Goal: Information Seeking & Learning: Understand process/instructions

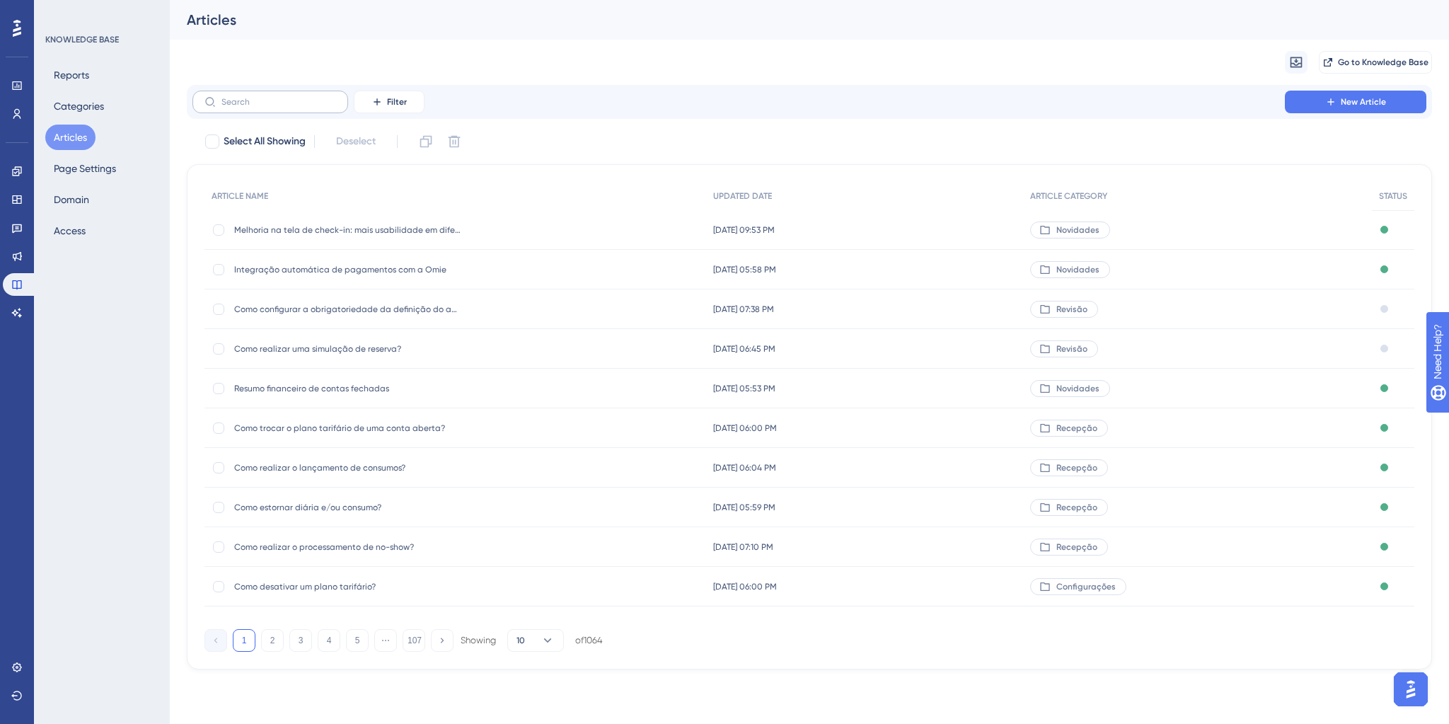
click at [238, 108] on label at bounding box center [270, 102] width 156 height 23
click at [238, 107] on input "text" at bounding box center [278, 102] width 115 height 10
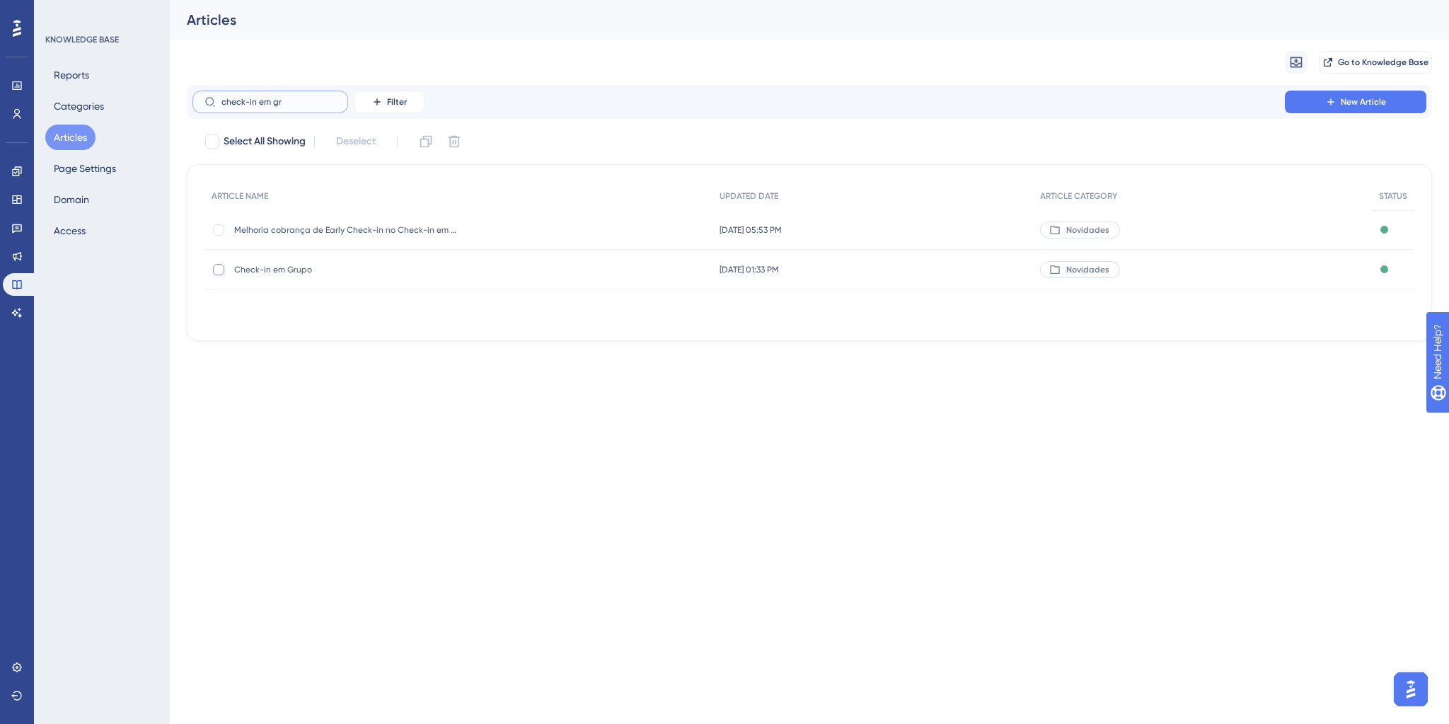
type input "check-in em gr"
click at [215, 270] on div at bounding box center [218, 269] width 11 height 11
click at [422, 144] on icon at bounding box center [426, 141] width 14 height 14
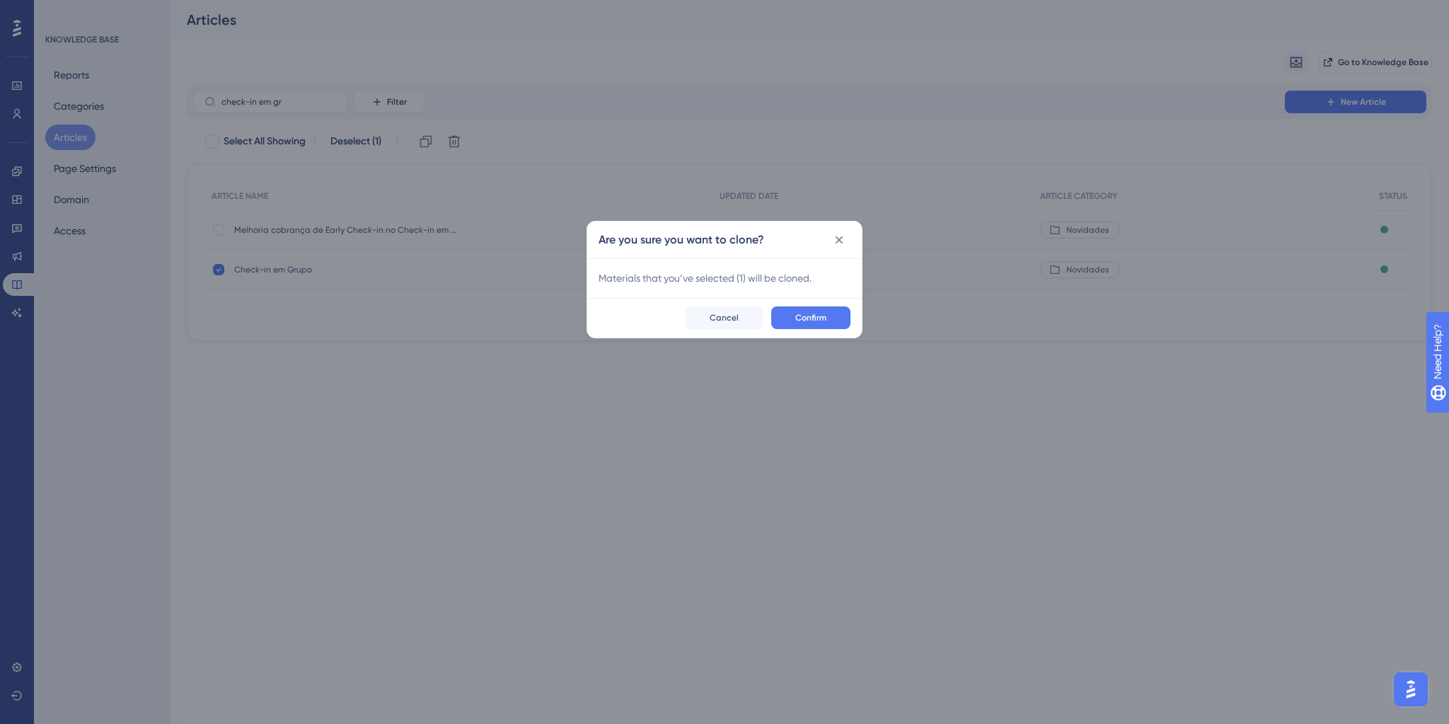
checkbox input "false"
click at [818, 320] on span "Confirm" at bounding box center [810, 317] width 31 height 11
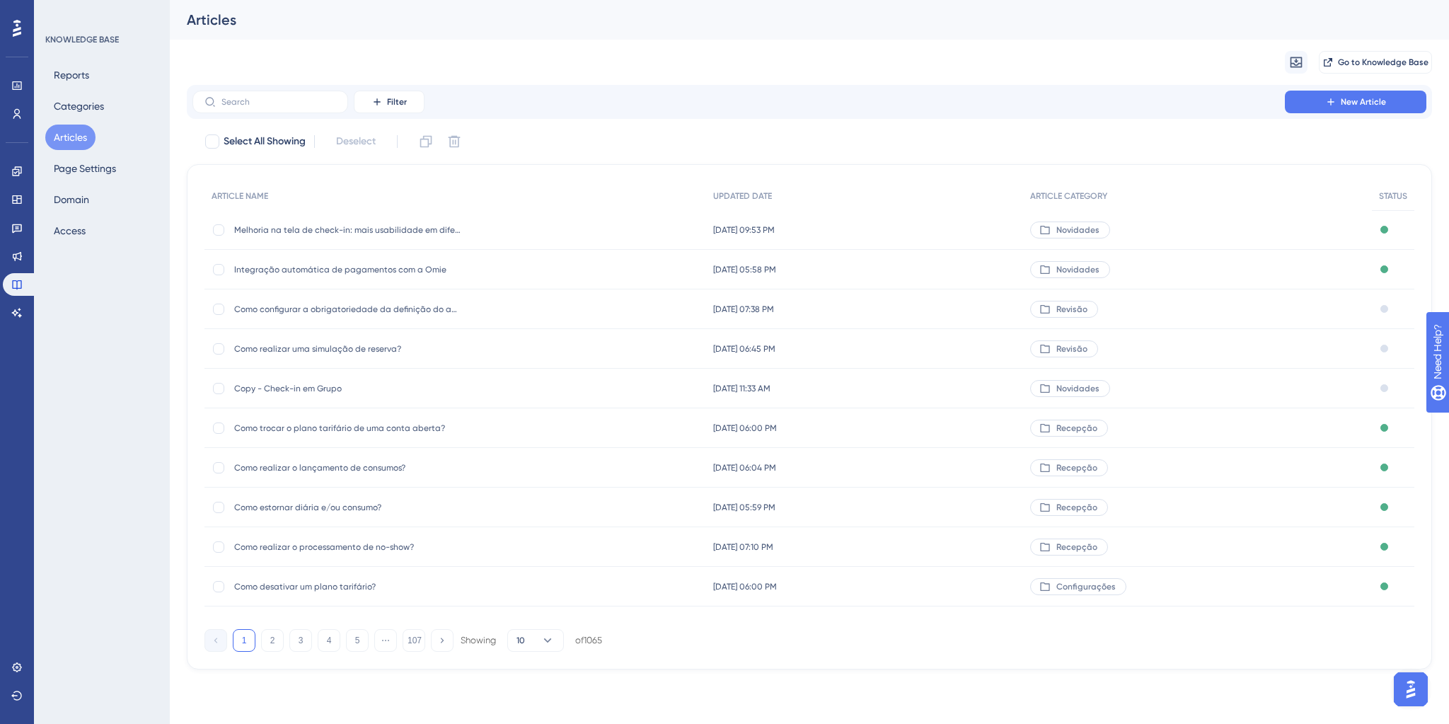
click at [258, 383] on span "Copy - Check-in em Grupo" at bounding box center [347, 388] width 226 height 11
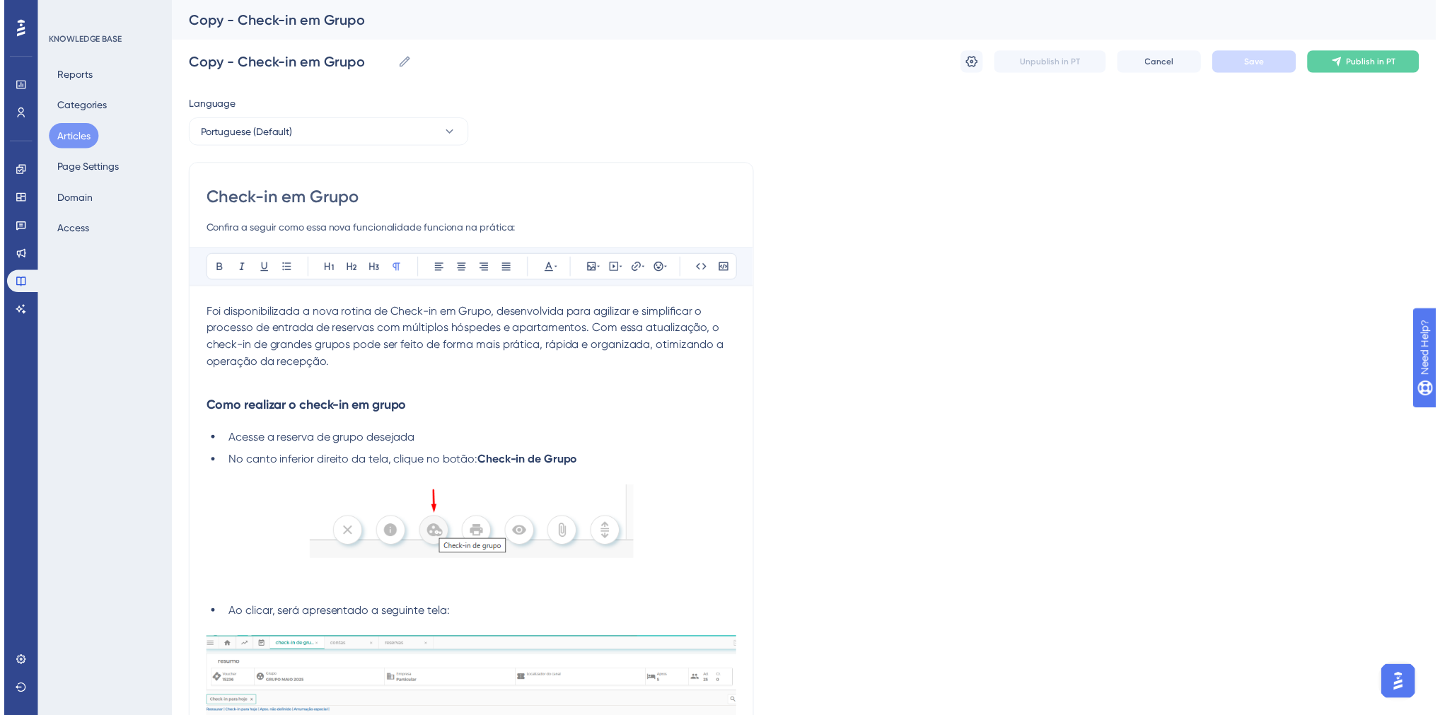
scroll to position [4936, 0]
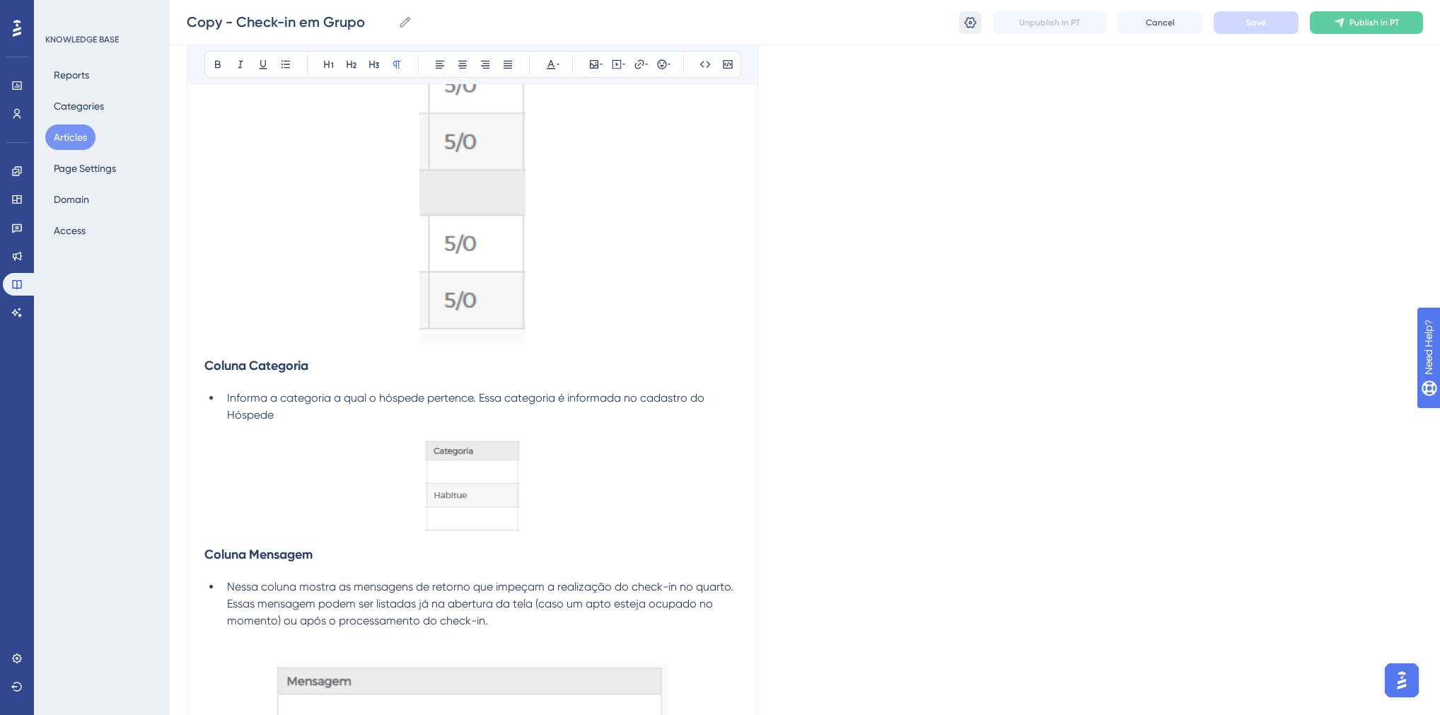
click at [970, 23] on icon at bounding box center [971, 21] width 12 height 11
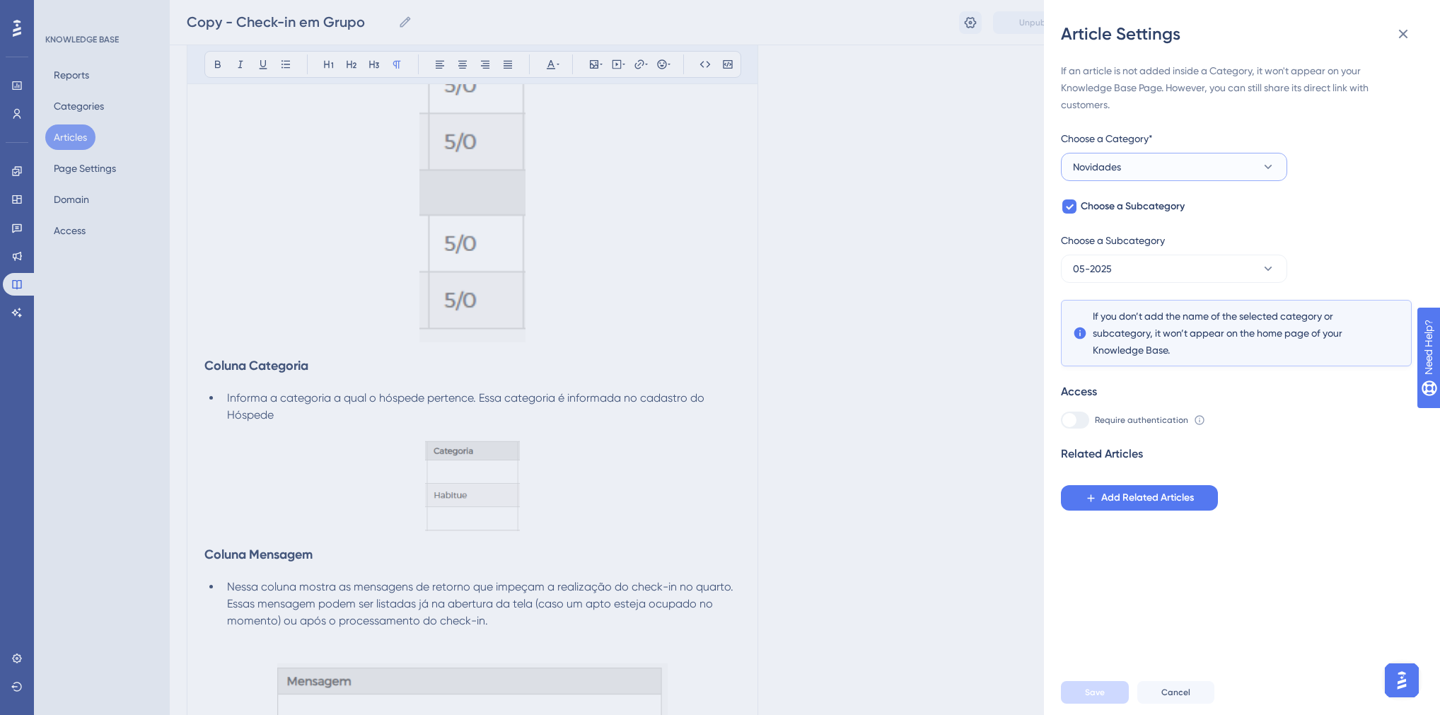
click at [1146, 167] on button "Novidades" at bounding box center [1174, 167] width 226 height 28
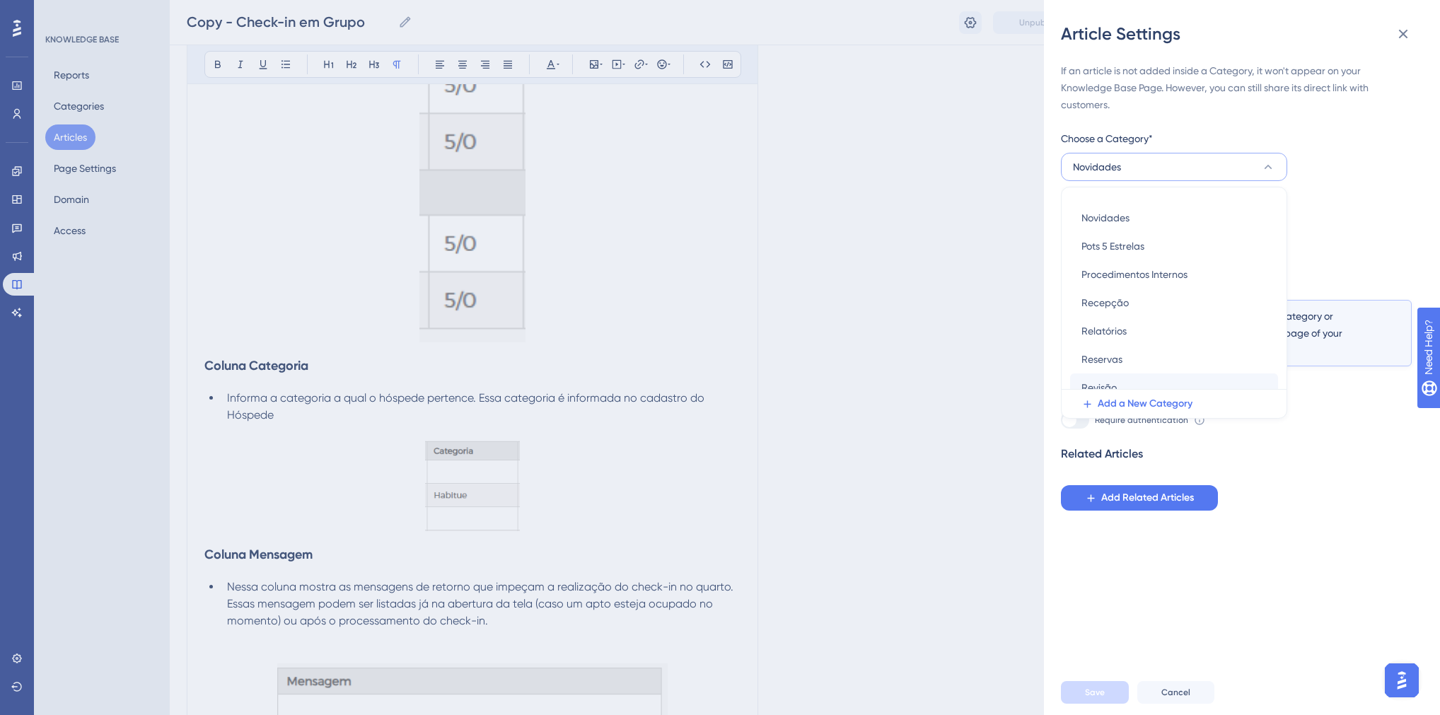
scroll to position [372, 0]
click at [1121, 373] on div "Revisão Revisão" at bounding box center [1174, 375] width 185 height 28
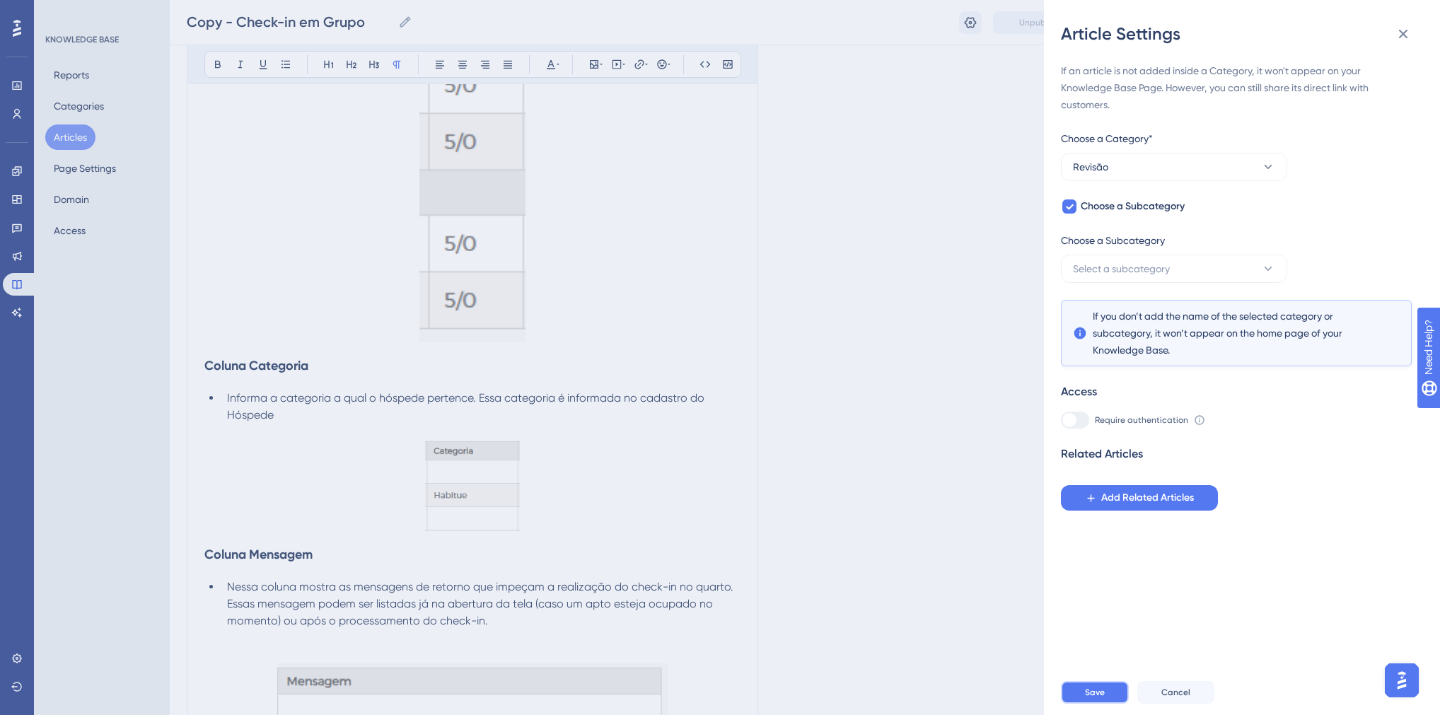
click at [1099, 698] on span "Save" at bounding box center [1095, 692] width 20 height 11
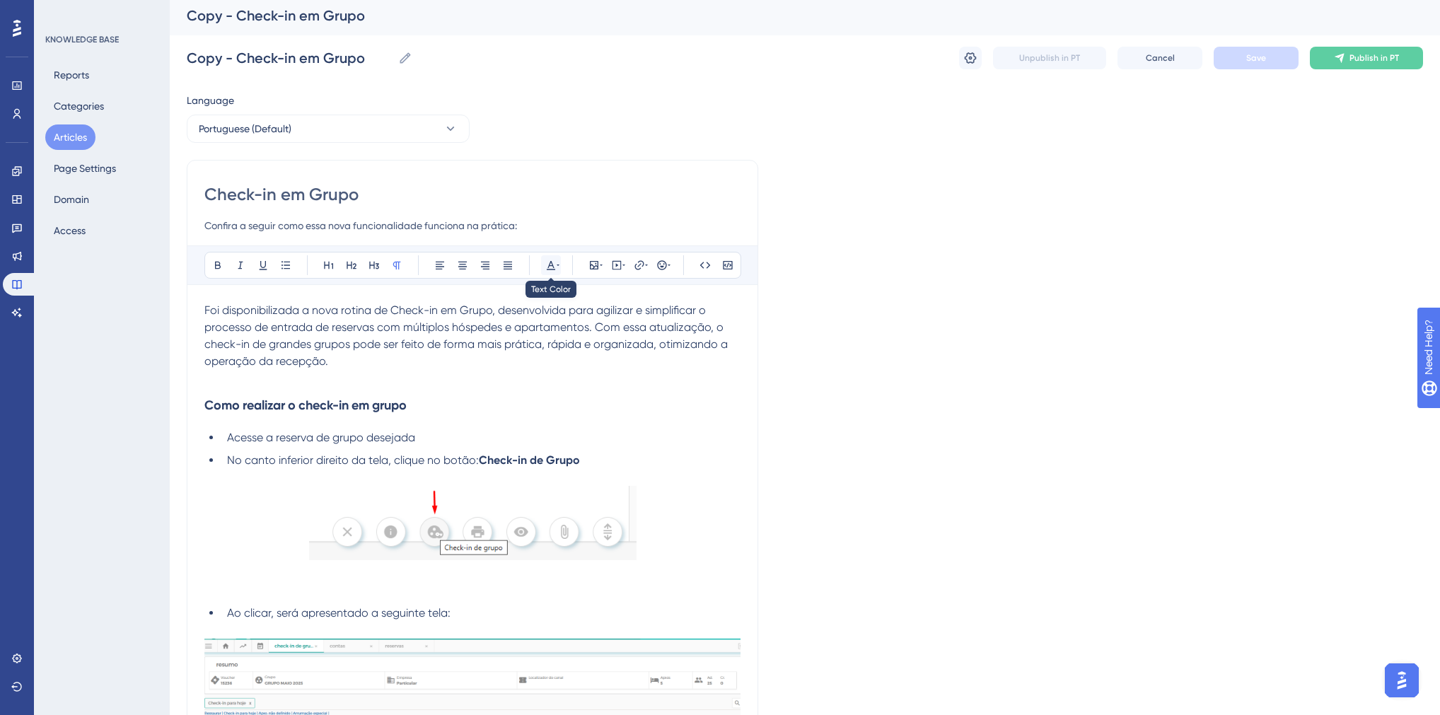
scroll to position [0, 0]
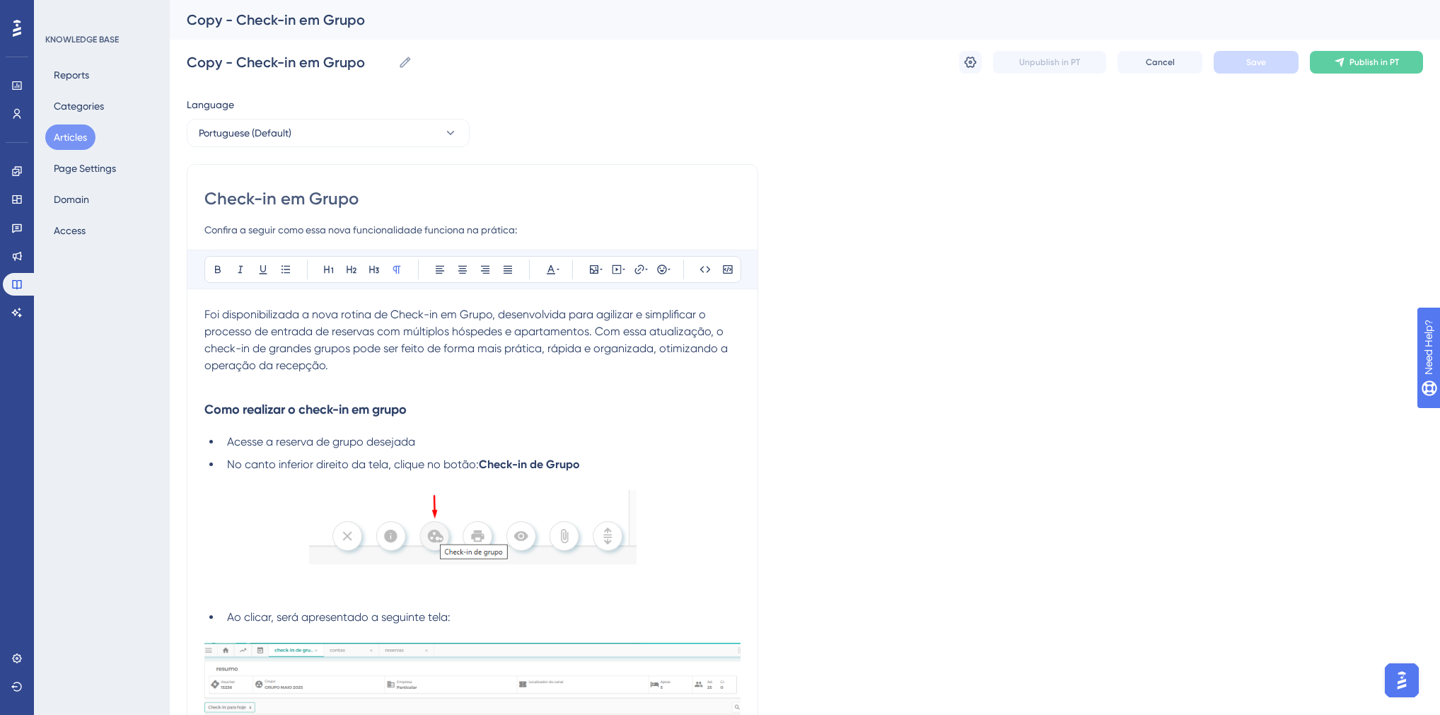
click at [205, 199] on input "Check-in em Grupo" at bounding box center [472, 198] width 536 height 23
drag, startPoint x: 432, startPoint y: 198, endPoint x: 586, endPoint y: 200, distance: 154.9
click at [586, 200] on input "Melhoria de acesso à reservaCheck-in em Grupo" at bounding box center [472, 198] width 536 height 23
click at [418, 195] on input "Melhoria de acesso à reserva durante o check-in de grupo" at bounding box center [472, 198] width 536 height 23
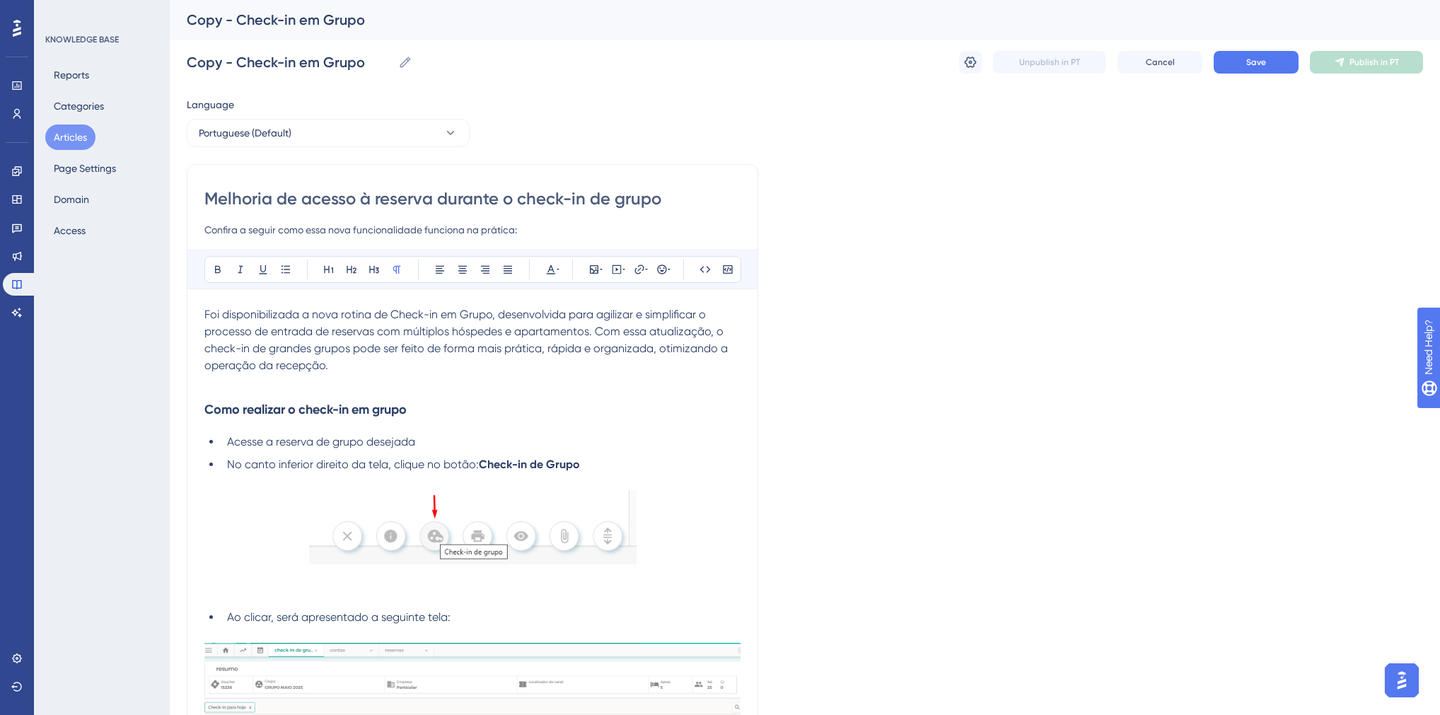
click at [418, 195] on input "Melhoria de acesso à reserva durante o check-in de grupo" at bounding box center [472, 198] width 536 height 23
type input "Melhoria de acesso à reserva durante o check-in de grupo"
click at [302, 64] on input "Copy - Check-in em Grupo" at bounding box center [290, 62] width 206 height 20
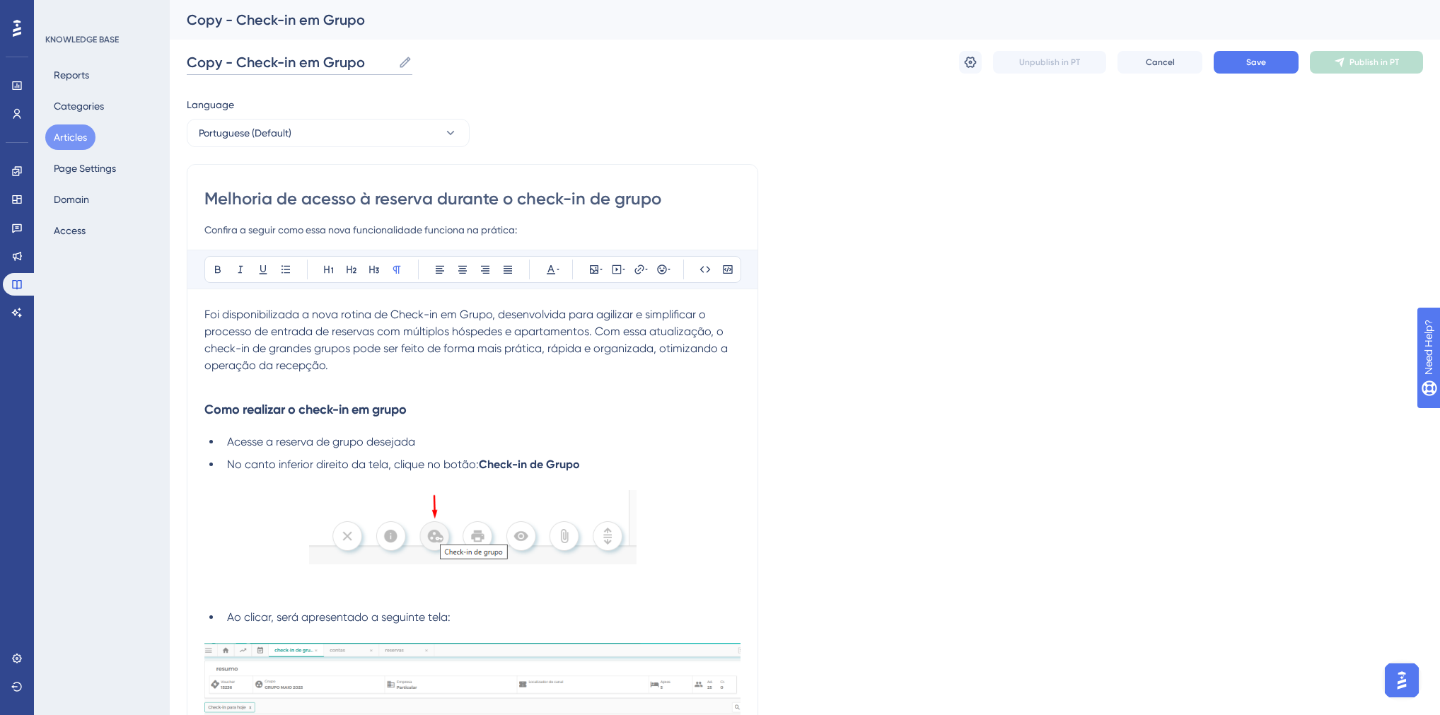
paste input "Melhoria de acesso à reserva durante o check-in de g"
type input "Melhoria de acesso à reserva durante o check-in de grupo"
click at [423, 216] on div "Melhoria de acesso à reserva durante o check-in de grupo Confira a seguir como …" at bounding box center [472, 212] width 536 height 51
click at [291, 232] on input "Confira a seguir como essa nova funcionalidade funciona na prática:" at bounding box center [472, 229] width 536 height 17
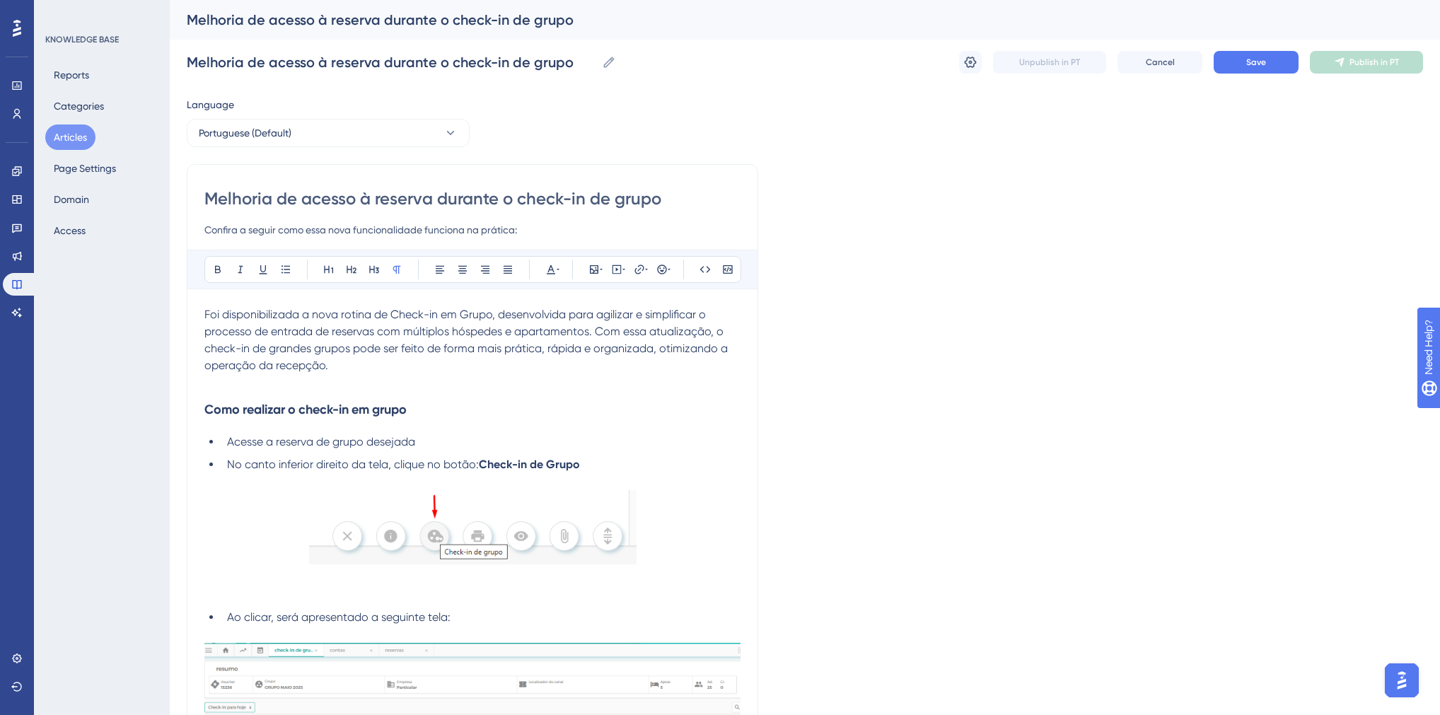
click at [291, 232] on input "Confira a seguir como essa nova funcionalidade funciona na prática:" at bounding box center [472, 229] width 536 height 17
click at [287, 232] on input "Confira a seguir como essa nova funcionalidade funciona na prática:" at bounding box center [472, 229] width 536 height 17
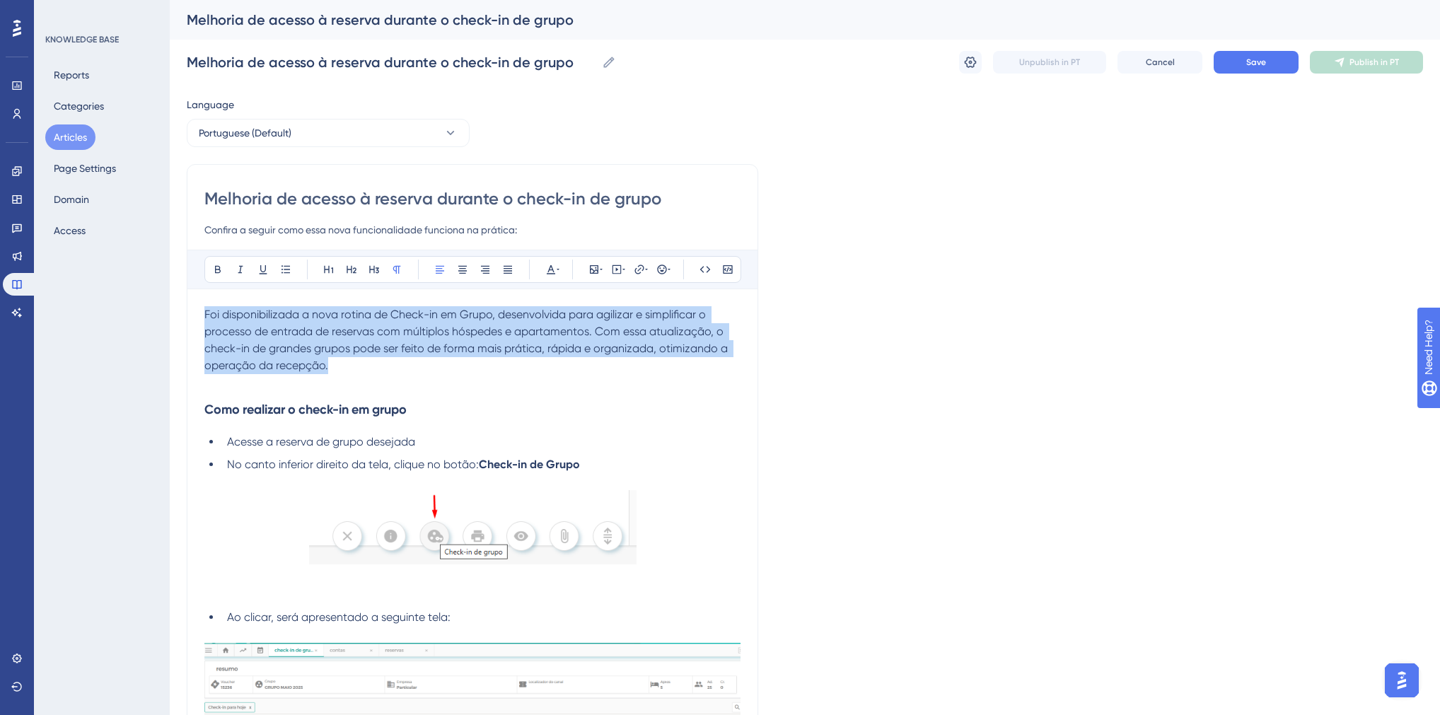
drag, startPoint x: 334, startPoint y: 368, endPoint x: 204, endPoint y: 317, distance: 139.8
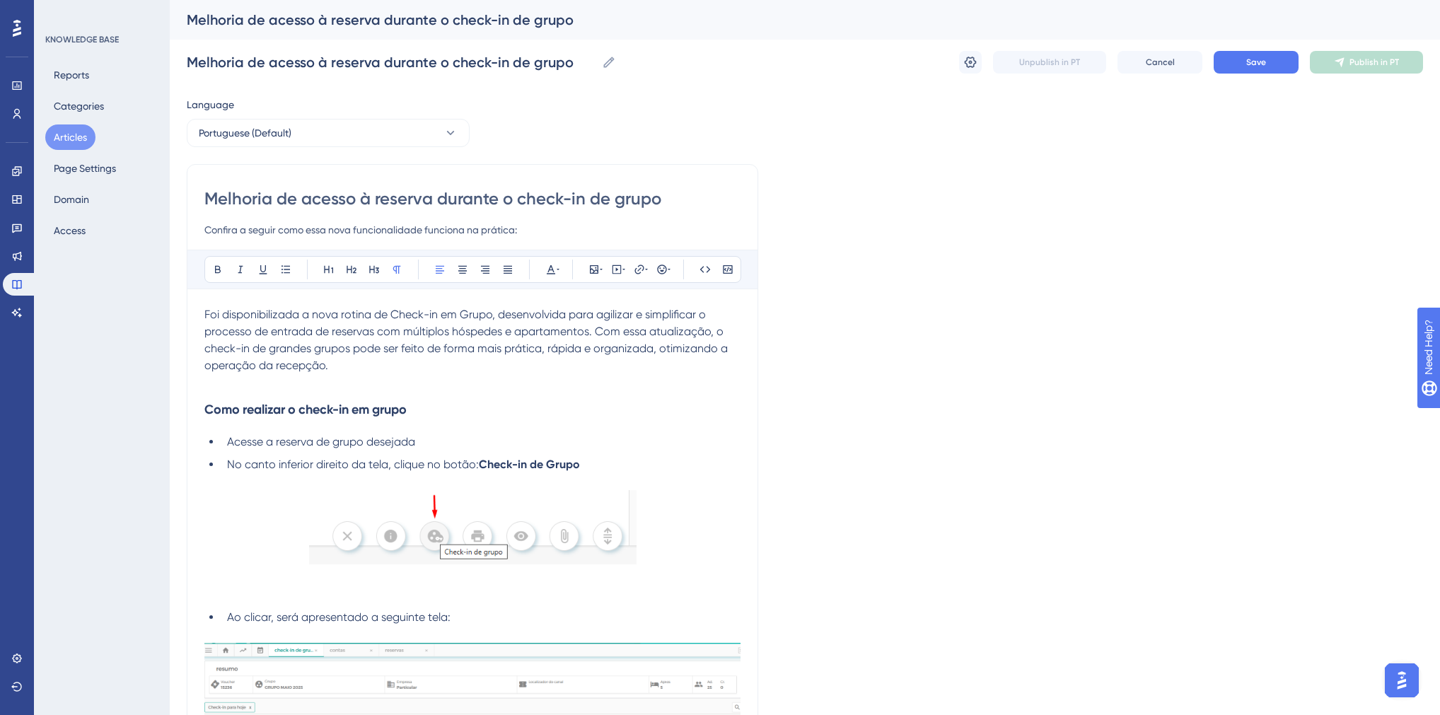
click at [207, 313] on span "Foi disponibilizada a nova rotina de Check-in em Grupo, desenvolvida para agili…" at bounding box center [467, 340] width 526 height 64
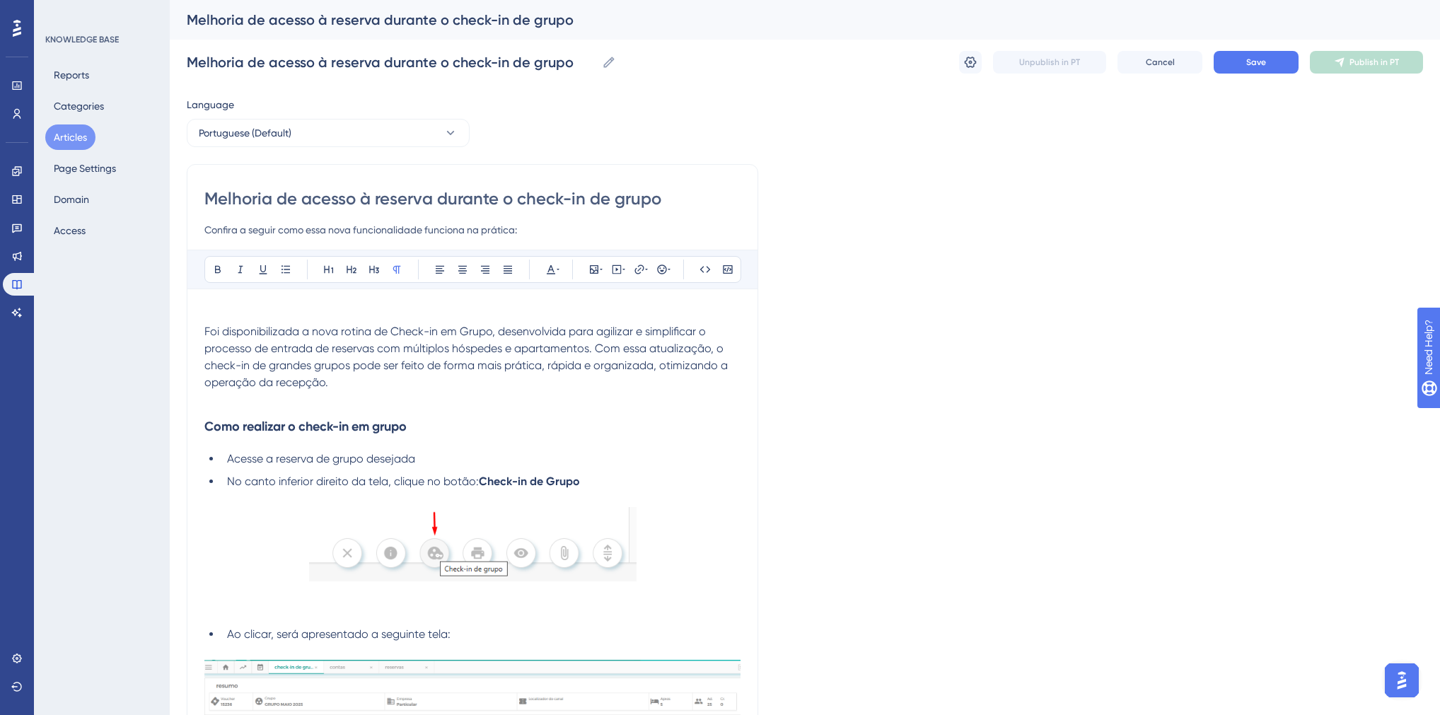
paste div
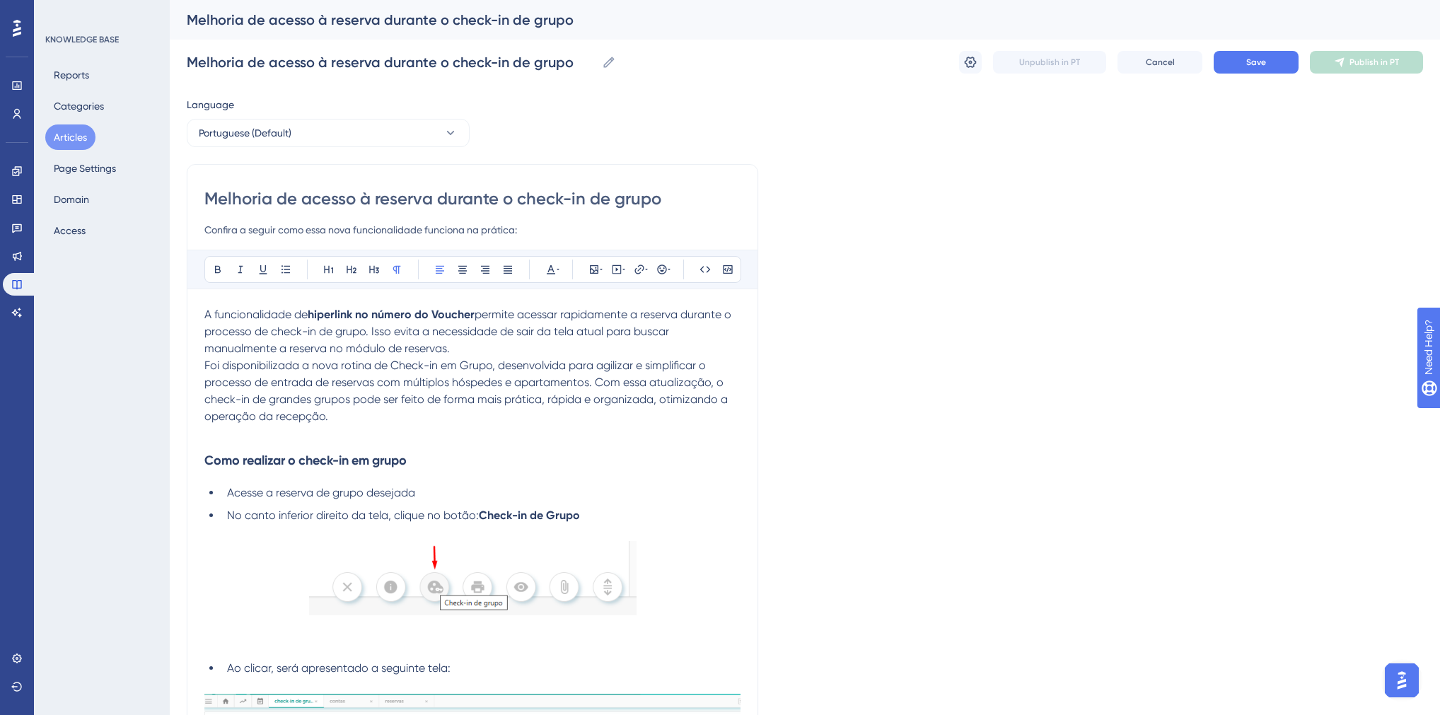
click at [204, 317] on span "A funcionalidade de" at bounding box center [255, 314] width 103 height 13
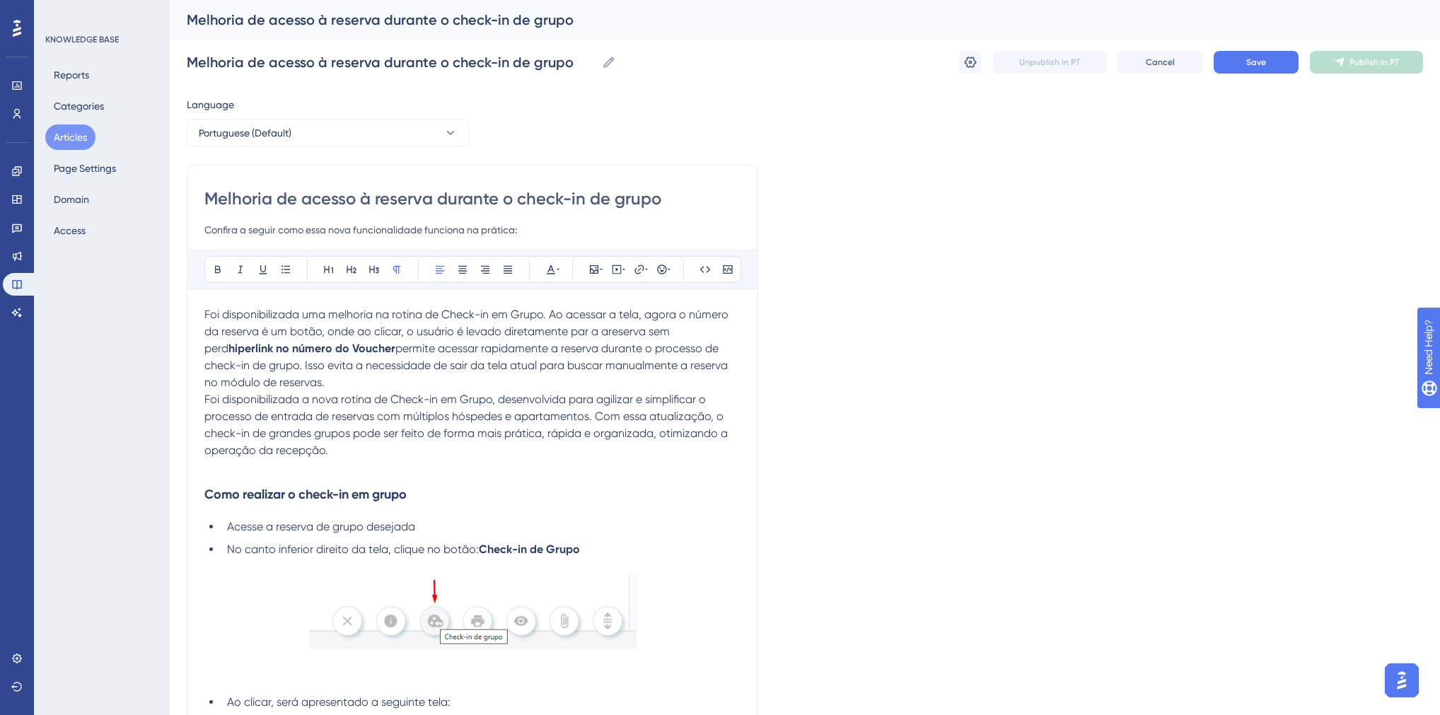
click at [591, 332] on span "Foi disponibilizada uma melhoria na rotina de Check-in em Grupo. Ao acessar a t…" at bounding box center [467, 331] width 527 height 47
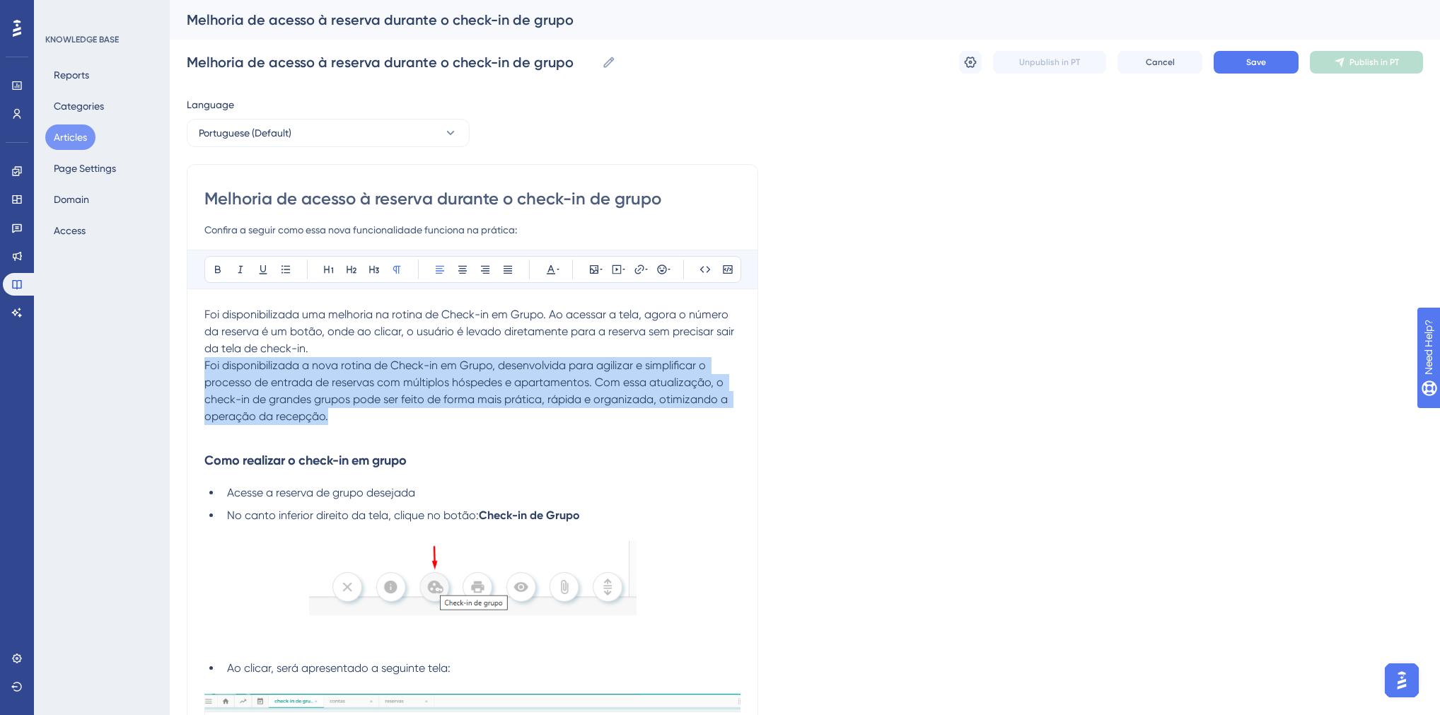
drag, startPoint x: 332, startPoint y: 416, endPoint x: 198, endPoint y: 368, distance: 142.1
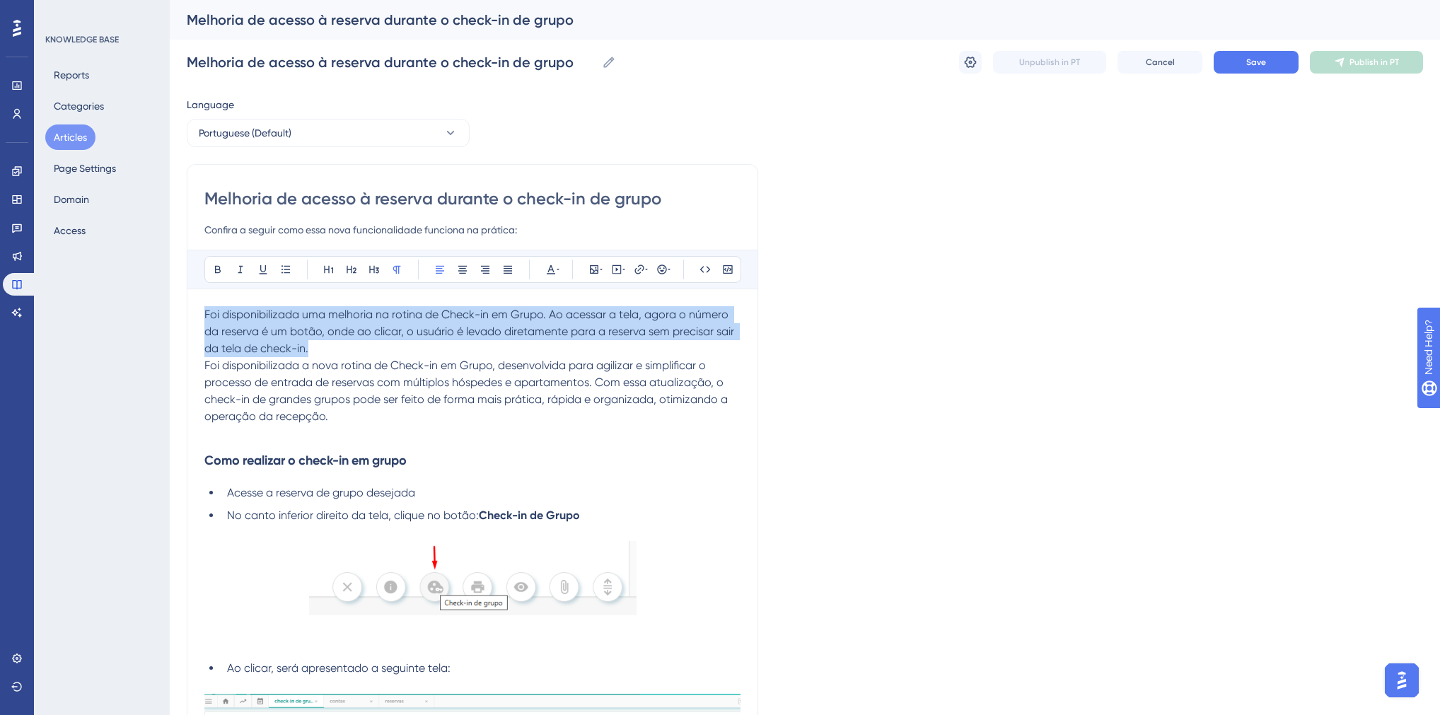
drag, startPoint x: 256, startPoint y: 342, endPoint x: 204, endPoint y: 315, distance: 58.8
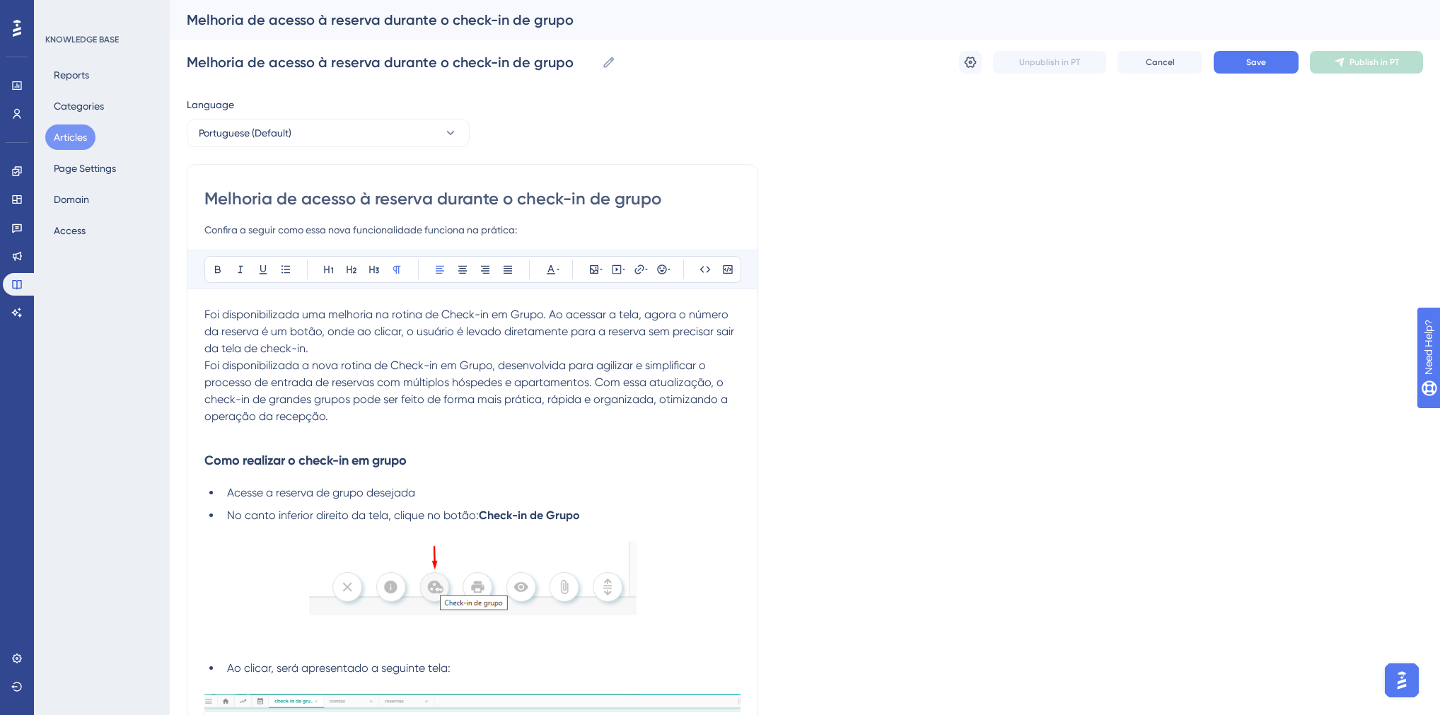
click at [305, 361] on span "Foi disponibilizada a nova rotina de Check-in em Grupo, desenvolvida para agili…" at bounding box center [467, 391] width 526 height 64
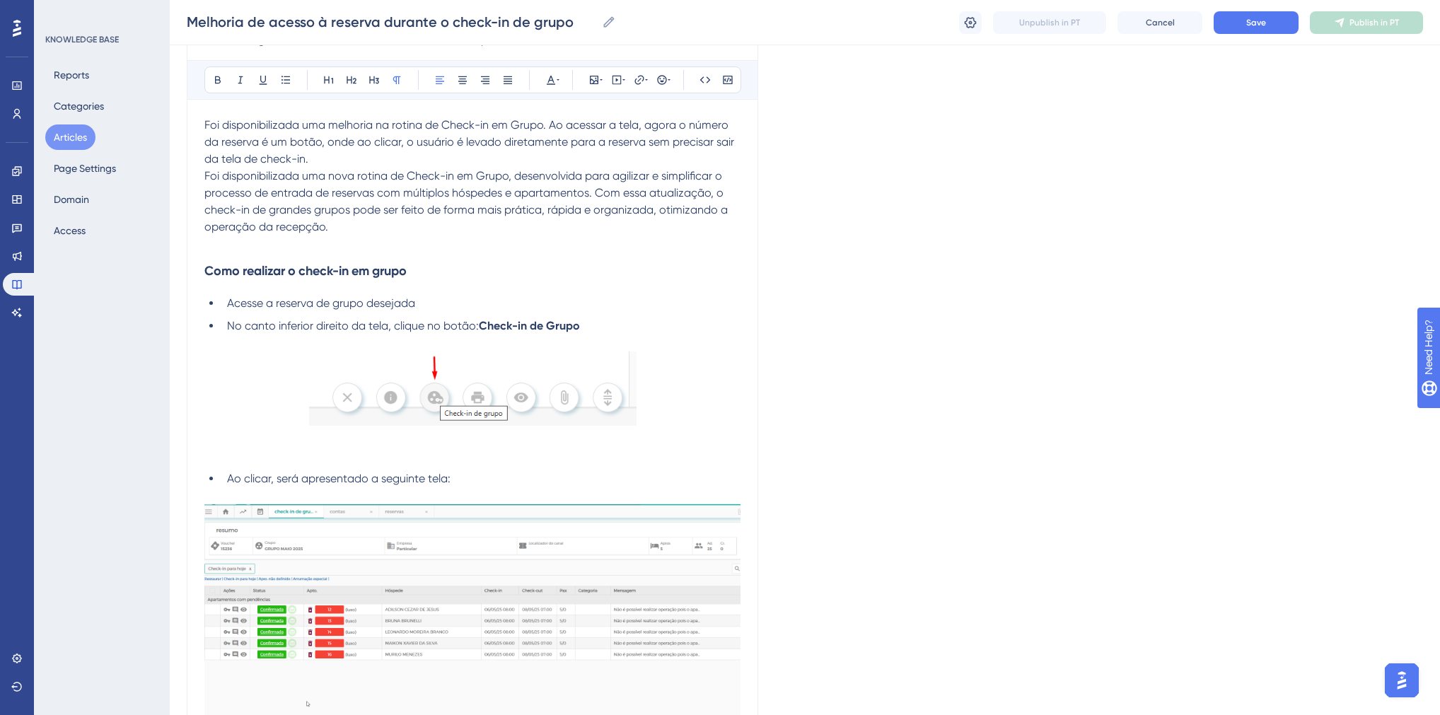
scroll to position [226, 0]
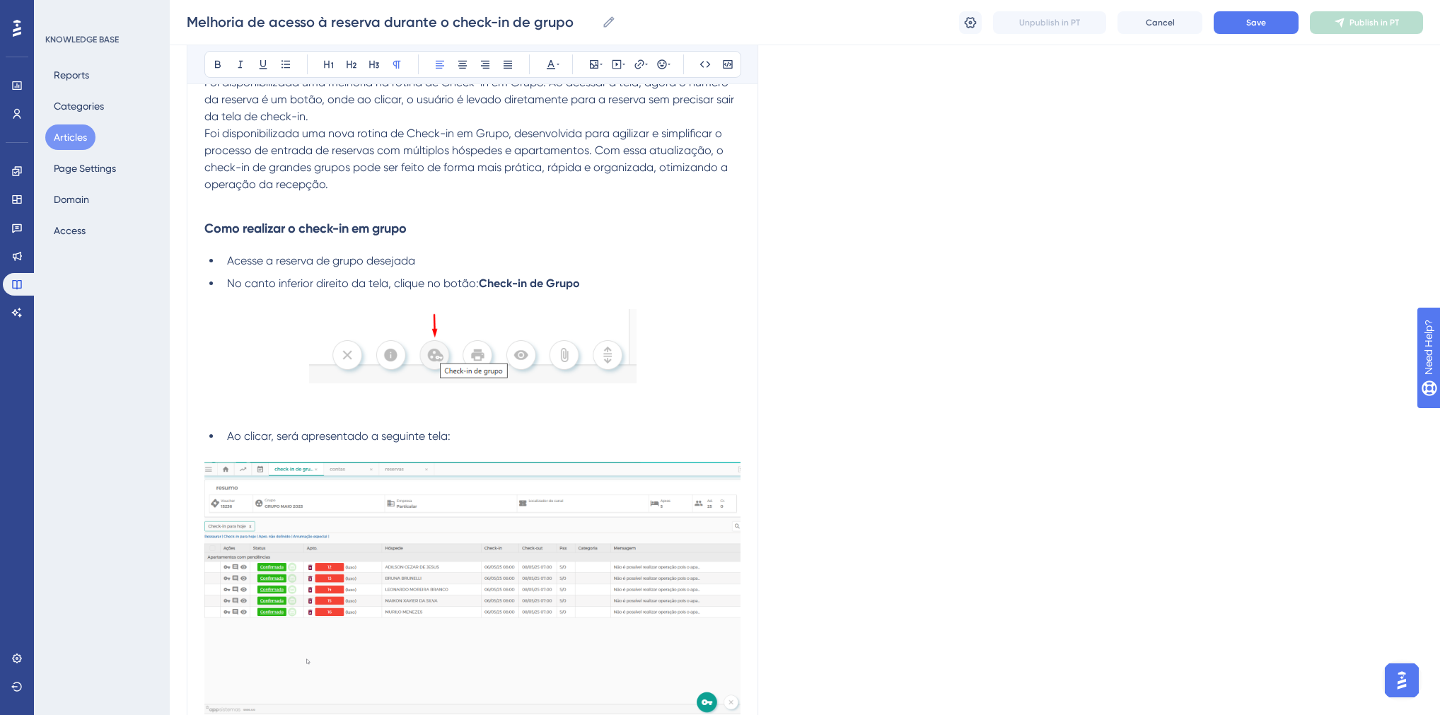
click at [205, 212] on h3 "Como realizar o check-in em grupo" at bounding box center [472, 228] width 536 height 37
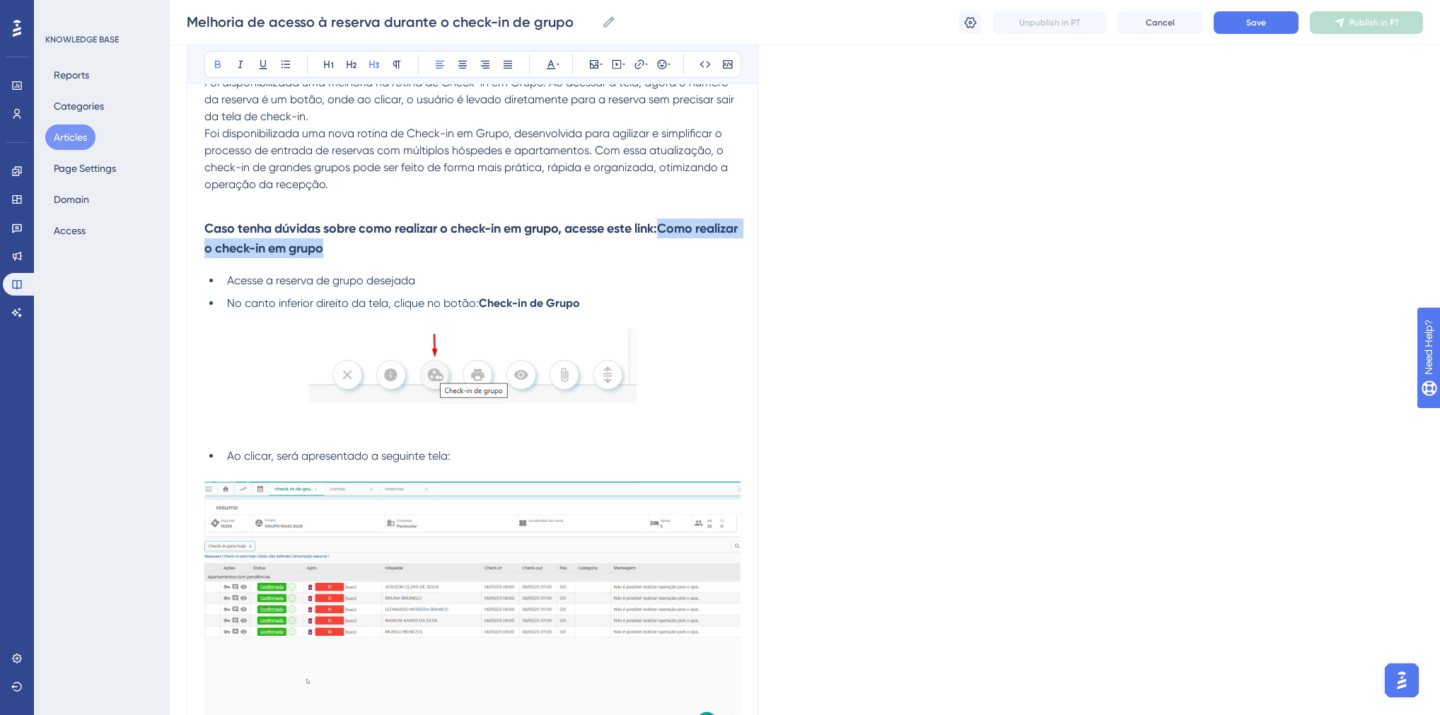
drag, startPoint x: 388, startPoint y: 249, endPoint x: 672, endPoint y: 234, distance: 284.1
click at [672, 234] on h3 "Caso tenha dúvidas sobre como realizar o check-in em grupo, acesse este link:Co…" at bounding box center [472, 238] width 536 height 57
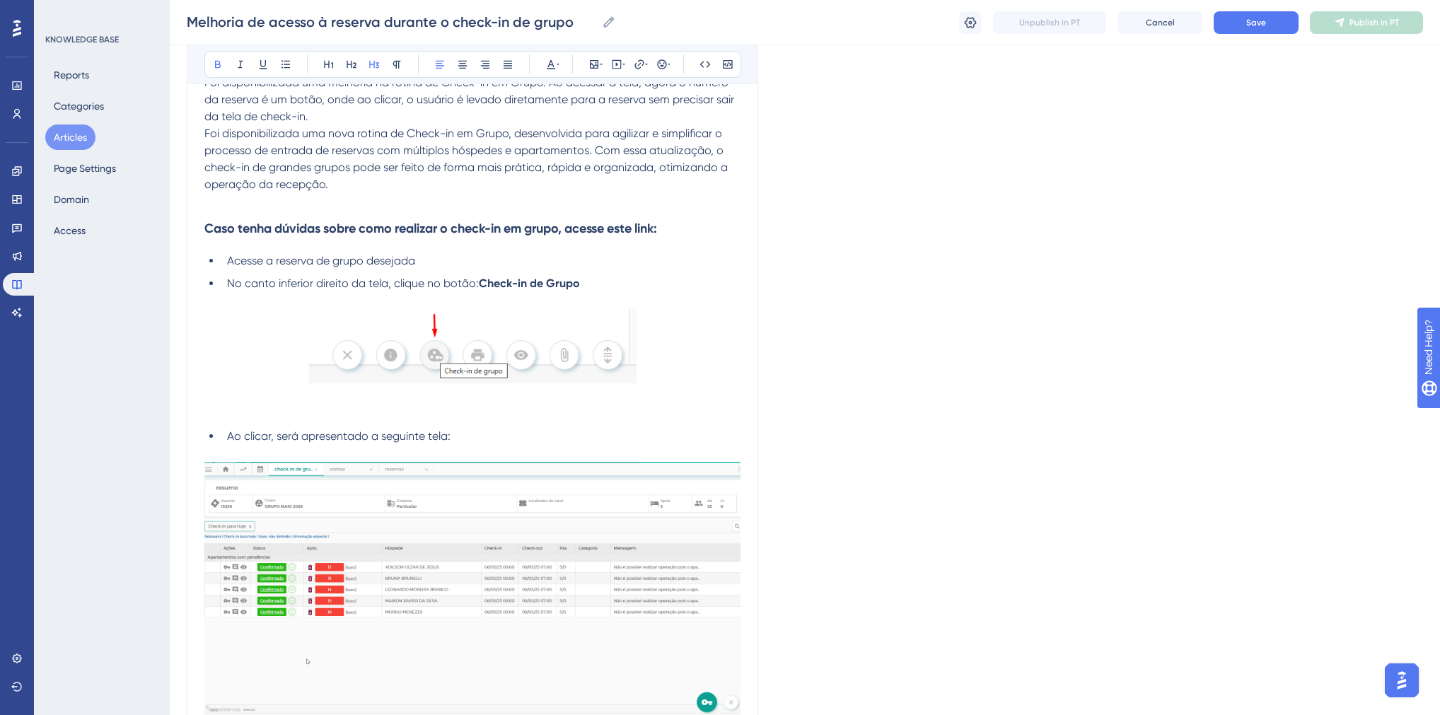
click at [470, 223] on strong "Caso tenha dúvidas sobre como realizar o check-in em grupo, acesse este link:" at bounding box center [430, 229] width 453 height 16
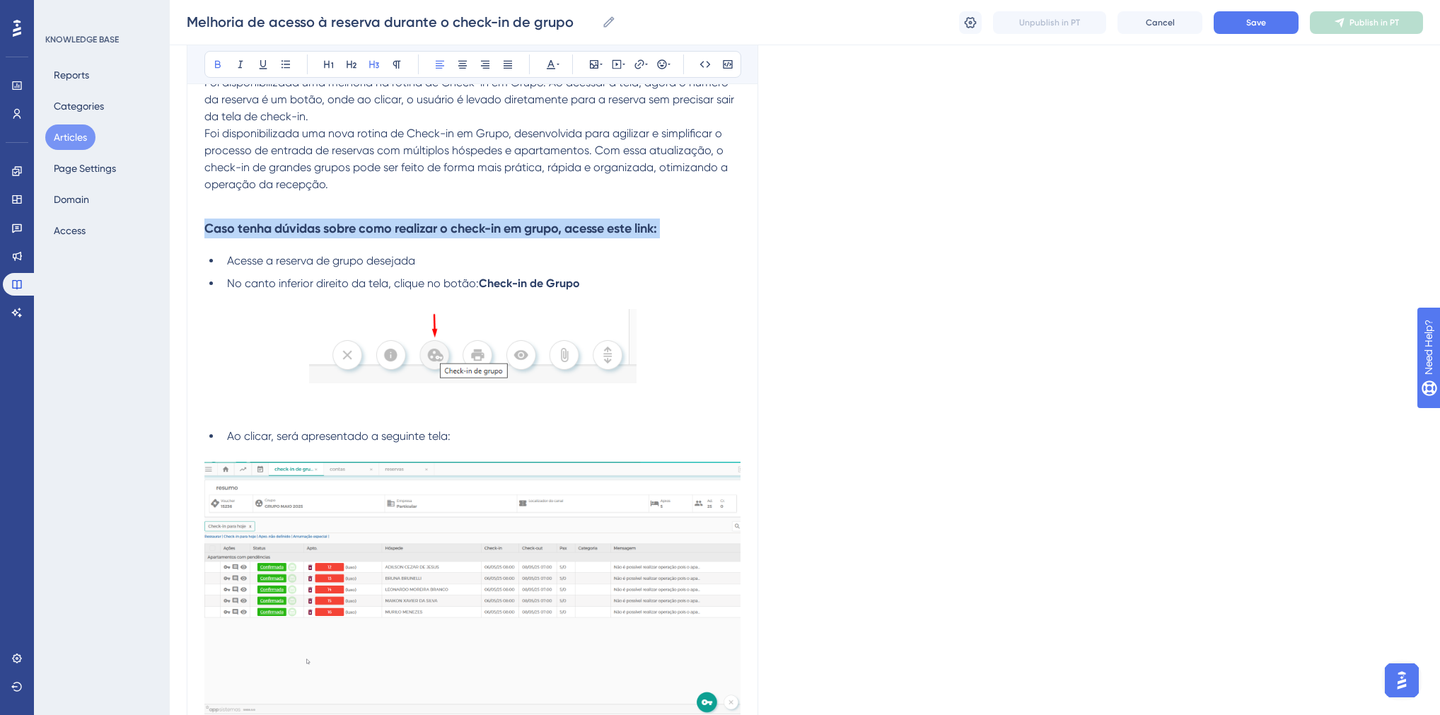
click at [470, 223] on strong "Caso tenha dúvidas sobre como realizar o check-in em grupo, acesse este link:" at bounding box center [430, 229] width 453 height 16
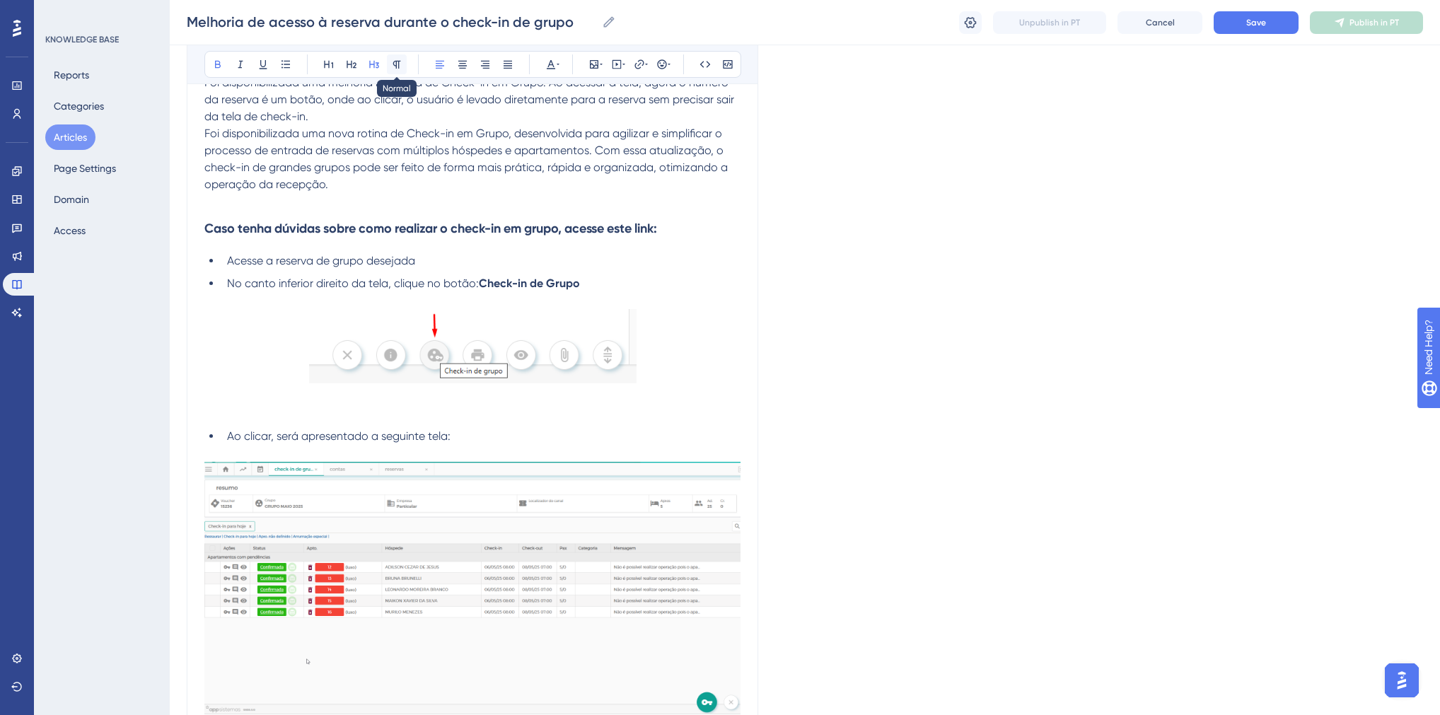
click at [402, 65] on button at bounding box center [397, 64] width 20 height 20
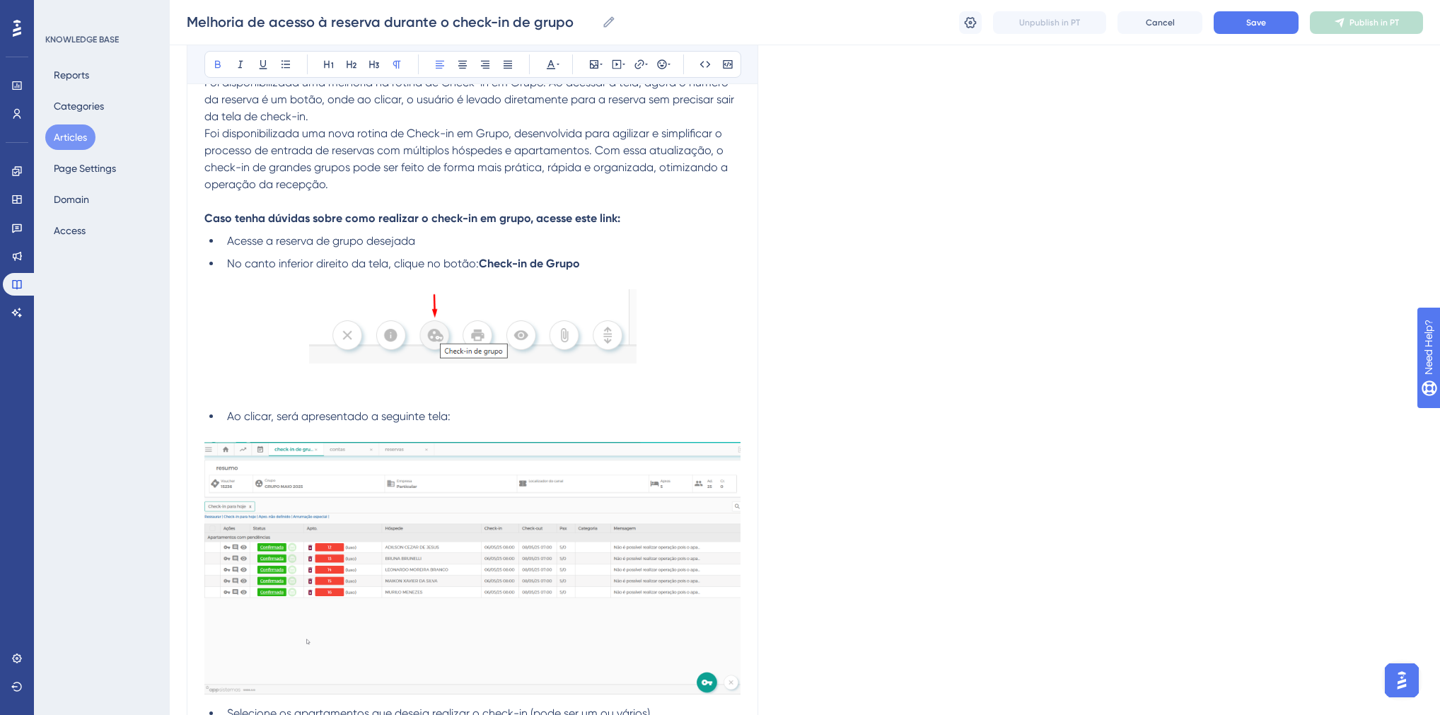
click at [645, 219] on p "Caso tenha dúvidas sobre como realizar o check-in em grupo, acesse este link:" at bounding box center [472, 218] width 536 height 17
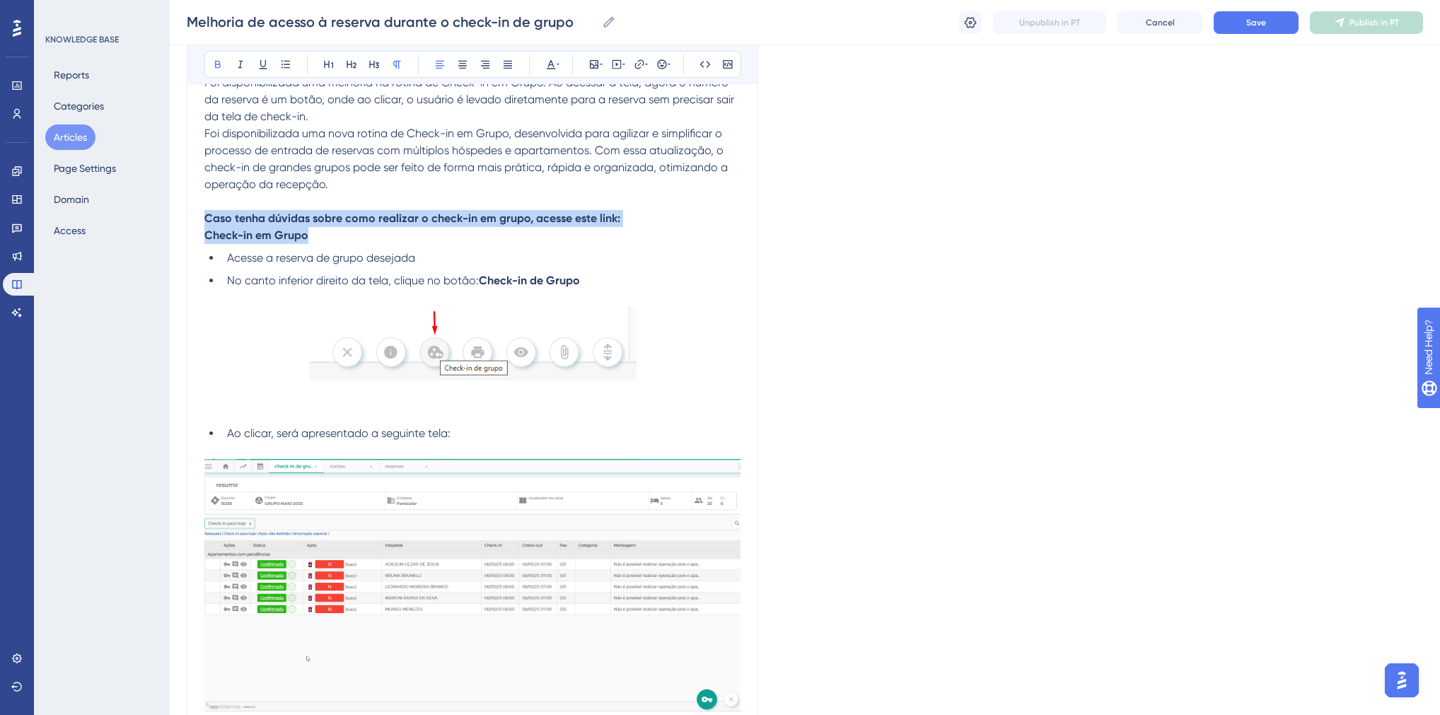
drag, startPoint x: 288, startPoint y: 231, endPoint x: 198, endPoint y: 214, distance: 91.4
click at [355, 228] on p "Check-in em Grupo" at bounding box center [472, 235] width 536 height 17
drag, startPoint x: 266, startPoint y: 233, endPoint x: 207, endPoint y: 233, distance: 59.4
click at [207, 233] on p "Check-in em Grupo" at bounding box center [472, 235] width 536 height 17
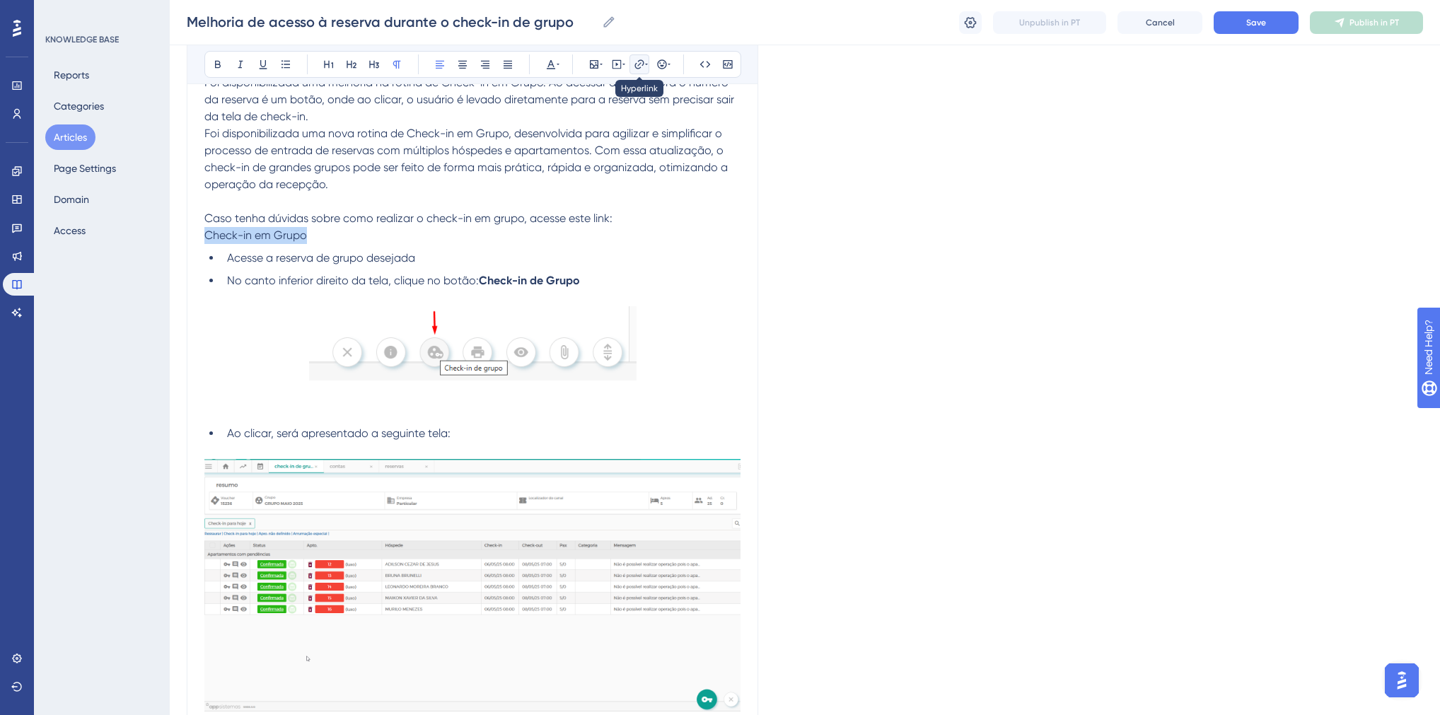
click at [642, 62] on icon at bounding box center [639, 64] width 11 height 11
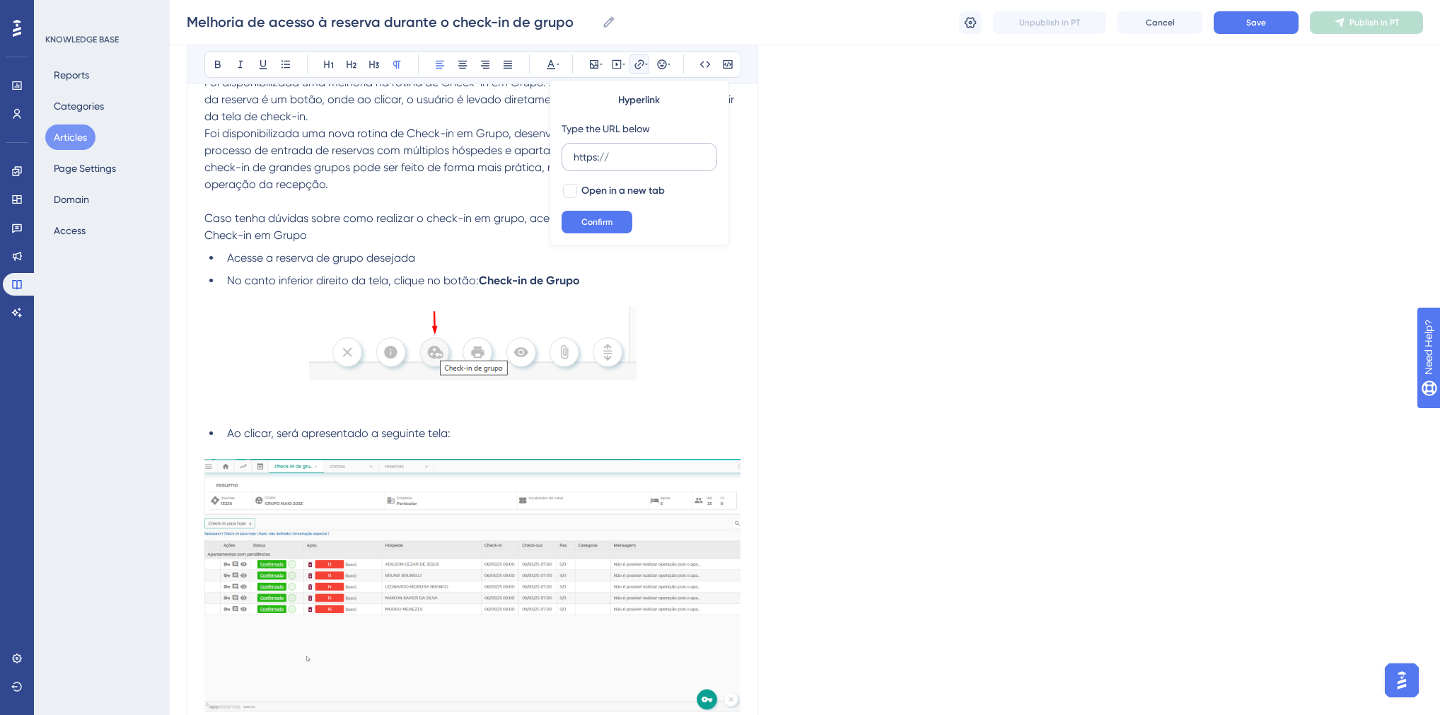
click at [597, 160] on input "https://" at bounding box center [640, 157] width 132 height 16
type input "[URL][DOMAIN_NAME]"
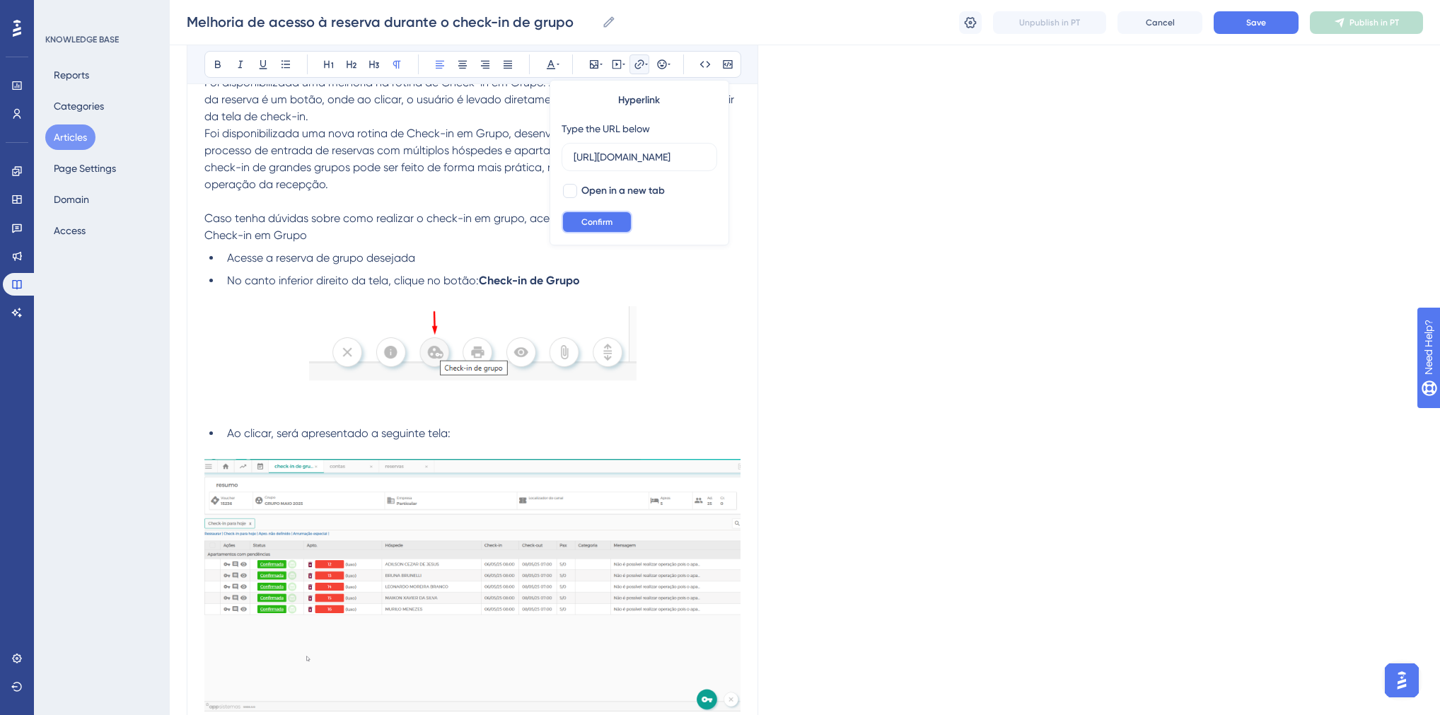
click at [606, 218] on span "Confirm" at bounding box center [596, 221] width 31 height 11
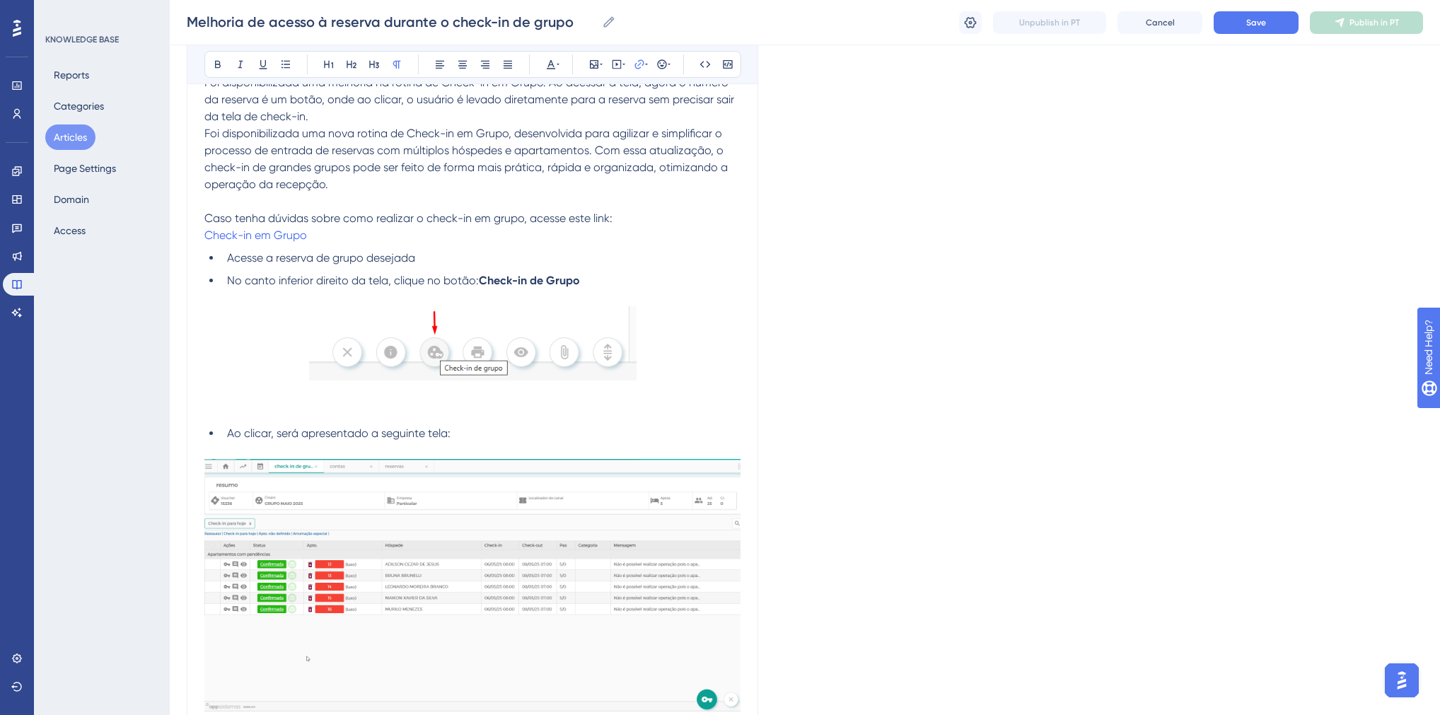
click at [421, 263] on li "Acesse a reserva de grupo desejada" at bounding box center [480, 258] width 519 height 17
click at [362, 238] on p "Check-in em Grupo" at bounding box center [472, 235] width 536 height 17
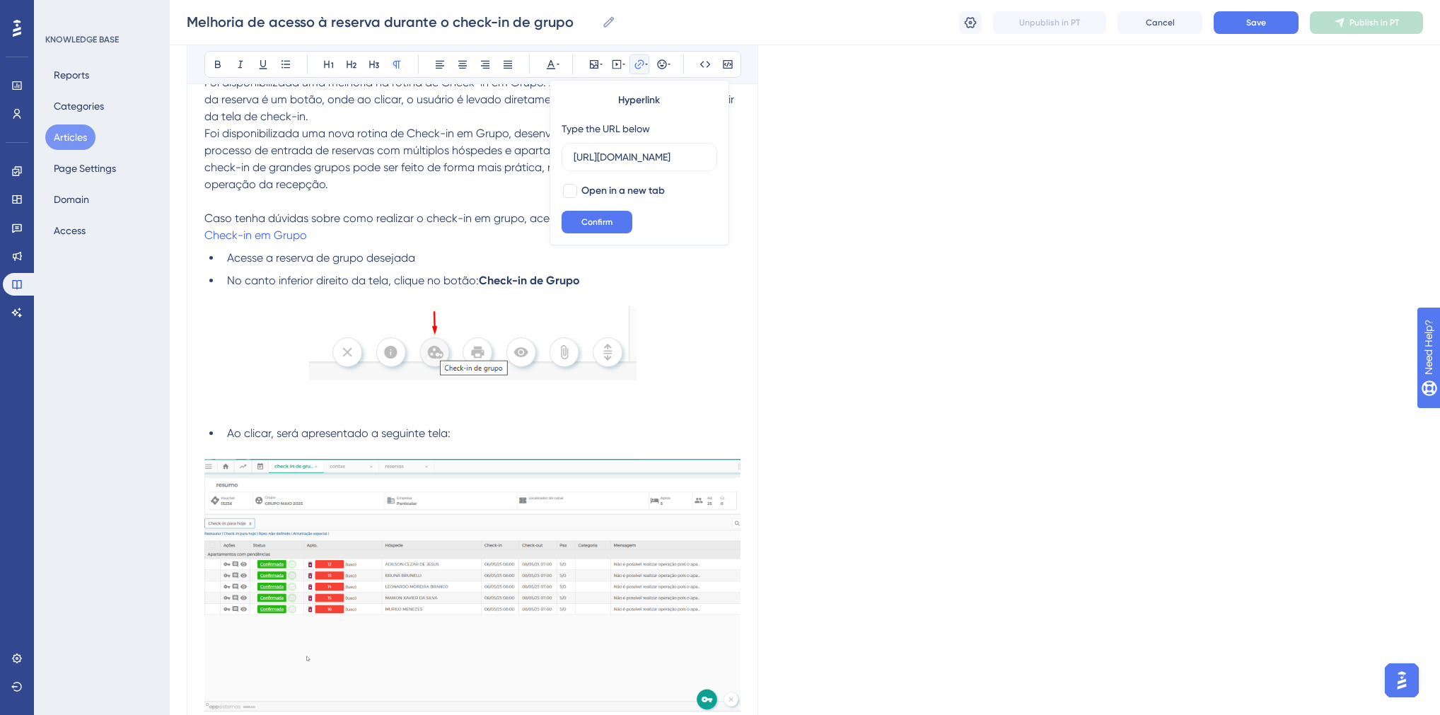
scroll to position [0, 235]
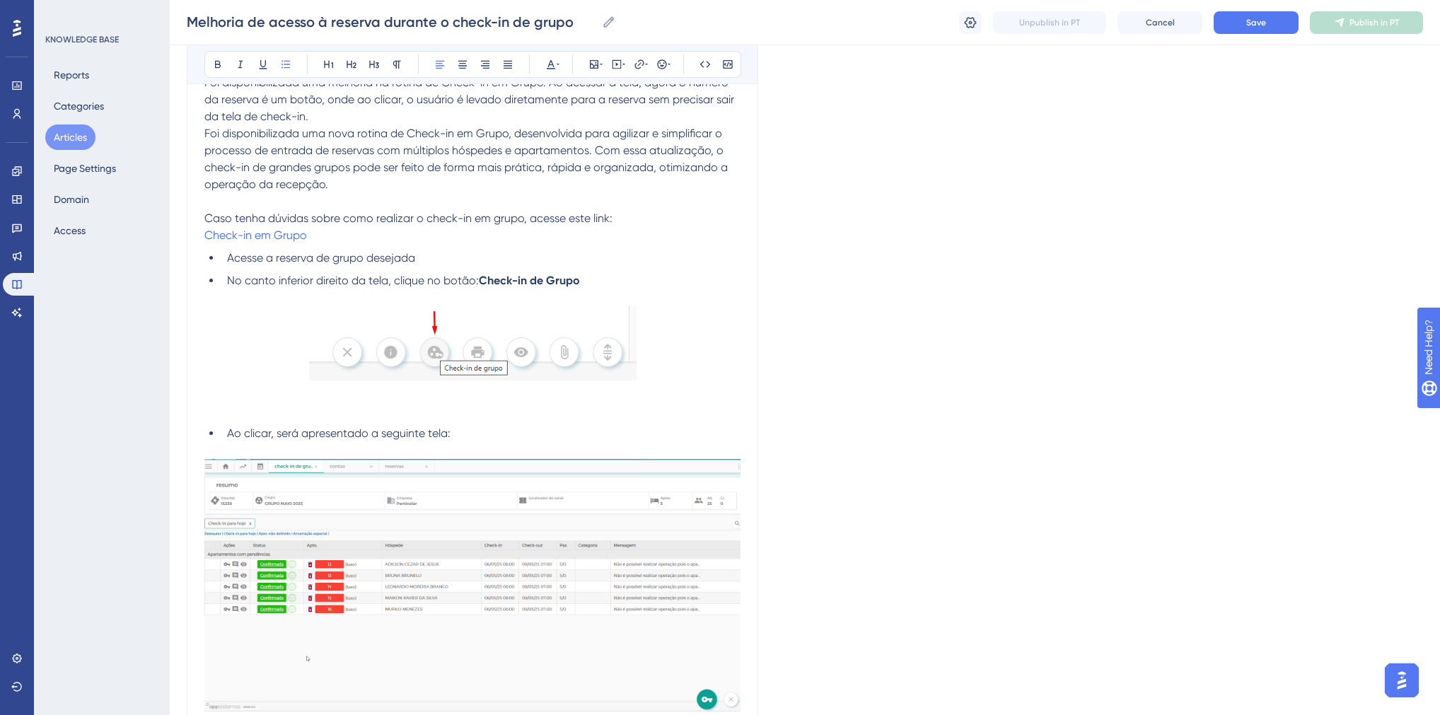
click at [226, 257] on li "Acesse a reserva de grupo desejada" at bounding box center [480, 258] width 519 height 17
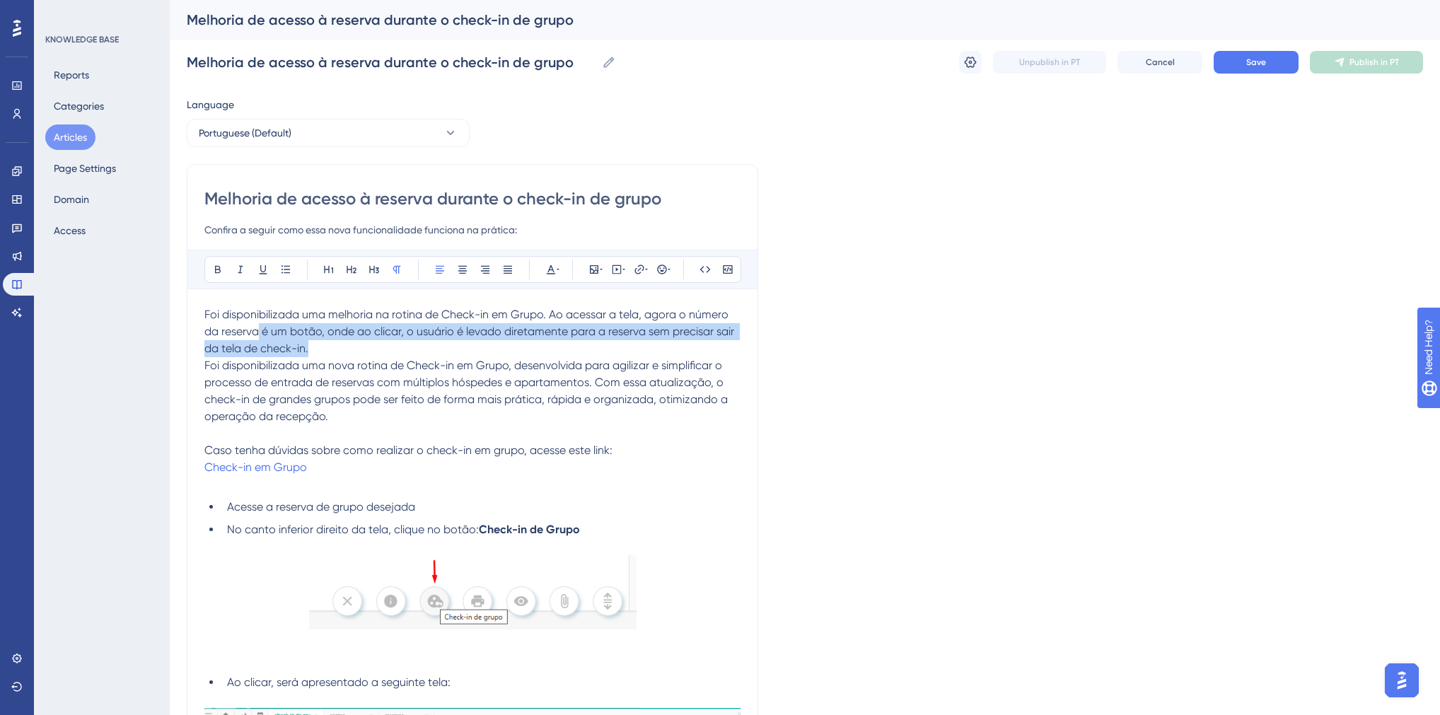
drag, startPoint x: 313, startPoint y: 347, endPoint x: 260, endPoint y: 338, distance: 53.0
click at [260, 338] on p "Foi disponibilizada uma melhoria na rotina de Check-in em Grupo. Ao acessar a t…" at bounding box center [472, 331] width 536 height 51
click at [297, 340] on p "Foi disponibilizada uma melhoria na rotina de Check-in em Grupo. Ao acessar a t…" at bounding box center [472, 331] width 536 height 51
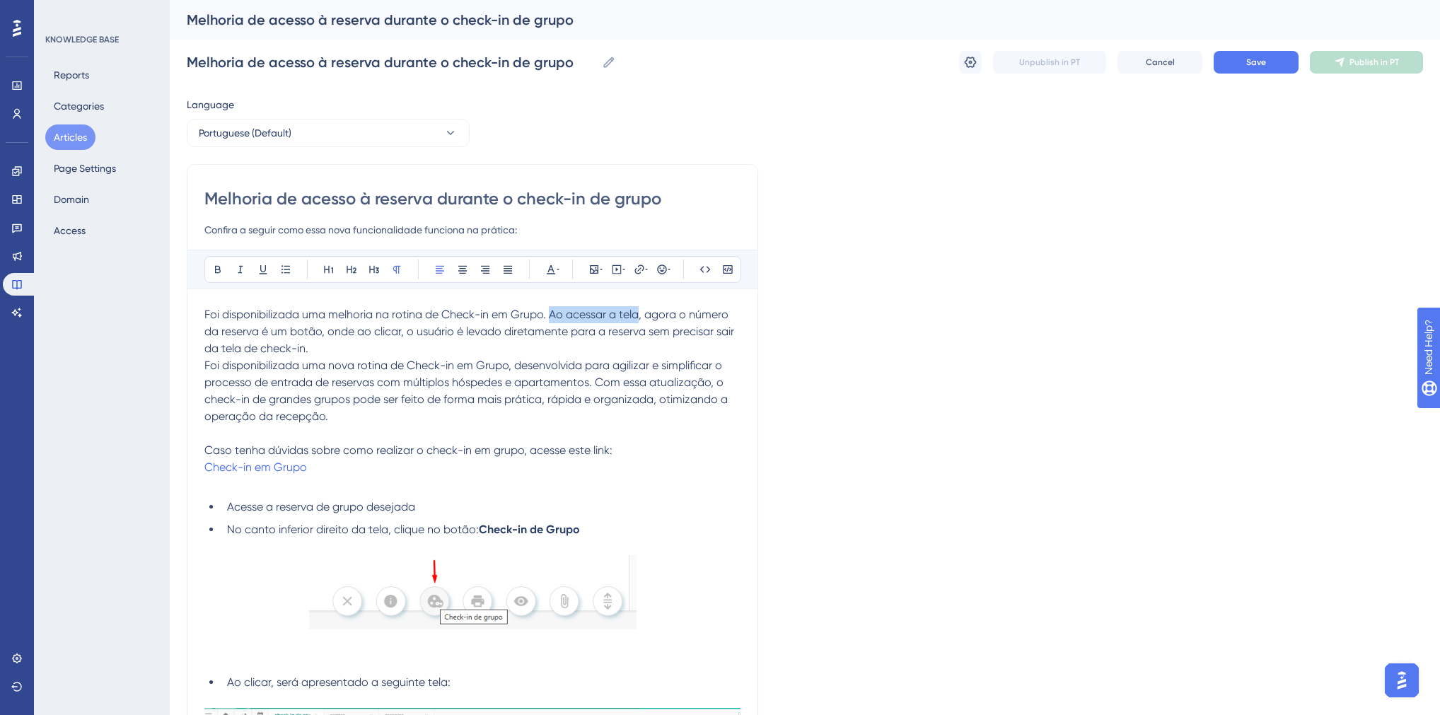
drag, startPoint x: 549, startPoint y: 313, endPoint x: 638, endPoint y: 314, distance: 89.1
click at [638, 314] on span "Foi disponibilizada uma melhoria na rotina de Check-in em Grupo. Ao acessar a t…" at bounding box center [470, 331] width 533 height 47
click at [550, 313] on span "Foi disponibilizada uma melhoria na rotina de Check-in em Grupo. Ao acessar a t…" at bounding box center [467, 331] width 527 height 47
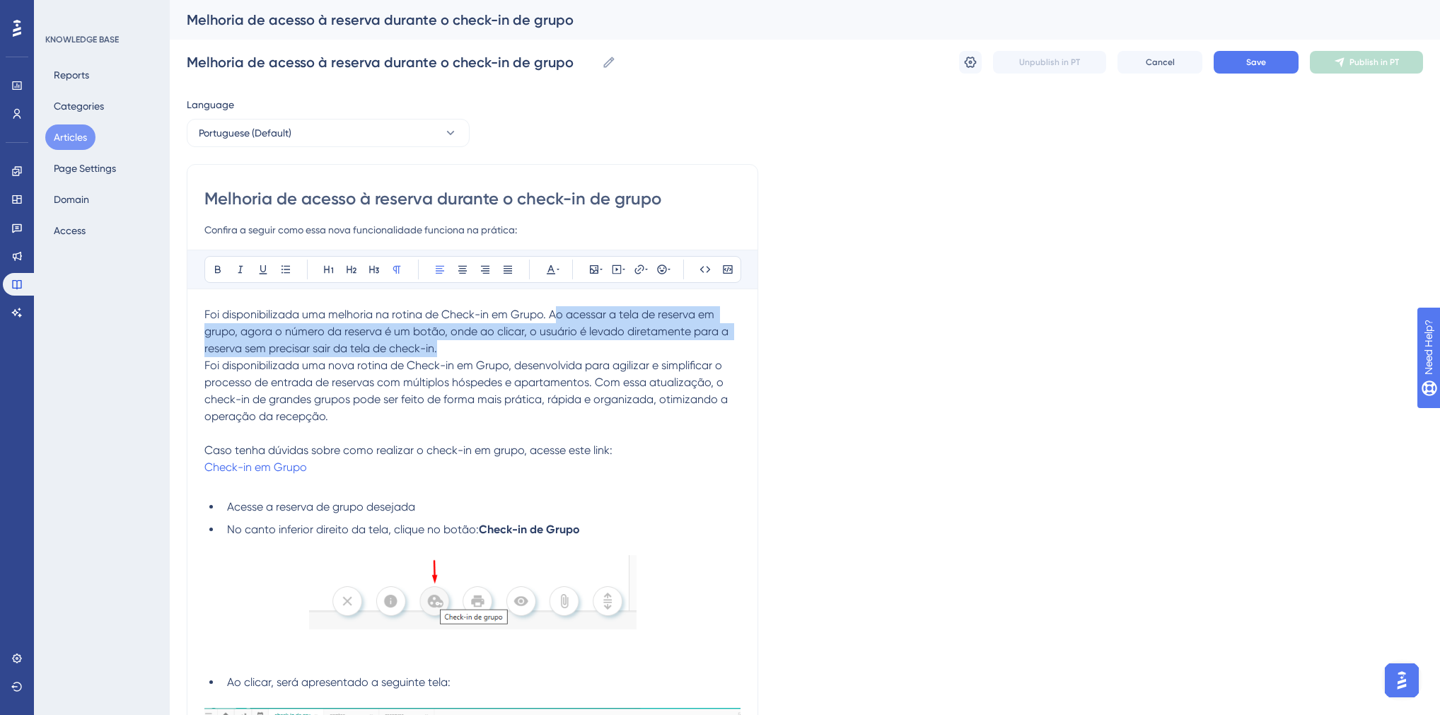
drag, startPoint x: 553, startPoint y: 313, endPoint x: 546, endPoint y: 344, distance: 31.9
click at [546, 344] on p "Foi disponibilizada uma melhoria na rotina de Check-in em Grupo. Ao acessar a t…" at bounding box center [472, 331] width 536 height 51
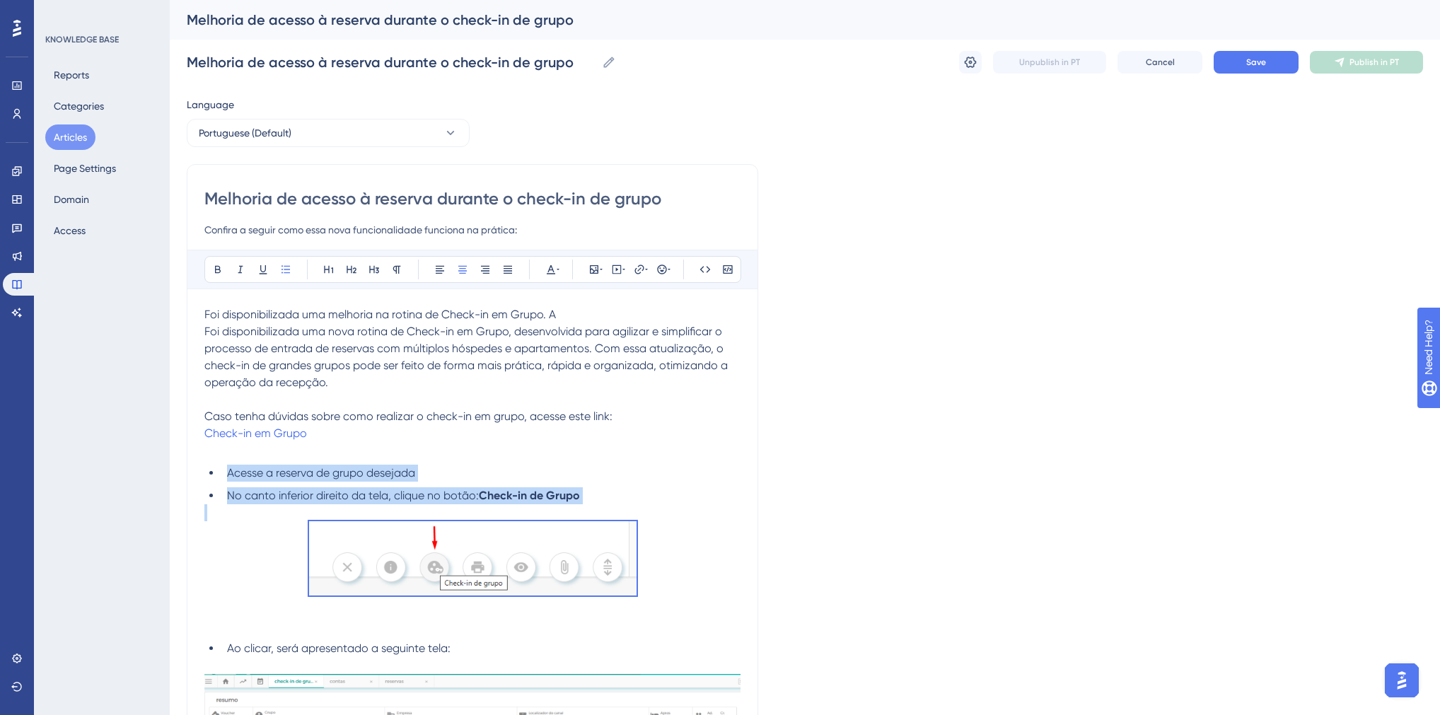
drag, startPoint x: 228, startPoint y: 470, endPoint x: 678, endPoint y: 592, distance: 466.8
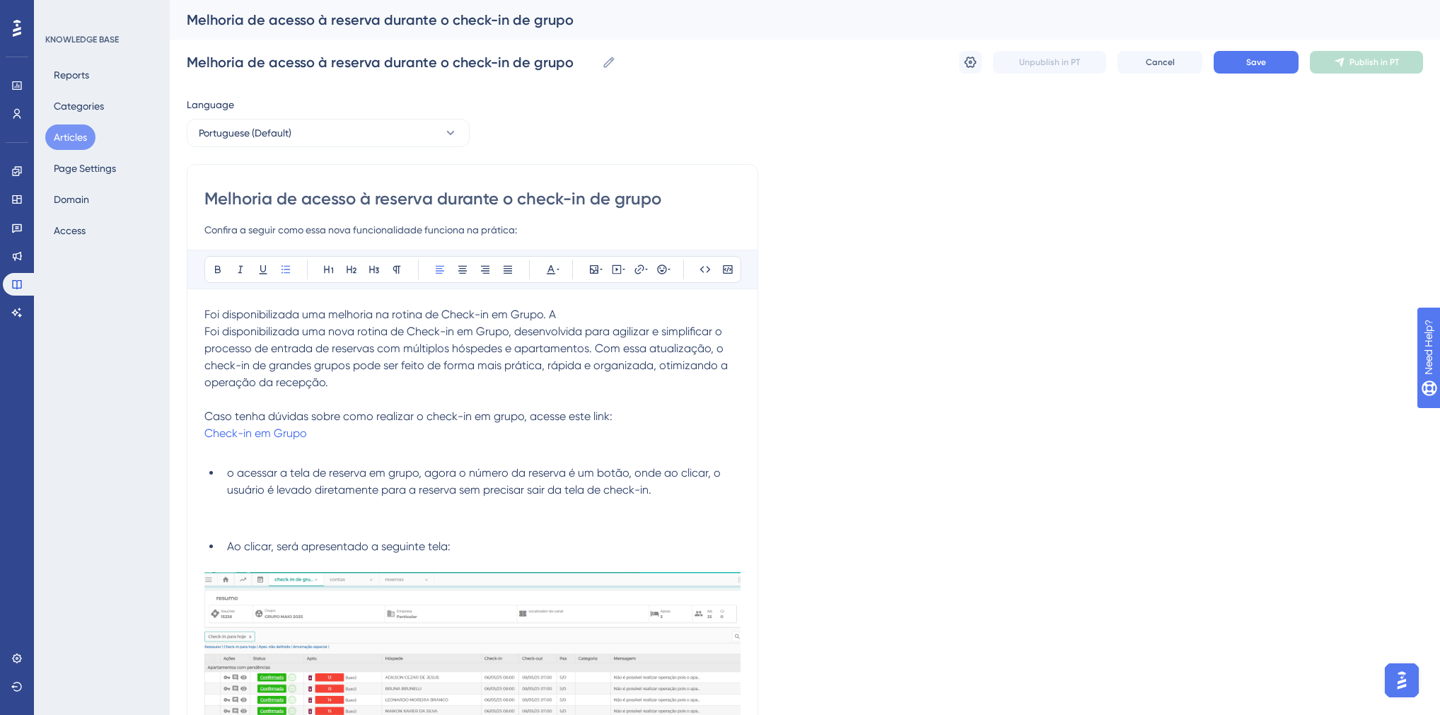
click at [229, 473] on span "o acessar a tela de reserva em grupo, agora o número da reserva é um botão, ond…" at bounding box center [475, 481] width 497 height 30
click at [296, 594] on img at bounding box center [472, 693] width 536 height 253
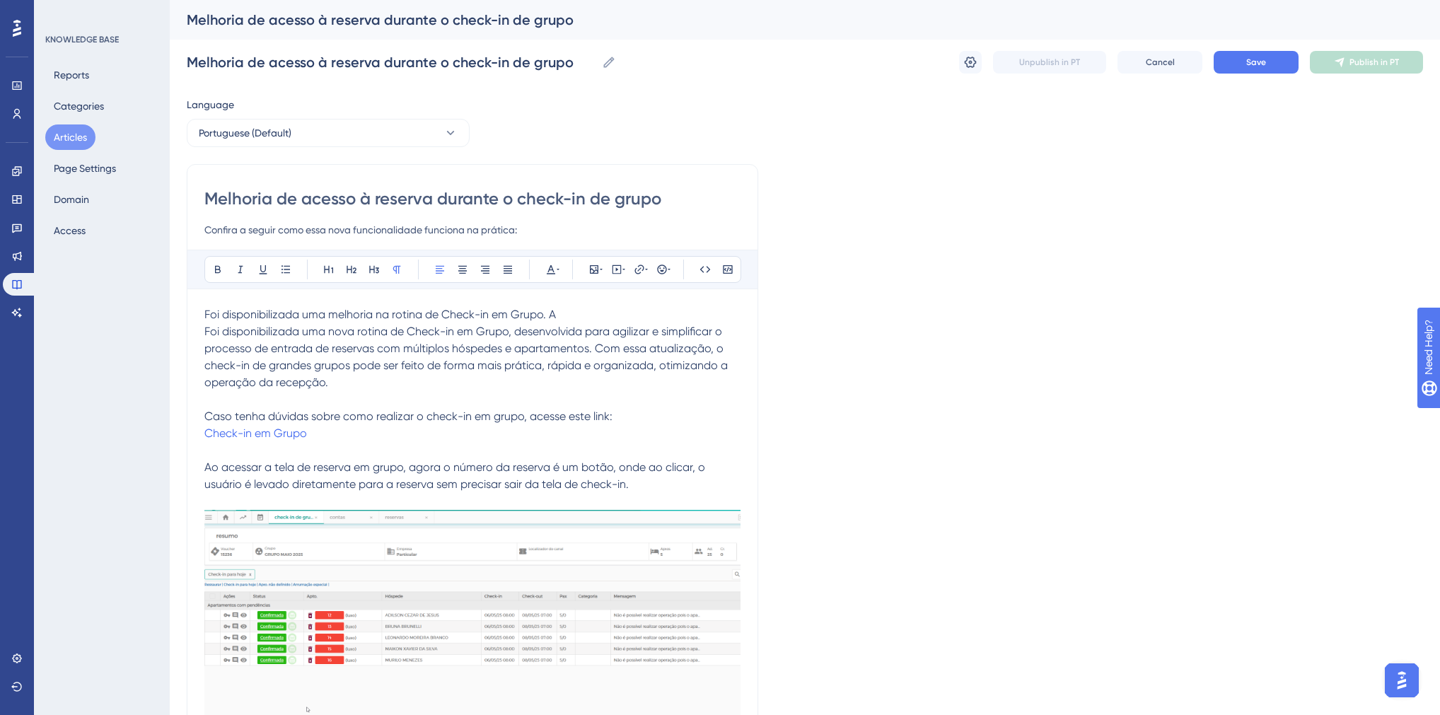
click at [325, 591] on img at bounding box center [472, 636] width 536 height 253
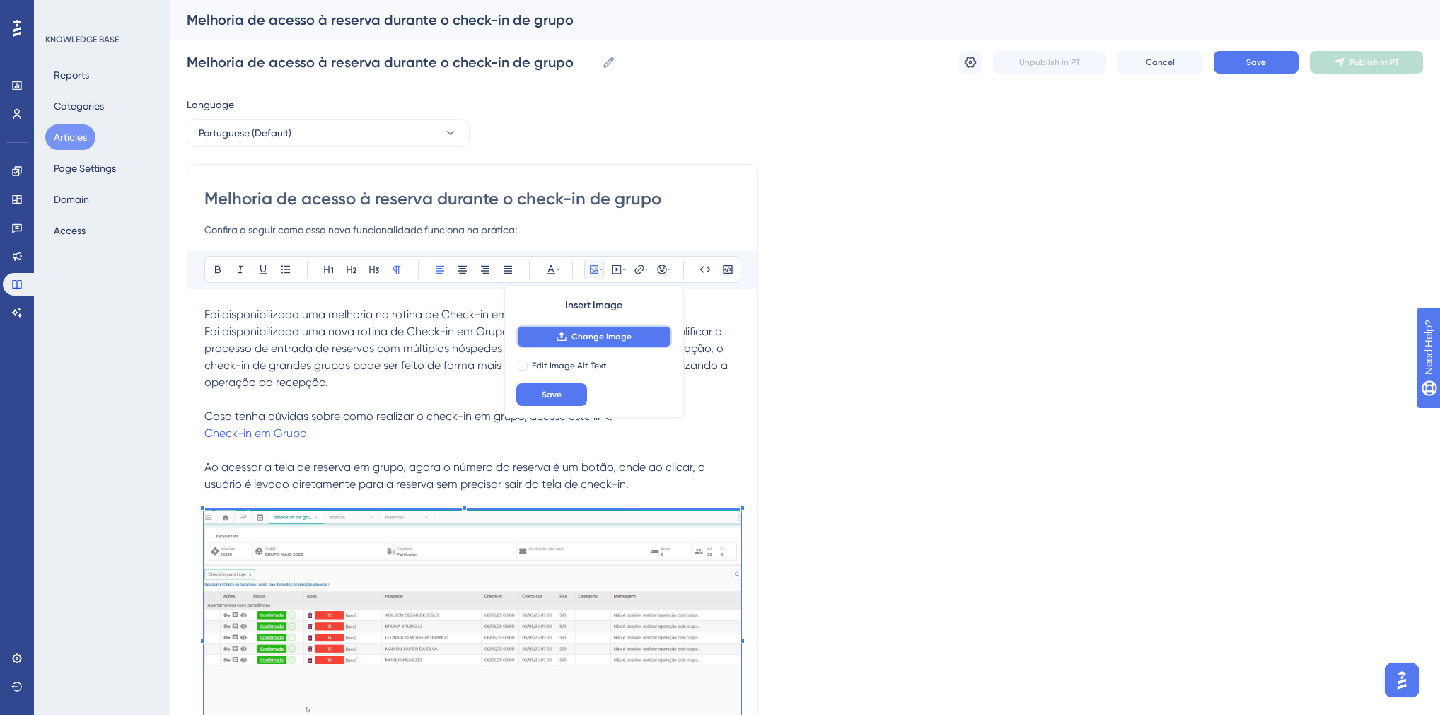
click at [580, 334] on span "Change Image" at bounding box center [602, 336] width 60 height 11
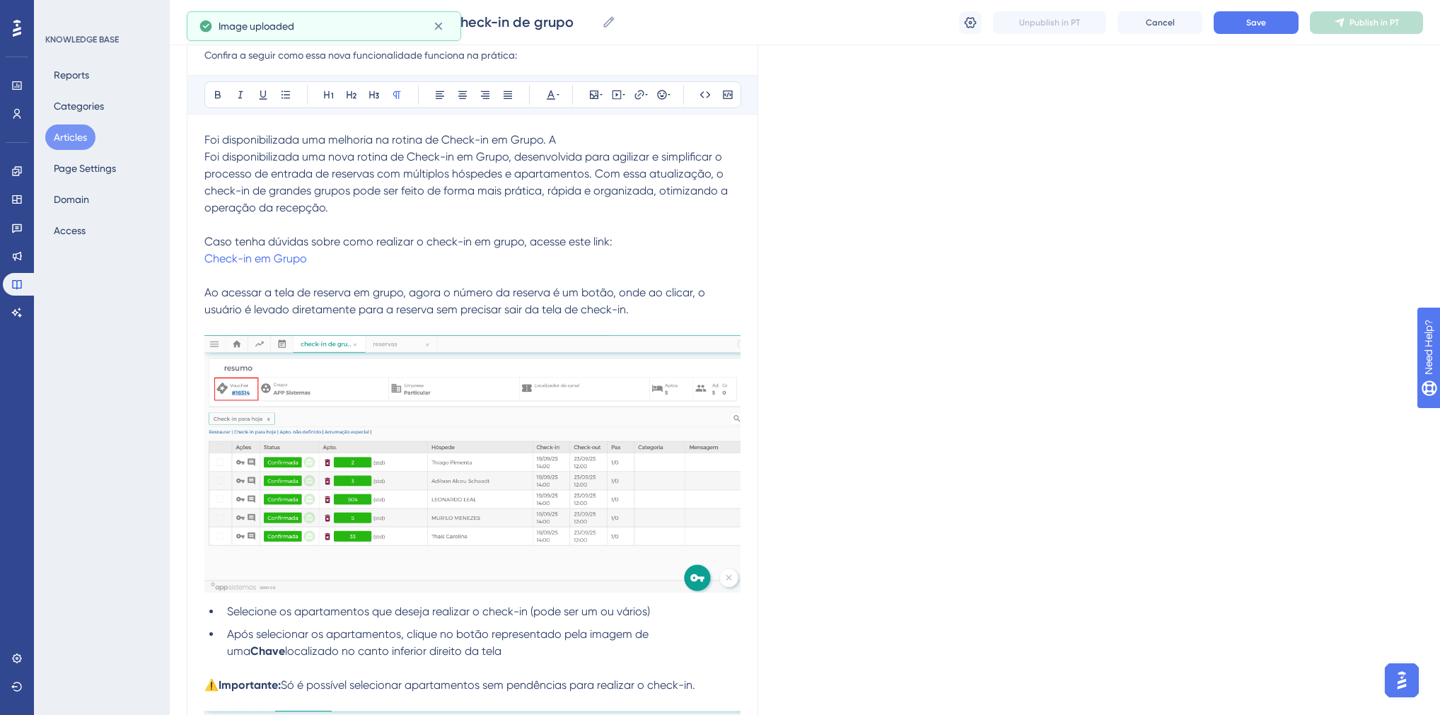
scroll to position [283, 0]
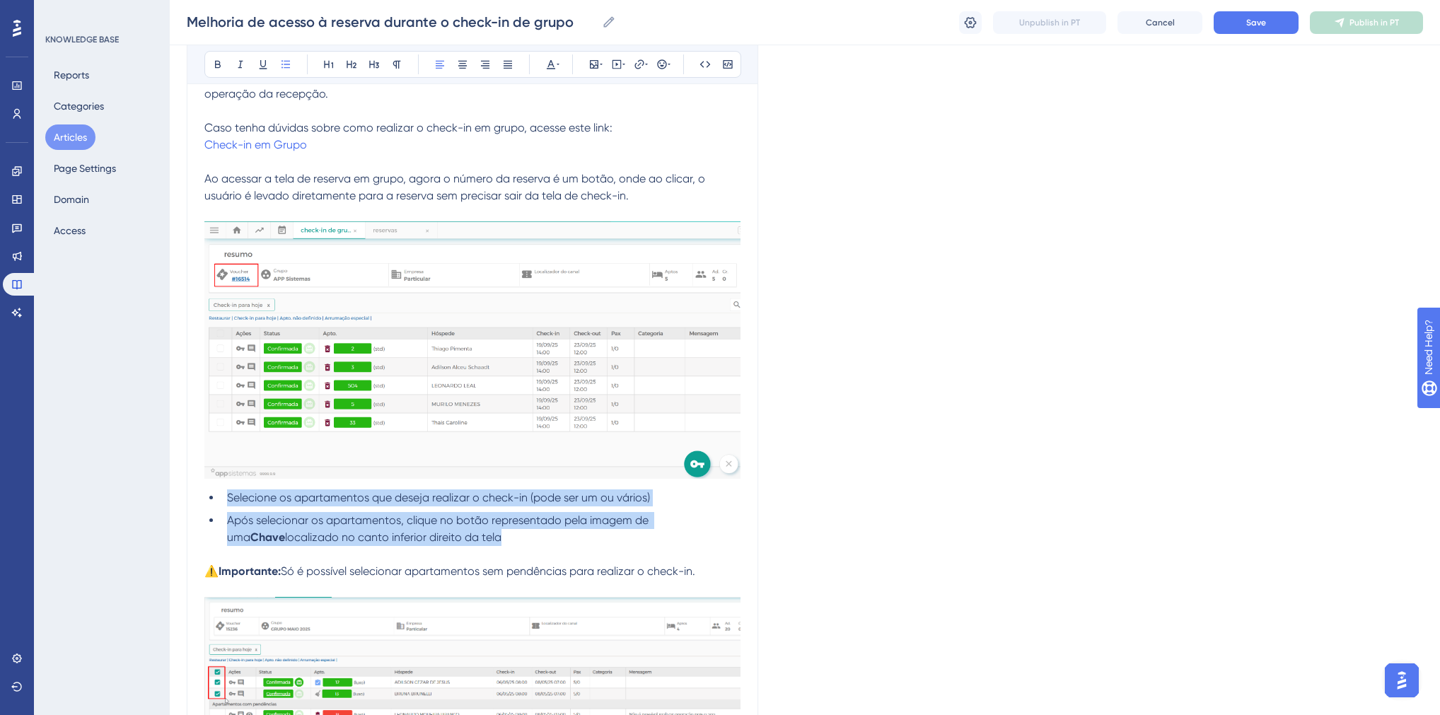
drag, startPoint x: 226, startPoint y: 496, endPoint x: 456, endPoint y: 544, distance: 234.2
click at [456, 544] on ul "Selecione os apartamentos que deseja realizar o check-in (pode ser um ou vários…" at bounding box center [472, 518] width 536 height 57
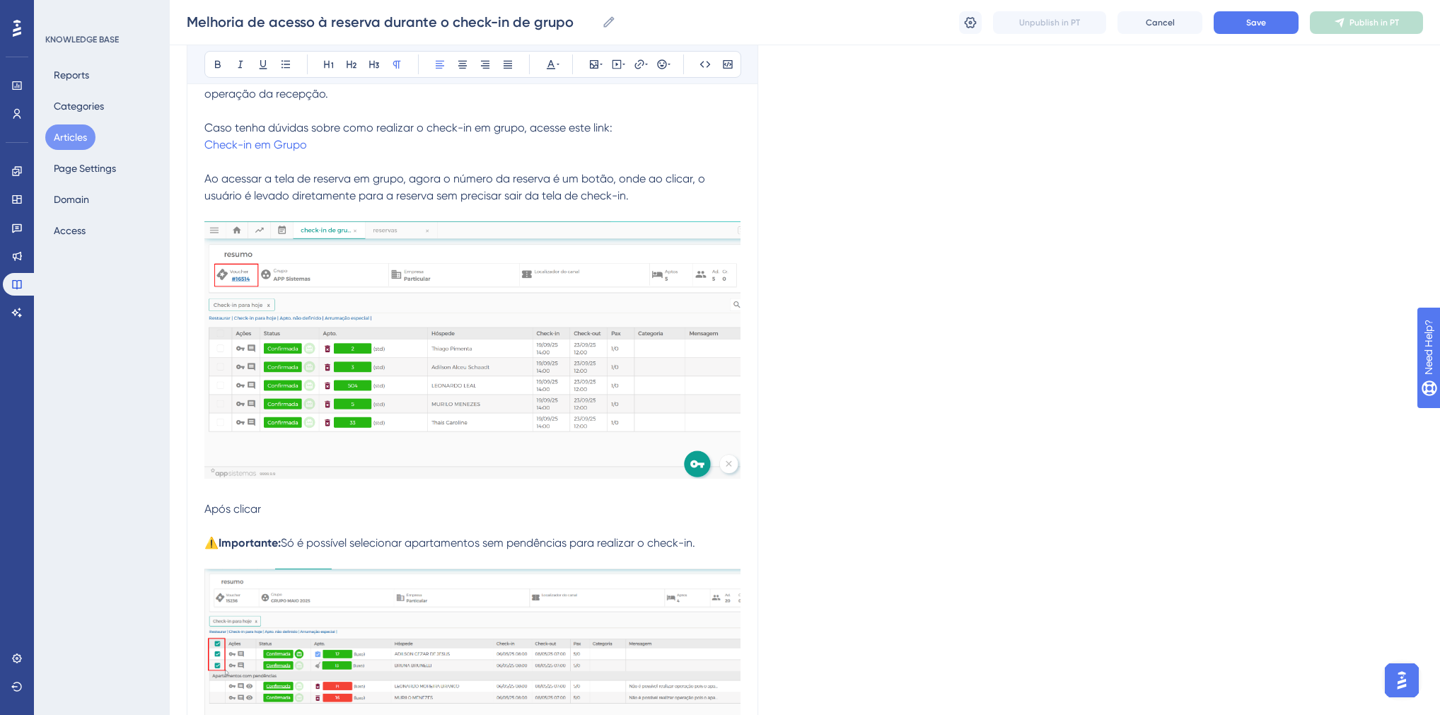
drag, startPoint x: 279, startPoint y: 508, endPoint x: 233, endPoint y: 512, distance: 45.5
click at [233, 512] on p "Após clicar" at bounding box center [472, 509] width 536 height 17
click at [266, 506] on p "Após clicar" at bounding box center [472, 509] width 536 height 17
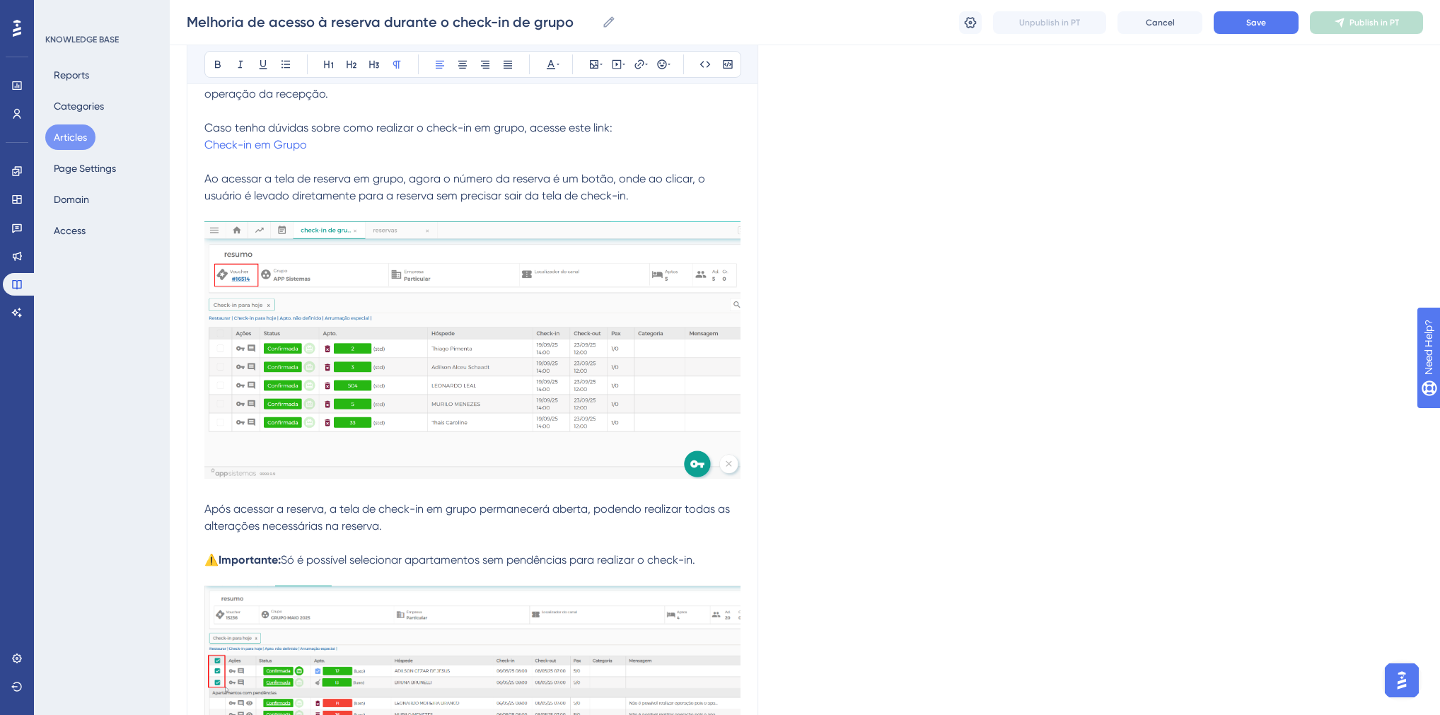
scroll to position [566, 0]
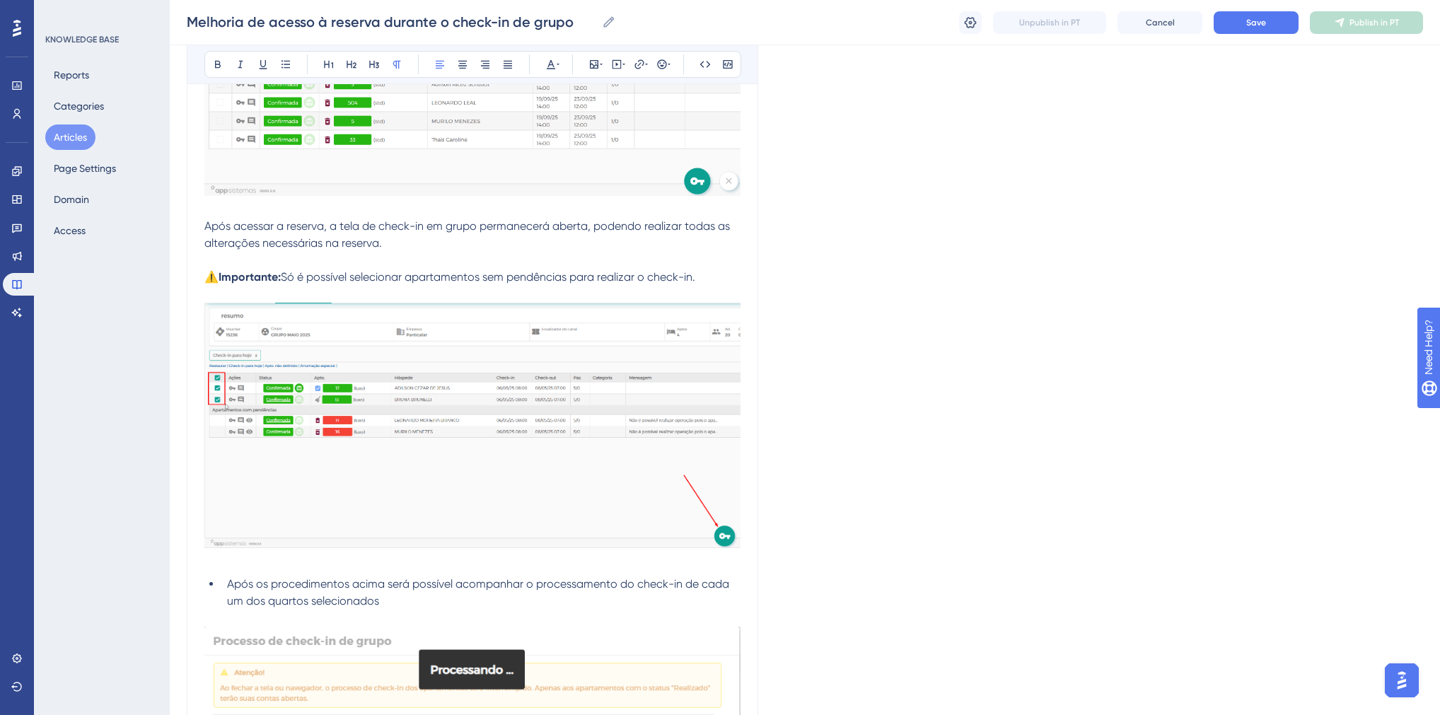
click at [237, 277] on strong "⚠️Importante:" at bounding box center [242, 276] width 76 height 13
click at [211, 275] on strong "A" at bounding box center [208, 276] width 8 height 13
click at [390, 279] on p "Ao finalizar as edições na reserva," at bounding box center [472, 277] width 536 height 17
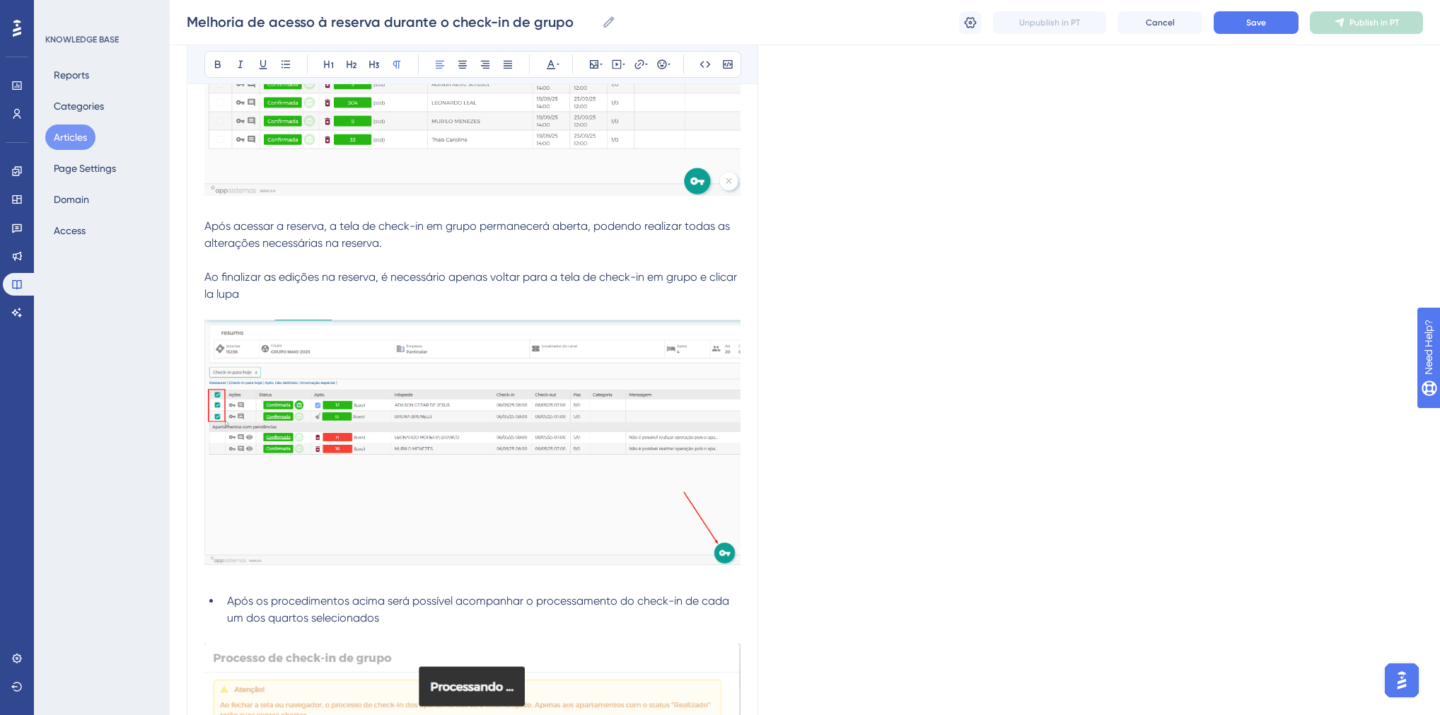
click at [477, 430] on img at bounding box center [472, 442] width 536 height 245
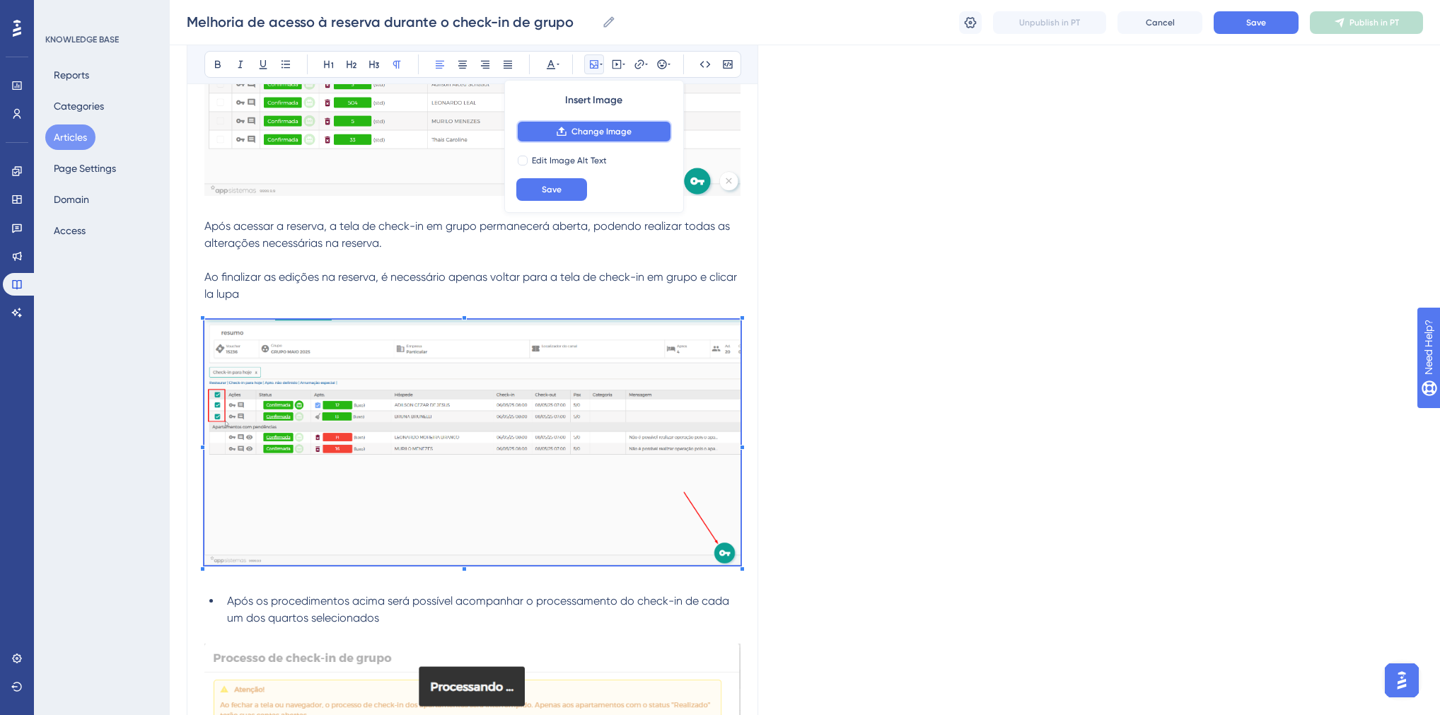
click at [586, 135] on span "Change Image" at bounding box center [602, 131] width 60 height 11
click at [207, 294] on span "Ao finalizar as edições na reserva, é necessário apenas voltar para a tela de c…" at bounding box center [472, 285] width 536 height 30
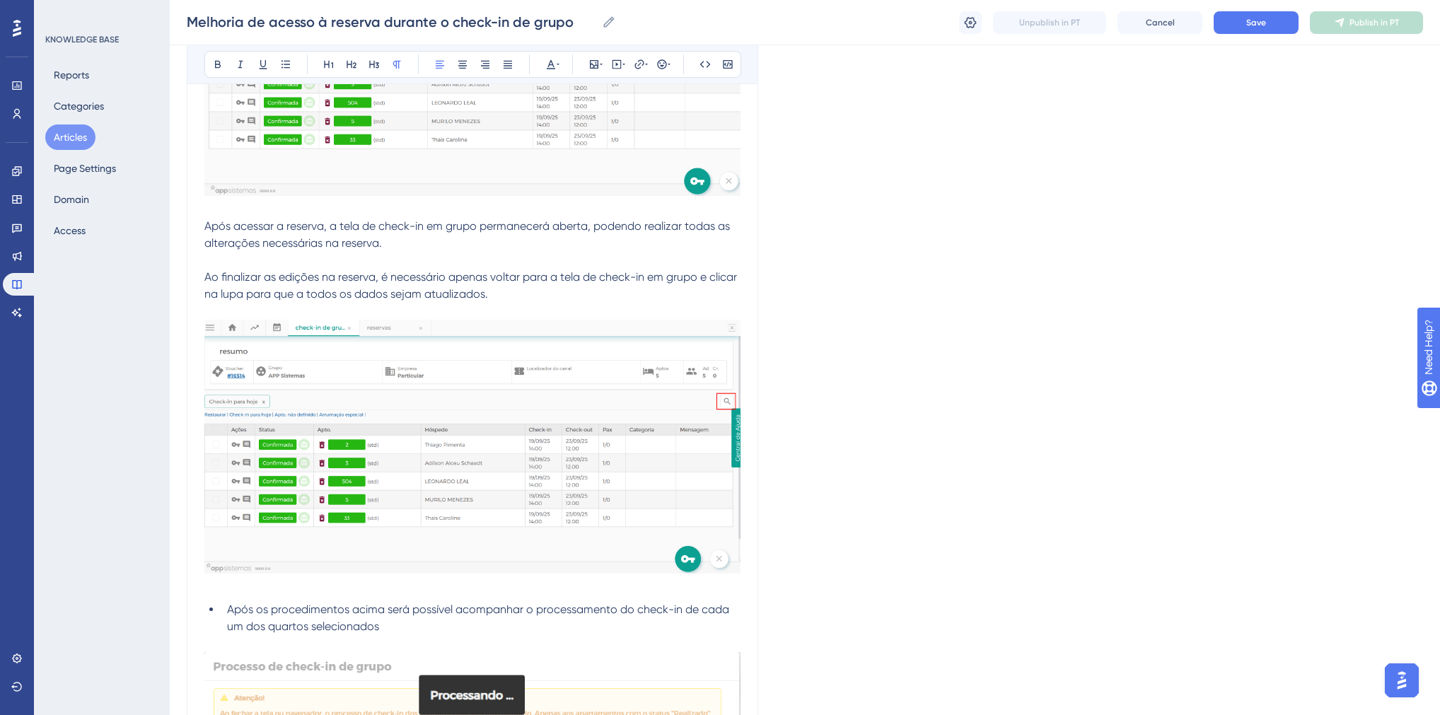
click at [313, 411] on img at bounding box center [472, 447] width 536 height 254
click at [475, 314] on p at bounding box center [472, 311] width 536 height 17
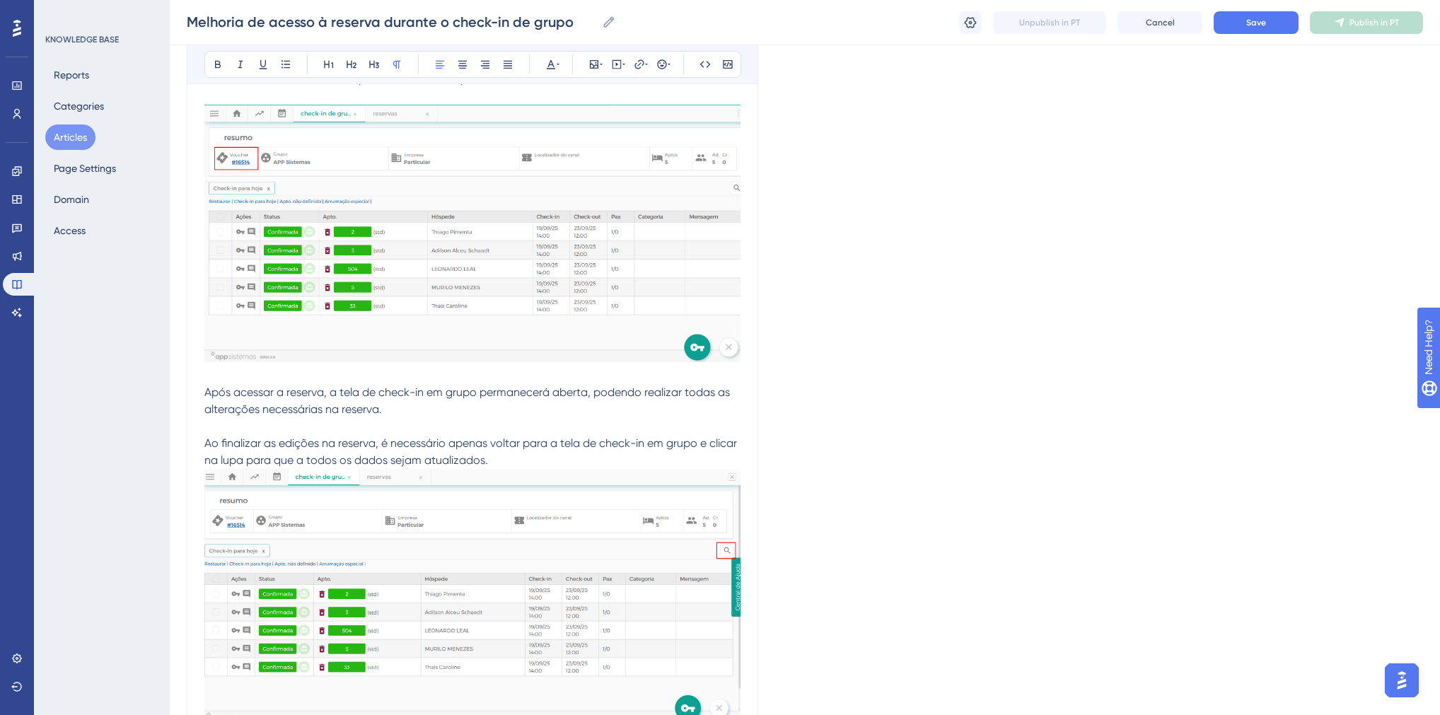
scroll to position [283, 0]
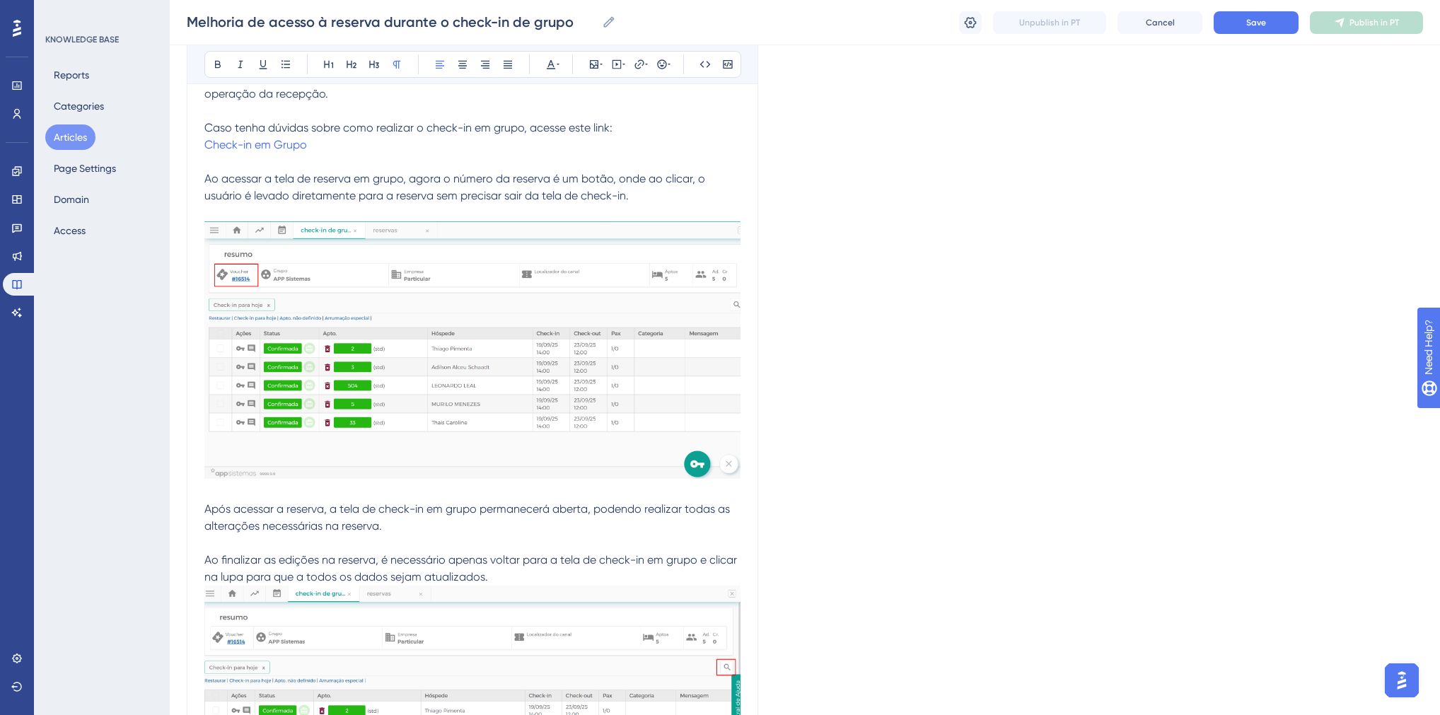
click at [241, 215] on p at bounding box center [472, 212] width 536 height 17
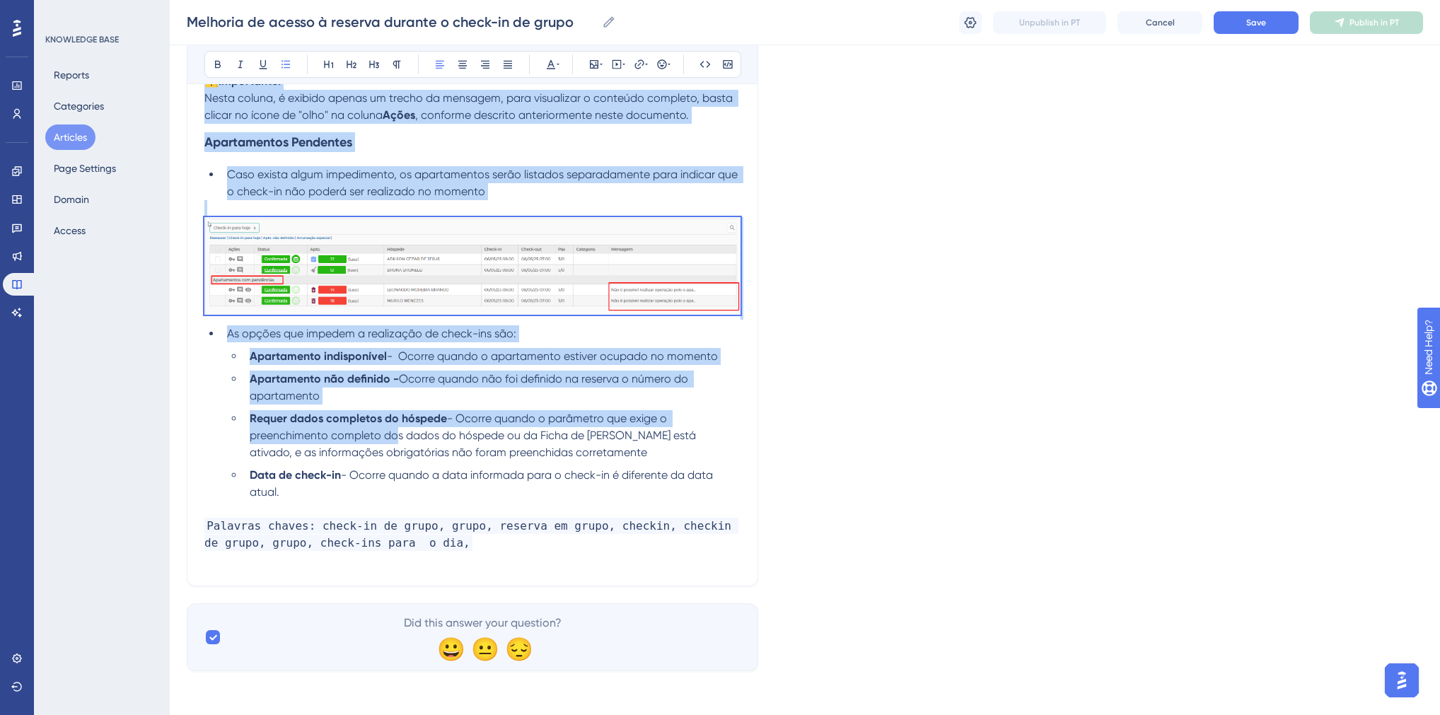
scroll to position [5638, 0]
drag, startPoint x: 227, startPoint y: 404, endPoint x: 459, endPoint y: 490, distance: 247.6
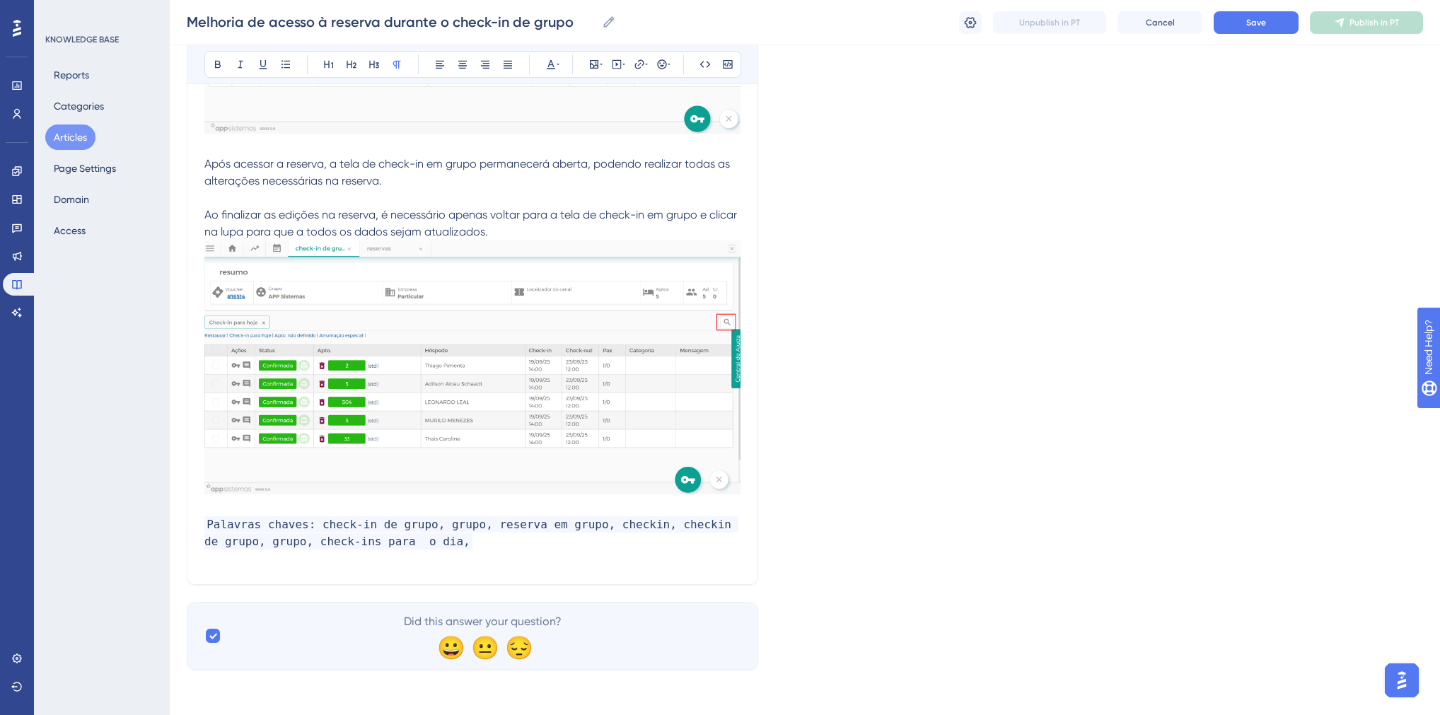
scroll to position [610, 0]
click at [419, 526] on span "Palavras chaves: check-in de grupo, grupo, reserva em grupo, checkin, checkin d…" at bounding box center [471, 533] width 534 height 33
click at [316, 523] on span "Palavras chaves: check-in de grupo, grupo, reserva em grupo, checkin, checkin d…" at bounding box center [471, 533] width 534 height 33
click at [315, 523] on span "Palavras chaves: check-in de grupo, grupo, reserva em grupo, checkin, checkin d…" at bounding box center [471, 533] width 534 height 33
click at [313, 524] on span "Palavras chaves: check-in de grupo, grupo, reserva em grupo, checkin, checkin d…" at bounding box center [471, 533] width 534 height 33
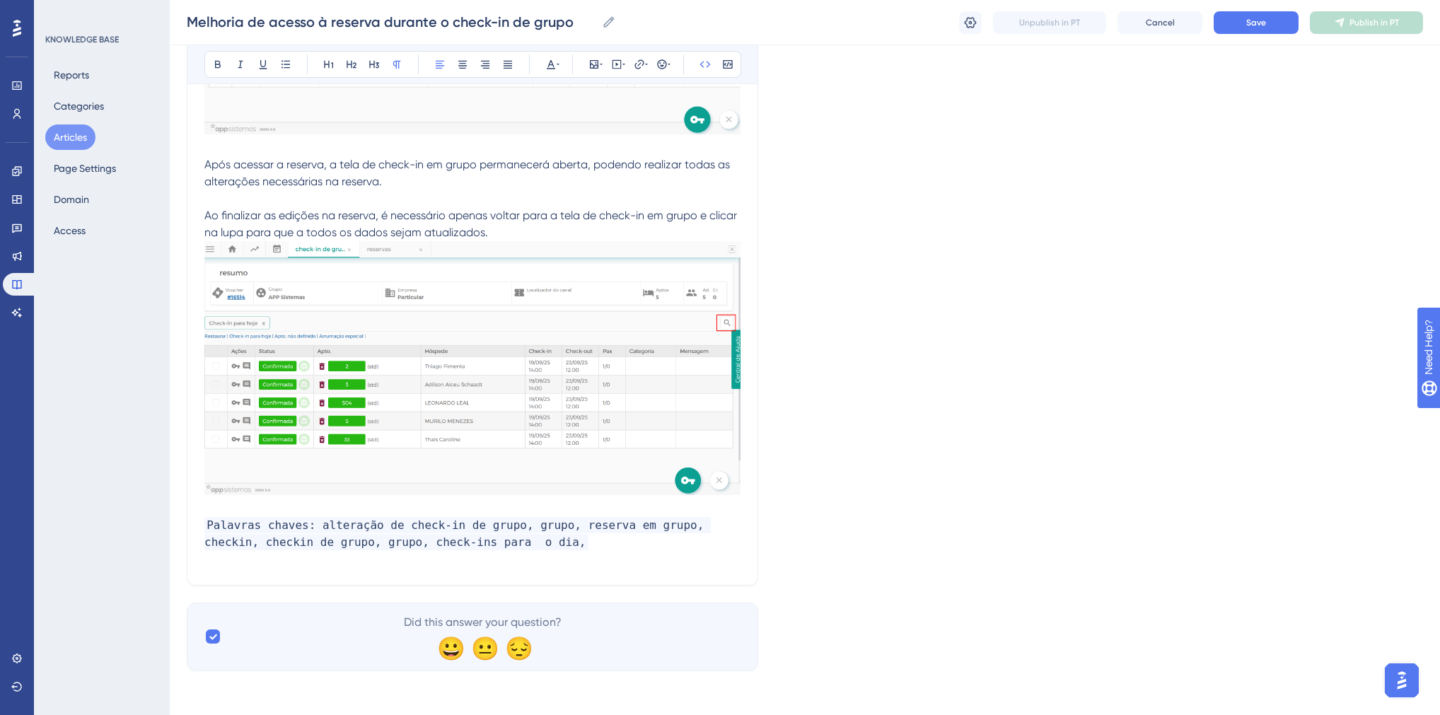
click at [554, 529] on span "Palavras chaves: alteração de check-in de grupo, grupo, reserva em grupo, check…" at bounding box center [457, 533] width 506 height 33
drag, startPoint x: 244, startPoint y: 544, endPoint x: 598, endPoint y: 549, distance: 354.4
click at [598, 549] on span "Palavras chaves: alteração de check-in de grupo, grupo, alteração de reserva em…" at bounding box center [467, 533] width 527 height 33
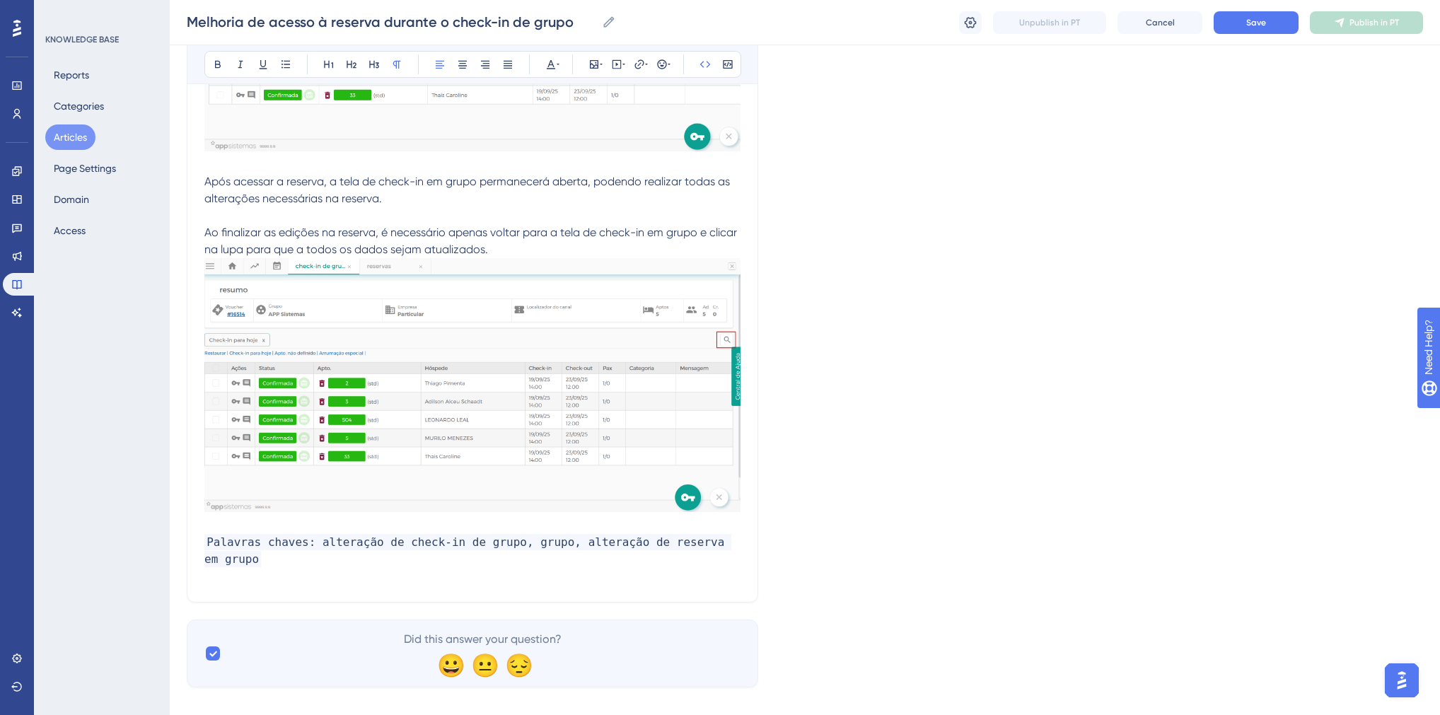
click at [734, 568] on p at bounding box center [472, 576] width 536 height 17
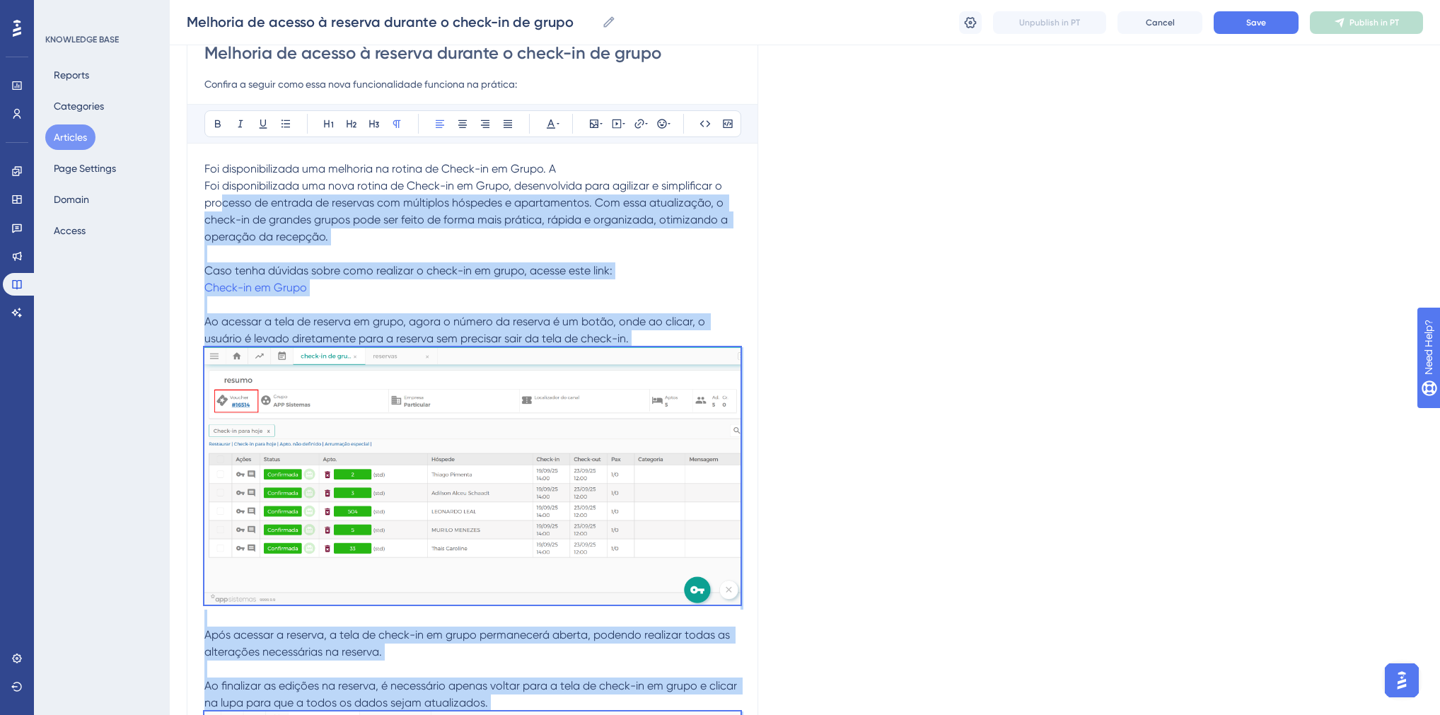
scroll to position [0, 0]
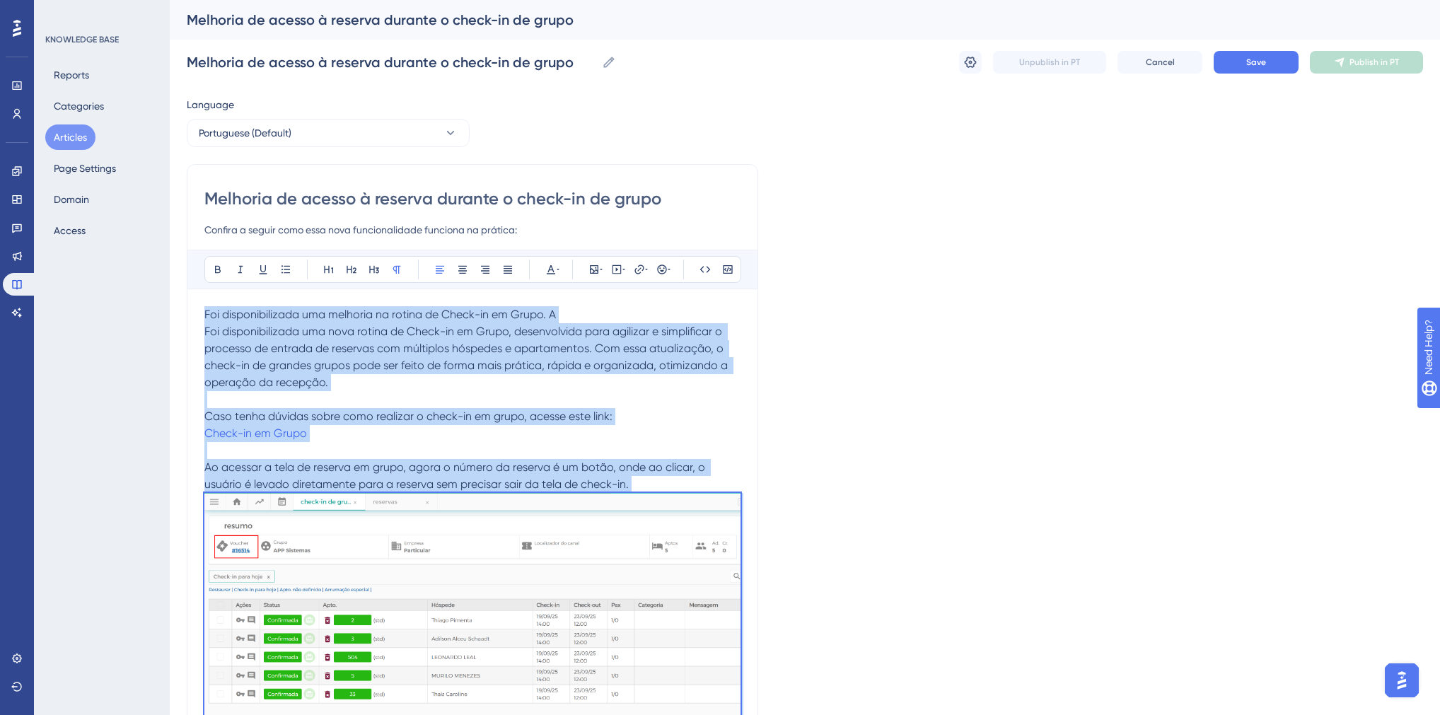
drag, startPoint x: 737, startPoint y: 543, endPoint x: 203, endPoint y: 315, distance: 580.9
click at [203, 315] on div "Melhoria de acesso à reserva durante o check-in de grupo Confira a seguir como …" at bounding box center [473, 683] width 572 height 1038
copy div "Lor ipsumdolorsitam con adipisci el seddoe te Incid-ut la Etdol. M Ali enimadmi…"
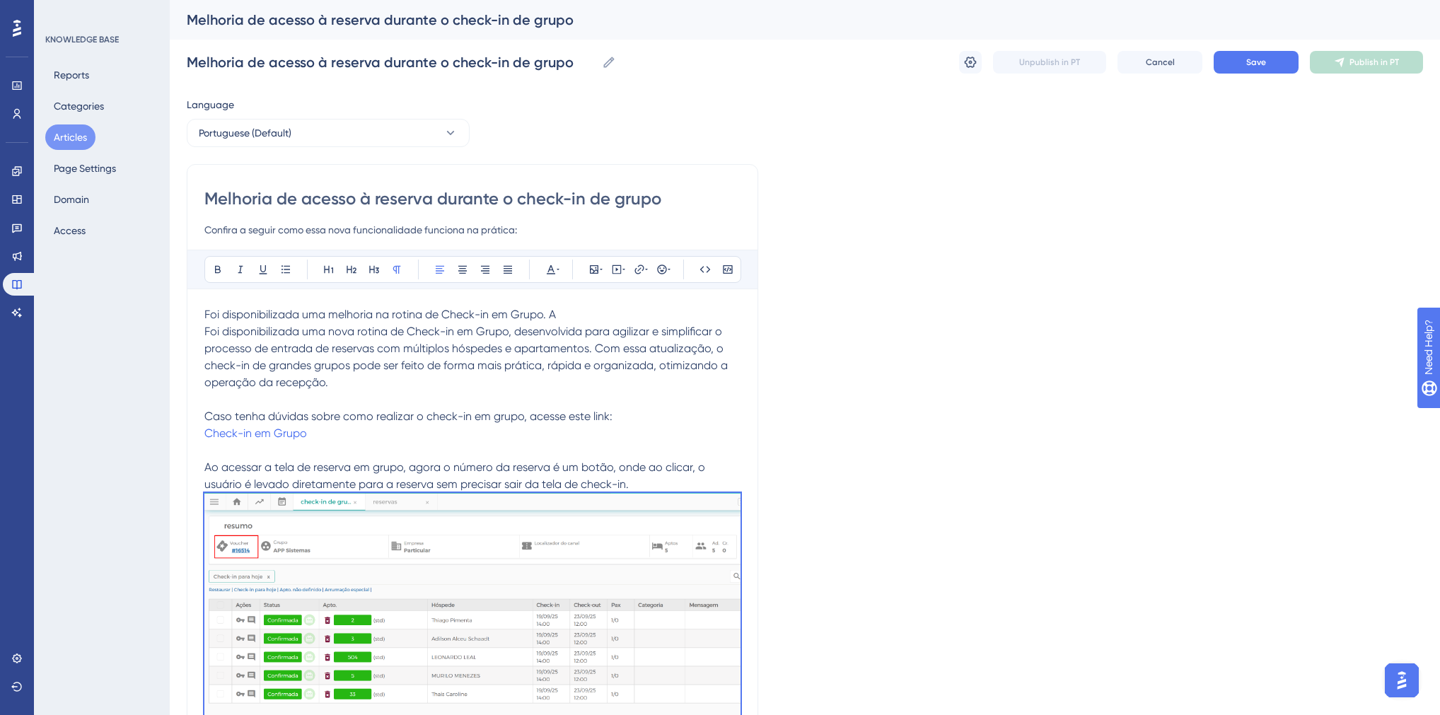
click at [286, 202] on input "Melhoria de acesso à reserva durante o check-in de grupo" at bounding box center [472, 198] width 536 height 23
click at [198, 193] on div "Melhoria de acesso à reserva durante o check-in de grupo Confira a seguir como …" at bounding box center [473, 683] width 572 height 1038
drag, startPoint x: 205, startPoint y: 196, endPoint x: 736, endPoint y: 224, distance: 531.3
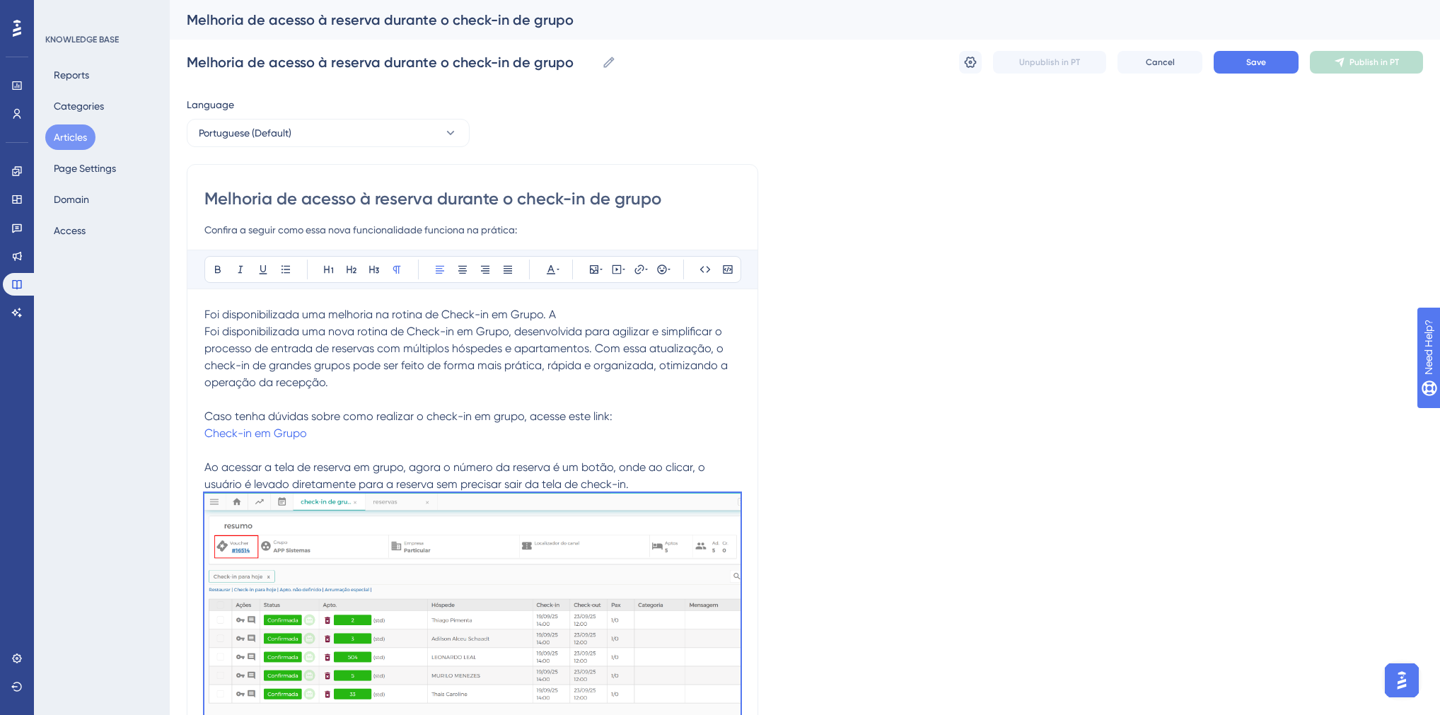
click at [736, 224] on div "Melhoria de acesso à reserva durante o check-in de grupo Confira a seguir como …" at bounding box center [472, 212] width 536 height 51
click at [357, 226] on input "Confira a seguir como essa nova funcionalidade funciona na prática:" at bounding box center [472, 229] width 536 height 17
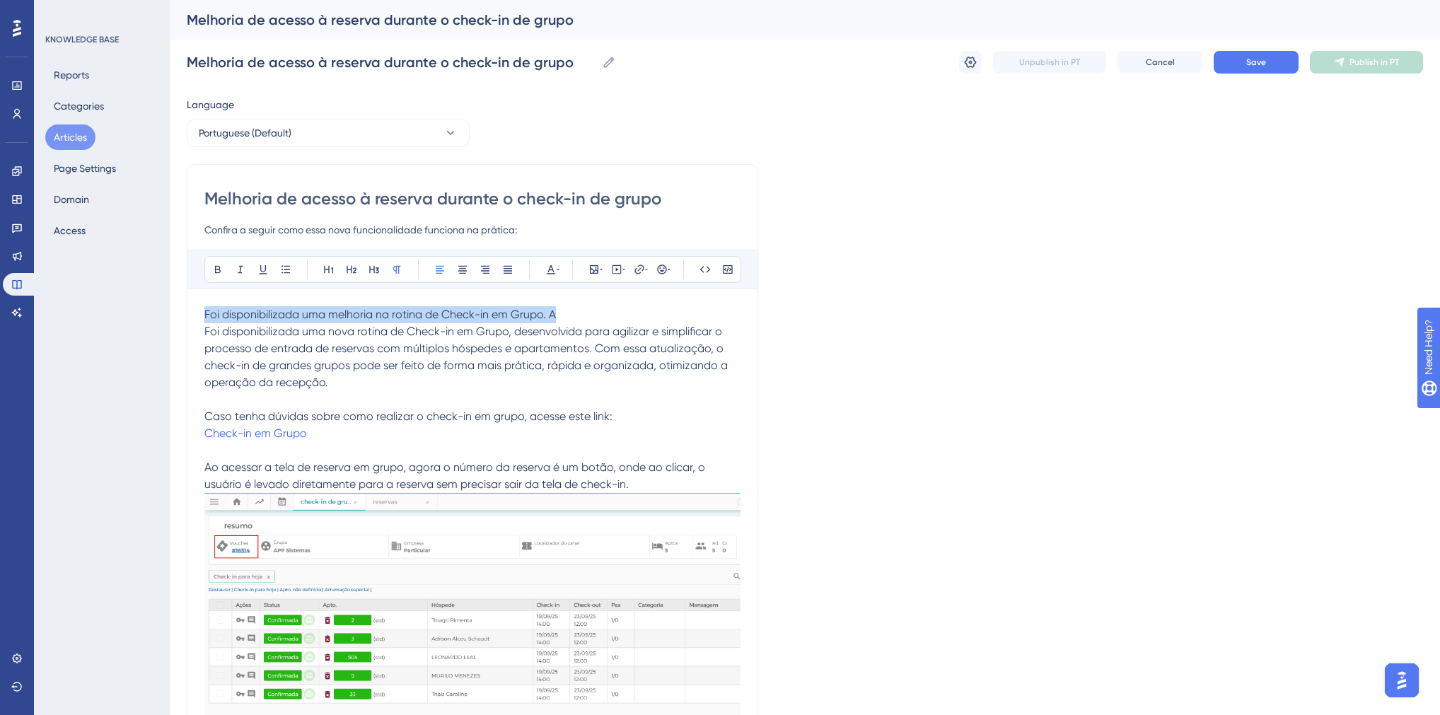
drag, startPoint x: 560, startPoint y: 313, endPoint x: 201, endPoint y: 309, distance: 358.7
click at [201, 309] on div "Melhoria de acesso à reserva durante o check-in de grupo Confira a seguir como …" at bounding box center [473, 683] width 572 height 1038
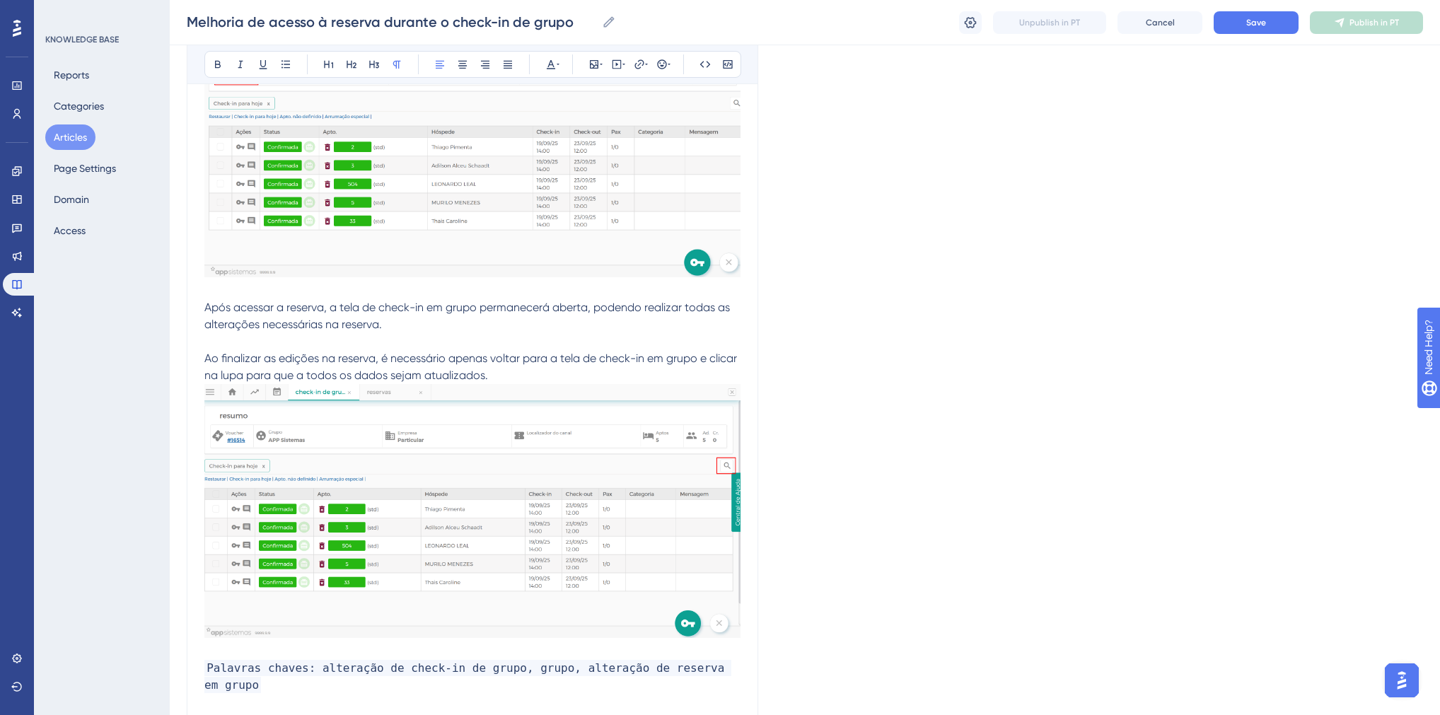
scroll to position [453, 0]
click at [204, 354] on span "Ao finalizar as edições na reserva, é necessário apenas voltar para a tela de c…" at bounding box center [472, 364] width 536 height 30
click at [283, 55] on button at bounding box center [286, 64] width 20 height 20
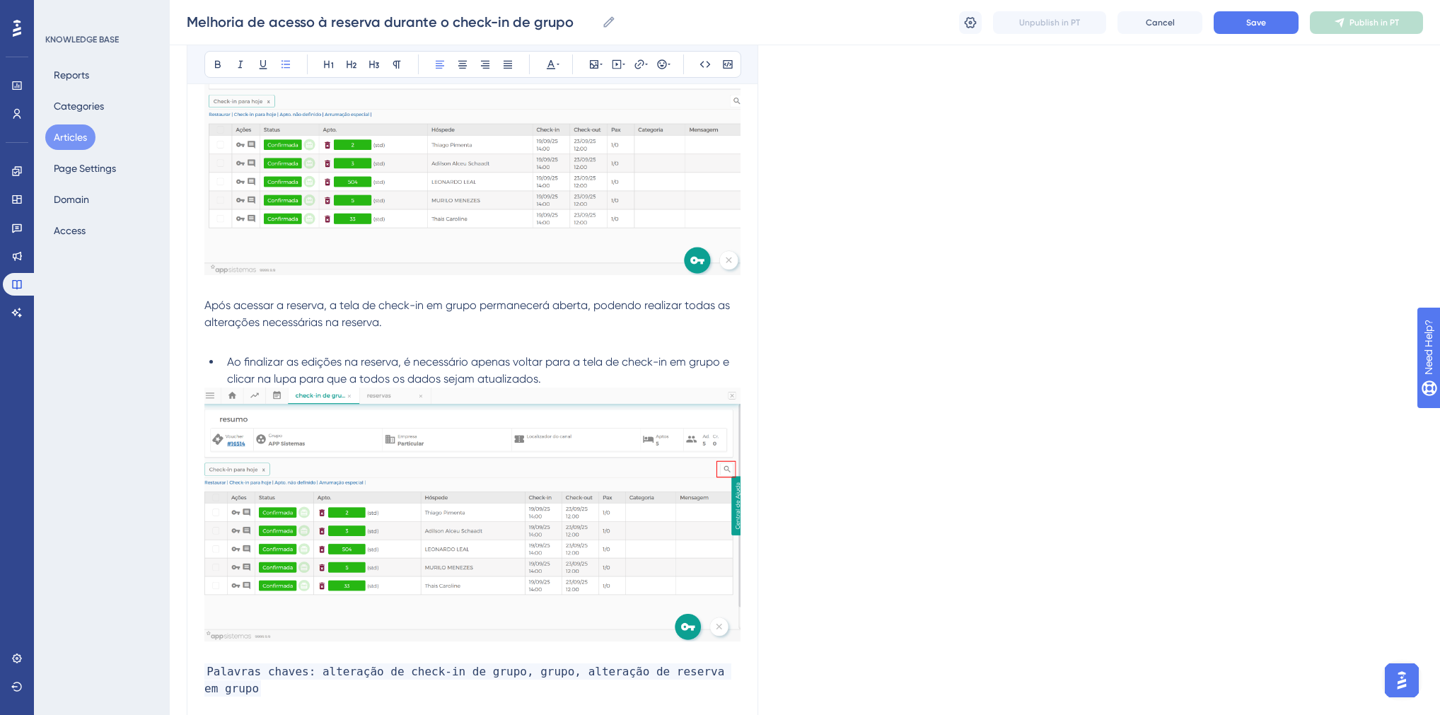
click at [257, 308] on span "Após acessar a reserva, a tela de check-in em grupo permanecerá aberta, podendo…" at bounding box center [468, 314] width 528 height 30
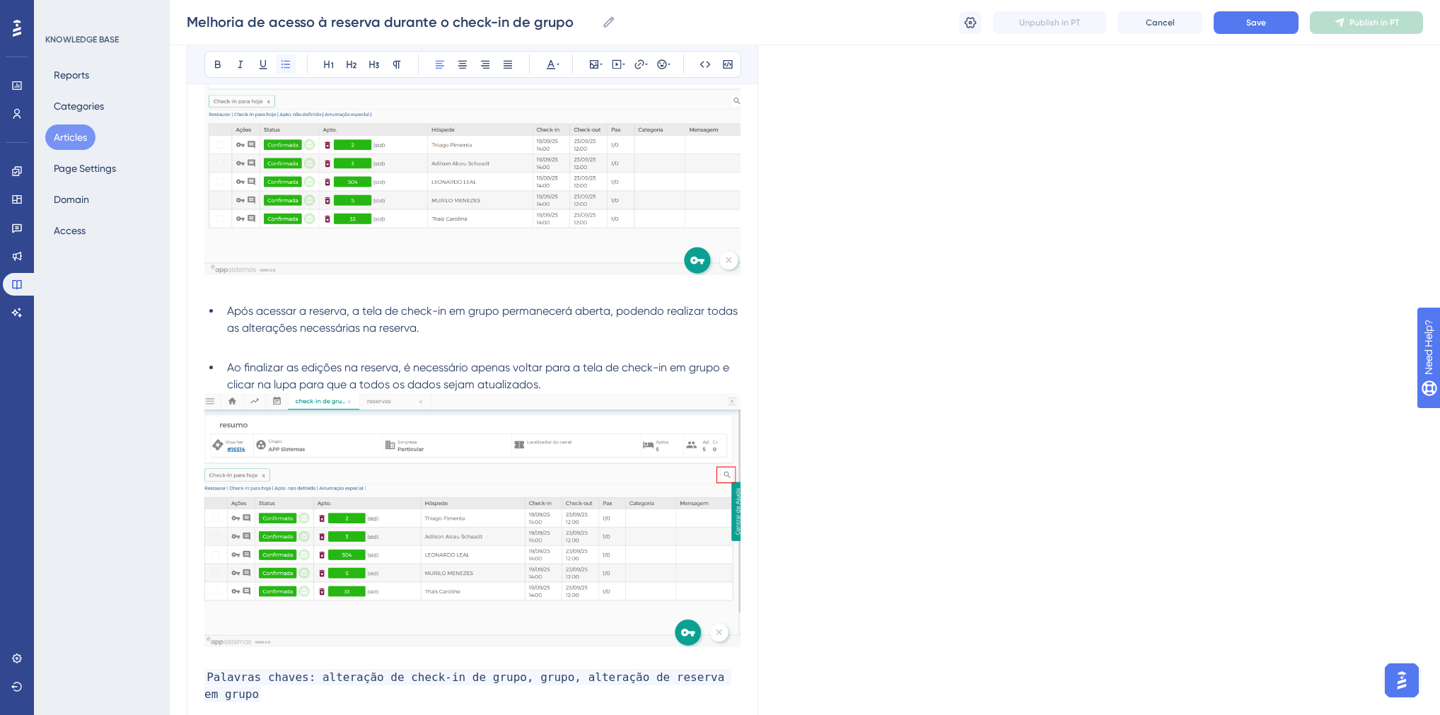
click at [290, 65] on icon at bounding box center [285, 64] width 11 height 11
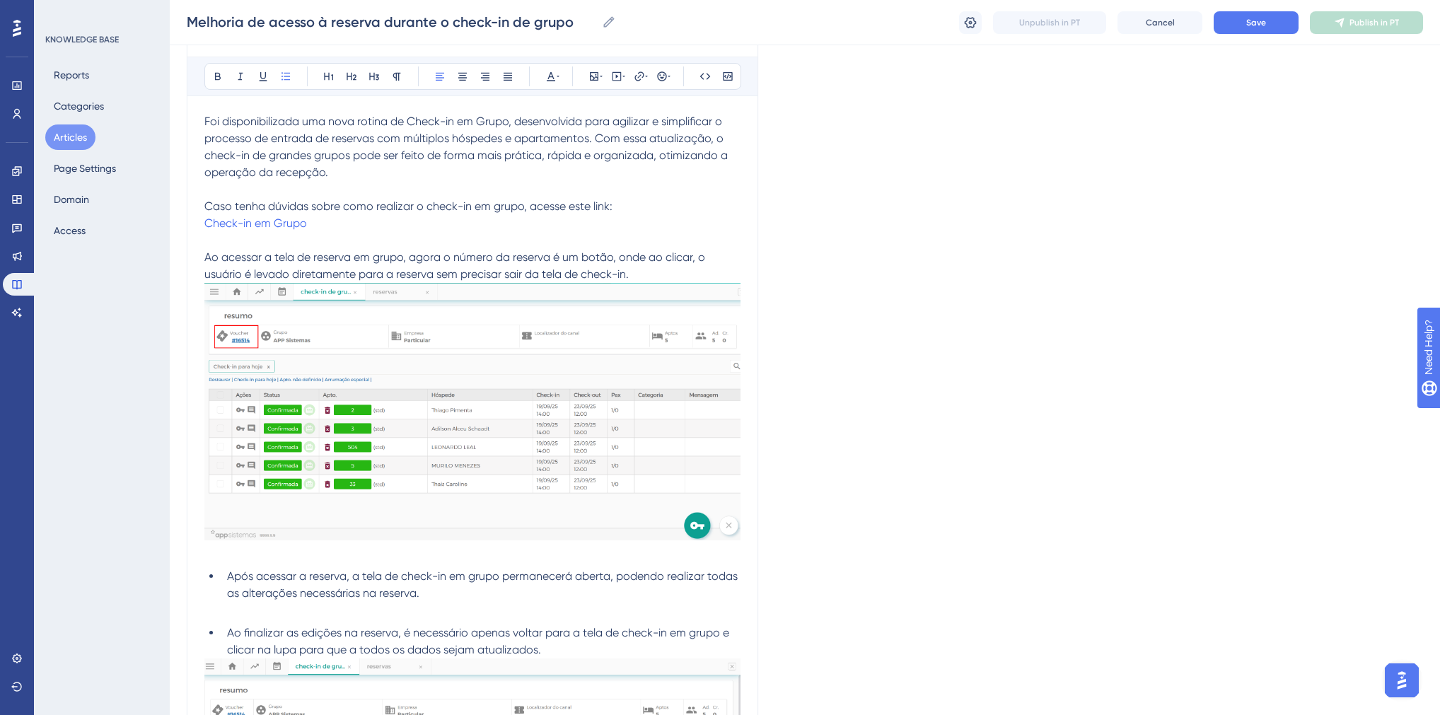
scroll to position [113, 0]
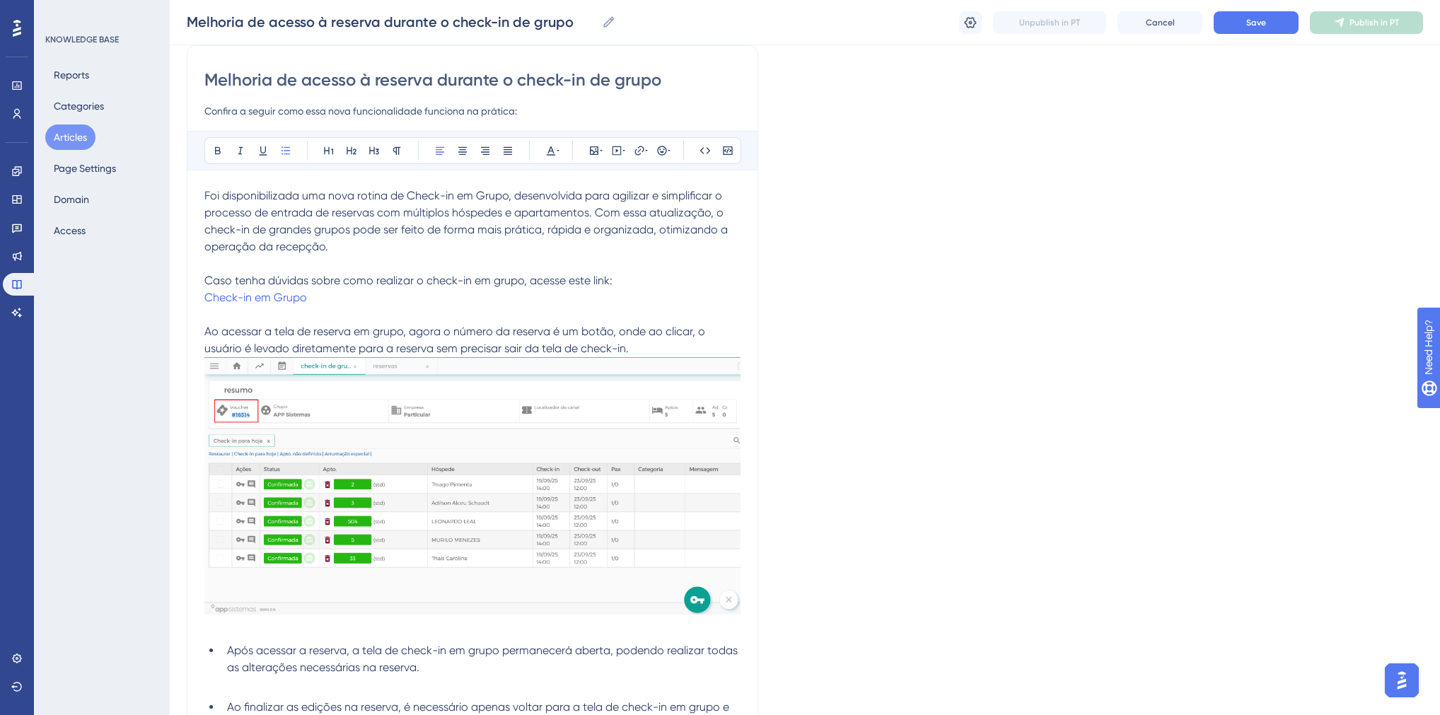
click at [272, 331] on span "Ao acessar a tela de reserva em grupo, agora o número da reserva é um botão, on…" at bounding box center [456, 340] width 504 height 30
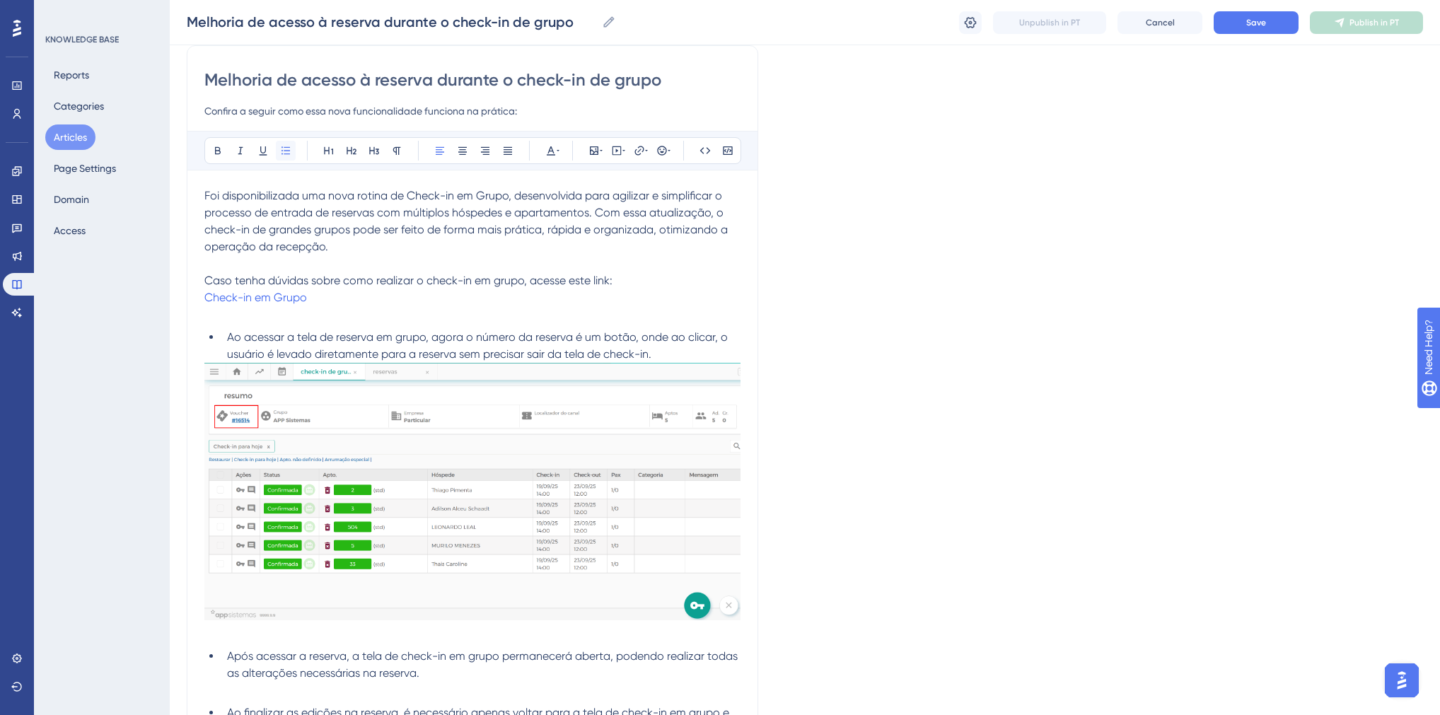
click at [287, 156] on button at bounding box center [286, 151] width 20 height 20
click at [277, 279] on span "Caso tenha dúvidas sobre como realizar o check-in em grupo, acesse este link:" at bounding box center [408, 280] width 408 height 13
click at [291, 144] on button at bounding box center [286, 151] width 20 height 20
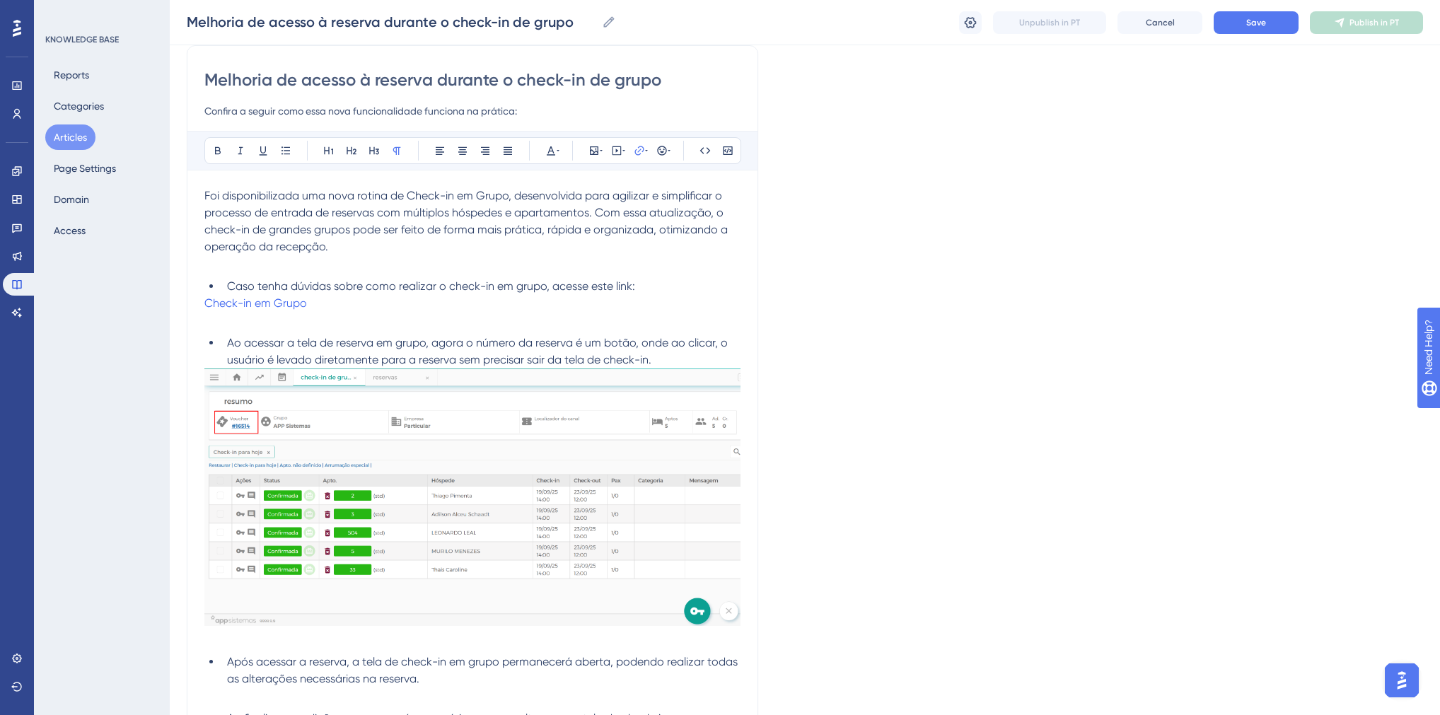
click at [334, 297] on p "Check-in em Grupo" at bounding box center [472, 303] width 536 height 17
click at [397, 312] on p at bounding box center [472, 320] width 536 height 17
click at [397, 303] on p "Check-in em Grupo" at bounding box center [472, 303] width 536 height 17
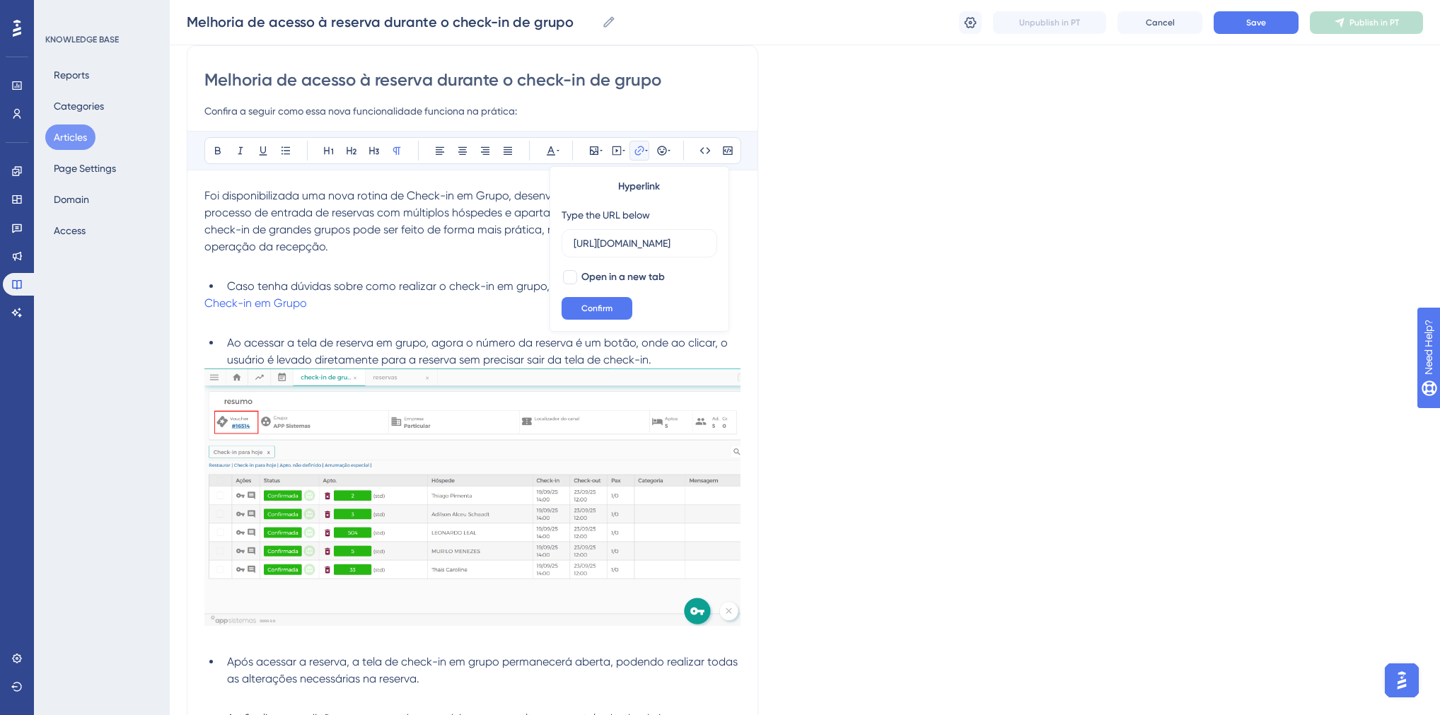
scroll to position [0, 235]
click at [396, 303] on p "Check-in em Grupo" at bounding box center [472, 303] width 536 height 17
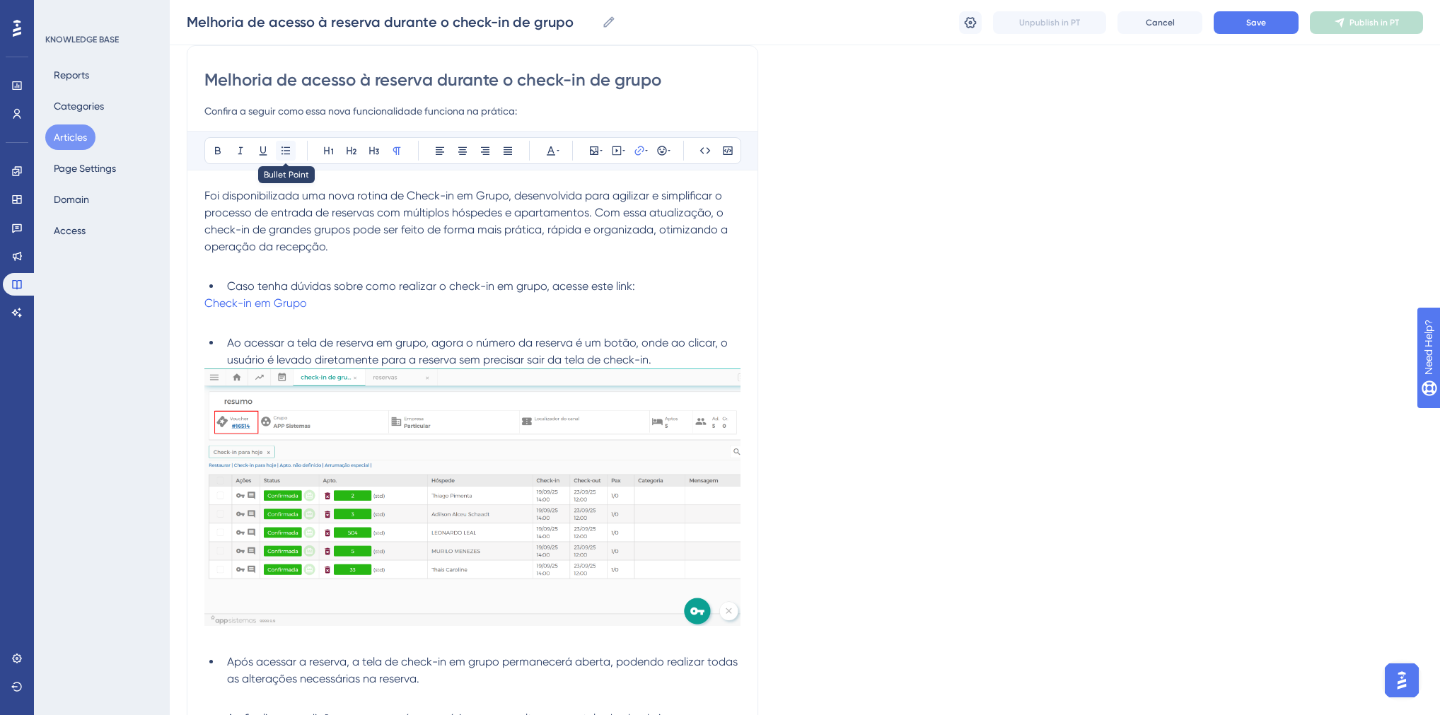
click at [291, 145] on icon at bounding box center [285, 150] width 11 height 11
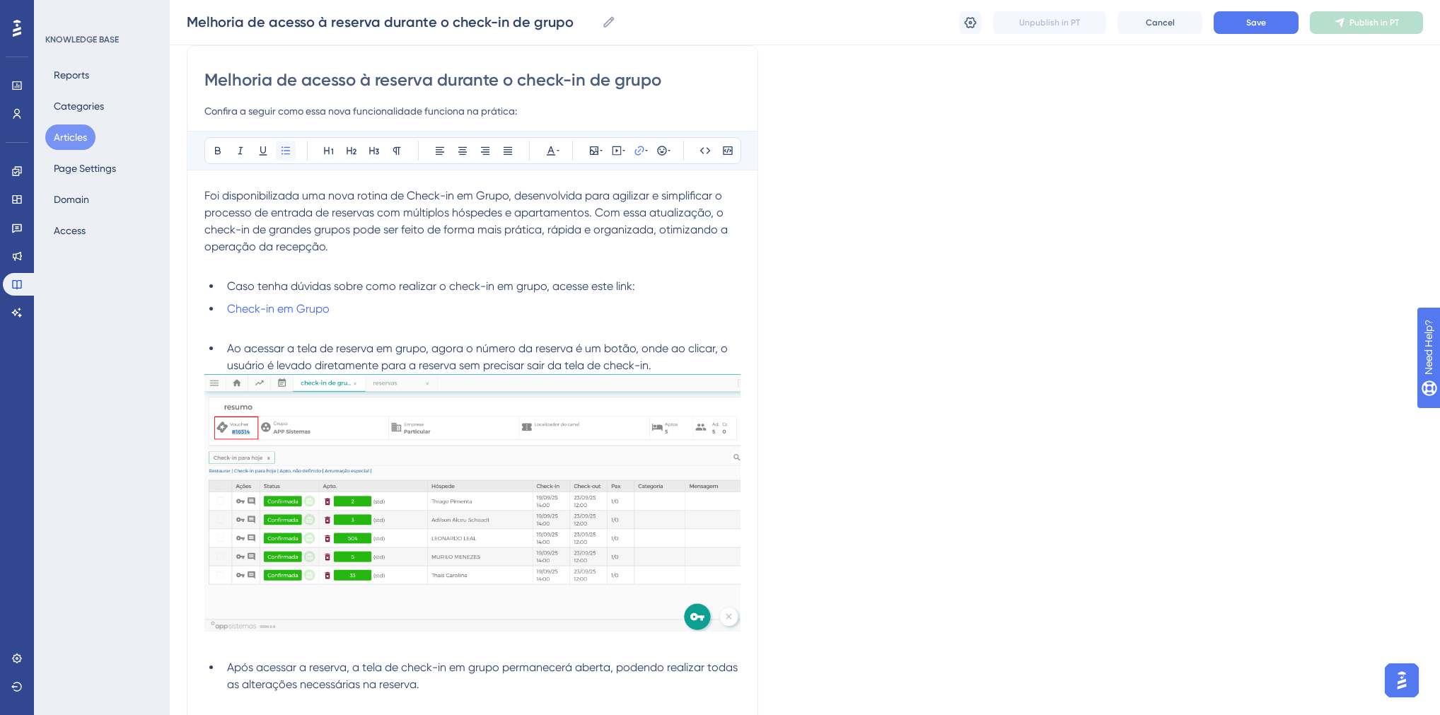
click at [291, 145] on icon at bounding box center [285, 150] width 11 height 11
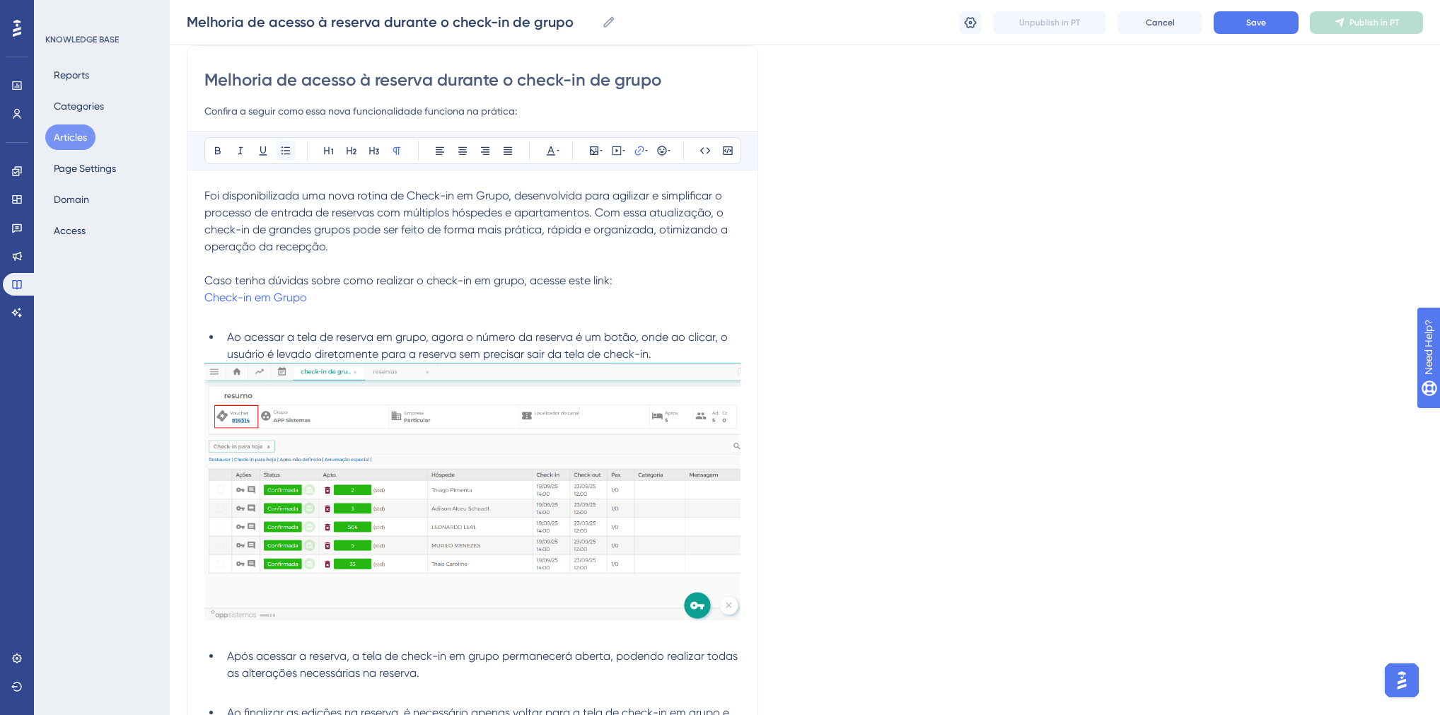
click at [291, 145] on icon at bounding box center [285, 150] width 11 height 11
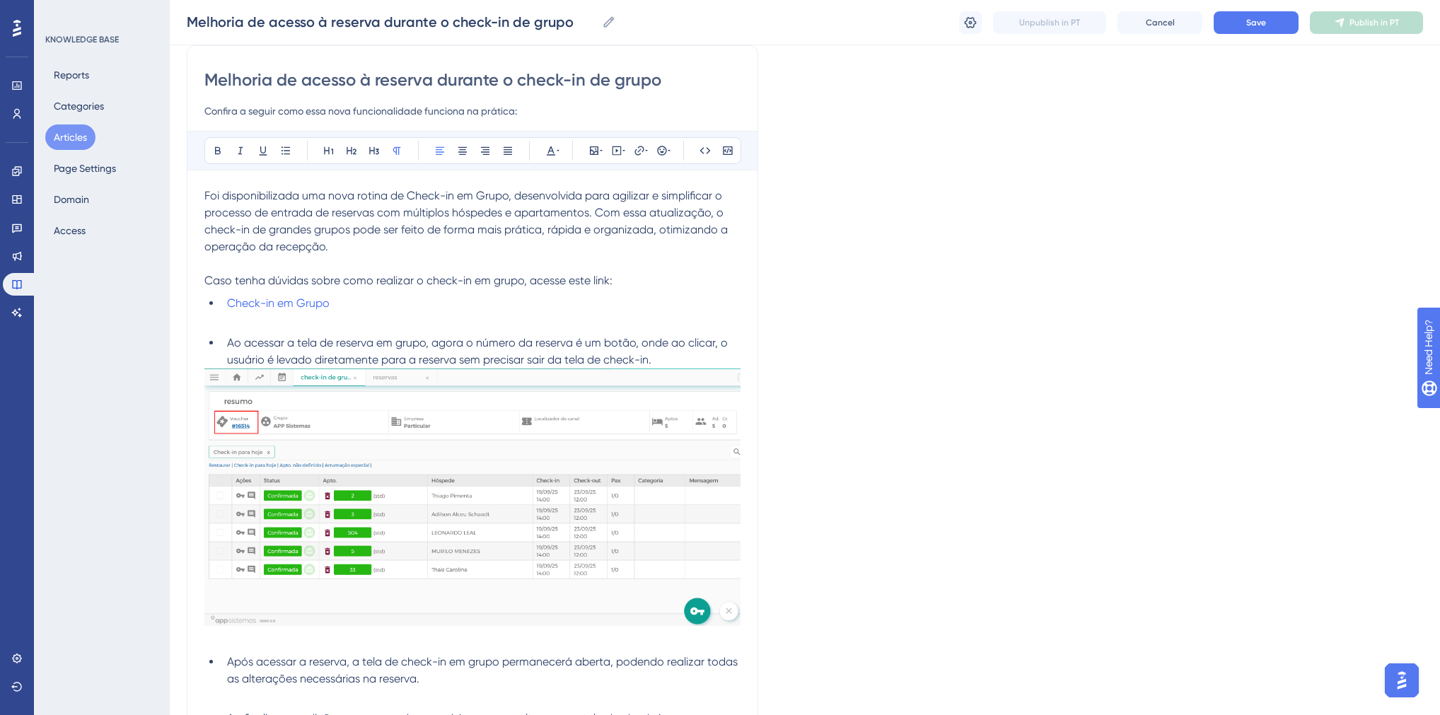
click at [223, 280] on span "Caso tenha dúvidas sobre como realizar o check-in em grupo, acesse este link:" at bounding box center [408, 280] width 408 height 13
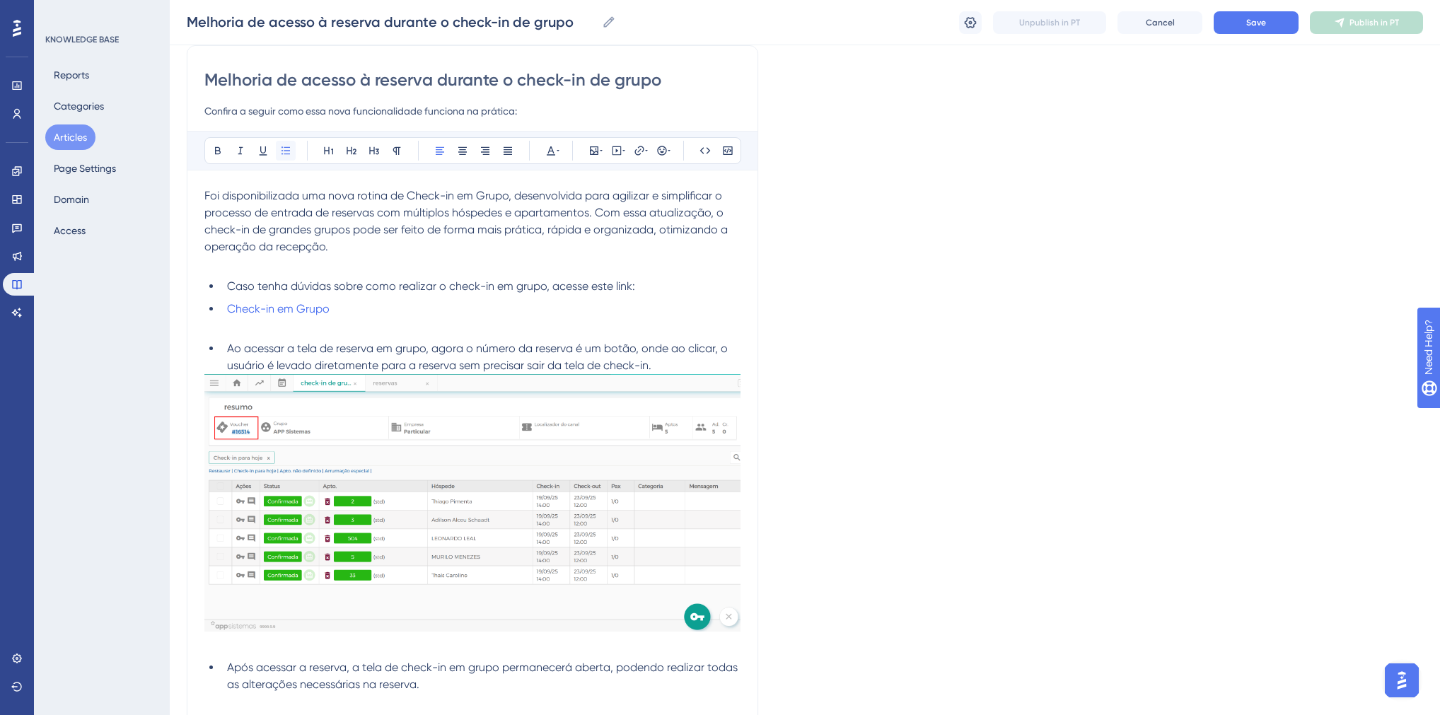
click at [289, 151] on icon at bounding box center [285, 150] width 11 height 11
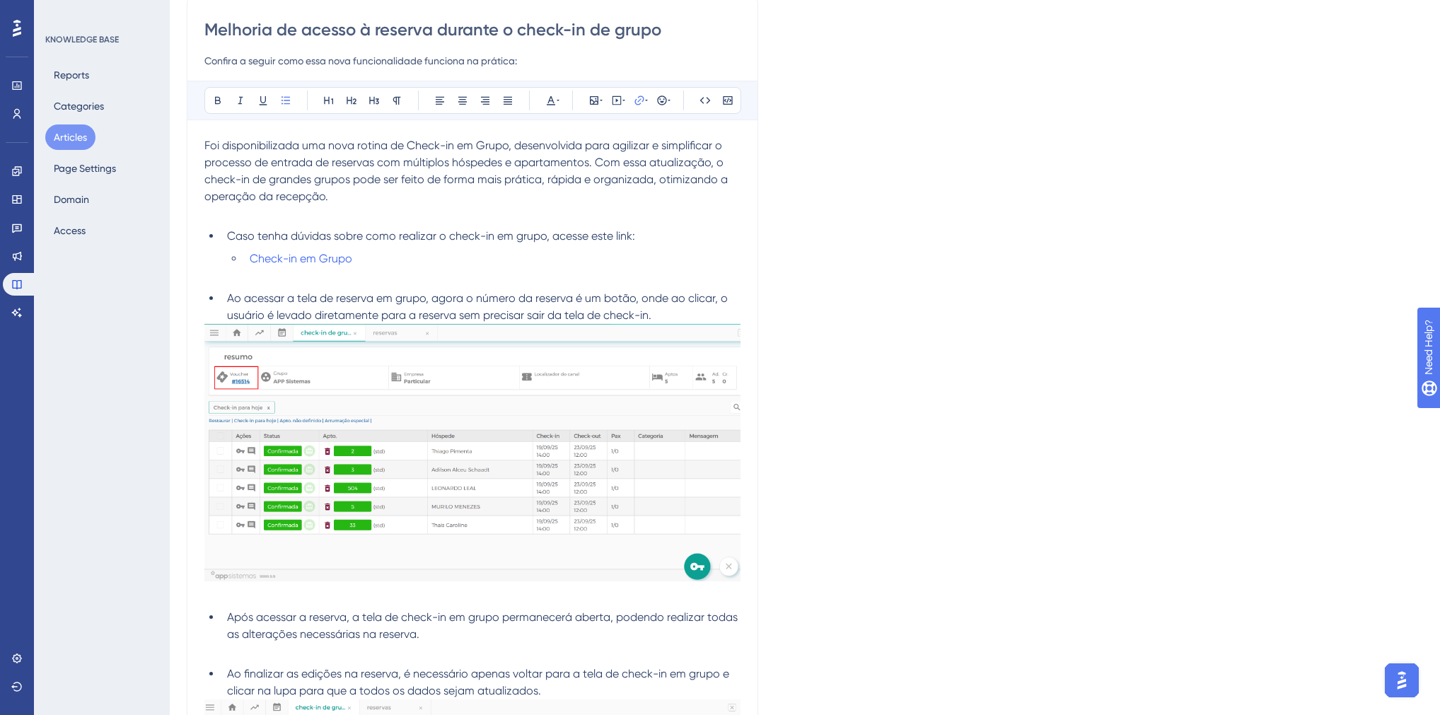
scroll to position [283, 0]
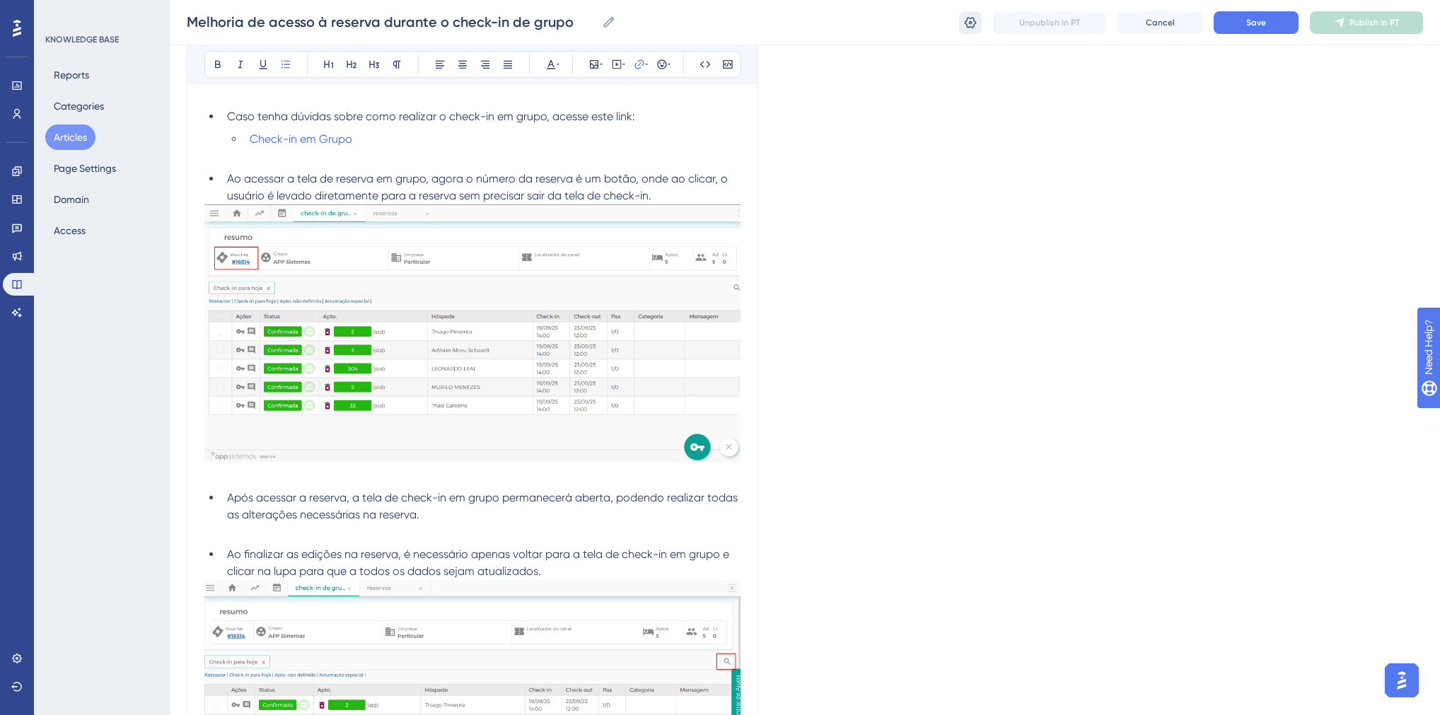
click at [980, 28] on button at bounding box center [970, 22] width 23 height 23
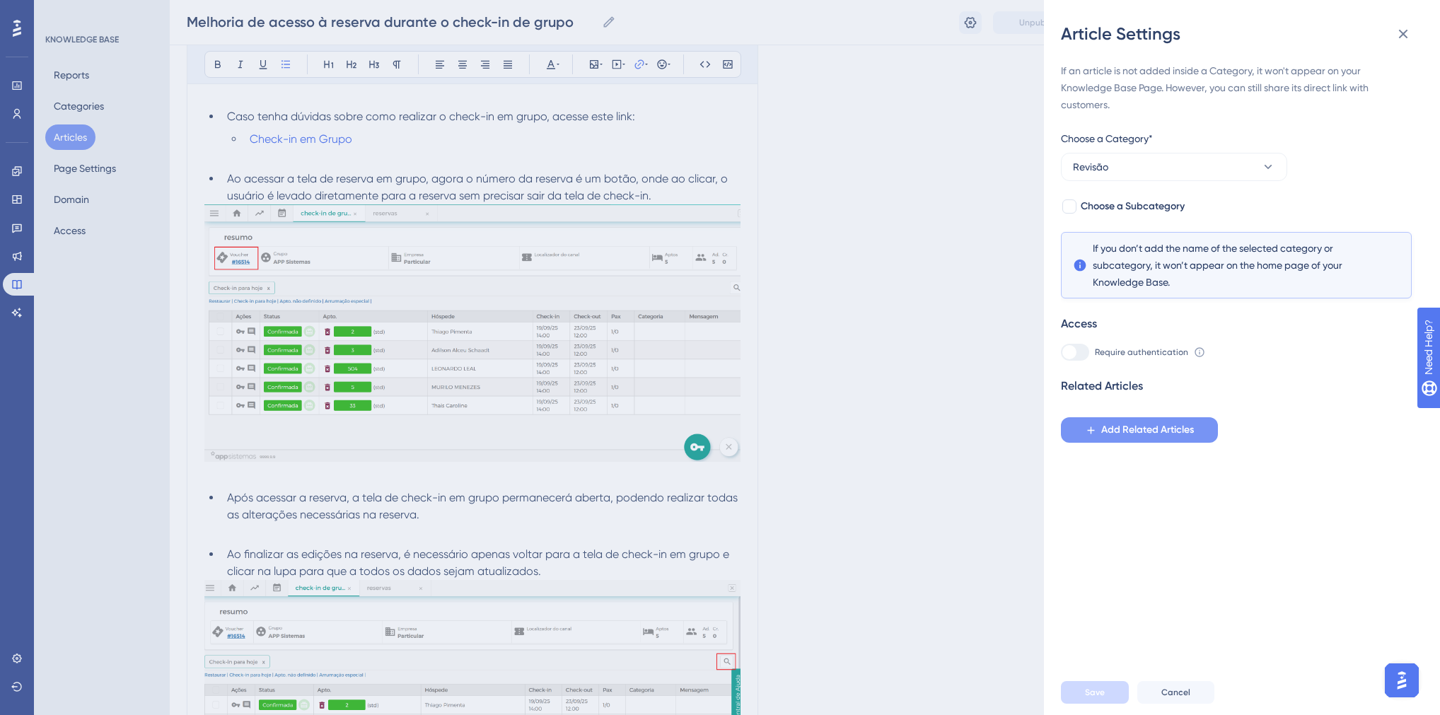
click at [1143, 422] on span "Add Related Articles" at bounding box center [1147, 430] width 93 height 17
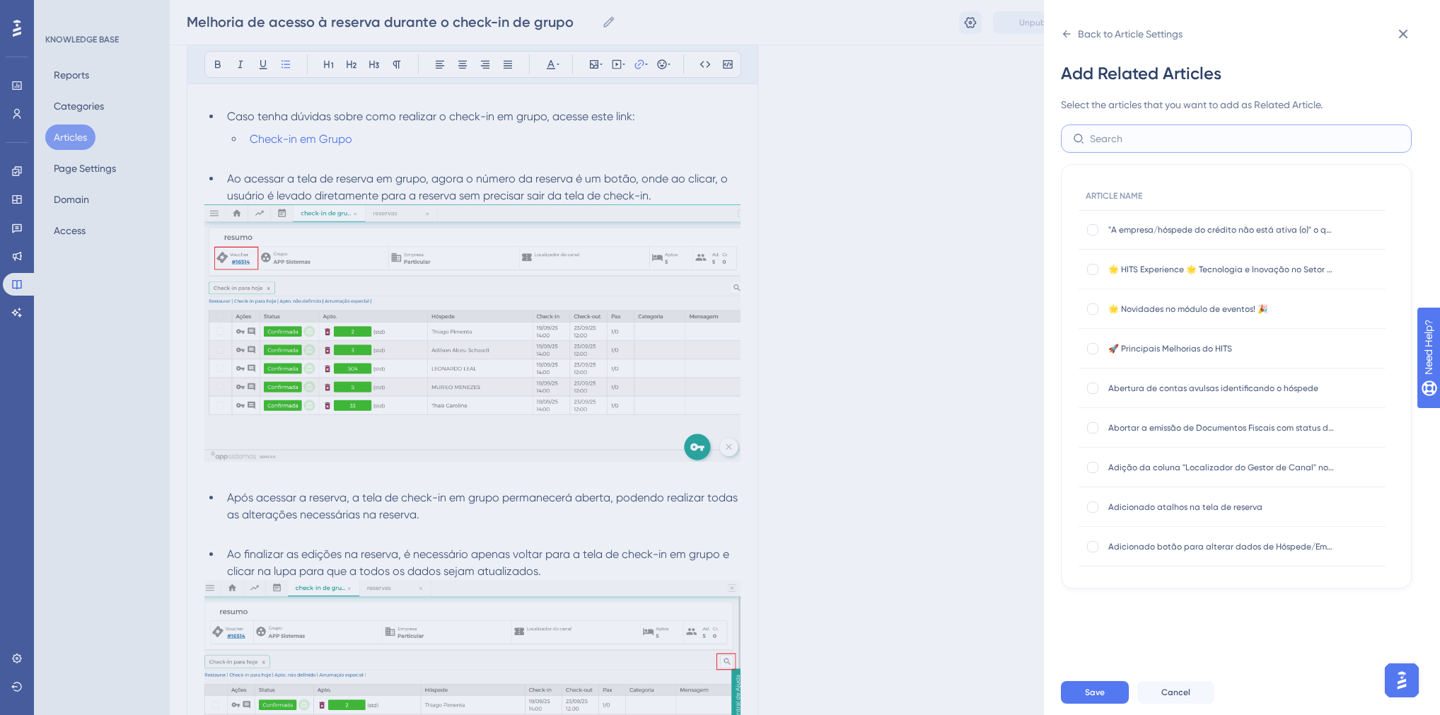
click at [1112, 141] on input "text" at bounding box center [1245, 139] width 310 height 16
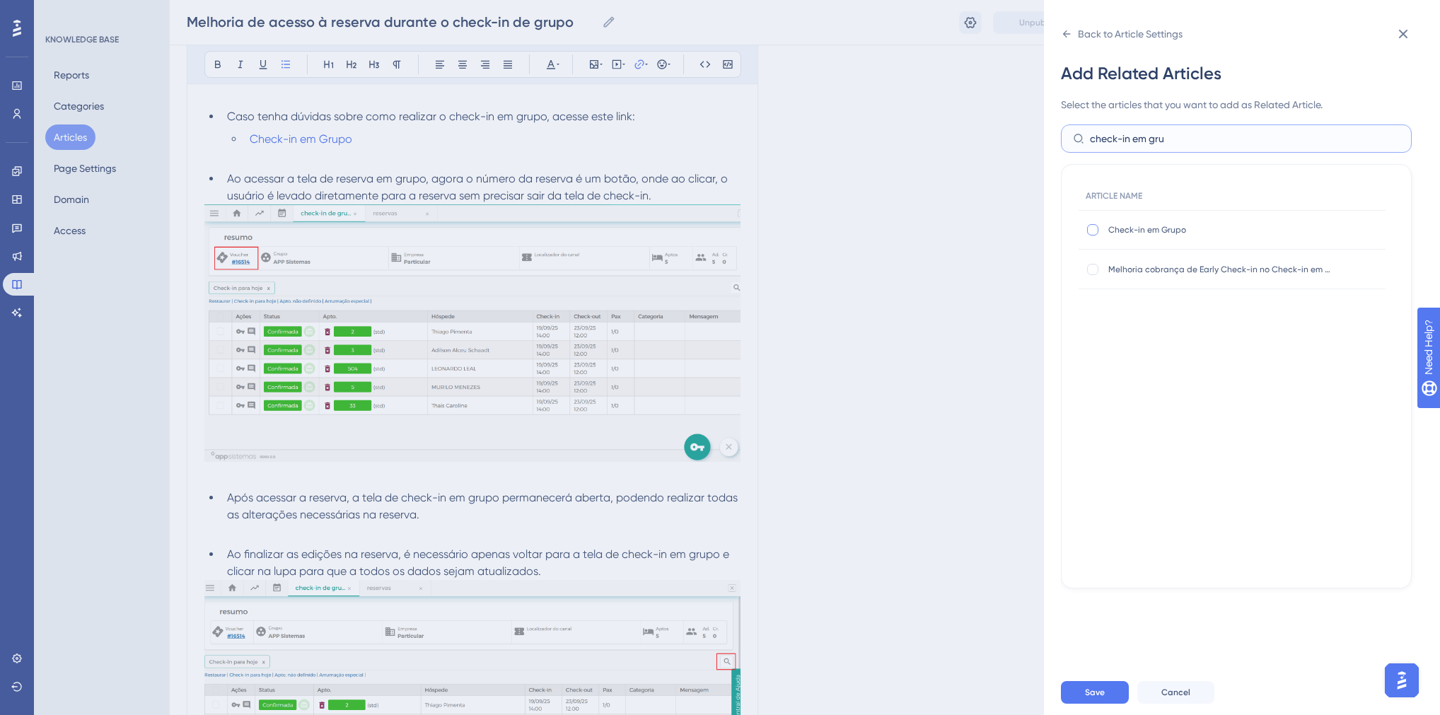
type input "check-in em gru"
click at [1095, 233] on div at bounding box center [1092, 229] width 11 height 11
checkbox input "true"
click at [1097, 269] on div at bounding box center [1092, 269] width 11 height 11
checkbox input "true"
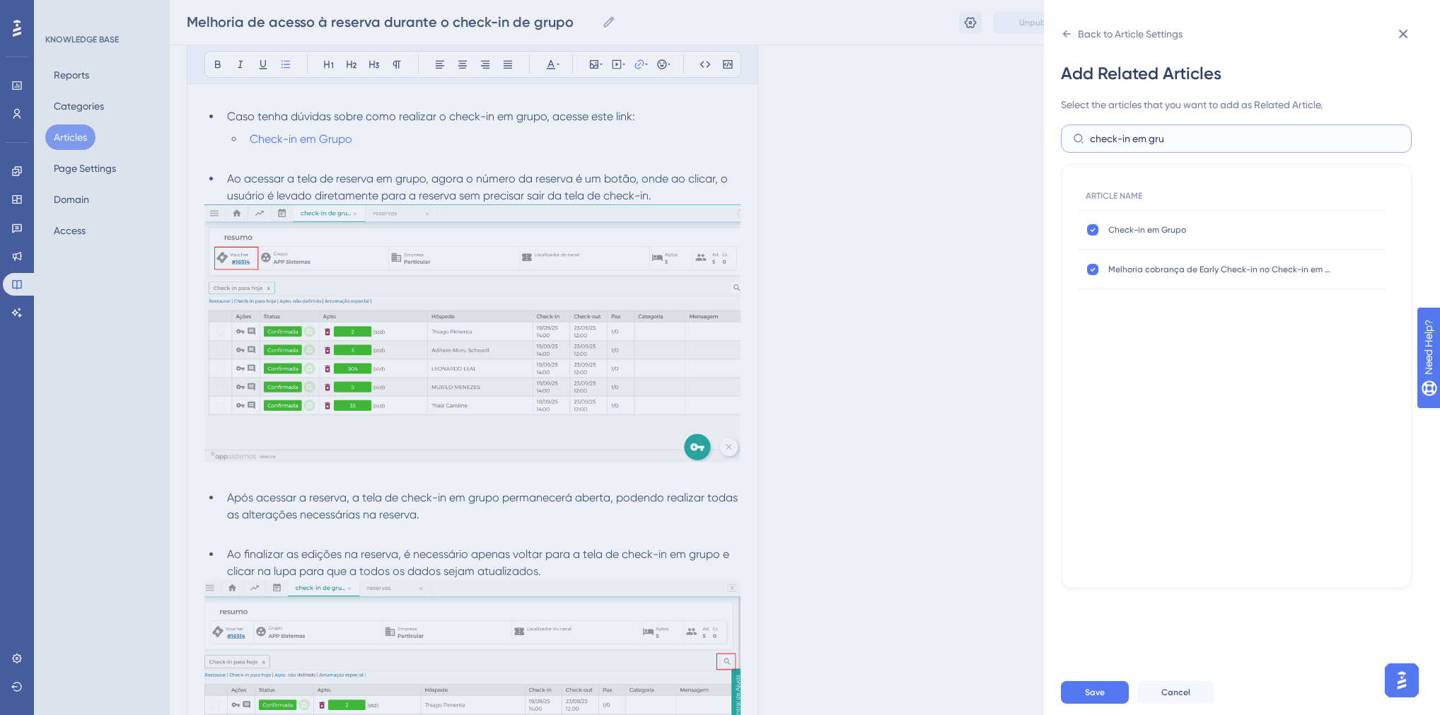
click at [1141, 144] on input "check-in em gru" at bounding box center [1245, 139] width 310 height 16
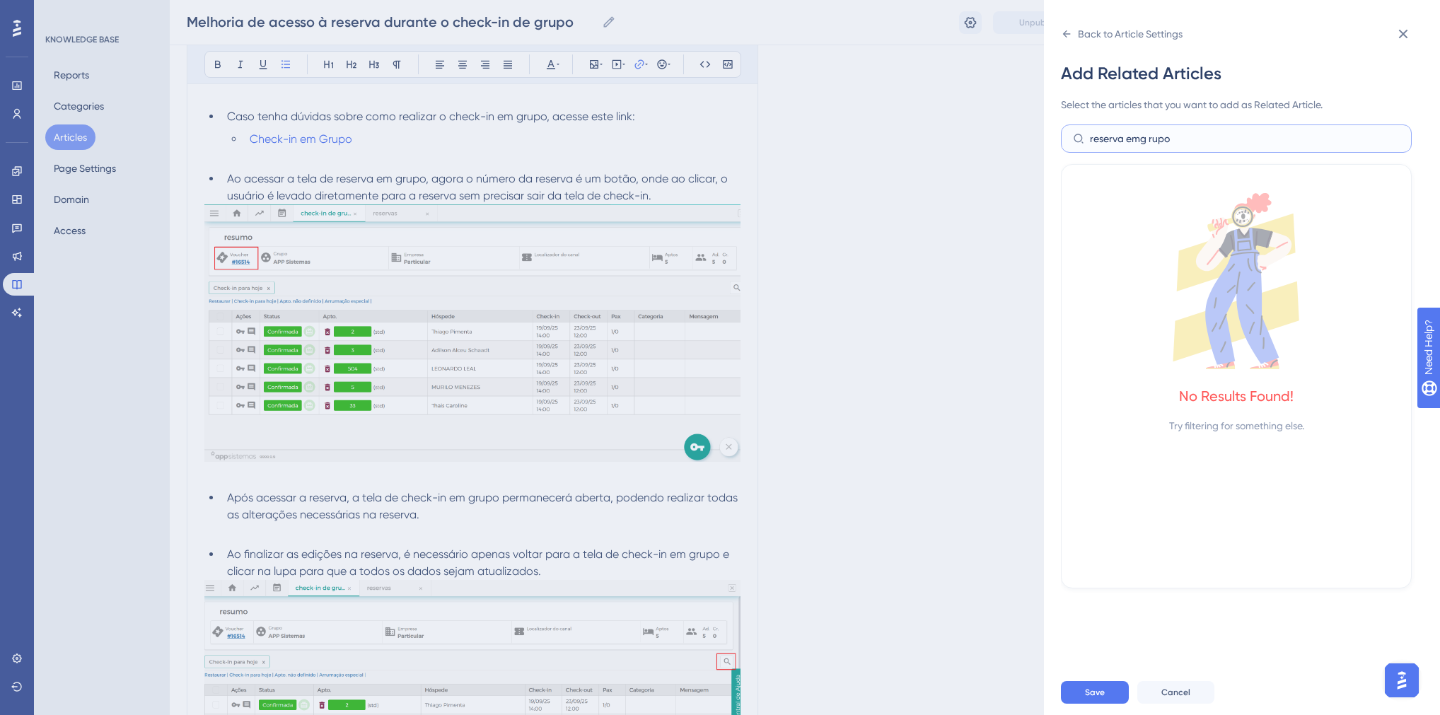
click at [1140, 140] on input "reserva emg rupo" at bounding box center [1245, 139] width 310 height 16
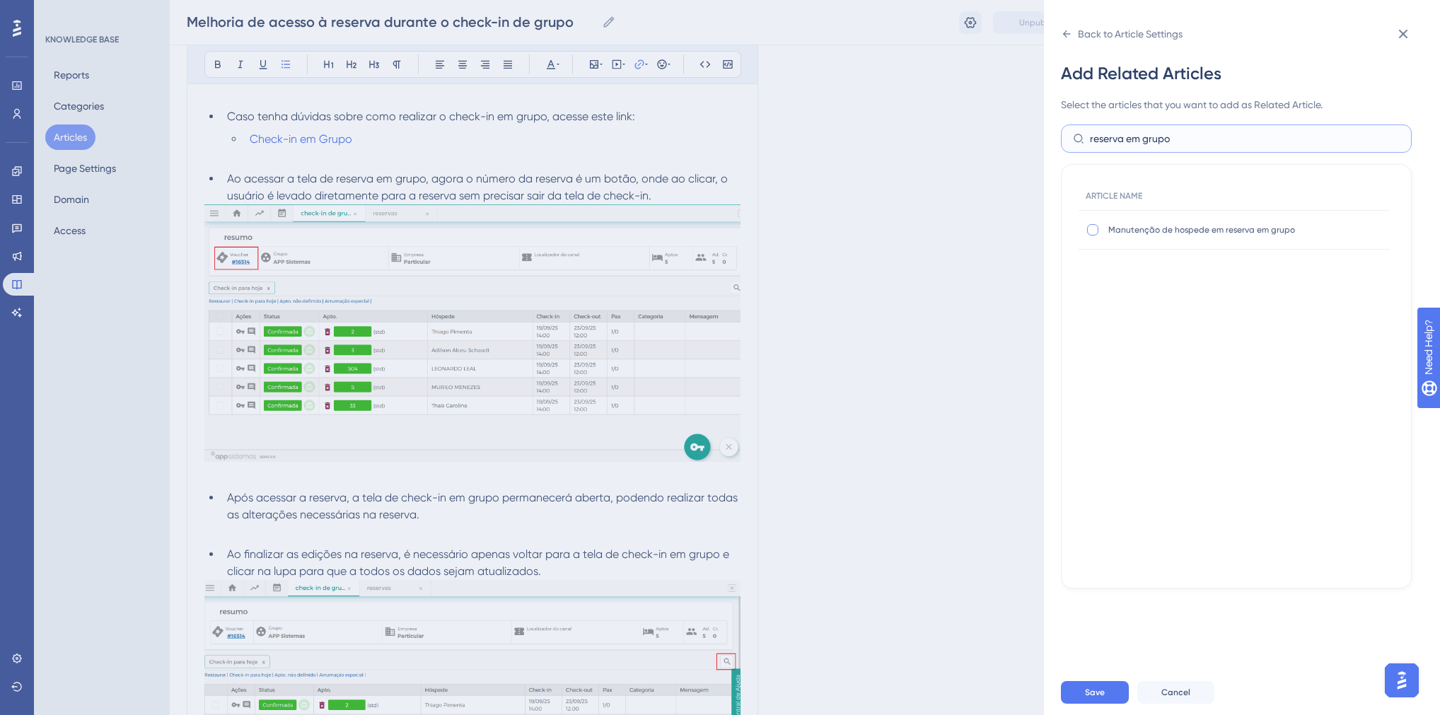
type input "reserva em grupo"
click at [1097, 232] on div at bounding box center [1092, 229] width 11 height 11
checkbox input "true"
click at [1103, 696] on span "Save" at bounding box center [1095, 692] width 20 height 11
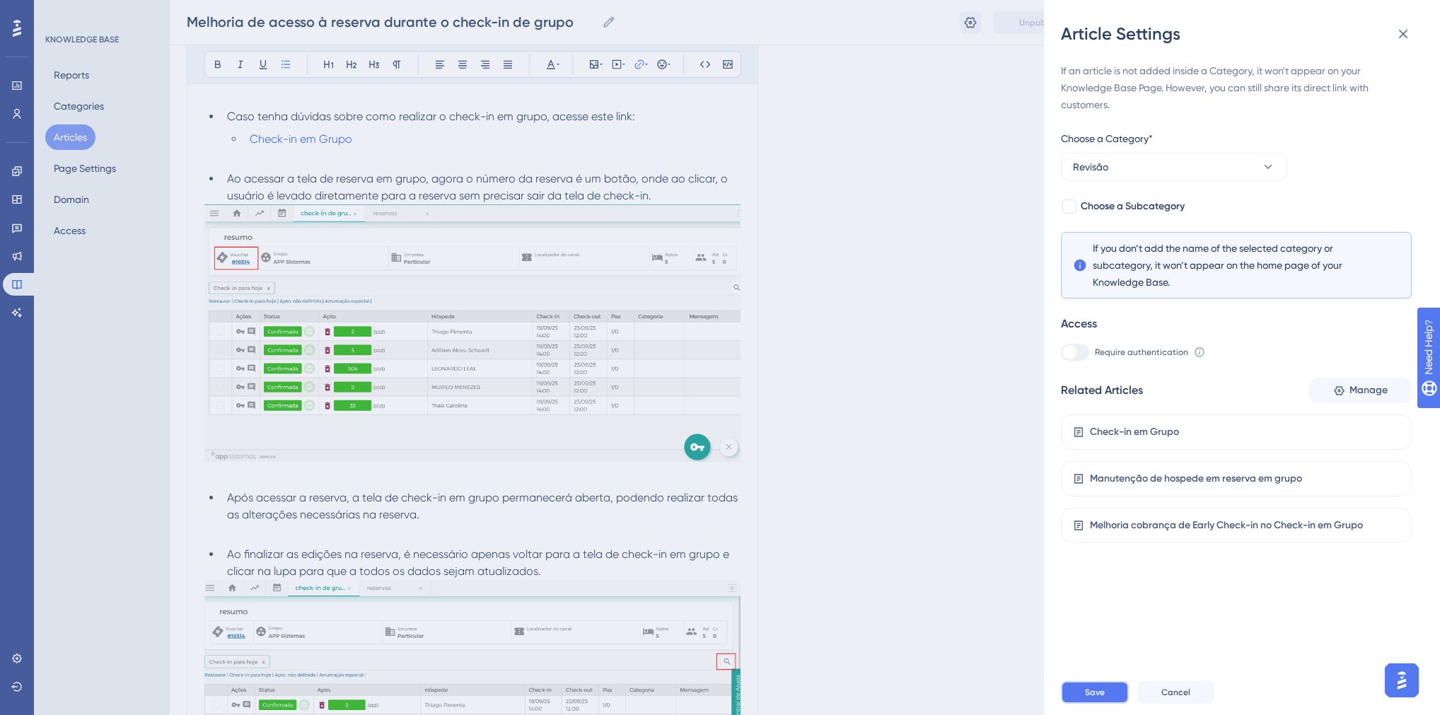
click at [1104, 700] on button "Save" at bounding box center [1095, 692] width 68 height 23
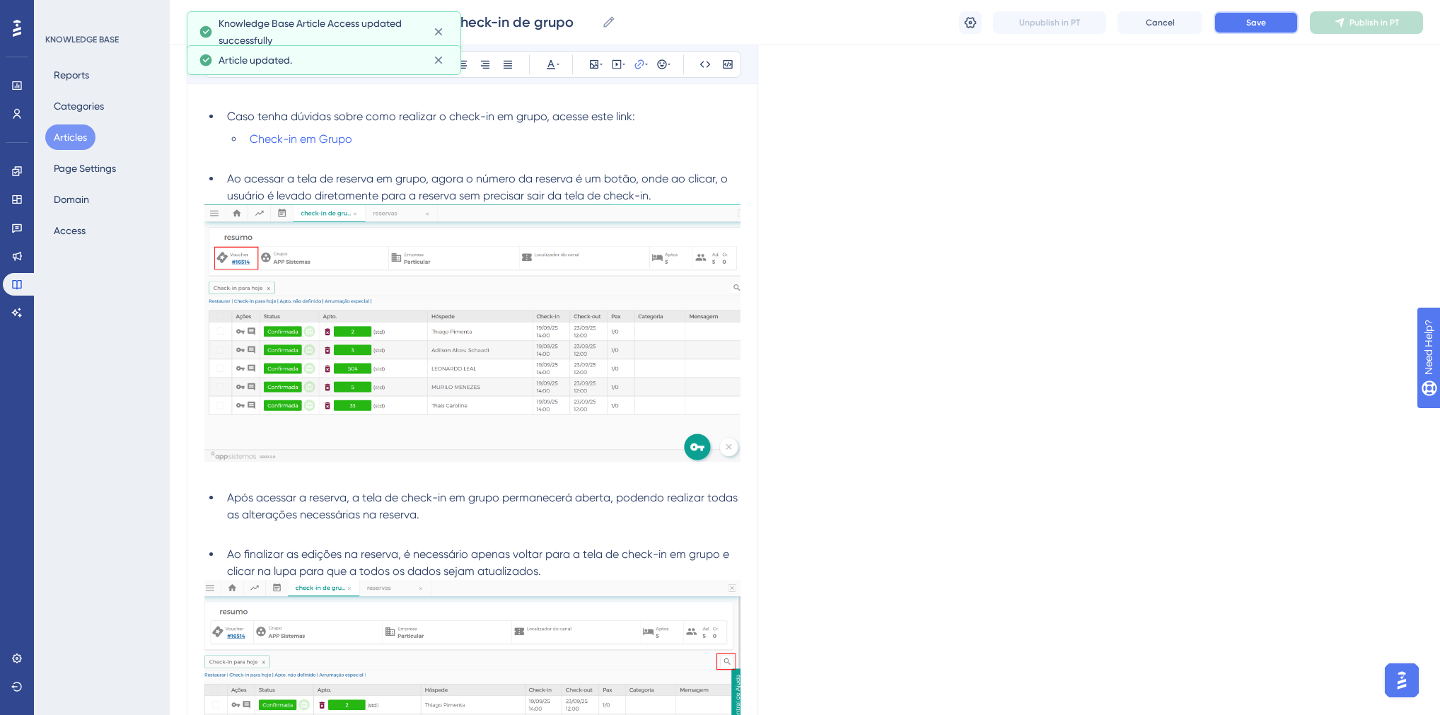
click at [1241, 18] on button "Save" at bounding box center [1256, 22] width 85 height 23
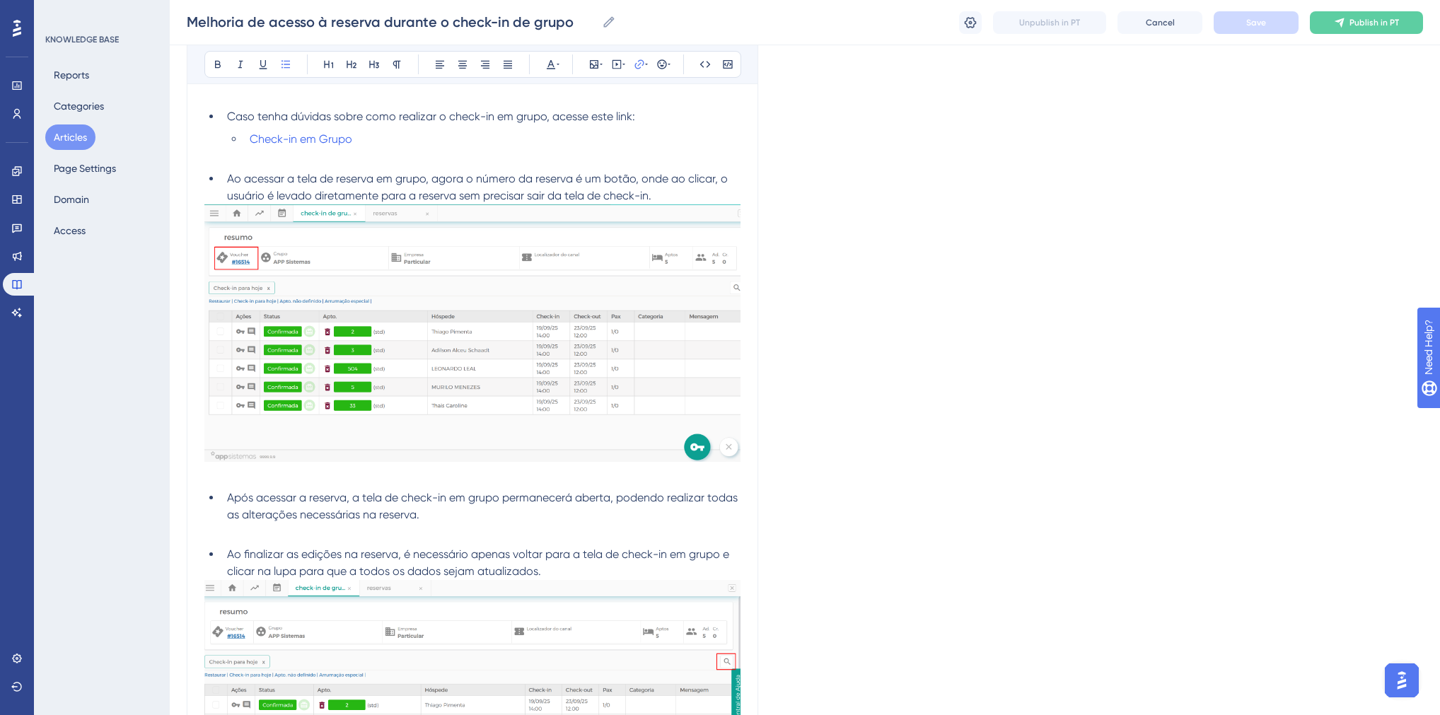
click at [54, 141] on button "Articles" at bounding box center [70, 137] width 50 height 25
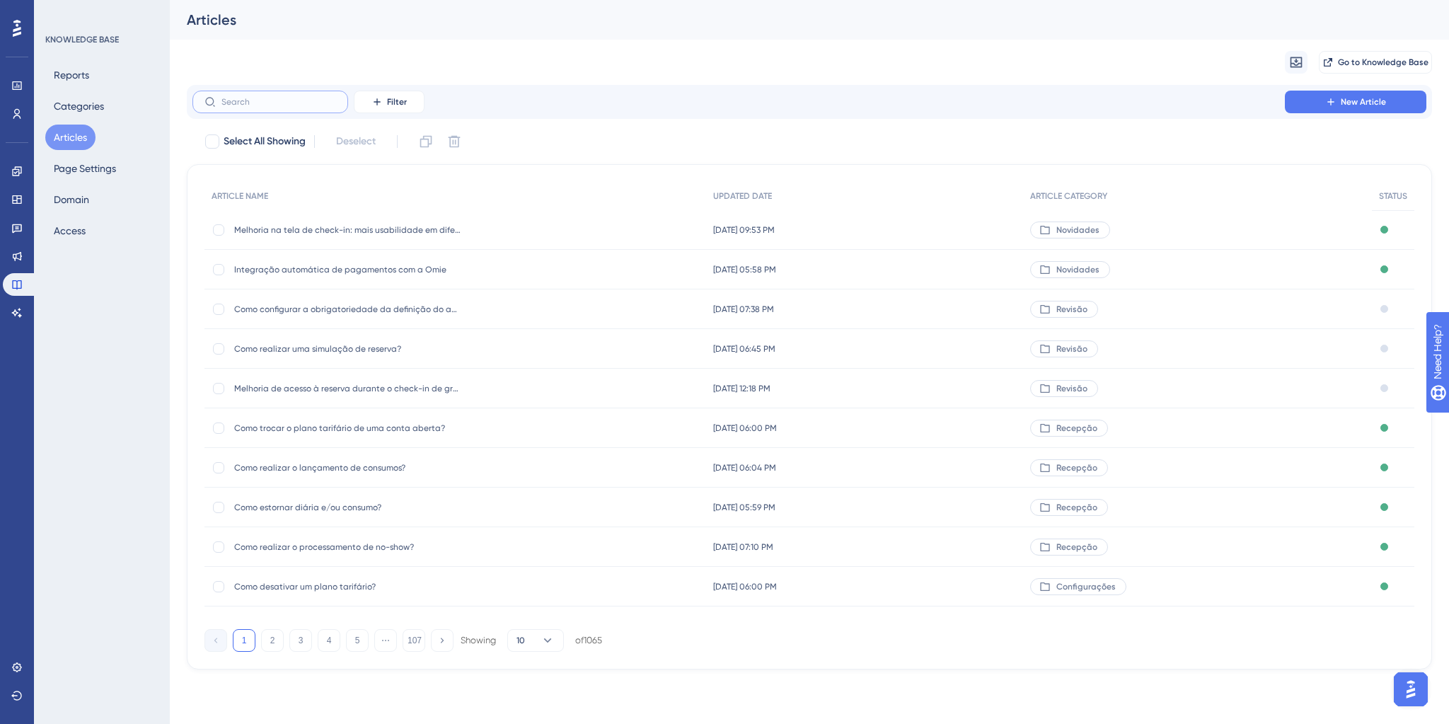
click at [246, 102] on input "text" at bounding box center [278, 102] width 115 height 10
click at [267, 105] on input "evento" at bounding box center [278, 102] width 115 height 10
type input "cevento"
checkbox input "true"
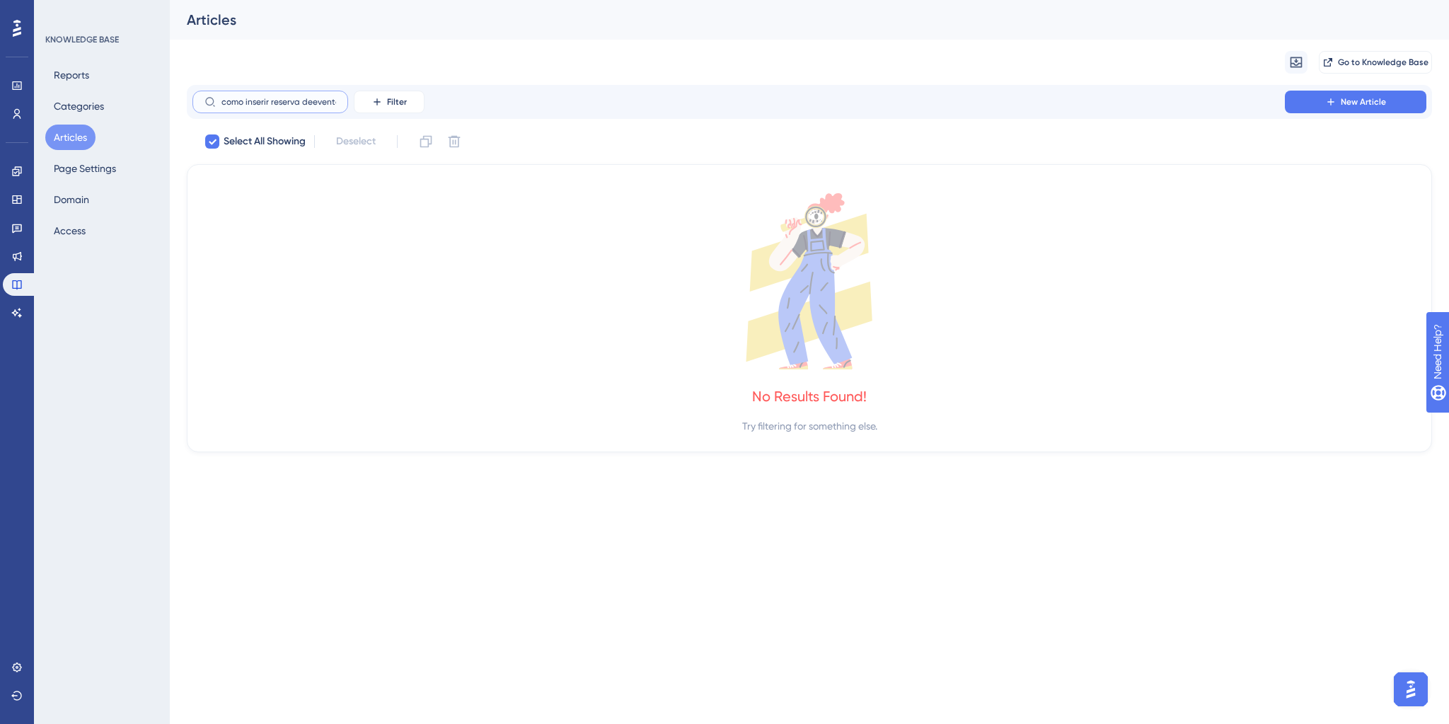
type input "como inserir reserva de evento"
checkbox input "false"
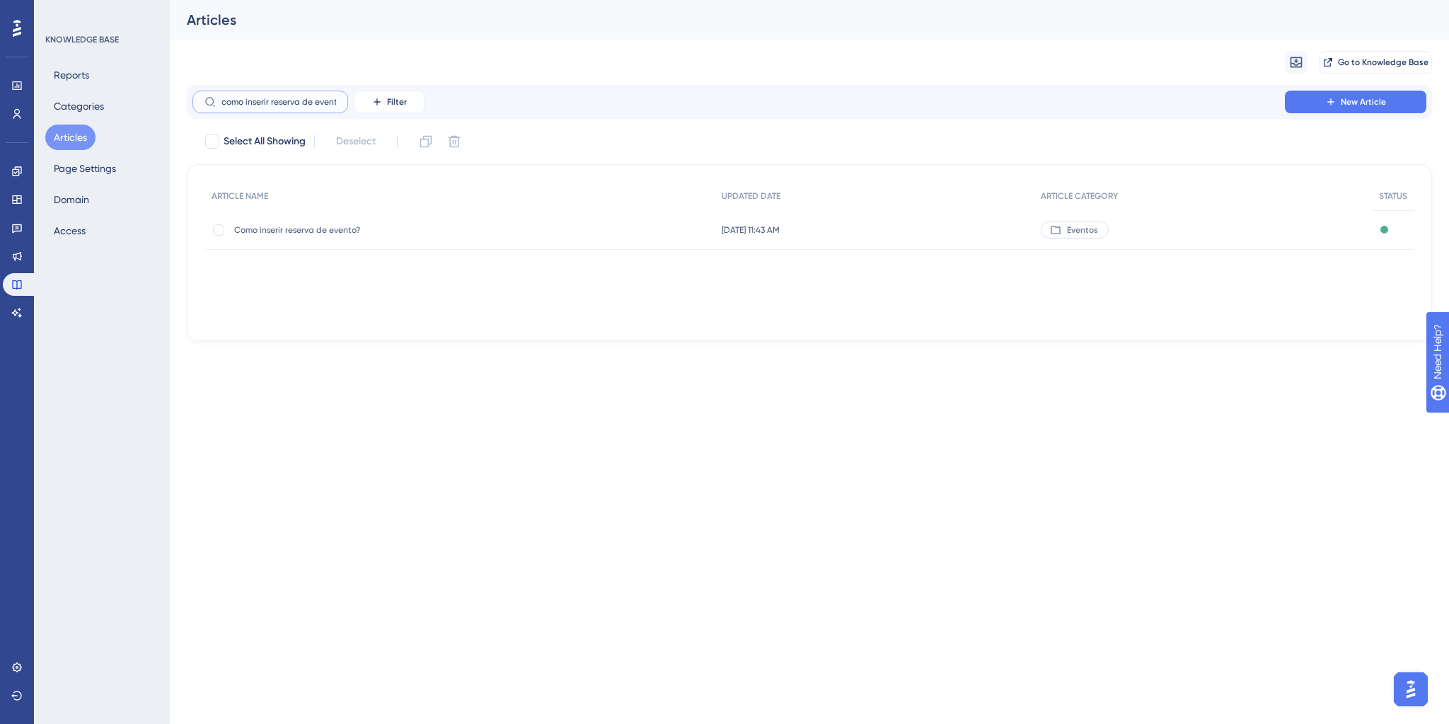
type input "como inserir reserva de evento"
click at [294, 236] on div "Como inserir reserva de evento? Como inserir reserva de evento?" at bounding box center [347, 230] width 226 height 40
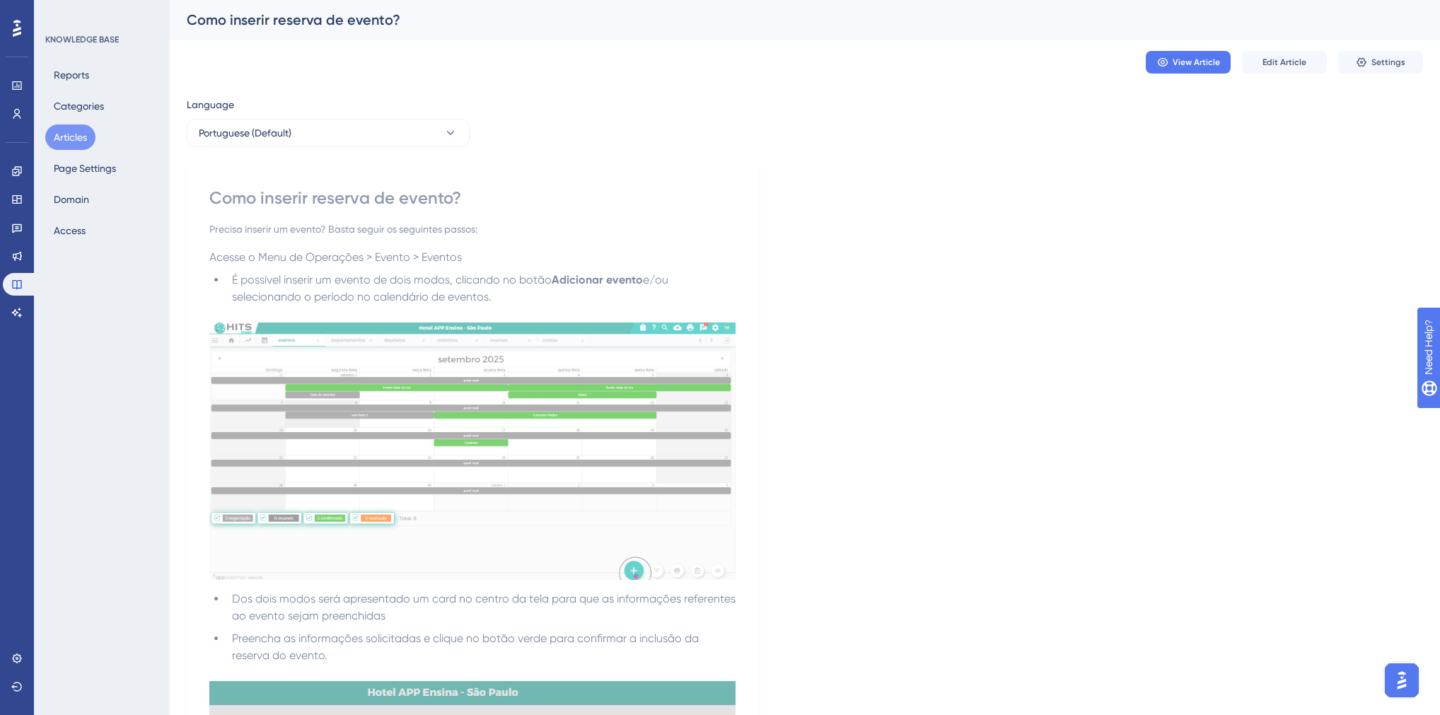
click at [272, 16] on div "Como inserir reserva de evento?" at bounding box center [787, 20] width 1201 height 20
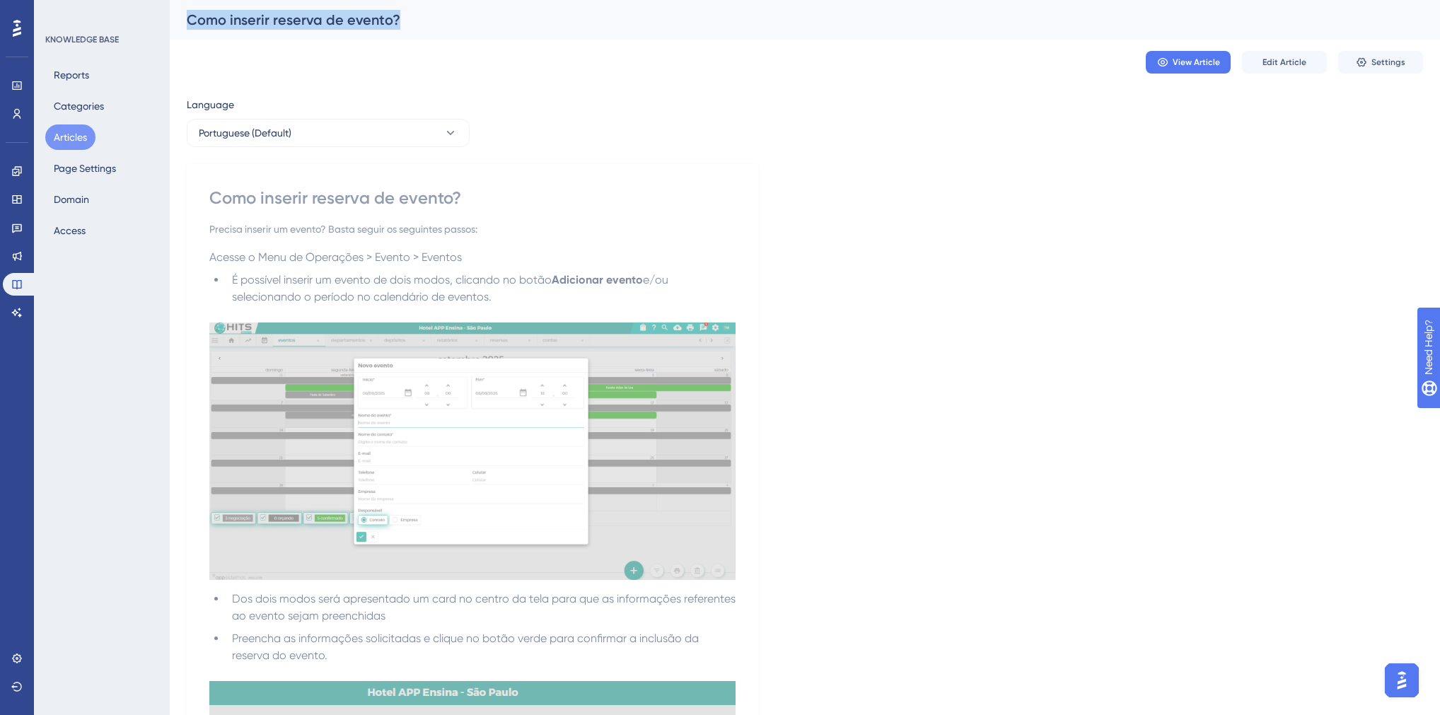
click at [272, 16] on div "Como inserir reserva de evento?" at bounding box center [787, 20] width 1201 height 20
copy div "Como inserir reserva de evento? View Article Edit Article Settings Language Por…"
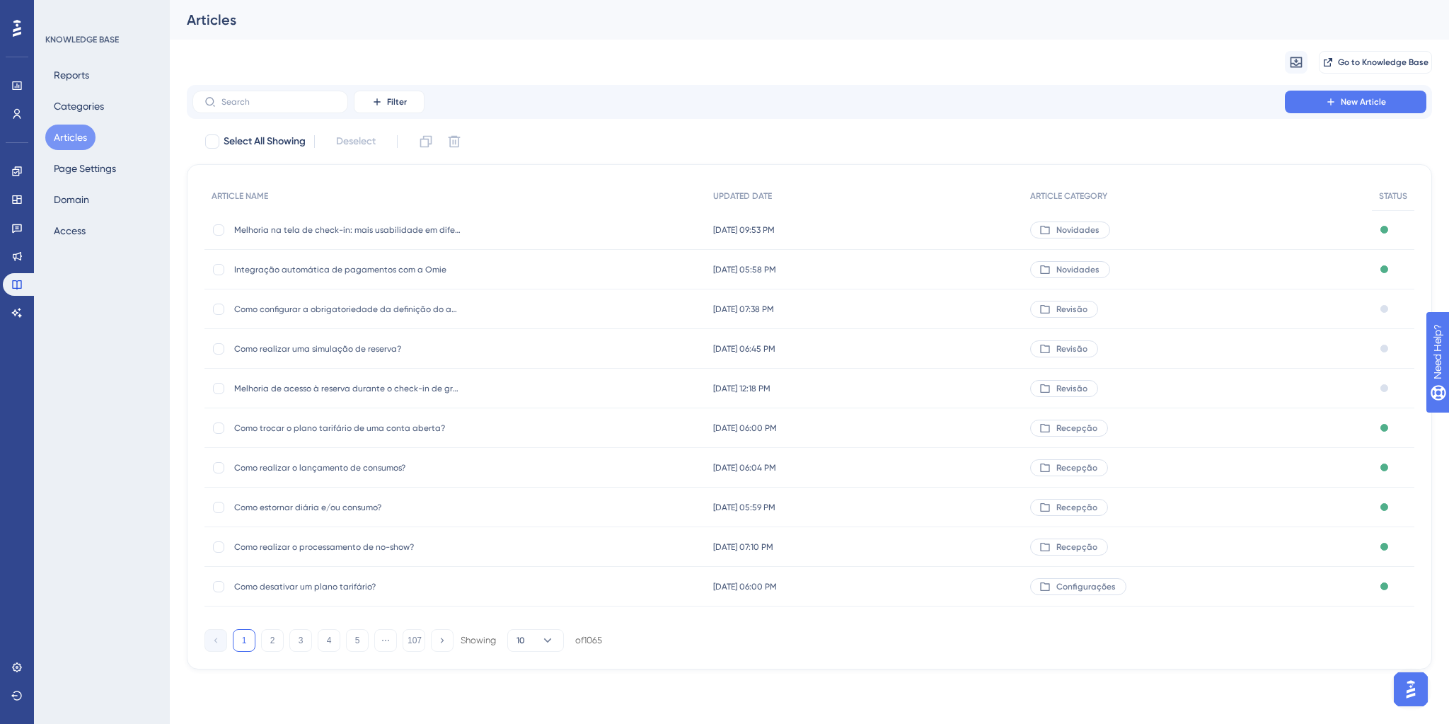
click at [272, 113] on div "Filter New Article" at bounding box center [809, 102] width 1245 height 34
click at [265, 100] on input "text" at bounding box center [278, 102] width 115 height 10
paste input "Como inserir reserva de evento?"
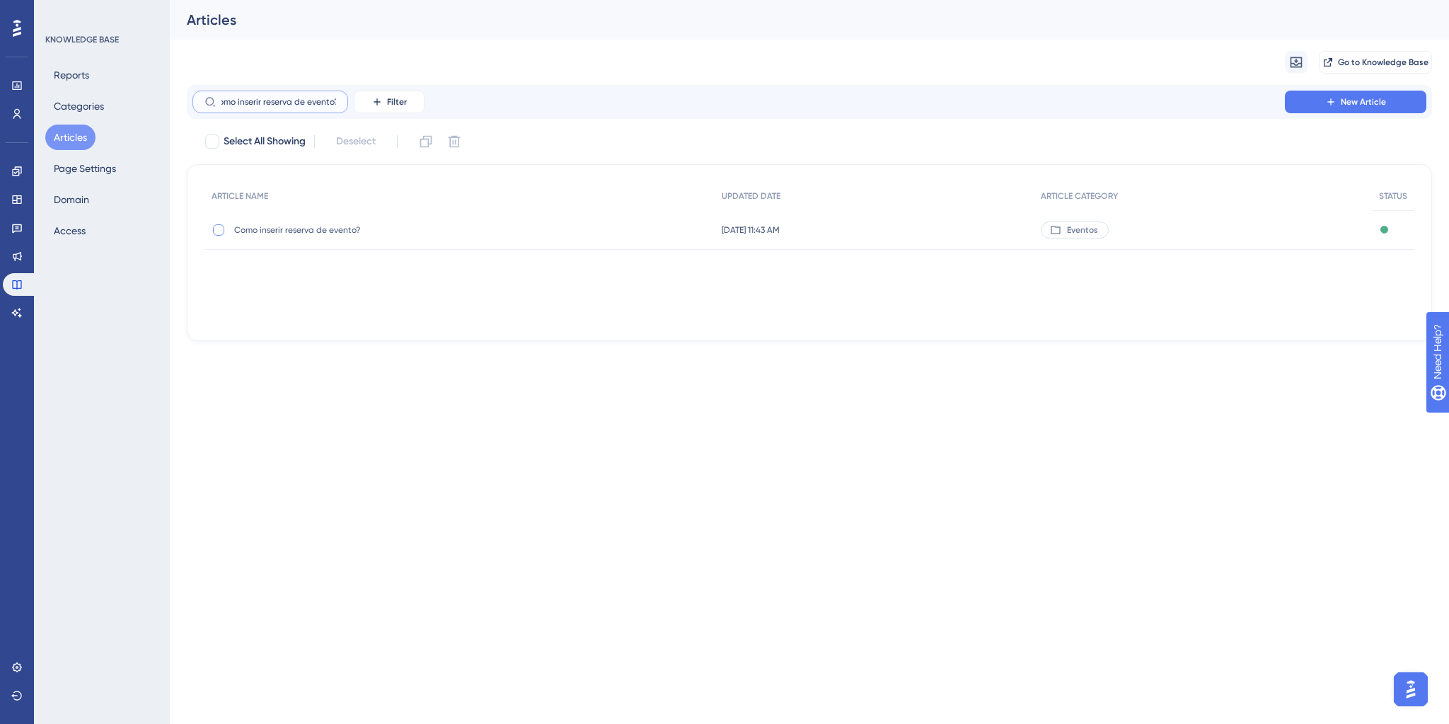
type input "Como inserir reserva de evento?"
click at [223, 230] on div at bounding box center [218, 229] width 11 height 11
checkbox input "true"
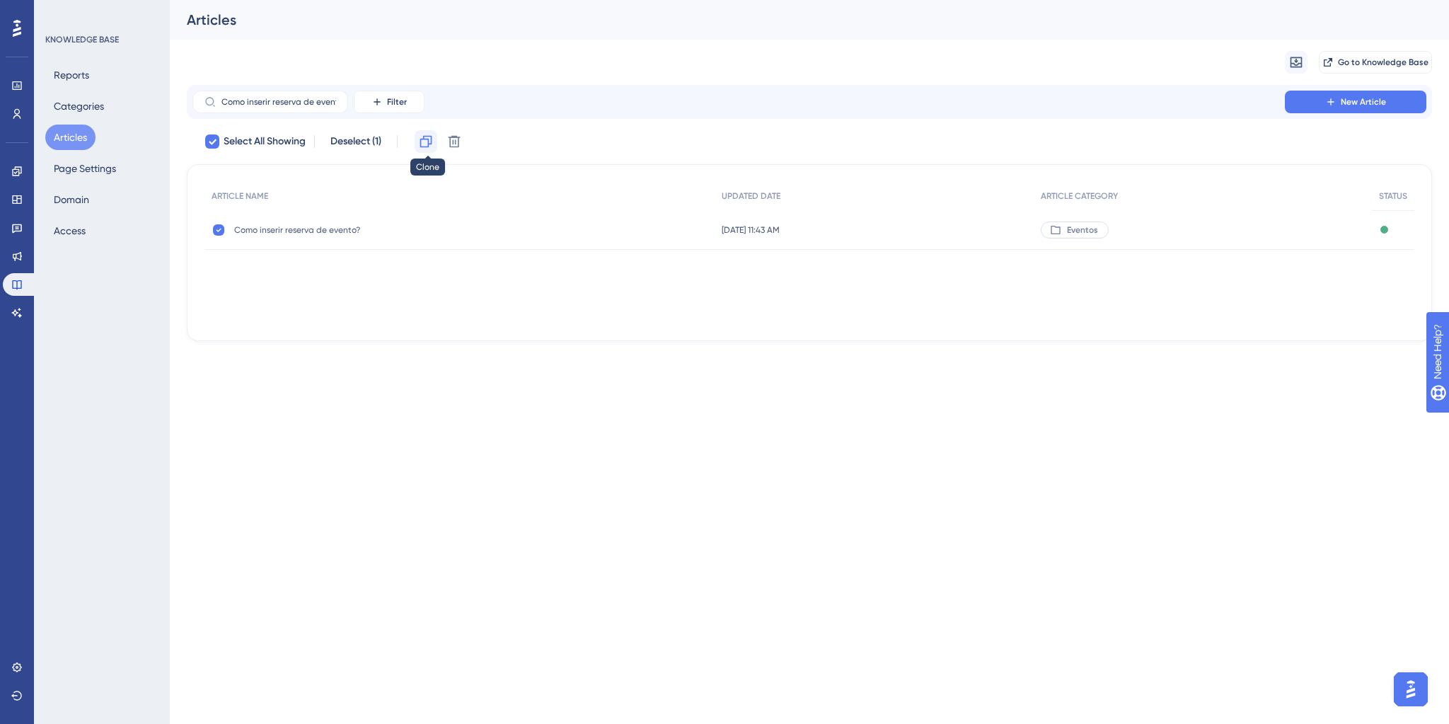
click at [436, 144] on button at bounding box center [426, 141] width 23 height 23
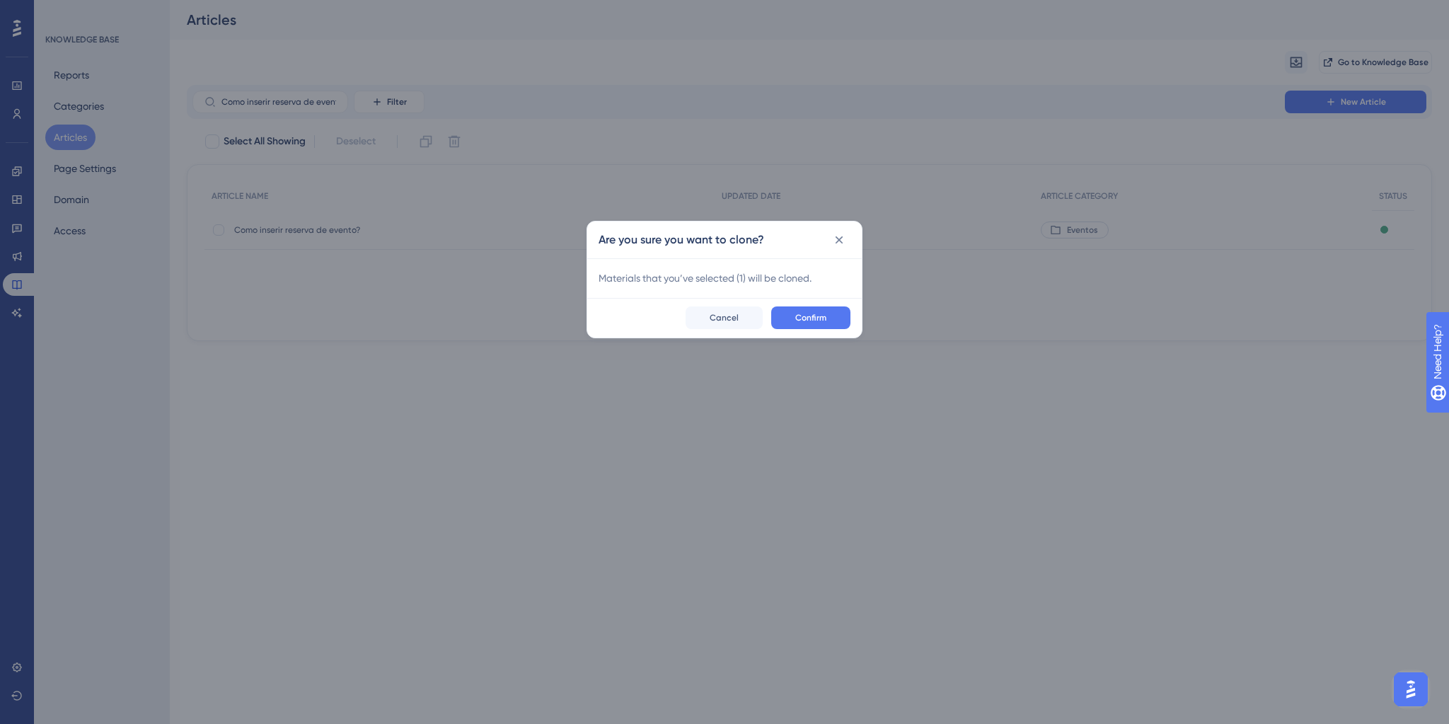
checkbox input "false"
click at [785, 308] on button "Confirm" at bounding box center [810, 317] width 79 height 23
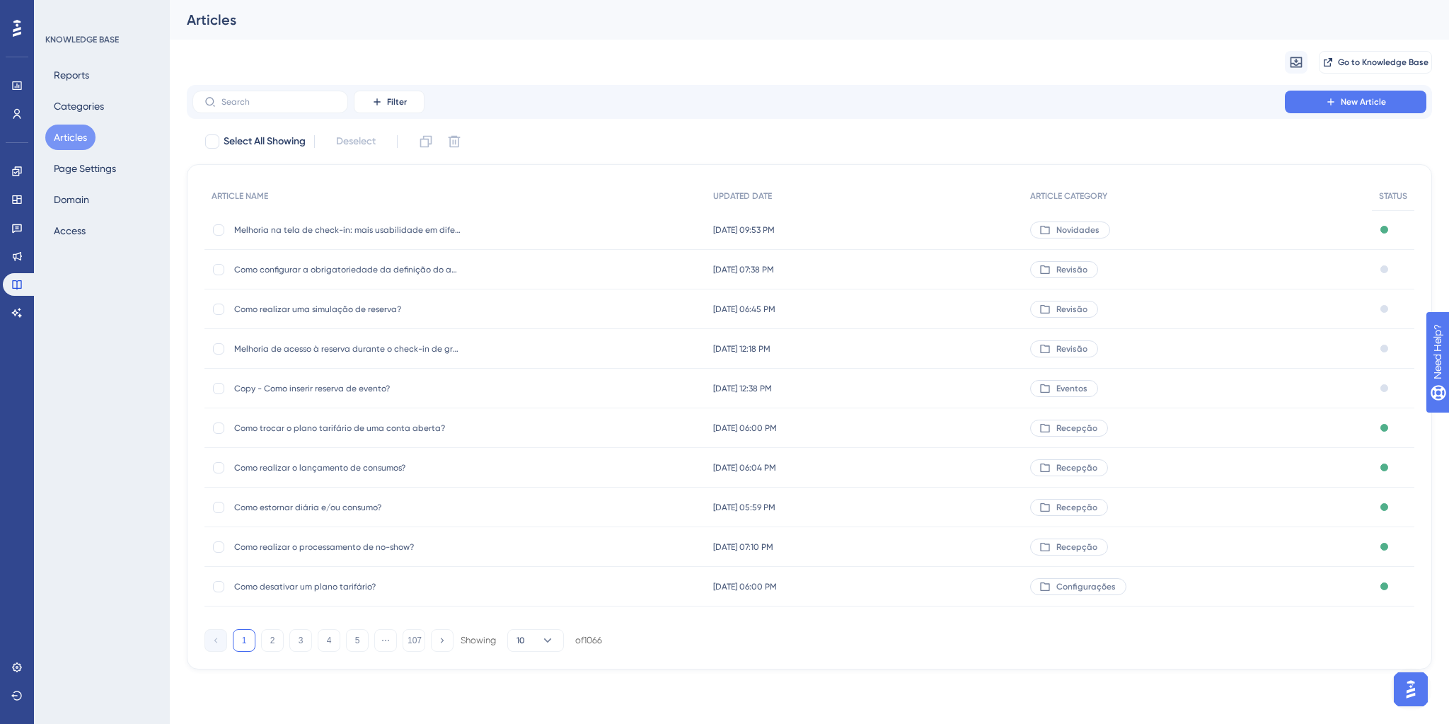
click at [334, 390] on span "Copy - Como inserir reserva de evento?" at bounding box center [347, 388] width 226 height 11
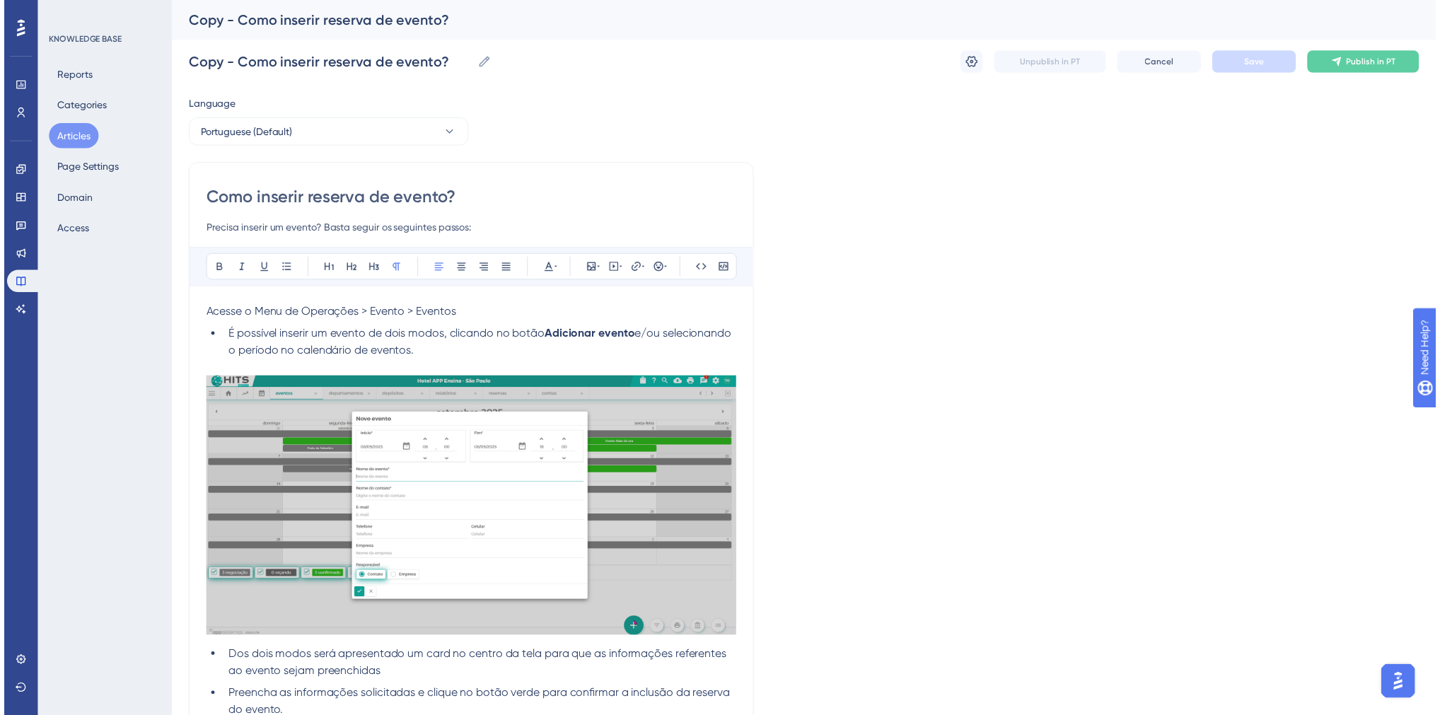
scroll to position [204, 0]
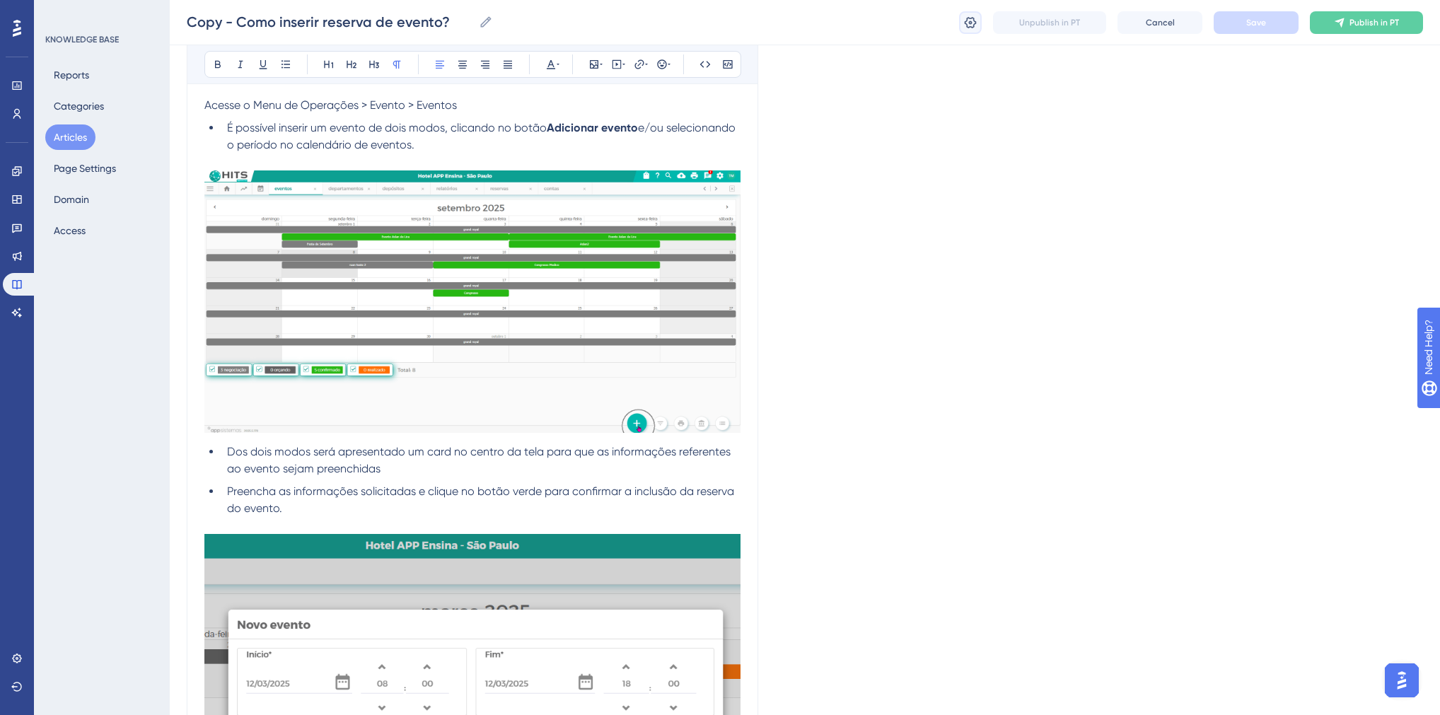
click at [960, 18] on button at bounding box center [970, 22] width 23 height 23
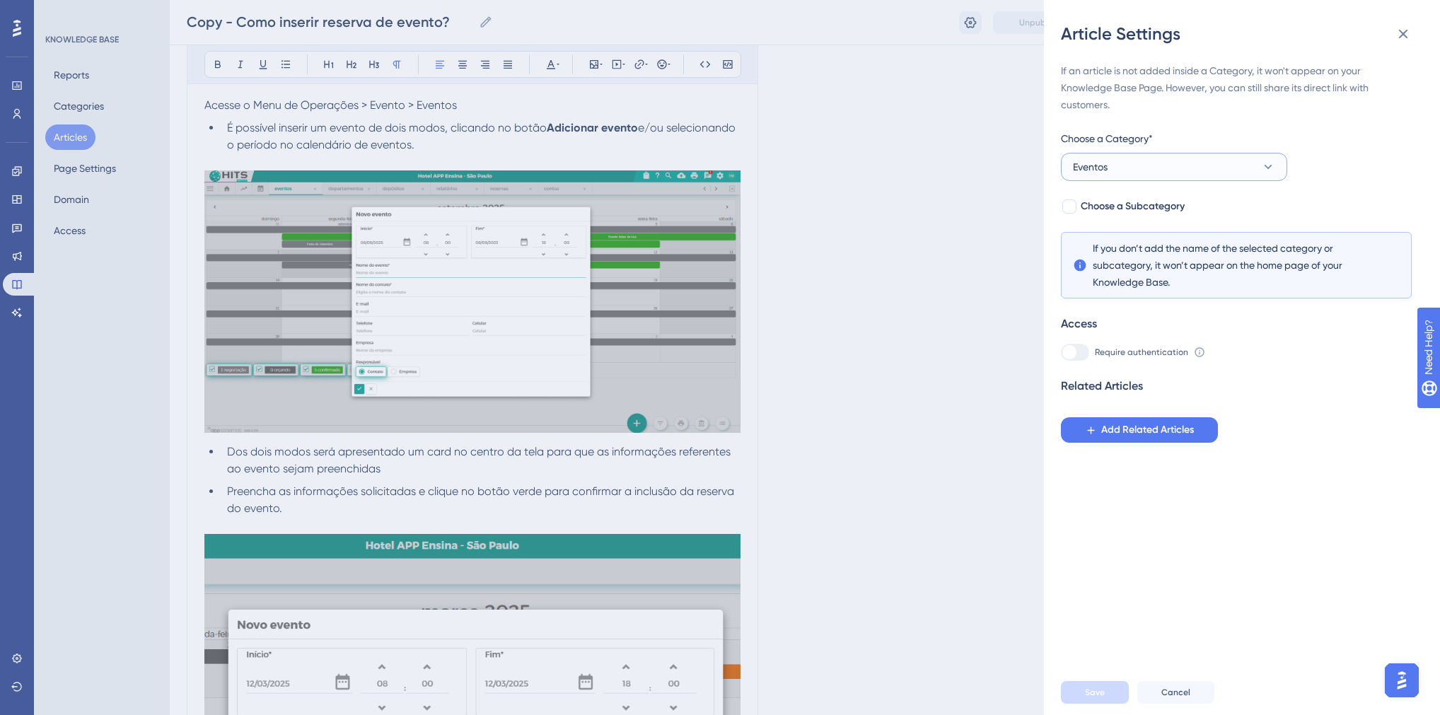
click at [1110, 158] on button "Eventos" at bounding box center [1174, 167] width 226 height 28
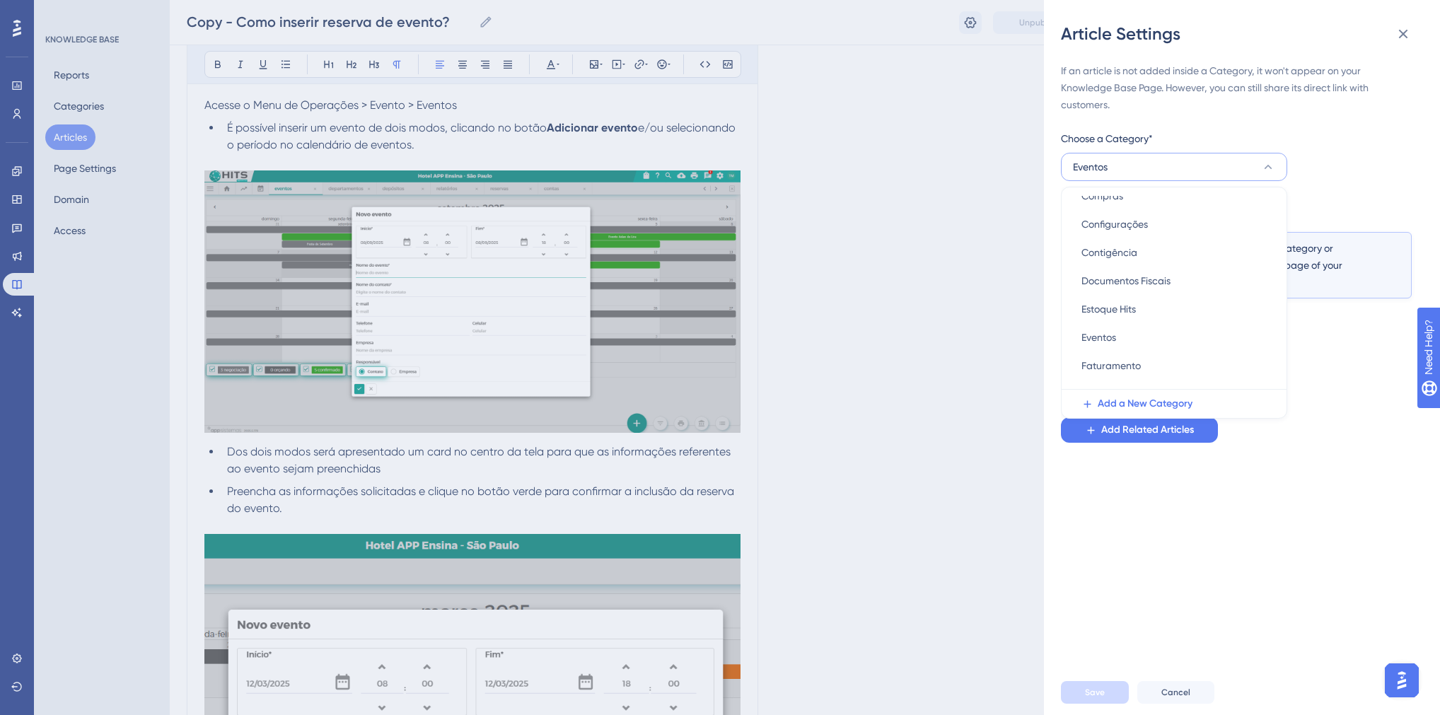
scroll to position [372, 0]
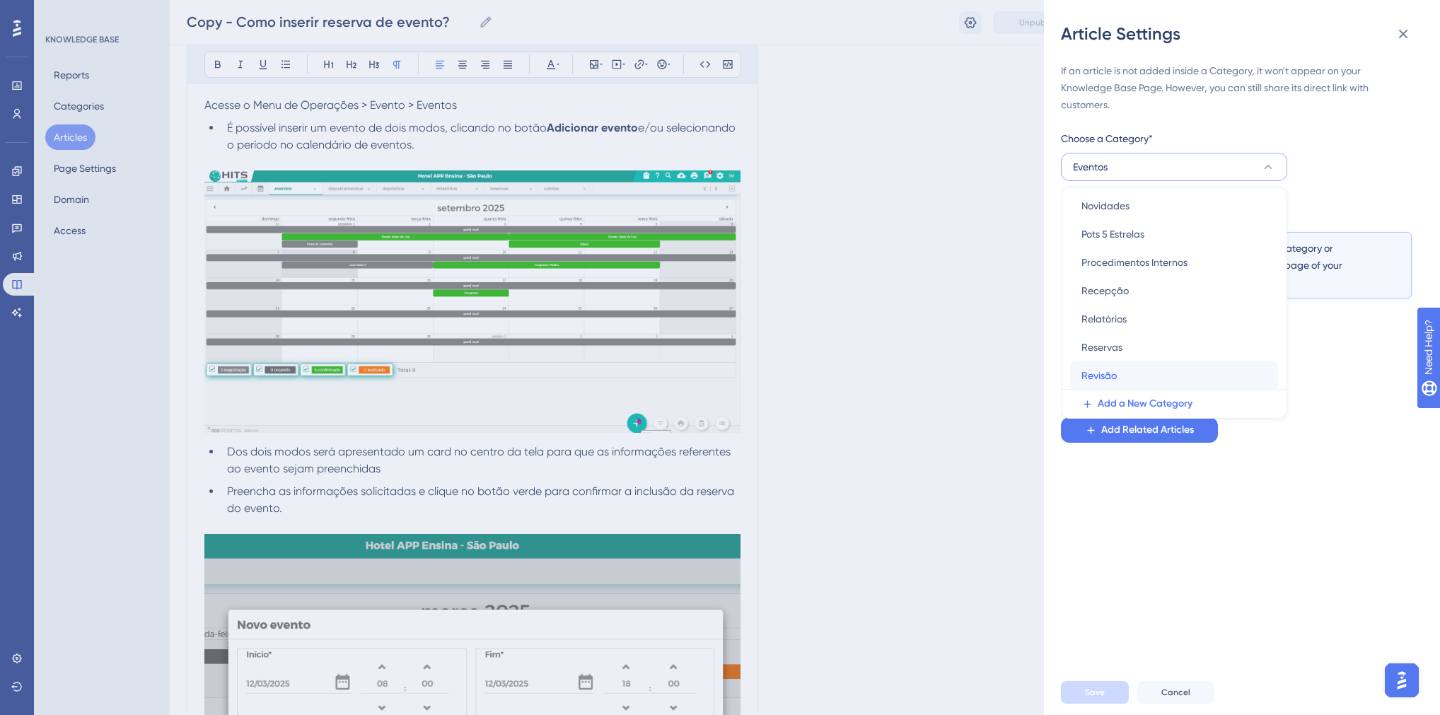
click at [1131, 374] on div "Revisão Revisão" at bounding box center [1174, 375] width 185 height 28
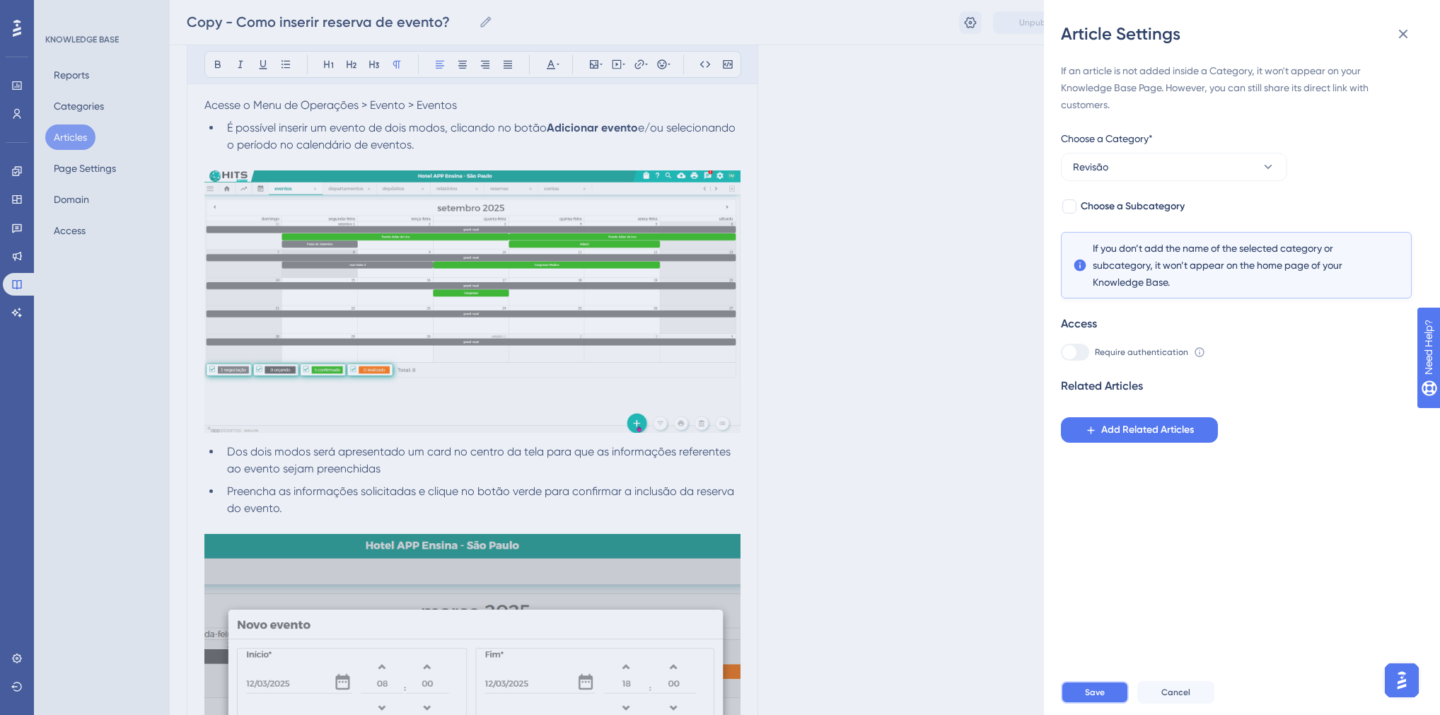
click at [1102, 698] on span "Save" at bounding box center [1095, 692] width 20 height 11
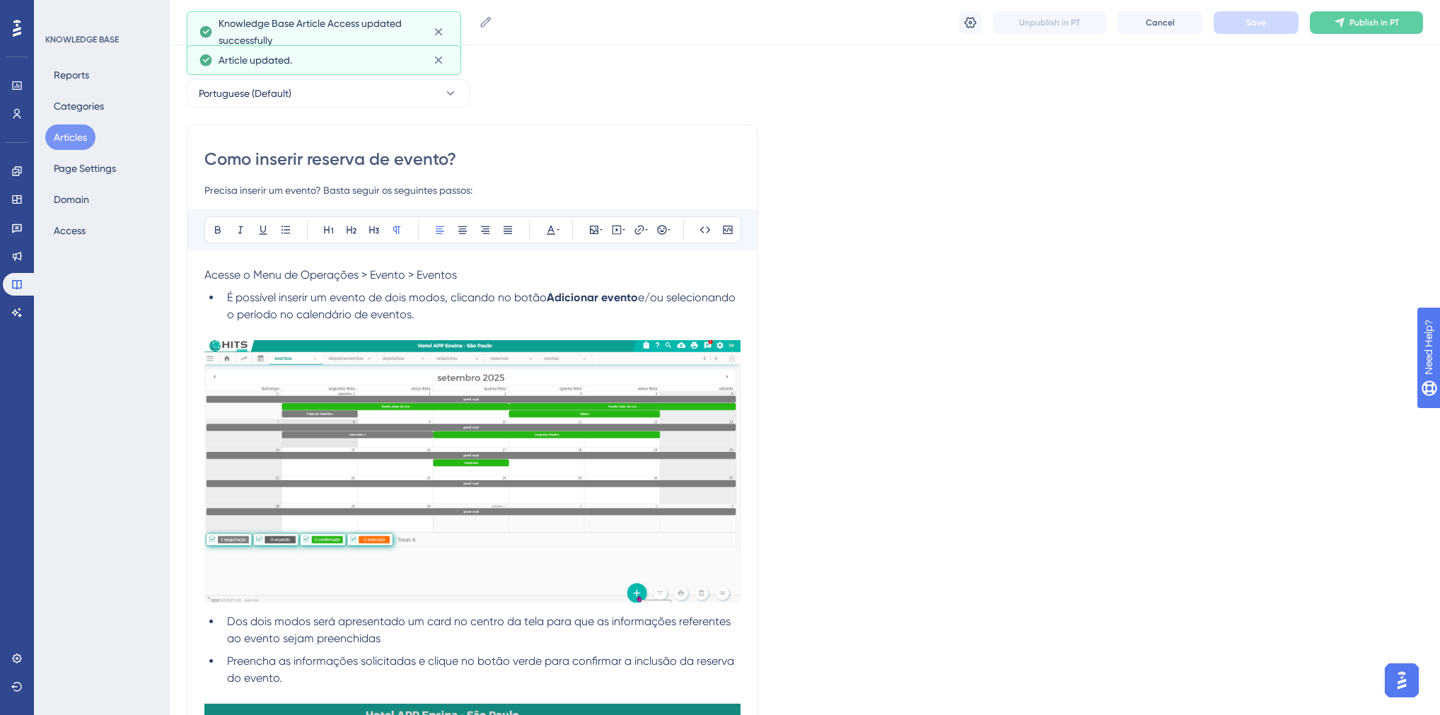
scroll to position [0, 0]
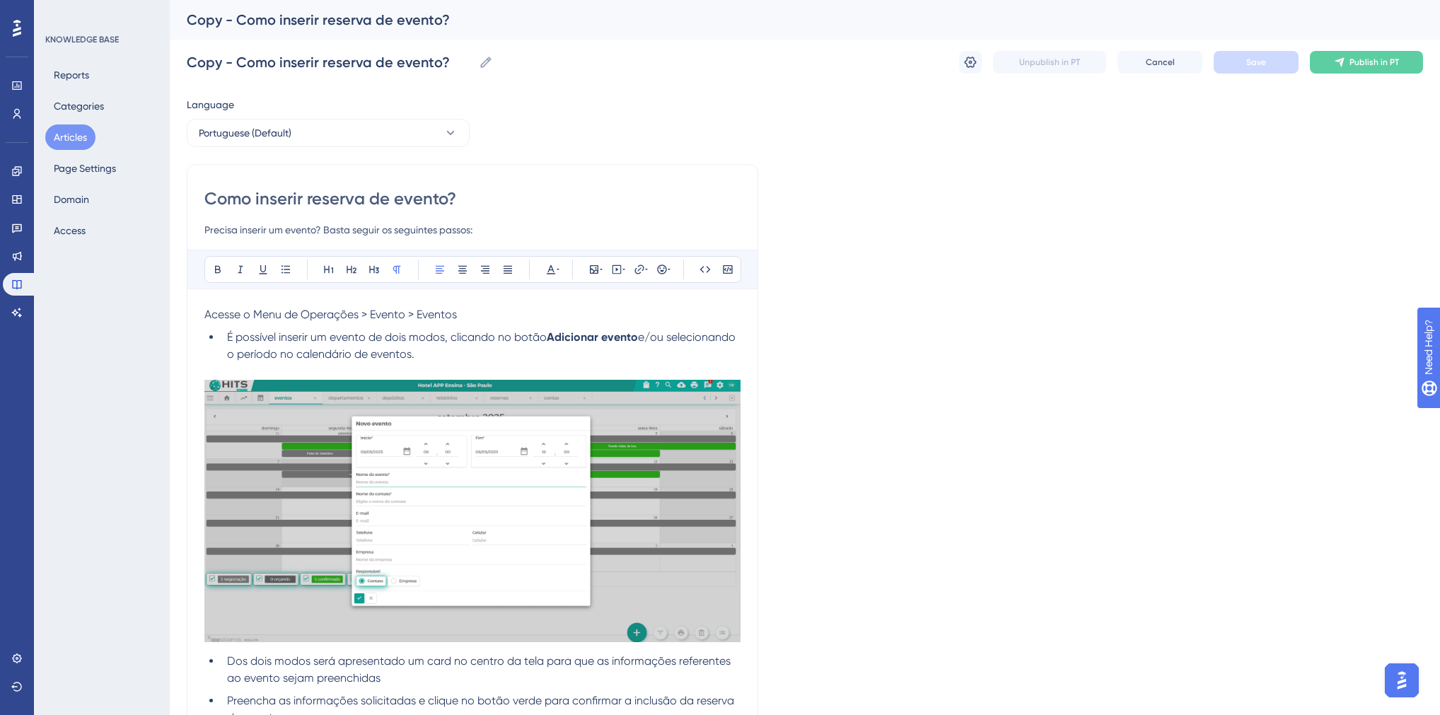
click at [361, 192] on input "Como inserir reserva de evento?" at bounding box center [472, 198] width 536 height 23
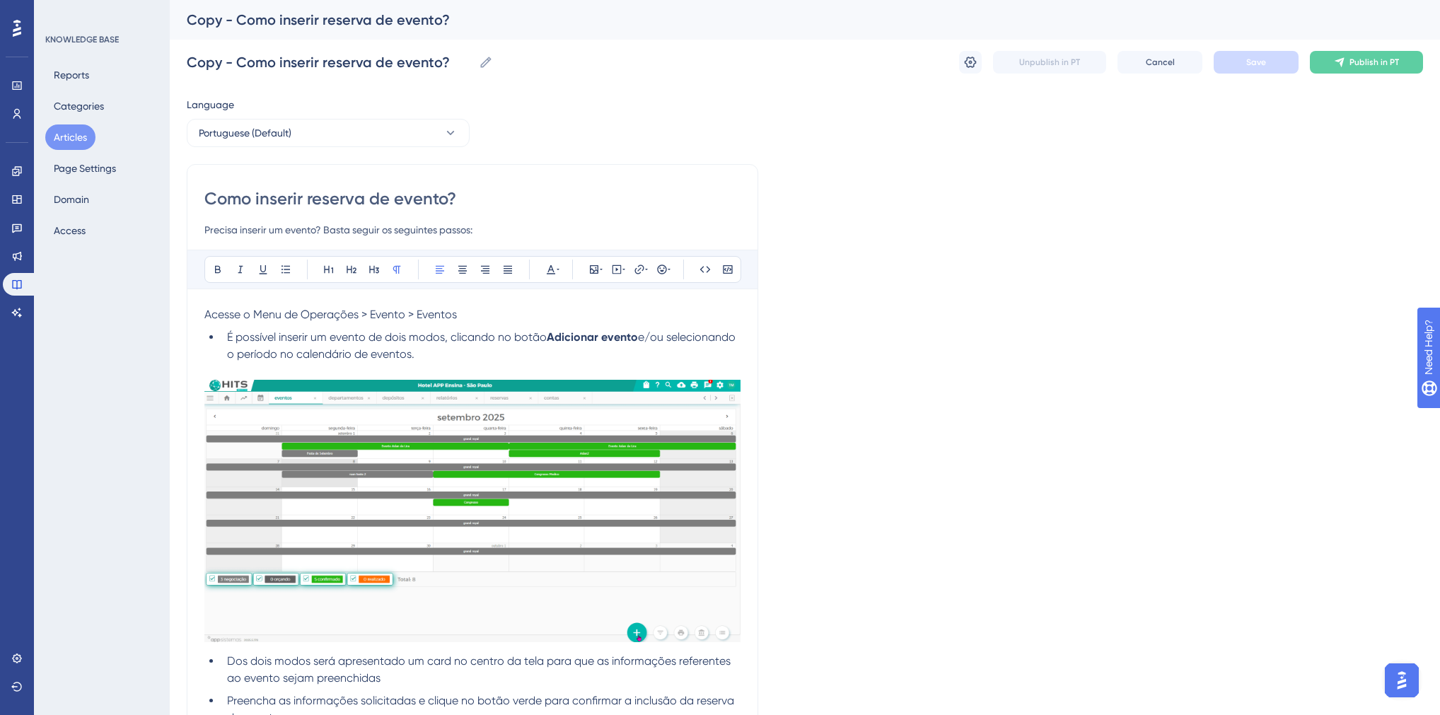
click at [361, 192] on input "Como inserir reserva de evento?" at bounding box center [472, 198] width 536 height 23
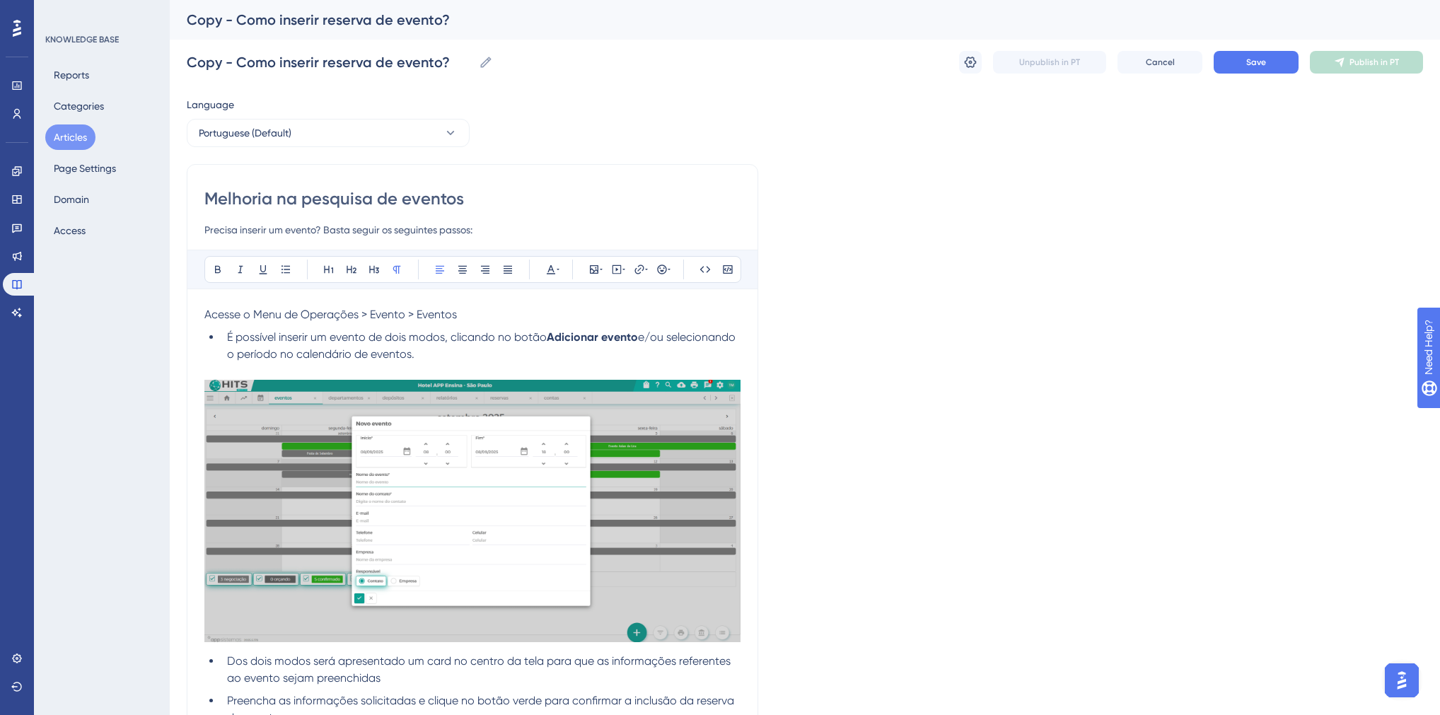
click at [361, 192] on input "Melhoria na pesquisa de eventos" at bounding box center [472, 198] width 536 height 23
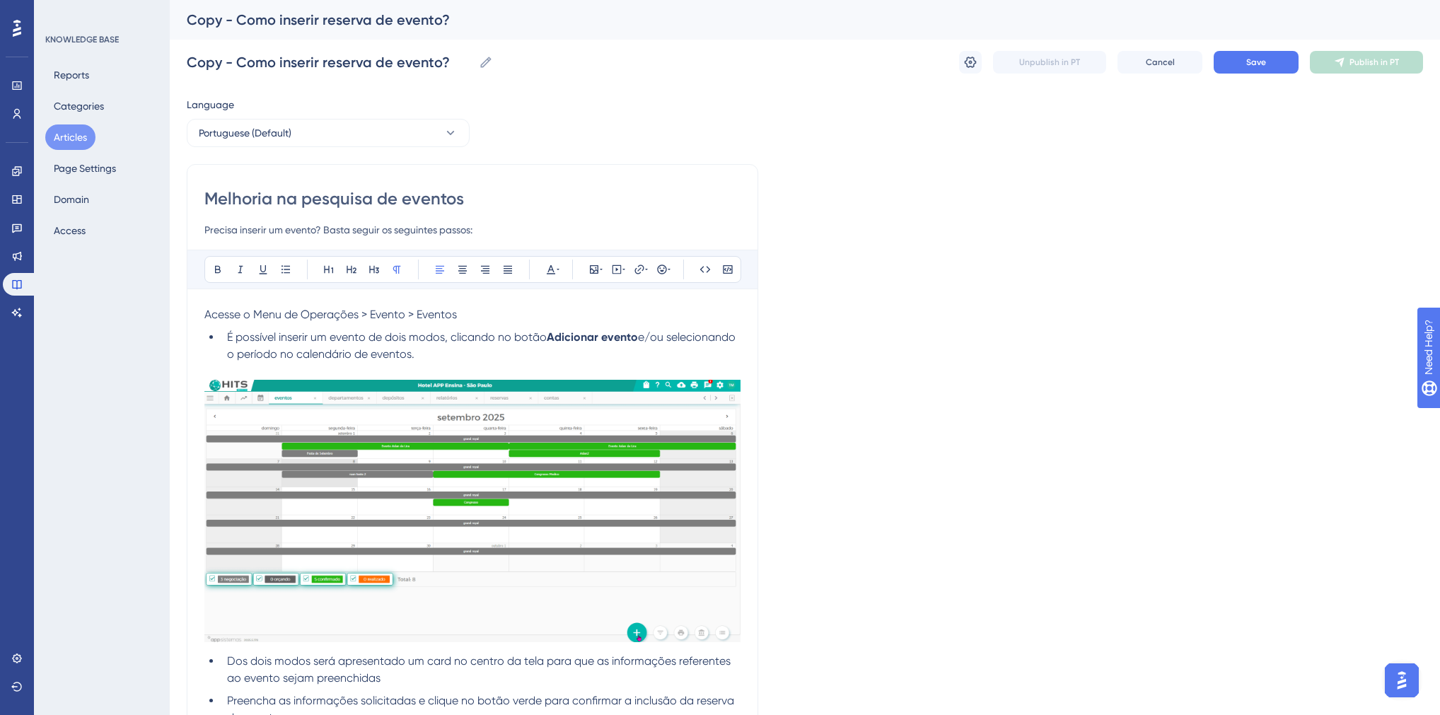
click at [361, 192] on input "Melhoria na pesquisa de eventos" at bounding box center [472, 198] width 536 height 23
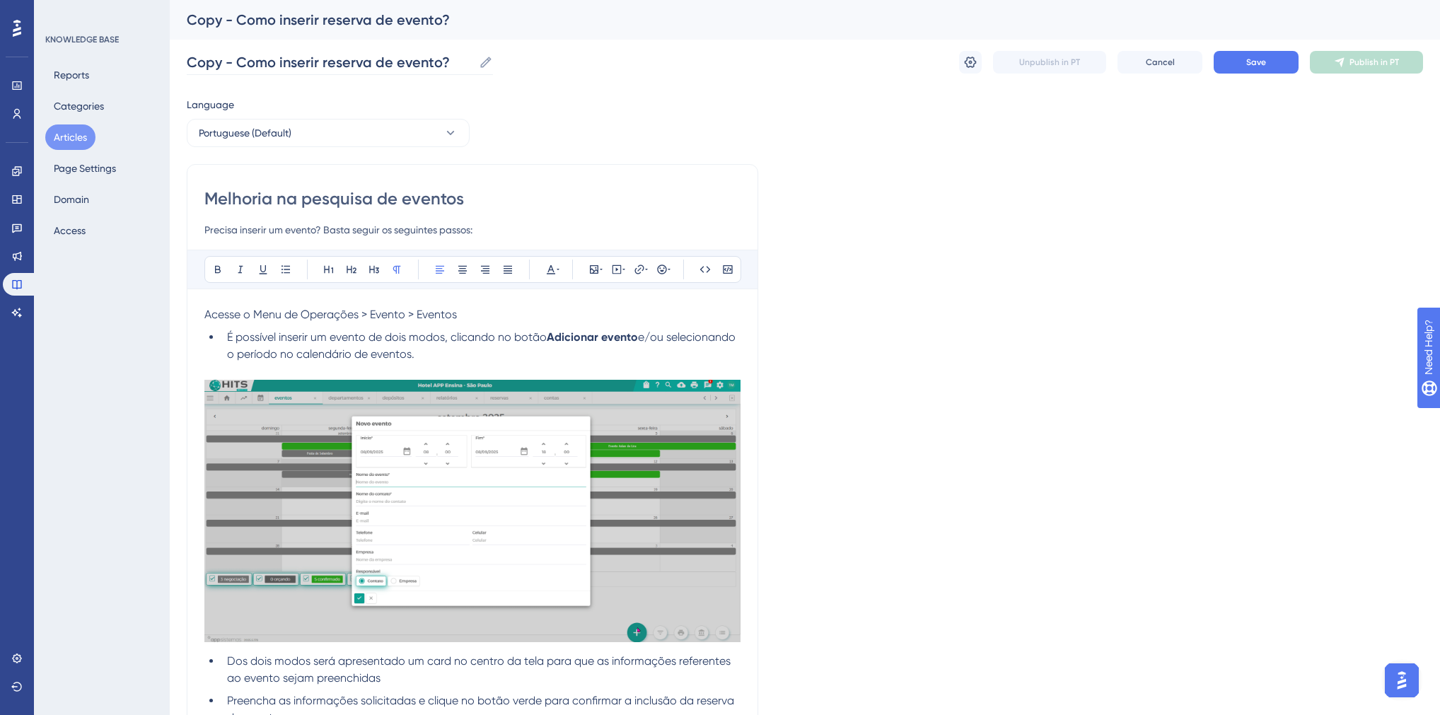
type input "Melhoria na pesquisa de eventos"
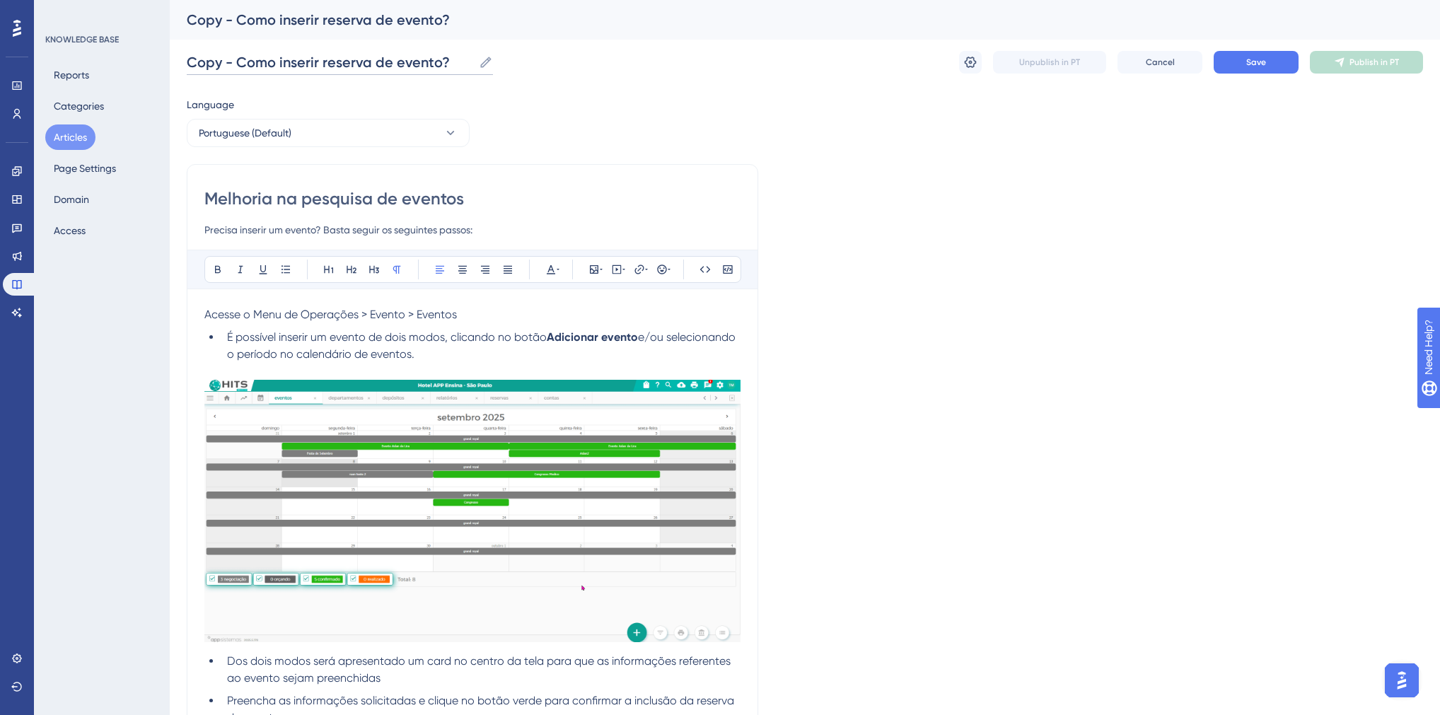
click at [303, 66] on input "Copy - Como inserir reserva de evento?" at bounding box center [330, 62] width 286 height 20
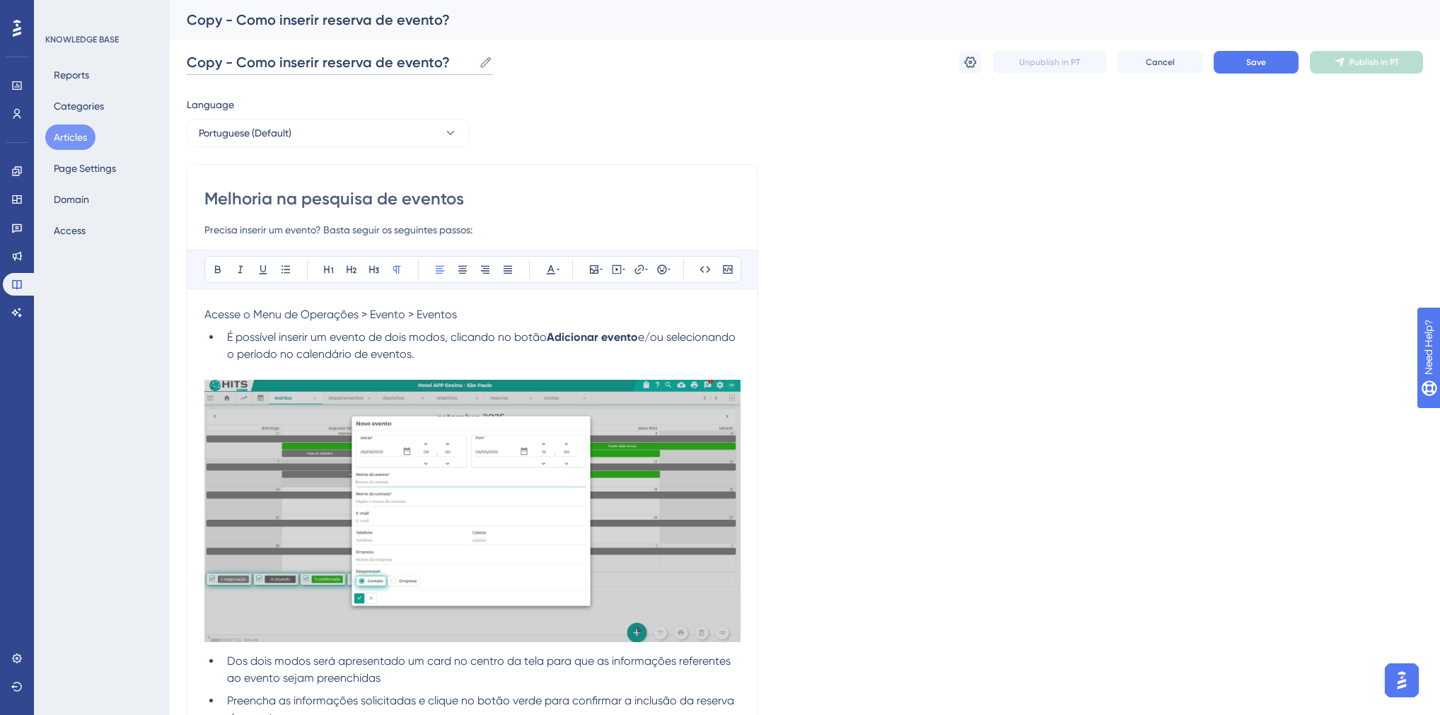
click at [303, 66] on input "Copy - Como inserir reserva de evento?" at bounding box center [330, 62] width 286 height 20
paste input "Melhoria na pesquisa de eventos"
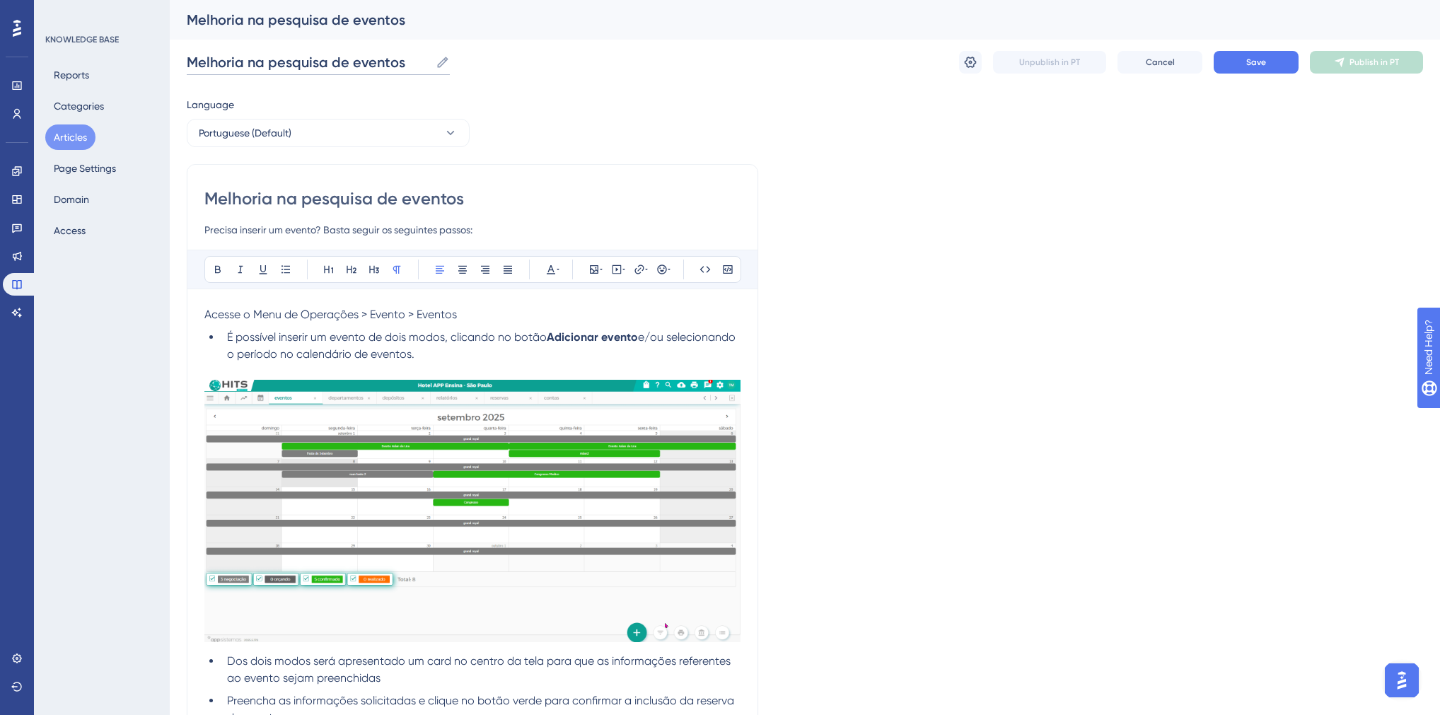
type input "Melhoria na pesquisa de eventos"
click at [290, 226] on input "Precisa inserir um evento? Basta seguir os seguintes passos:" at bounding box center [472, 229] width 536 height 17
click at [206, 229] on input "Precisa inserir um evento? Basta seguir os seguintes passos:" at bounding box center [472, 229] width 536 height 17
click at [207, 315] on span "Acesse o Menu de Operações > Evento > Eventos" at bounding box center [330, 314] width 253 height 13
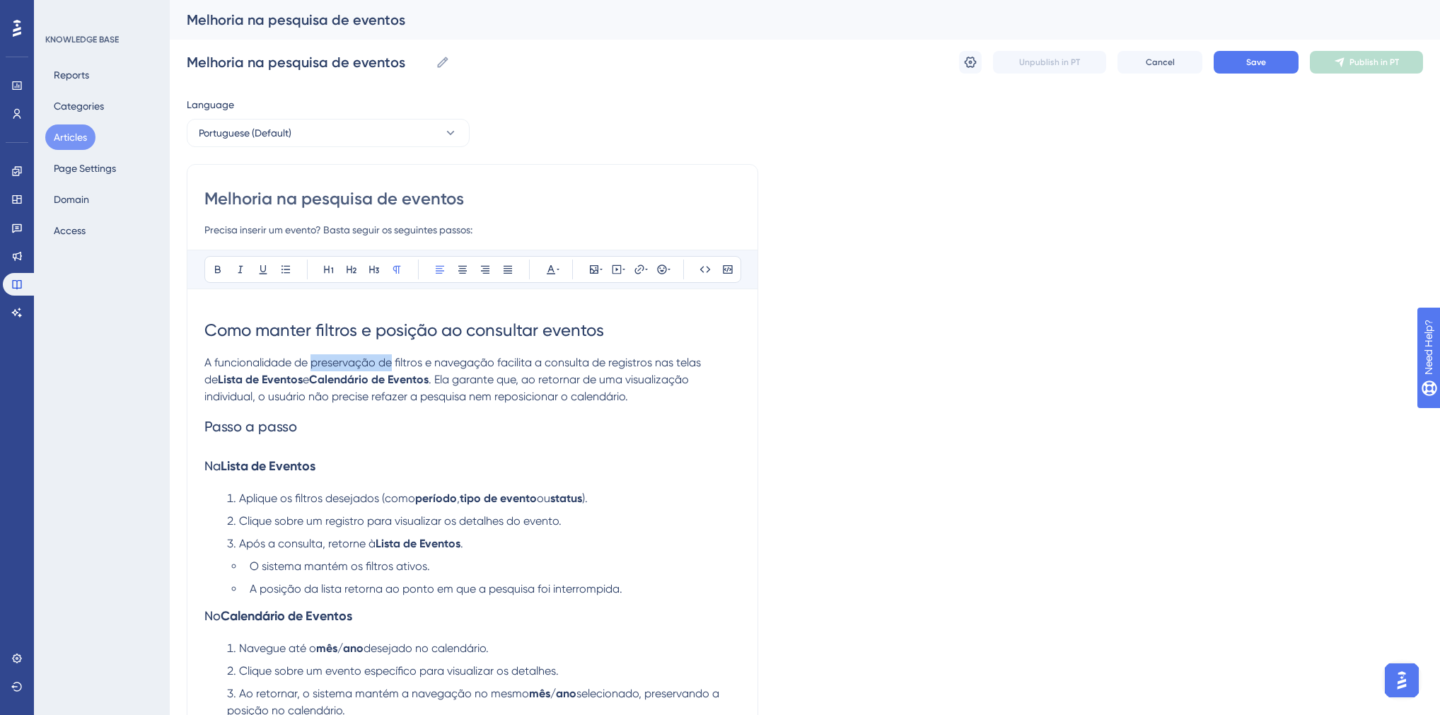
drag, startPoint x: 312, startPoint y: 361, endPoint x: 391, endPoint y: 366, distance: 79.3
click at [391, 366] on span "A funcionalidade de preservação de filtros e navegação facilita a consulta de r…" at bounding box center [453, 371] width 499 height 30
drag, startPoint x: 202, startPoint y: 361, endPoint x: 225, endPoint y: 363, distance: 23.4
click at [207, 232] on input "Precisa inserir um evento? Basta seguir os seguintes passos:" at bounding box center [472, 229] width 536 height 17
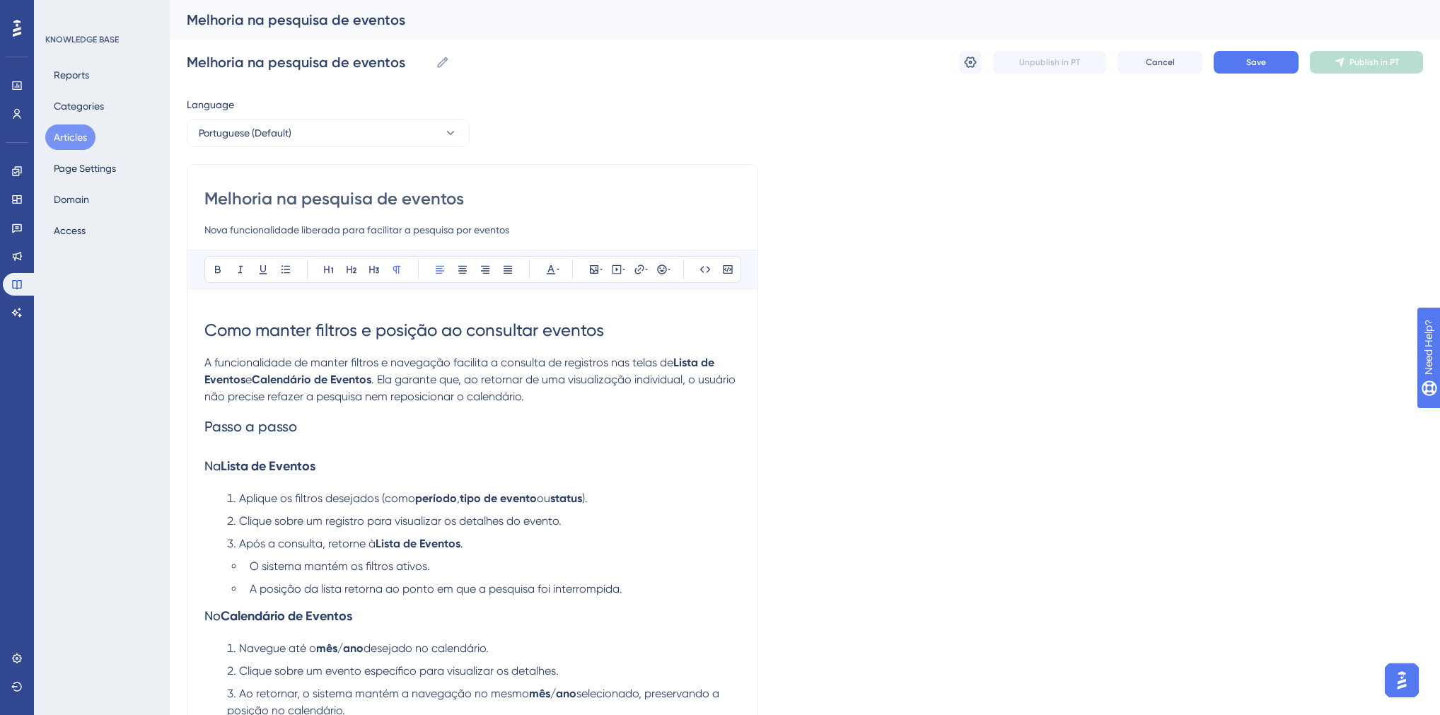
type input "Nova funcionalidade liberada para facilitar a pesquisa por eventos"
click at [309, 428] on h2 "Passo a passo" at bounding box center [472, 426] width 536 height 42
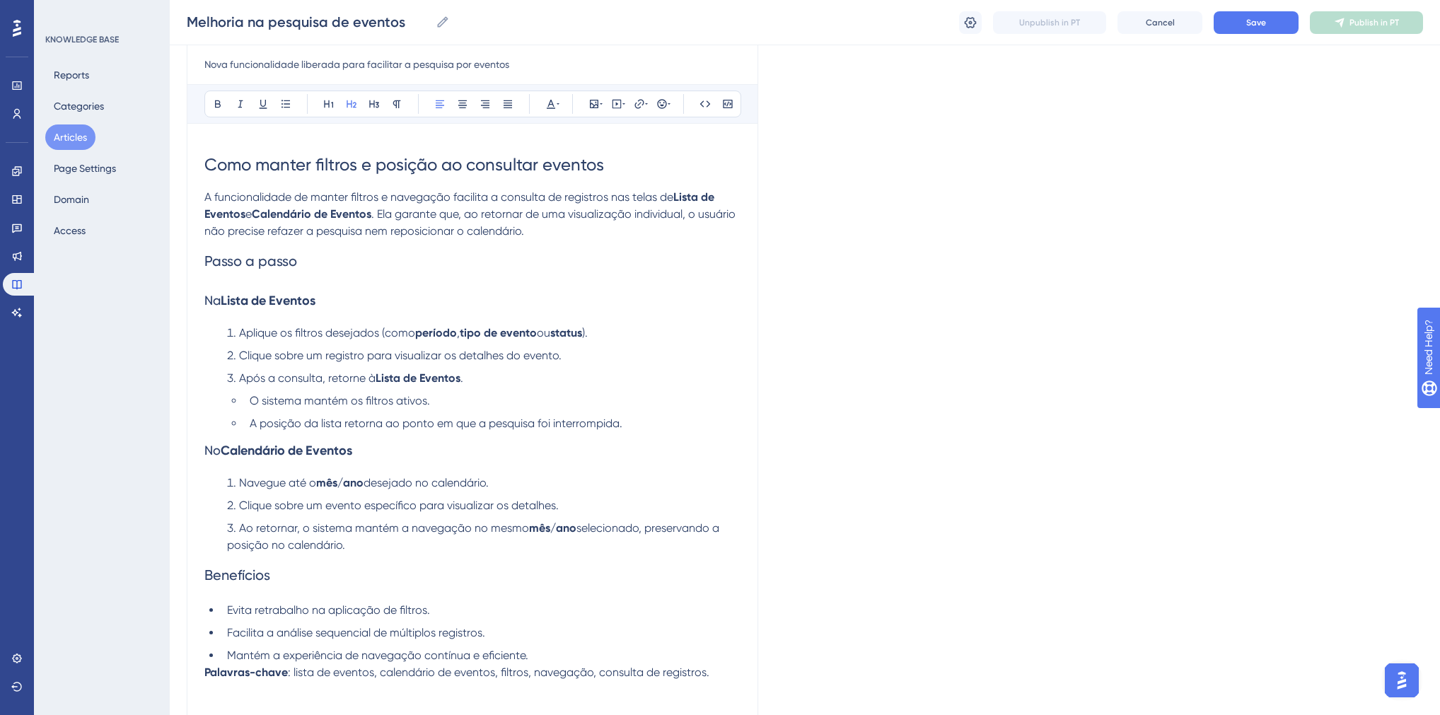
scroll to position [170, 0]
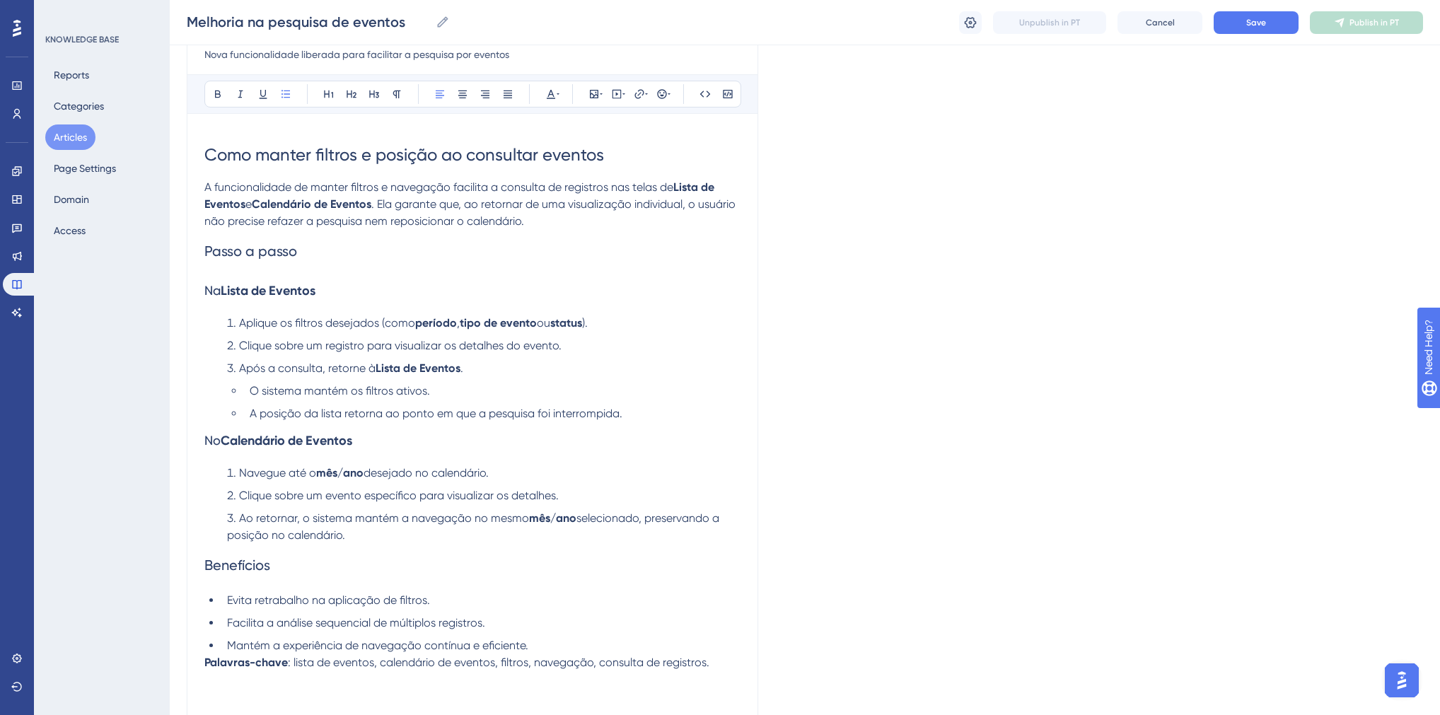
drag, startPoint x: 357, startPoint y: 536, endPoint x: 206, endPoint y: 445, distance: 175.8
click at [308, 251] on h2 "Passo a passo" at bounding box center [472, 251] width 536 height 42
click at [342, 160] on span "Como manter filtros e posição ao consultar eventos" at bounding box center [404, 155] width 400 height 20
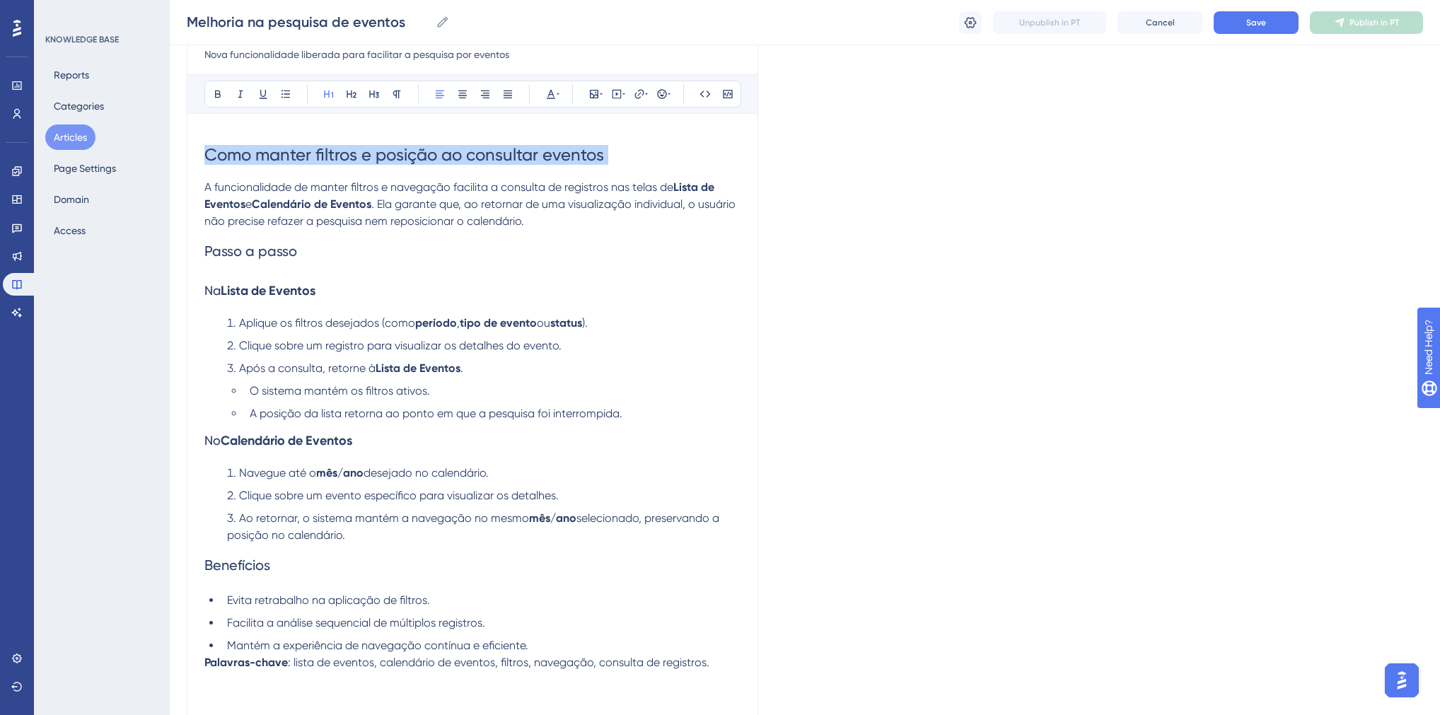
click at [342, 159] on span "Como manter filtros e posição ao consultar eventos" at bounding box center [404, 155] width 400 height 20
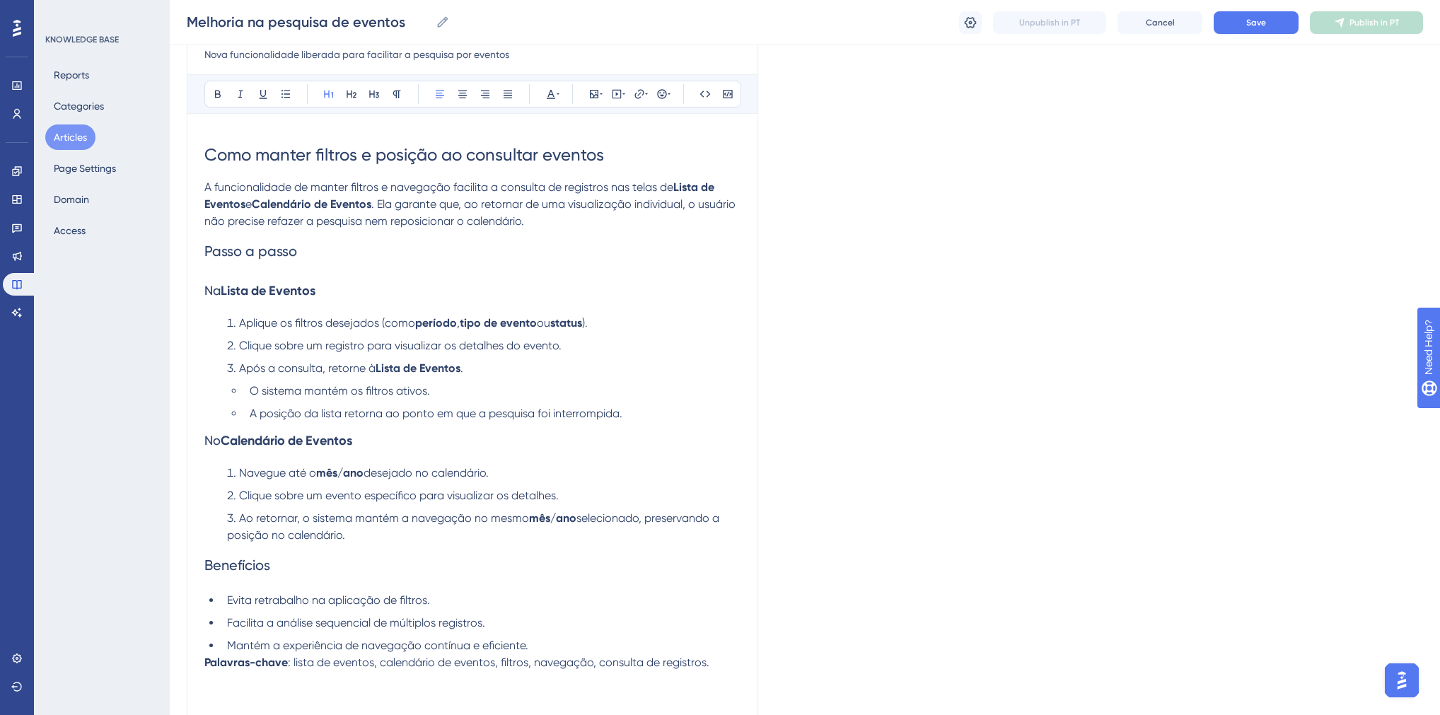
click at [359, 158] on span "Como manter filtros e posição ao consultar eventos" at bounding box center [404, 155] width 400 height 20
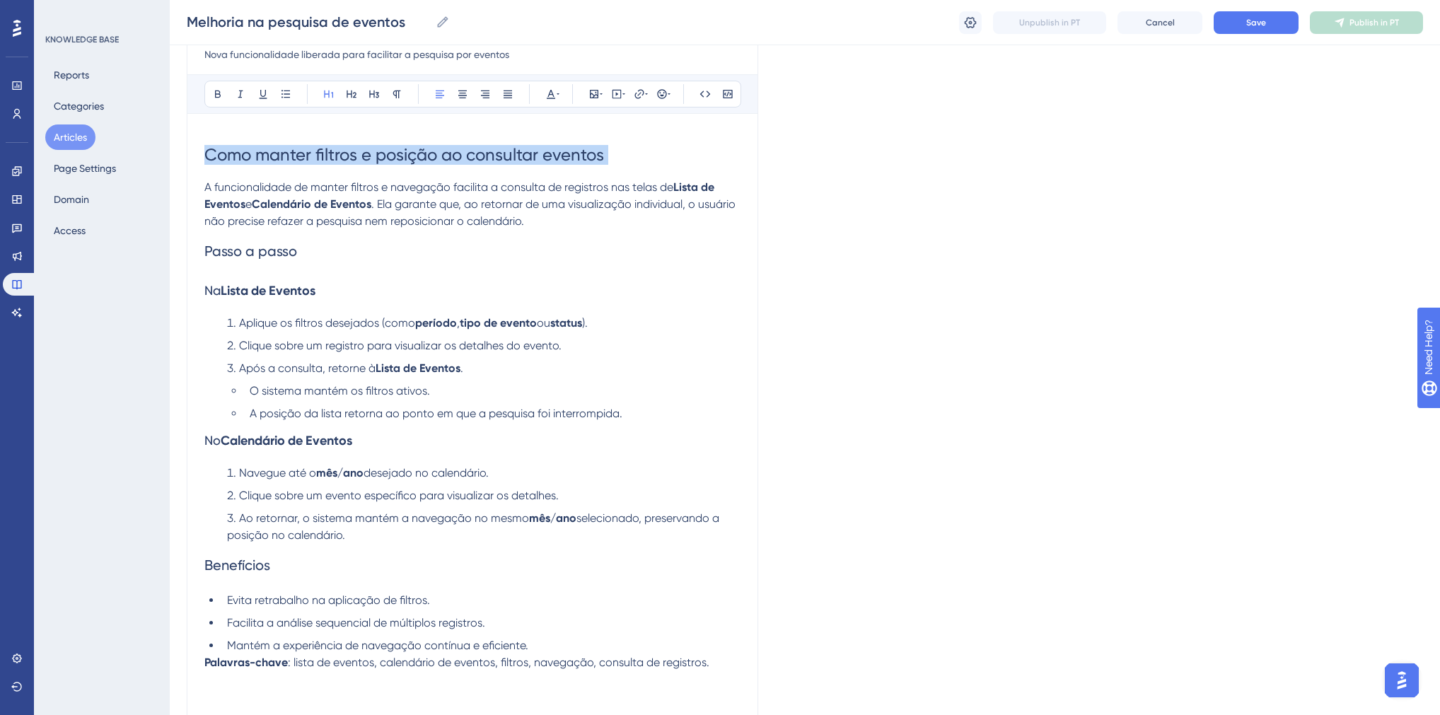
click at [359, 158] on span "Como manter filtros e posição ao consultar eventos" at bounding box center [404, 155] width 400 height 20
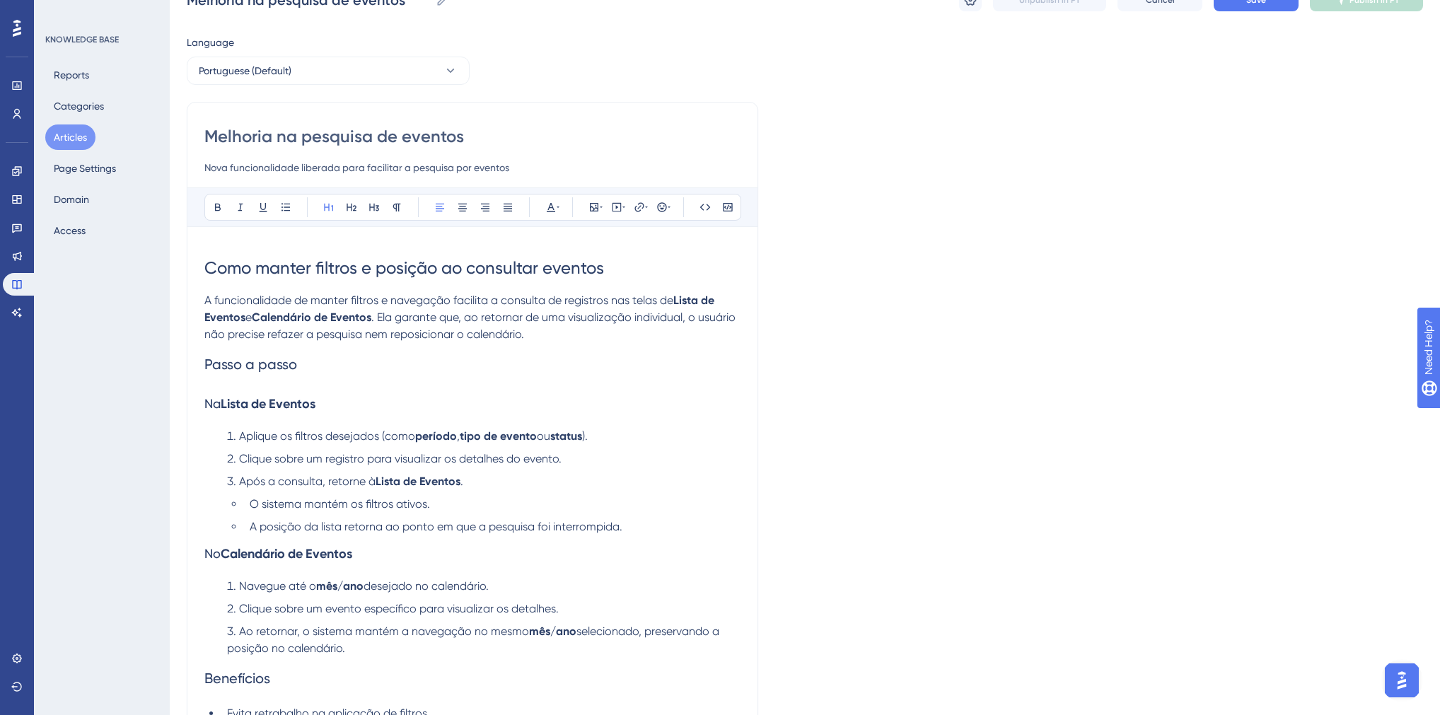
scroll to position [0, 0]
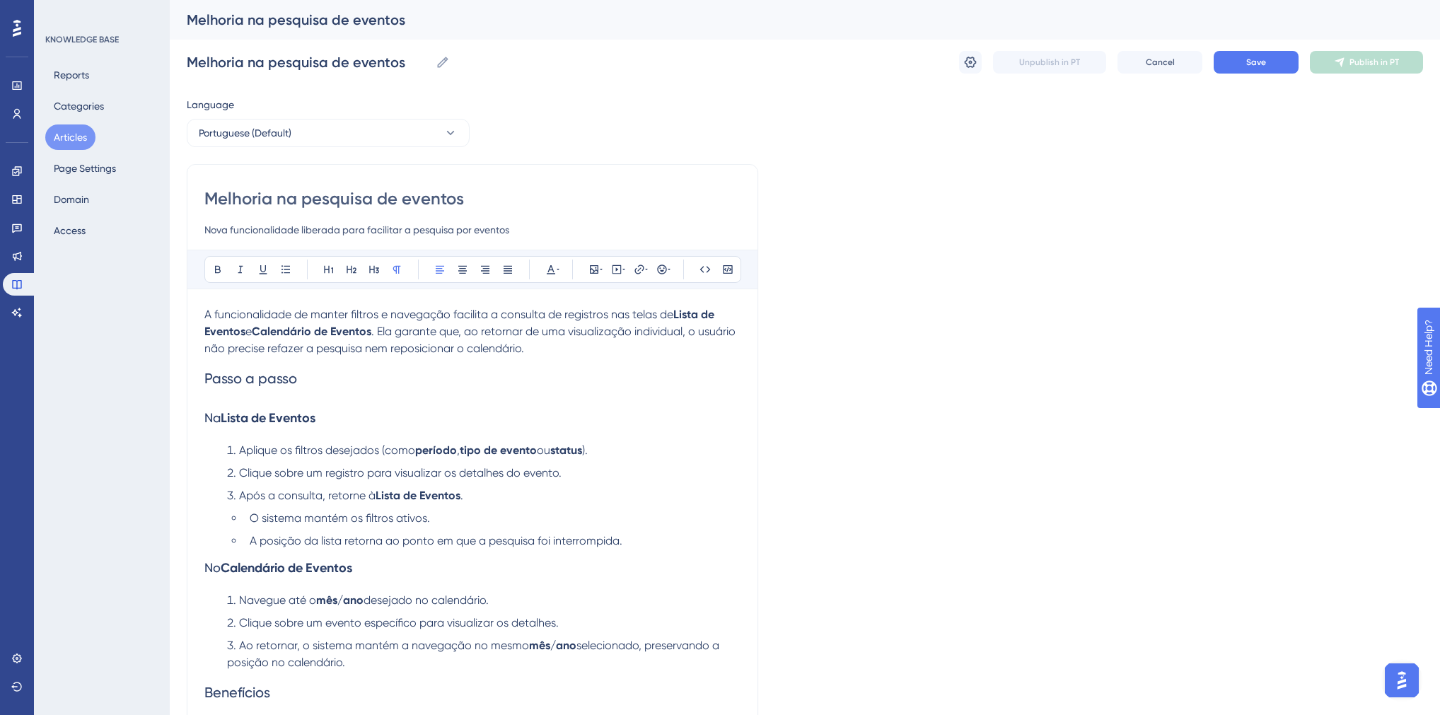
click at [209, 420] on span "Na" at bounding box center [212, 417] width 16 height 15
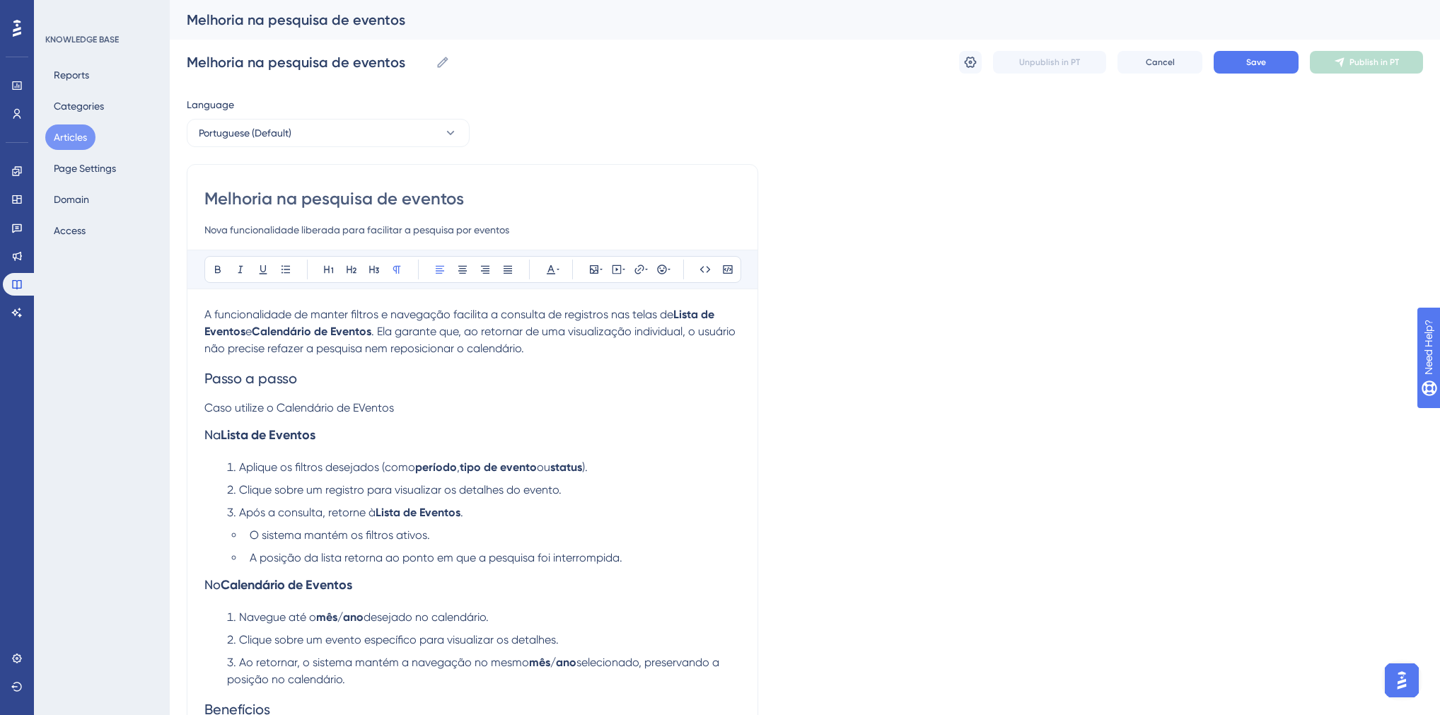
click at [365, 407] on span "Caso utilize o Calendário de EVentos" at bounding box center [299, 407] width 190 height 13
drag, startPoint x: 394, startPoint y: 405, endPoint x: 277, endPoint y: 406, distance: 116.7
click at [277, 406] on p "Caso utilize o Calendário de Eventos" at bounding box center [472, 408] width 536 height 17
click at [315, 587] on strong "Calendário de Eventos" at bounding box center [287, 585] width 132 height 16
click at [365, 412] on span "Caso utilize o Calendário de Eventos" at bounding box center [298, 407] width 189 height 13
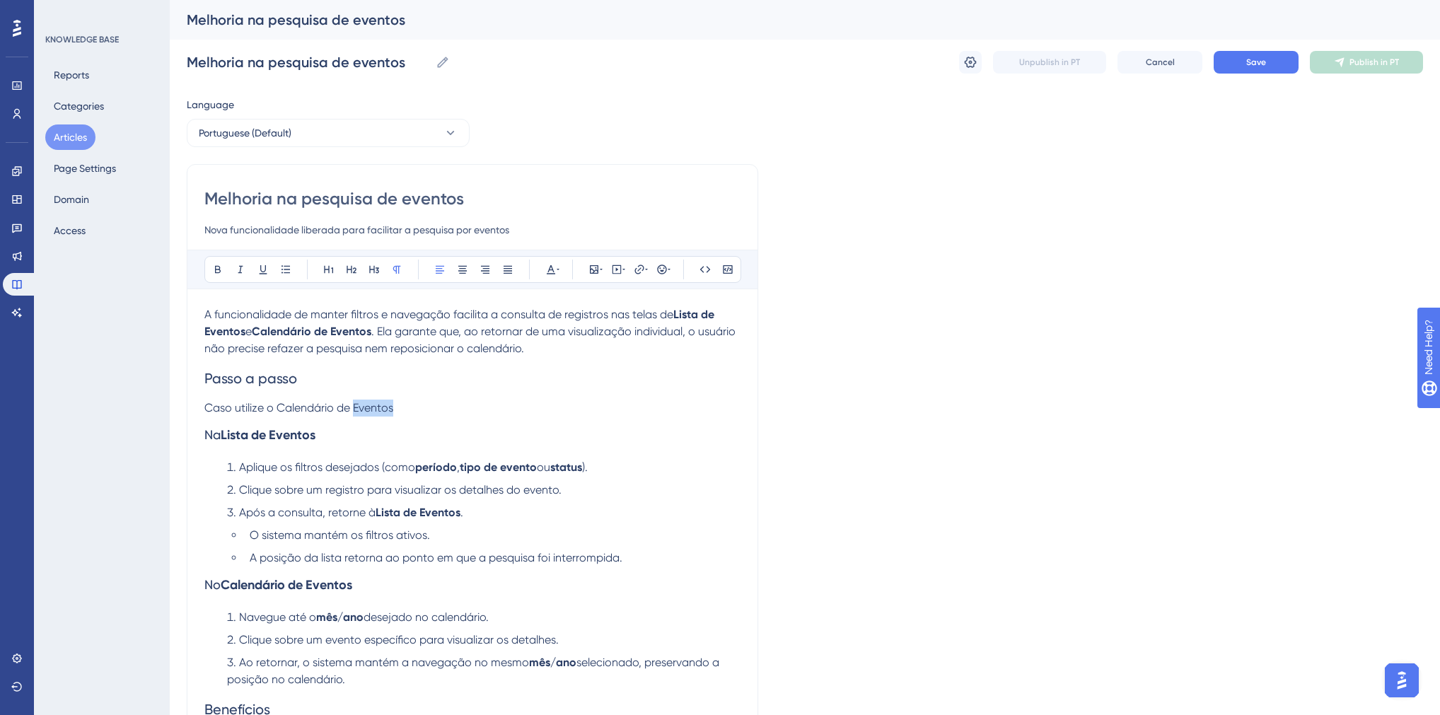
click at [365, 412] on span "Caso utilize o Calendário de Eventos" at bounding box center [298, 407] width 189 height 13
click at [371, 272] on icon at bounding box center [374, 269] width 11 height 11
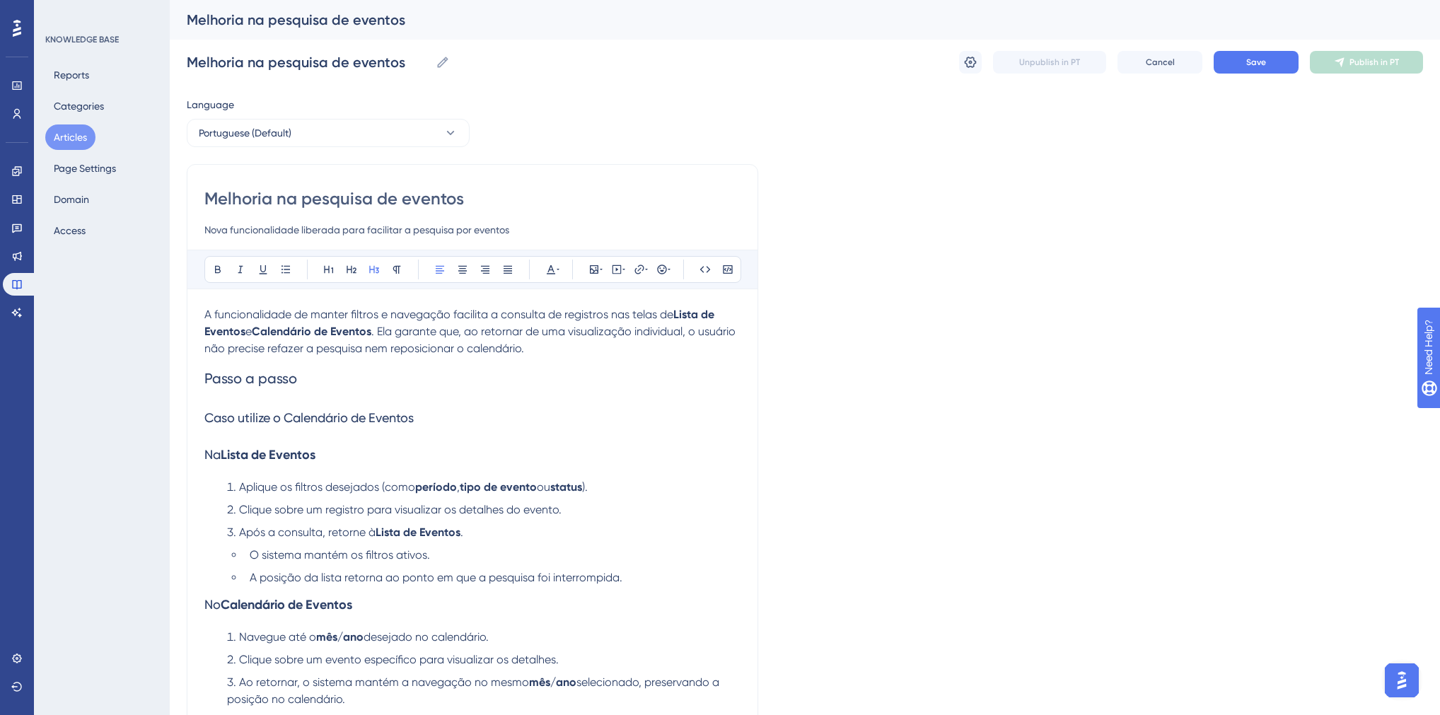
click at [414, 407] on h3 "Caso utilize o Calendário de Eventos" at bounding box center [472, 418] width 536 height 37
drag, startPoint x: 422, startPoint y: 422, endPoint x: 289, endPoint y: 417, distance: 133.8
click at [289, 417] on h3 "Caso utilize o Calendário de Eventos" at bounding box center [472, 418] width 536 height 37
click at [219, 270] on icon at bounding box center [217, 269] width 11 height 11
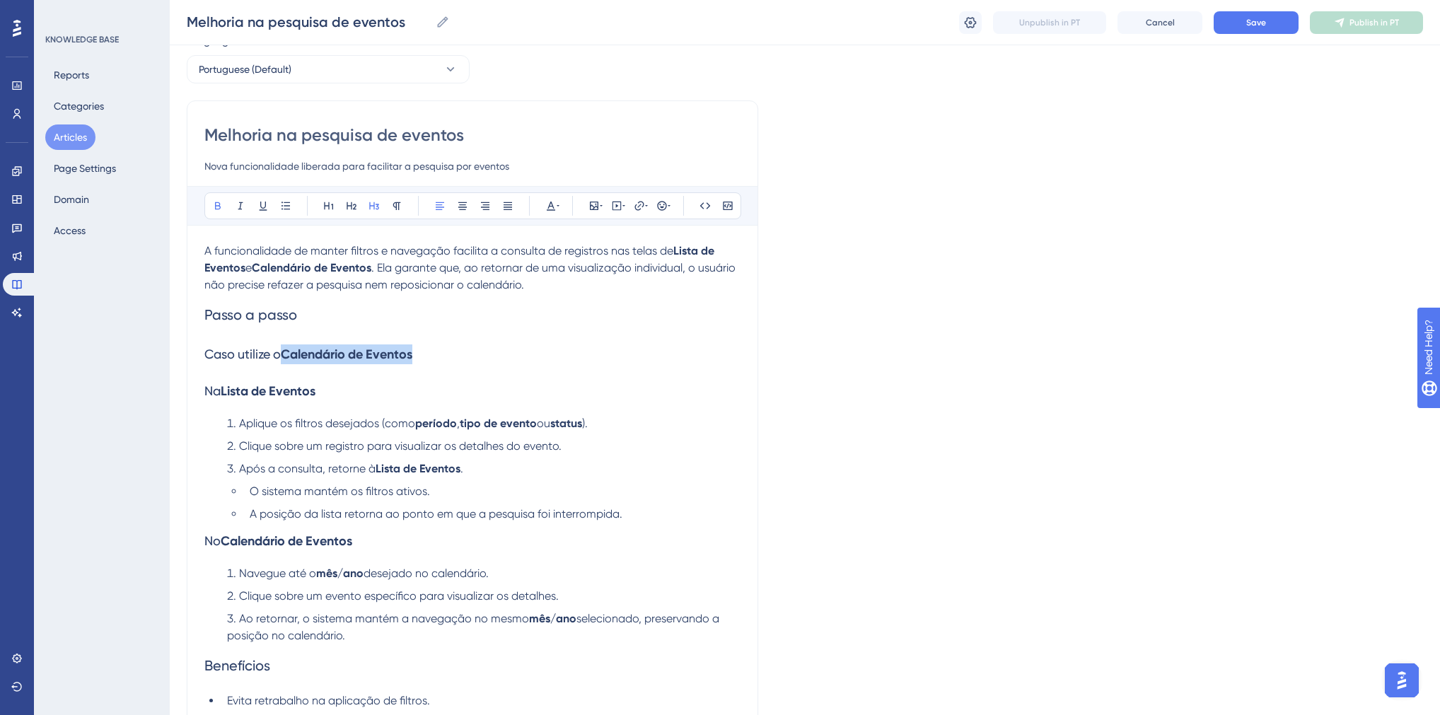
scroll to position [113, 0]
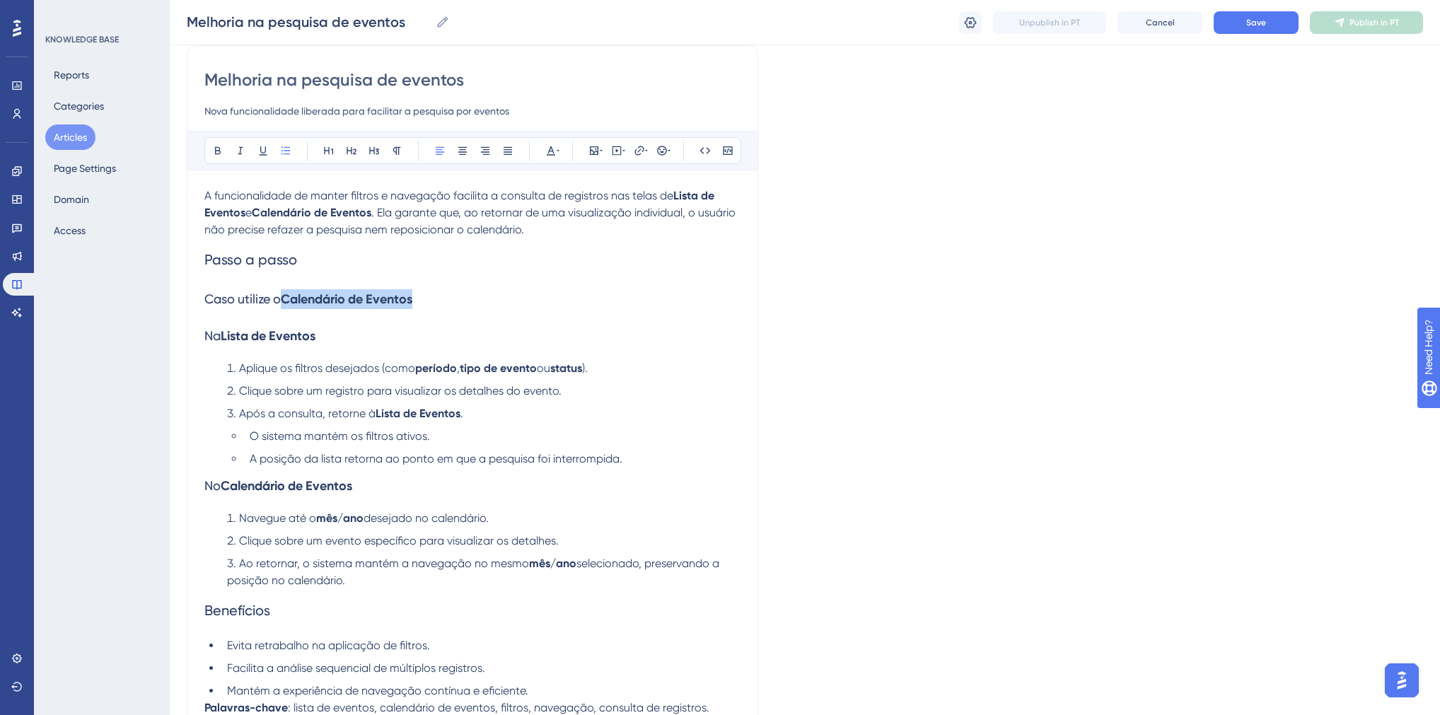
drag, startPoint x: 356, startPoint y: 588, endPoint x: 241, endPoint y: 521, distance: 133.1
click at [241, 521] on ol "Navegue até o mês/ano desejado no calendário. Clique sobre um evento específico…" at bounding box center [472, 549] width 536 height 79
copy ol "Navegue até o mês/ano desejado no calendário. Clique sobre um evento específico…"
click at [422, 301] on h3 "Caso utilize o Calendário de Eventos" at bounding box center [472, 299] width 536 height 37
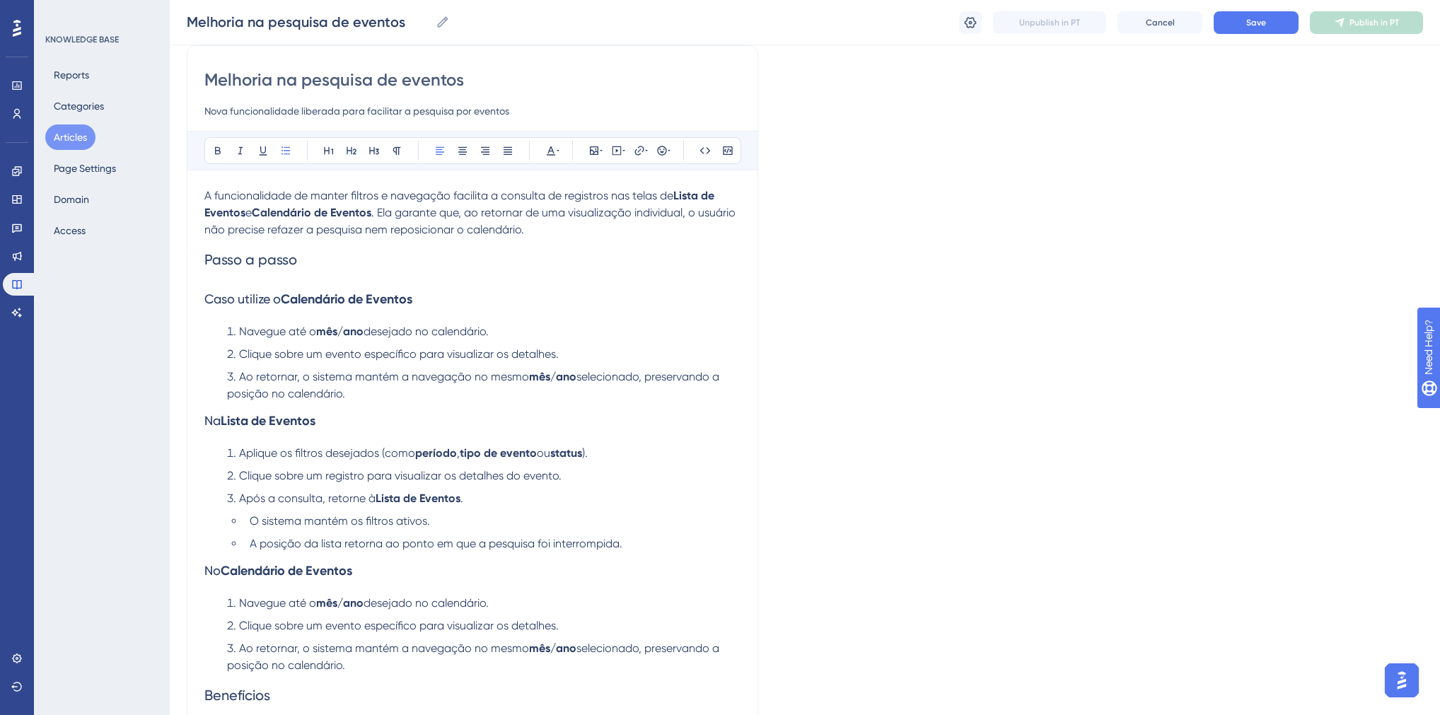
drag, startPoint x: 350, startPoint y: 396, endPoint x: 226, endPoint y: 331, distance: 139.9
click at [226, 331] on ol "Navegue até o mês/ano desejado no calendário. Clique sobre um evento específico…" at bounding box center [472, 362] width 536 height 79
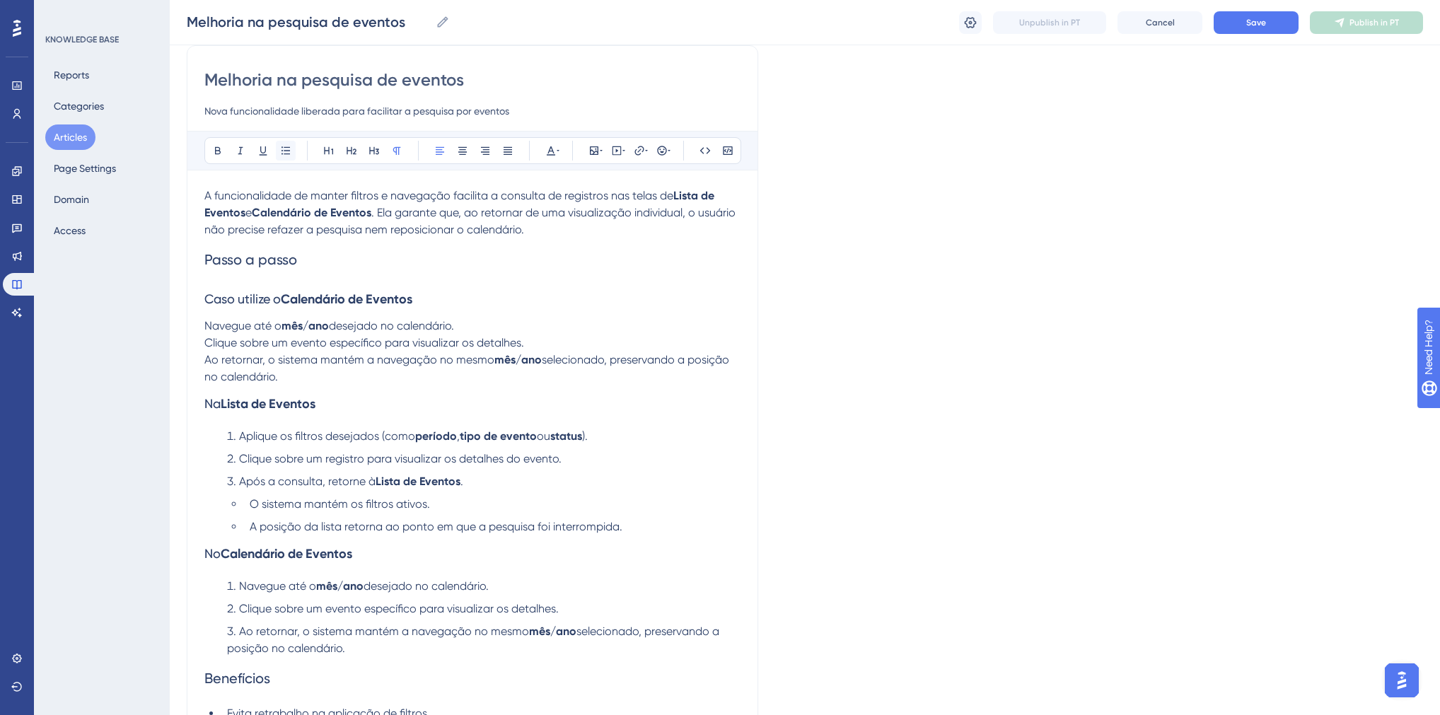
click at [290, 153] on icon at bounding box center [285, 150] width 11 height 11
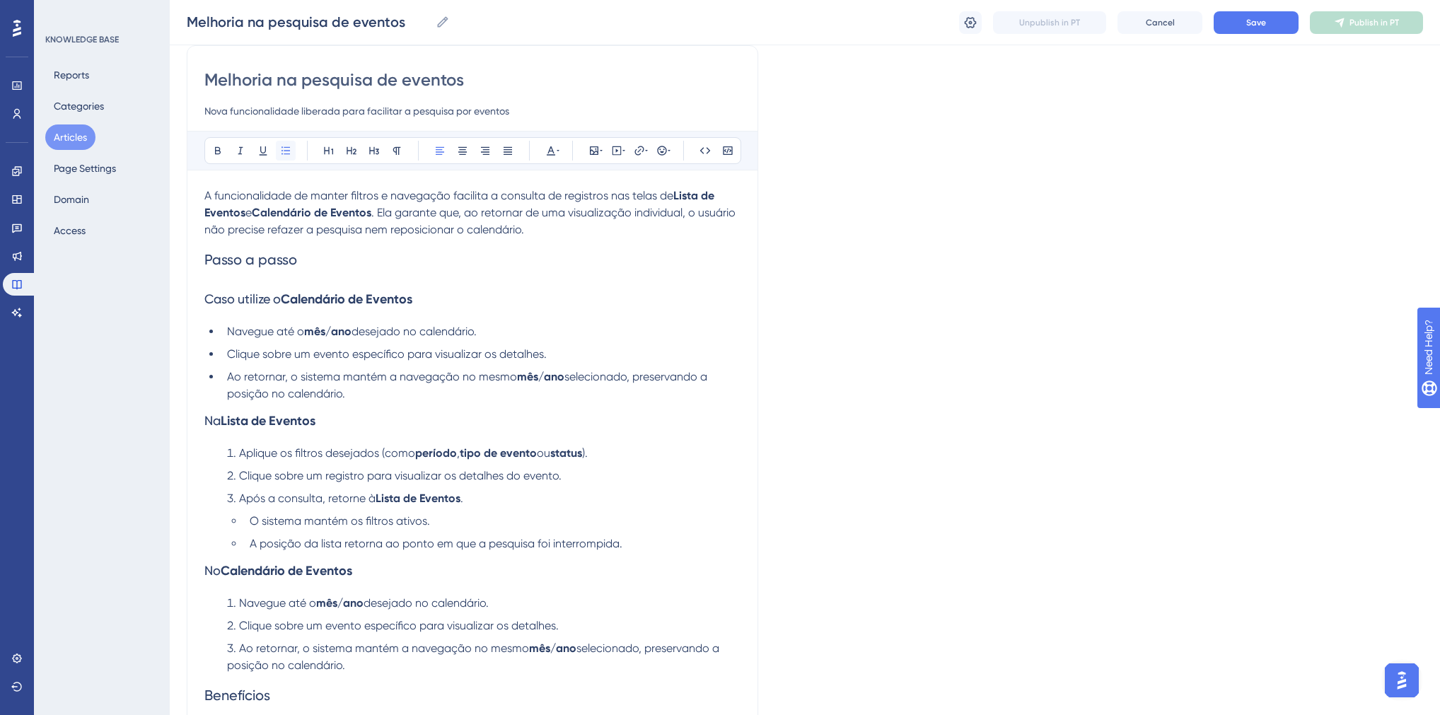
click at [288, 153] on icon at bounding box center [285, 150] width 11 height 11
click at [454, 387] on li "Ao retornar, o sistema mantém a navegação no mesmo mês/ano selecionado, preserv…" at bounding box center [480, 386] width 519 height 34
drag, startPoint x: 637, startPoint y: 380, endPoint x: 686, endPoint y: 388, distance: 50.2
click at [686, 388] on li "Ao retornar, o sistema mantém a navegação no mesmo mês/ano selecionado, preserv…" at bounding box center [480, 386] width 519 height 34
click at [207, 424] on span "Na" at bounding box center [212, 420] width 16 height 15
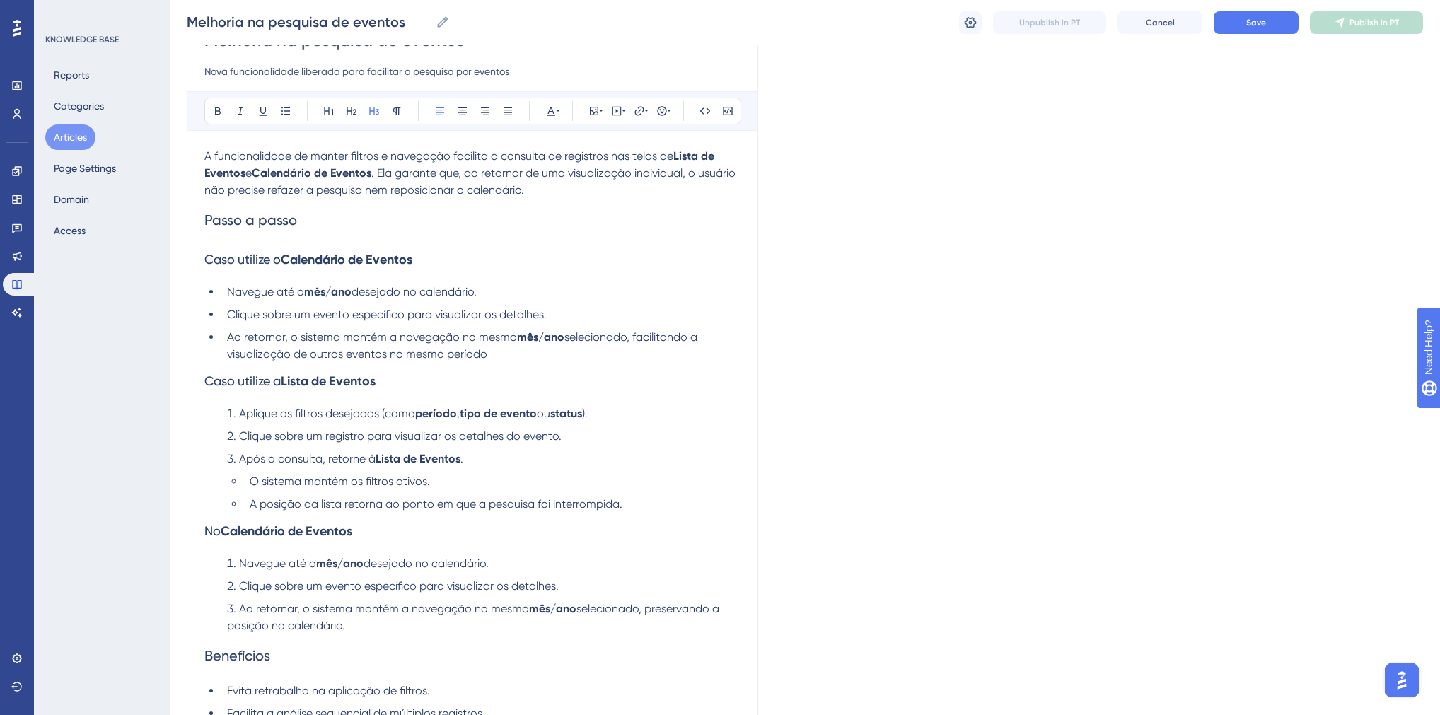
scroll to position [226, 0]
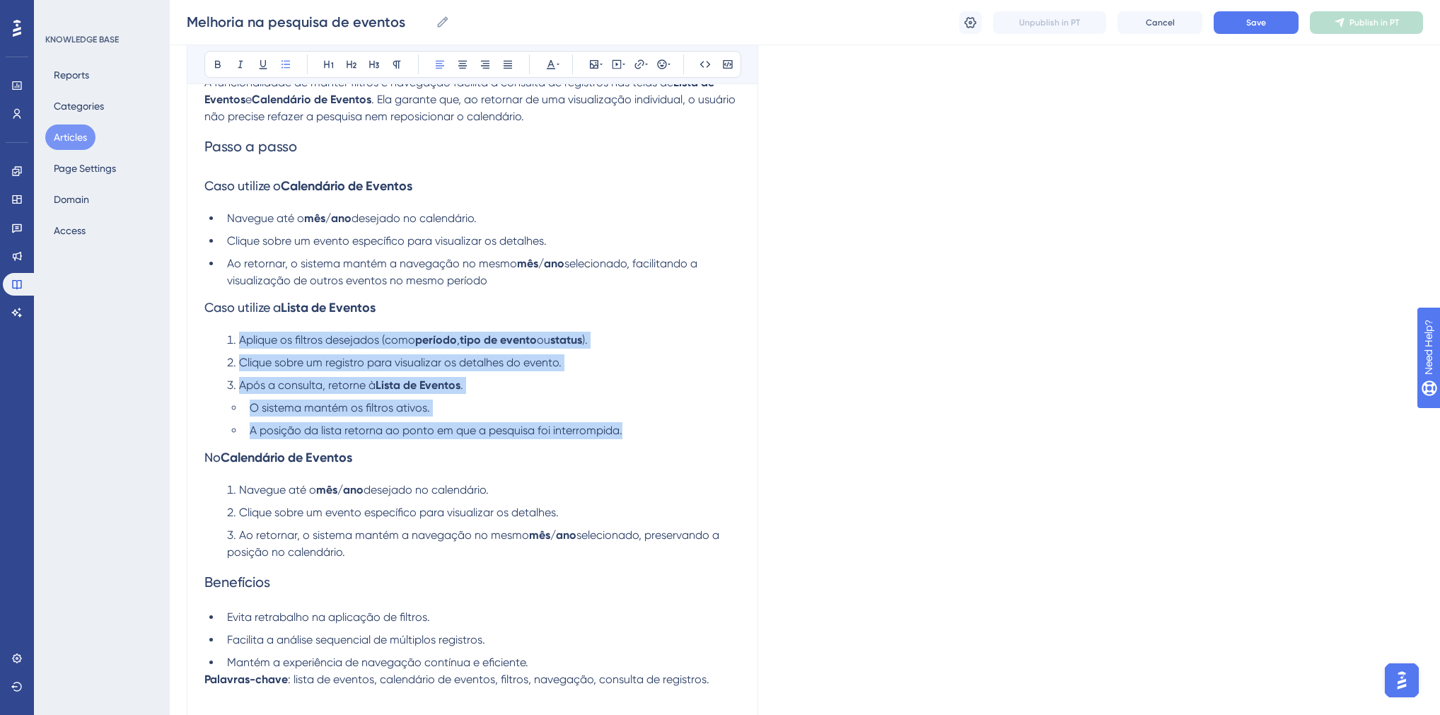
drag, startPoint x: 614, startPoint y: 432, endPoint x: 210, endPoint y: 332, distance: 415.9
click at [284, 69] on icon at bounding box center [285, 64] width 11 height 11
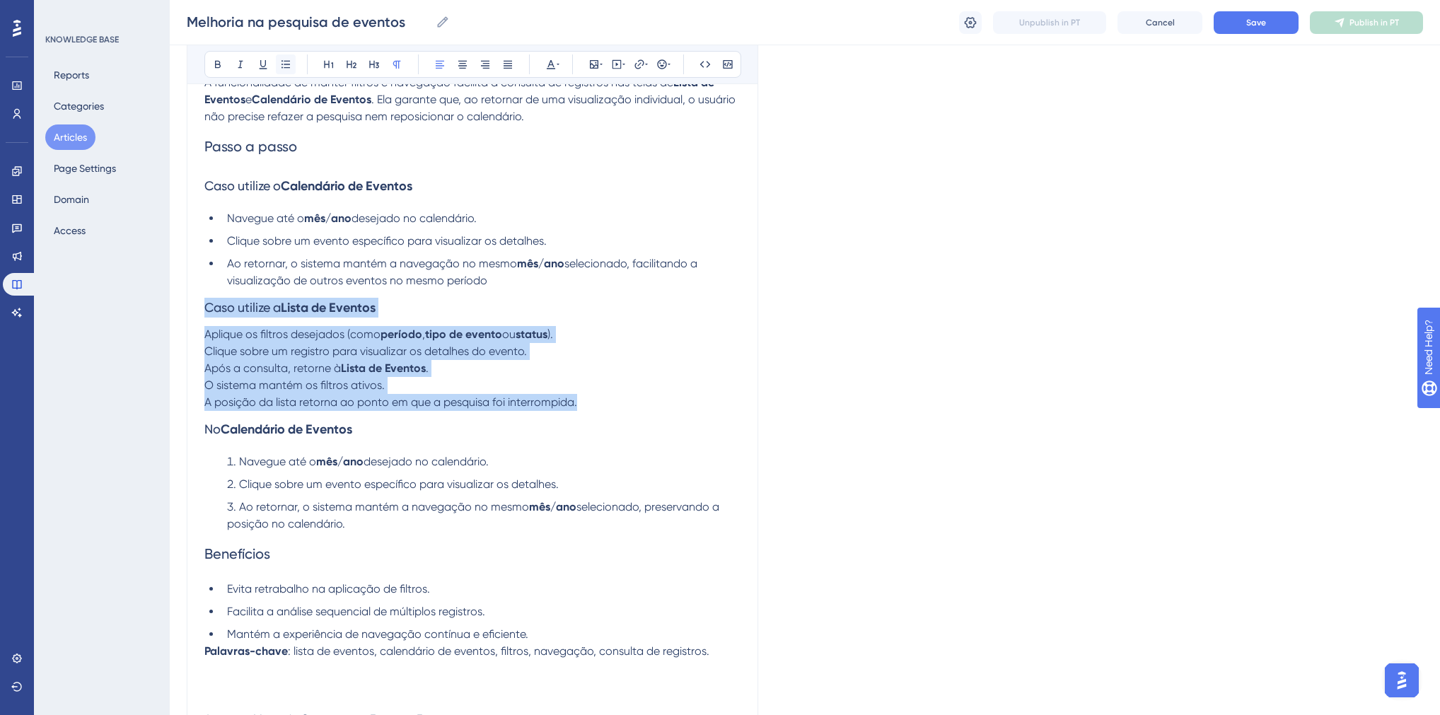
click at [284, 69] on icon at bounding box center [285, 64] width 11 height 11
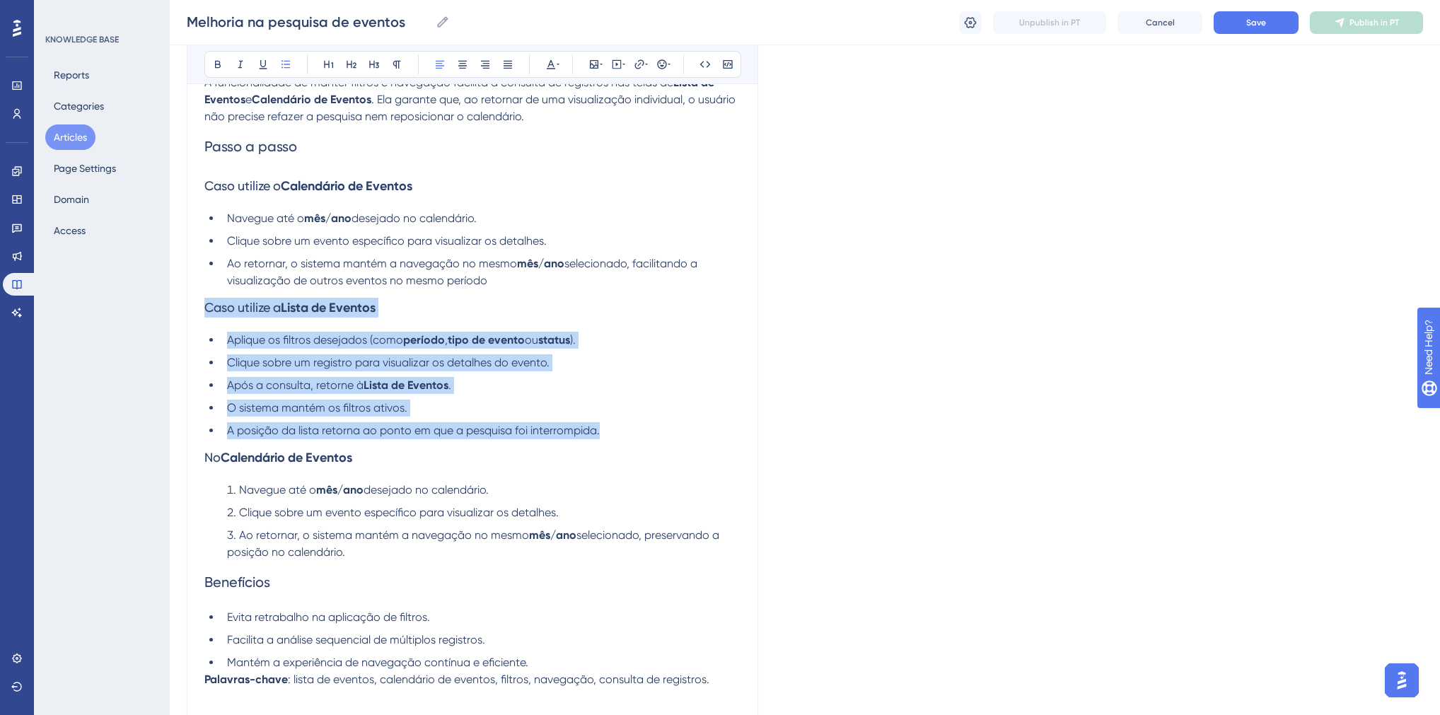
click at [228, 409] on span "O sistema mantém os filtros ativos." at bounding box center [317, 407] width 180 height 13
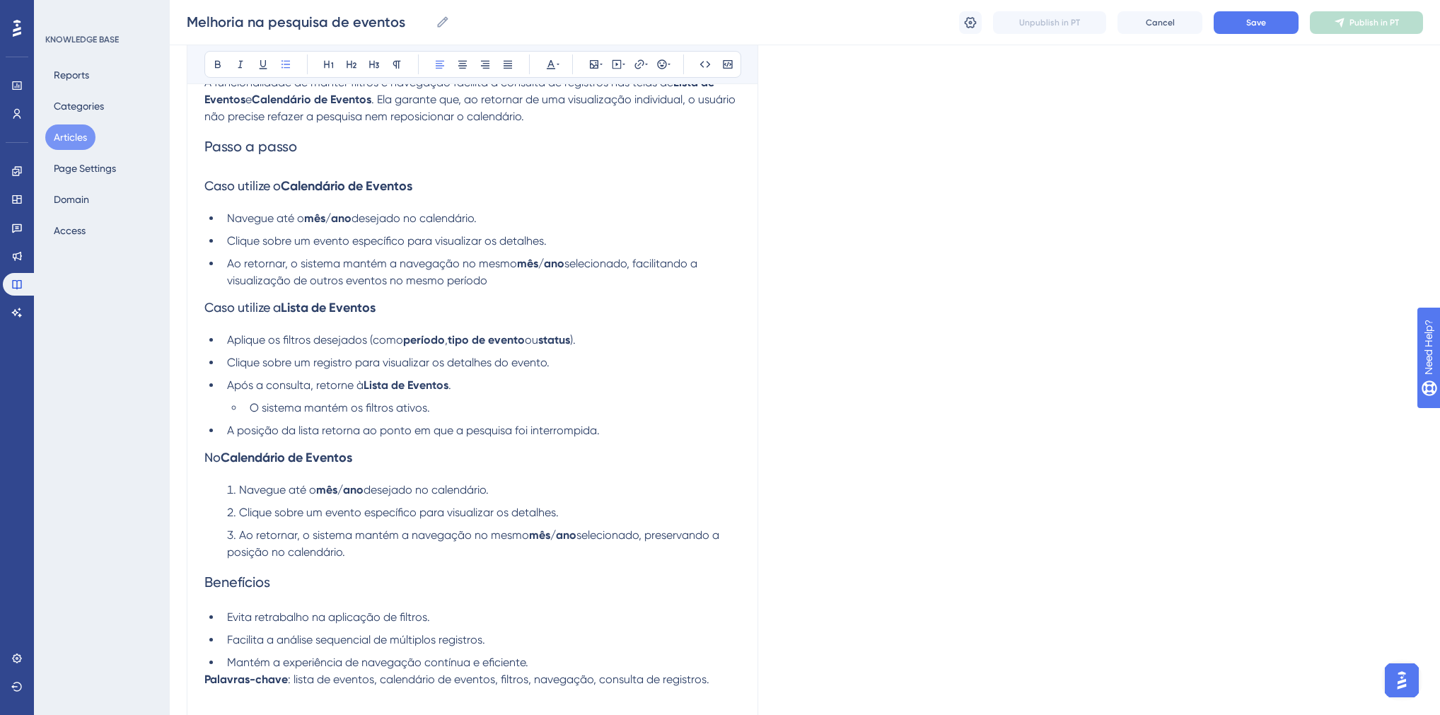
click at [227, 431] on span "A posição da lista retorna ao ponto em que a pesquisa foi interrompida." at bounding box center [413, 430] width 373 height 13
click at [228, 362] on span "Clique sobre um registro para visualizar os detalhes do evento." at bounding box center [388, 362] width 323 height 13
click at [229, 387] on span "Após a consulta, retorne à" at bounding box center [295, 384] width 137 height 13
drag, startPoint x: 286, startPoint y: 387, endPoint x: 527, endPoint y: 390, distance: 241.2
click at [527, 390] on li "Ao retornarApós a consulta, retorne à Lista de Eventos ." at bounding box center [480, 385] width 519 height 17
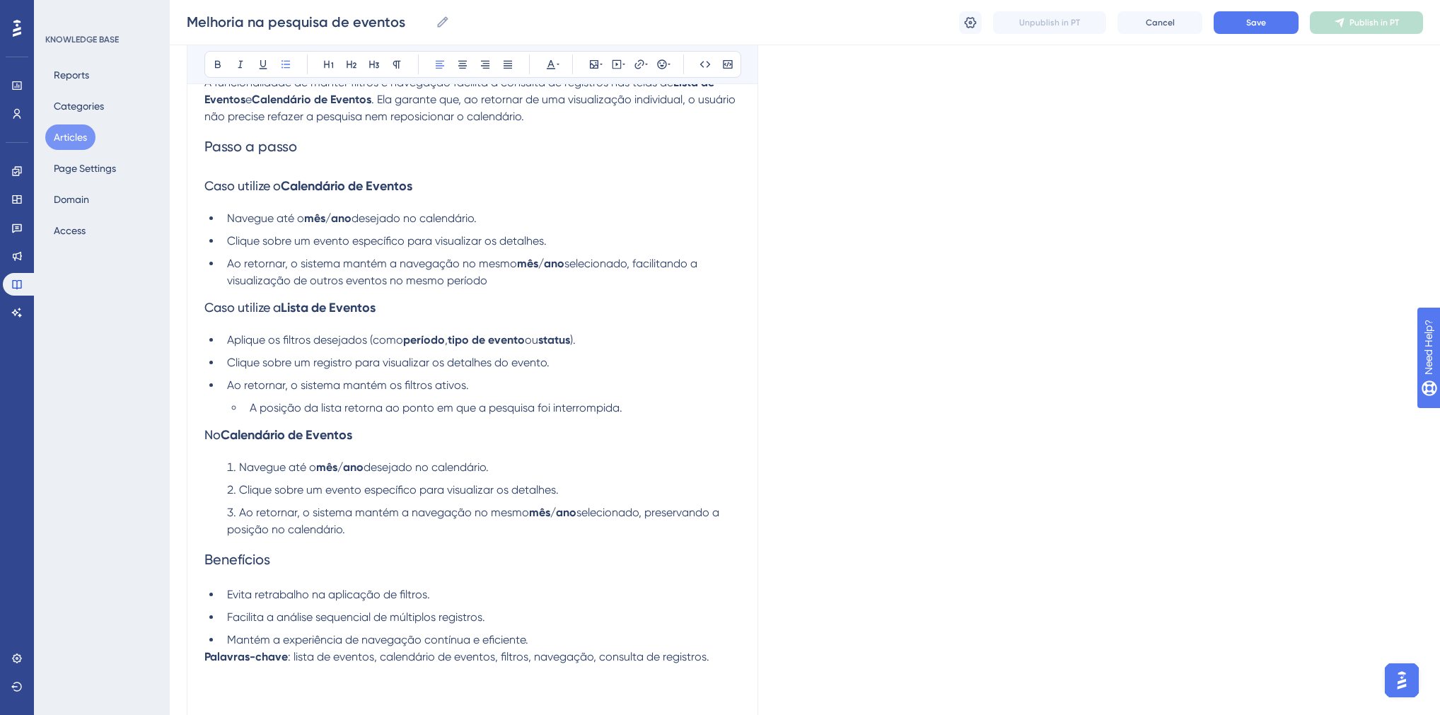
click at [499, 382] on li "Ao retornar, o sistema mantém os filtros ativos." at bounding box center [480, 385] width 519 height 17
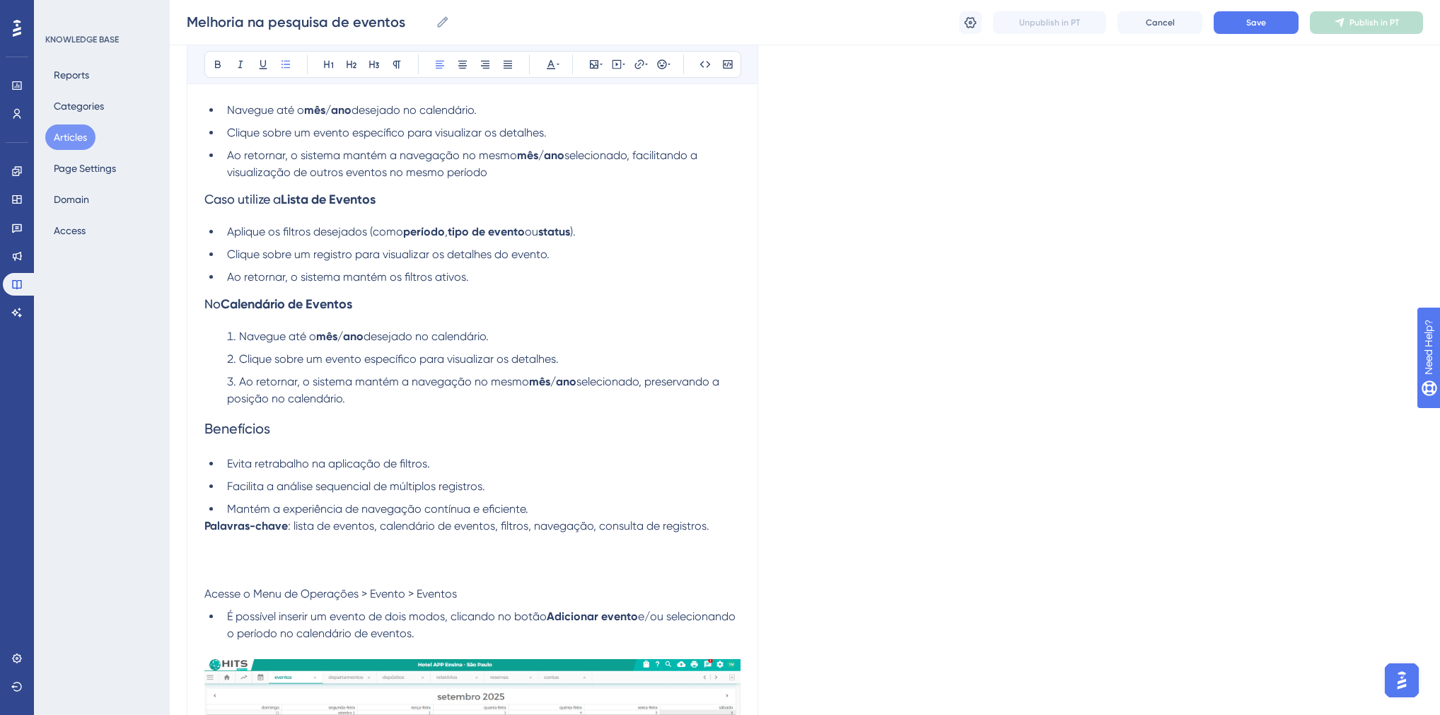
scroll to position [340, 0]
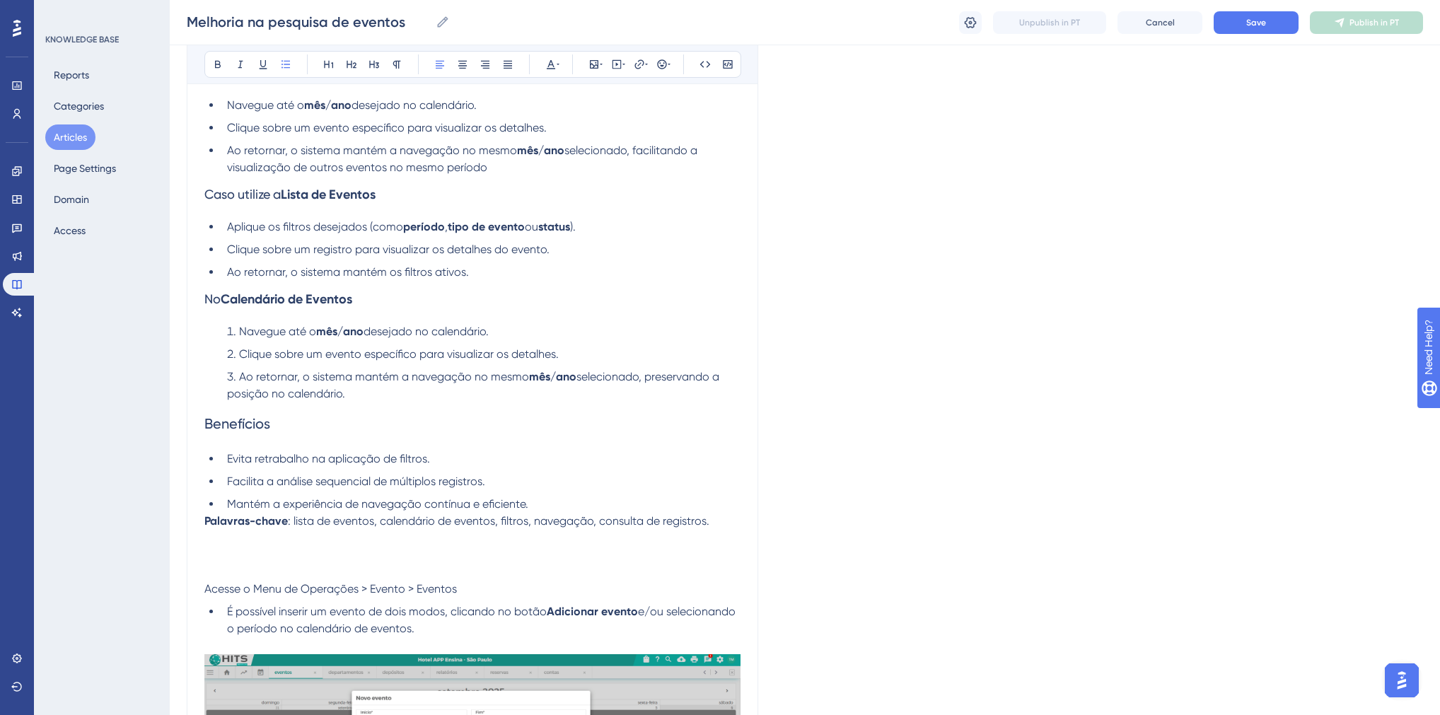
drag, startPoint x: 352, startPoint y: 398, endPoint x: 205, endPoint y: 311, distance: 170.6
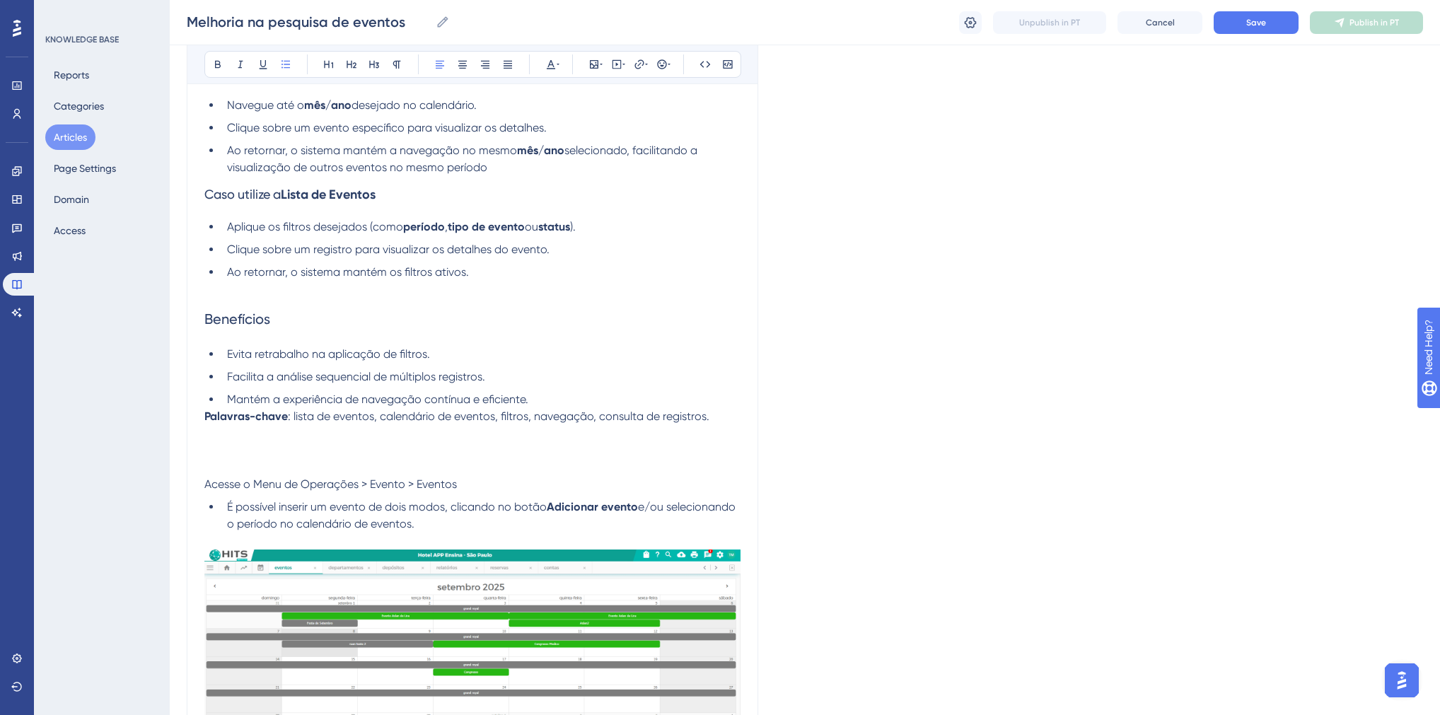
click at [529, 168] on li "Ao retornar, o sistema mantém a navegação no mesmo mês/ano selecionado, facilit…" at bounding box center [480, 159] width 519 height 34
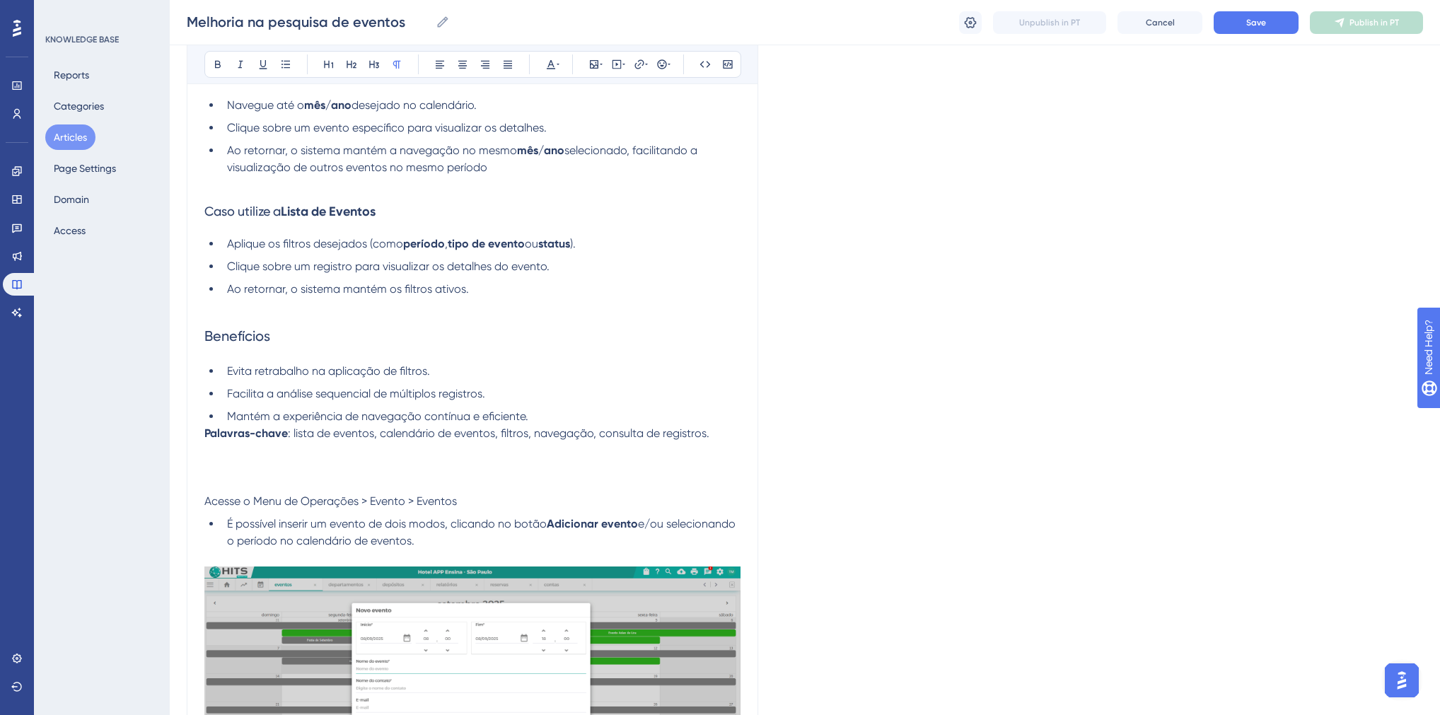
click at [334, 218] on strong "Lista de Eventos" at bounding box center [328, 212] width 95 height 16
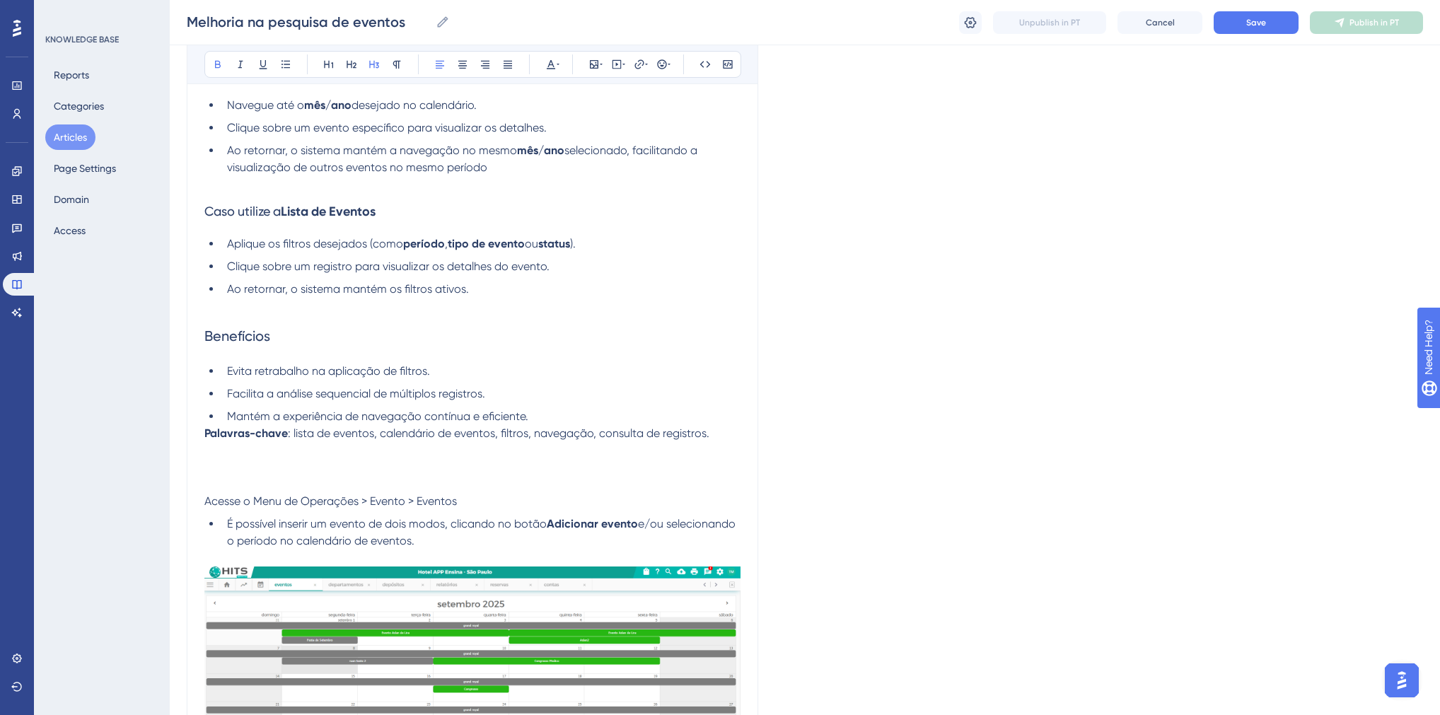
click at [255, 340] on span "Benefícios" at bounding box center [237, 336] width 66 height 17
click at [281, 377] on span "Evita retrabalho na aplicação de filtros." at bounding box center [328, 370] width 203 height 13
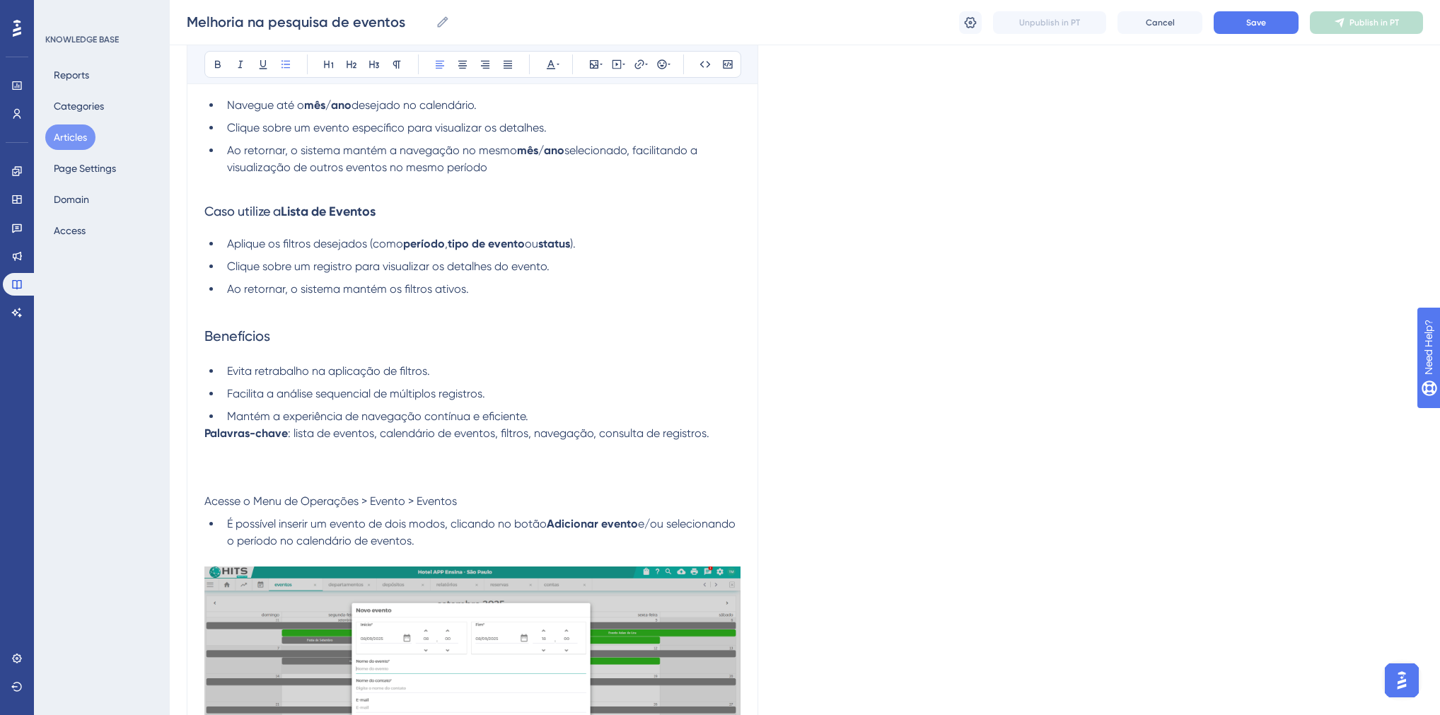
click at [395, 396] on span "Facilita a análise sequencial de múltiplos registros." at bounding box center [356, 393] width 258 height 13
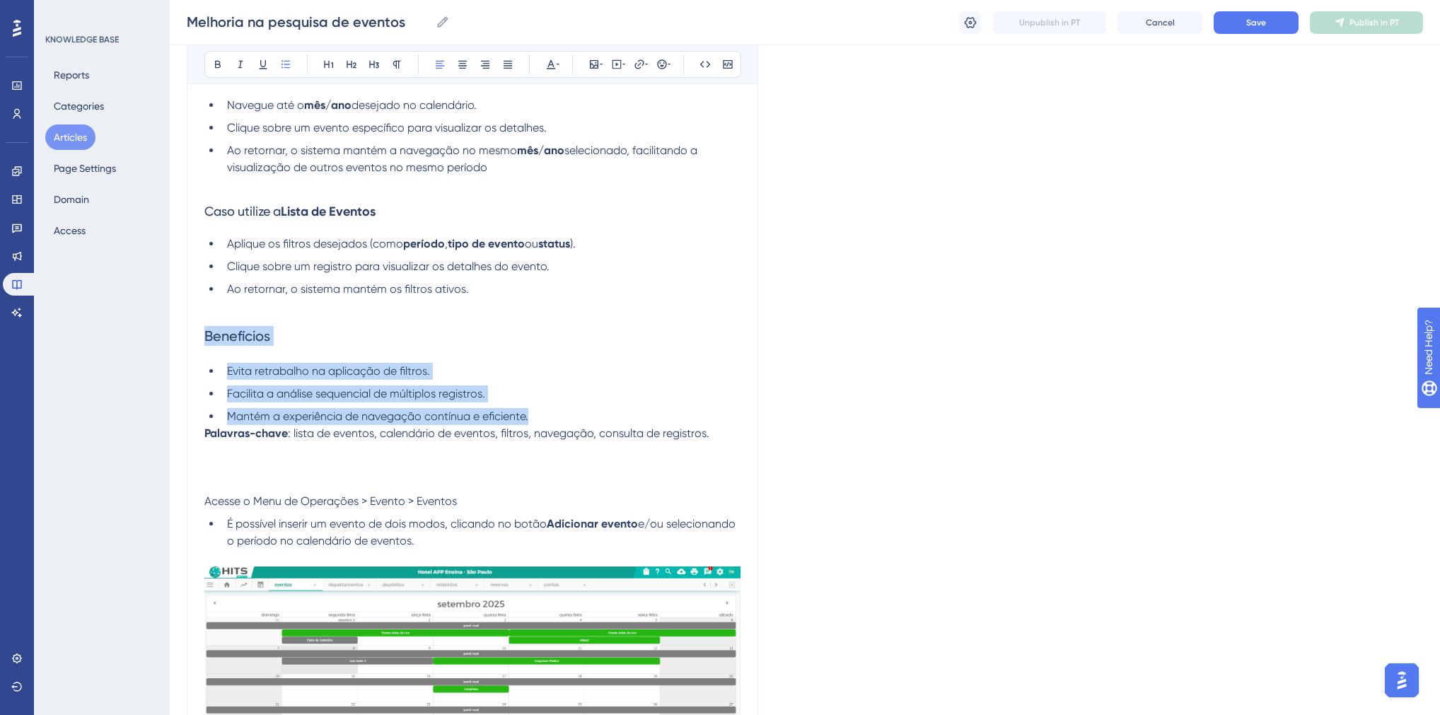
drag, startPoint x: 548, startPoint y: 419, endPoint x: 201, endPoint y: 344, distance: 354.6
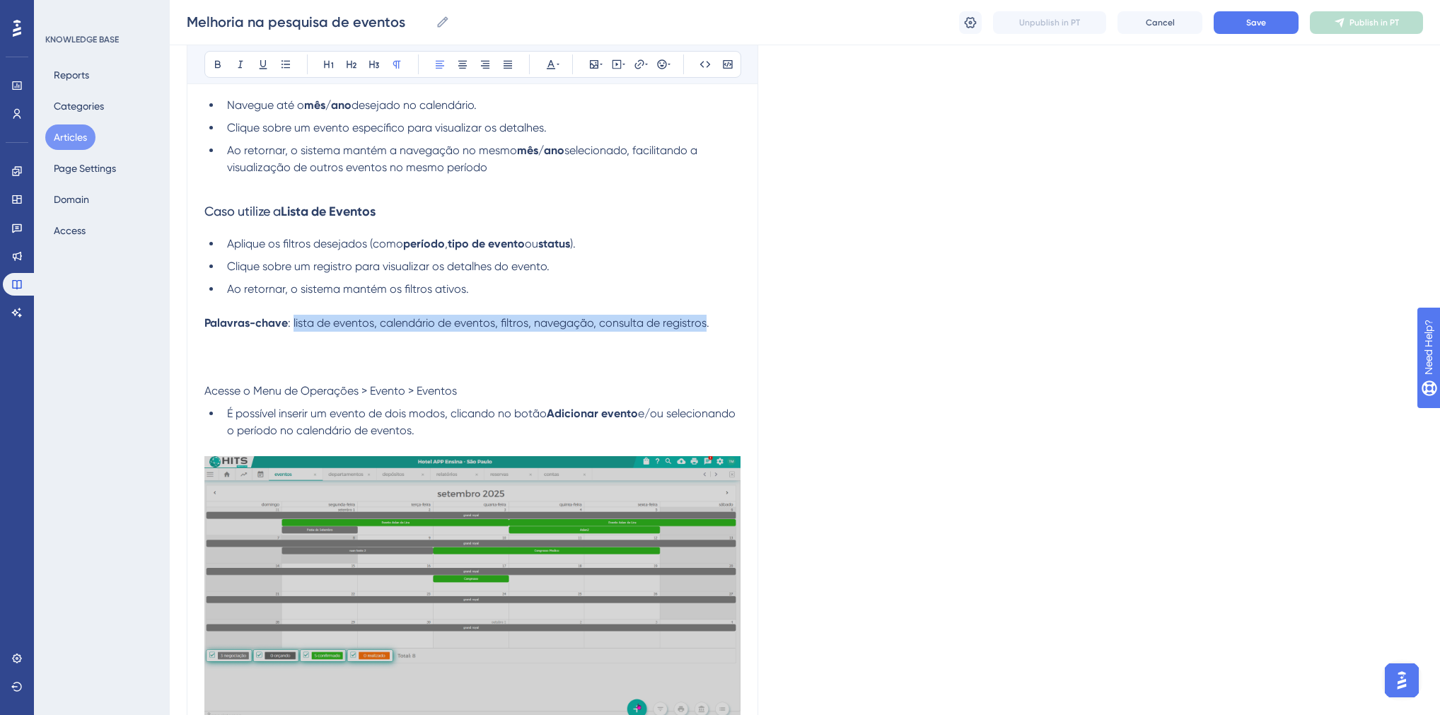
drag, startPoint x: 291, startPoint y: 325, endPoint x: 706, endPoint y: 331, distance: 414.6
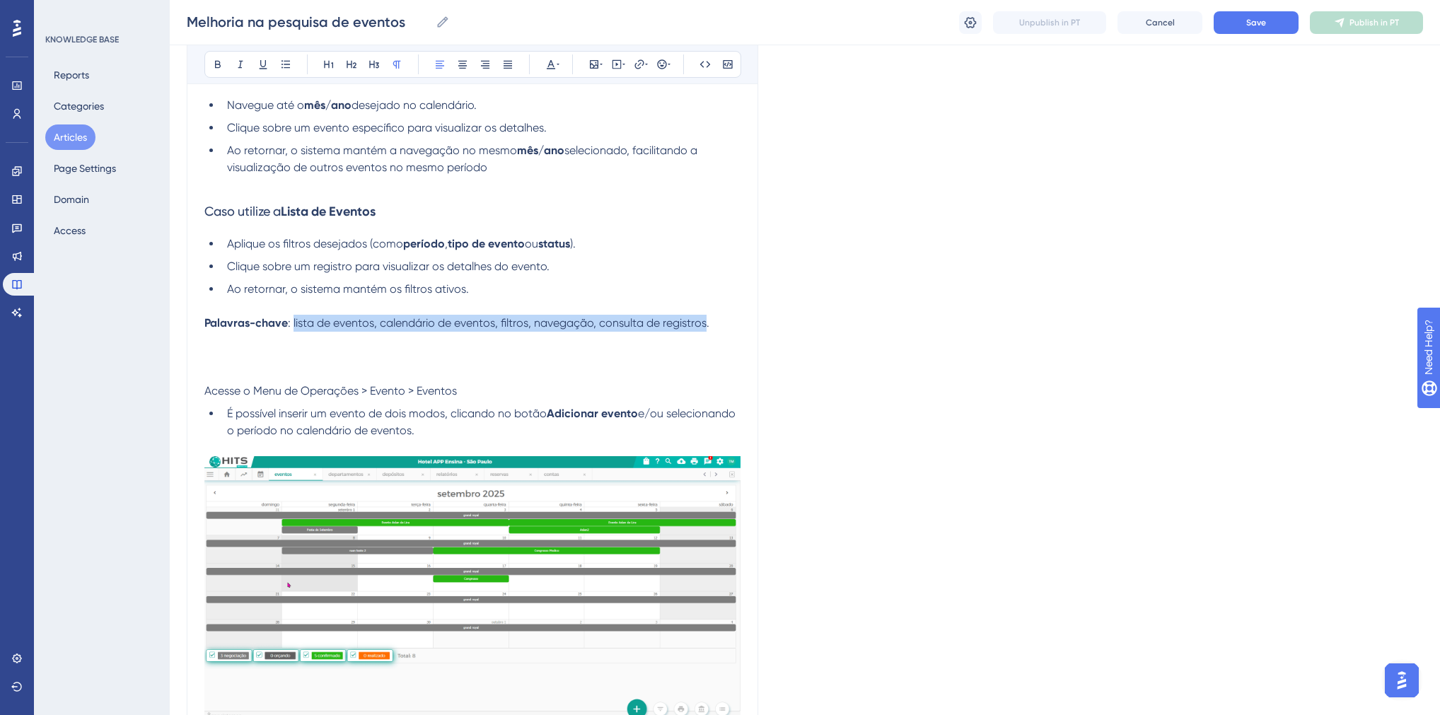
click at [706, 330] on span ": lista de eventos, calendário de eventos, filtros, navegação, consulta de regi…" at bounding box center [499, 322] width 422 height 13
copy span "lista de eventos, calendário de eventos, filtros, navegação, consulta de regist…"
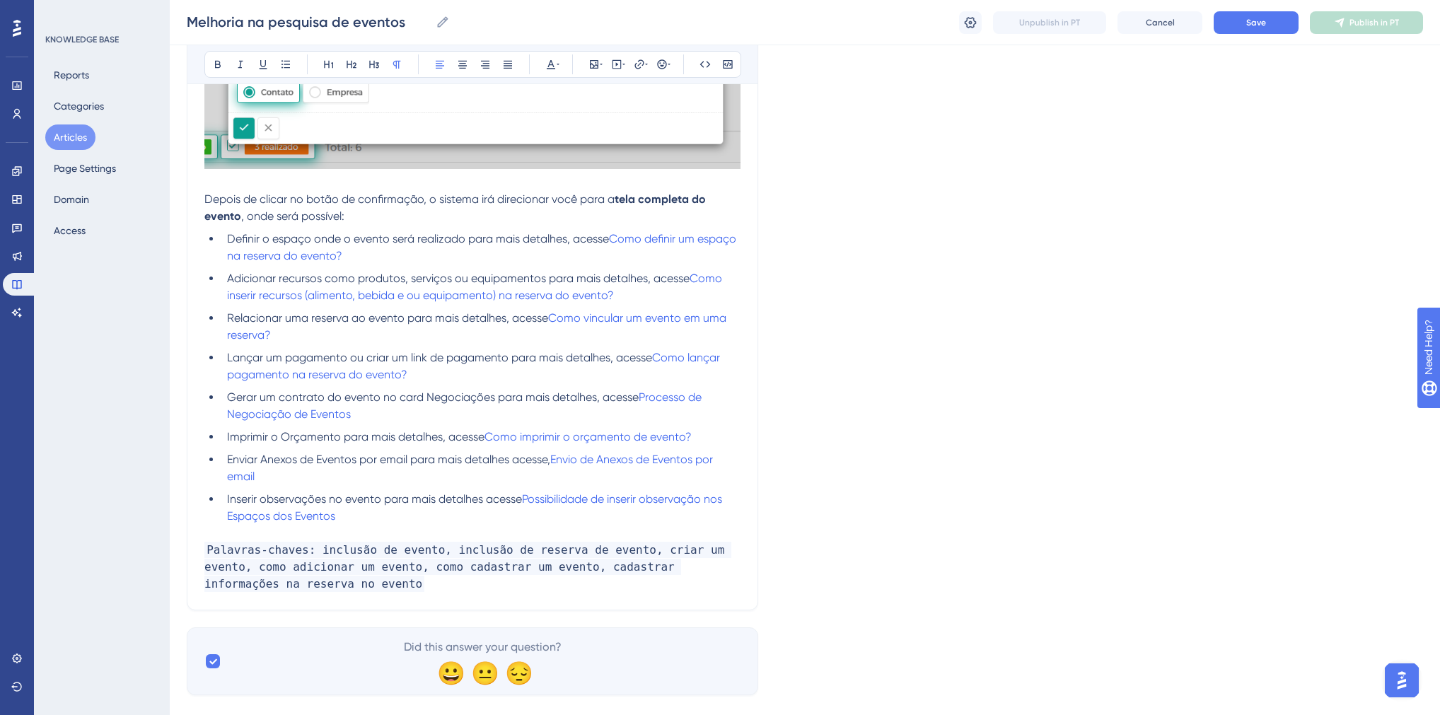
scroll to position [1514, 0]
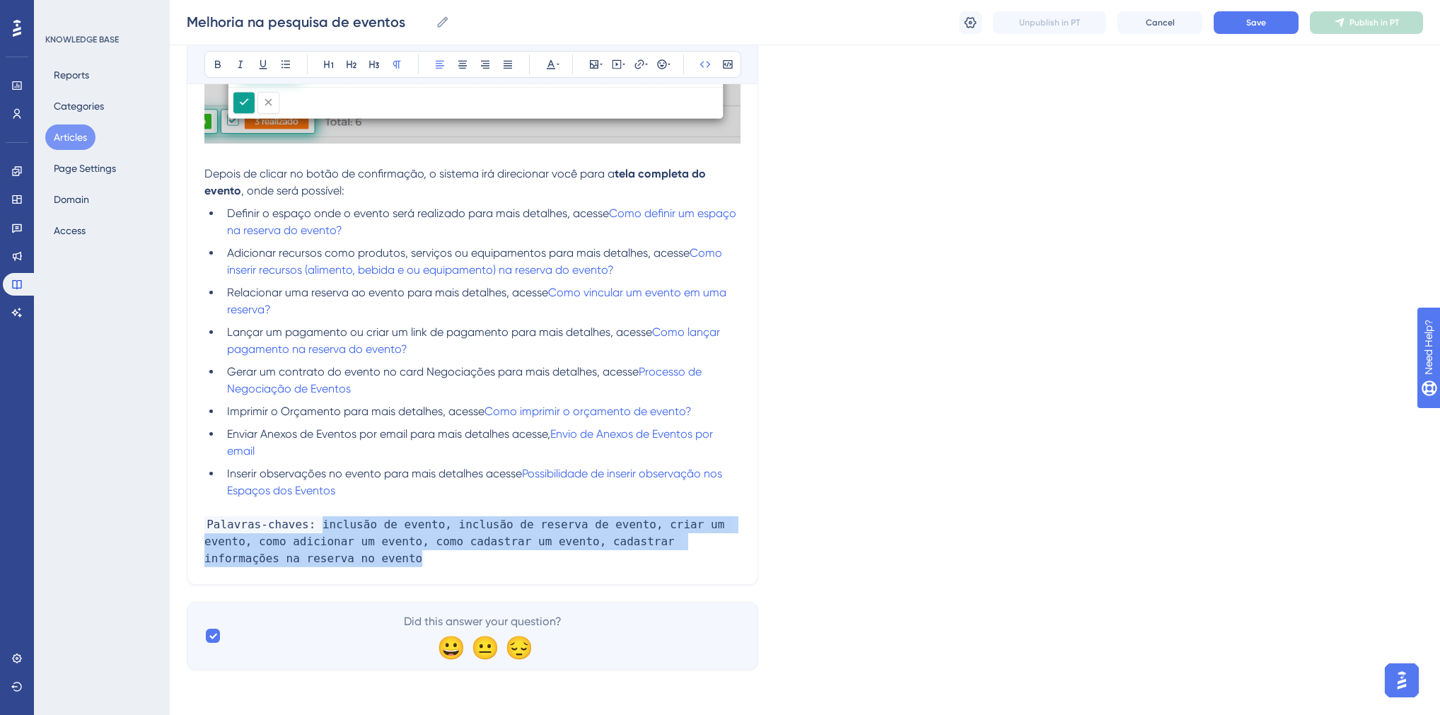
drag, startPoint x: 274, startPoint y: 555, endPoint x: 314, endPoint y: 526, distance: 48.7
click at [314, 526] on p "Palavras-chaves: inclusão de evento, inclusão de reserva de evento, criar um ev…" at bounding box center [472, 541] width 536 height 51
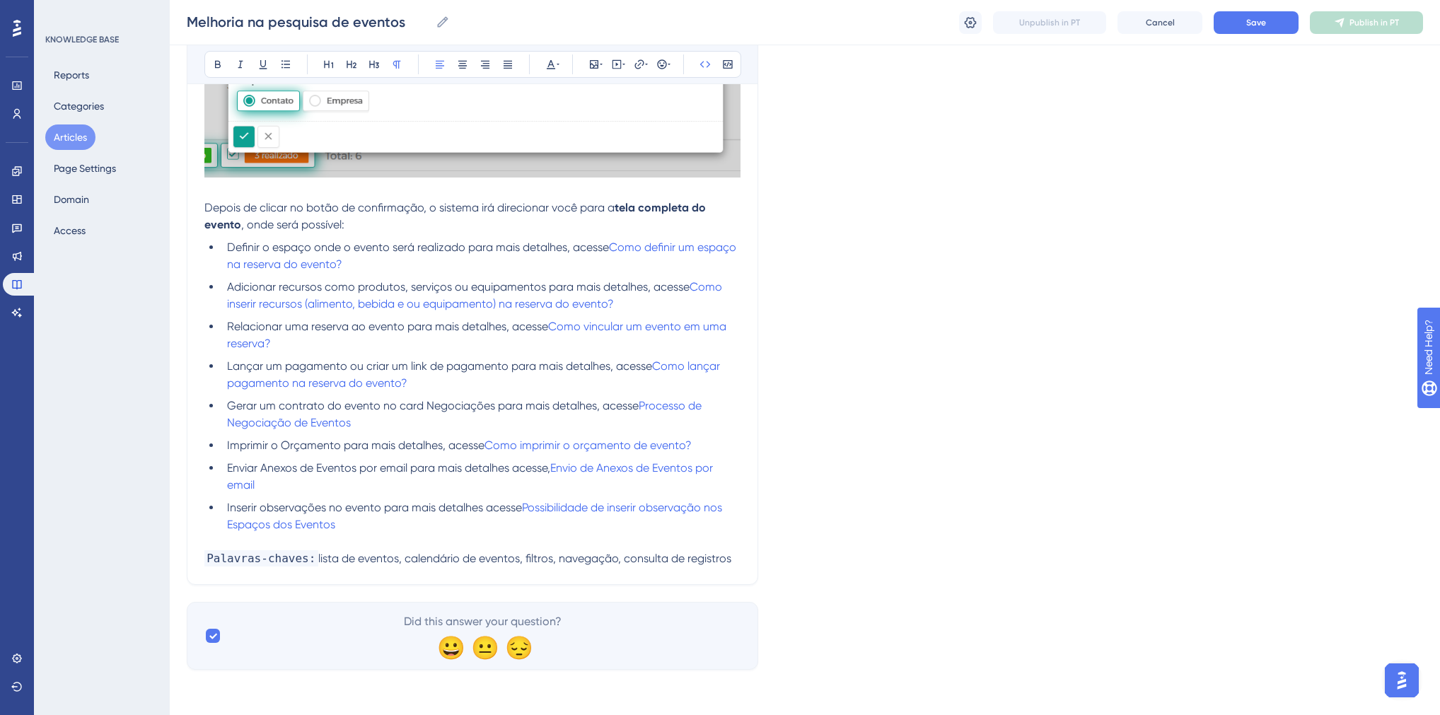
scroll to position [1480, 0]
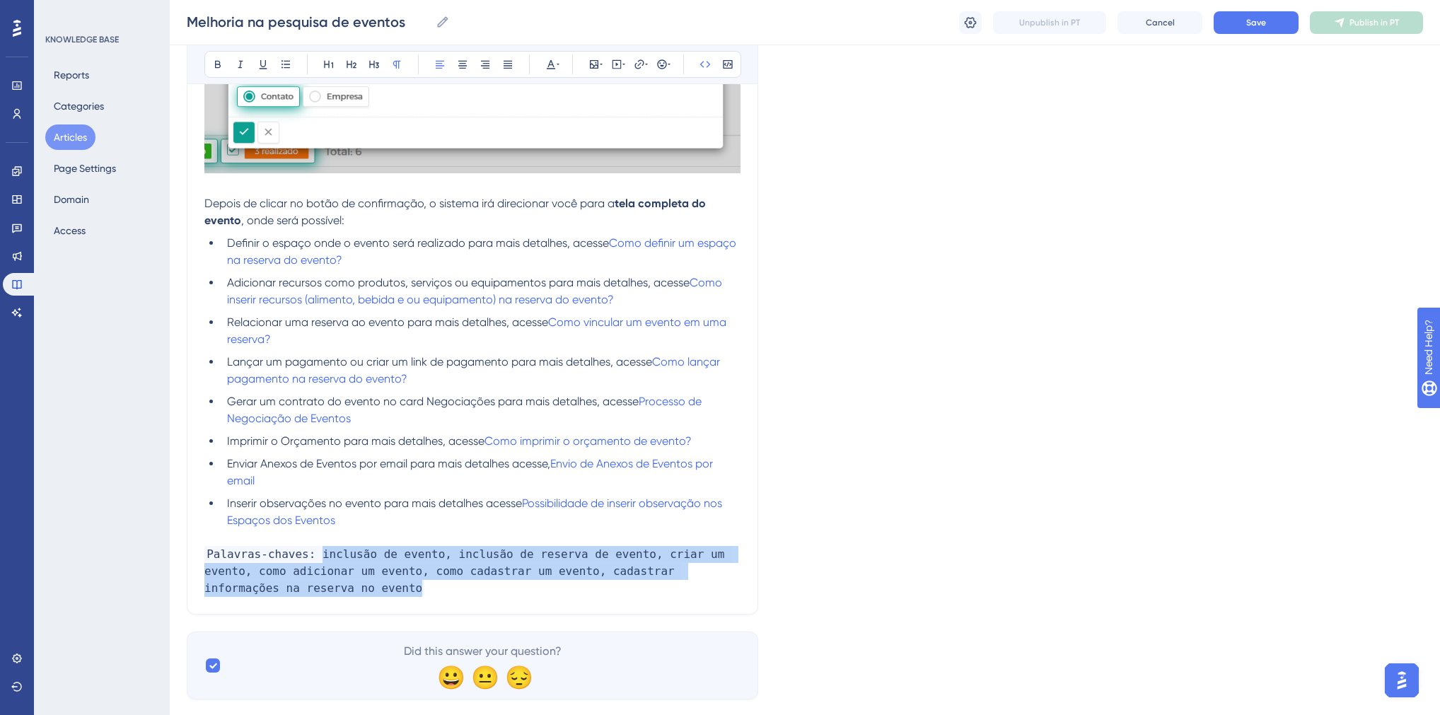
drag, startPoint x: 319, startPoint y: 594, endPoint x: 294, endPoint y: 596, distance: 25.6
click at [319, 594] on p "Palavras-chaves: inclusão de evento, inclusão de reserva de evento, criar um ev…" at bounding box center [472, 571] width 536 height 51
drag, startPoint x: 273, startPoint y: 594, endPoint x: 315, endPoint y: 559, distance: 54.7
click at [315, 559] on p "Palavras-chaves: inclusão de evento, inclusão de reserva de evento, criar um ev…" at bounding box center [472, 571] width 536 height 51
click at [314, 559] on span "Palavras-chaves: inclusão de evento, inclusão de reserva de evento, criar um ev…" at bounding box center [467, 571] width 527 height 50
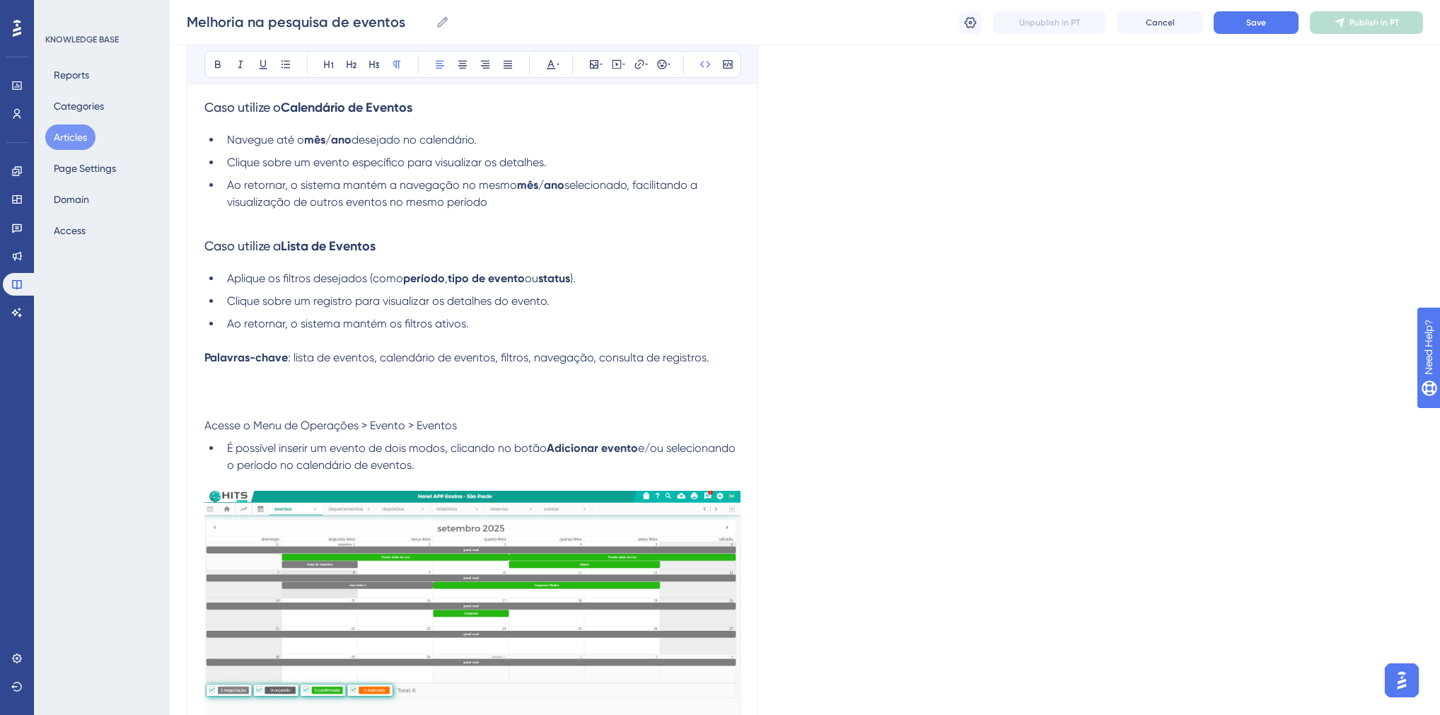
scroll to position [178, 0]
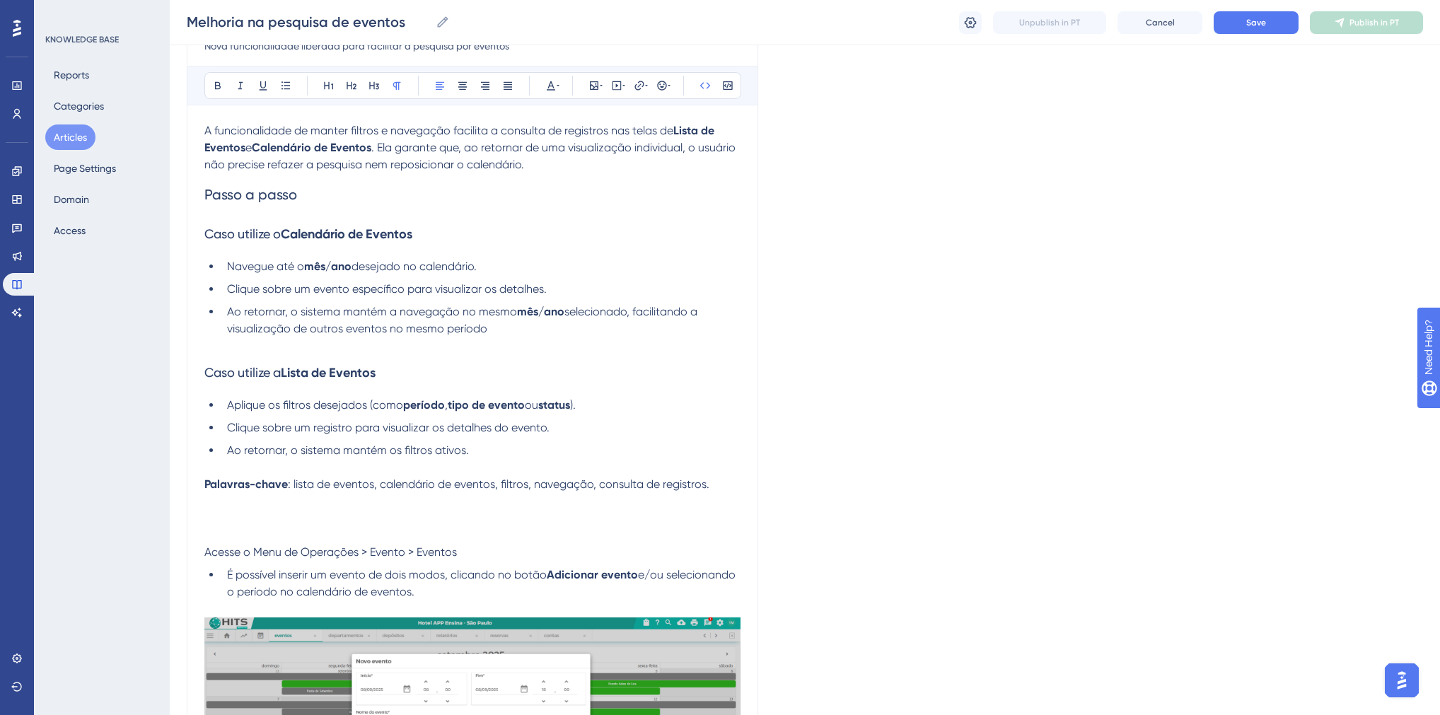
click at [308, 487] on span ": lista de eventos, calendário de eventos, filtros, navegação, consulta de regi…" at bounding box center [499, 483] width 422 height 13
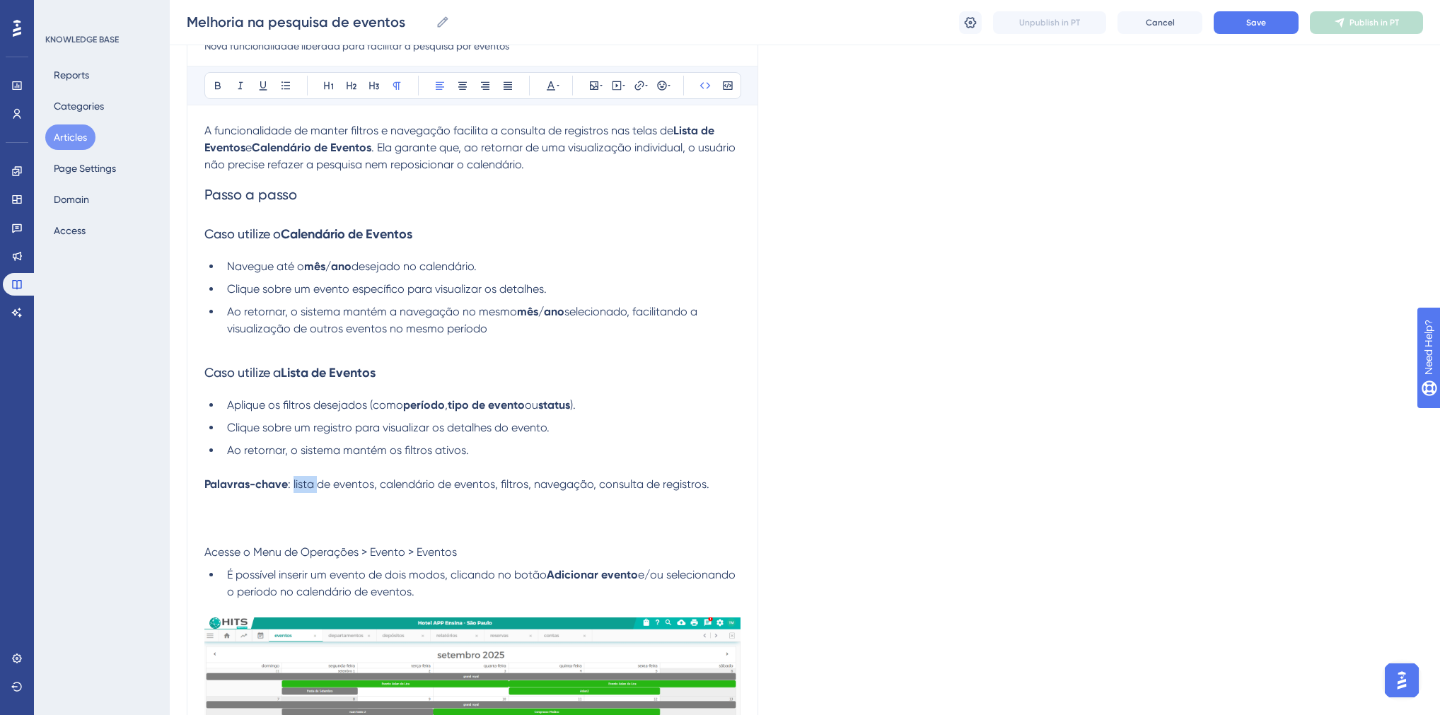
click at [308, 487] on span ": lista de eventos, calendário de eventos, filtros, navegação, consulta de regi…" at bounding box center [499, 483] width 422 height 13
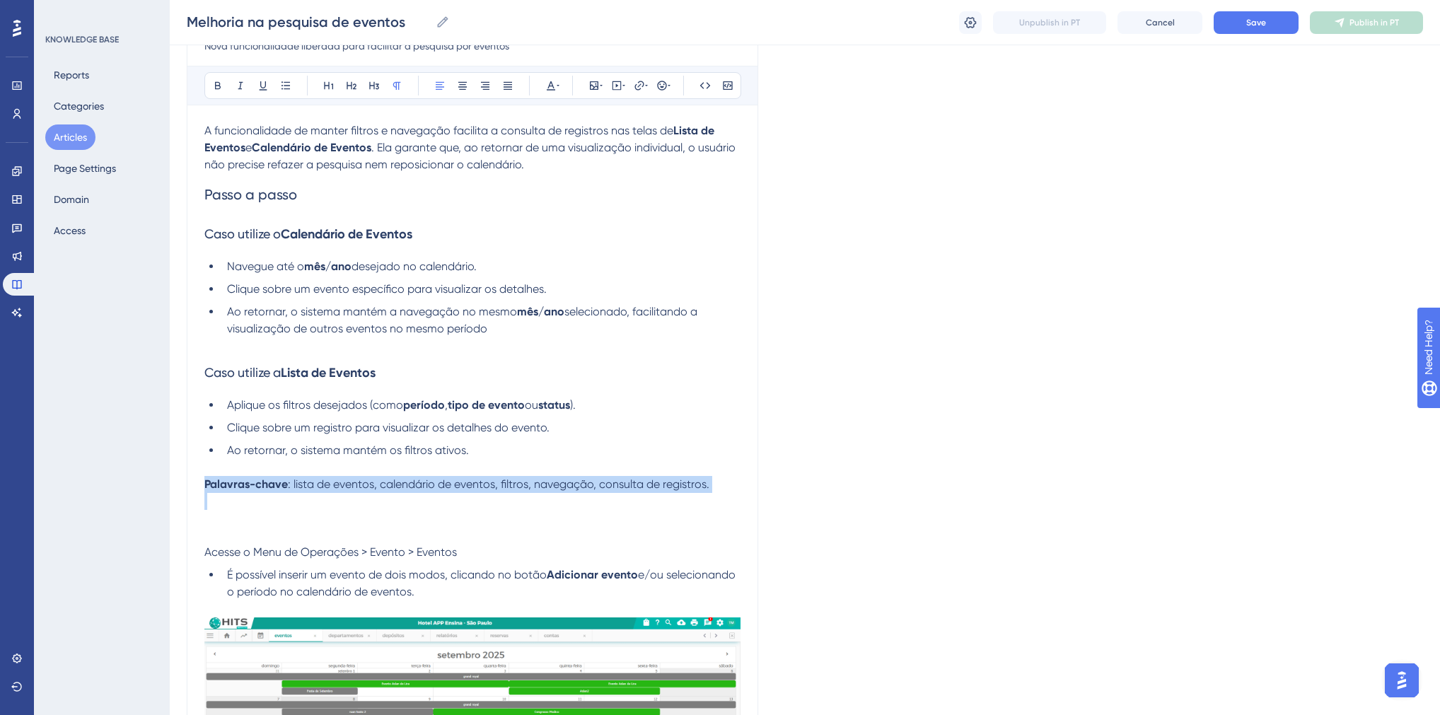
click at [308, 487] on span ": lista de eventos, calendário de eventos, filtros, navegação, consulta de regi…" at bounding box center [499, 483] width 422 height 13
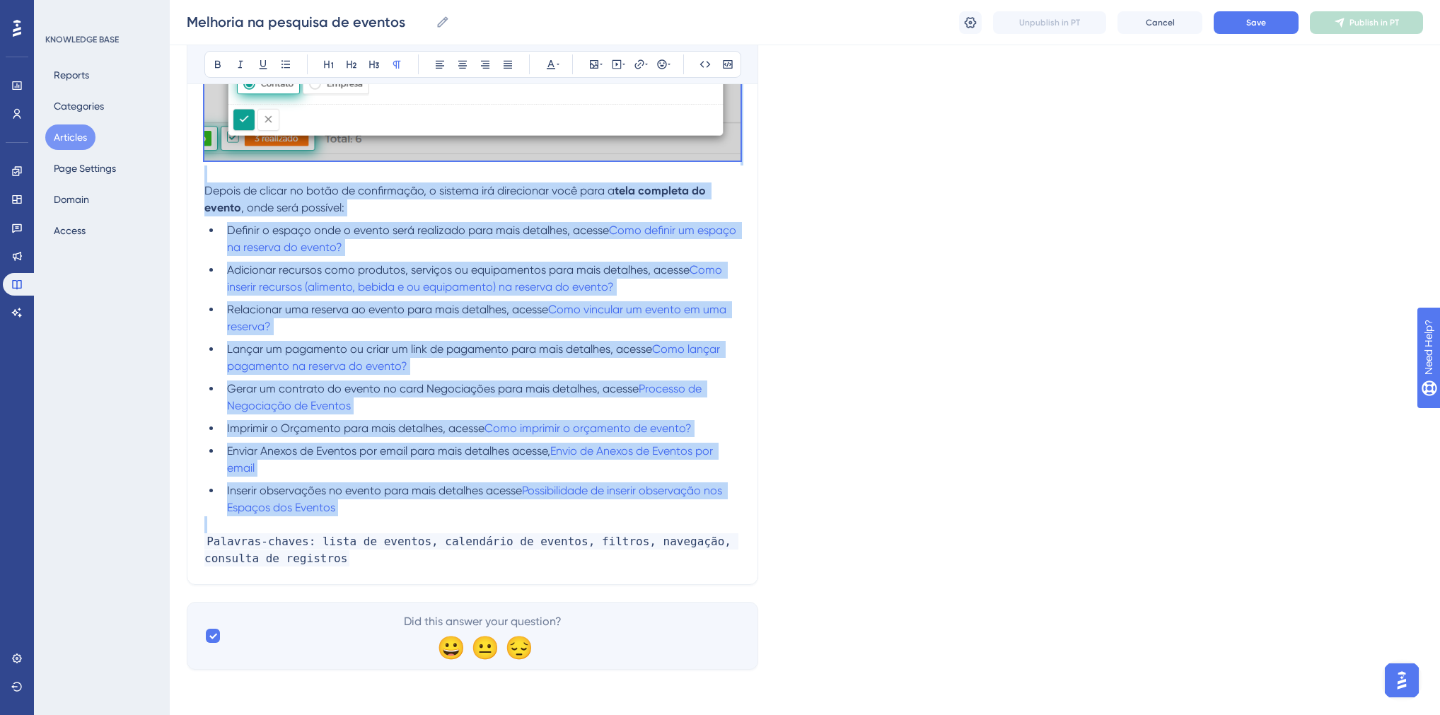
drag, startPoint x: 207, startPoint y: 487, endPoint x: 365, endPoint y: 520, distance: 161.9
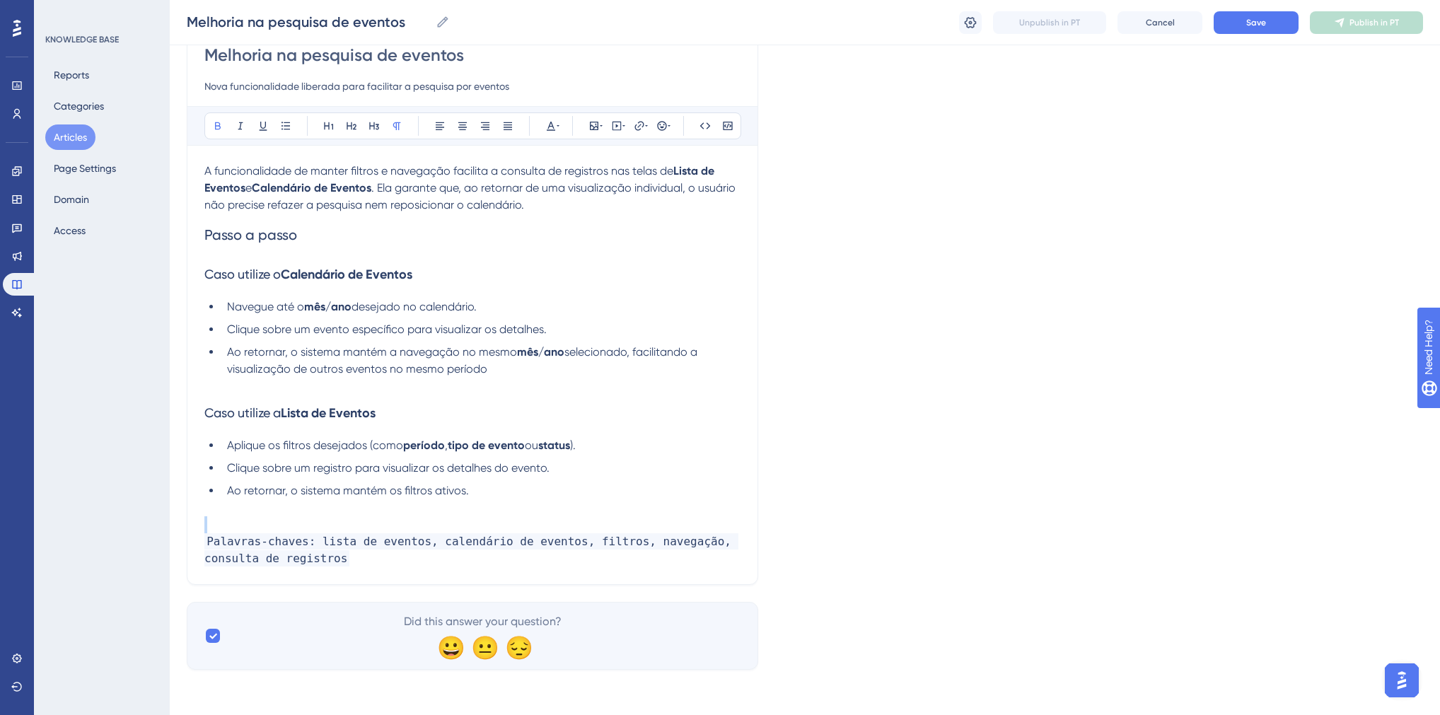
scroll to position [139, 0]
click at [574, 492] on li "Ao retornar, o sistema mantém os filtros ativos." at bounding box center [480, 490] width 519 height 17
click at [526, 504] on p at bounding box center [472, 507] width 536 height 17
click at [594, 125] on icon at bounding box center [594, 126] width 8 height 8
click at [572, 194] on button "Upload Image" at bounding box center [594, 193] width 156 height 23
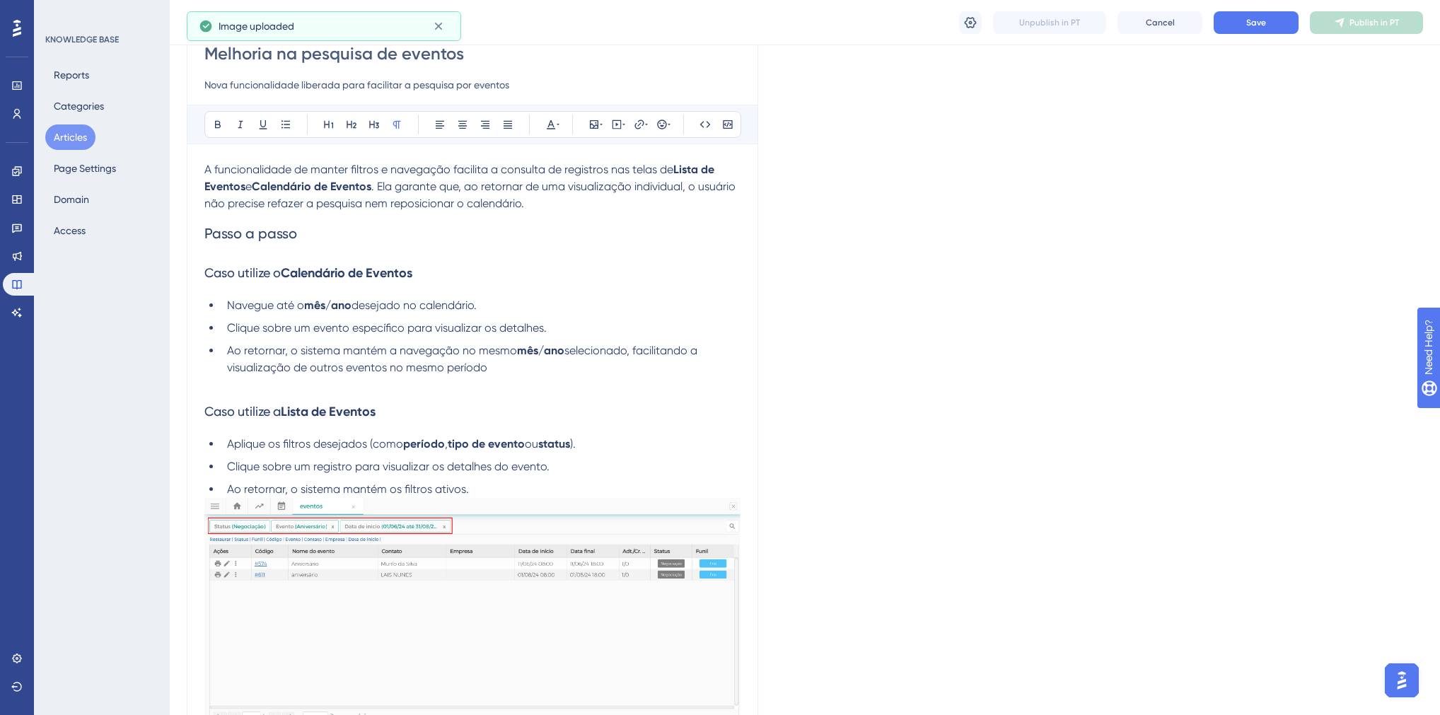
click at [463, 382] on p at bounding box center [472, 384] width 536 height 17
click at [596, 122] on icon at bounding box center [594, 124] width 8 height 8
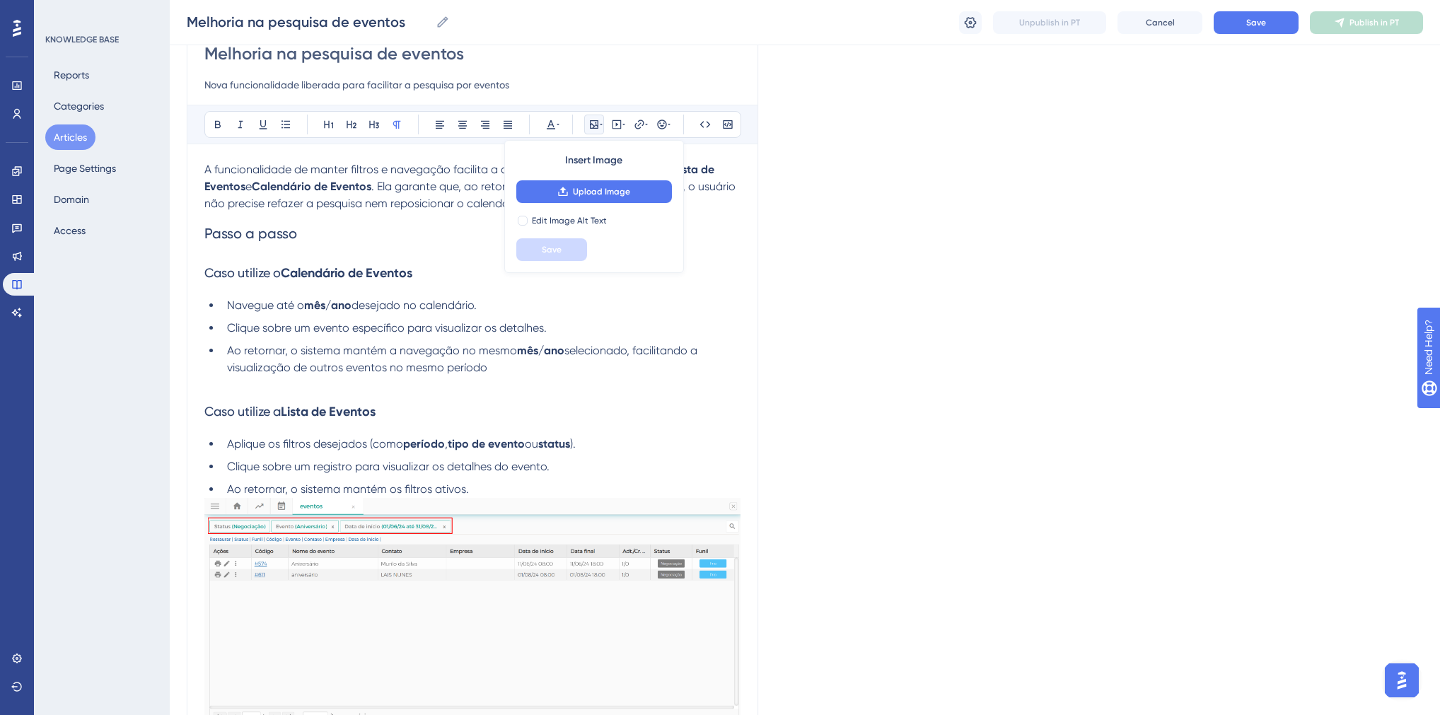
click at [573, 212] on div "Insert Image Upload Image Edit Image Alt Text Save" at bounding box center [594, 206] width 180 height 133
click at [570, 198] on button "Upload Image" at bounding box center [594, 191] width 156 height 23
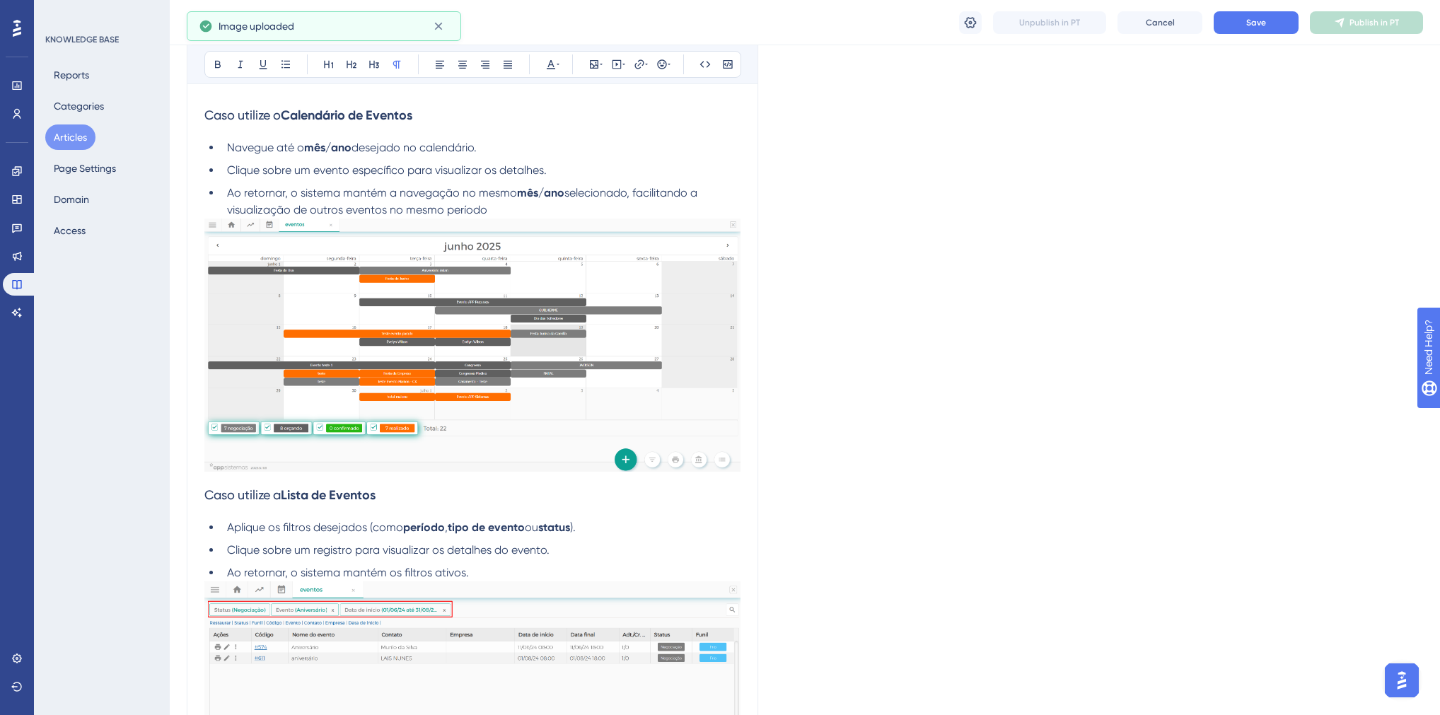
scroll to position [422, 0]
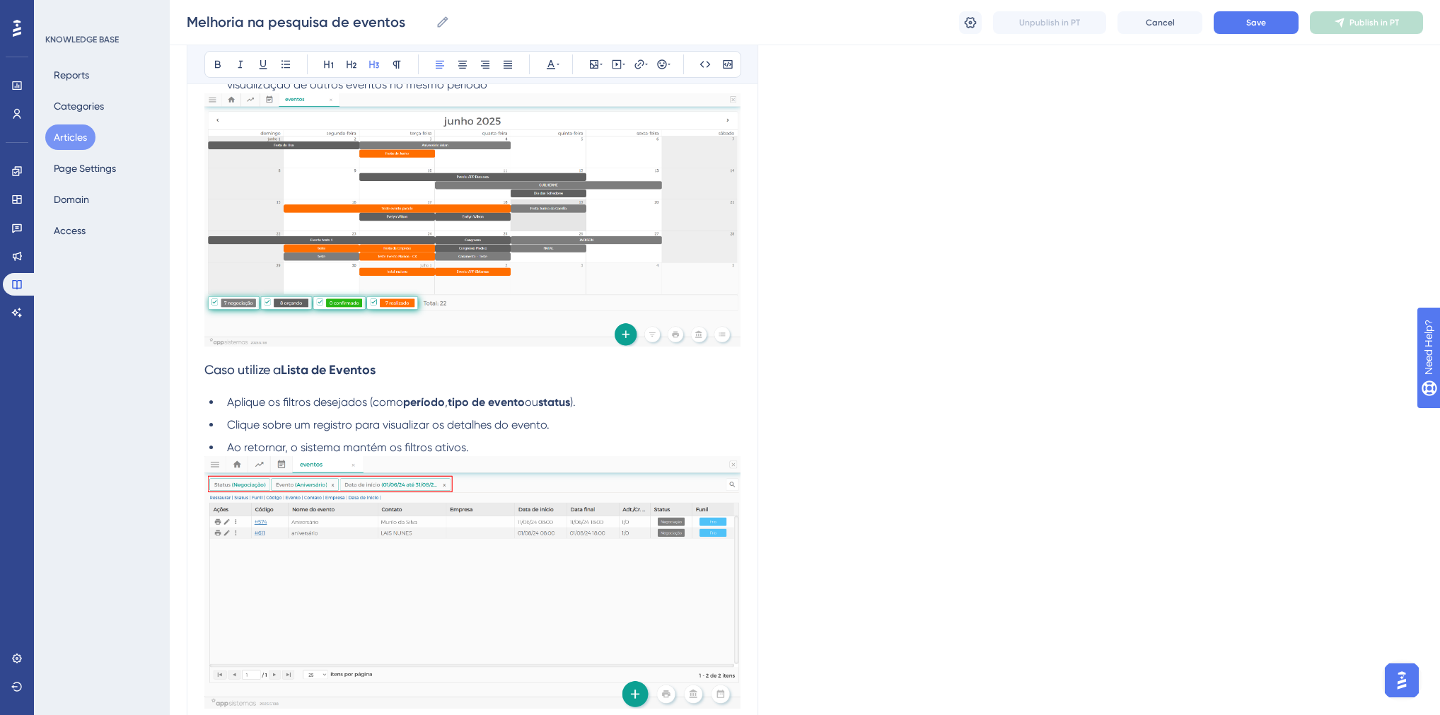
click at [208, 371] on span "Caso utilize a" at bounding box center [242, 369] width 76 height 15
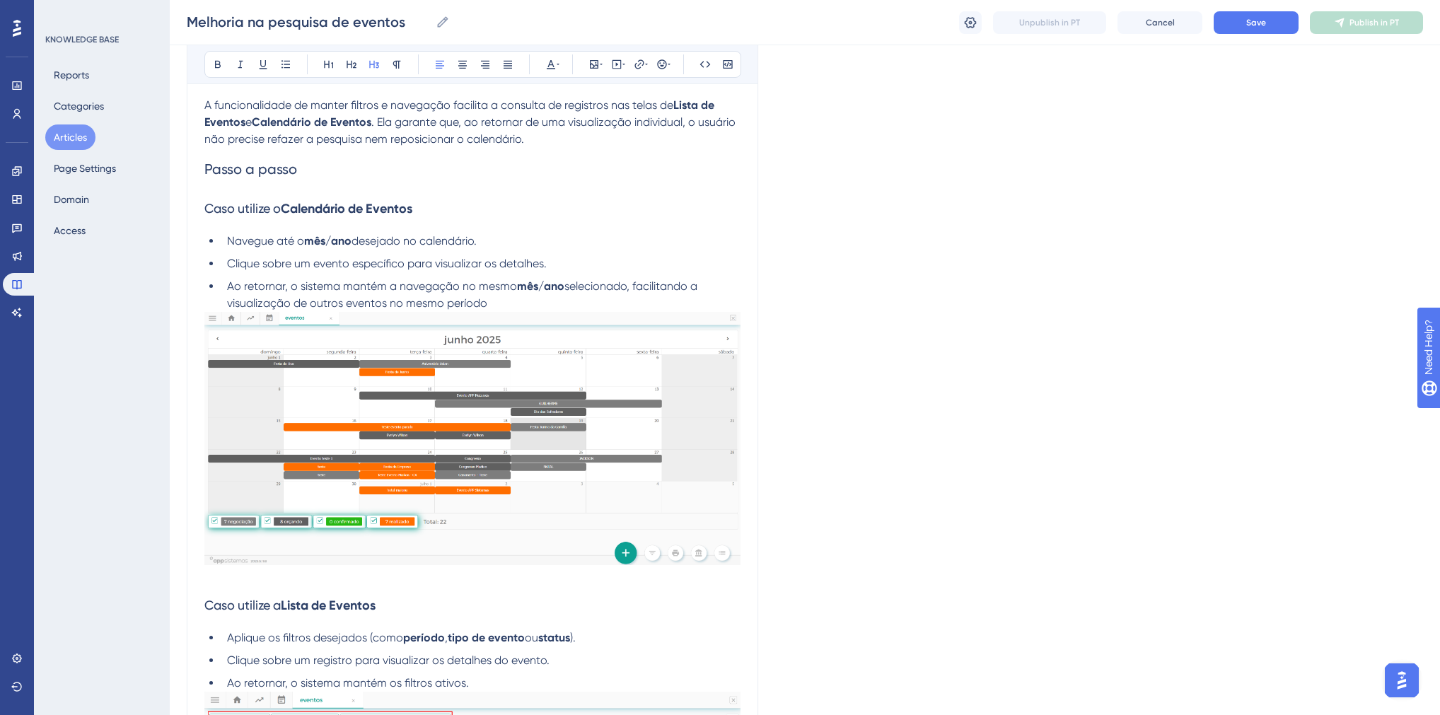
scroll to position [196, 0]
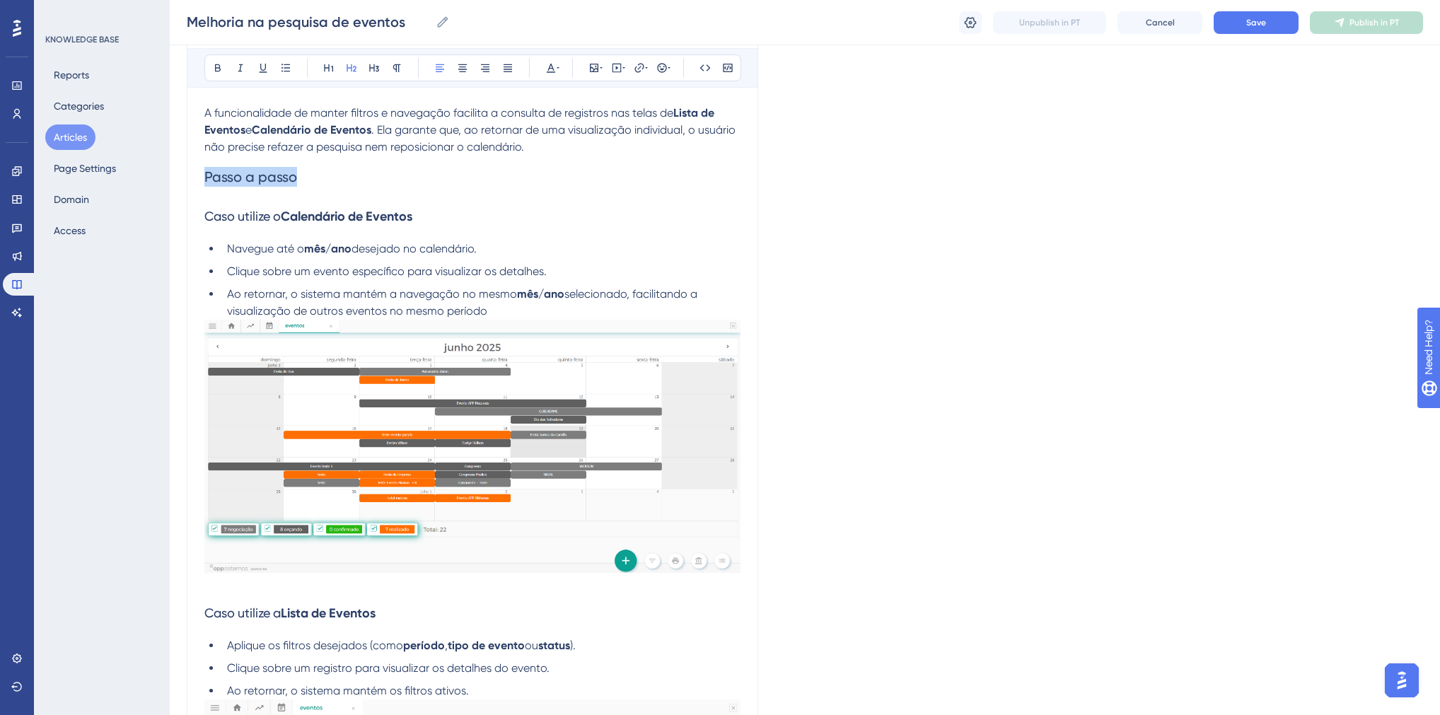
drag, startPoint x: 337, startPoint y: 178, endPoint x: 197, endPoint y: 167, distance: 140.5
click at [197, 167] on div "Melhoria na pesquisa de eventos Nova funcionalidade liberada para facilitar a p…" at bounding box center [473, 494] width 572 height 1063
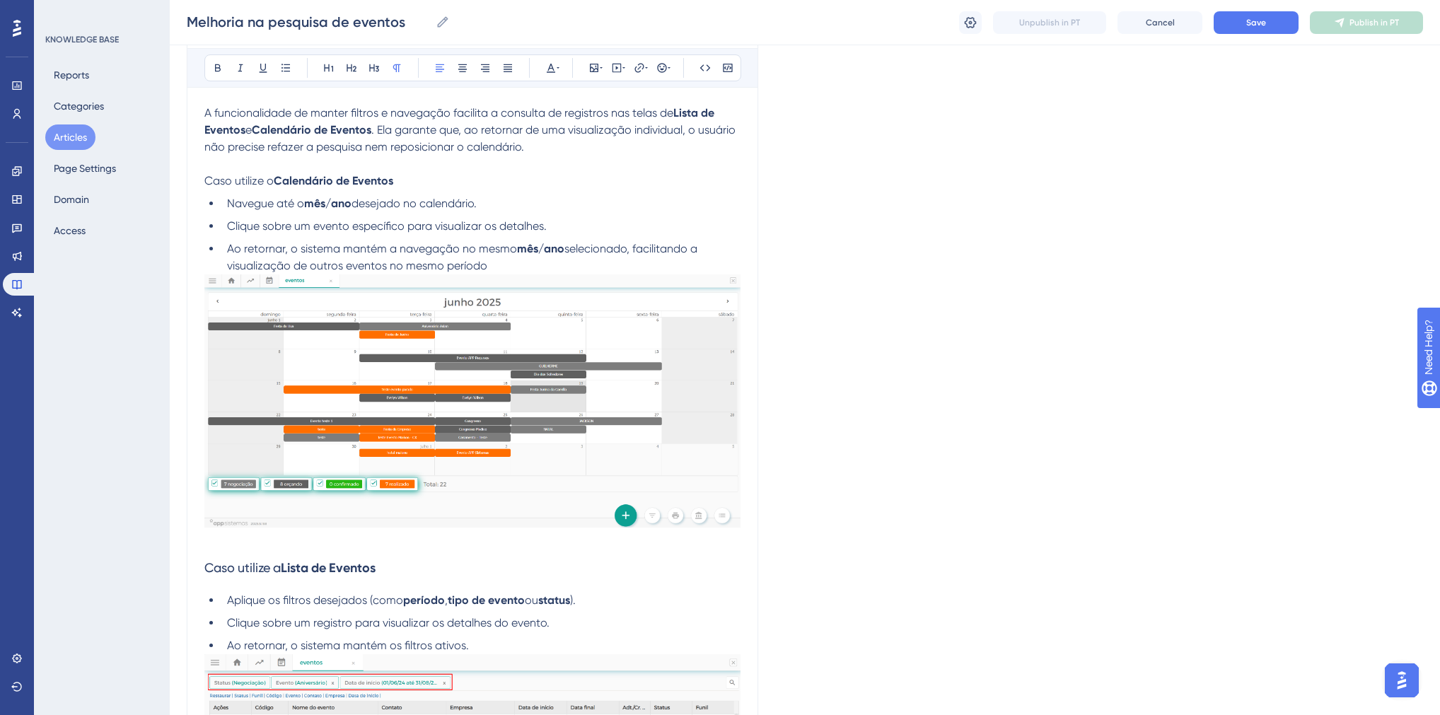
click at [281, 574] on span "Caso utilize a" at bounding box center [242, 567] width 76 height 15
click at [258, 185] on span "Caso utilize o" at bounding box center [238, 180] width 69 height 13
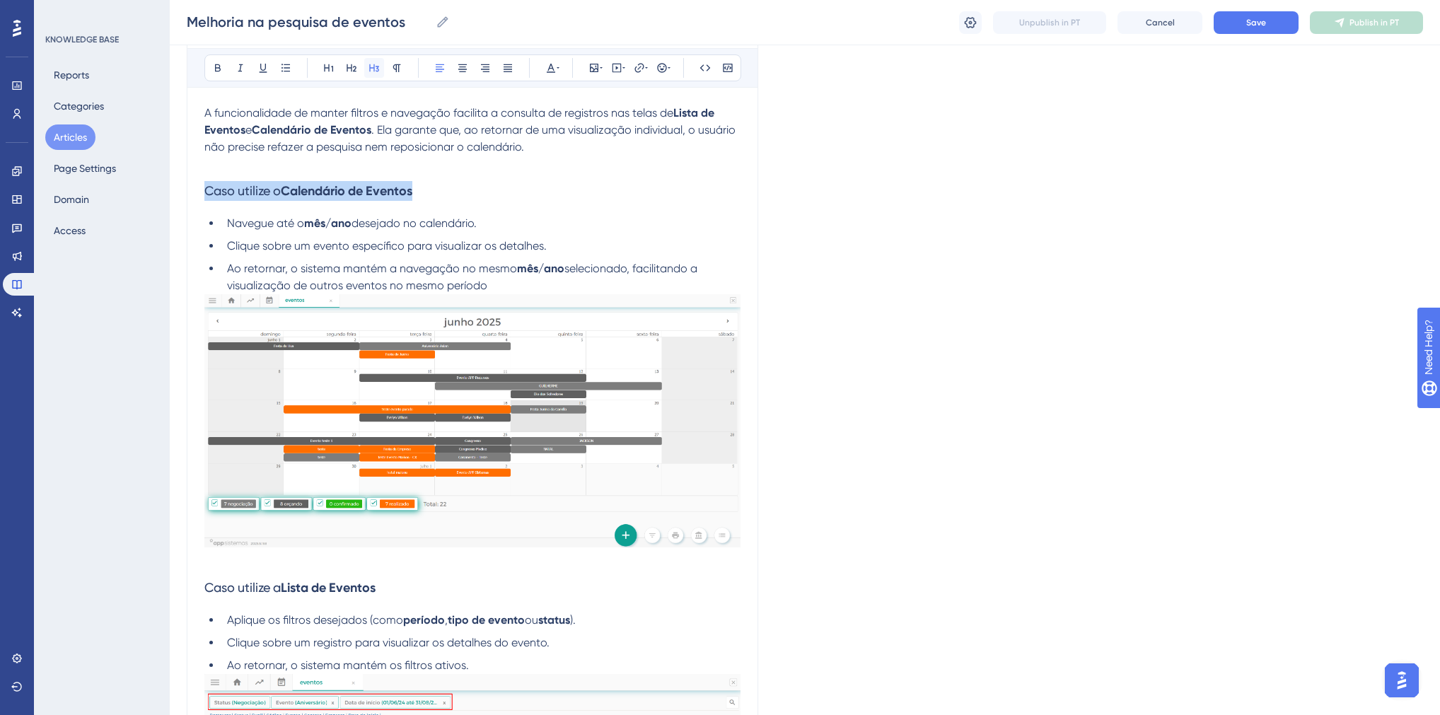
click at [376, 67] on icon at bounding box center [374, 68] width 10 height 8
click at [486, 241] on span "Clique sobre um evento específico para visualizar os detalhes." at bounding box center [387, 245] width 320 height 13
click at [347, 175] on h3 "Caso utilize o Calendário de Eventos" at bounding box center [472, 191] width 536 height 37
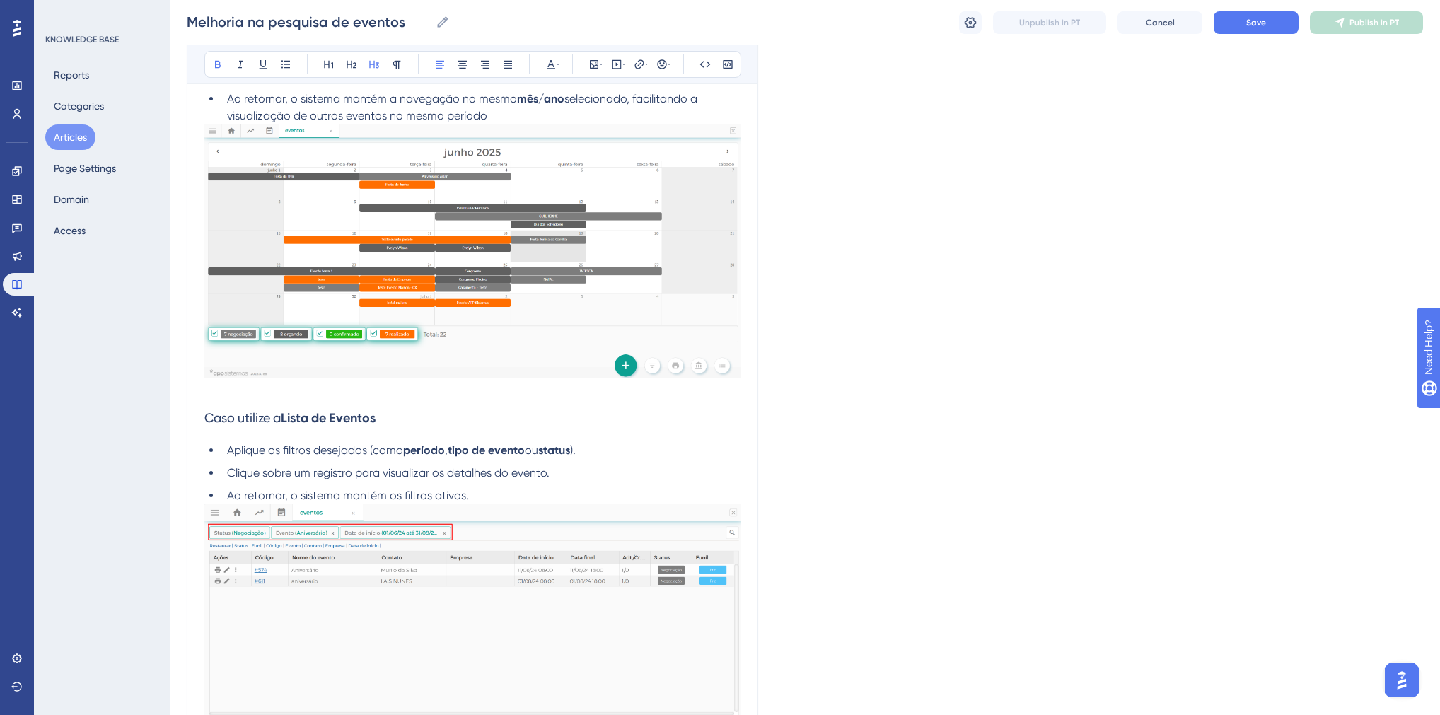
scroll to position [613, 0]
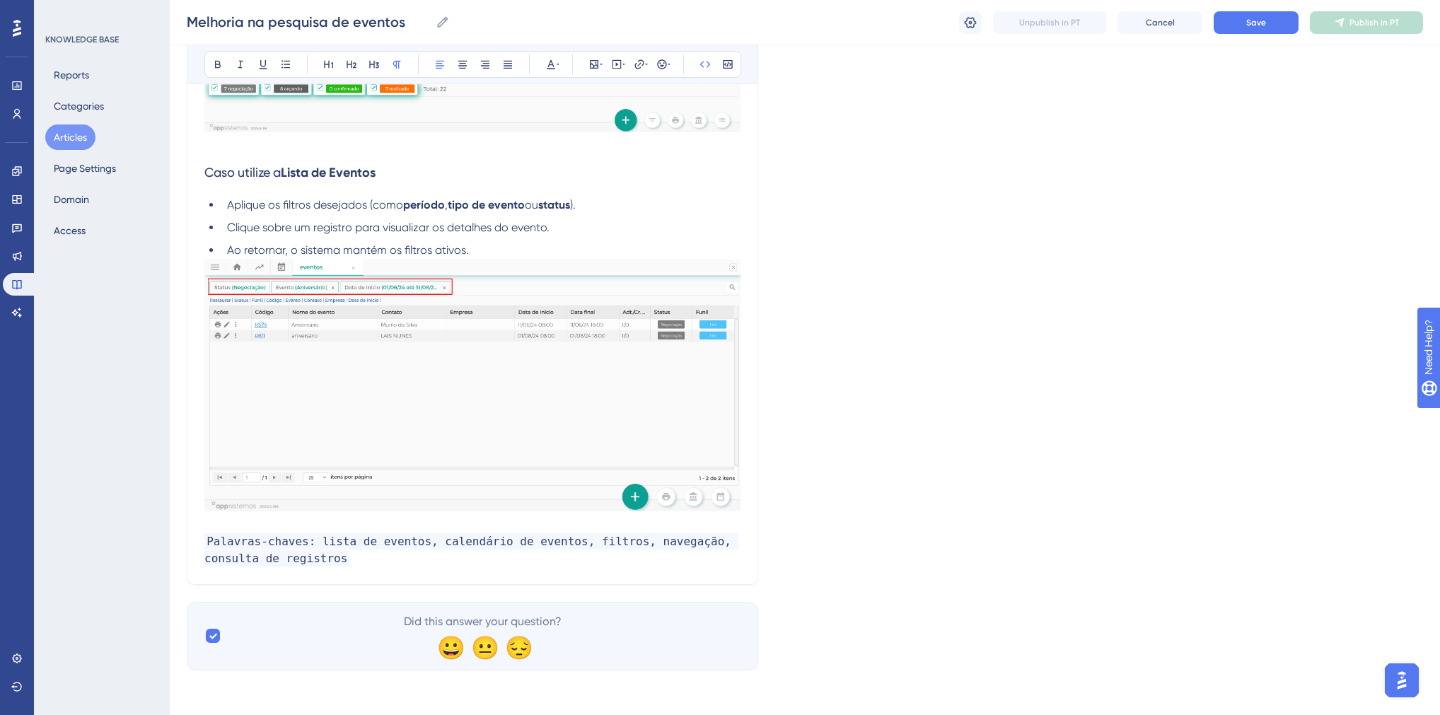
click at [313, 540] on span "Palavras-chaves: lista de eventos, calendário de eventos, filtros, navegação, c…" at bounding box center [471, 549] width 534 height 33
click at [418, 543] on span "Palavras-chaves: filtro de eventos, lista de eventos, calendário de eventos, fi…" at bounding box center [467, 549] width 527 height 33
click at [973, 23] on icon at bounding box center [970, 23] width 14 height 14
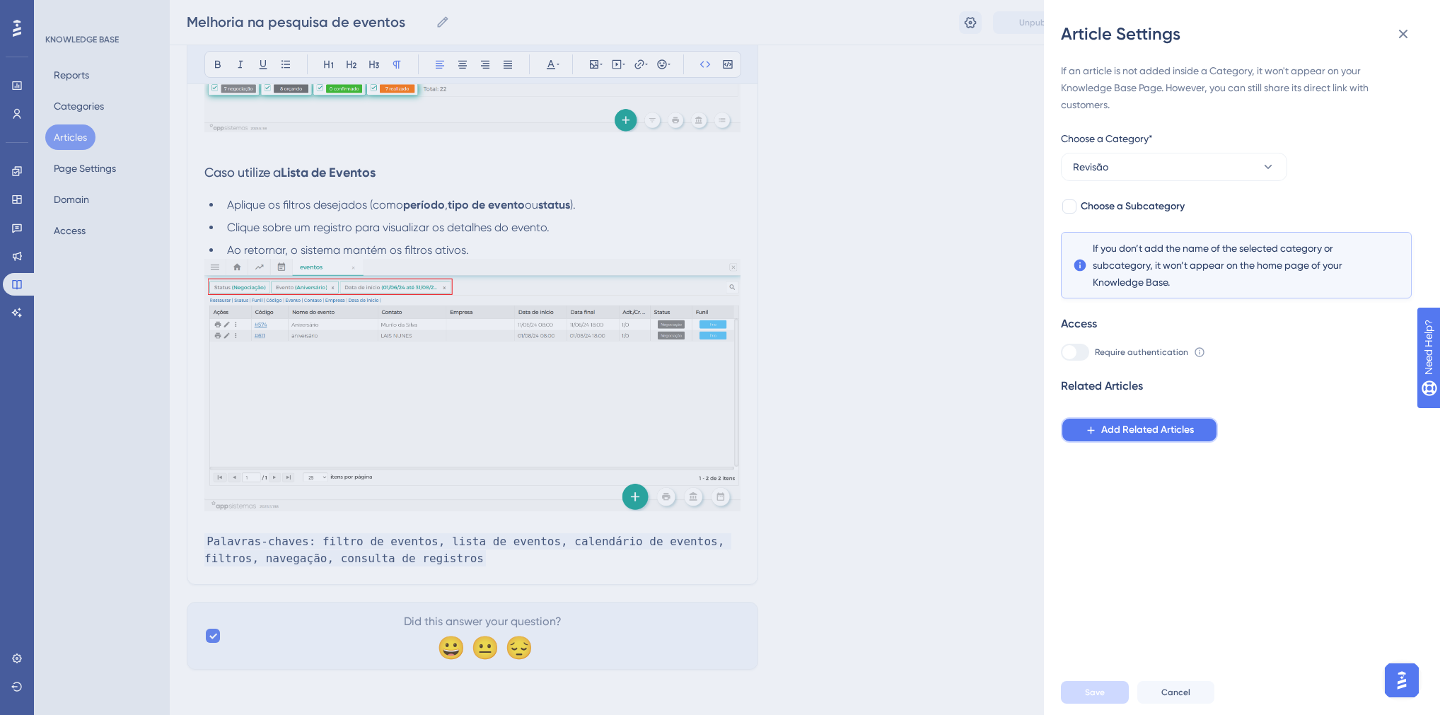
click at [1114, 433] on span "Add Related Articles" at bounding box center [1147, 430] width 93 height 17
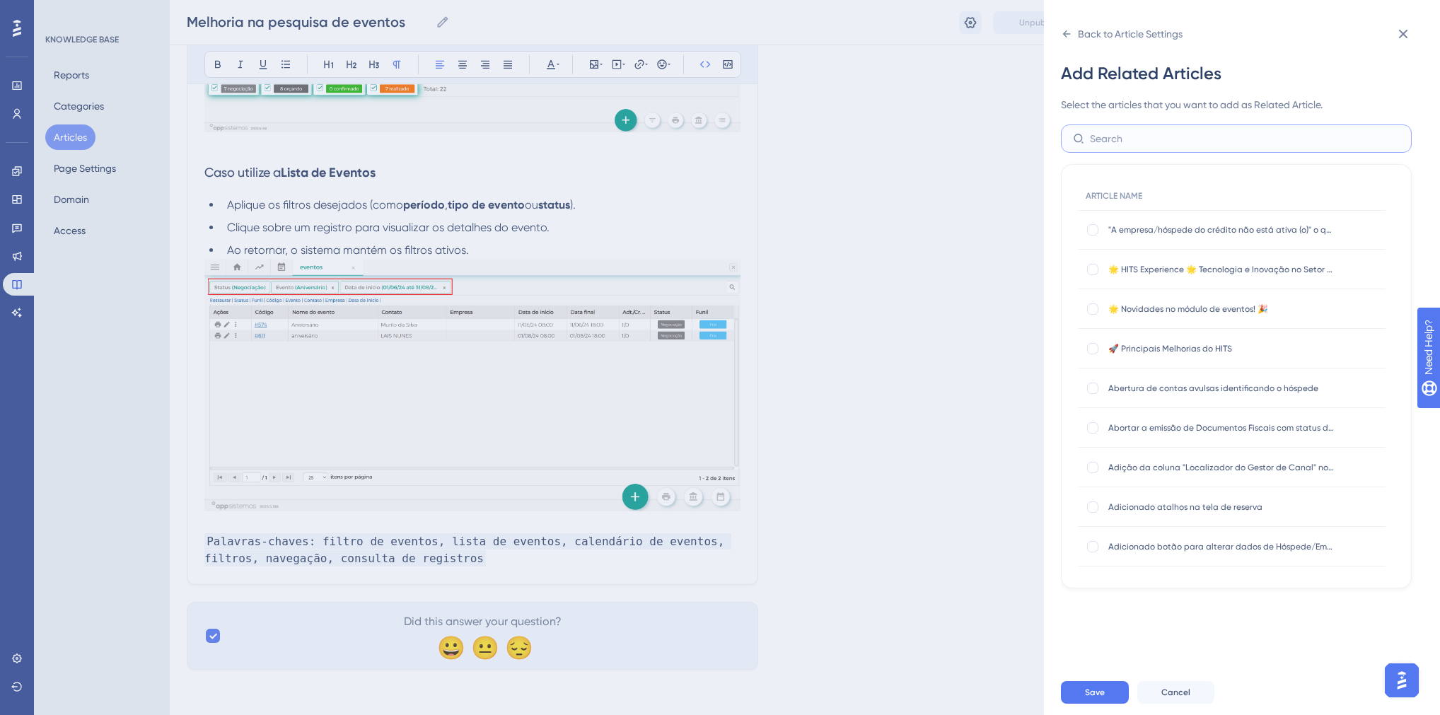
click at [1127, 144] on input "text" at bounding box center [1245, 139] width 310 height 16
type input "e"
type input "s"
type input "reserva de evento"
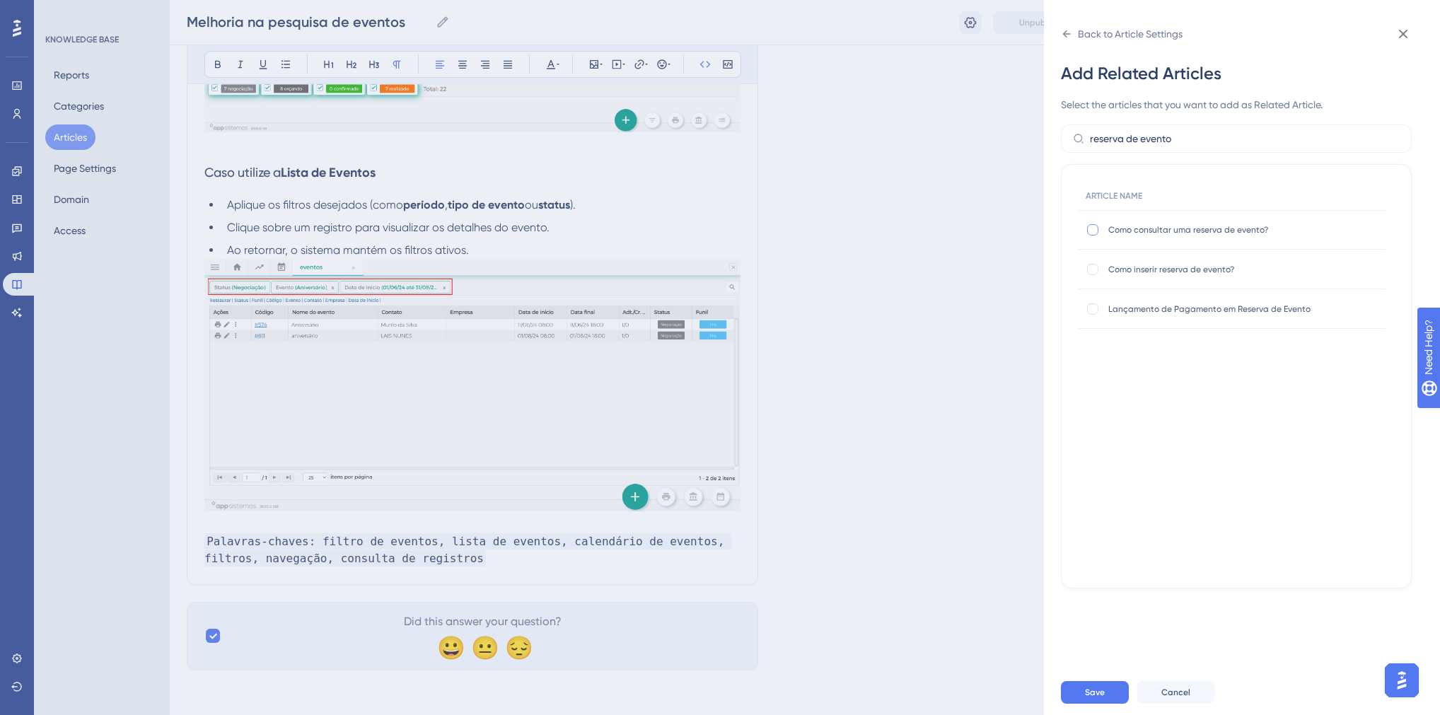
click at [1095, 229] on div at bounding box center [1092, 229] width 11 height 11
checkbox input "true"
click at [1094, 274] on div at bounding box center [1092, 269] width 11 height 11
checkbox input "true"
click at [1092, 315] on div at bounding box center [1093, 309] width 14 height 14
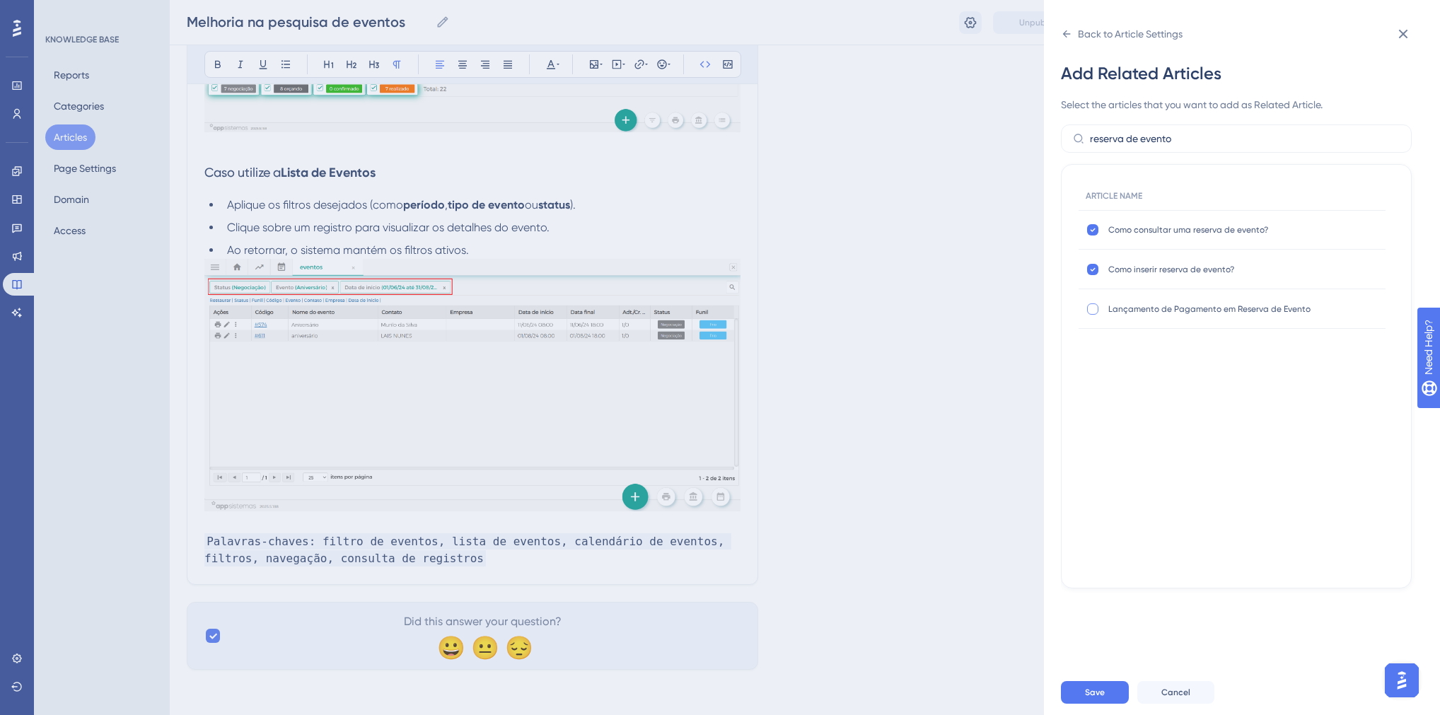
checkbox input "true"
drag, startPoint x: 1177, startPoint y: 141, endPoint x: 1105, endPoint y: 139, distance: 72.2
click at [1082, 138] on label "reserva de evento" at bounding box center [1236, 139] width 351 height 28
click at [1115, 139] on input "reserva de evento" at bounding box center [1245, 139] width 310 height 16
drag, startPoint x: 1139, startPoint y: 141, endPoint x: 1075, endPoint y: 139, distance: 63.7
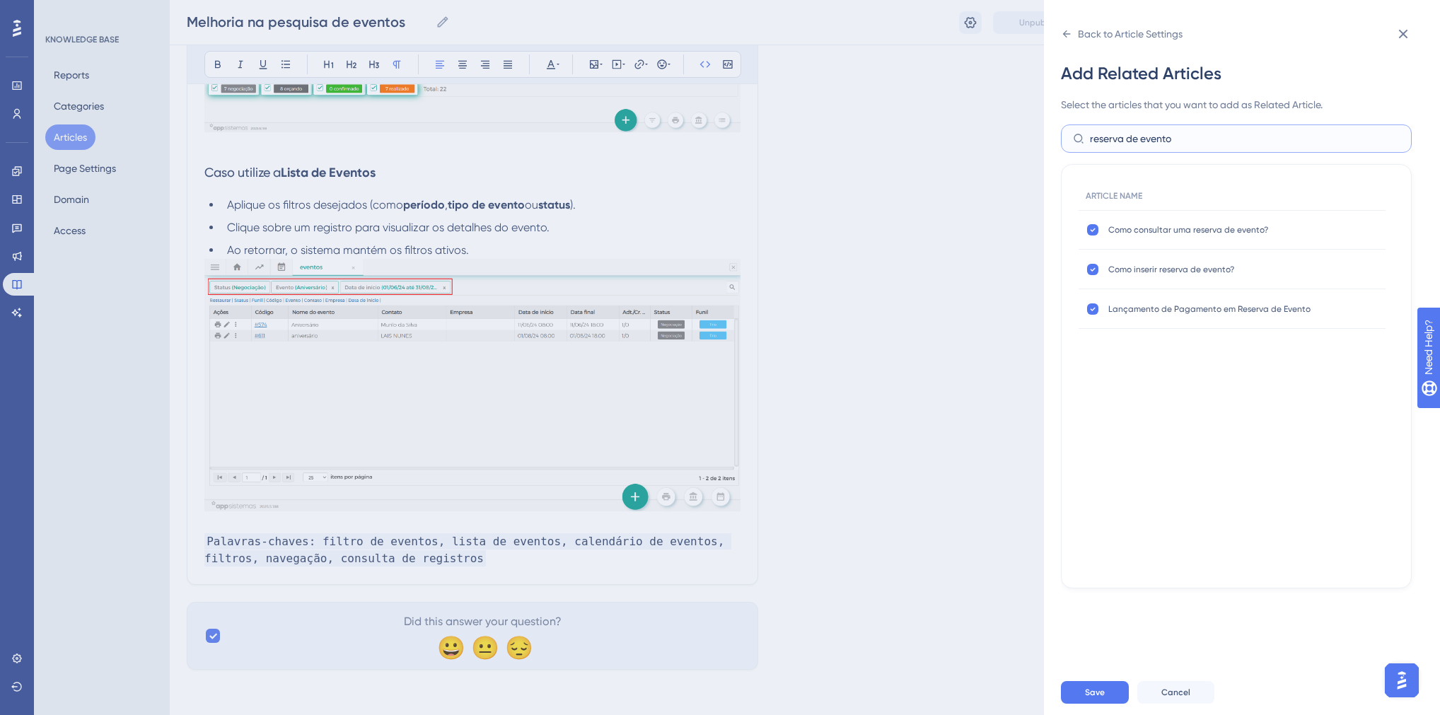
click at [1075, 139] on label "reserva de evento" at bounding box center [1236, 139] width 351 height 28
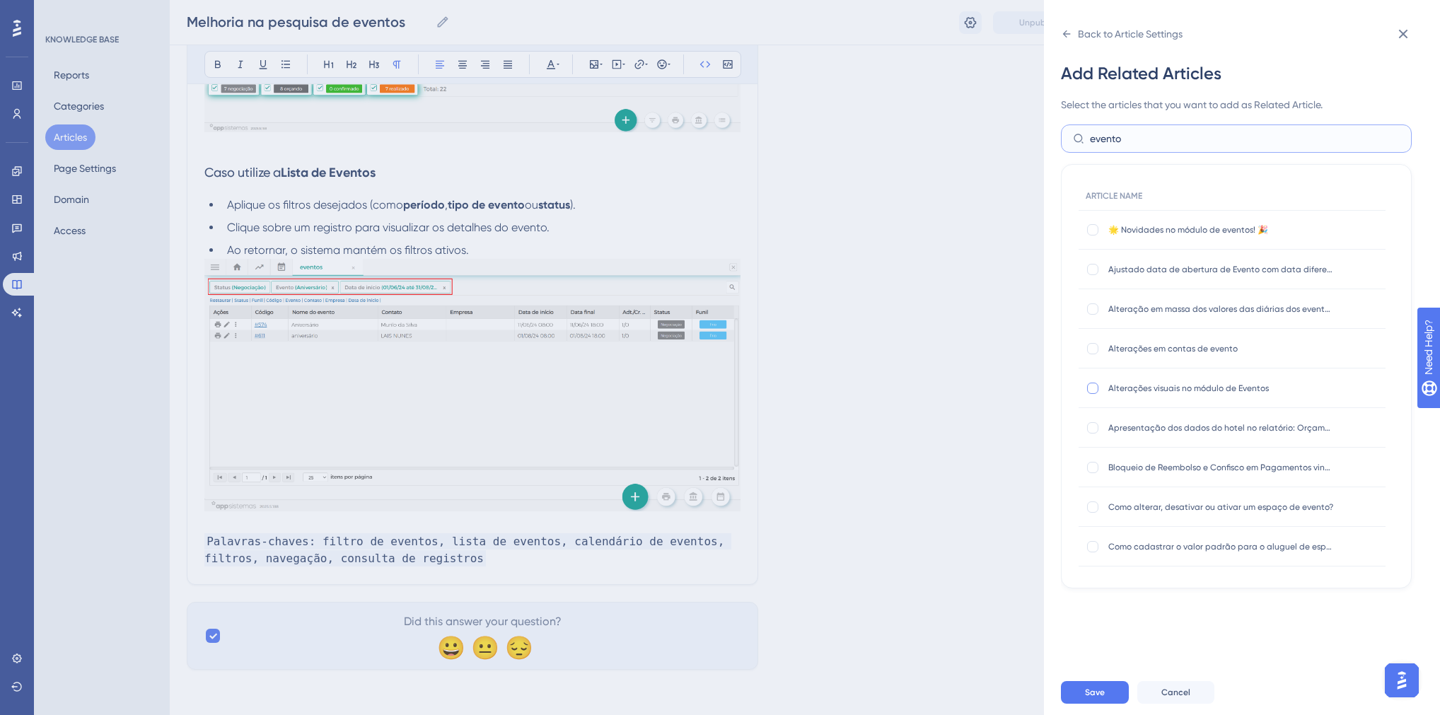
type input "evento"
click at [1096, 389] on div at bounding box center [1092, 388] width 11 height 11
checkbox input "true"
click at [1096, 335] on div "Alterações em contas de evento Alterações em contas de evento" at bounding box center [1232, 349] width 307 height 40
click at [1095, 345] on div at bounding box center [1092, 348] width 11 height 11
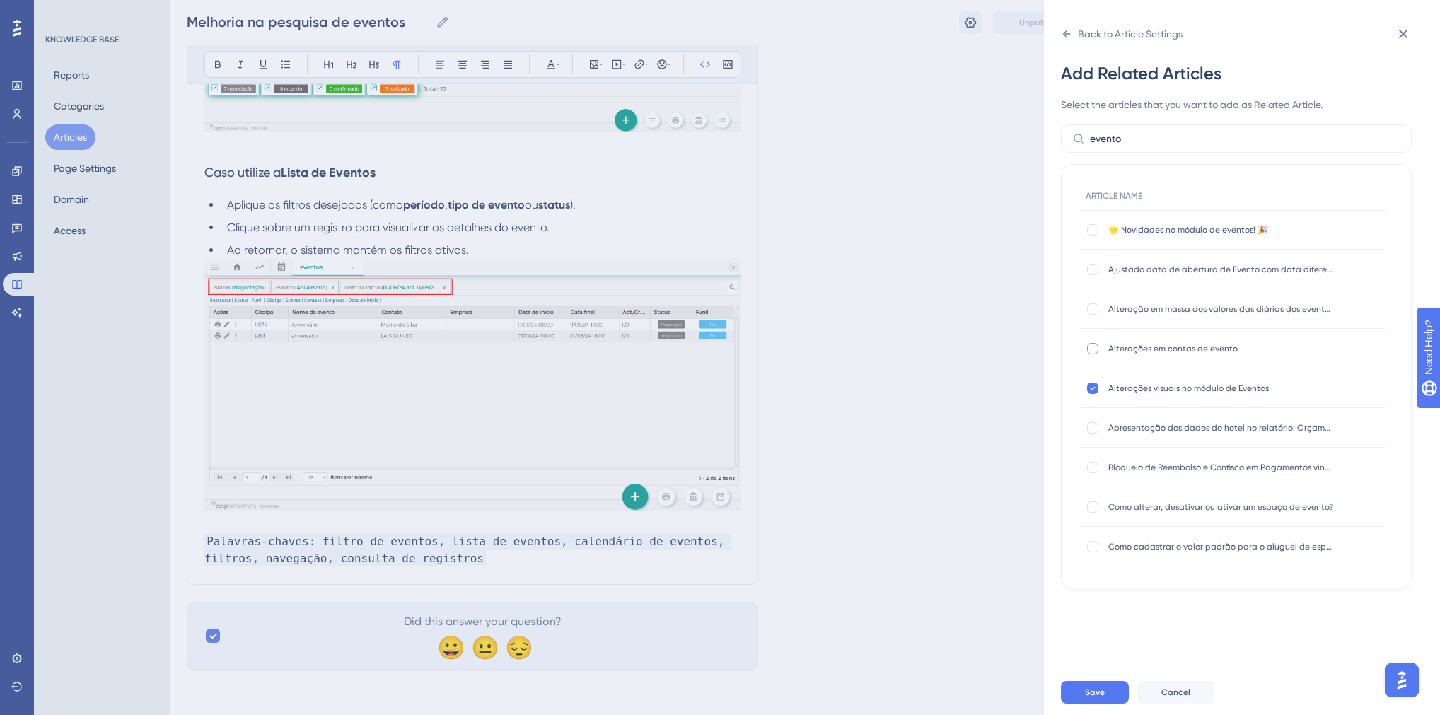
checkbox input "true"
click at [1098, 698] on span "Save" at bounding box center [1095, 692] width 20 height 11
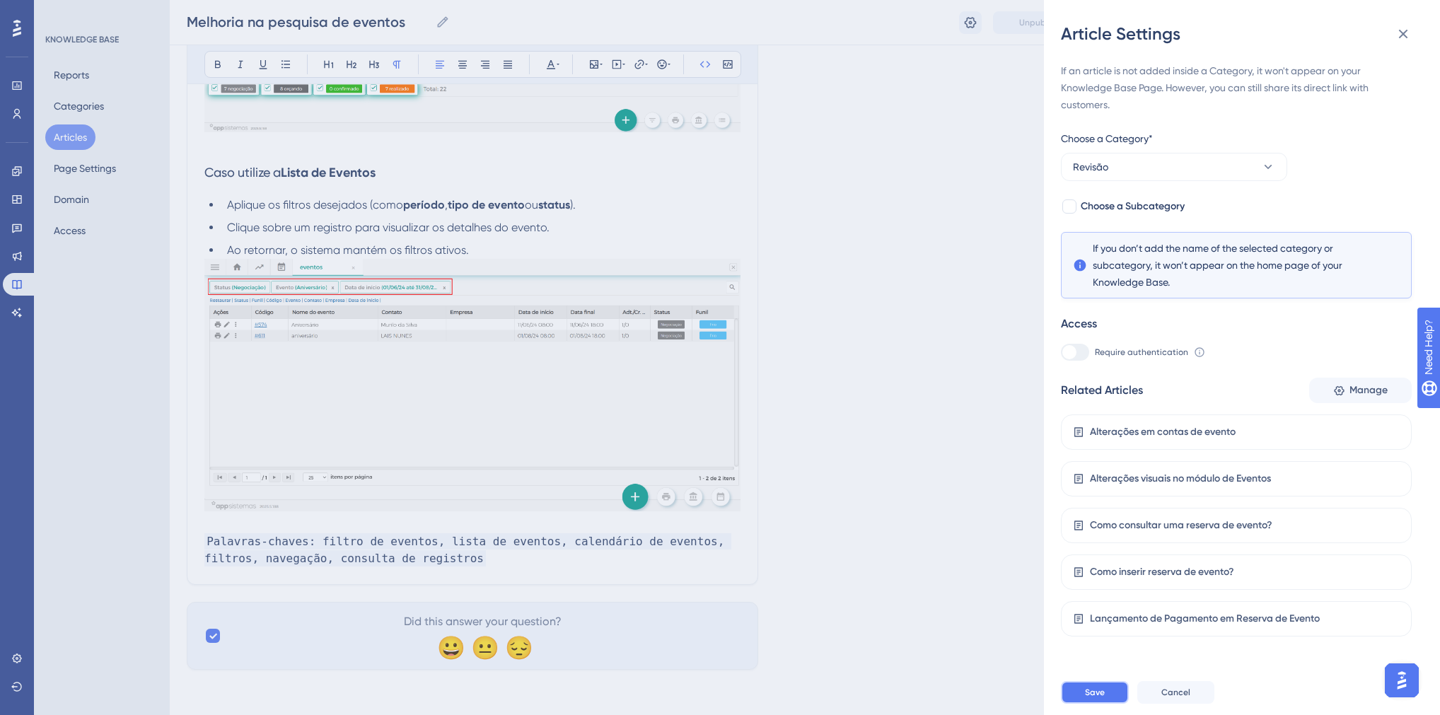
click at [1102, 698] on span "Save" at bounding box center [1095, 692] width 20 height 11
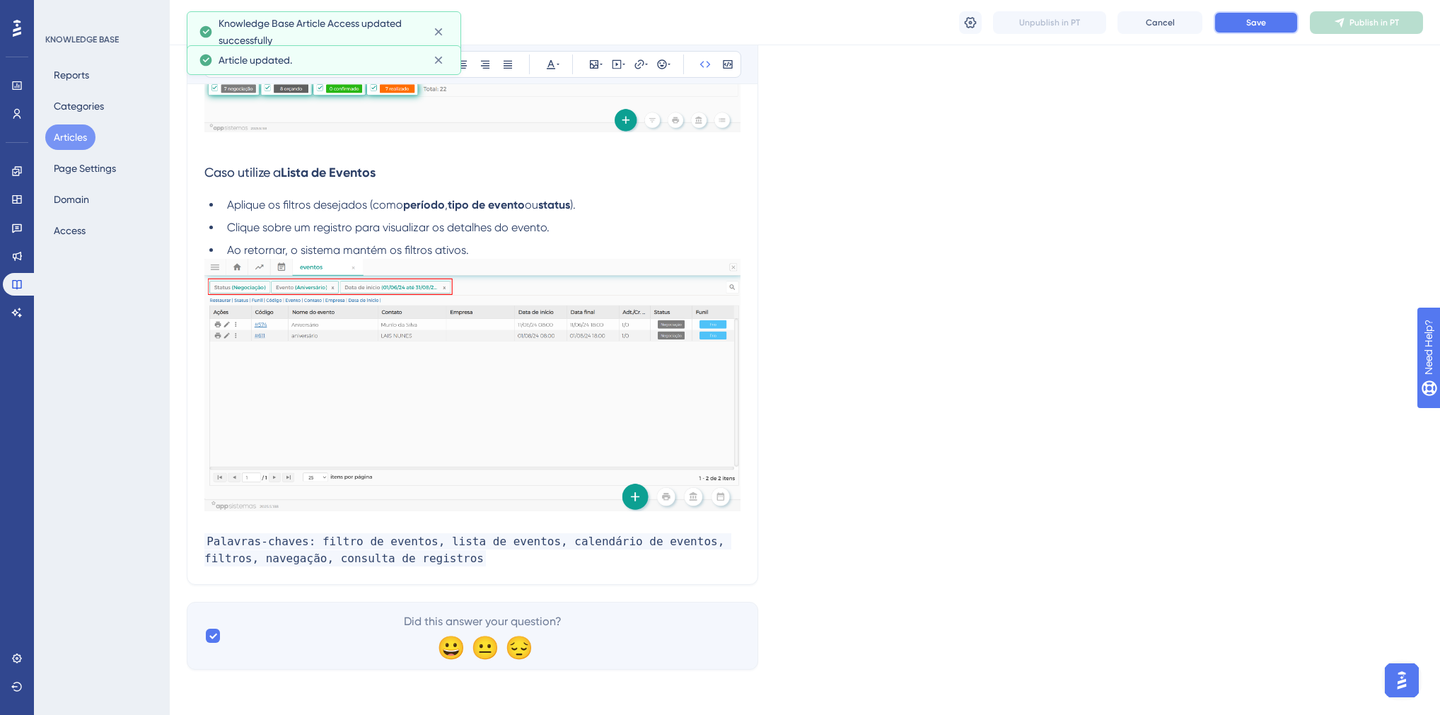
click at [1261, 24] on span "Save" at bounding box center [1256, 22] width 20 height 11
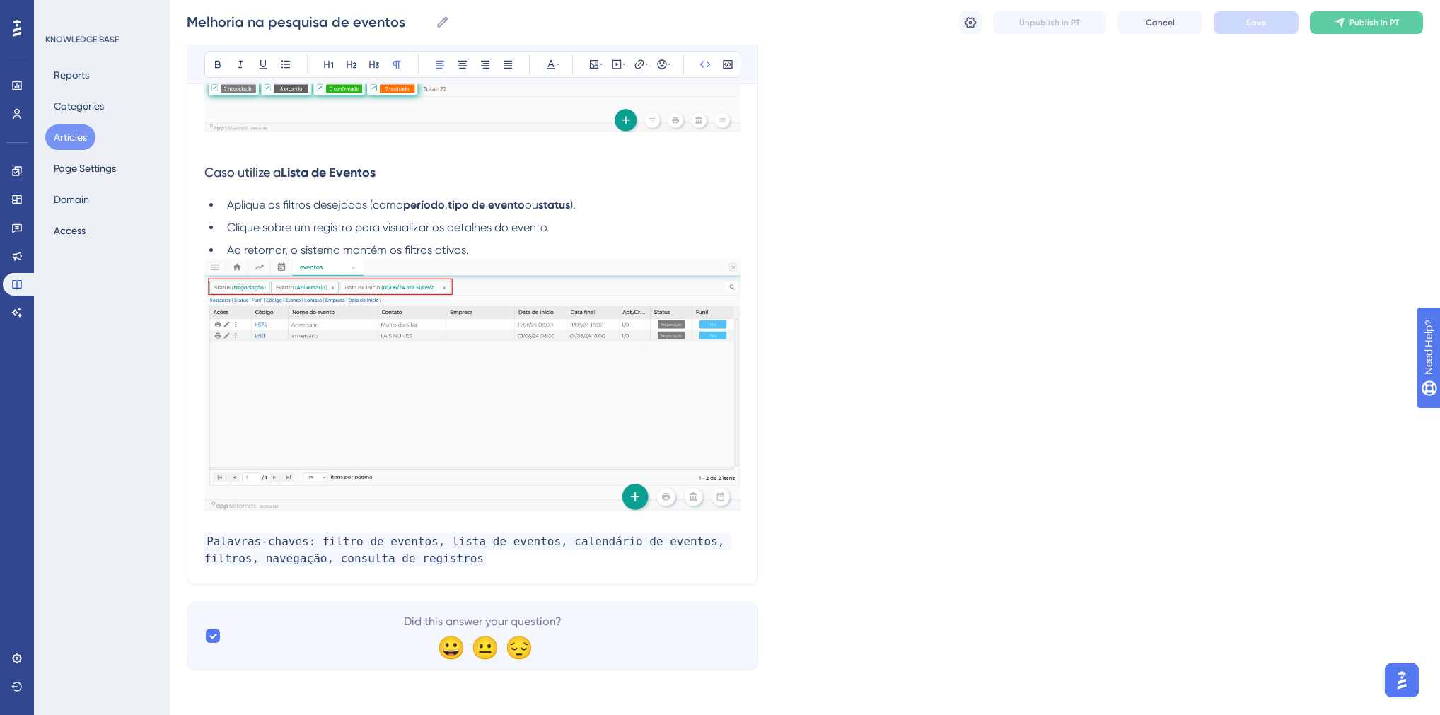
click at [55, 136] on button "Articles" at bounding box center [70, 137] width 50 height 25
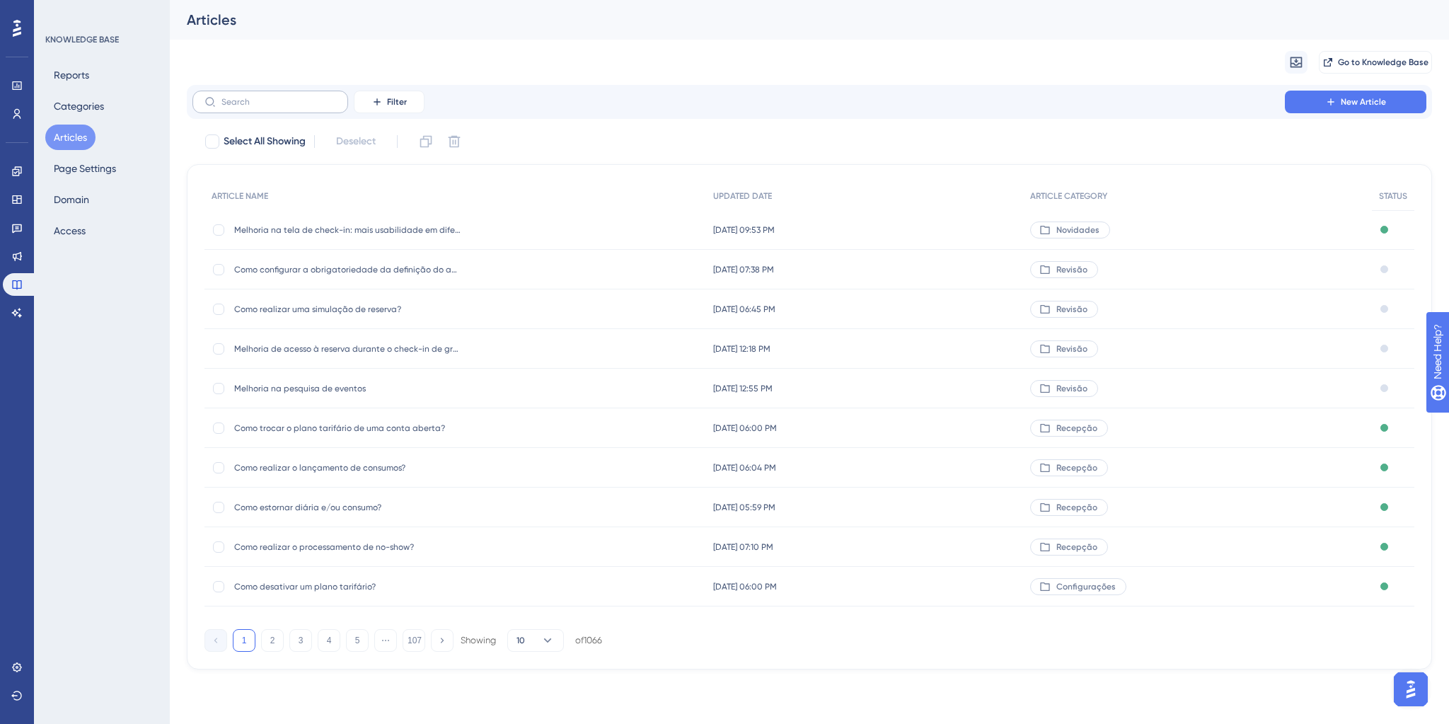
click at [238, 108] on label at bounding box center [270, 102] width 156 height 23
click at [238, 107] on input "text" at bounding box center [278, 102] width 115 height 10
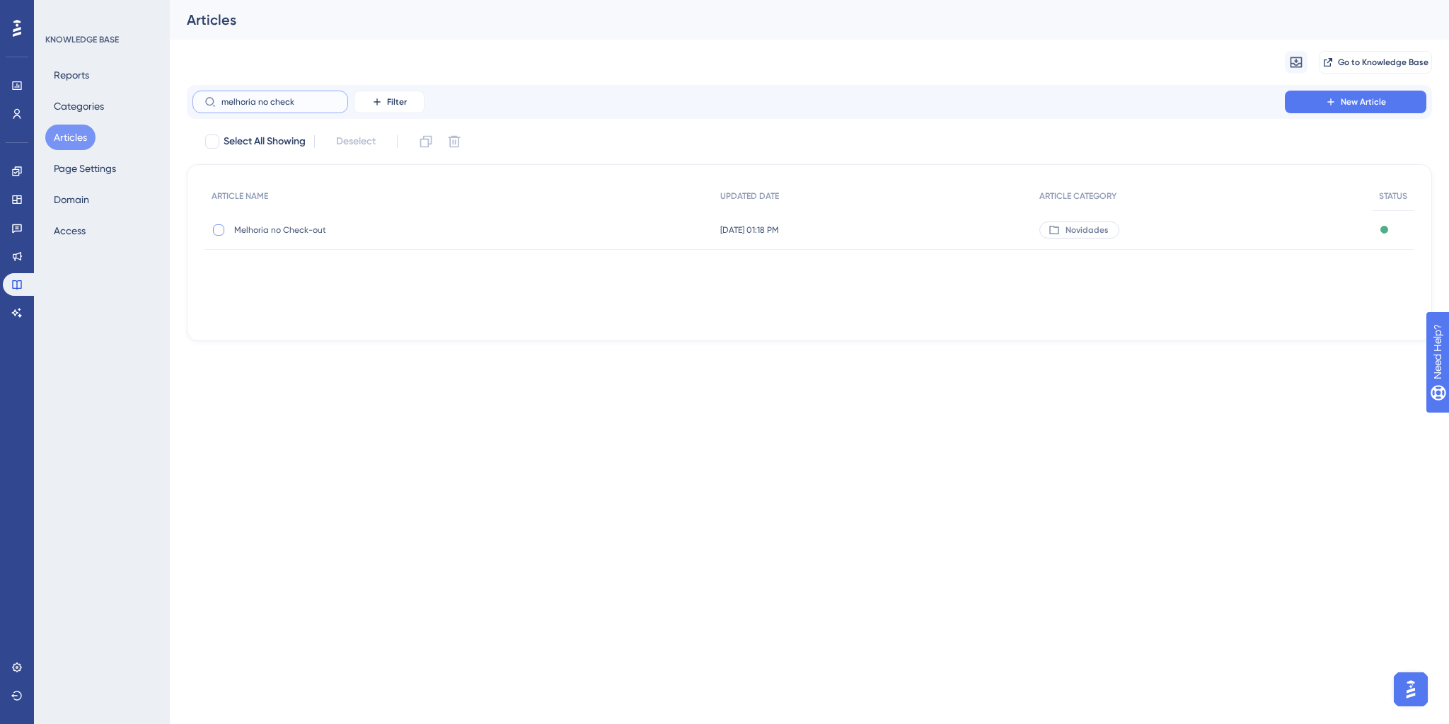
type input "melhoria no check"
click at [217, 232] on div at bounding box center [218, 229] width 11 height 11
checkbox input "true"
click at [424, 145] on icon at bounding box center [426, 141] width 14 height 14
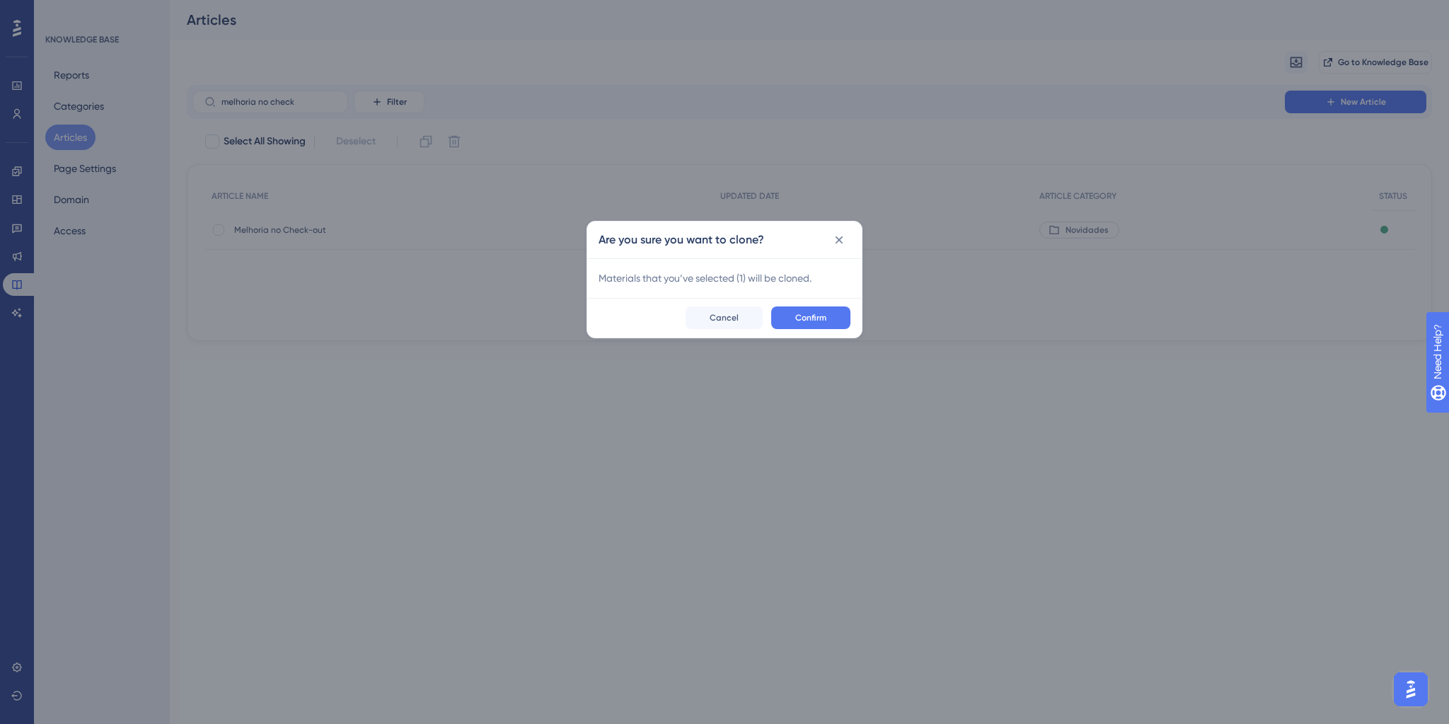
checkbox input "false"
click at [798, 303] on div "Confirm Cancel" at bounding box center [724, 318] width 274 height 40
click at [799, 310] on button "Confirm" at bounding box center [810, 317] width 79 height 23
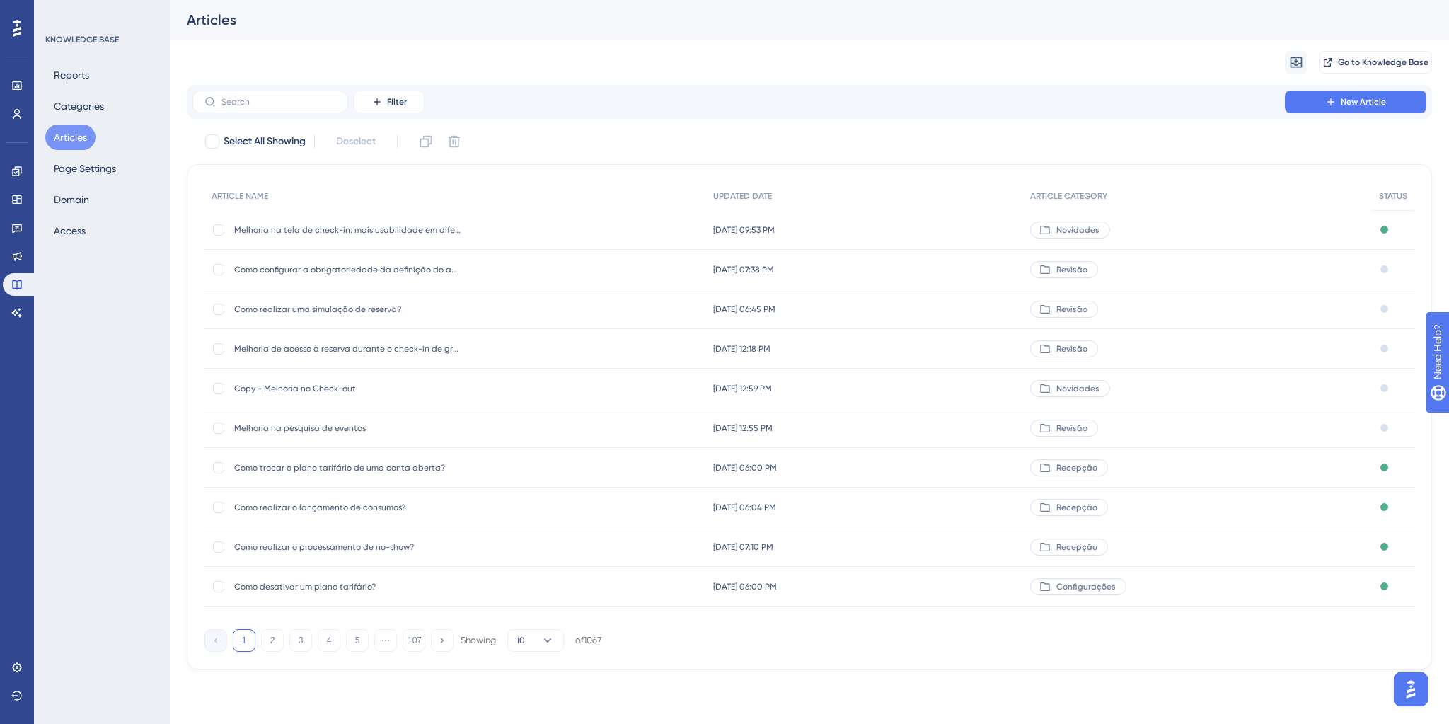
click at [308, 386] on span "Copy - Melhoria no Check-out" at bounding box center [347, 388] width 226 height 11
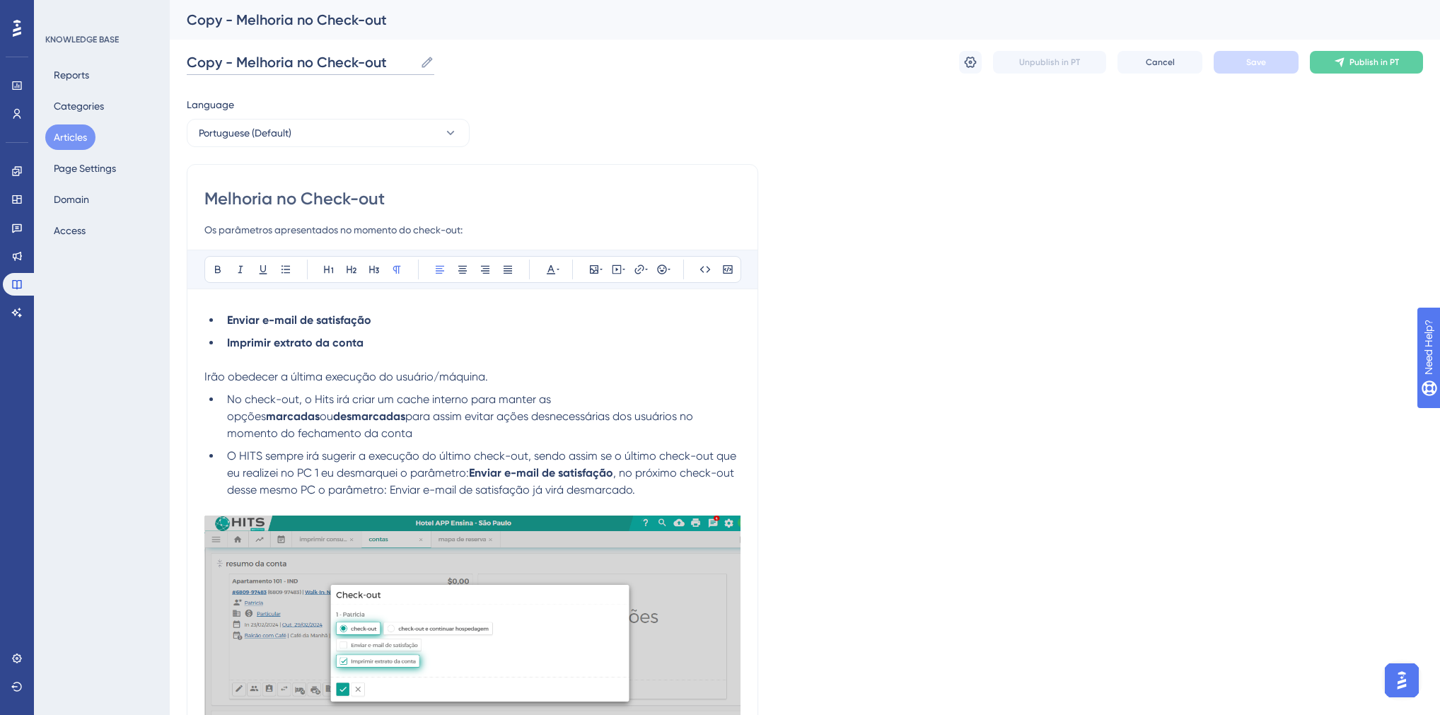
drag, startPoint x: 229, startPoint y: 62, endPoint x: 186, endPoint y: 62, distance: 43.2
click at [186, 62] on div "Performance Users Engagement Widgets Feedback Product Updates Knowledge Base AI…" at bounding box center [805, 476] width 1270 height 952
drag, startPoint x: 339, startPoint y: 63, endPoint x: 319, endPoint y: 65, distance: 19.9
click at [319, 65] on input "Melhoria no Check-out" at bounding box center [276, 62] width 179 height 20
type input "Melhoria no Check-in"
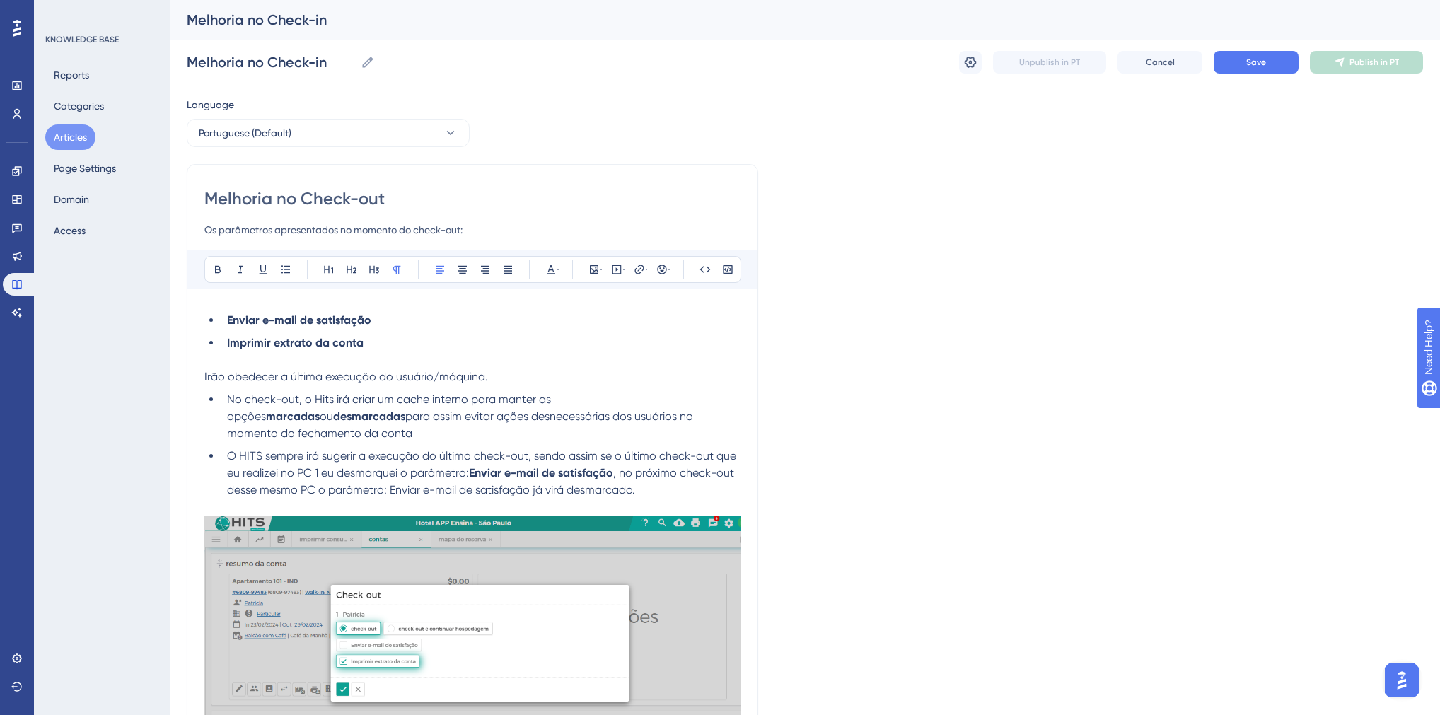
drag, startPoint x: 389, startPoint y: 199, endPoint x: 360, endPoint y: 199, distance: 29.0
click at [360, 199] on input "Melhoria no Check-out" at bounding box center [472, 198] width 536 height 23
type input "Melhoria no Check-in"
click at [215, 228] on input "Os parâmetros apresentados no momento do check-out:" at bounding box center [472, 229] width 536 height 17
click at [266, 229] on input "O parâmetros apresentados no momento do check-out:" at bounding box center [472, 229] width 536 height 17
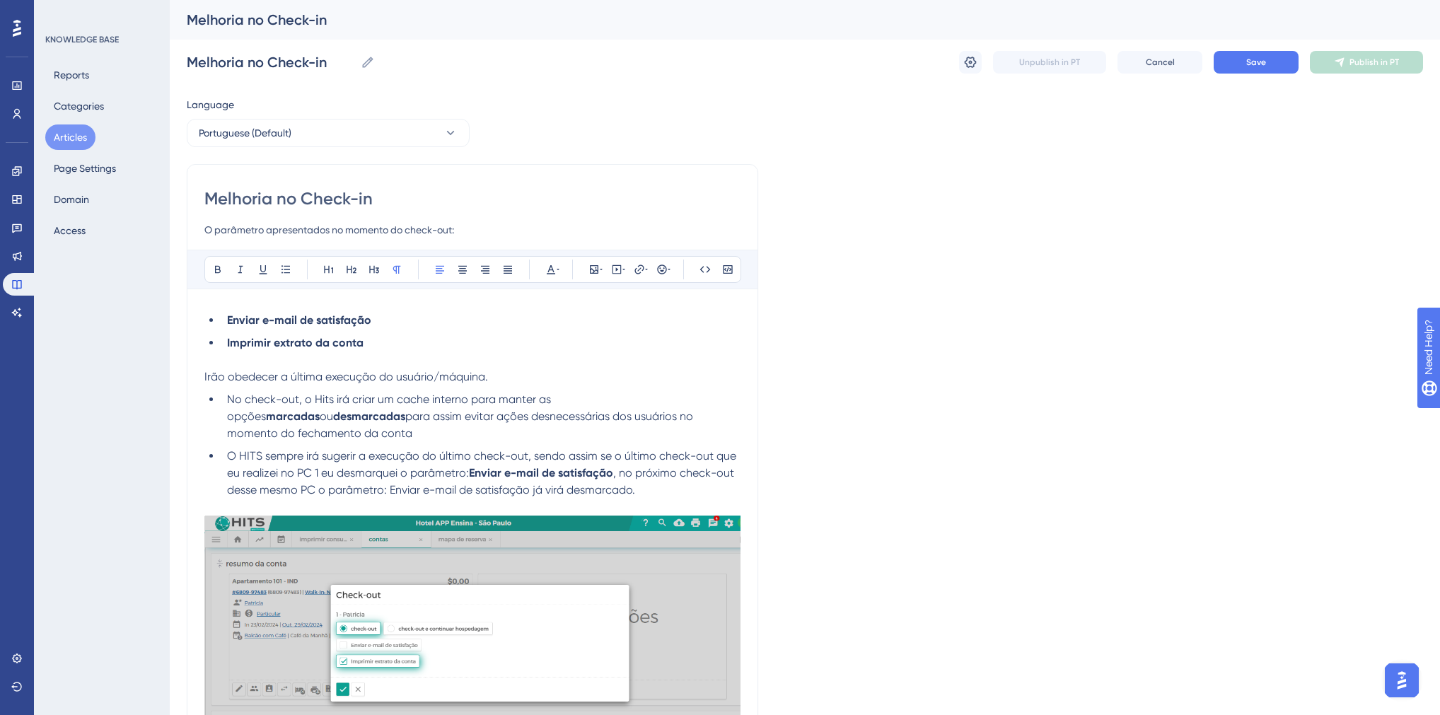
click at [328, 232] on input "O parâmetro apresentados no momento do check-out:" at bounding box center [472, 229] width 536 height 17
click at [448, 232] on input "O parâmetro apresentado no momento do check-out:" at bounding box center [472, 229] width 536 height 17
type input "O parâmetro apresentado no momento do check-in:"
click at [224, 379] on span "Irão obedecer a última execução do usuário/máquina." at bounding box center [346, 376] width 284 height 13
click at [296, 400] on span "No check-out, o Hits irá criar um cache interno para manter as opções" at bounding box center [390, 408] width 327 height 30
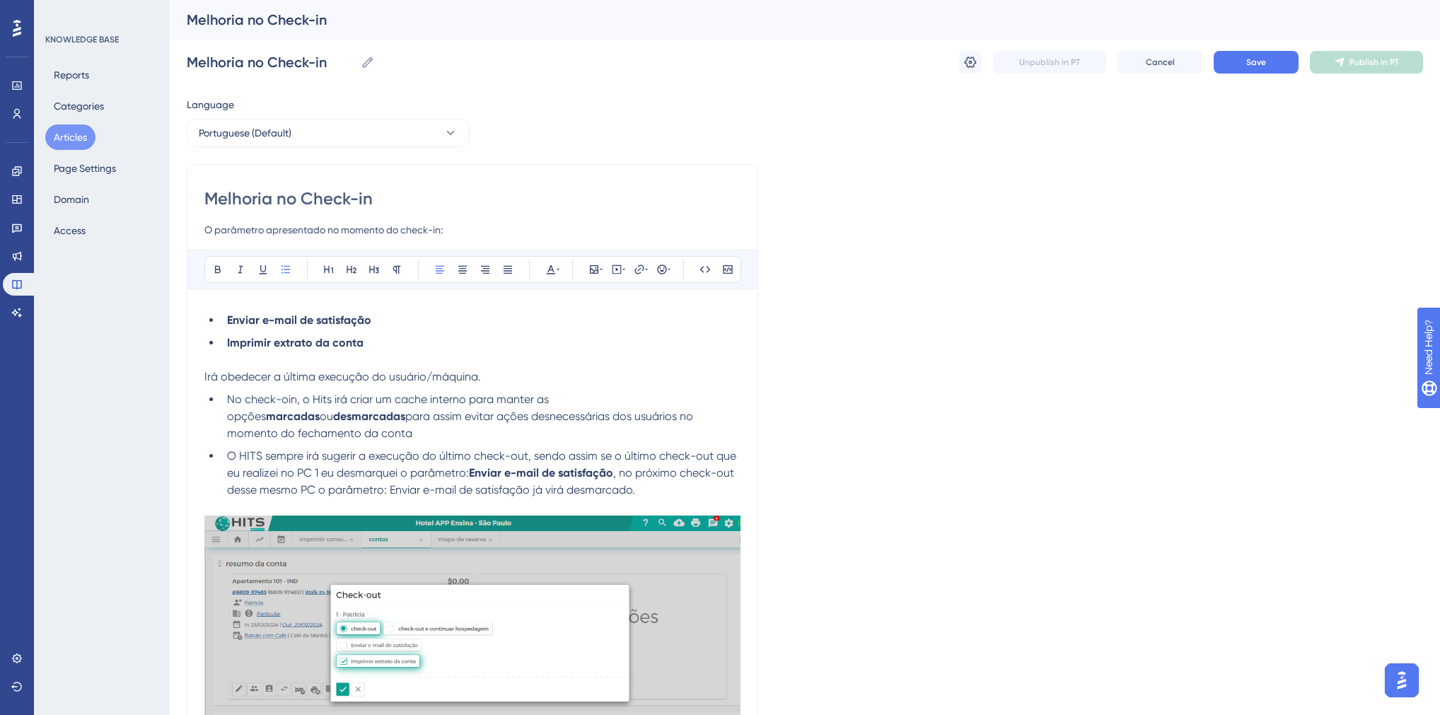
drag, startPoint x: 545, startPoint y: 399, endPoint x: 552, endPoint y: 410, distance: 13.3
click at [545, 399] on span "No check-oin, o Hits irá criar um cache interno para manter as opções" at bounding box center [389, 408] width 325 height 30
click at [547, 403] on span "No check-oin, o Hits irá criar um cache interno para manter a opções" at bounding box center [387, 408] width 320 height 30
click at [315, 410] on strong "marcadas" at bounding box center [289, 416] width 54 height 13
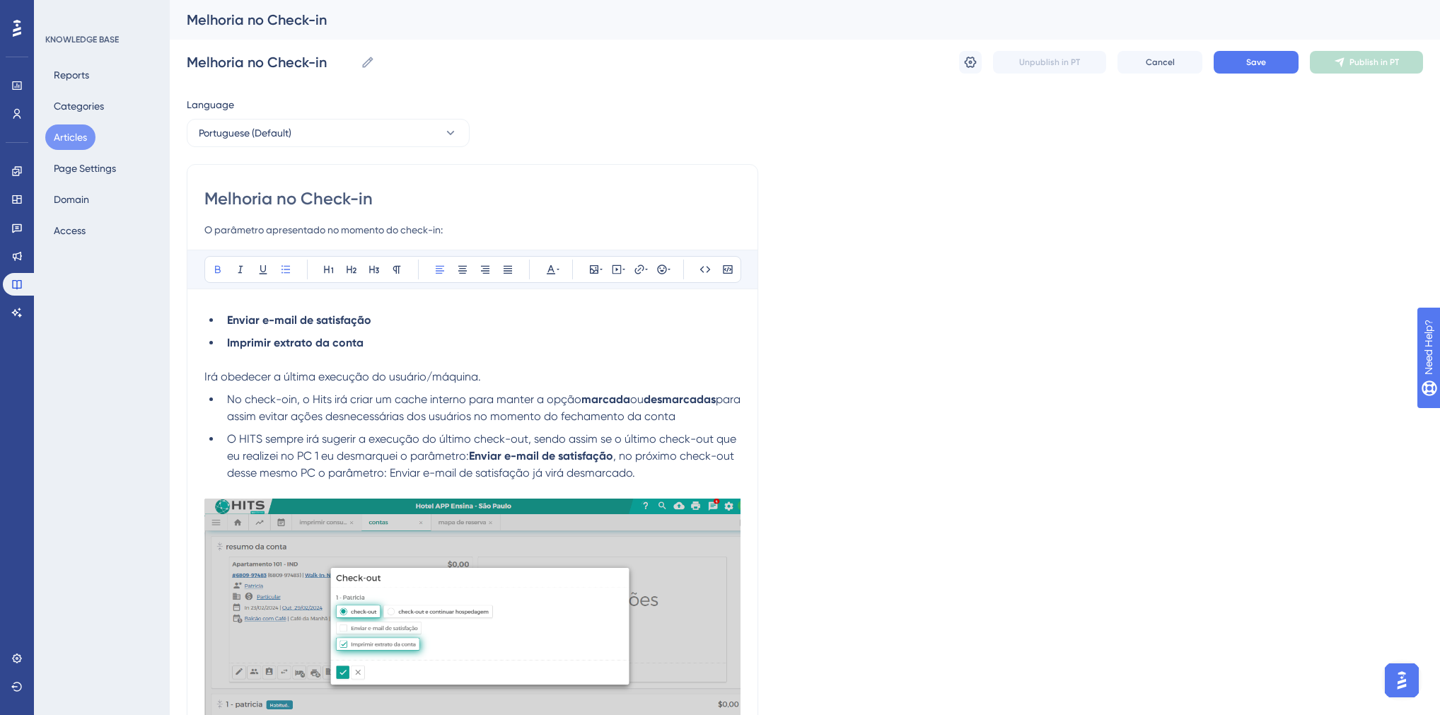
click at [729, 399] on li "No check-oin, o Hits irá criar um cache interno para manter a opção marcada ou …" at bounding box center [480, 408] width 519 height 34
click at [581, 417] on span "para assim evitar ações desnecessárias dos usuários no momento do fechamento da…" at bounding box center [482, 408] width 511 height 30
drag, startPoint x: 511, startPoint y: 441, endPoint x: 527, endPoint y: 441, distance: 15.6
click at [527, 441] on span "O HITS sempre irá sugerir a execução do último check-out, sendo assim se o últi…" at bounding box center [483, 447] width 512 height 30
drag, startPoint x: 688, startPoint y: 439, endPoint x: 704, endPoint y: 439, distance: 16.3
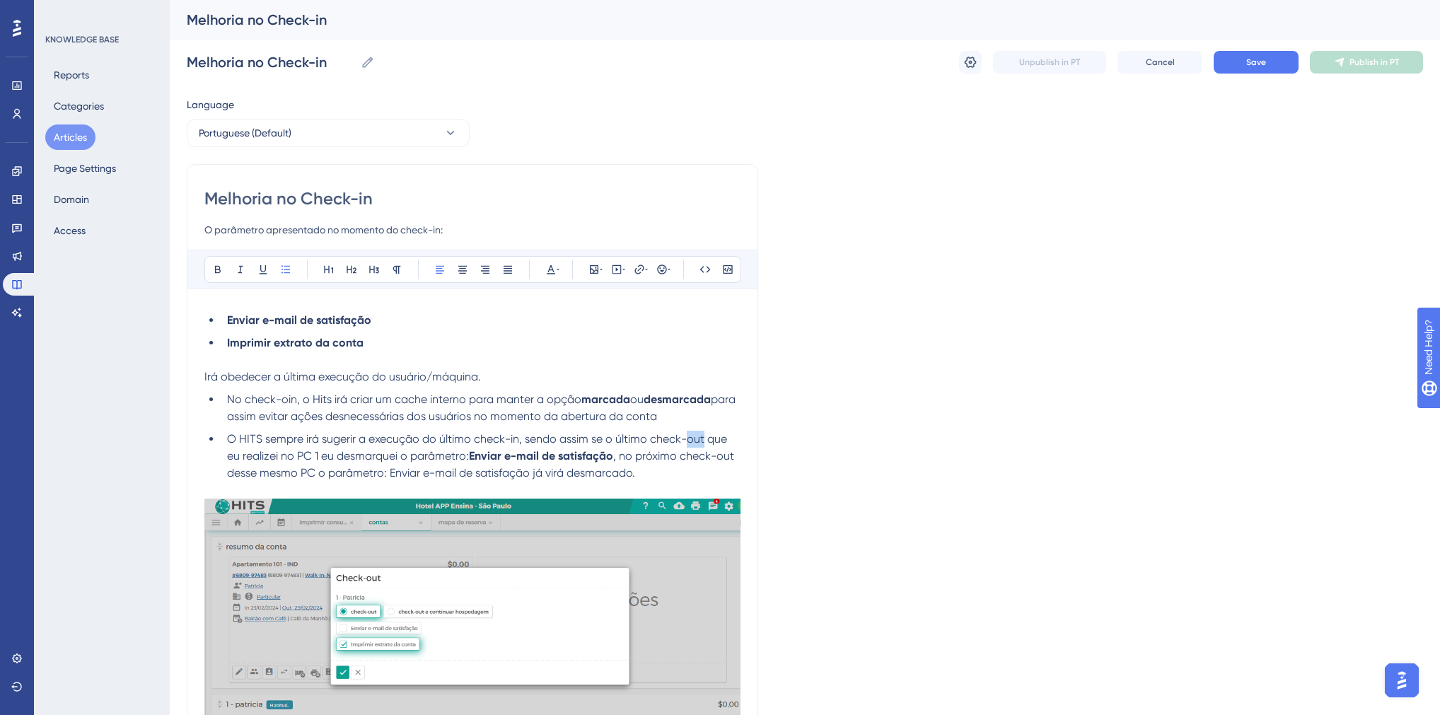
click at [704, 439] on span "O HITS sempre irá sugerir a execução do último check-in, sendo assim se o últim…" at bounding box center [478, 447] width 503 height 30
drag, startPoint x: 457, startPoint y: 456, endPoint x: 599, endPoint y: 458, distance: 142.2
click at [599, 458] on li "O HITS sempre irá sugerir a execução do último check-in, sendo assim se o últim…" at bounding box center [480, 456] width 519 height 51
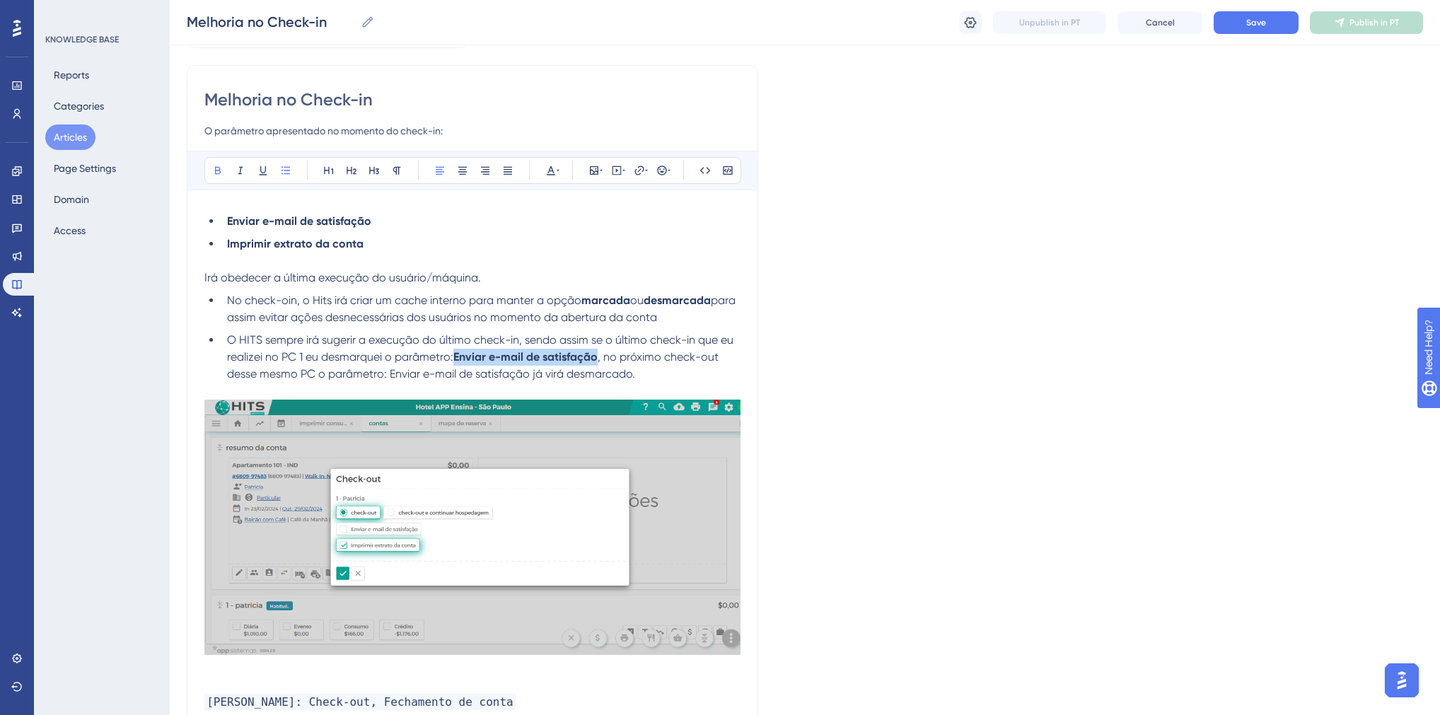
scroll to position [238, 0]
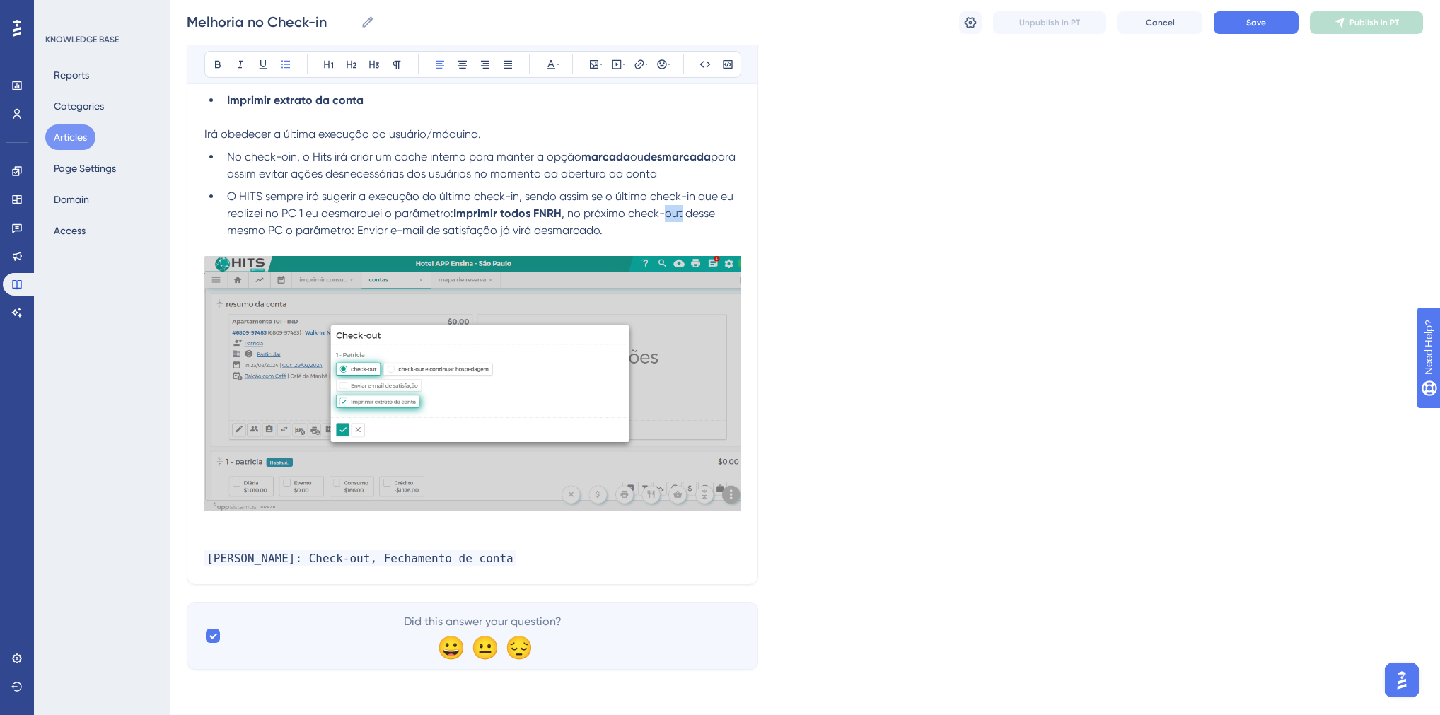
drag, startPoint x: 667, startPoint y: 214, endPoint x: 682, endPoint y: 214, distance: 14.9
click at [682, 214] on span ", no próximo check-out desse mesmo PC o parâmetro: Enviar e-mail de satisfação …" at bounding box center [472, 222] width 491 height 30
drag, startPoint x: 456, startPoint y: 212, endPoint x: 560, endPoint y: 212, distance: 104.0
click at [560, 212] on strong "Imprimir todos FNRH" at bounding box center [507, 213] width 108 height 13
copy strong "Imprimir todos FNRH"
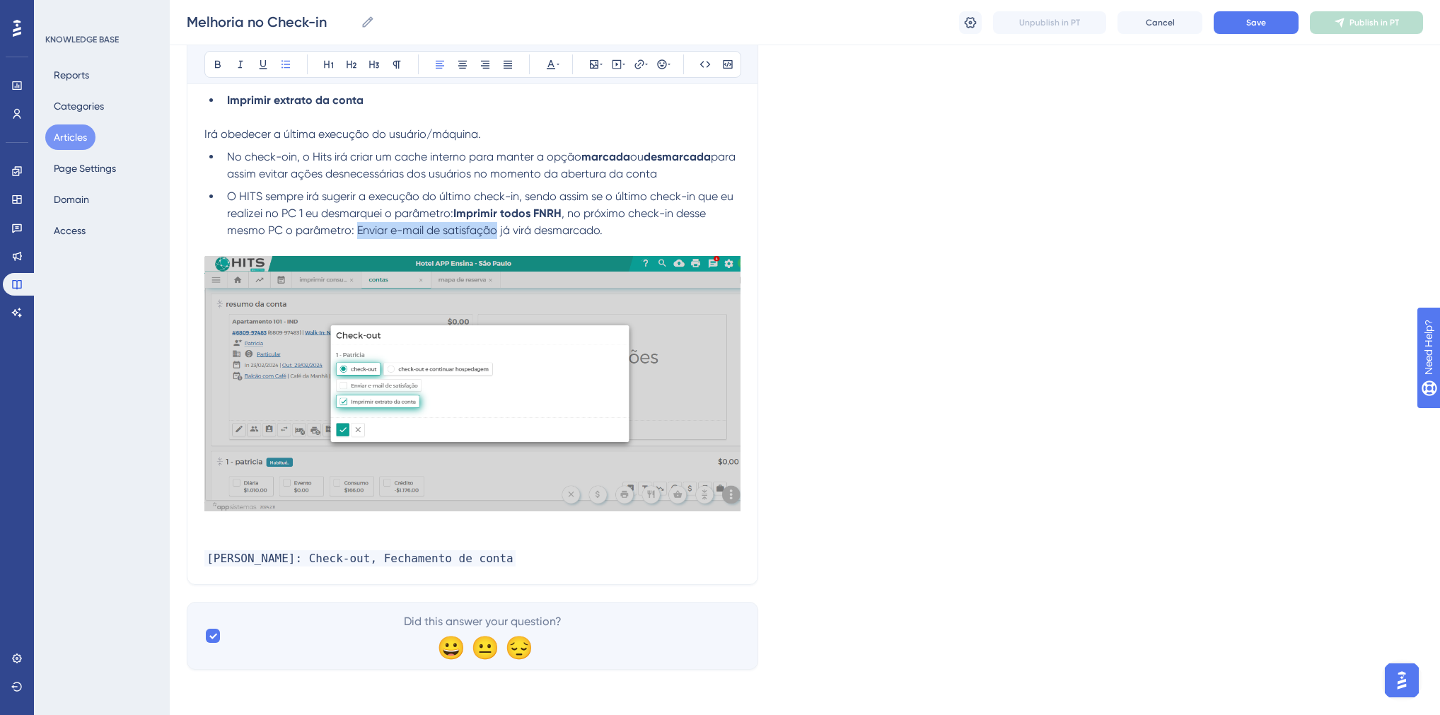
drag, startPoint x: 496, startPoint y: 231, endPoint x: 355, endPoint y: 231, distance: 140.8
click at [355, 231] on span ", no próximo check-in desse mesmo PC o parâmetro: Enviar e-mail de satisfação j…" at bounding box center [468, 222] width 482 height 30
click at [450, 410] on img at bounding box center [472, 383] width 536 height 255
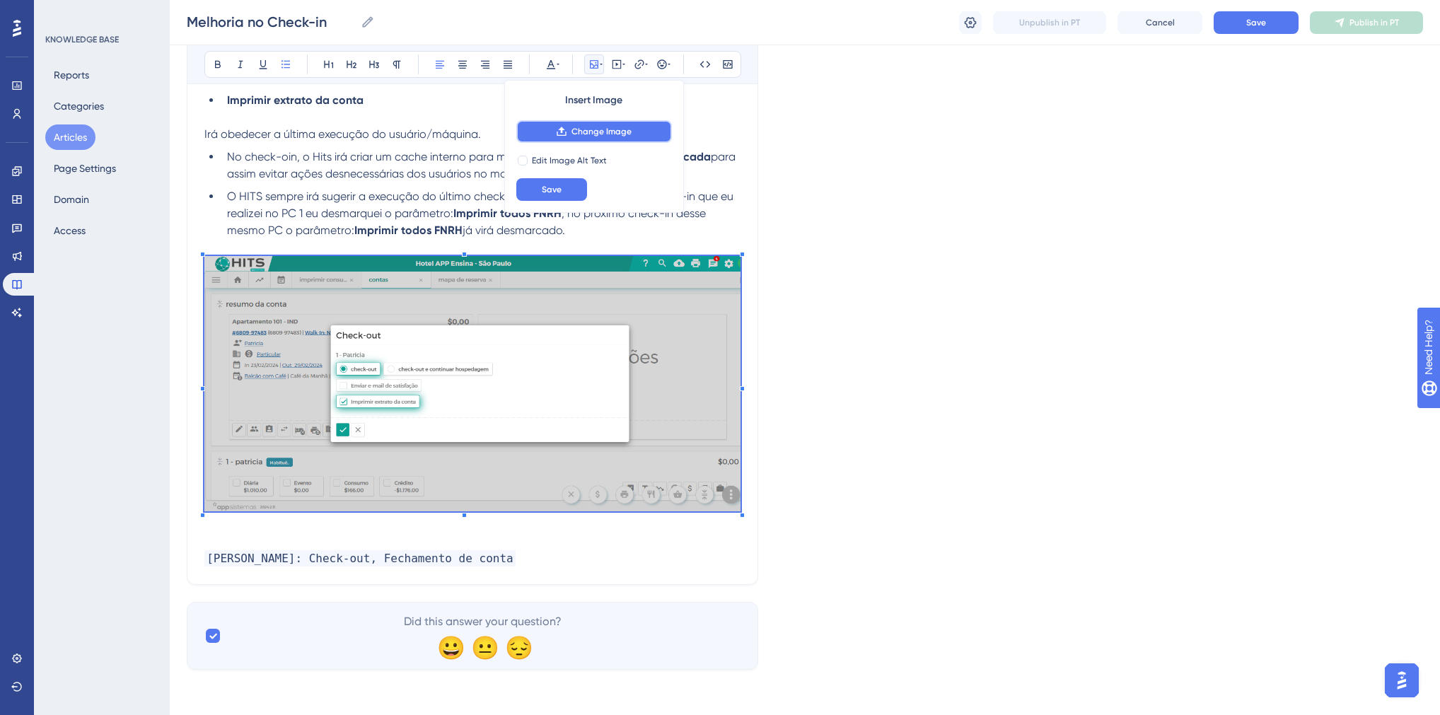
click at [583, 128] on span "Change Image" at bounding box center [602, 131] width 60 height 11
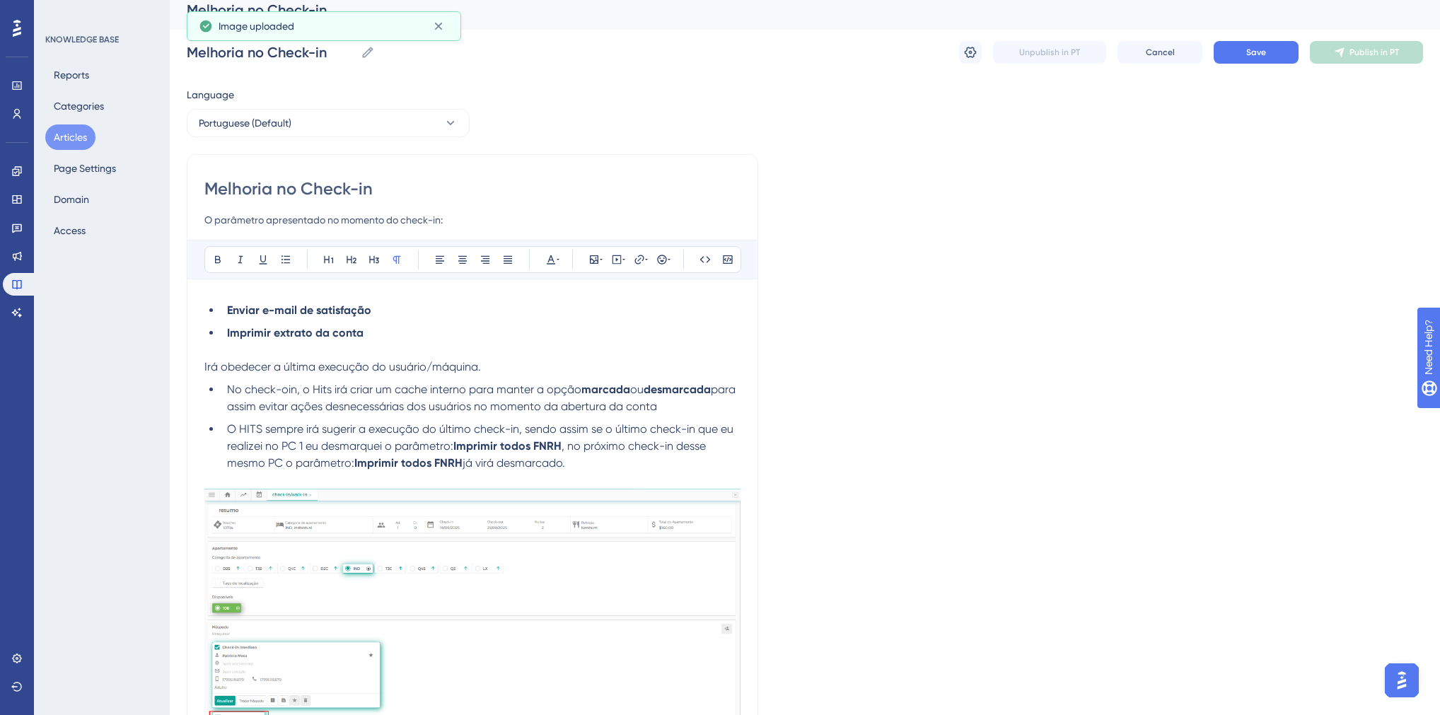
scroll to position [0, 0]
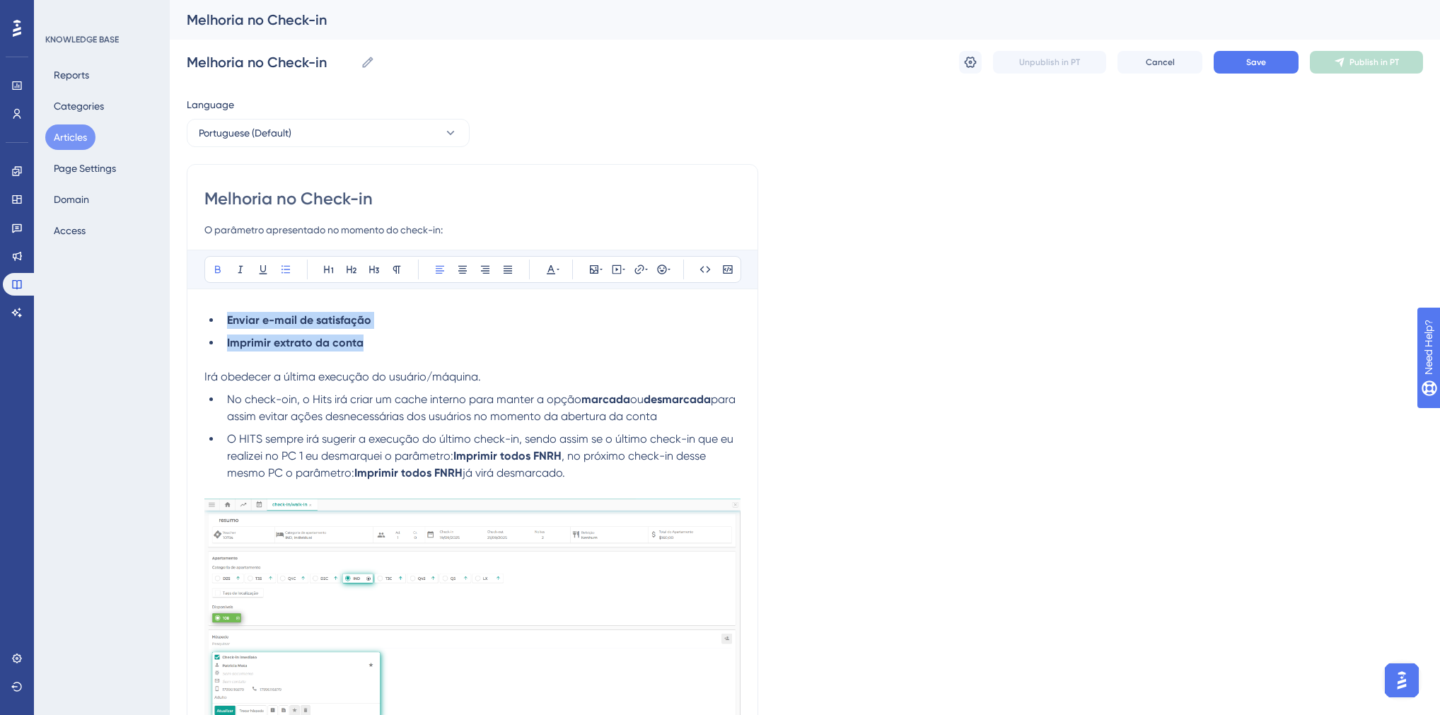
drag, startPoint x: 365, startPoint y: 347, endPoint x: 228, endPoint y: 323, distance: 139.2
click at [228, 323] on ul "Enviar e-mail de satisfação Imprimir extrato da conta" at bounding box center [472, 332] width 536 height 40
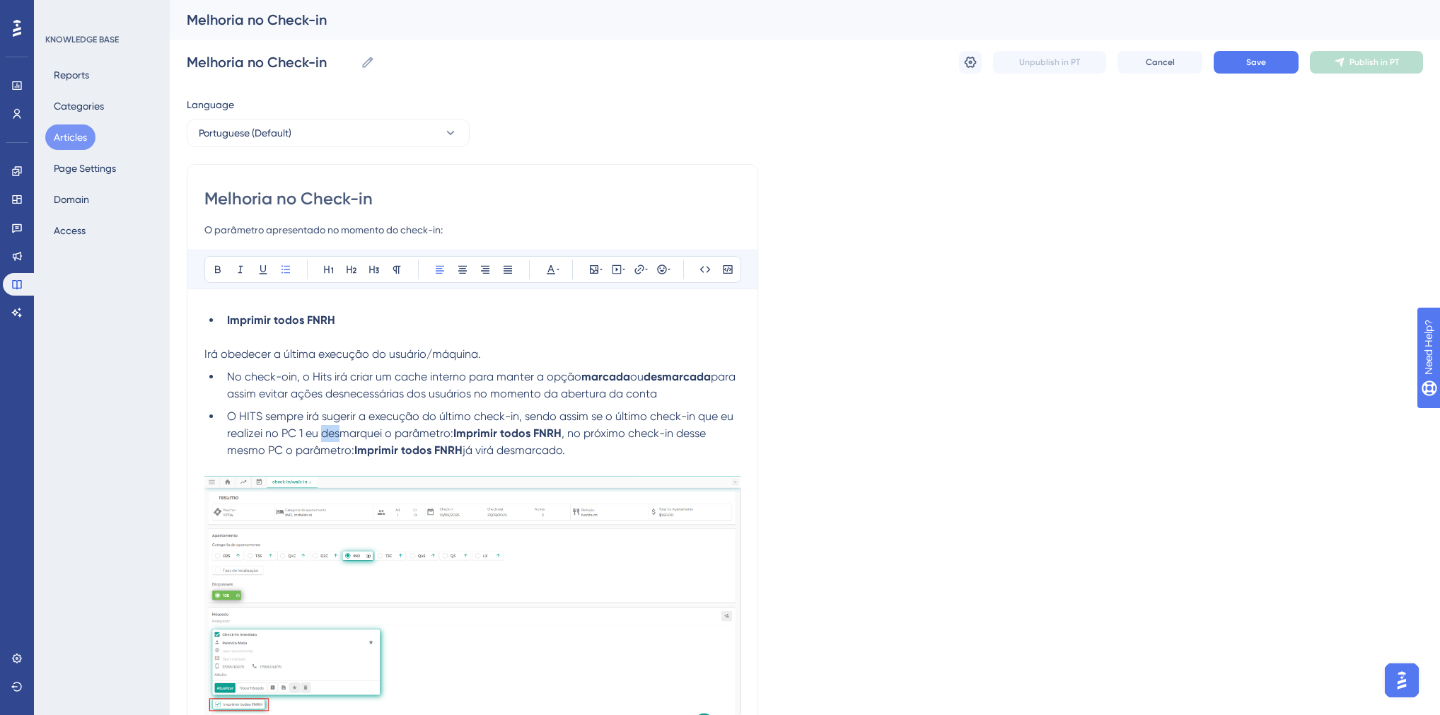
drag, startPoint x: 322, startPoint y: 434, endPoint x: 338, endPoint y: 435, distance: 16.3
click at [338, 435] on span "O HITS sempre irá sugerir a execução do último check-in, sendo assim se o últim…" at bounding box center [481, 425] width 509 height 30
drag, startPoint x: 461, startPoint y: 453, endPoint x: 481, endPoint y: 454, distance: 19.9
click at [481, 454] on span "já virá desmarcado." at bounding box center [473, 450] width 103 height 13
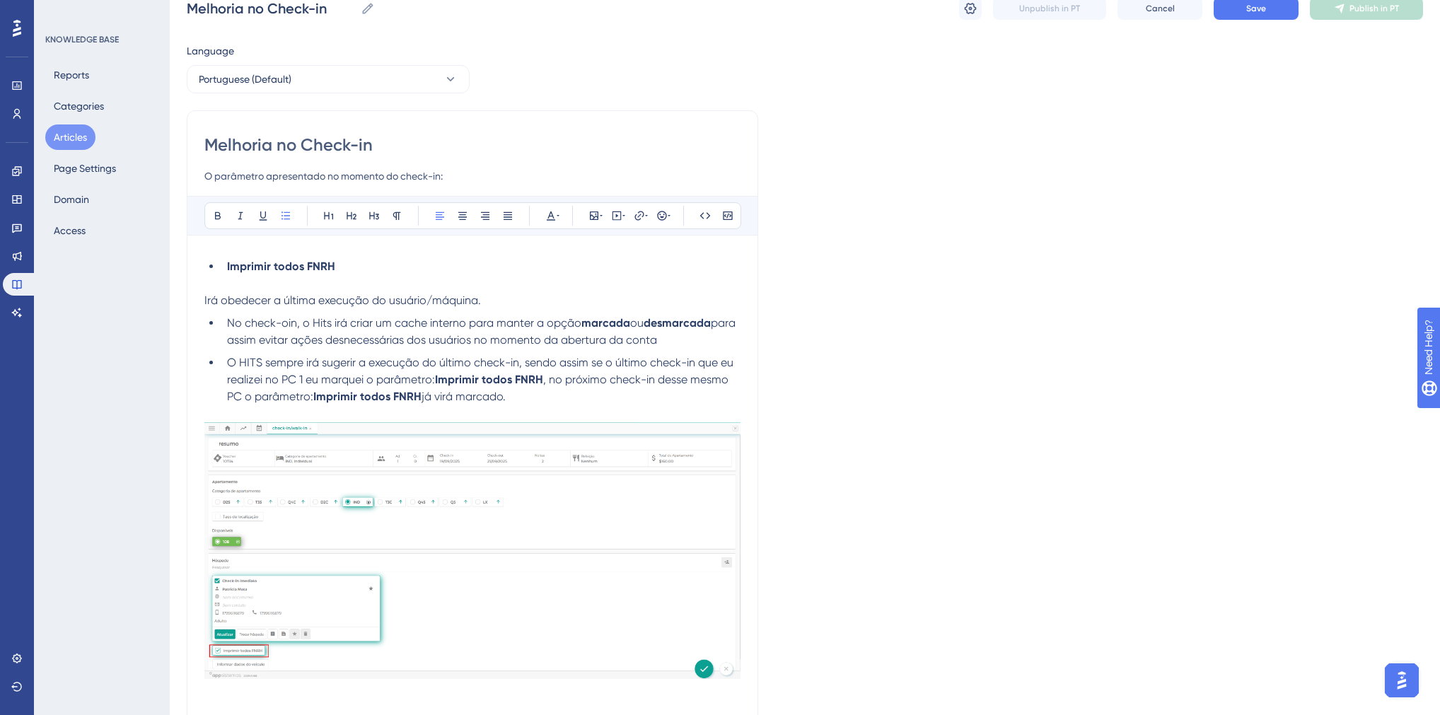
scroll to position [217, 0]
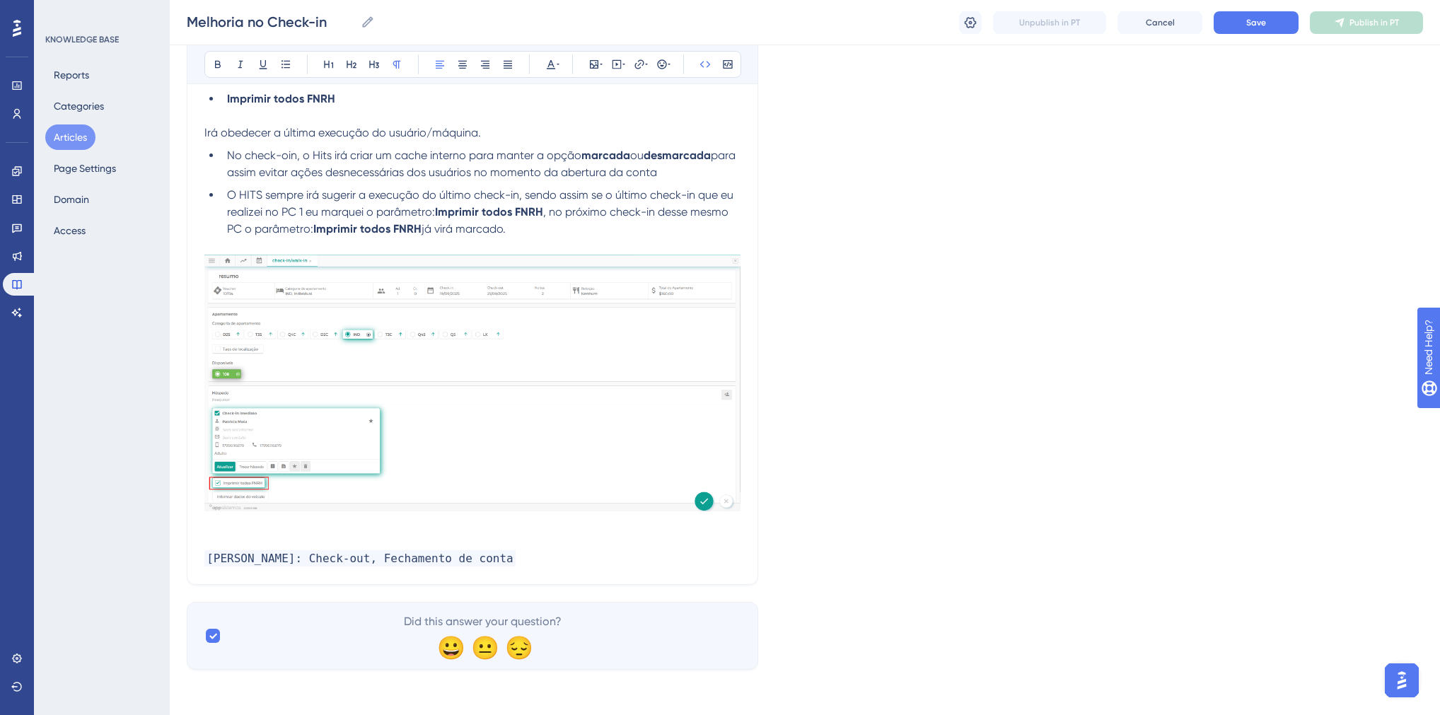
drag, startPoint x: 313, startPoint y: 559, endPoint x: 498, endPoint y: 566, distance: 185.5
click at [498, 566] on span "[PERSON_NAME]: Check-out, Fechamento de conta" at bounding box center [359, 558] width 311 height 16
click at [969, 22] on icon at bounding box center [971, 21] width 12 height 11
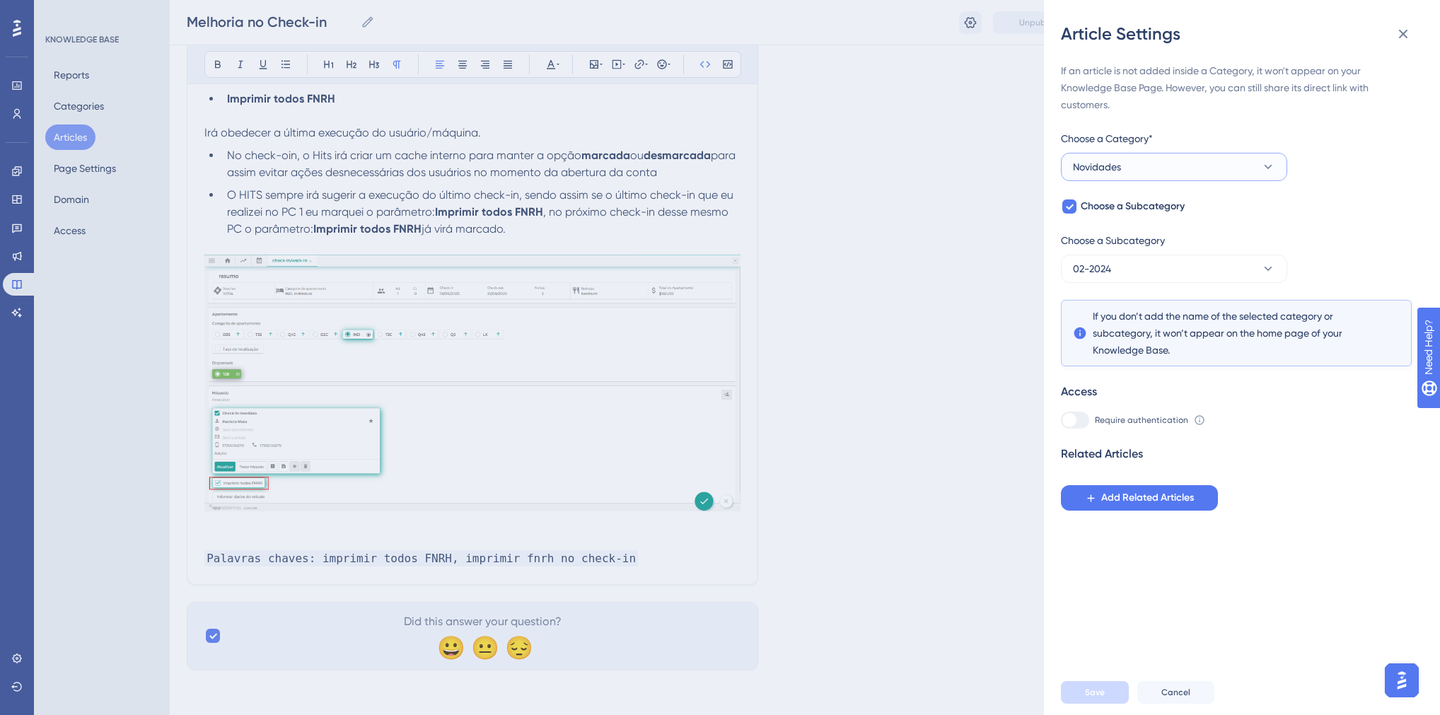
click at [1135, 170] on button "Novidades" at bounding box center [1174, 167] width 226 height 28
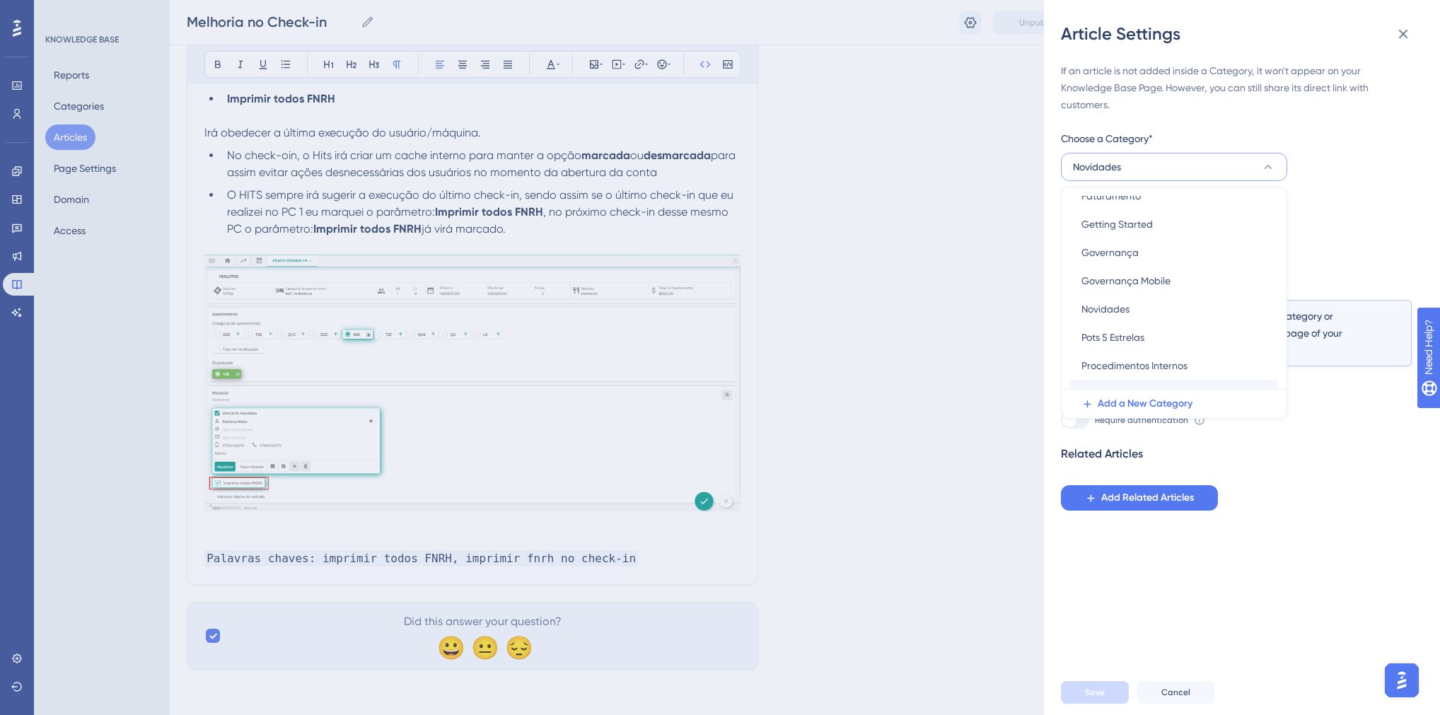
scroll to position [372, 0]
click at [1125, 366] on div "Revisão Revisão" at bounding box center [1174, 375] width 185 height 28
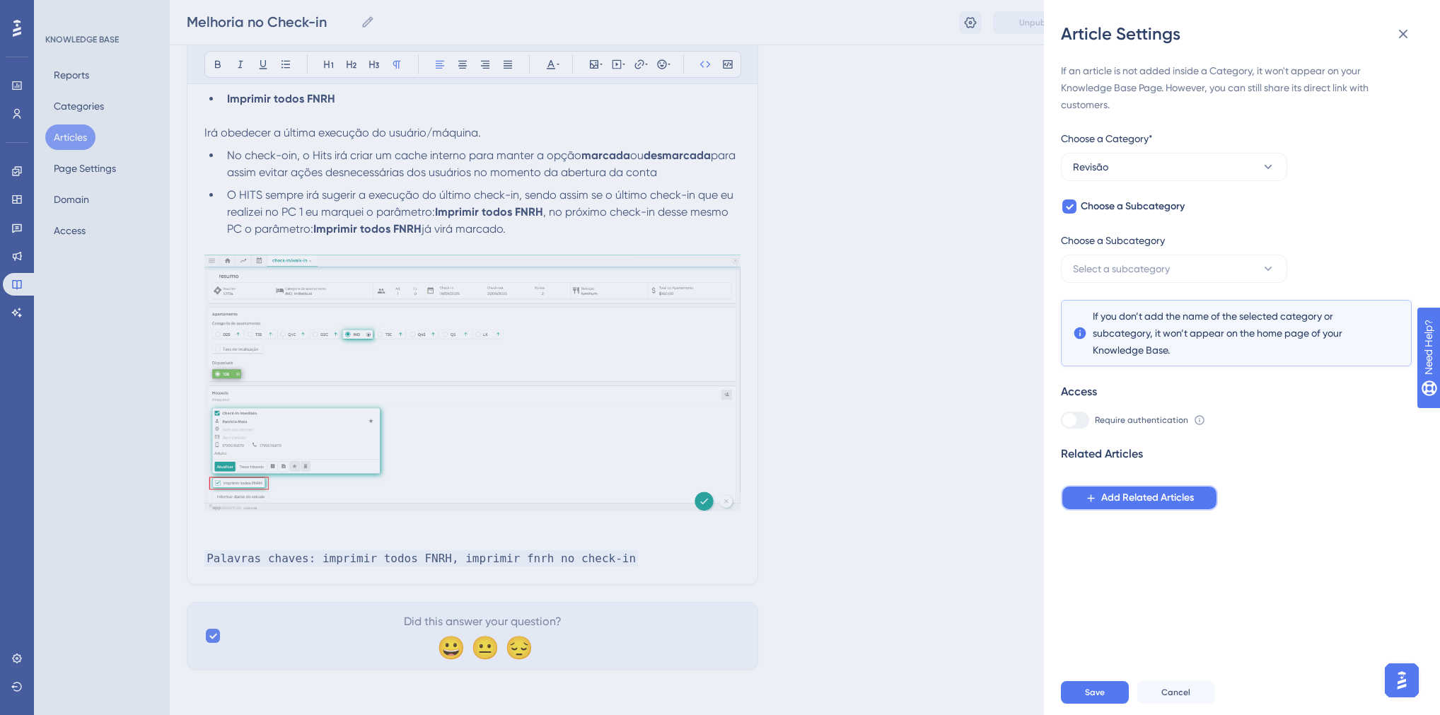
click at [1070, 497] on button "Add Related Articles" at bounding box center [1139, 497] width 157 height 25
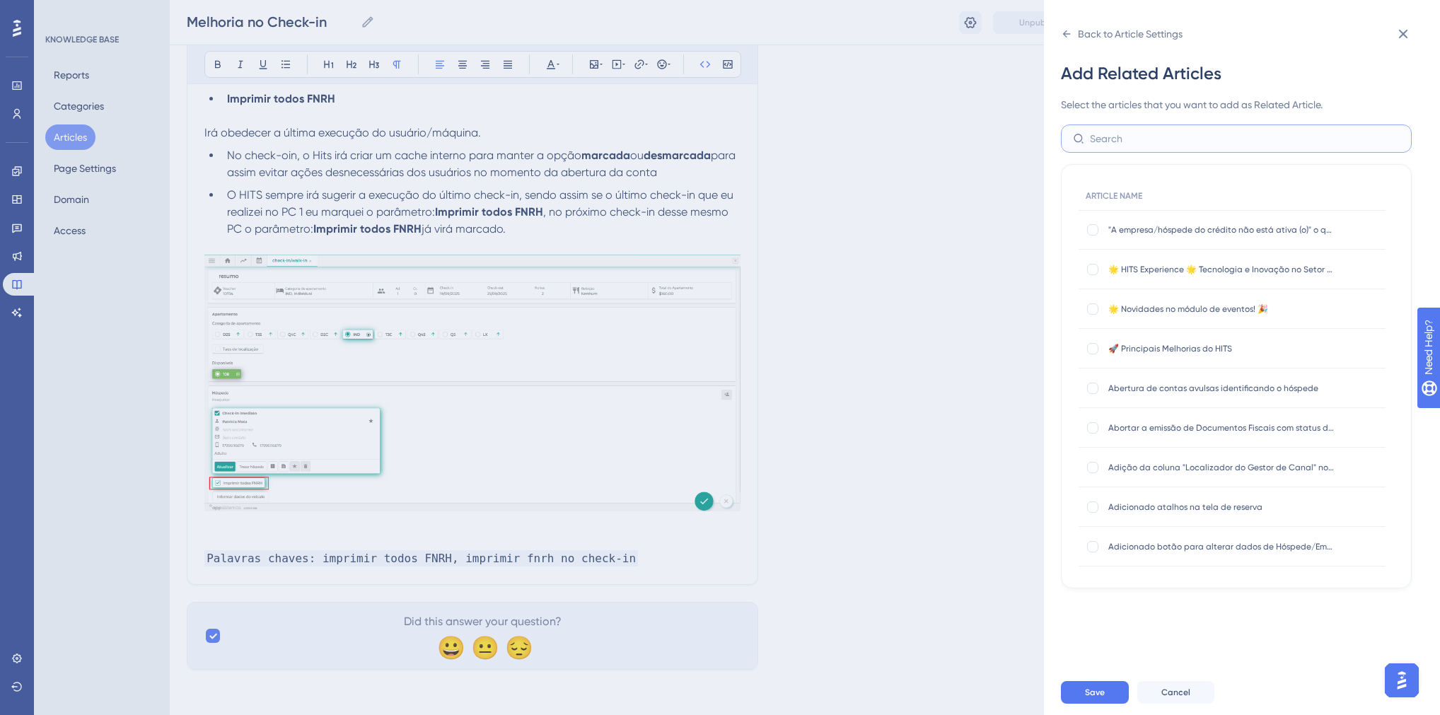
click at [1131, 140] on input "text" at bounding box center [1245, 139] width 310 height 16
click at [1090, 141] on input "check-in" at bounding box center [1245, 139] width 310 height 16
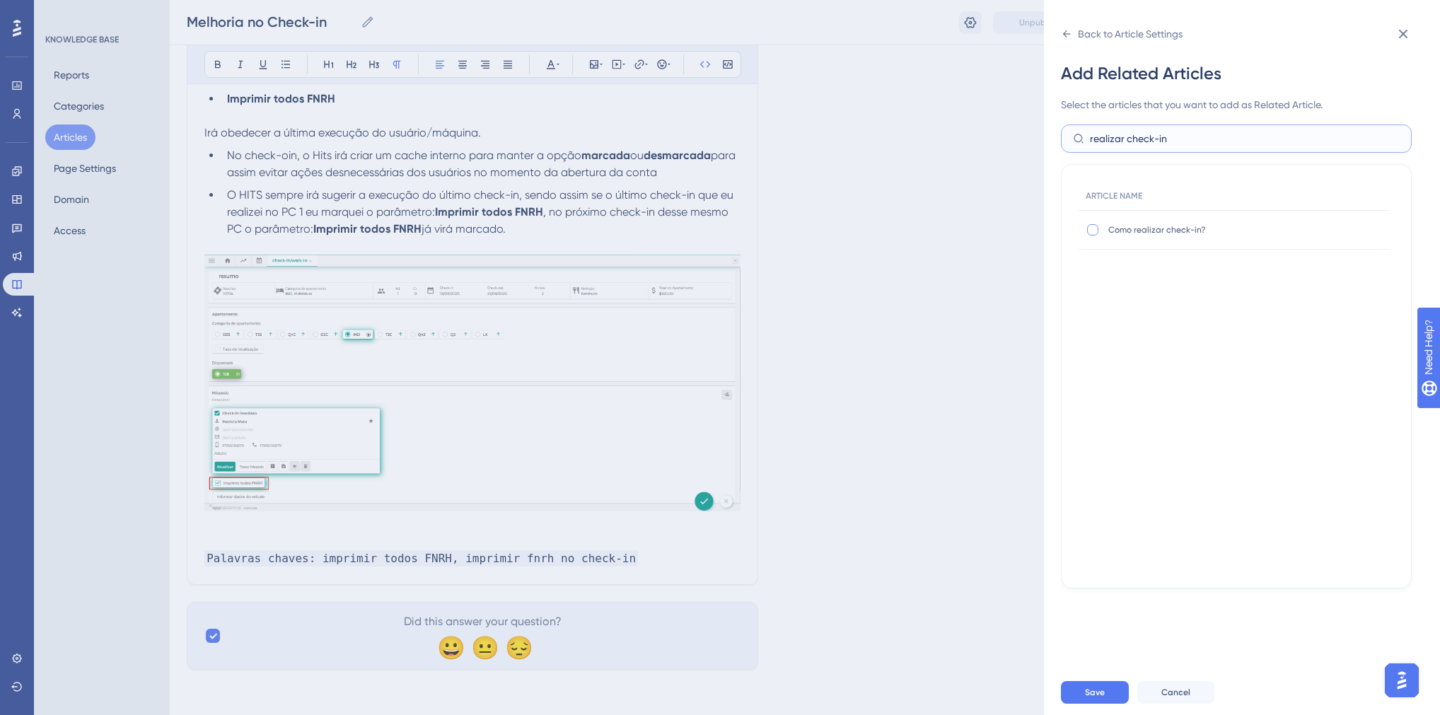
type input "realizar check-in"
click at [1096, 229] on div at bounding box center [1092, 229] width 11 height 11
checkbox input "true"
drag, startPoint x: 1123, startPoint y: 140, endPoint x: 1077, endPoint y: 143, distance: 46.1
click at [1077, 143] on label "realizar check-in" at bounding box center [1236, 139] width 351 height 28
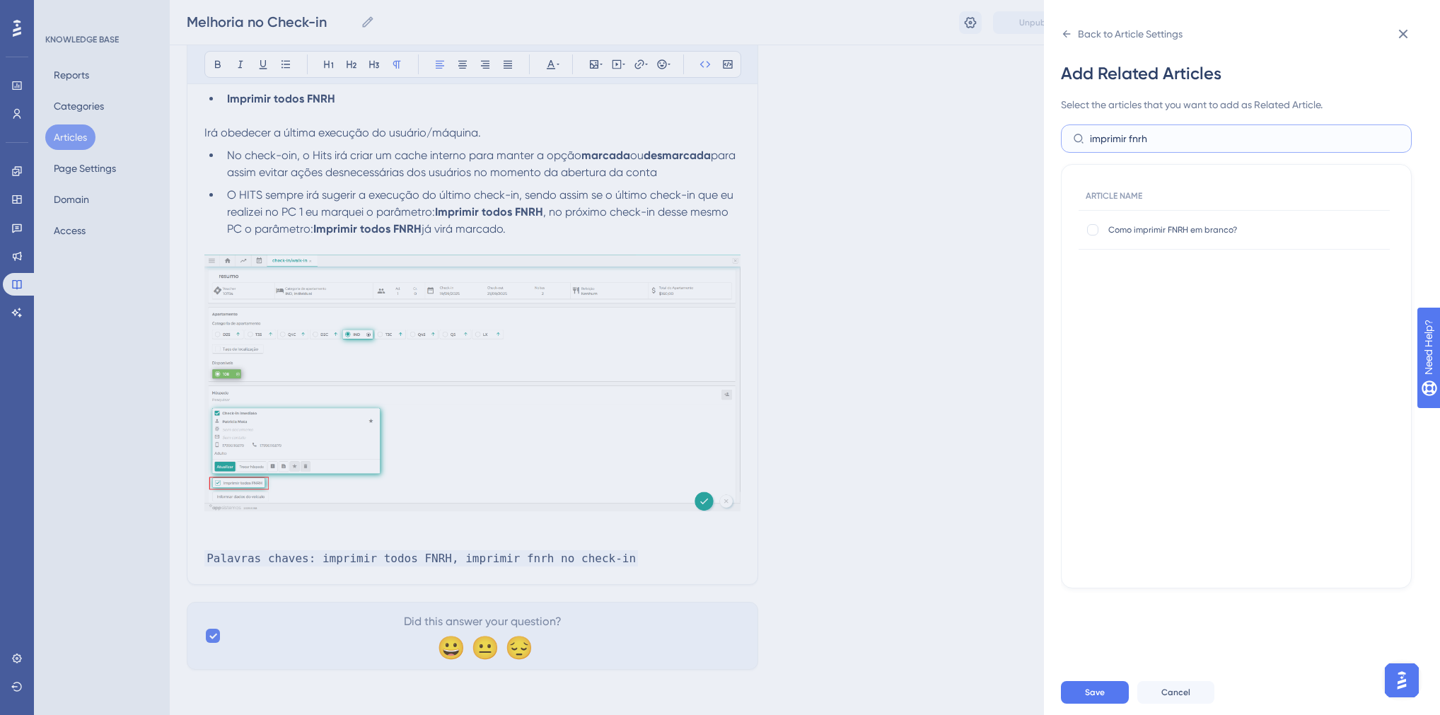
drag, startPoint x: 1127, startPoint y: 139, endPoint x: 1063, endPoint y: 137, distance: 63.7
click at [1063, 137] on label "imprimir fnrh" at bounding box center [1236, 139] width 351 height 28
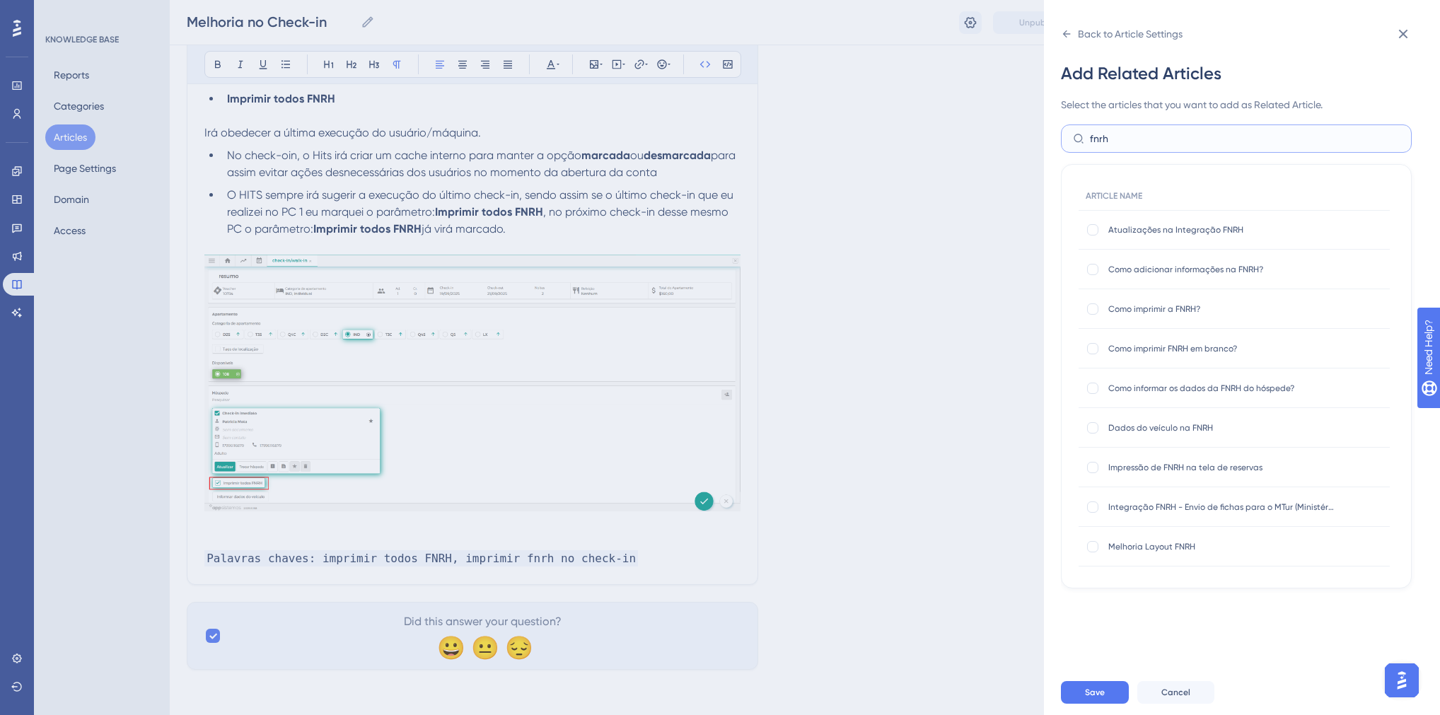
type input "fnrh"
click at [1188, 307] on span "Como imprimir a FNRH?" at bounding box center [1221, 308] width 226 height 11
click at [1088, 306] on div at bounding box center [1092, 308] width 11 height 11
checkbox input "true"
drag, startPoint x: 1105, startPoint y: 697, endPoint x: 1019, endPoint y: 454, distance: 258.2
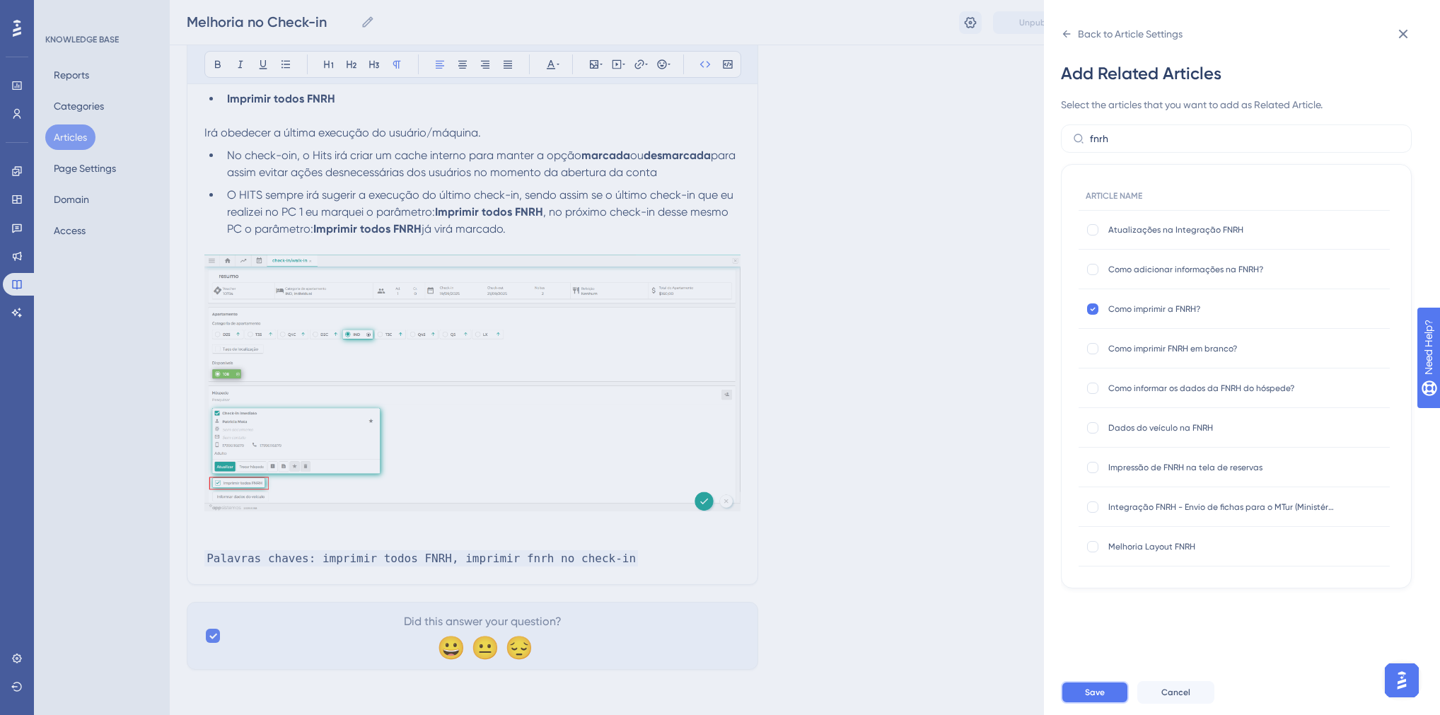
click at [1105, 697] on button "Save" at bounding box center [1095, 692] width 68 height 23
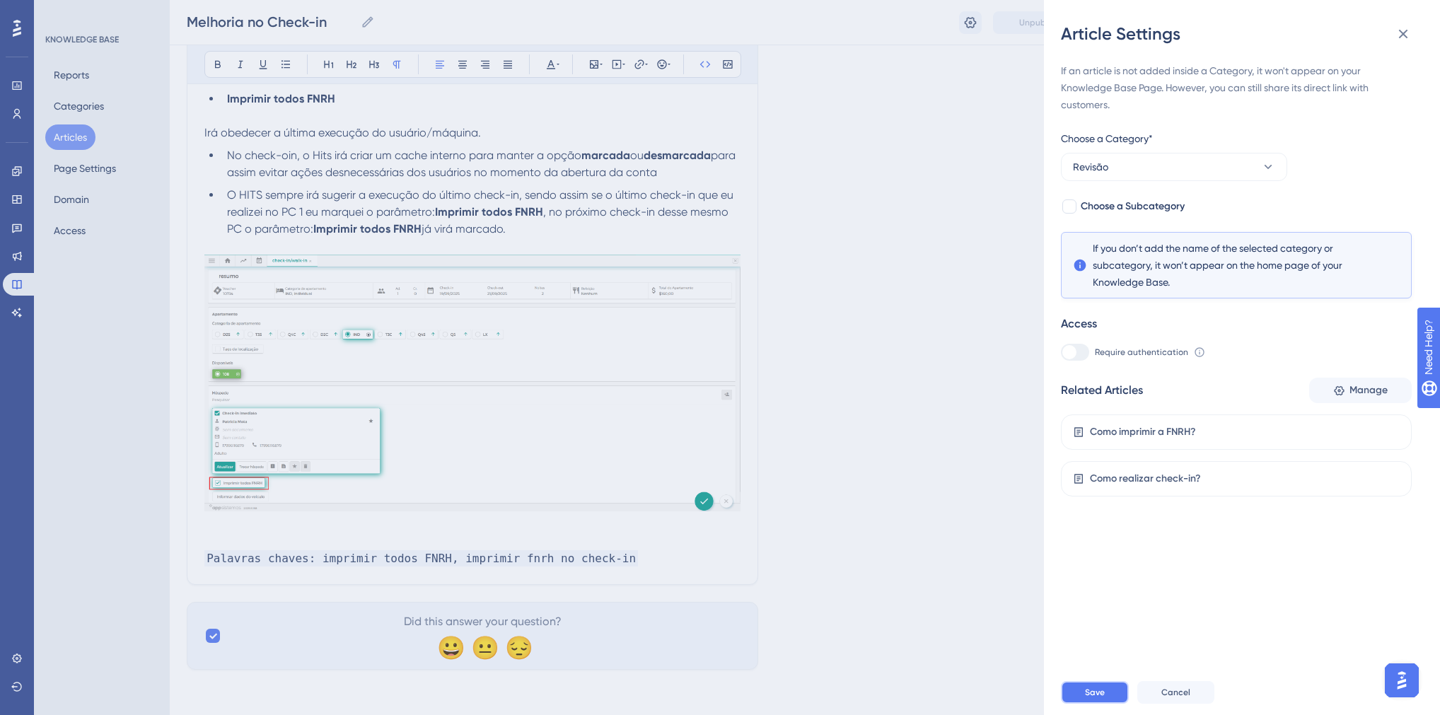
click at [1087, 704] on button "Save" at bounding box center [1095, 692] width 68 height 23
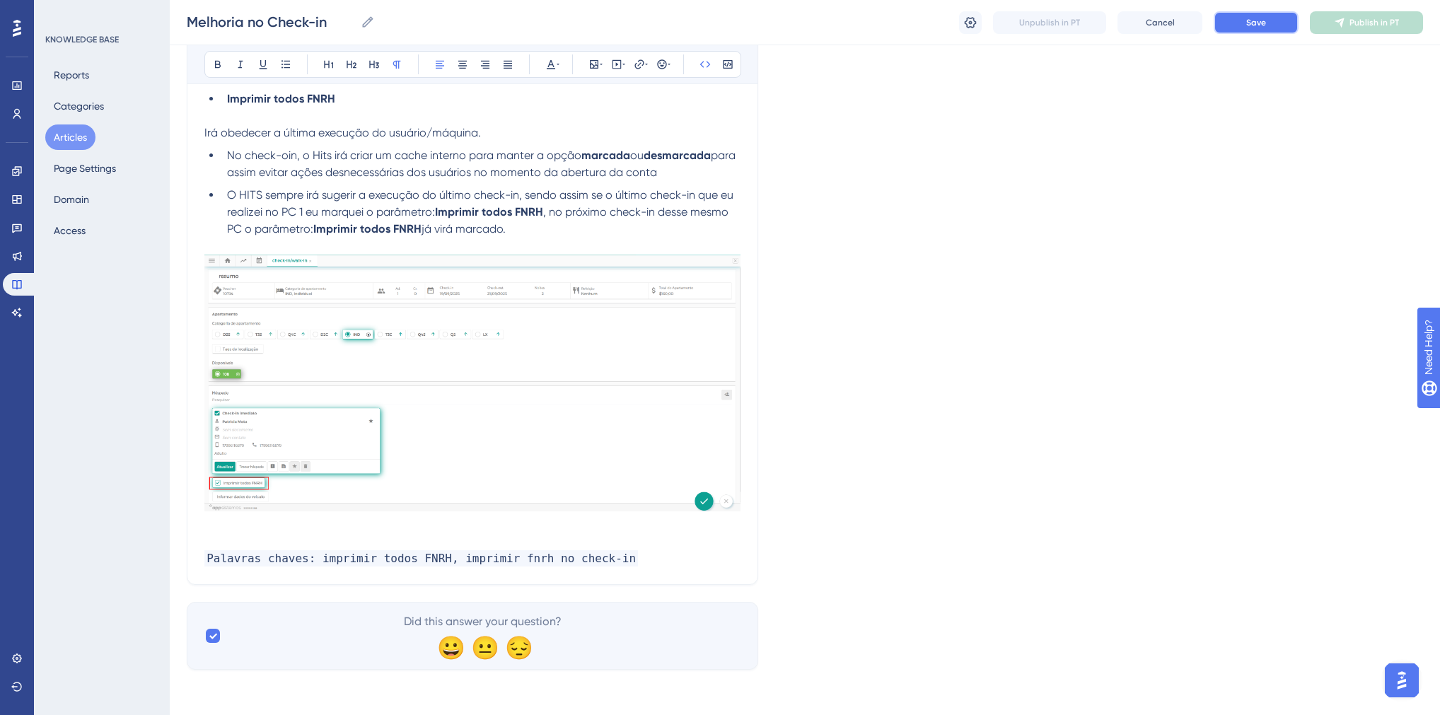
click at [1256, 27] on span "Save" at bounding box center [1256, 22] width 20 height 11
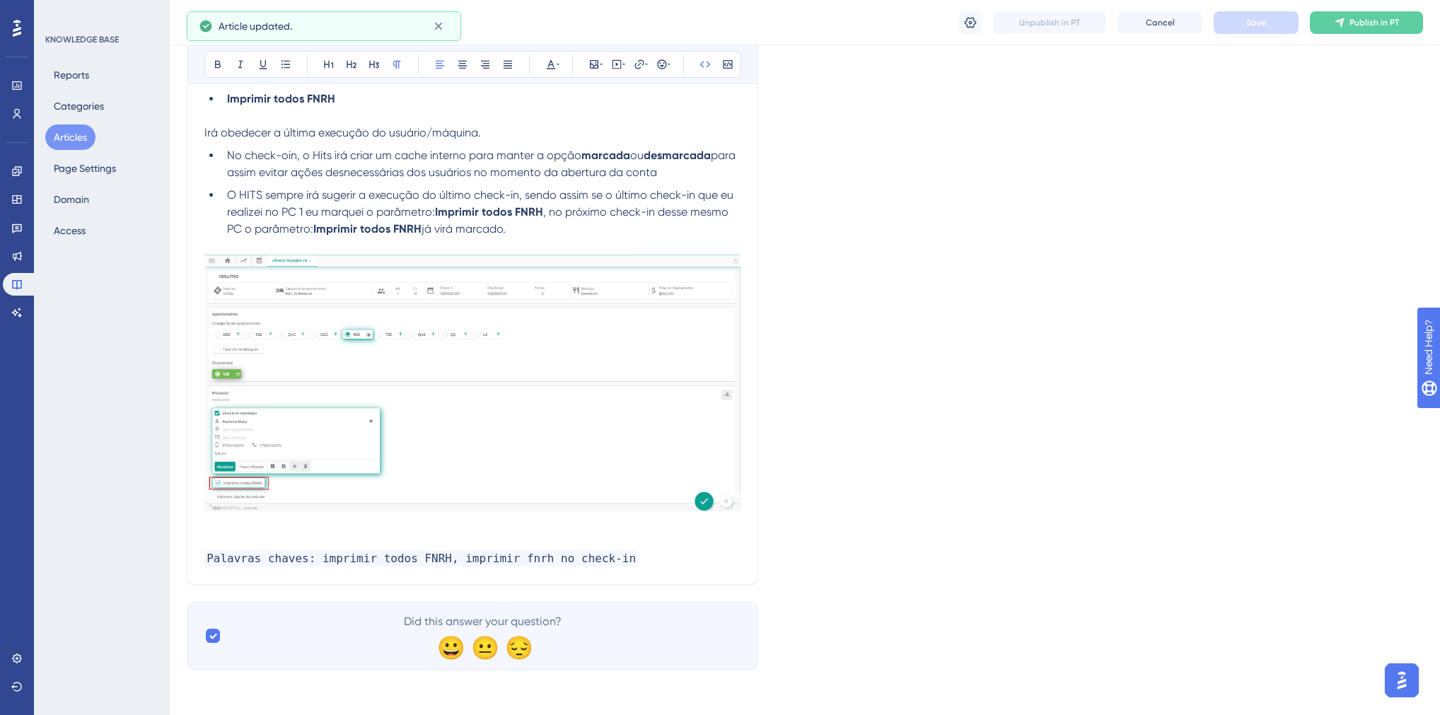
click at [85, 137] on button "Articles" at bounding box center [70, 137] width 50 height 25
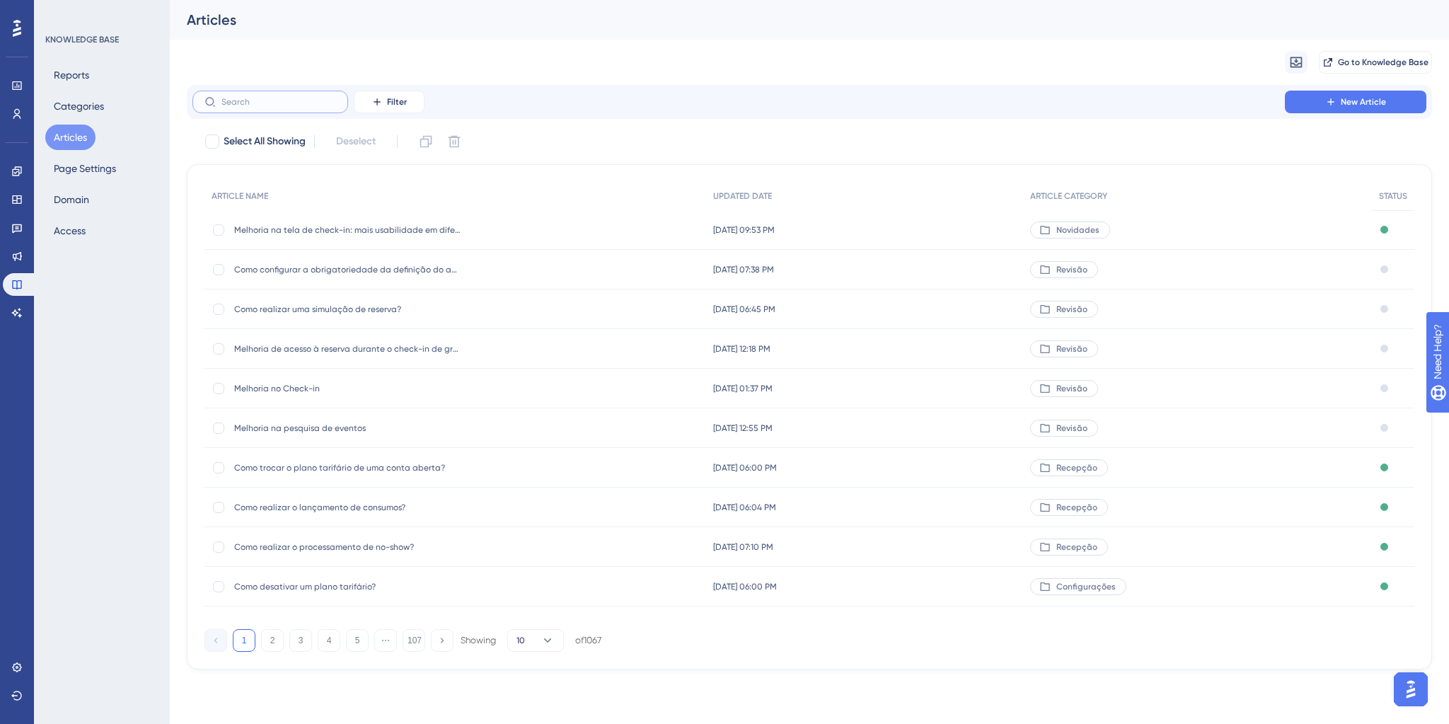
click at [291, 101] on input "text" at bounding box center [278, 102] width 115 height 10
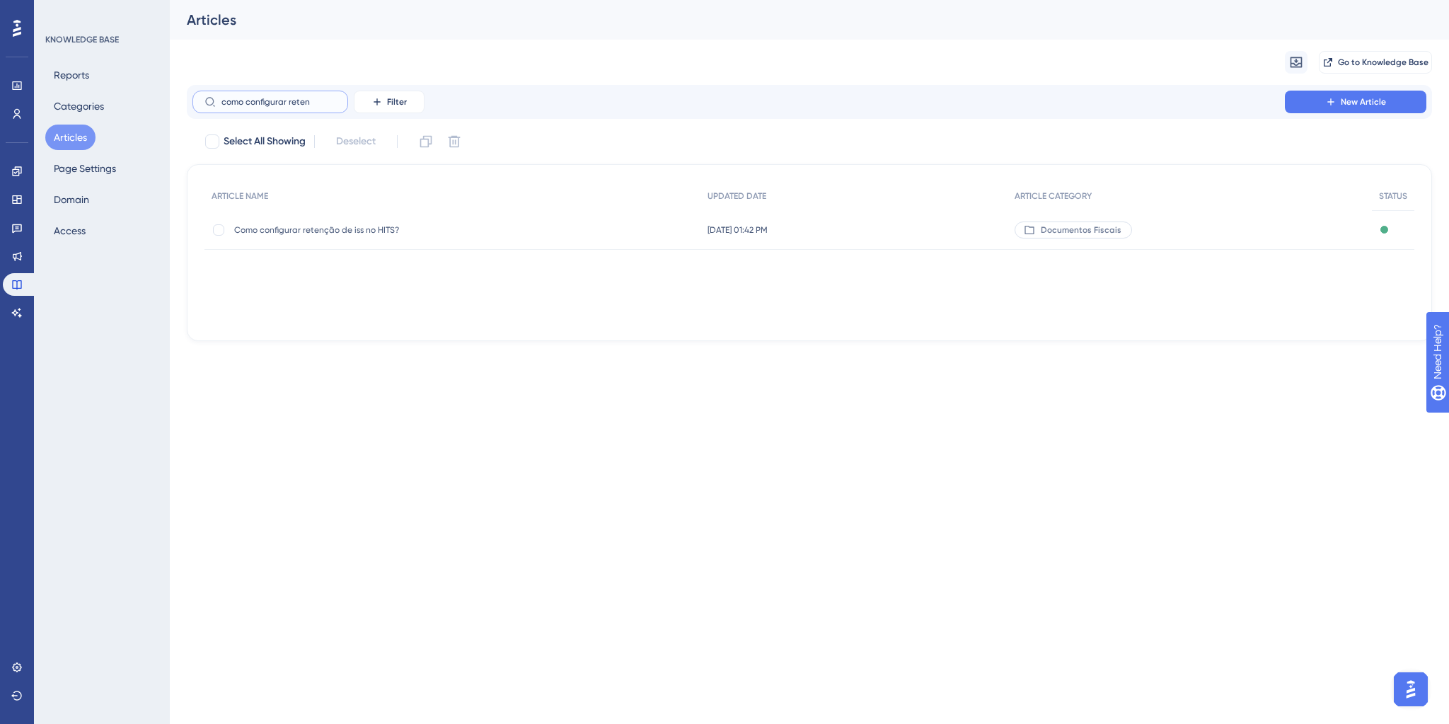
type input "como configurar reten"
click at [368, 229] on span "Como configurar retenção de iss no HITS?" at bounding box center [347, 229] width 226 height 11
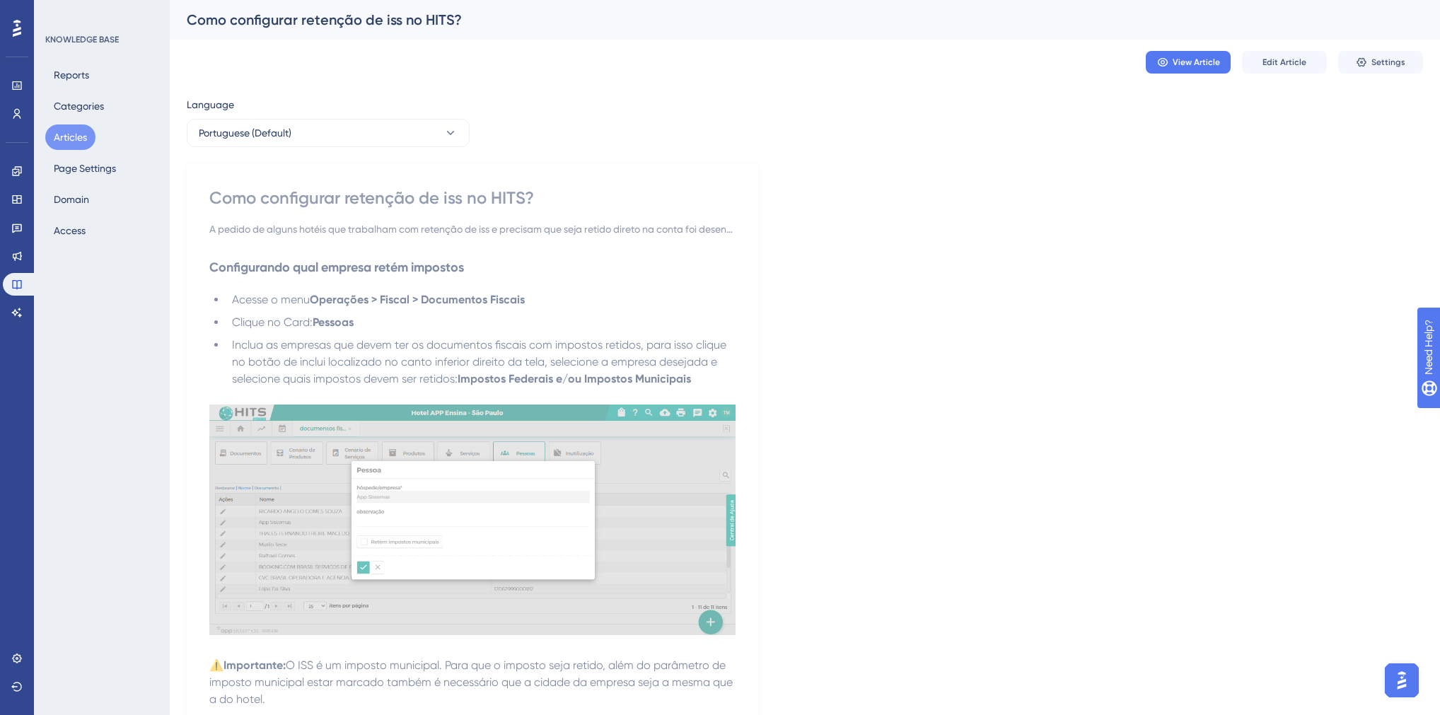
click at [277, 25] on div "Como configurar retenção de iss no HITS?" at bounding box center [787, 20] width 1201 height 20
copy div "Como configurar retenção de iss no HITS? View Article Edit Article Settings Lan…"
click at [76, 138] on button "Articles" at bounding box center [70, 137] width 50 height 25
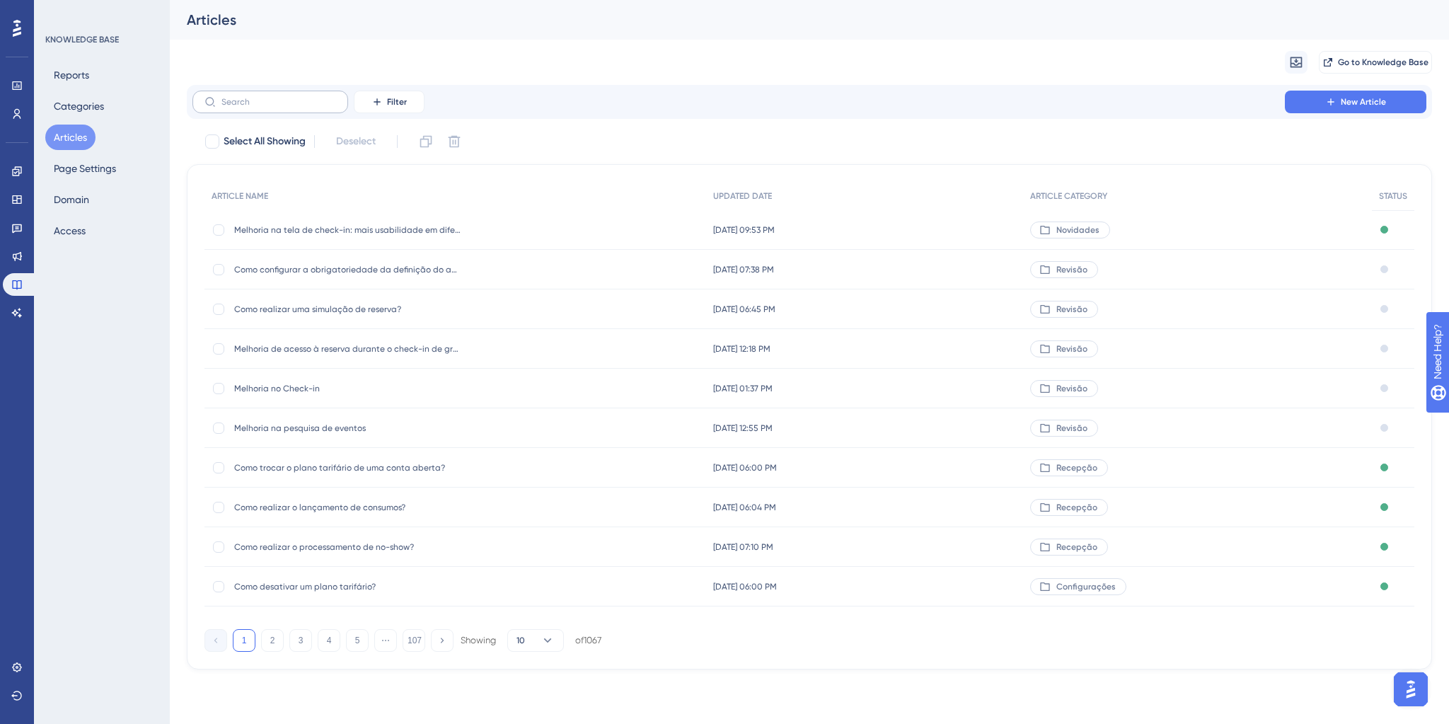
click at [268, 108] on label at bounding box center [270, 102] width 156 height 23
click at [268, 107] on input "text" at bounding box center [278, 102] width 115 height 10
paste input "Como configurar retenção de iss no HITS?"
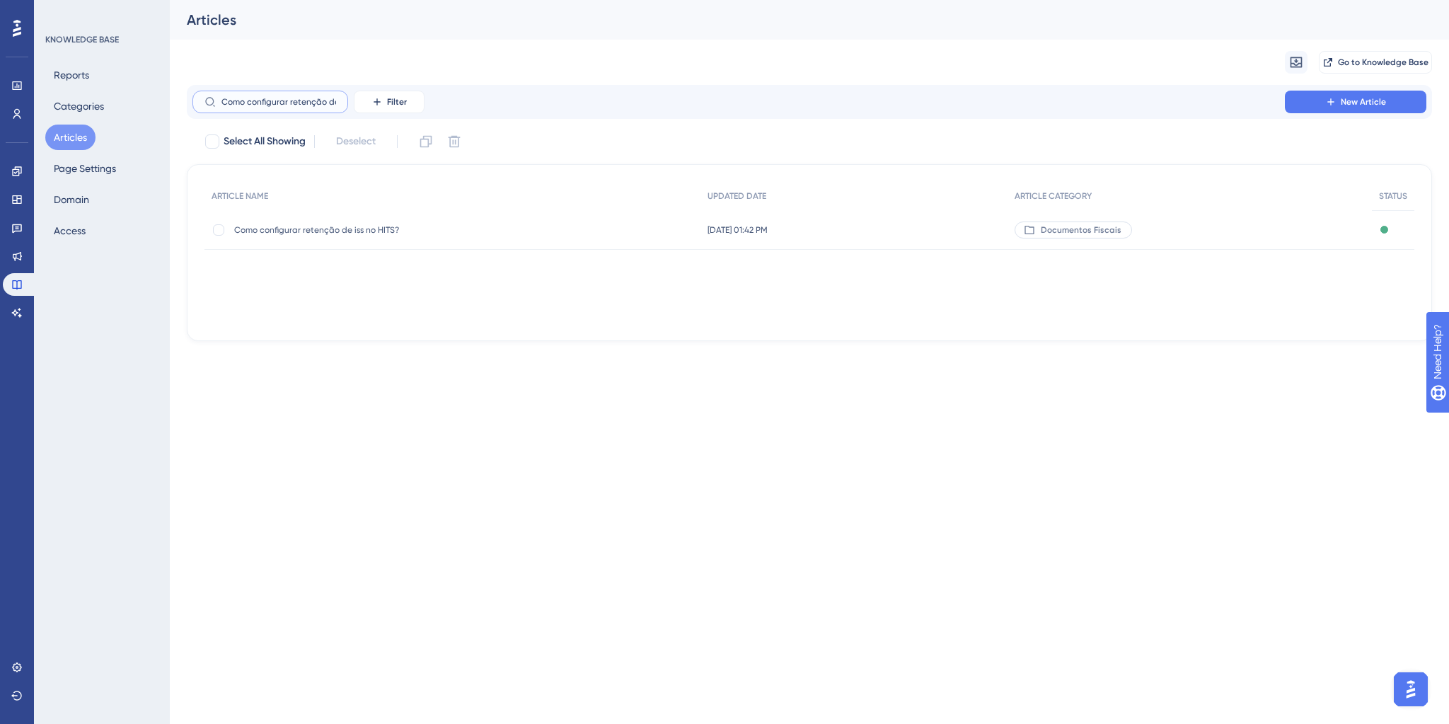
scroll to position [0, 47]
type input "Como configurar retenção de iss no HITS?"
click at [220, 227] on div at bounding box center [218, 229] width 11 height 11
checkbox input "true"
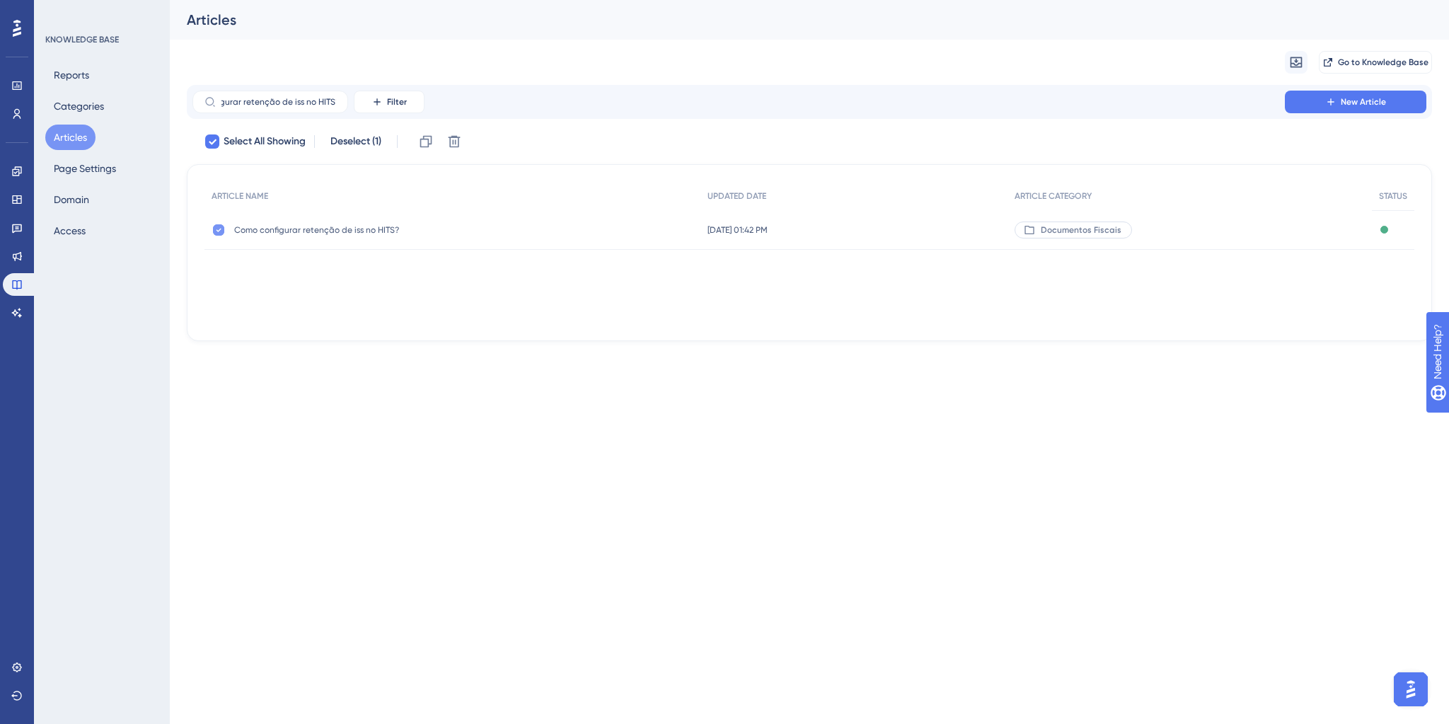
scroll to position [0, 0]
click at [422, 146] on icon at bounding box center [426, 141] width 14 height 14
checkbox input "false"
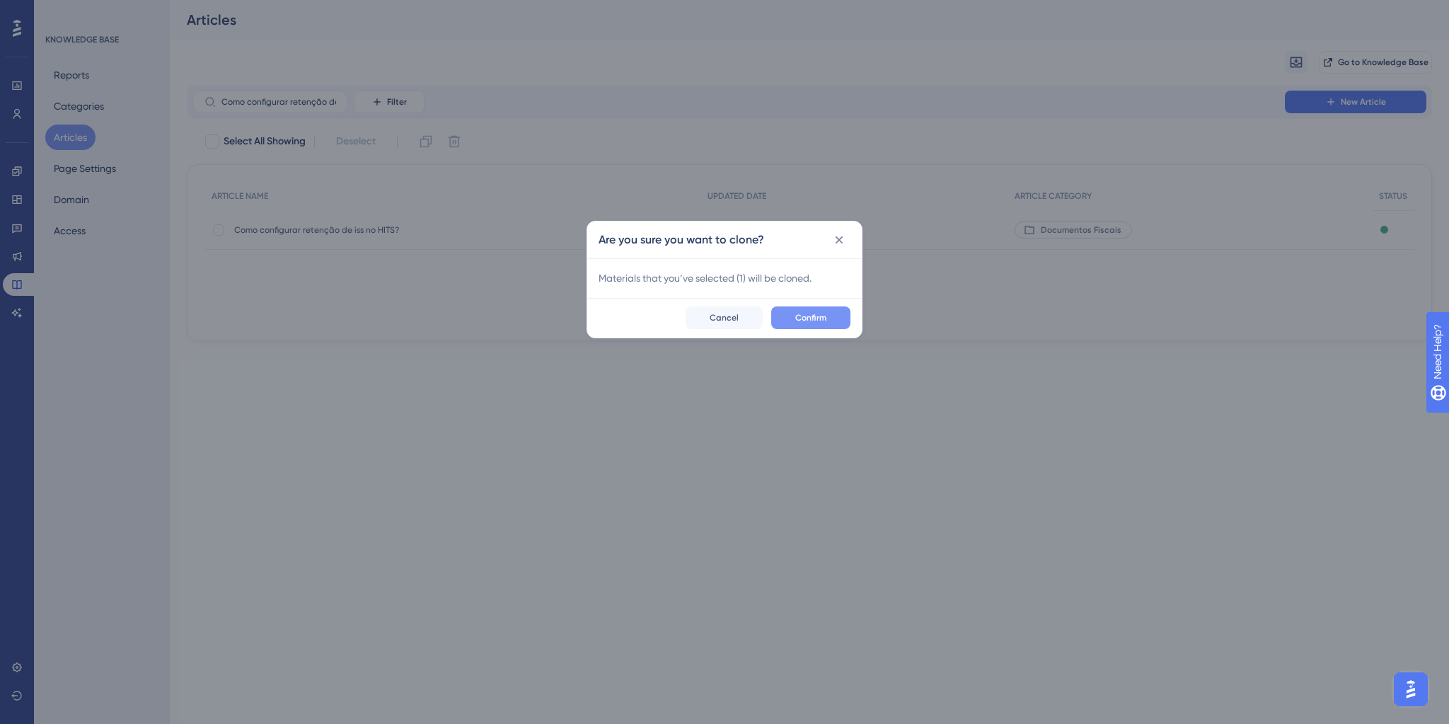
click at [808, 320] on span "Confirm" at bounding box center [810, 317] width 31 height 11
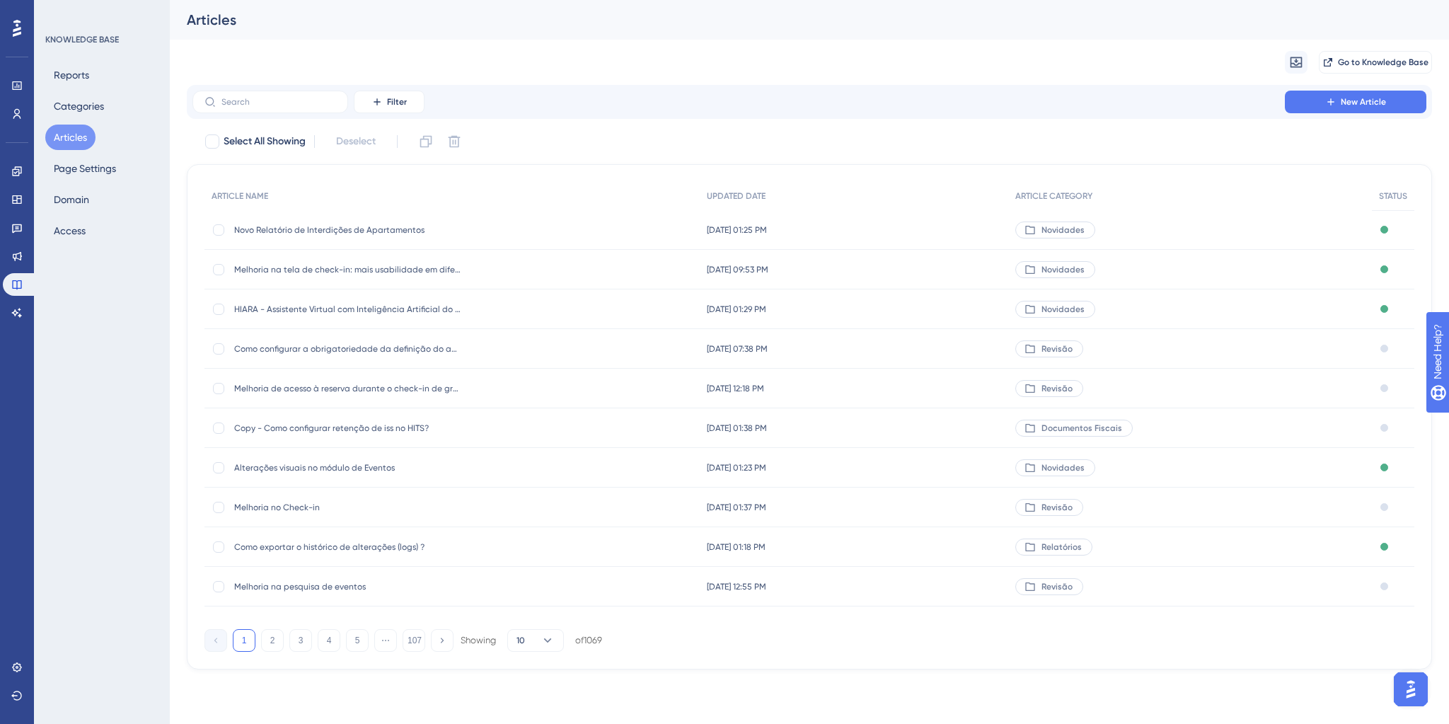
click at [317, 429] on span "Copy - Como configurar retenção de iss no HITS?" at bounding box center [347, 427] width 226 height 11
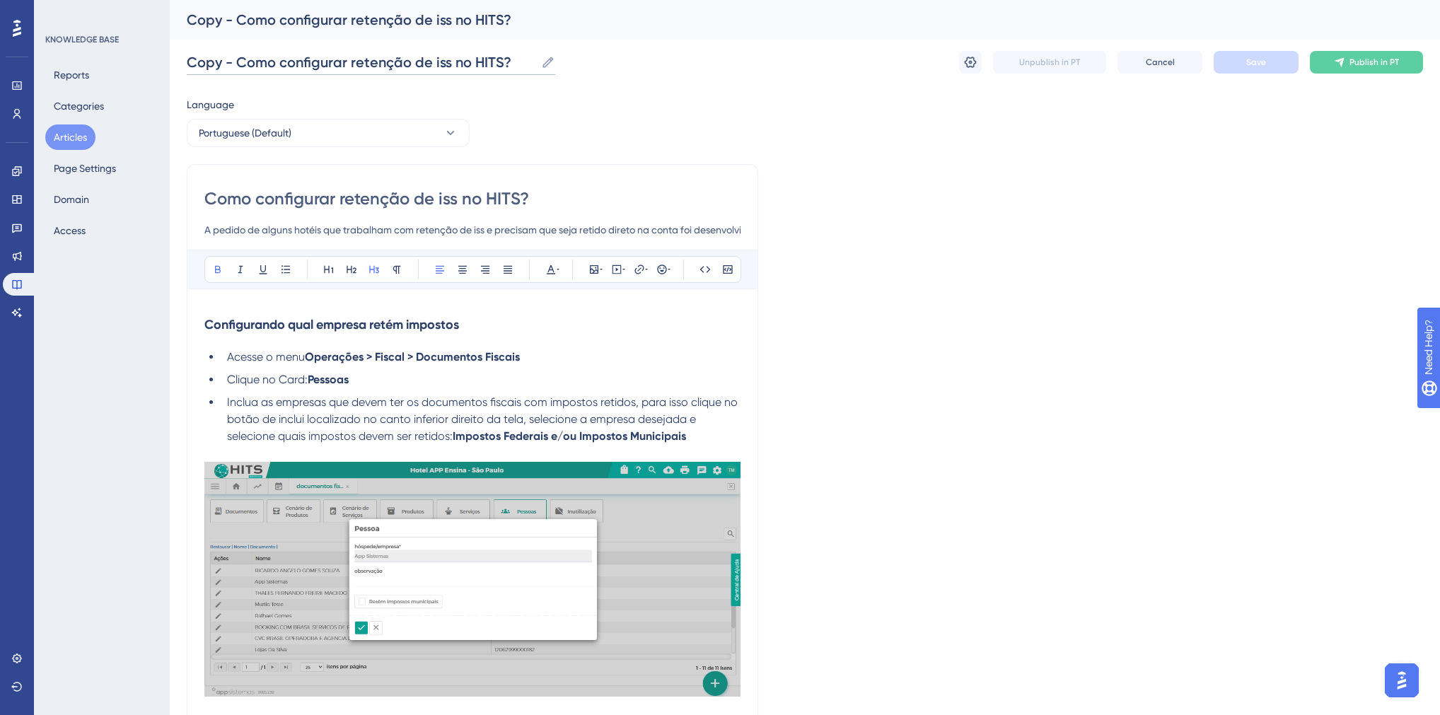
drag, startPoint x: 226, startPoint y: 65, endPoint x: 183, endPoint y: 64, distance: 43.2
drag, startPoint x: 382, startPoint y: 66, endPoint x: 399, endPoint y: 66, distance: 17.0
click at [399, 66] on input "Como configurar retenção de iss no HITS?" at bounding box center [337, 62] width 300 height 20
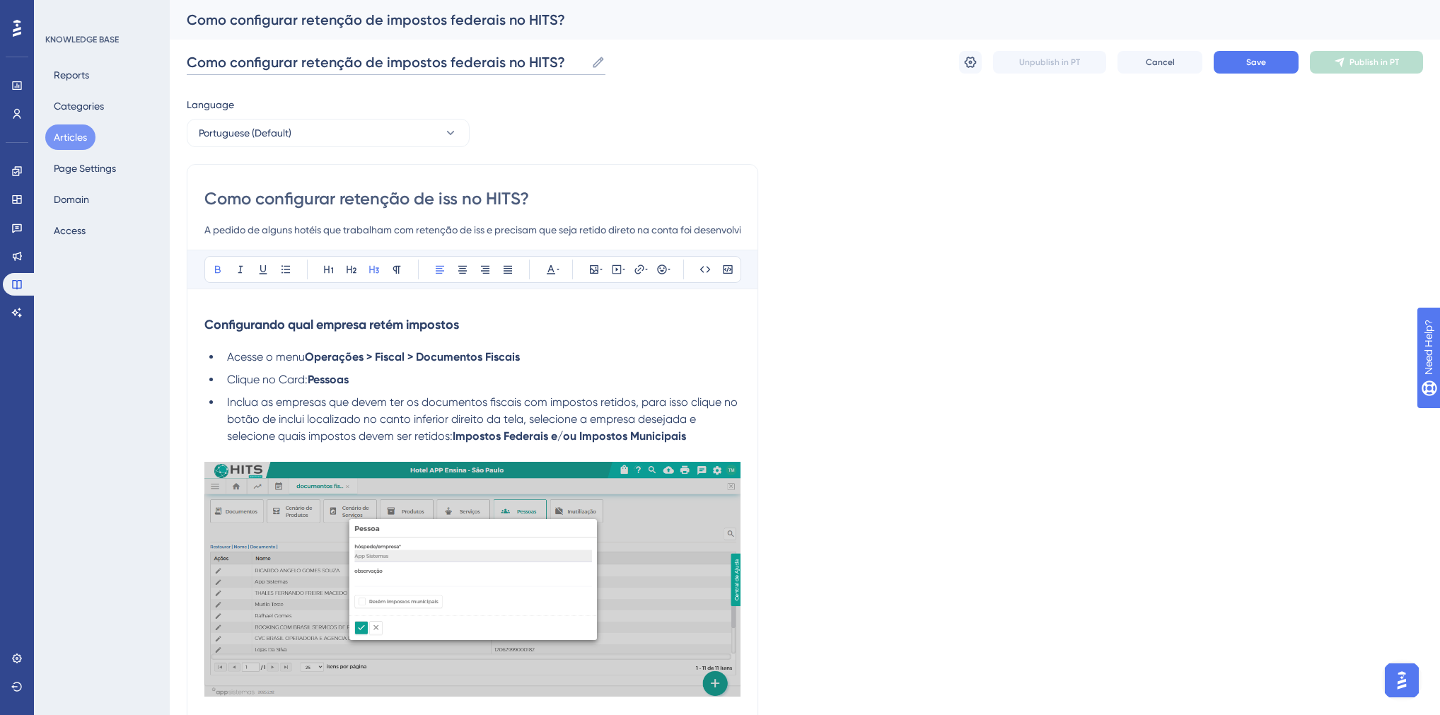
drag, startPoint x: 492, startPoint y: 62, endPoint x: 383, endPoint y: 66, distance: 109.7
click at [383, 66] on input "Como configurar retenção de impostos federais no HITS?" at bounding box center [386, 62] width 399 height 20
type input "Como configurar retenção de impostos federais no HITS?"
drag, startPoint x: 441, startPoint y: 202, endPoint x: 458, endPoint y: 201, distance: 16.3
click at [458, 201] on input "Como configurar retenção de iss no HITS?" at bounding box center [472, 198] width 536 height 23
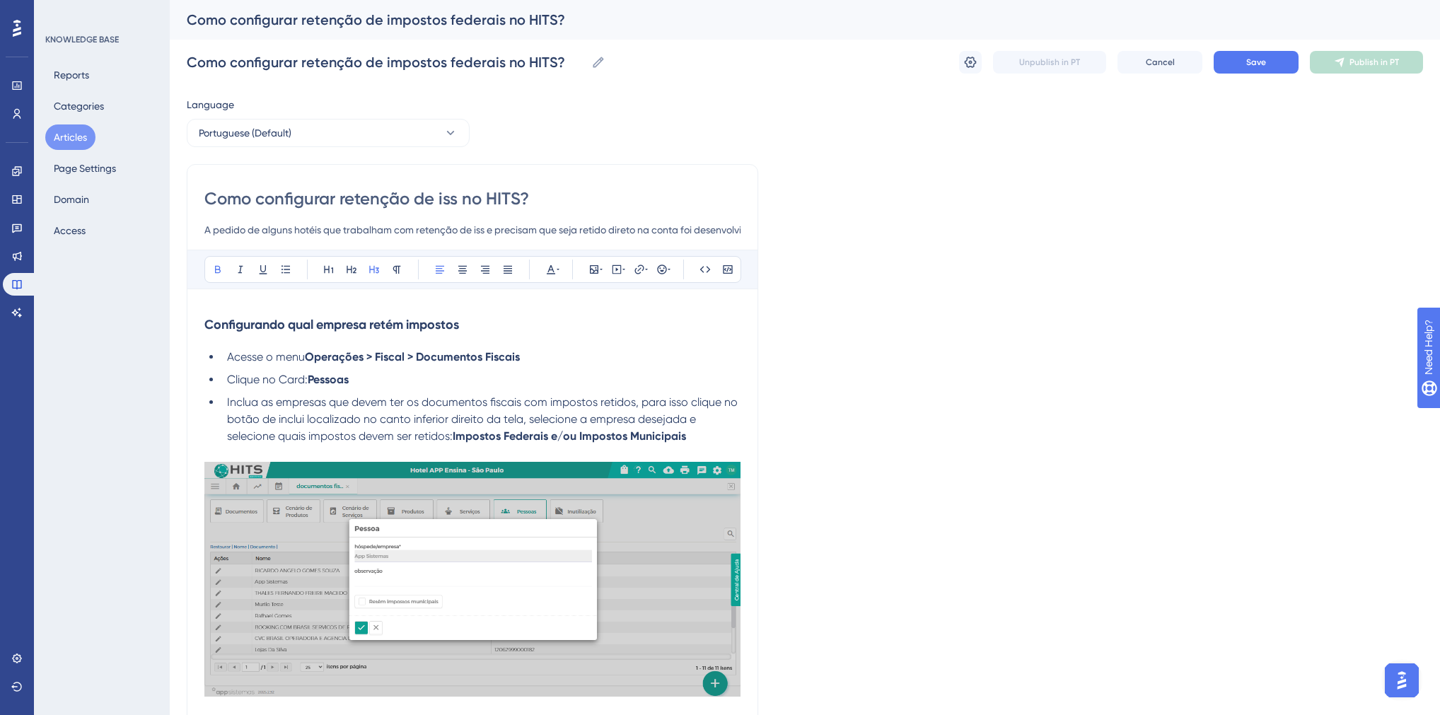
paste input "mpostos federai"
type input "Como configurar retenção de impostos federais no HITS?"
click at [477, 233] on input "A pedido de alguns hotéis que trabalham com retenção de iss e precisam que seja…" at bounding box center [472, 229] width 536 height 17
type input "A pedido de alguns hotéis que trabalham com retenção de impostos federais para …"
click at [276, 404] on span "Inclua as empresas que devem ter os documentos fiscais com impostos retidos, pa…" at bounding box center [484, 418] width 514 height 47
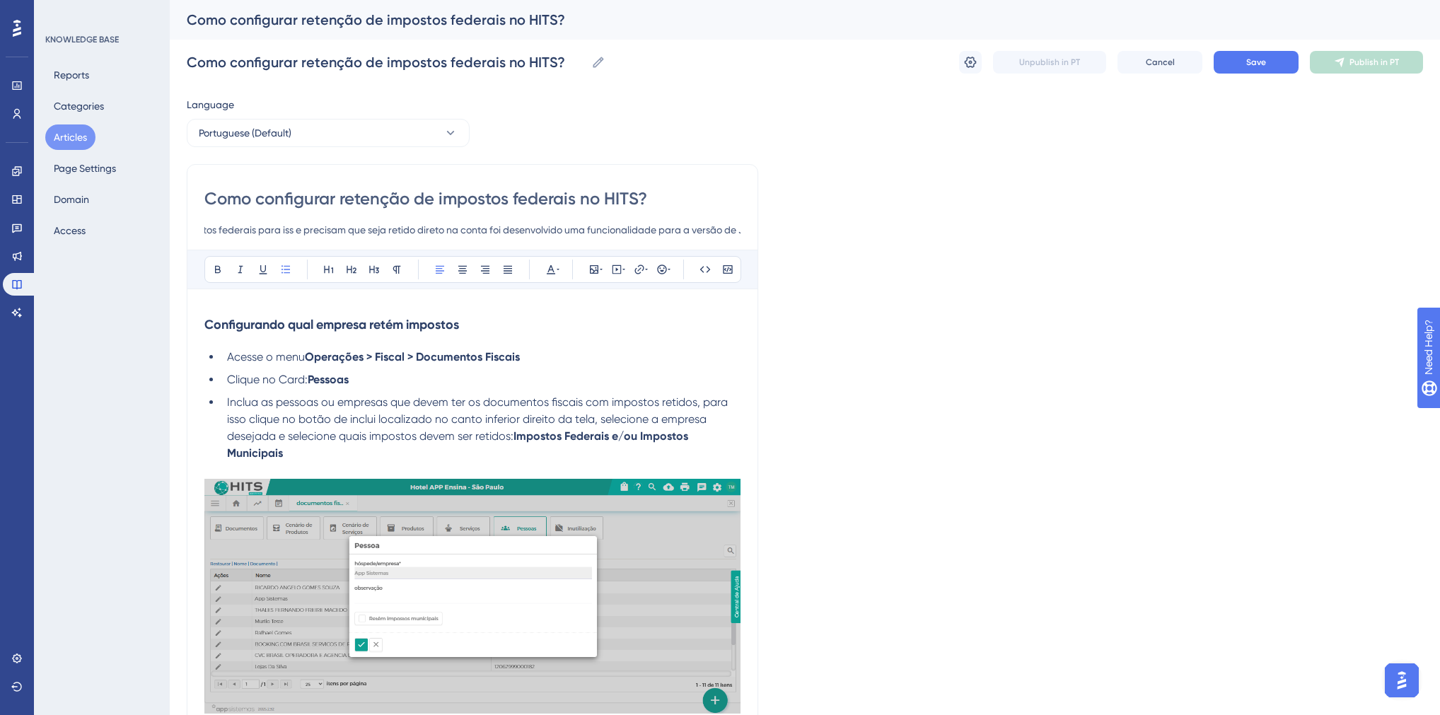
drag, startPoint x: 583, startPoint y: 229, endPoint x: 756, endPoint y: 226, distance: 172.6
click at [374, 226] on input "A pedido de alguns hotéis que trabalham com retenção de impostos federais para …" at bounding box center [472, 229] width 536 height 17
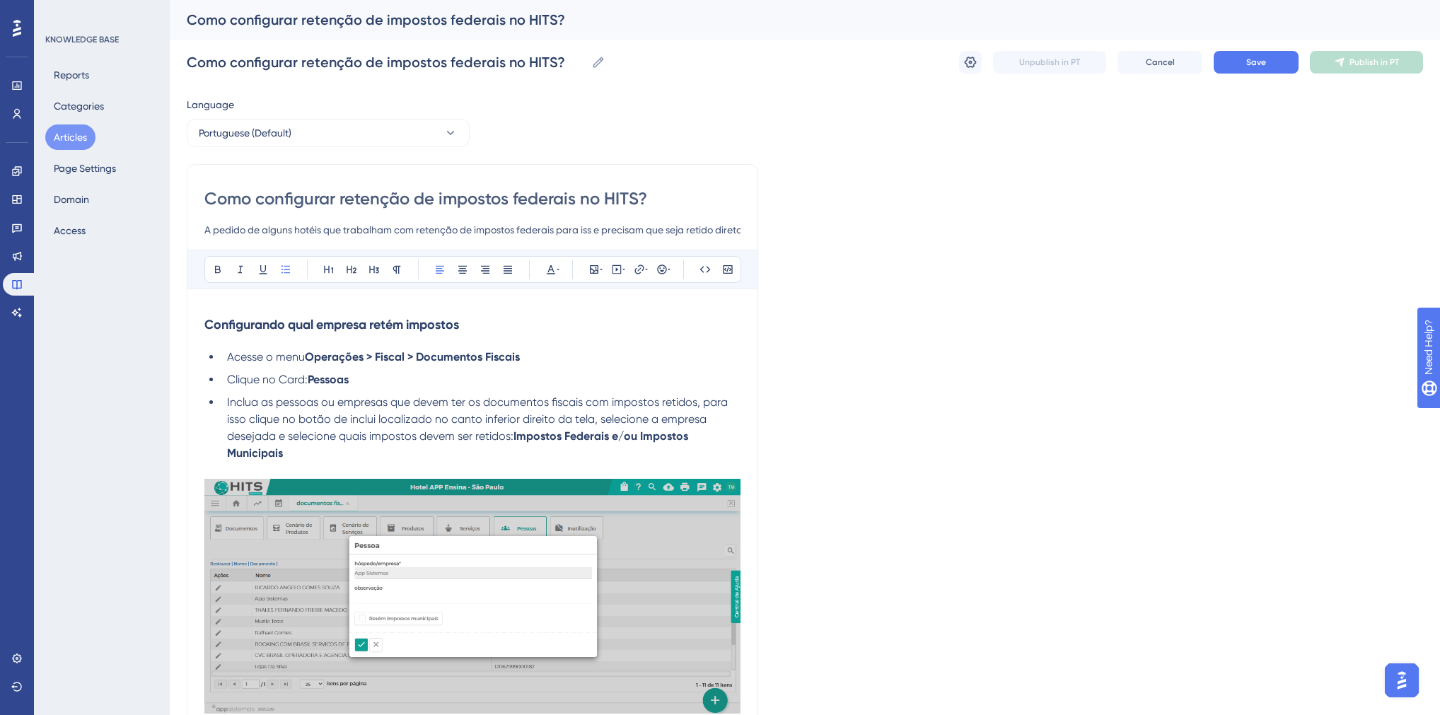
drag, startPoint x: 284, startPoint y: 233, endPoint x: 392, endPoint y: 235, distance: 107.5
click at [238, 235] on input "A pedido de alguns hotéis que trabalham com retenção de impostos federais para …" at bounding box center [472, 229] width 536 height 17
click at [461, 225] on input "A pedido de alguns hotéis que trabalham com retenção de impostos federais para …" at bounding box center [472, 229] width 536 height 17
click at [584, 231] on input "A pedido de alguns hotéis que trabalham com retenção de impostos federais para …" at bounding box center [472, 229] width 536 height 17
paste input "para pessoas jurídicas de direito privado"
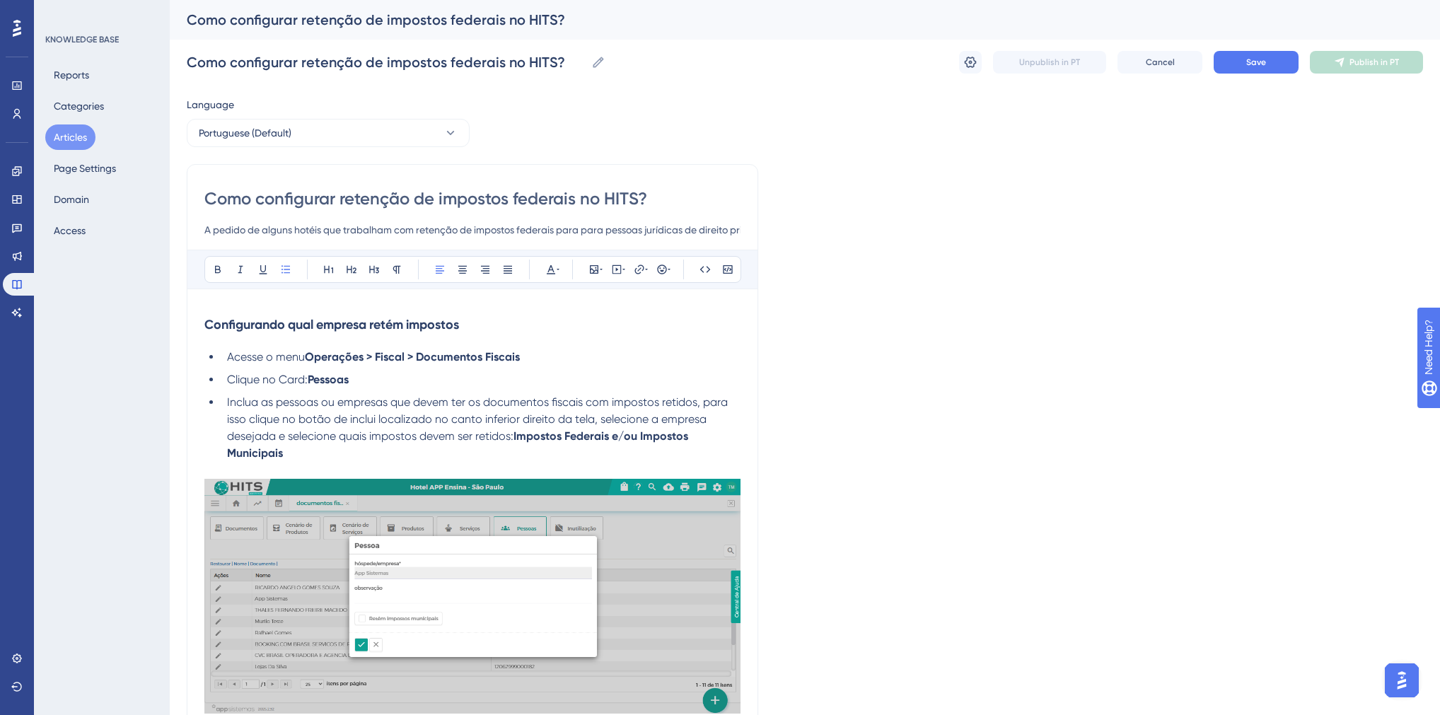
scroll to position [0, 28]
drag, startPoint x: 577, startPoint y: 231, endPoint x: 557, endPoint y: 232, distance: 19.8
click at [557, 232] on input "A pedido de alguns hotéis que trabalham com retenção de impostos federais para …" at bounding box center [472, 229] width 536 height 17
click at [697, 231] on input "A pedido de alguns hotéis que trabalham com retenção de impostos federais para …" at bounding box center [472, 229] width 536 height 17
click at [719, 230] on input "A pedido de alguns hotéis que trabalham com retenção de impostos federais para …" at bounding box center [472, 229] width 536 height 17
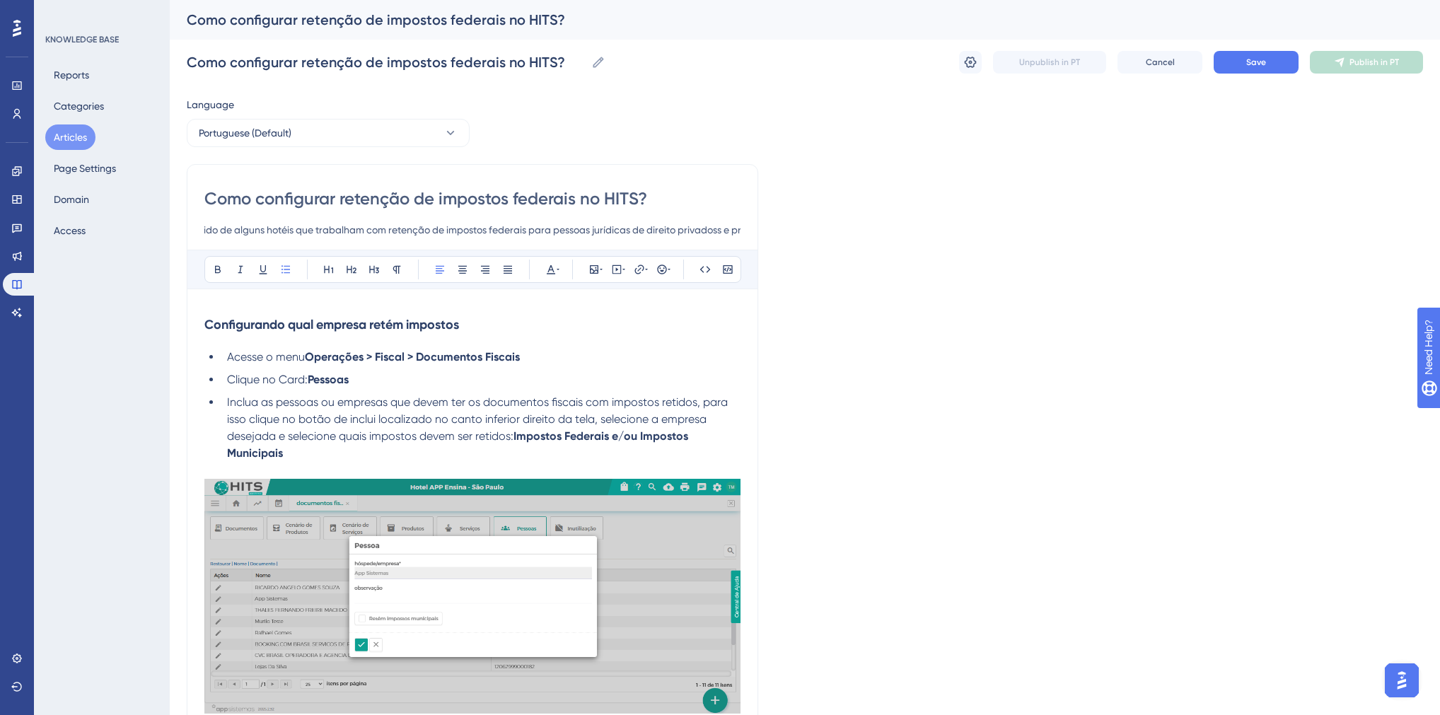
click at [721, 229] on input "A pedido de alguns hotéis que trabalham com retenção de impostos federais para …" at bounding box center [472, 229] width 536 height 17
drag, startPoint x: 307, startPoint y: 230, endPoint x: 487, endPoint y: 236, distance: 180.5
click at [487, 236] on input "A pedido de alguns hotéis que trabalham com retenção de impostos federais para …" at bounding box center [472, 229] width 536 height 17
click at [504, 229] on input "A pedido de alguns hotéis que trabalham com retenção de impostos federais para …" at bounding box center [472, 229] width 536 height 17
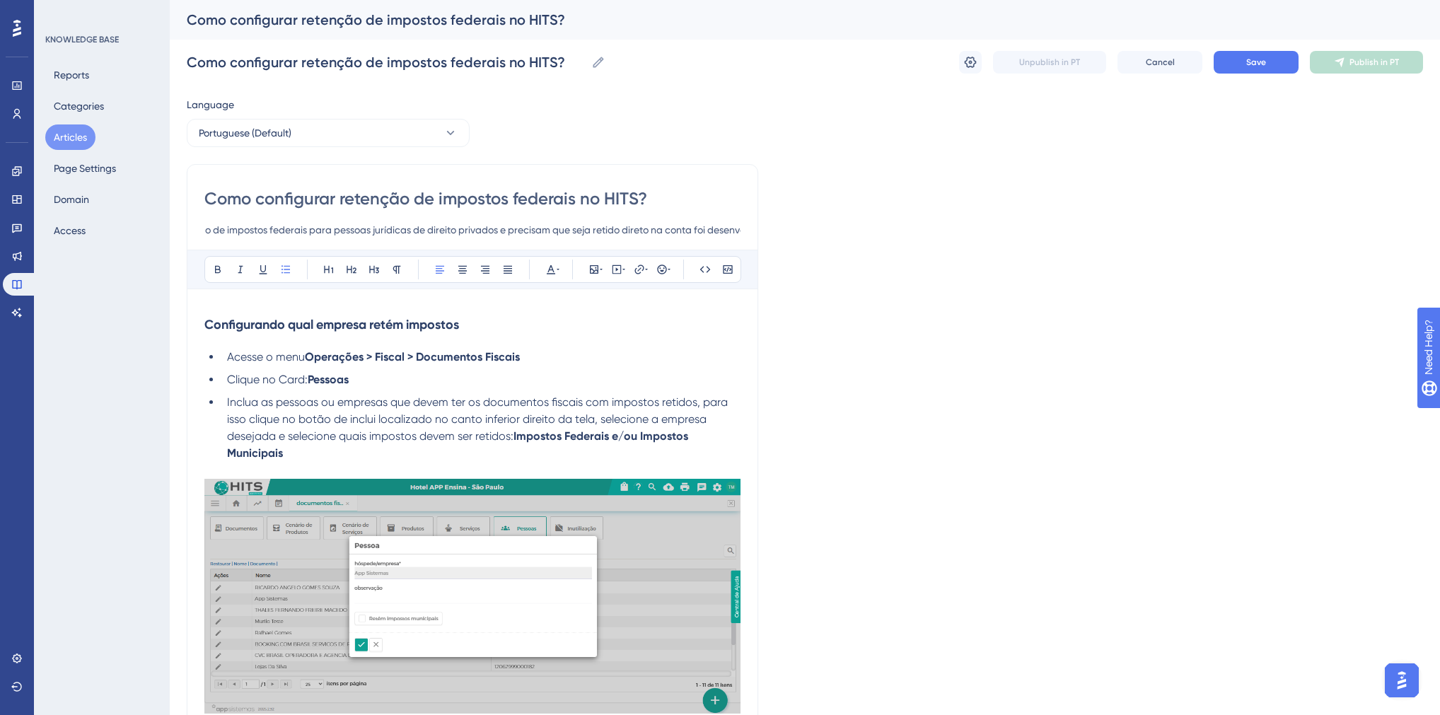
click at [646, 233] on input "A pedido de alguns hotéis que trabalham com retenção de impostos federais para …" at bounding box center [472, 229] width 536 height 17
drag, startPoint x: 690, startPoint y: 231, endPoint x: 719, endPoint y: 231, distance: 29.0
click at [719, 231] on input "A pedido de alguns hotéis que trabalham com retenção de impostos federais para …" at bounding box center [472, 229] width 536 height 17
click at [661, 229] on input "A pedido de alguns hotéis que trabalham com retenção de impostos federais para …" at bounding box center [472, 229] width 536 height 17
click at [695, 230] on input "A pedido de alguns hotéis que trabalham com retenção de impostos federais para …" at bounding box center [472, 229] width 536 height 17
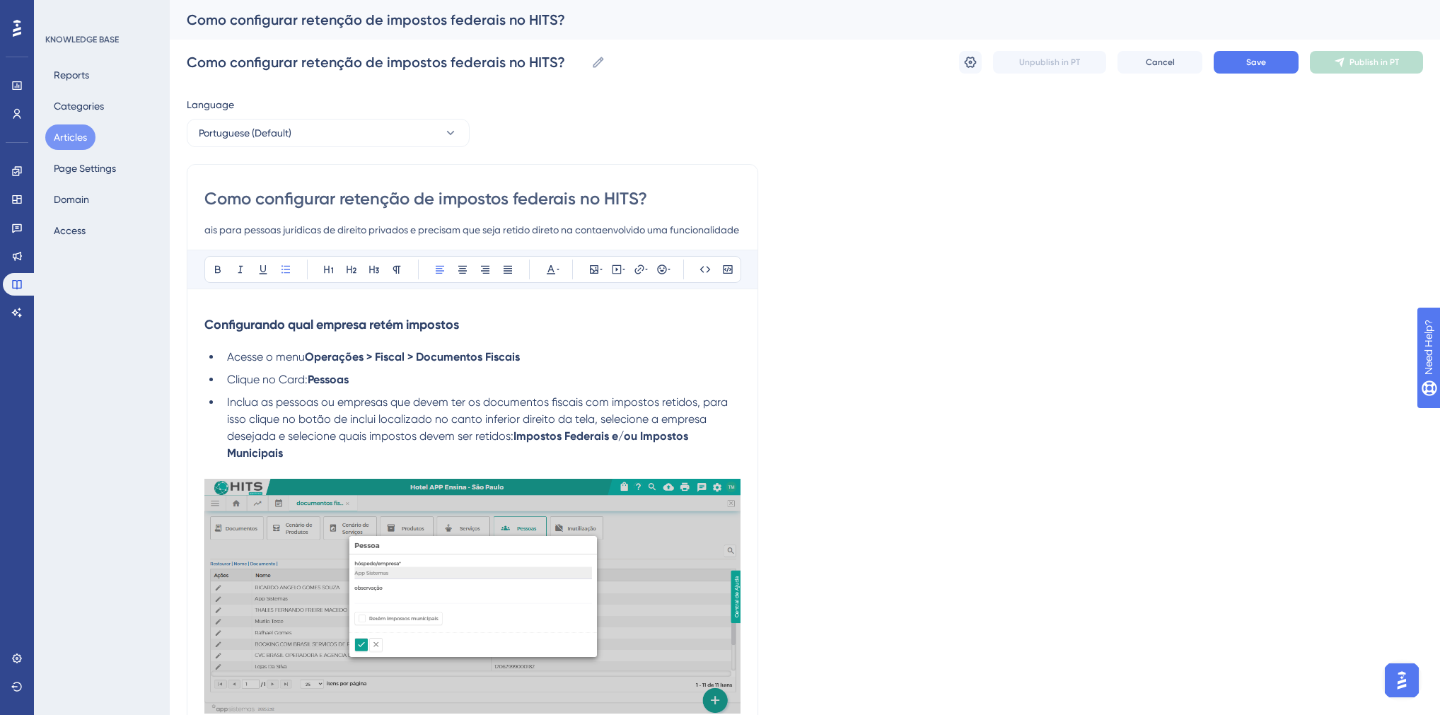
scroll to position [0, 473]
drag, startPoint x: 617, startPoint y: 231, endPoint x: 659, endPoint y: 234, distance: 41.9
click at [659, 234] on input "A pedido de alguns hotéis que trabalham com retenção de impostos federais para …" at bounding box center [472, 229] width 536 height 17
click at [438, 233] on input "A pedido de alguns hotéis que trabalham com retenção de impostos federais para …" at bounding box center [472, 229] width 536 height 17
click at [471, 231] on input "A pedido de alguns hotéis que trabalham com retenção de impostos federais para …" at bounding box center [472, 229] width 536 height 17
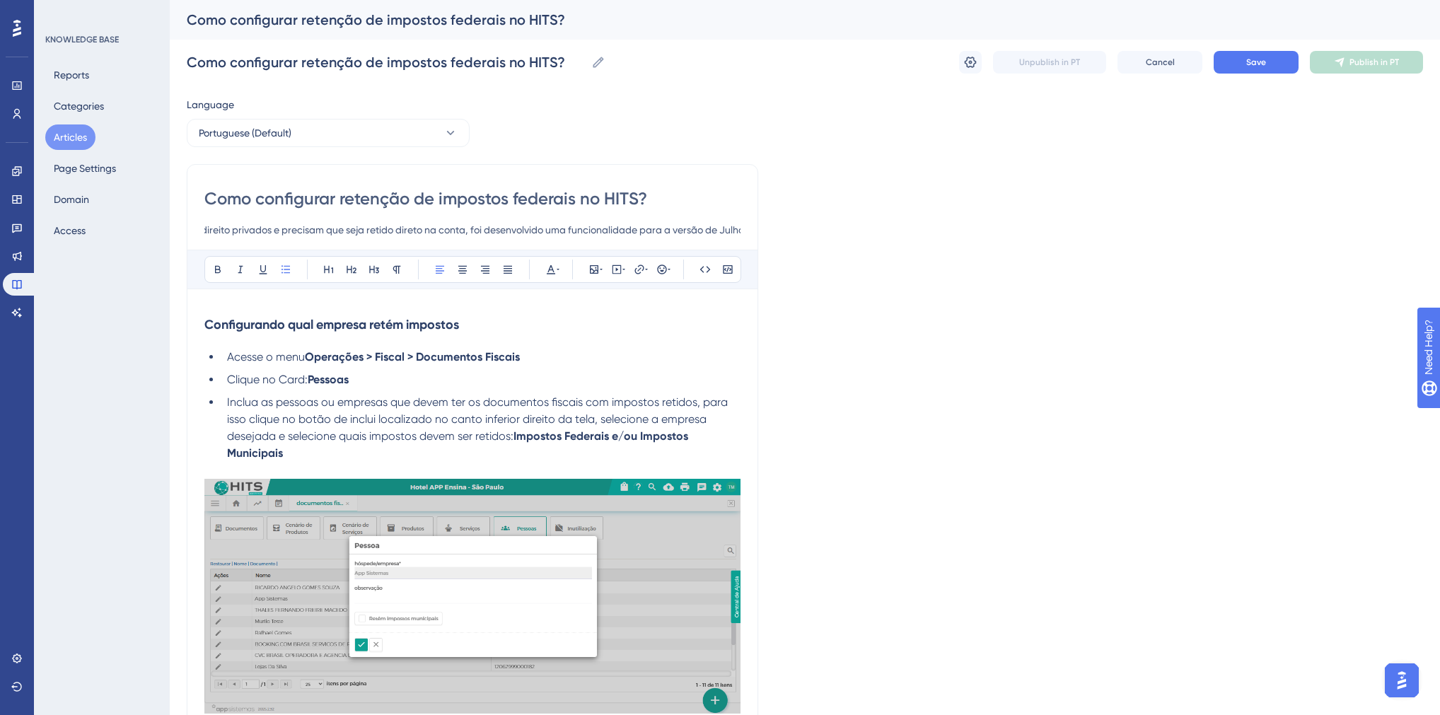
click at [547, 233] on input "A pedido de alguns hotéis que trabalham com retenção de impostos federais para …" at bounding box center [472, 229] width 536 height 17
drag, startPoint x: 671, startPoint y: 232, endPoint x: 502, endPoint y: 232, distance: 169.1
click at [502, 232] on input "A pedido de alguns hotéis que trabalham com retenção de impostos federais para …" at bounding box center [472, 229] width 536 height 17
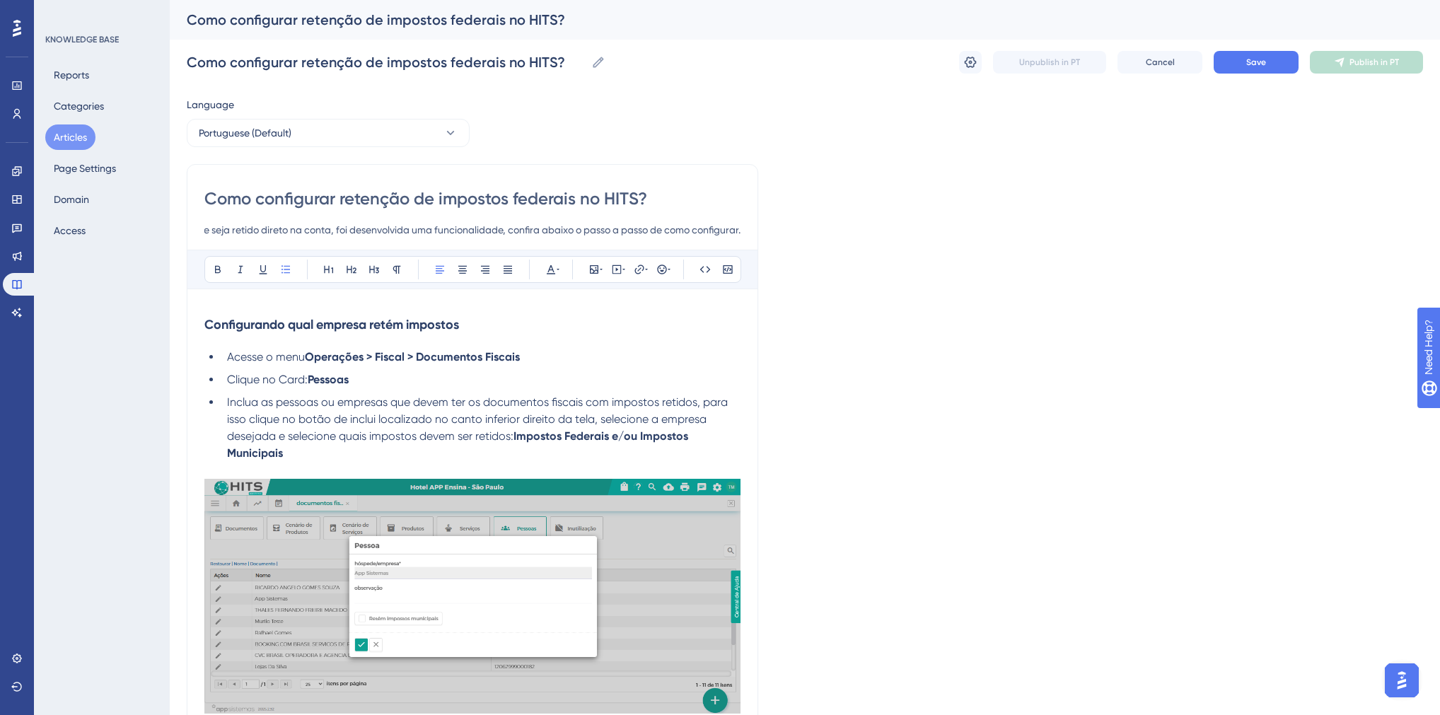
drag, startPoint x: 627, startPoint y: 229, endPoint x: 768, endPoint y: 233, distance: 140.8
type input "A pedido de alguns hotéis que trabalham com retenção de impostos federais para …"
click at [972, 59] on icon at bounding box center [970, 62] width 14 height 14
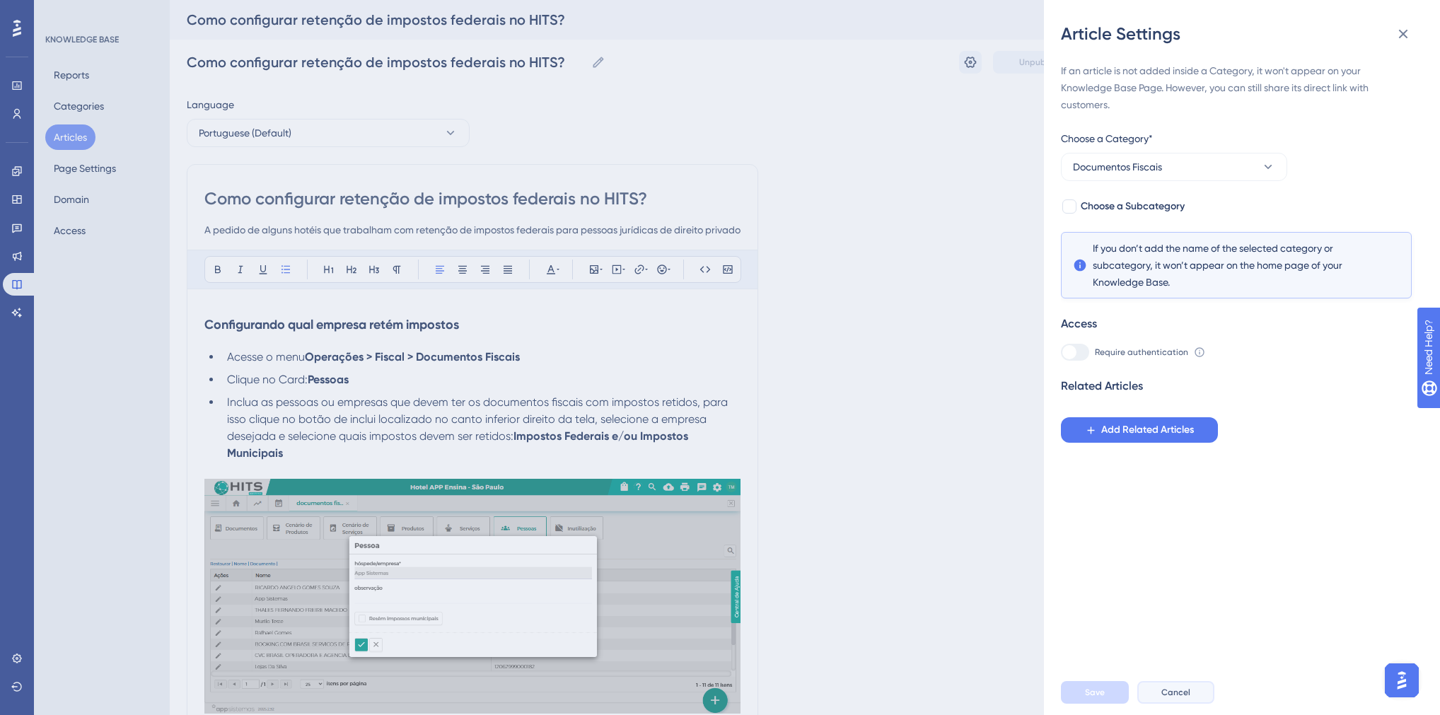
click at [1169, 697] on span "Cancel" at bounding box center [1176, 692] width 29 height 11
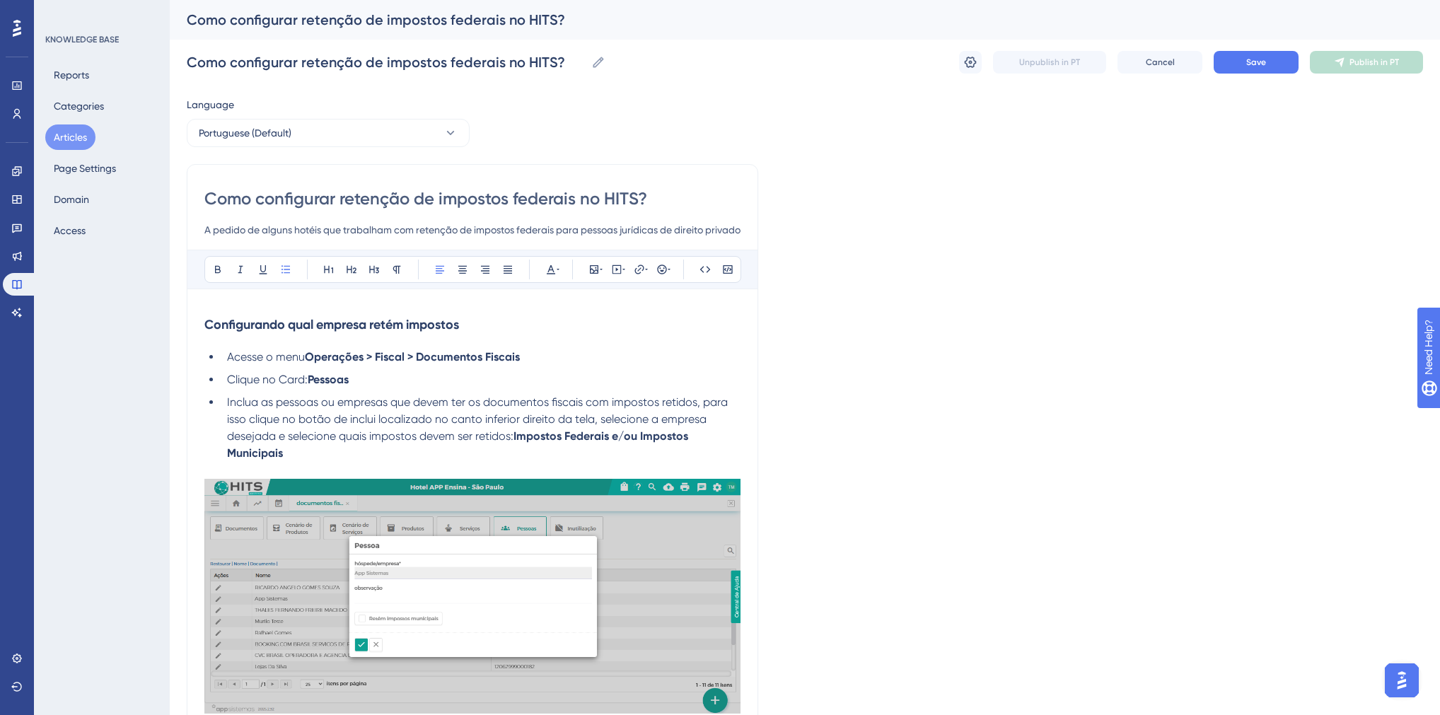
click at [74, 139] on button "Articles" at bounding box center [70, 137] width 50 height 25
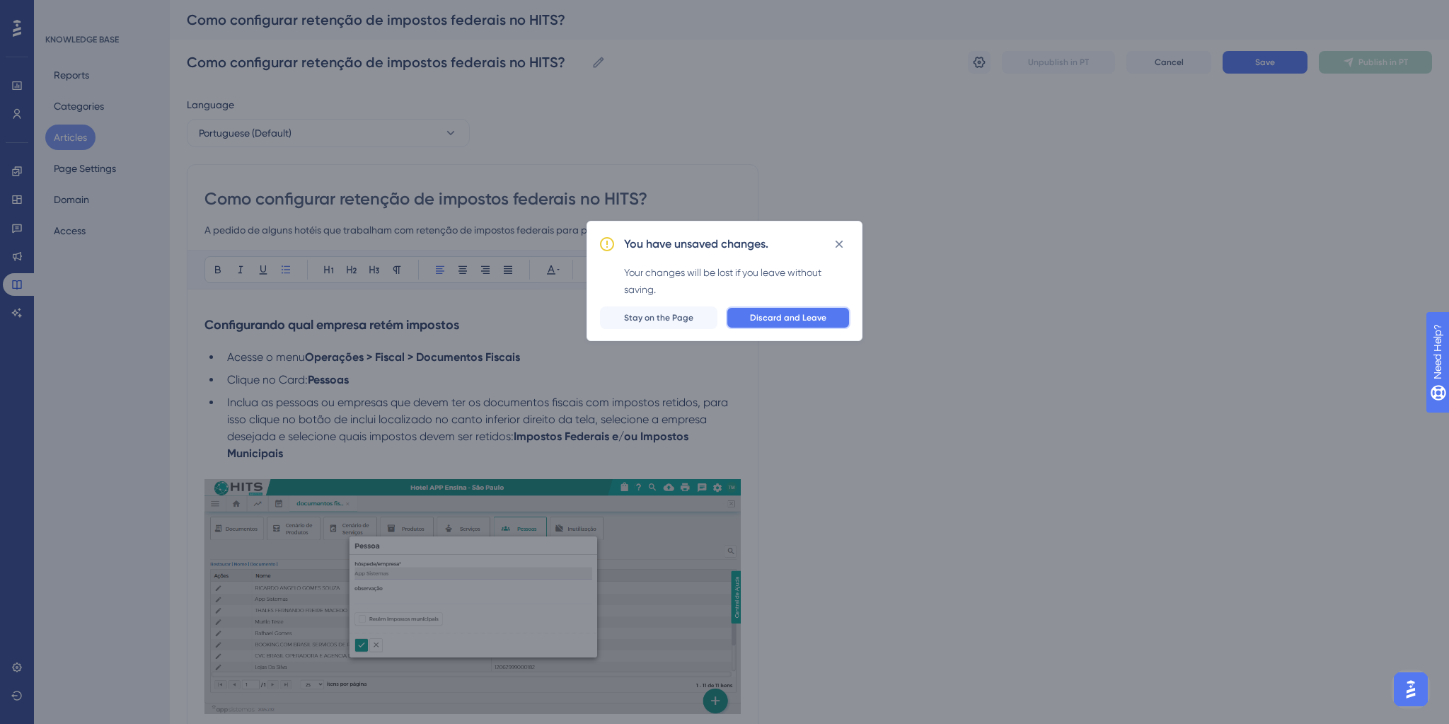
click at [756, 320] on span "Discard and Leave" at bounding box center [788, 317] width 76 height 11
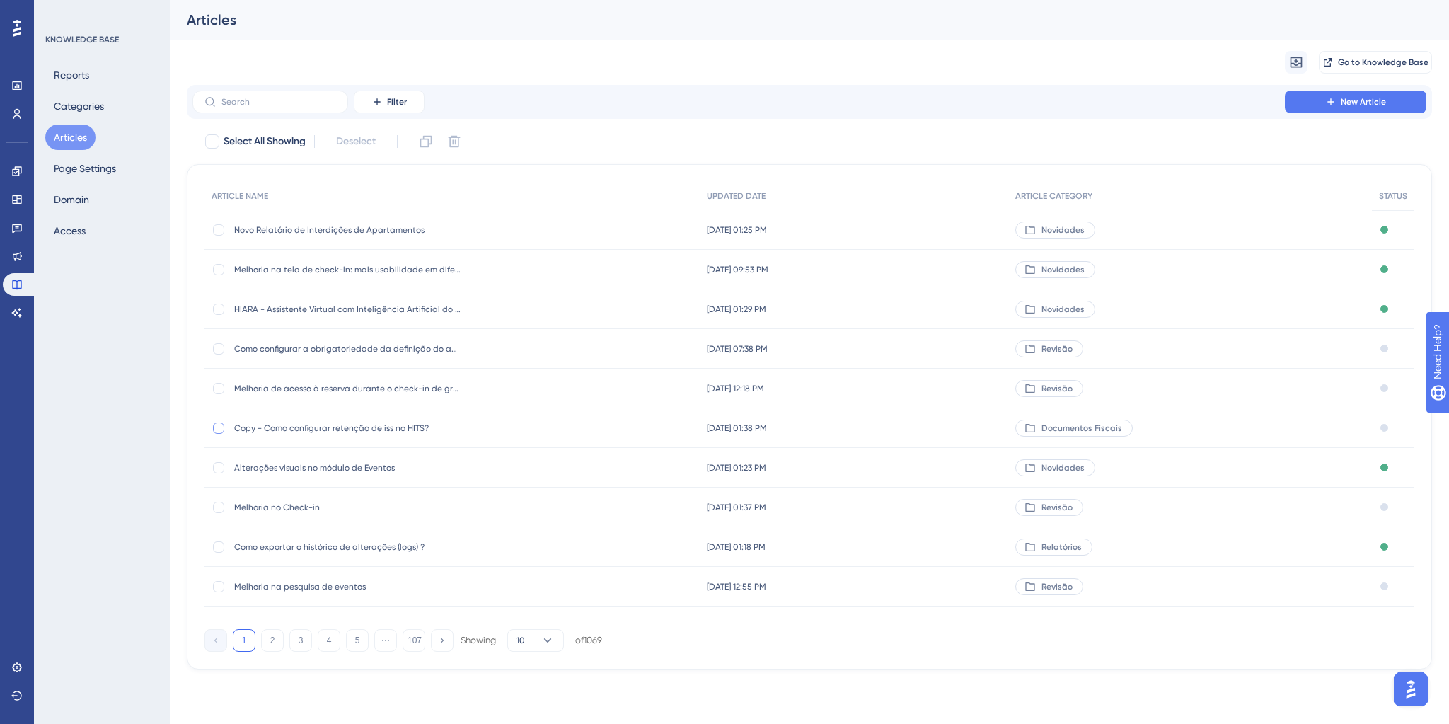
click at [220, 427] on div at bounding box center [218, 427] width 11 height 11
click at [453, 149] on button at bounding box center [454, 141] width 23 height 23
checkbox input "false"
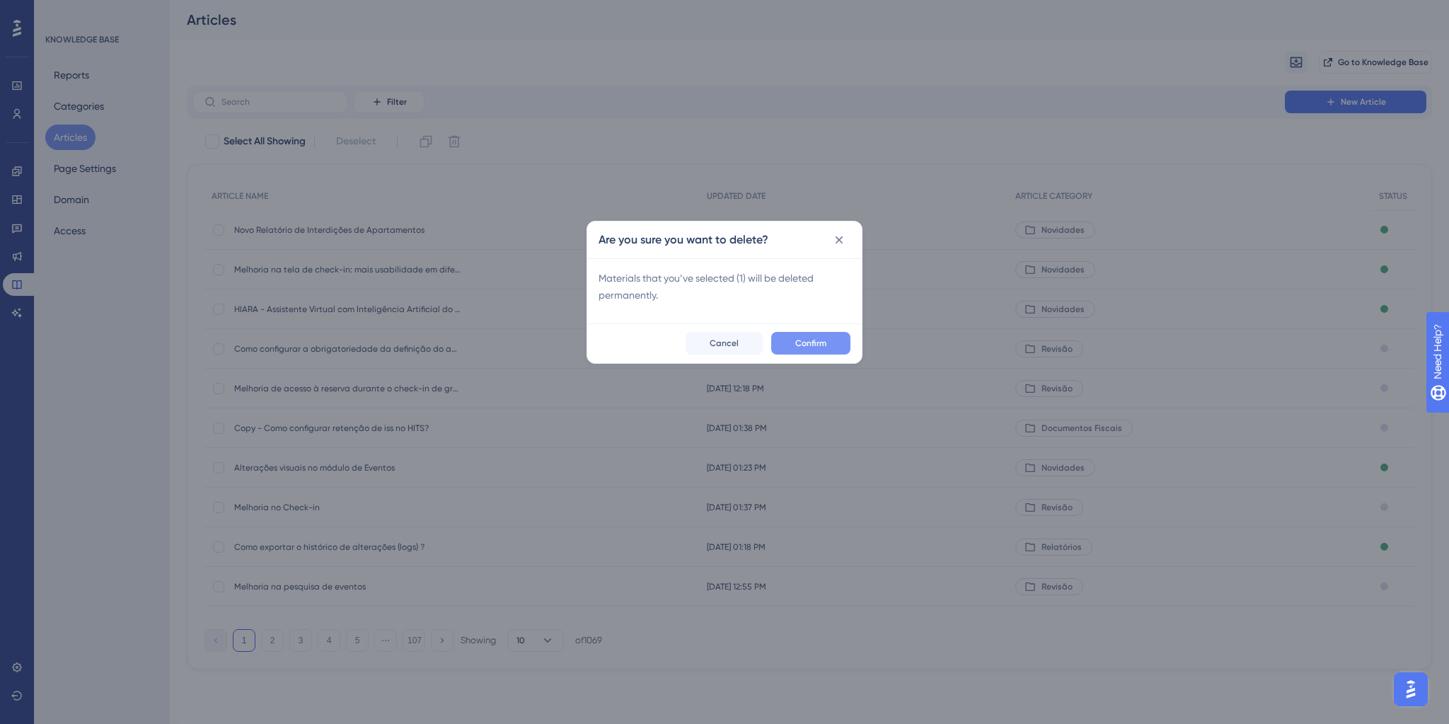
click at [799, 345] on span "Confirm" at bounding box center [810, 342] width 31 height 11
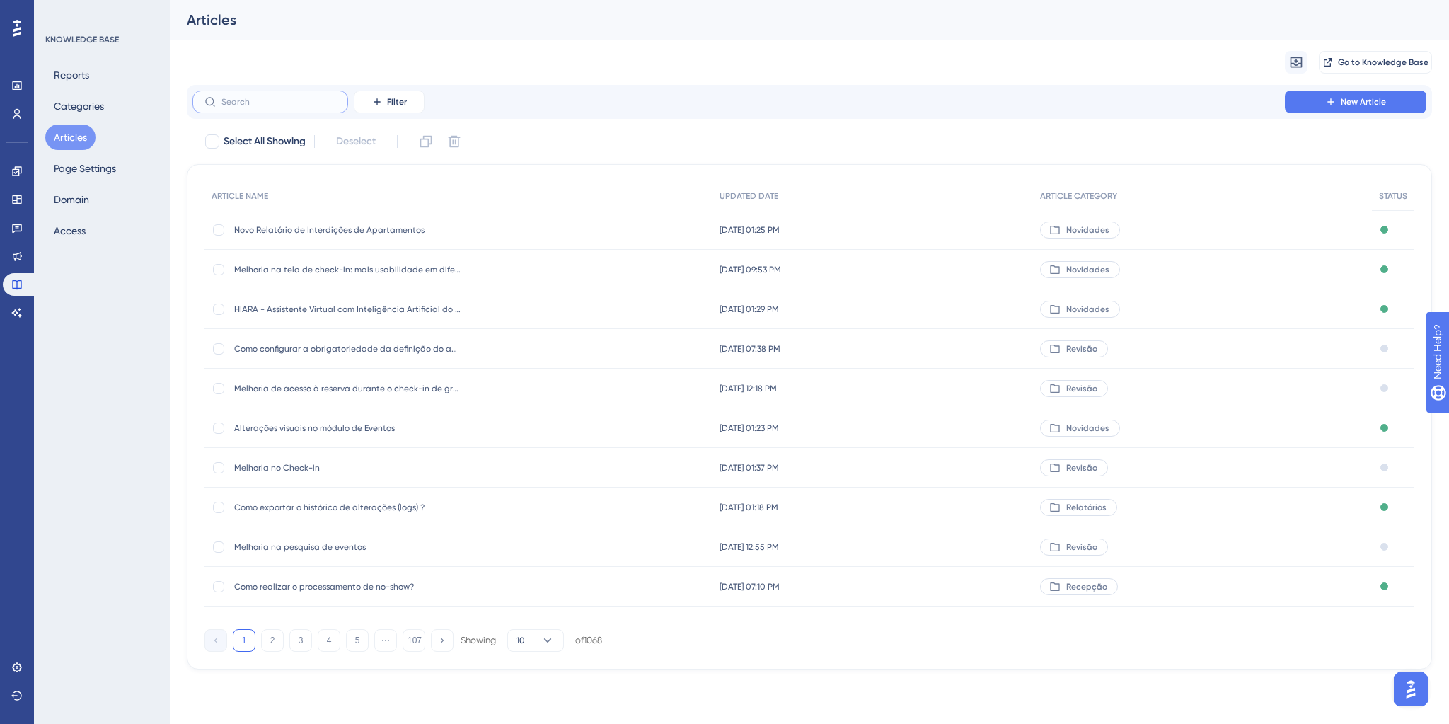
click at [269, 97] on input "text" at bounding box center [278, 102] width 115 height 10
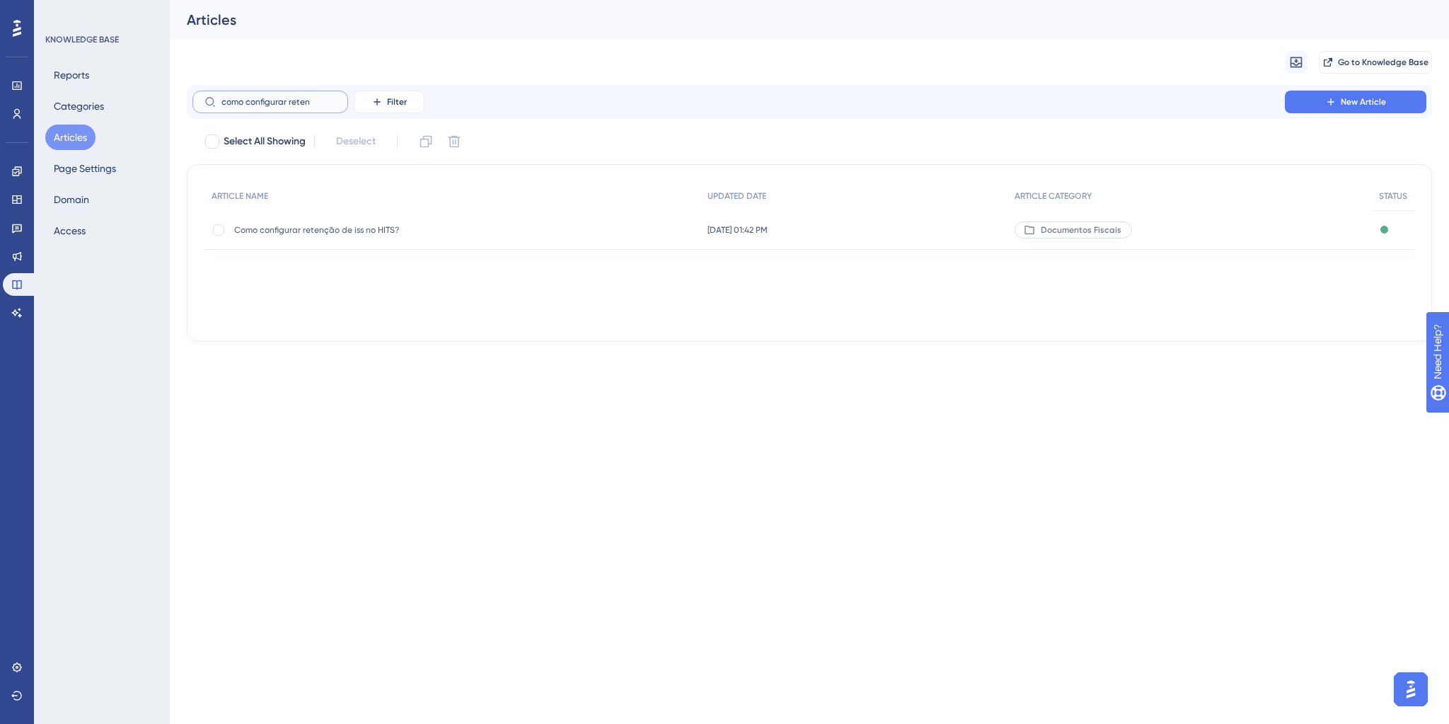
type input "como configurar reten"
click at [364, 227] on span "Como configurar retenção de iss no HITS?" at bounding box center [347, 229] width 226 height 11
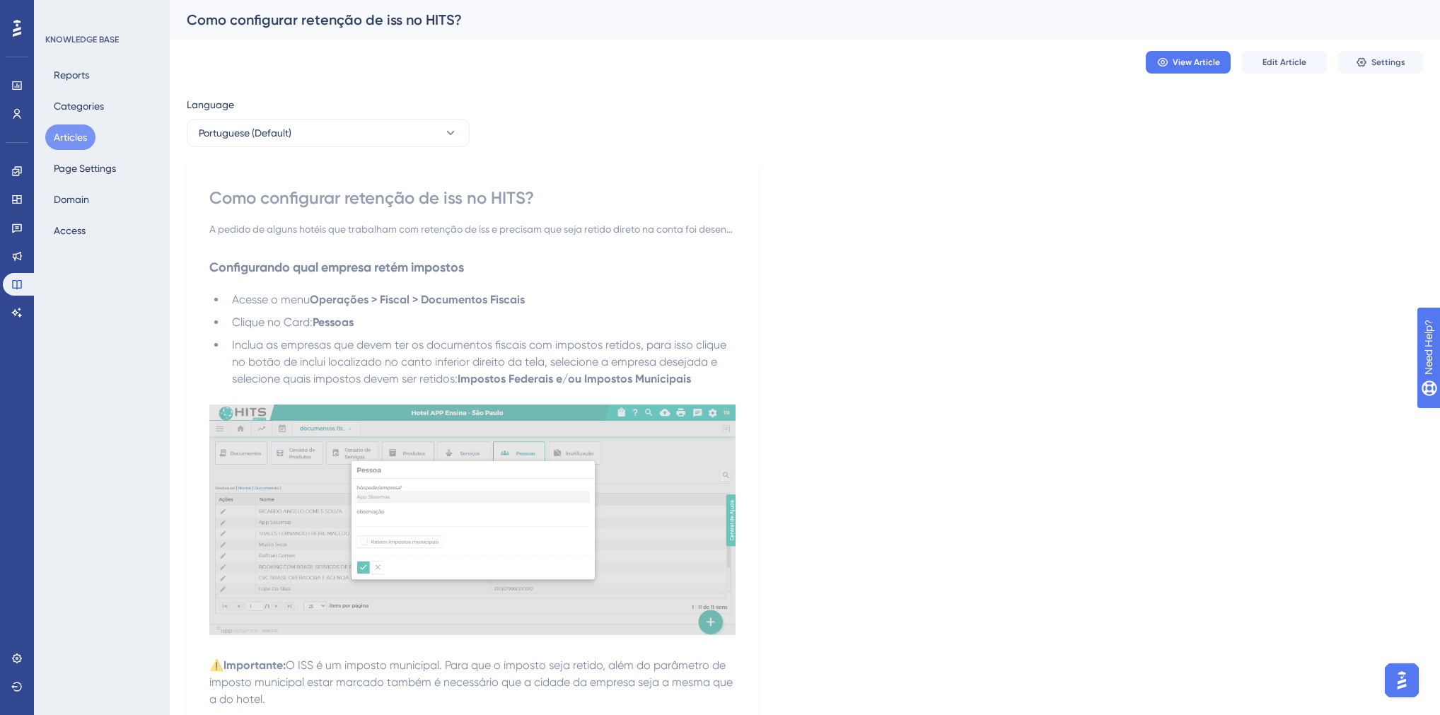
click at [482, 231] on div "A pedido de alguns hotéis que trabalham com retenção de iss e precisam que seja…" at bounding box center [472, 229] width 526 height 17
click at [1268, 69] on button "Edit Article" at bounding box center [1284, 62] width 85 height 23
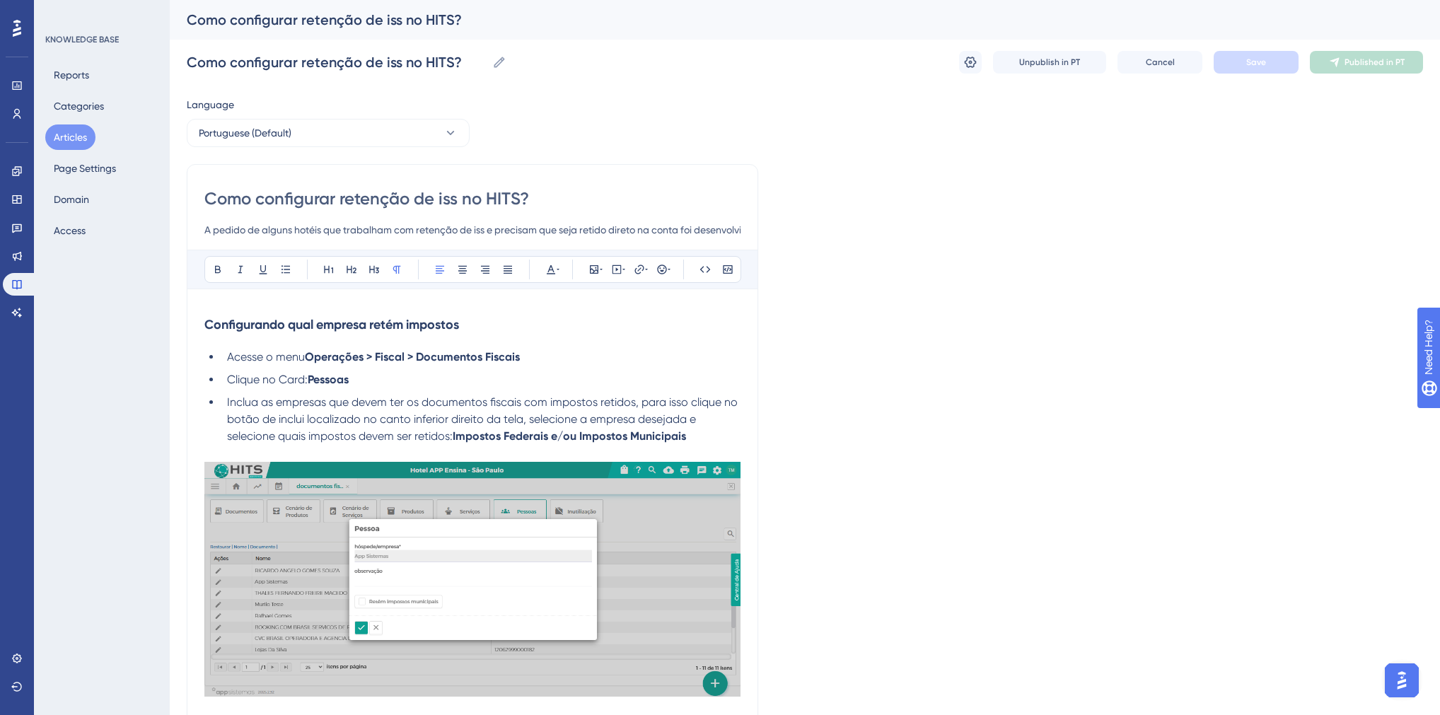
click at [476, 231] on input "A pedido de alguns hotéis que trabalham com retenção de iss e precisam que seja…" at bounding box center [472, 229] width 536 height 17
drag, startPoint x: 265, startPoint y: 230, endPoint x: 423, endPoint y: 235, distance: 157.8
click at [423, 235] on input "A pedido de alguns hotéis que trabalham com retenção de impostos municipais ou …" at bounding box center [472, 229] width 536 height 17
click at [432, 231] on input "A pedido de alguns hotéis que trabalham com retenção de impostos municipais ou …" at bounding box center [472, 229] width 536 height 17
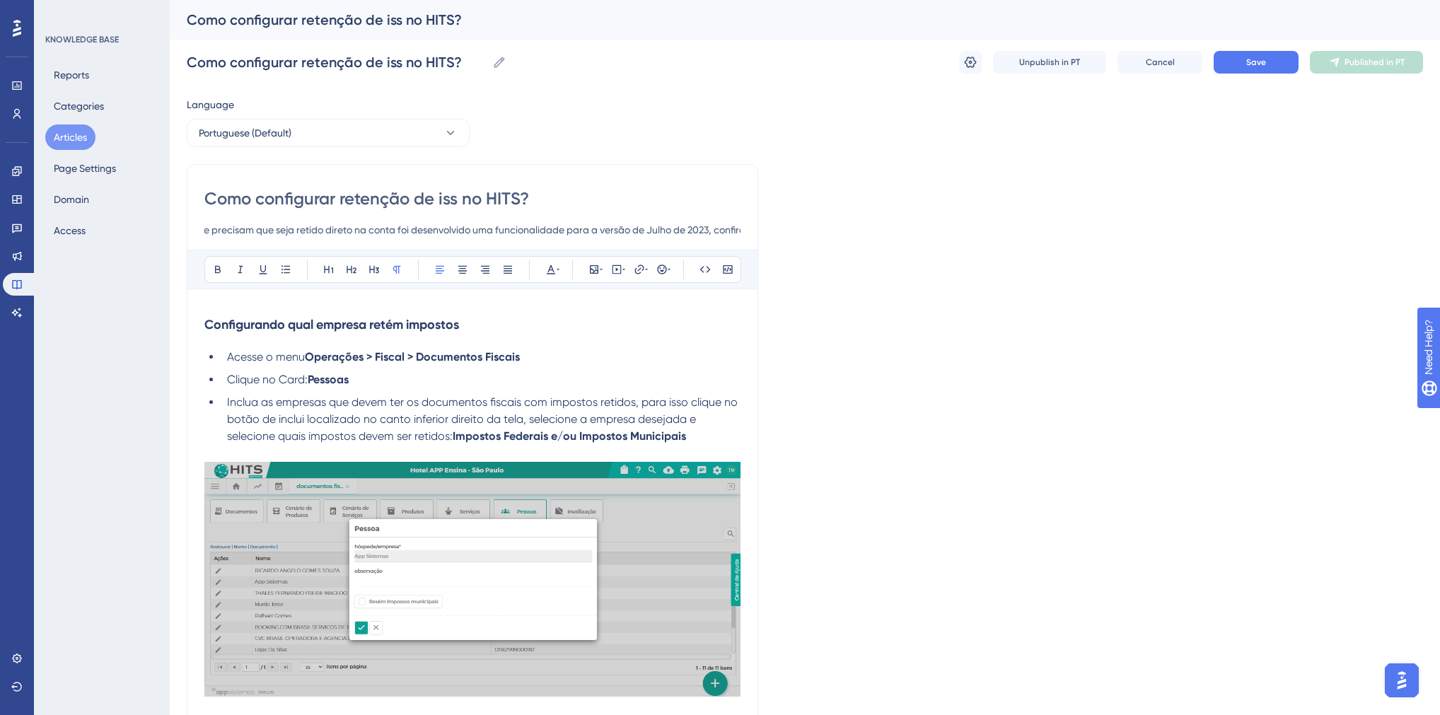
click at [400, 230] on input "A pedido de alguns hotéis que trabalham com retenção de impostos municipais ou …" at bounding box center [472, 229] width 536 height 17
drag, startPoint x: 575, startPoint y: 231, endPoint x: 717, endPoint y: 232, distance: 141.5
click at [717, 232] on input "A pedido de alguns hotéis que trabalham com retenção de impostos municipais ou …" at bounding box center [472, 229] width 536 height 17
click at [473, 231] on input "A pedido de alguns hotéis que trabalham com retenção de impostos municipais ou …" at bounding box center [472, 229] width 536 height 17
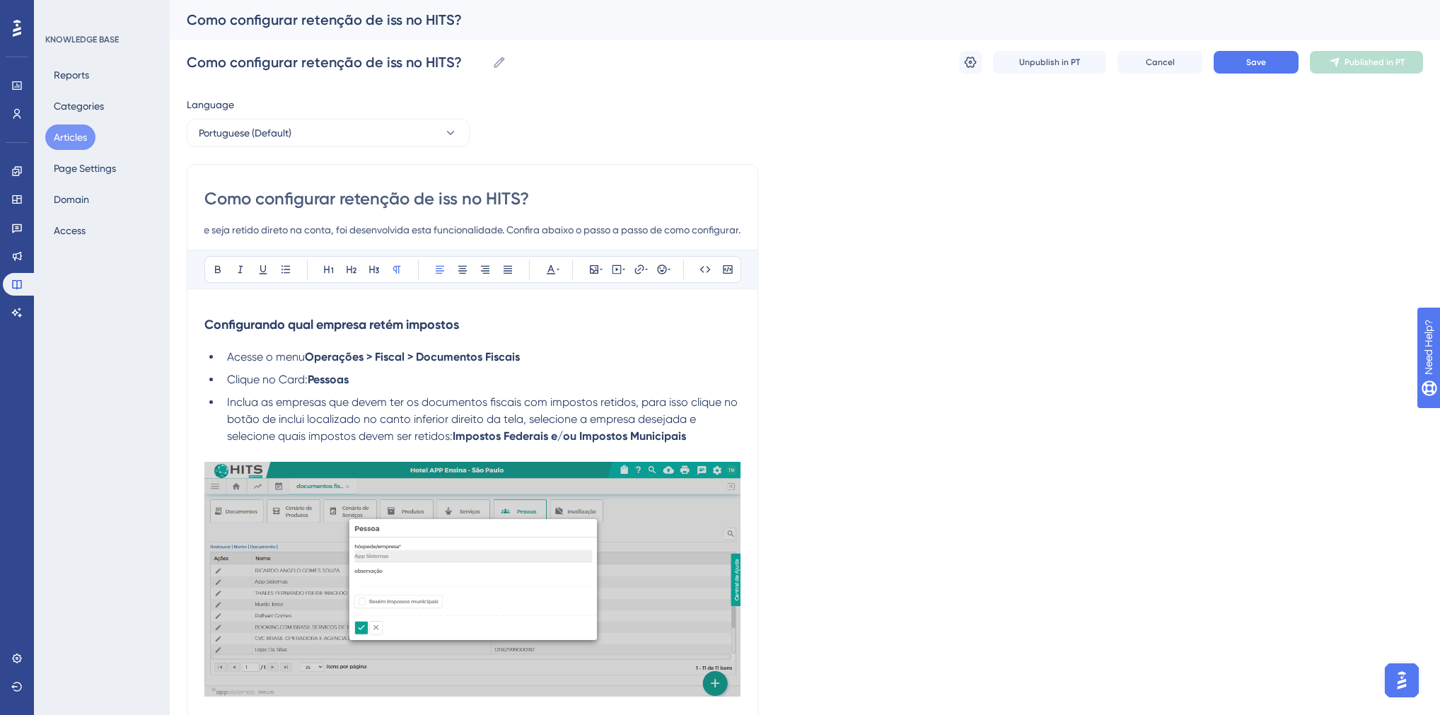
type input "A pedido de alguns hotéis que trabalham com retenção de impostos municipais ou …"
click at [263, 328] on strong "Configurando qual empresa retém impostos" at bounding box center [331, 325] width 255 height 16
click at [320, 325] on strong "Configurando qual empresa retém impostos" at bounding box center [331, 325] width 255 height 16
click at [277, 405] on span "Inclua as empresas que devem ter os documentos fiscais com impostos retidos, pa…" at bounding box center [484, 418] width 514 height 47
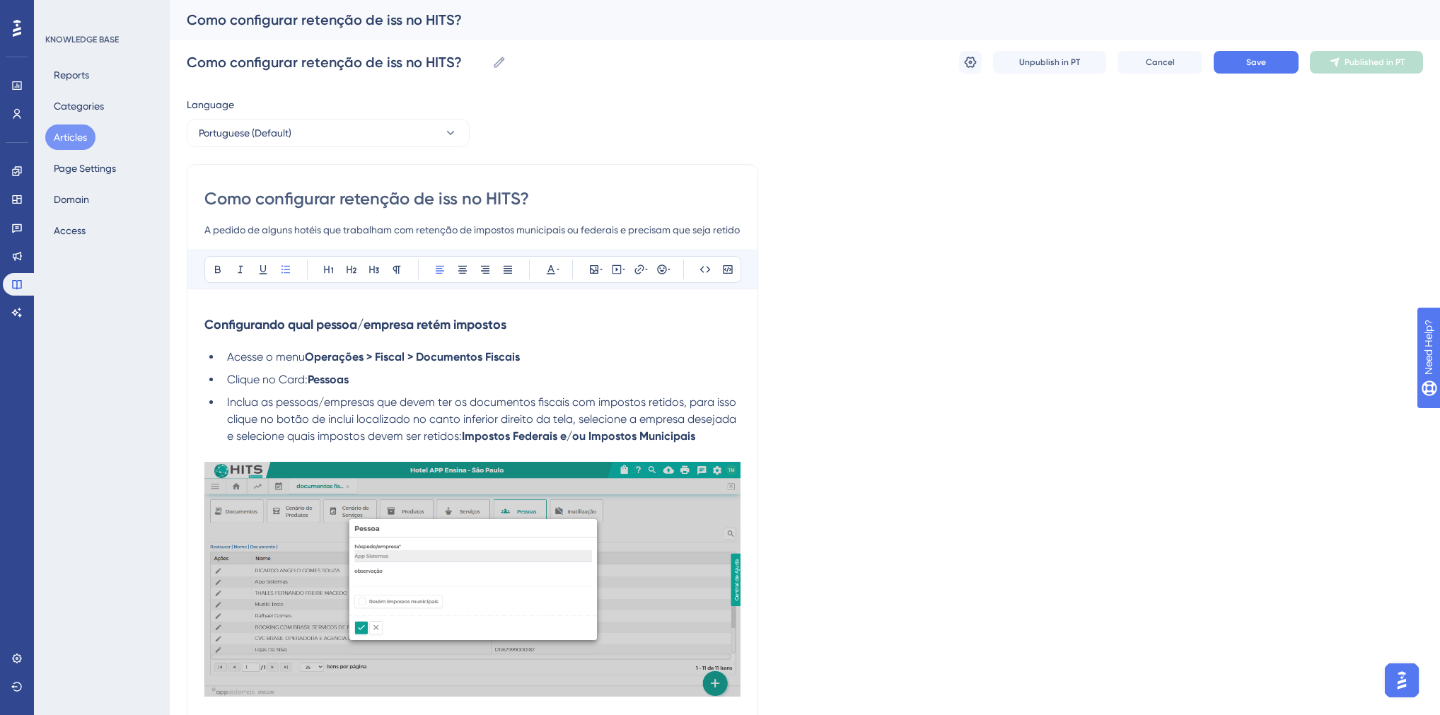
click at [352, 420] on span "Inclua as pessoas/empresas que devem ter os documentos fiscais com impostos ret…" at bounding box center [483, 418] width 512 height 47
click at [354, 421] on span "Inclua as pessoas/empresas que devem ter os documentos fiscais com impostos ret…" at bounding box center [483, 418] width 512 height 47
click at [641, 422] on span "Inclua as pessoas/empresas que devem ter os documentos fiscais com impostos ret…" at bounding box center [485, 418] width 516 height 47
click at [644, 422] on span "Inclua as pessoas/empresas que devem ter os documentos fiscais com impostos ret…" at bounding box center [485, 418] width 516 height 47
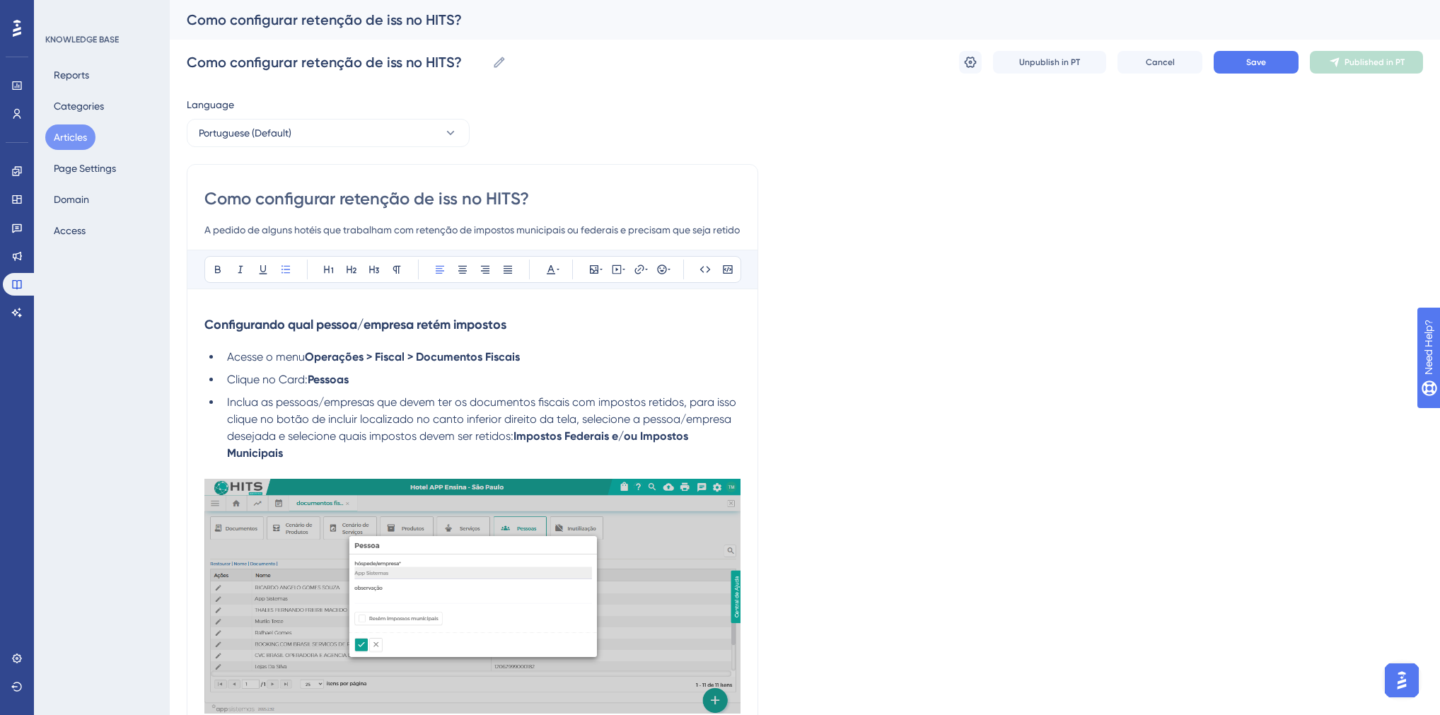
click at [371, 590] on img at bounding box center [472, 596] width 536 height 235
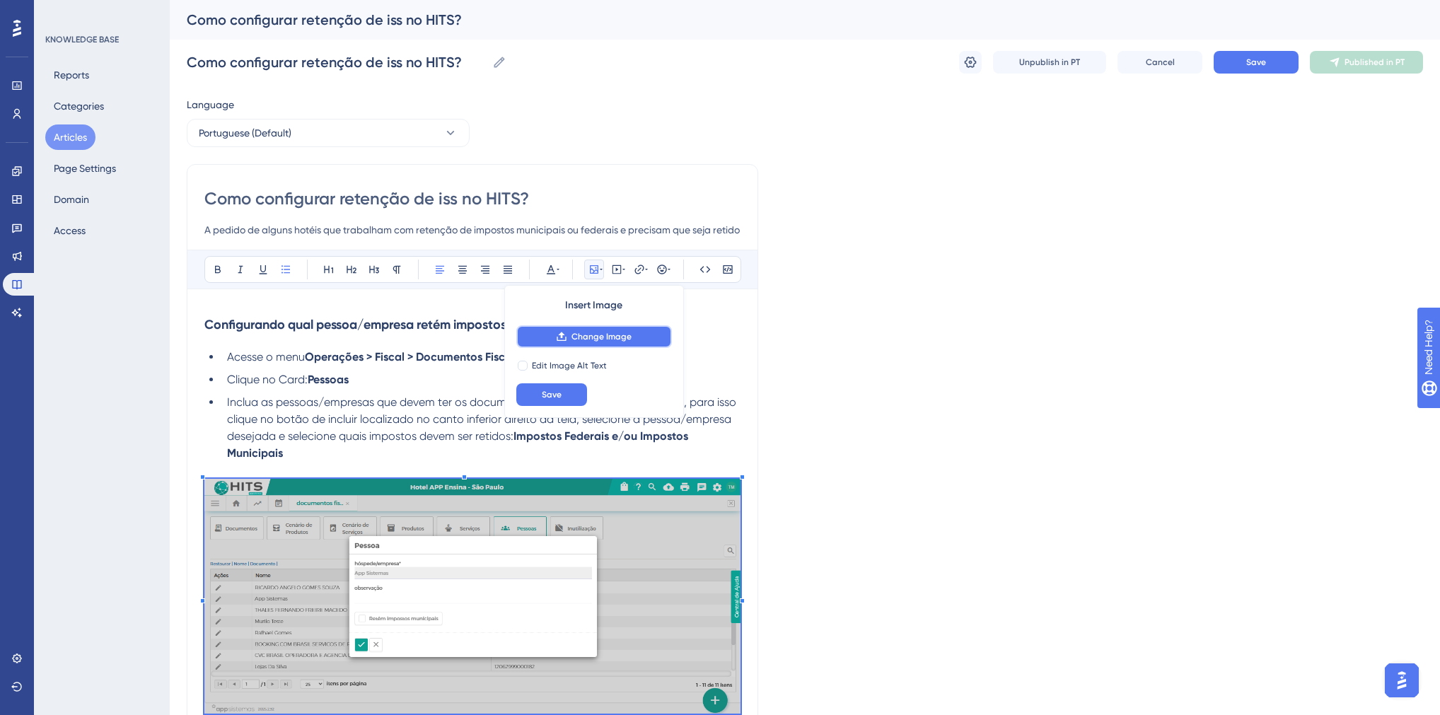
click at [623, 337] on span "Change Image" at bounding box center [602, 336] width 60 height 11
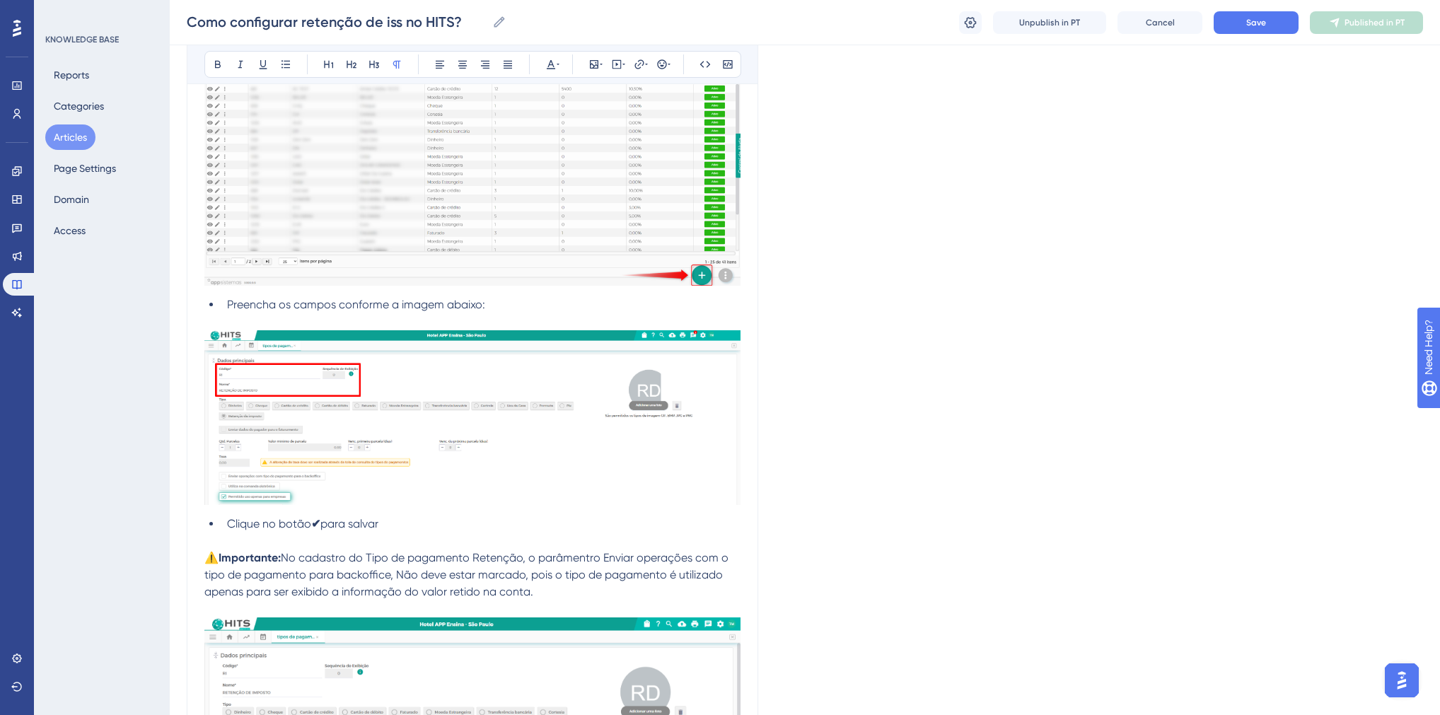
scroll to position [1075, 0]
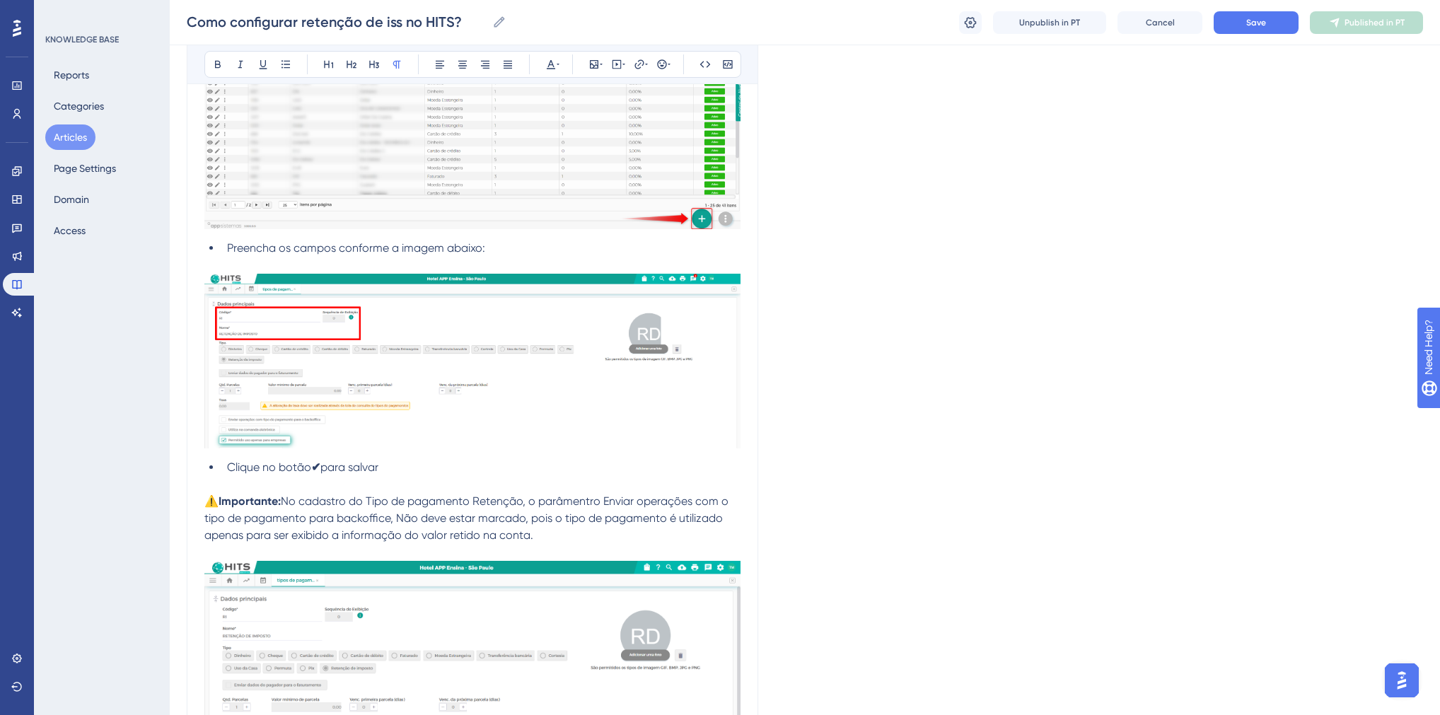
click at [587, 506] on span "No cadastro do Tipo de pagamento Retenção, o parâmentro Enviar operações com o …" at bounding box center [467, 517] width 527 height 47
click at [602, 504] on span "No cadastro do Tipo de pagamento Retenção, o parâmetro Enviar operações com o t…" at bounding box center [464, 517] width 521 height 47
click at [694, 504] on span "No cadastro do Tipo de pagamento Retenção, o parâmetro "Enviar operações com o …" at bounding box center [466, 517] width 524 height 47
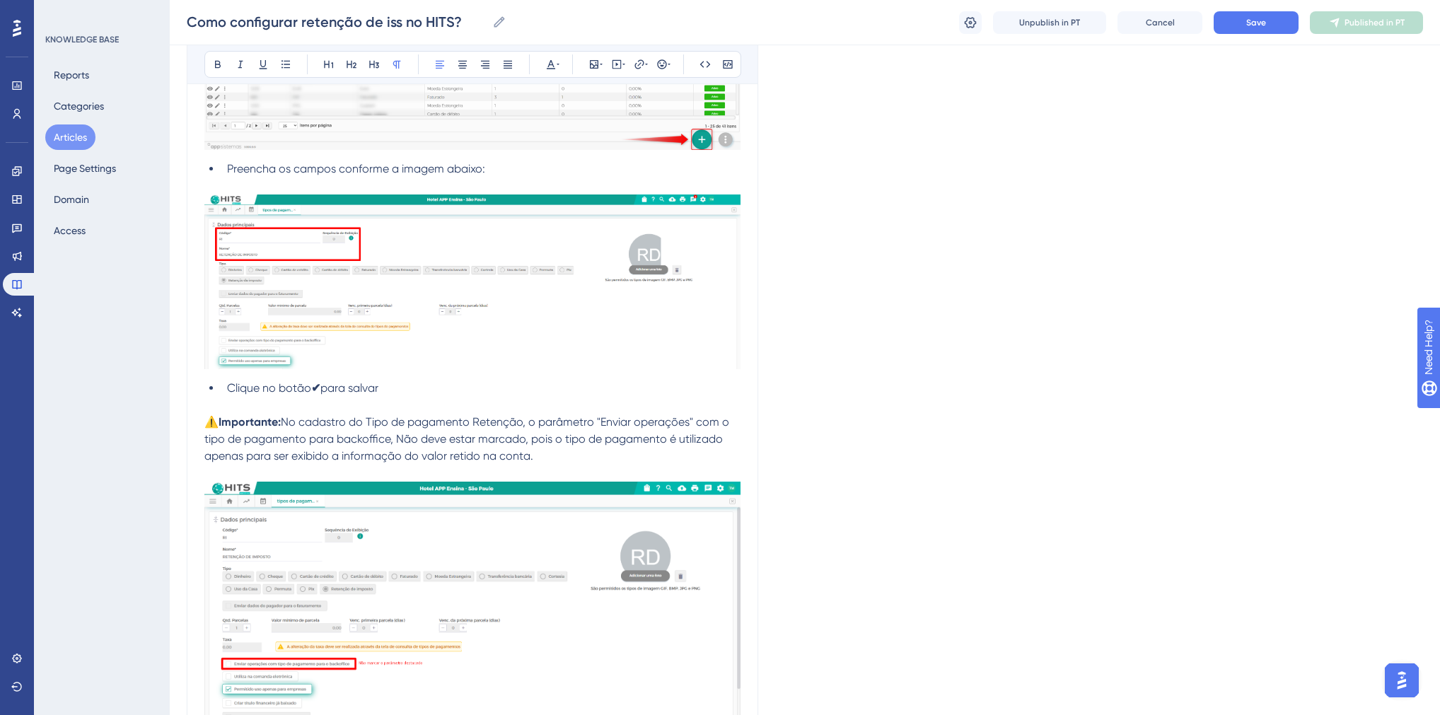
scroll to position [1245, 0]
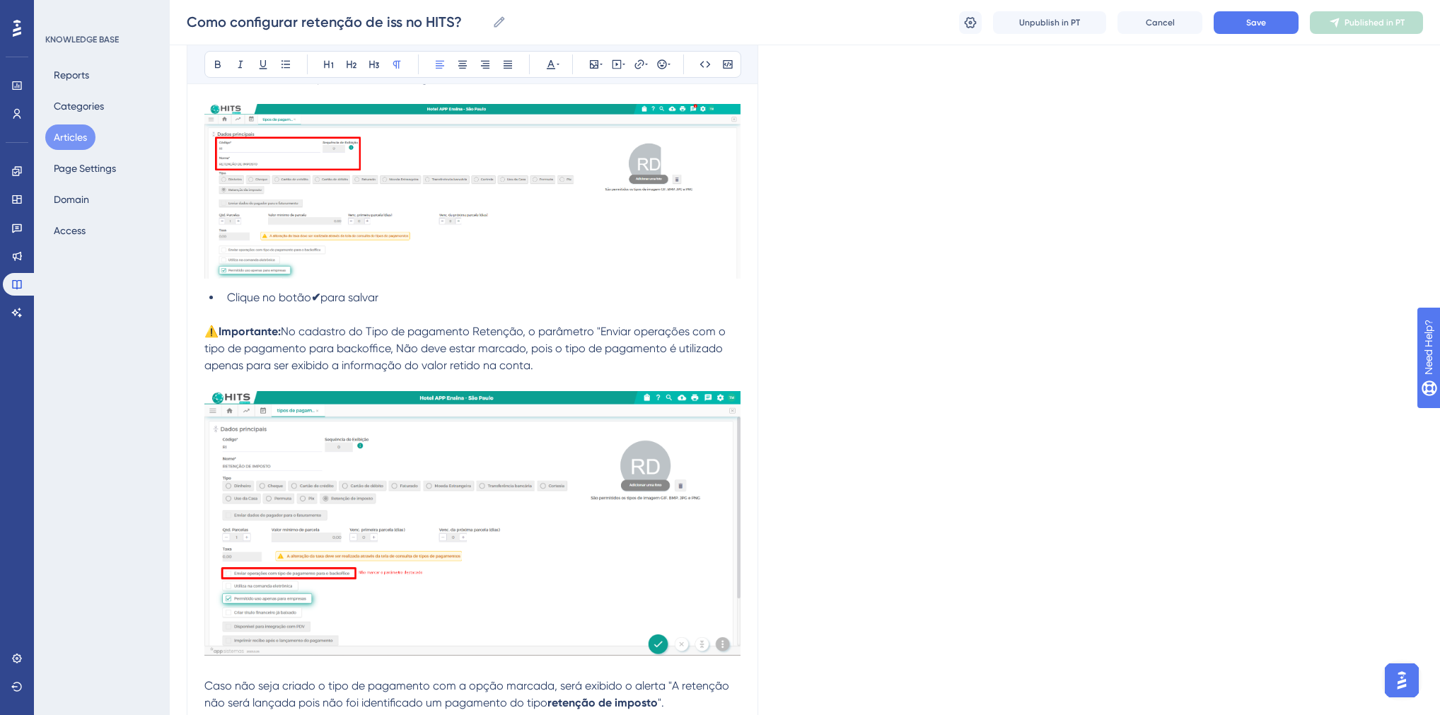
click at [390, 352] on span "No cadastro do Tipo de pagamento Retenção, o parâmetro "Enviar operações com o …" at bounding box center [466, 348] width 524 height 47
click at [400, 354] on span "No cadastro do Tipo de pagamento Retenção, o parâmetro "Enviar operações com o …" at bounding box center [467, 348] width 526 height 47
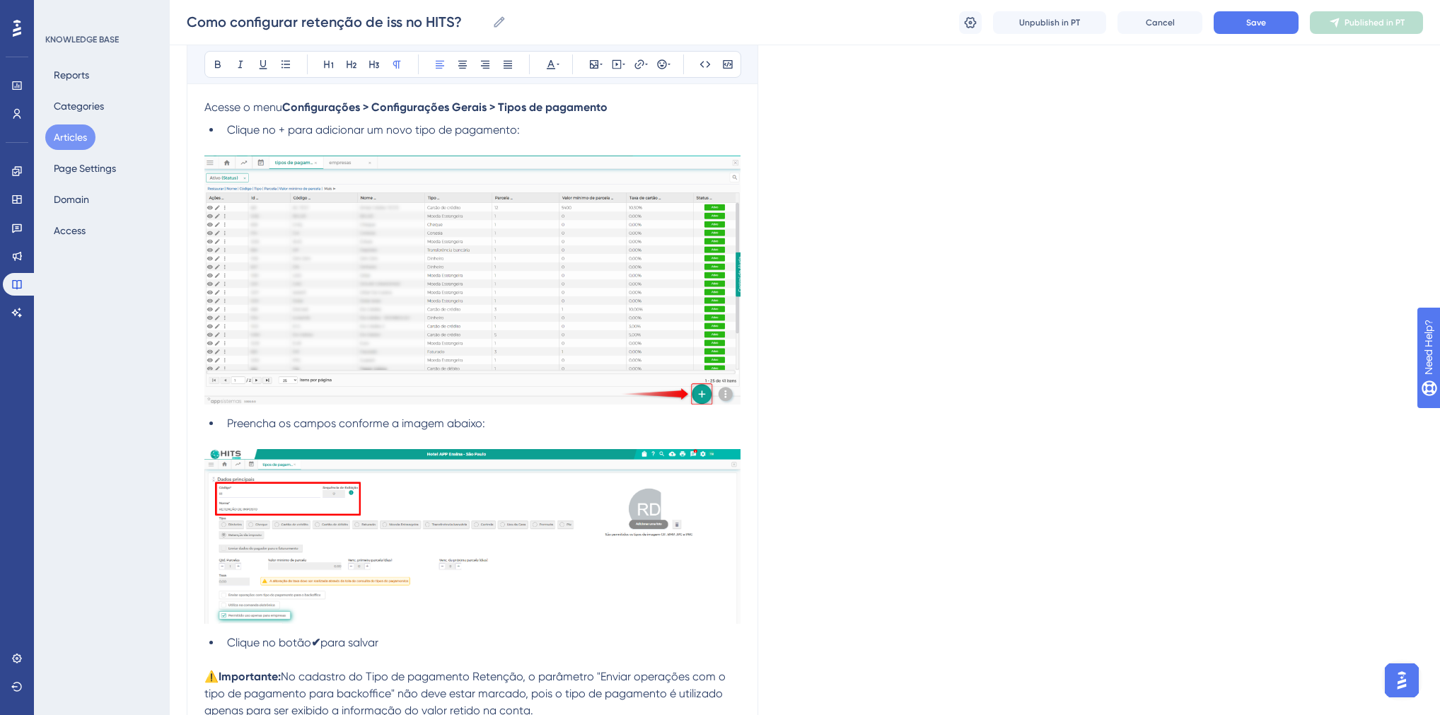
scroll to position [1075, 0]
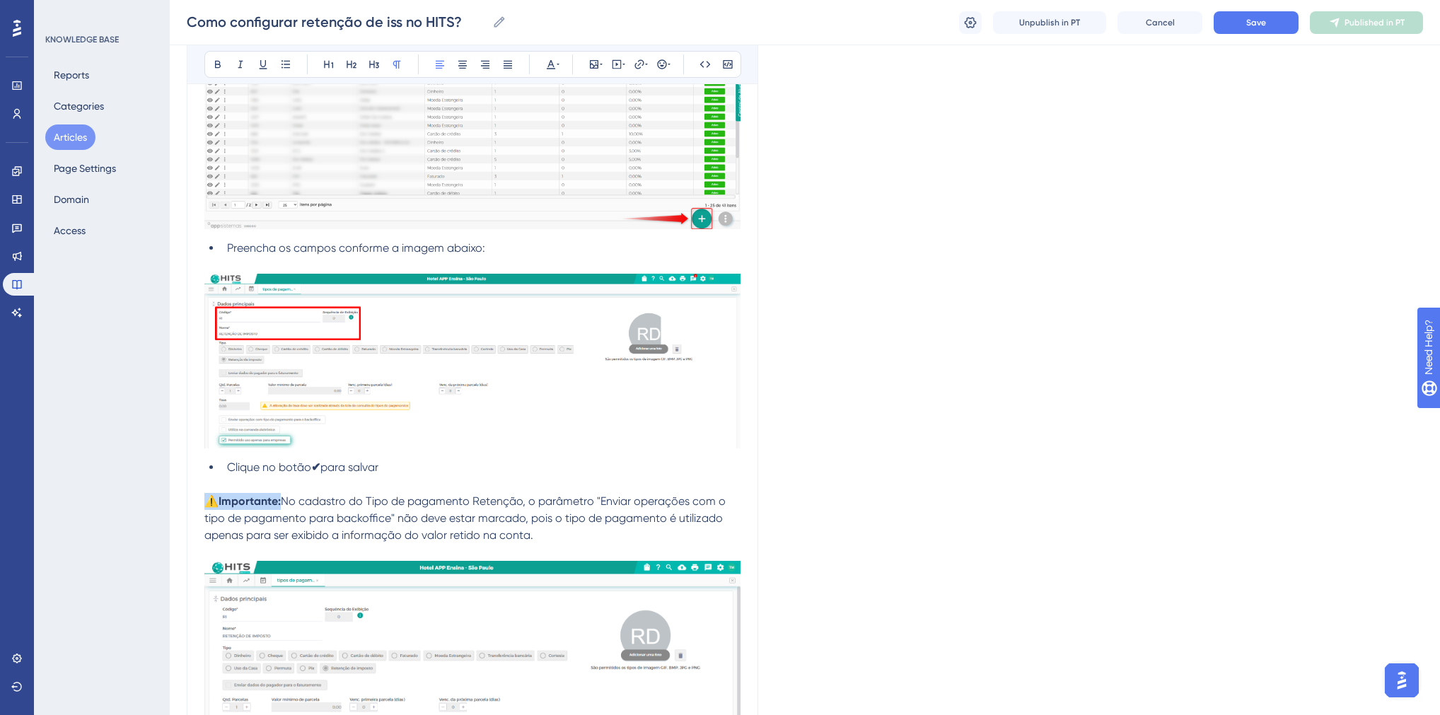
drag, startPoint x: 205, startPoint y: 502, endPoint x: 282, endPoint y: 506, distance: 77.2
click at [282, 506] on p "⚠️ Importante: No cadastro do Tipo de pagamento Retenção, o parâmetro "Enviar o…" at bounding box center [472, 518] width 536 height 51
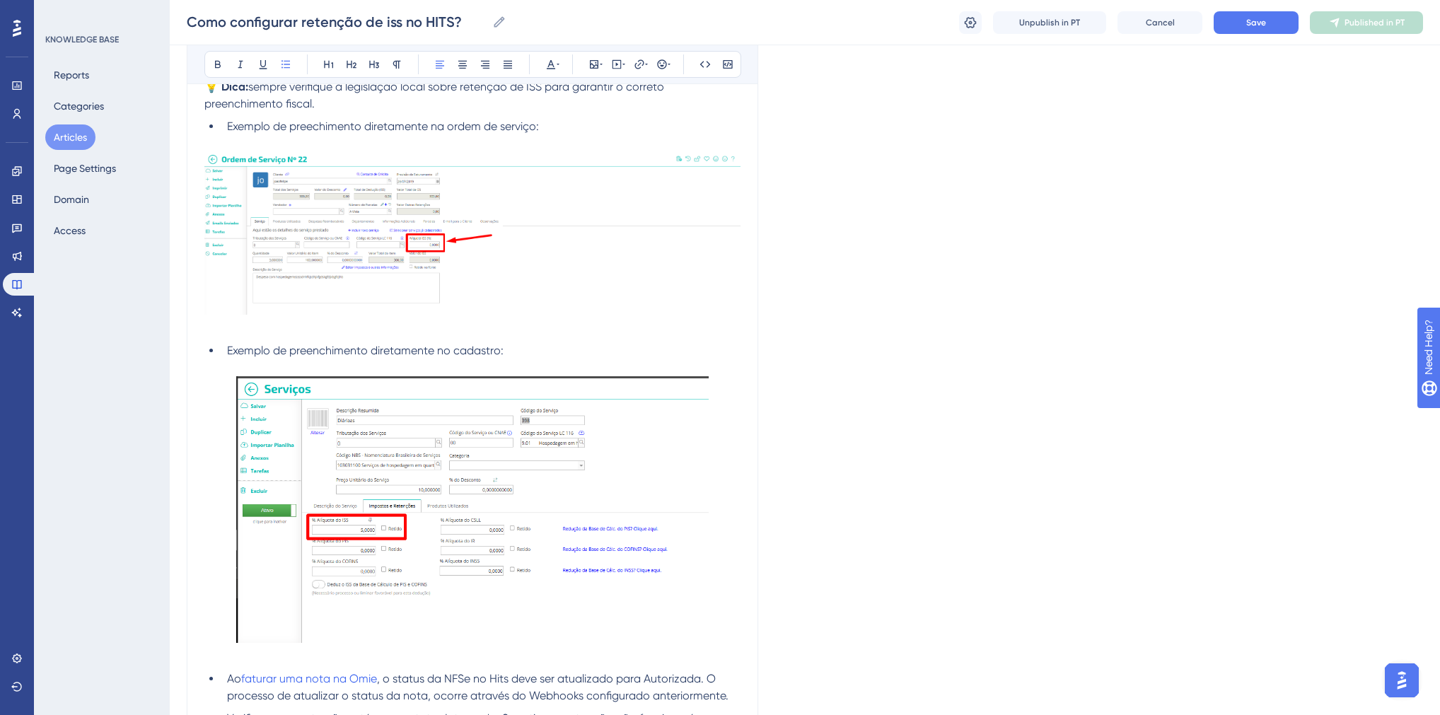
scroll to position [4355, 0]
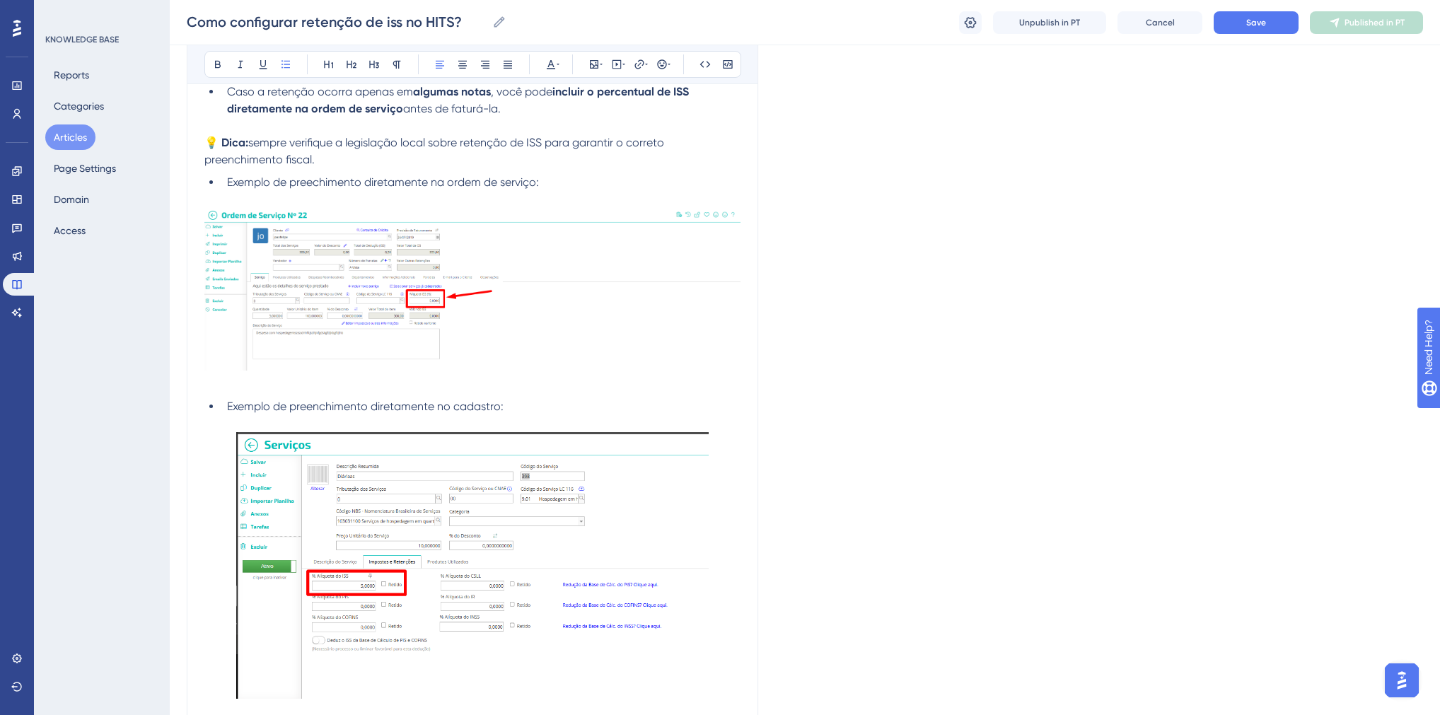
click at [430, 330] on img at bounding box center [472, 289] width 536 height 163
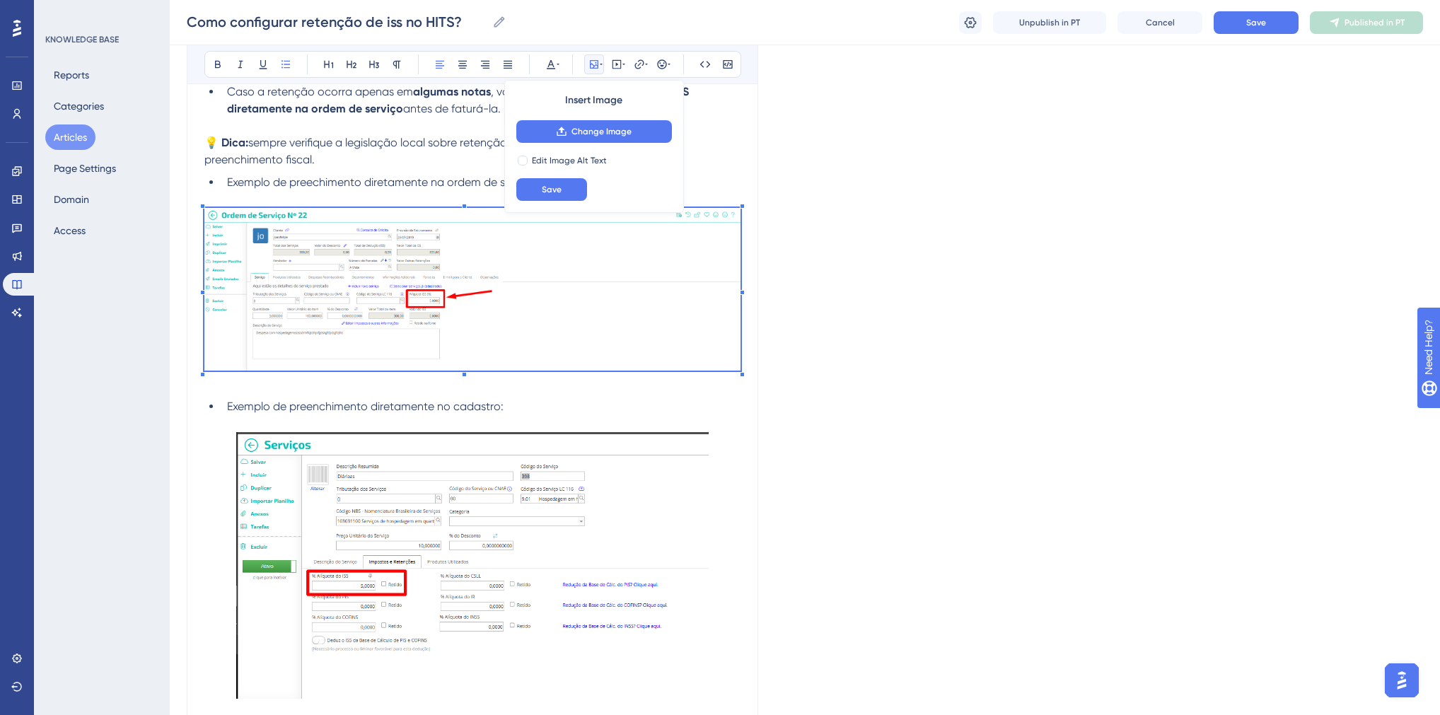
click at [583, 432] on p at bounding box center [472, 423] width 536 height 17
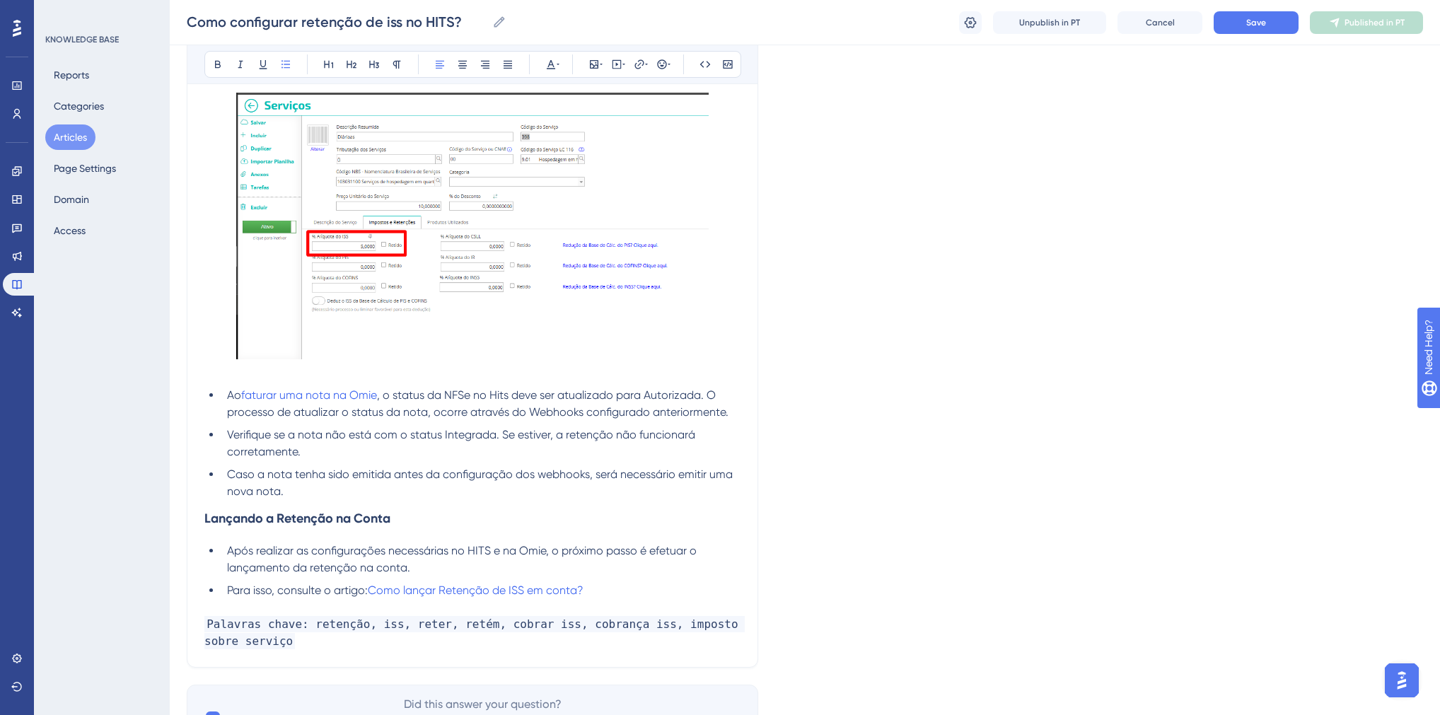
scroll to position [4808, 0]
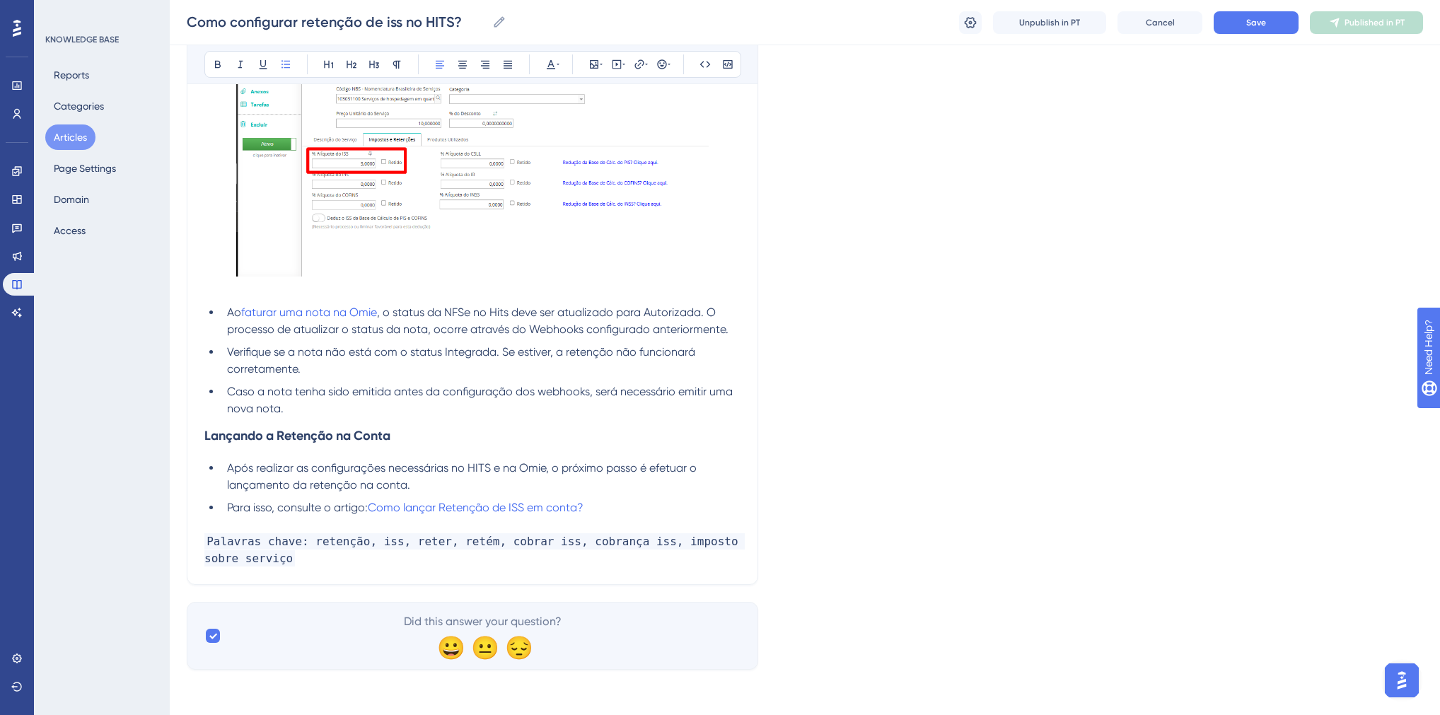
click at [330, 410] on li "Caso a nota tenha sido emitida antes da configuração dos webhooks, será necessá…" at bounding box center [480, 400] width 519 height 34
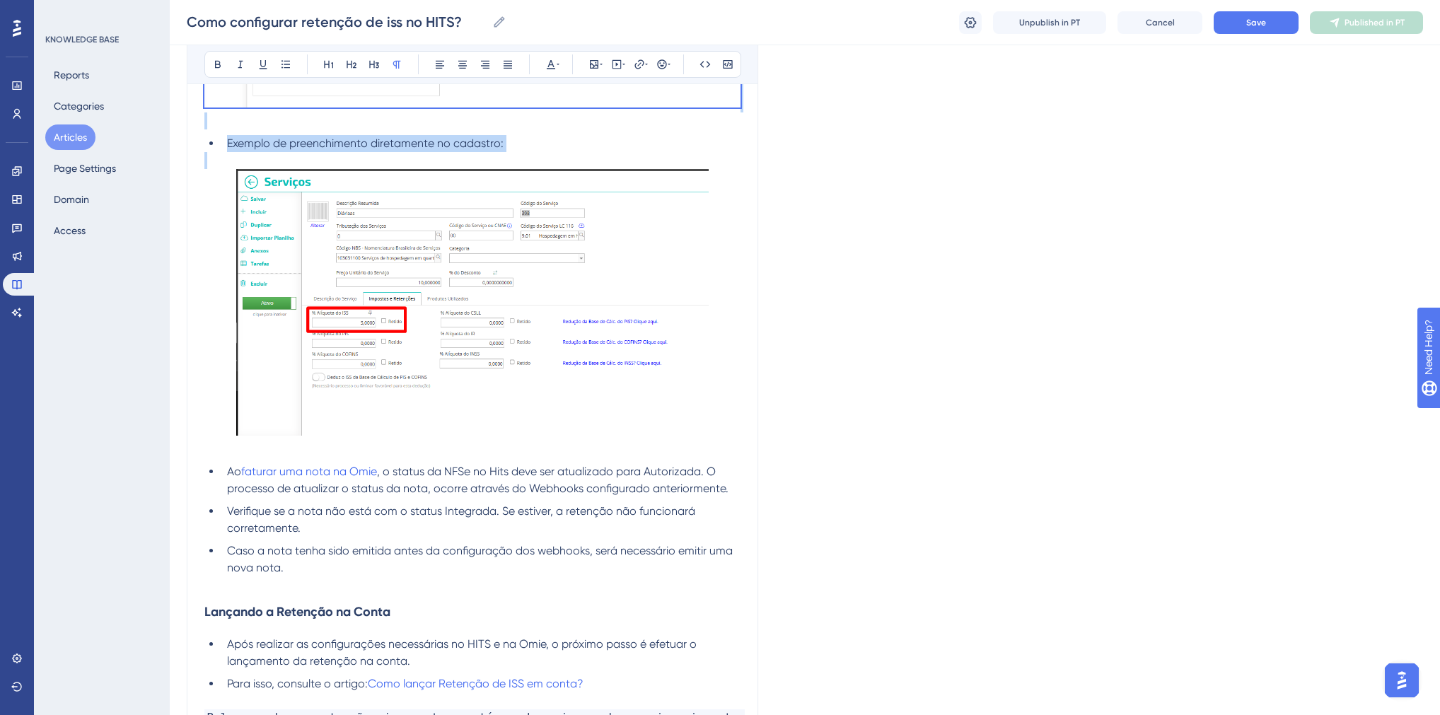
scroll to position [4638, 0]
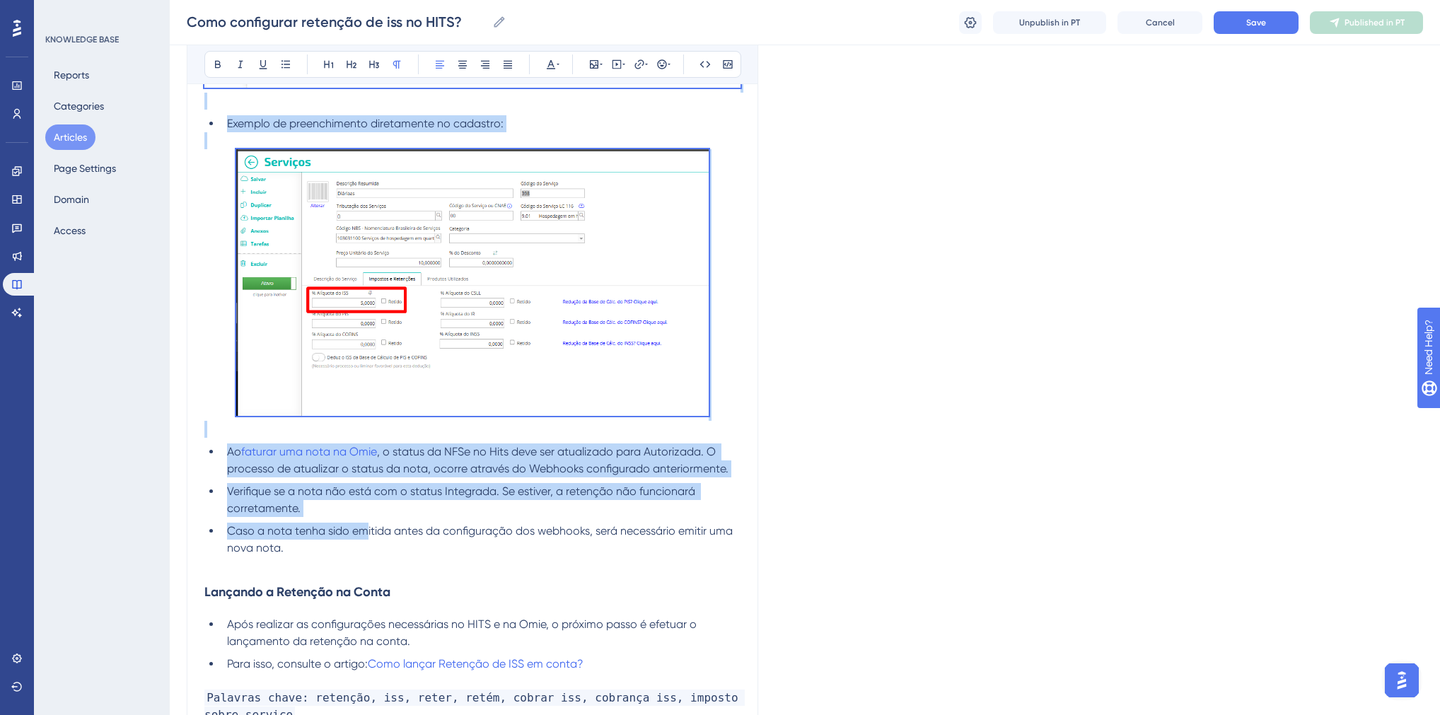
drag, startPoint x: 204, startPoint y: 115, endPoint x: 365, endPoint y: 567, distance: 479.9
click at [365, 555] on span "Caso a nota tenha sido emitida antes da configuração dos webhooks, será necessá…" at bounding box center [481, 539] width 509 height 30
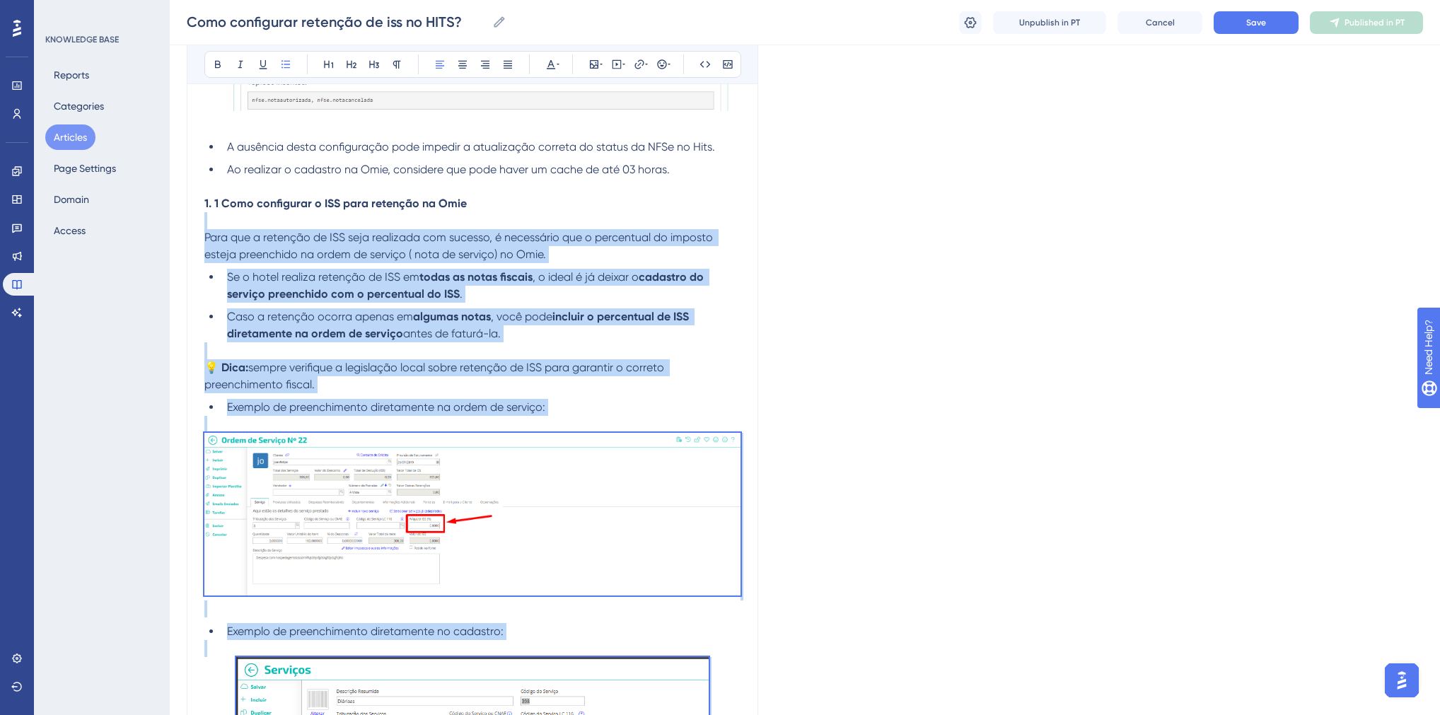
scroll to position [4129, 0]
drag, startPoint x: 312, startPoint y: 578, endPoint x: 204, endPoint y: 236, distance: 359.1
copy div "9. 3 Lore ipsumdolor s AME cons adipisci el Sedd Eius tem i utlabore et DOL mag…"
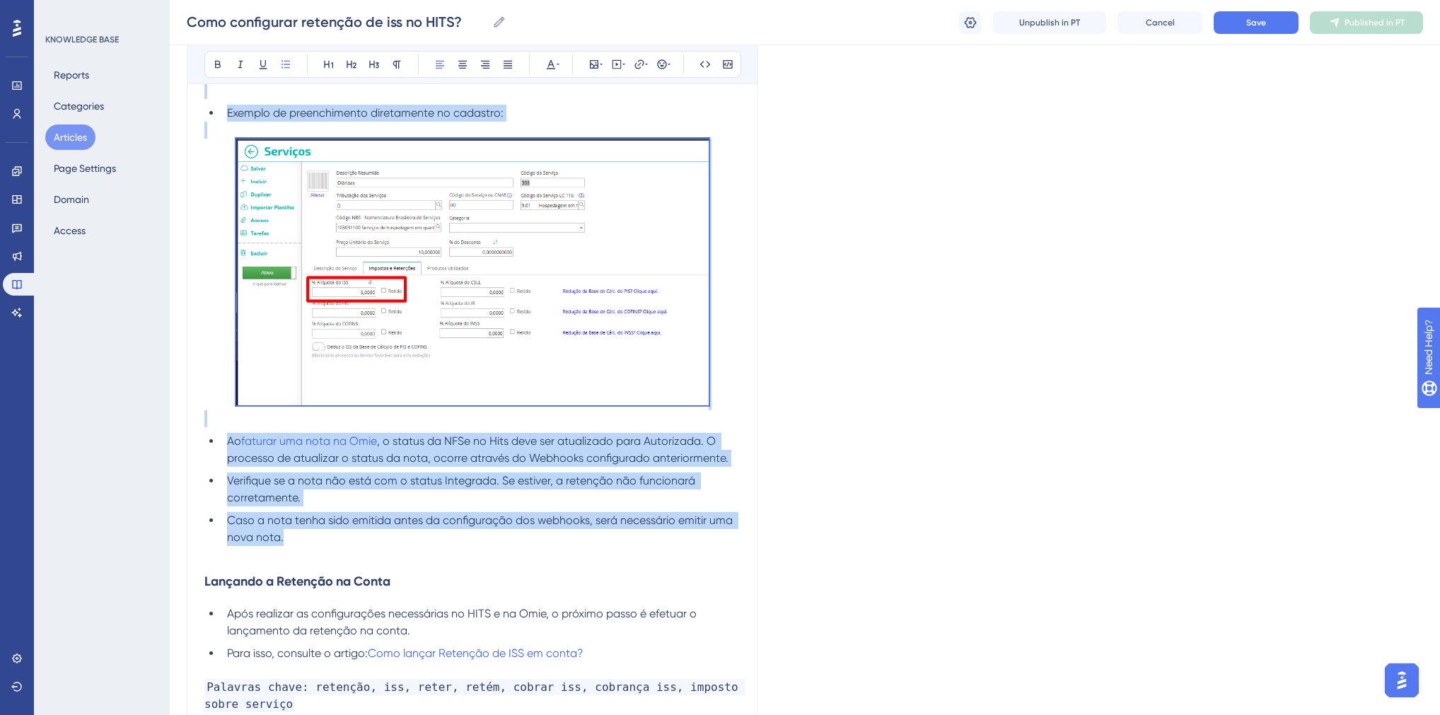
scroll to position [4695, 0]
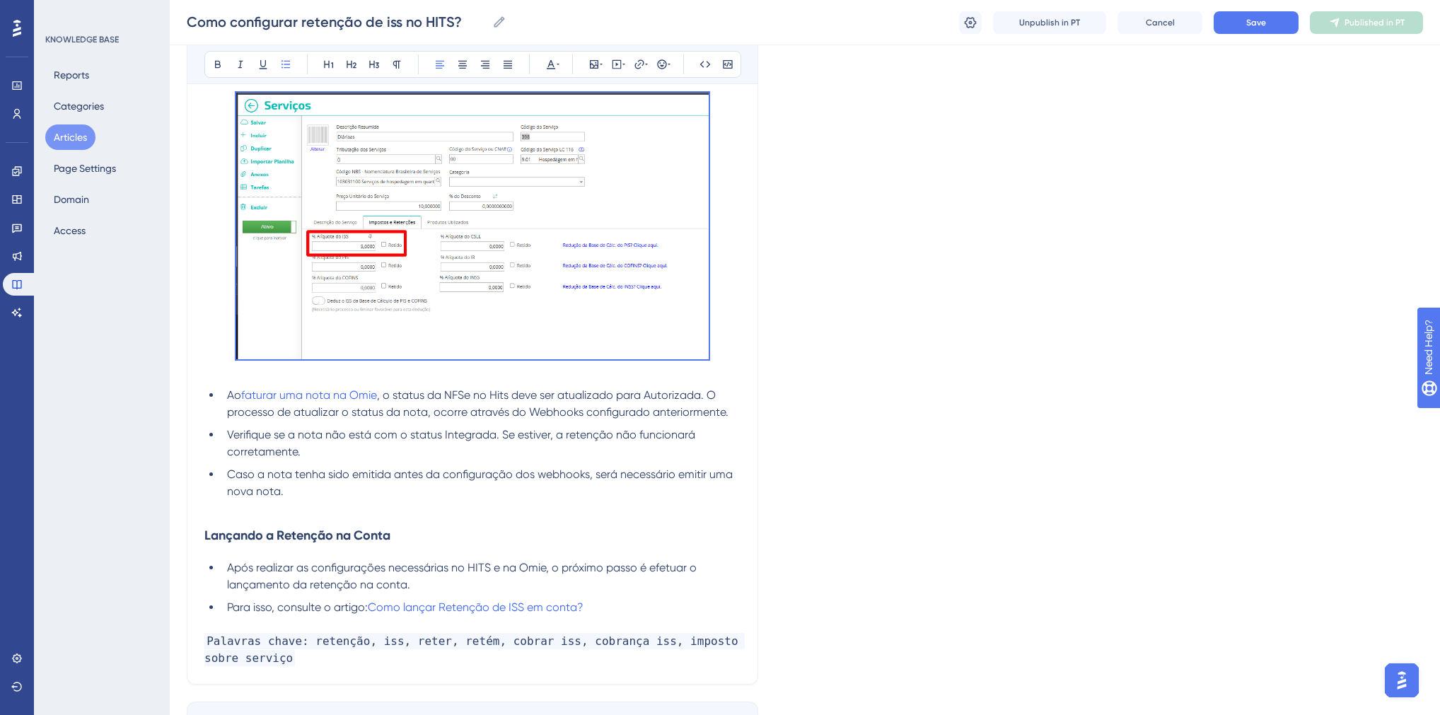
click at [216, 517] on p at bounding box center [472, 508] width 536 height 17
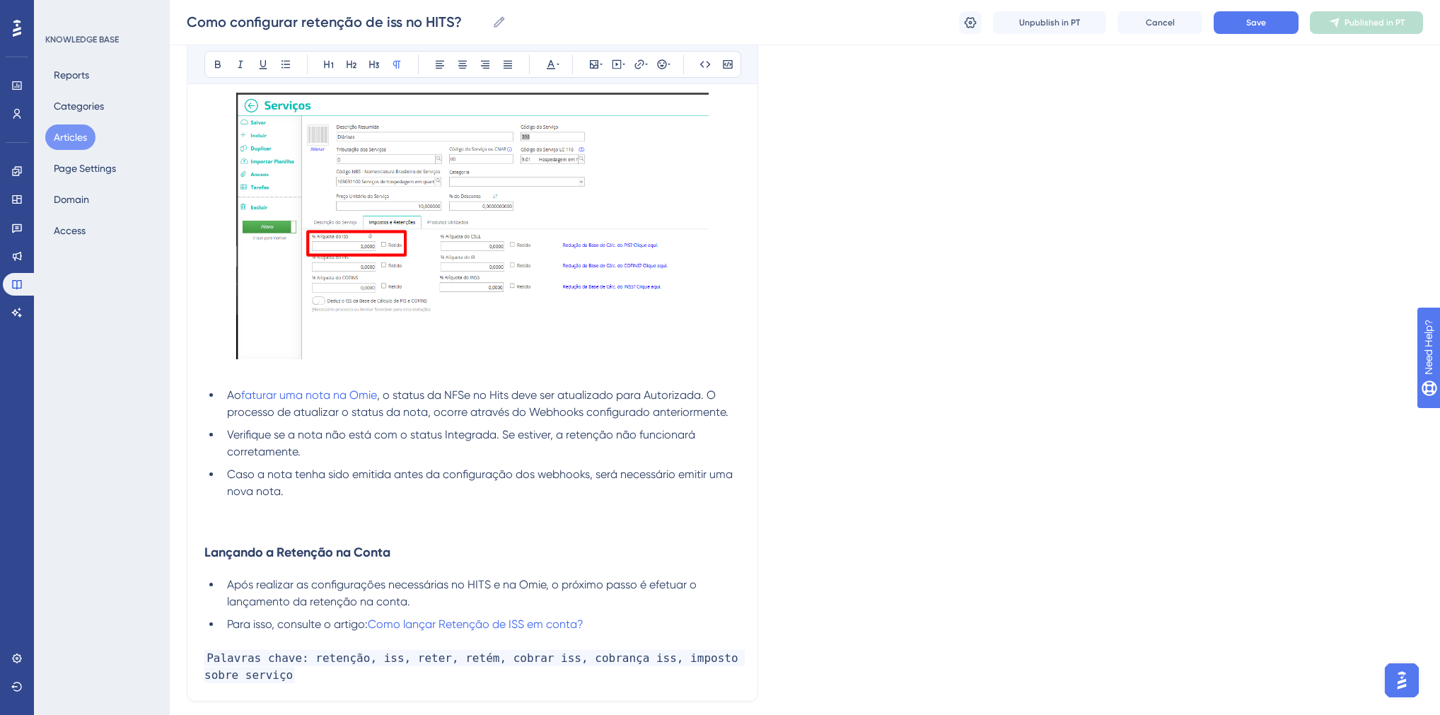
scroll to position [4984, 0]
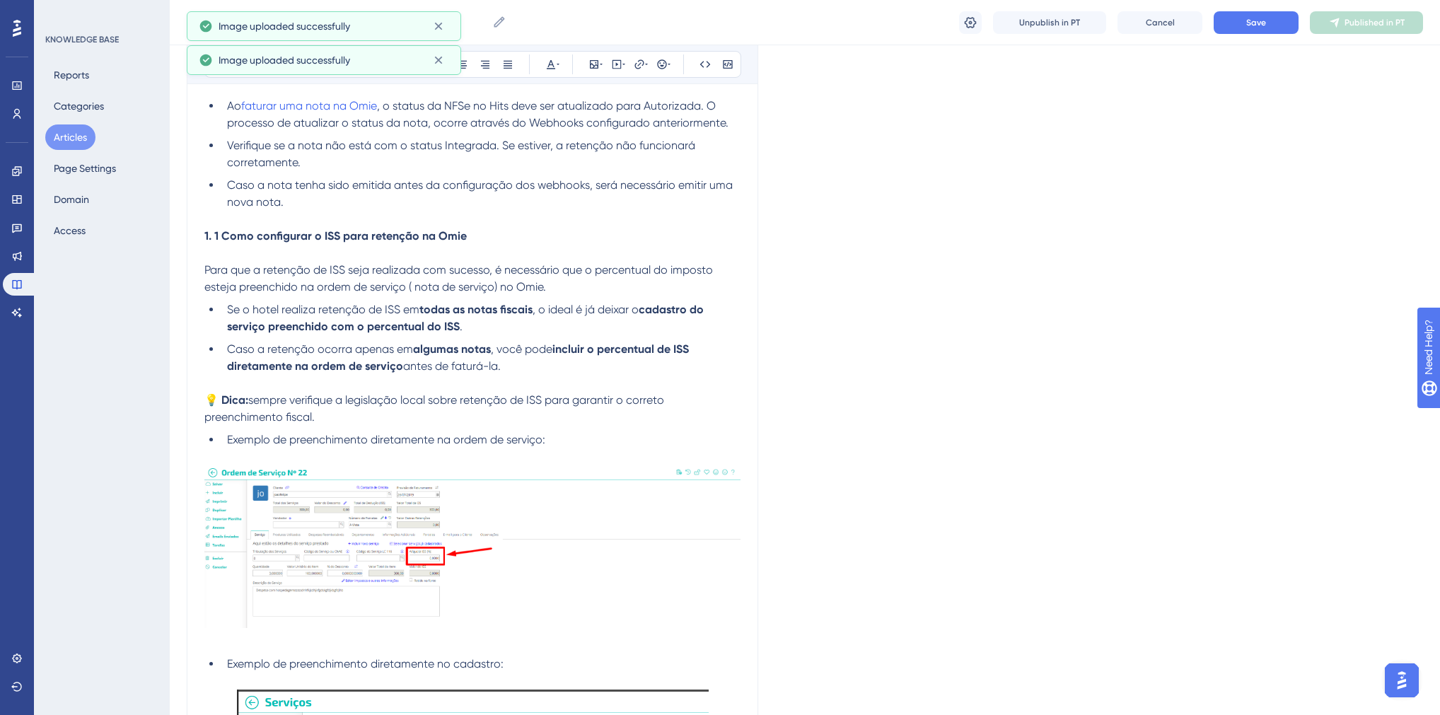
click at [220, 243] on strong "1. 1 Como configurar o ISS para retenção na Omie" at bounding box center [335, 235] width 262 height 13
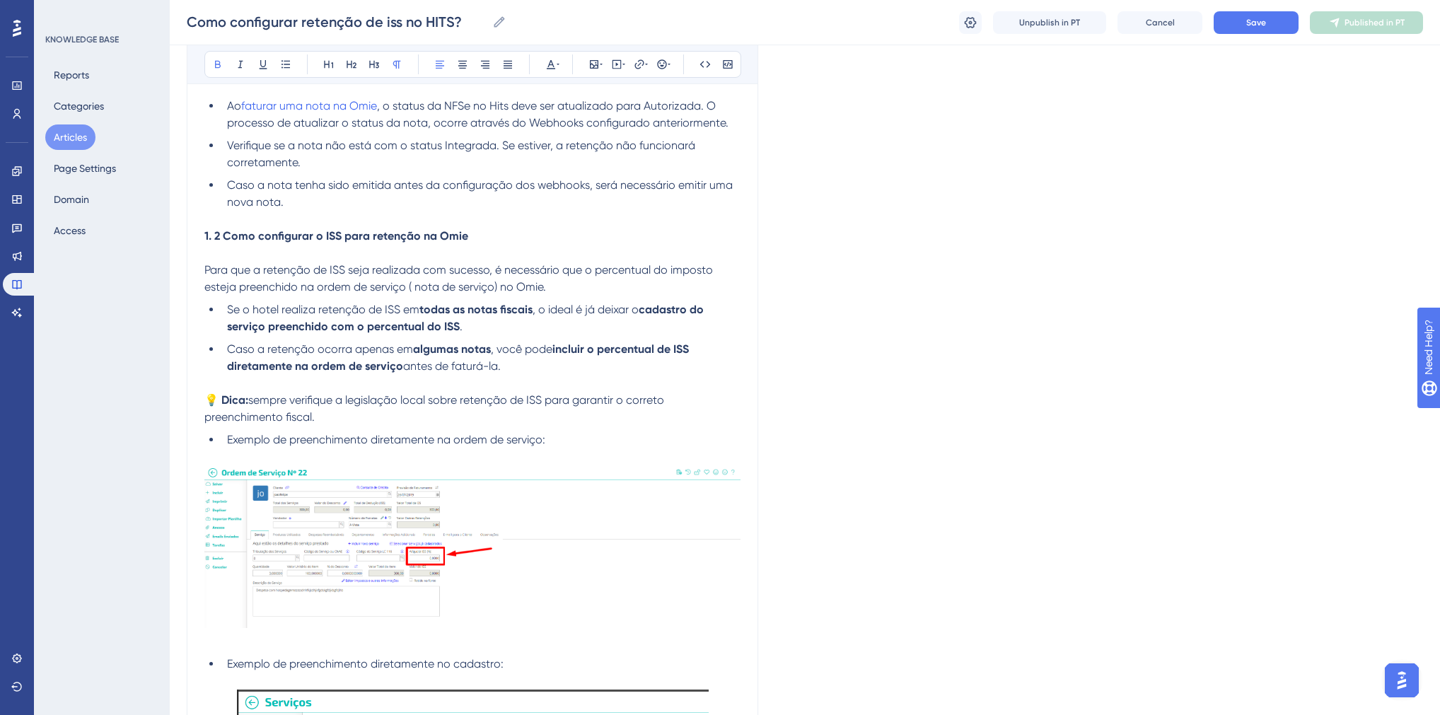
click at [320, 243] on strong "1. 2 Como configurar o ISS para retenção na Omie" at bounding box center [336, 235] width 264 height 13
click at [328, 294] on span "Para que a retenção de ISS seja realizada com sucesso, é necessário que o perce…" at bounding box center [459, 278] width 511 height 30
click at [385, 316] on span "Se o hotel realiza retenção de ISS em" at bounding box center [323, 309] width 192 height 13
click at [504, 333] on strong "cadastro do serviço preenchido com o percentual do ISS" at bounding box center [384, 326] width 301 height 13
click at [675, 373] on strong "incluir o percentual de ISS diretamente na ordem de serviço" at bounding box center [459, 357] width 465 height 30
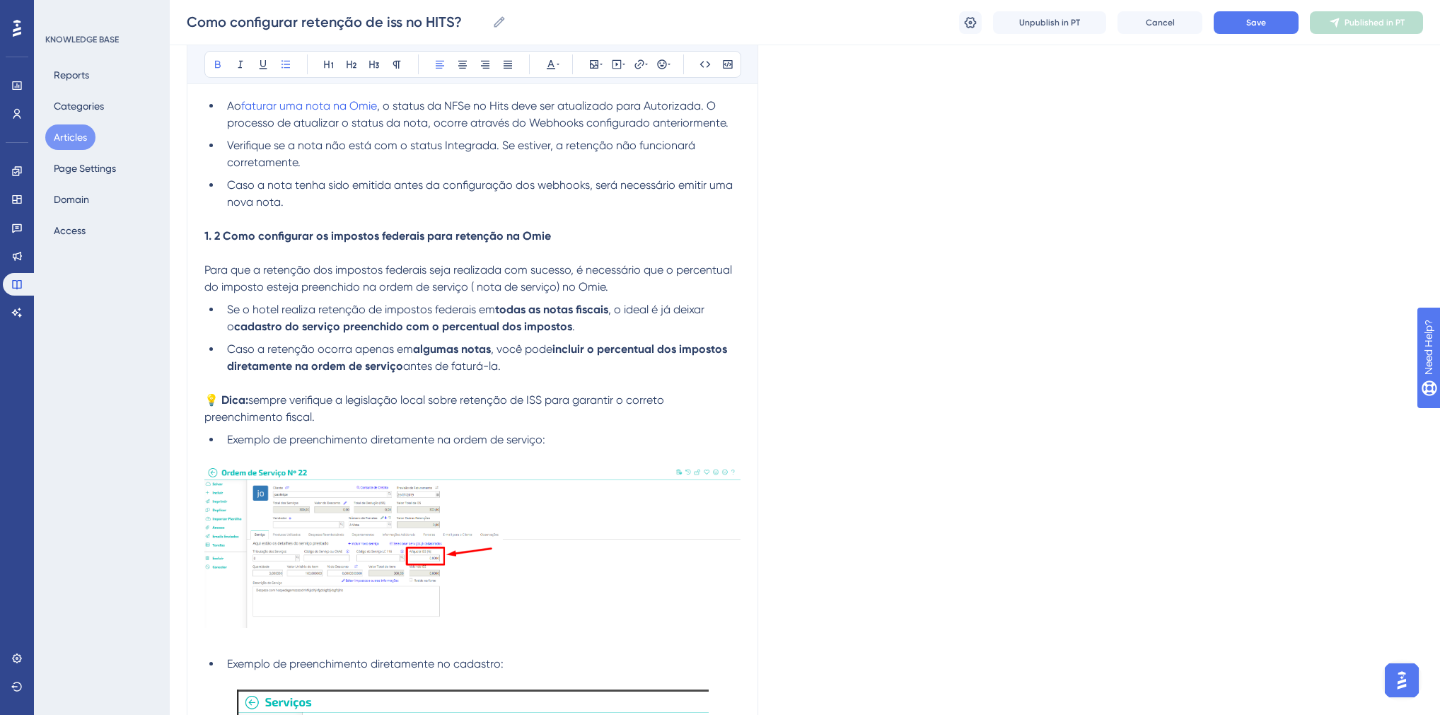
scroll to position [5098, 0]
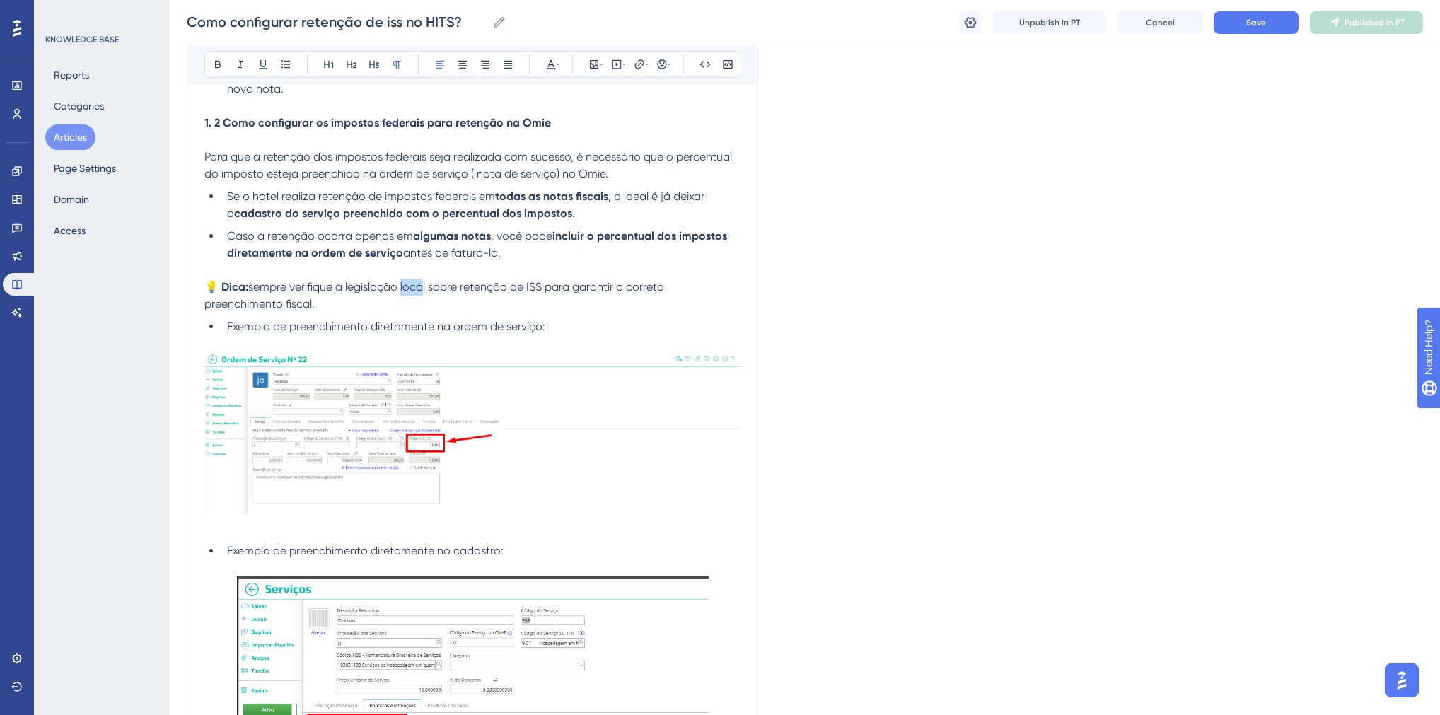
drag, startPoint x: 425, startPoint y: 323, endPoint x: 403, endPoint y: 325, distance: 22.7
click at [403, 311] on span "sempre verifique a legislação local sobre retenção de ISS para garantir o corre…" at bounding box center [435, 295] width 463 height 30
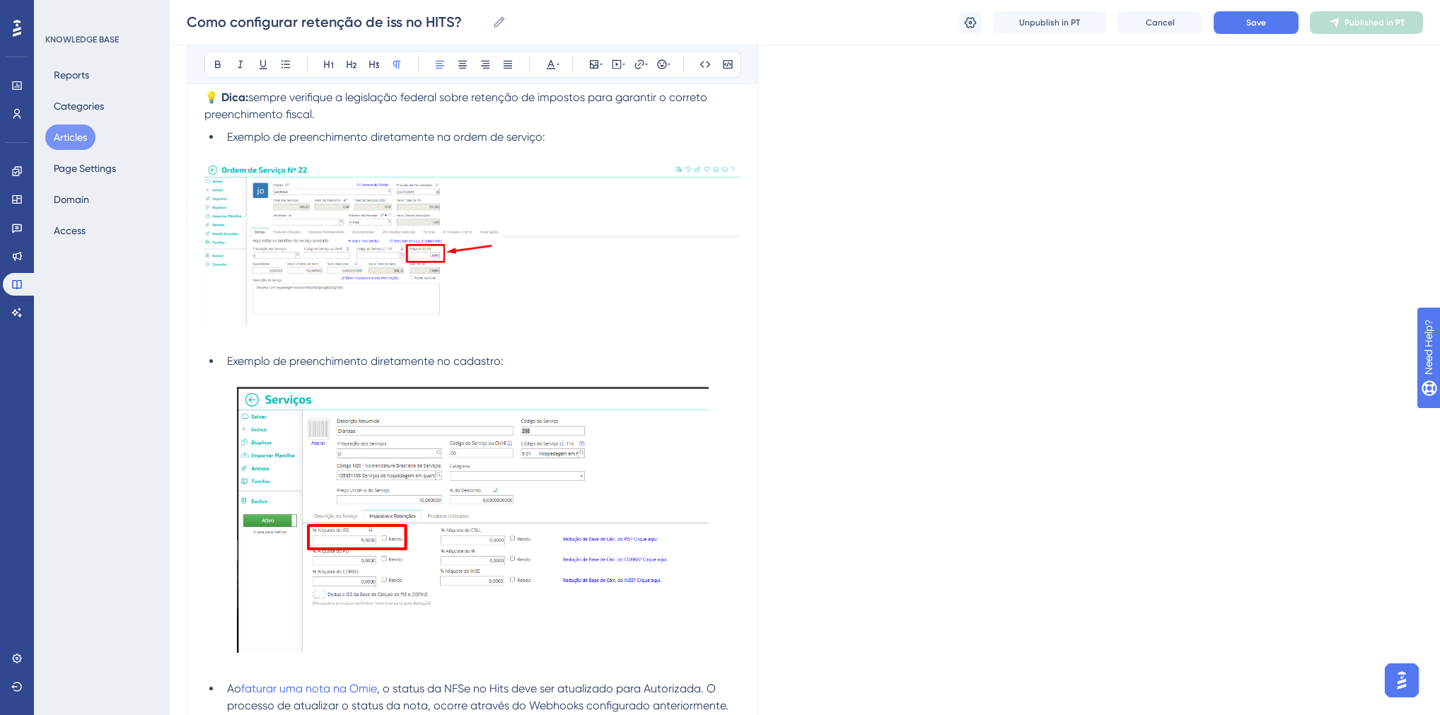
scroll to position [5267, 0]
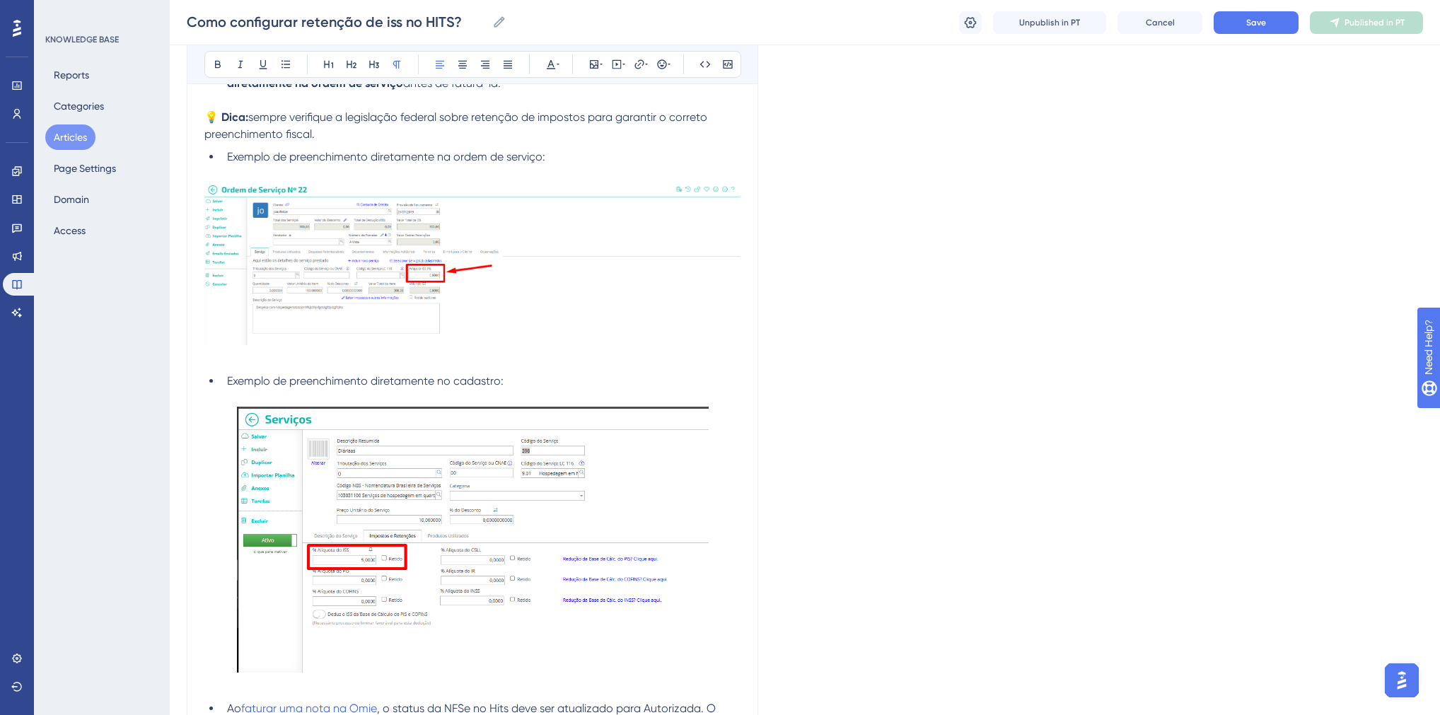
click at [402, 338] on img at bounding box center [472, 264] width 536 height 163
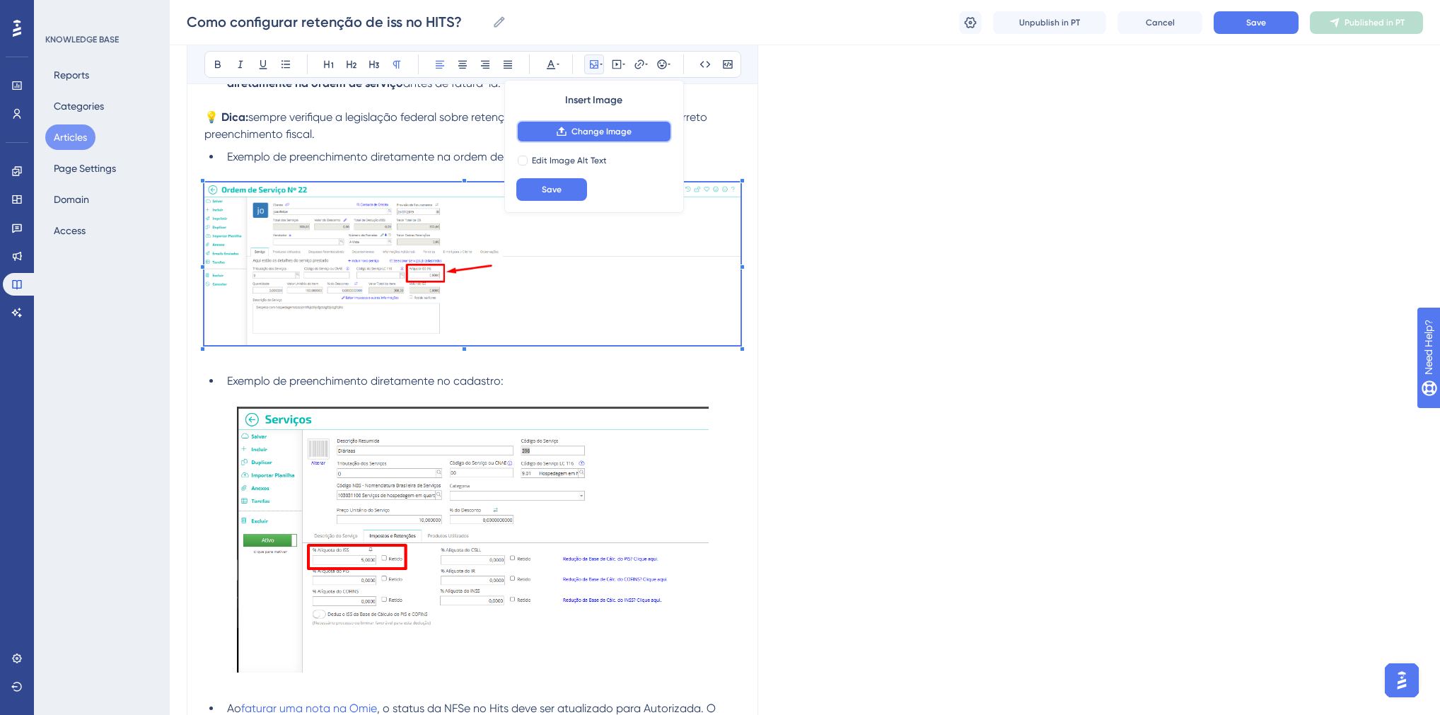
click at [605, 127] on span "Change Image" at bounding box center [602, 131] width 60 height 11
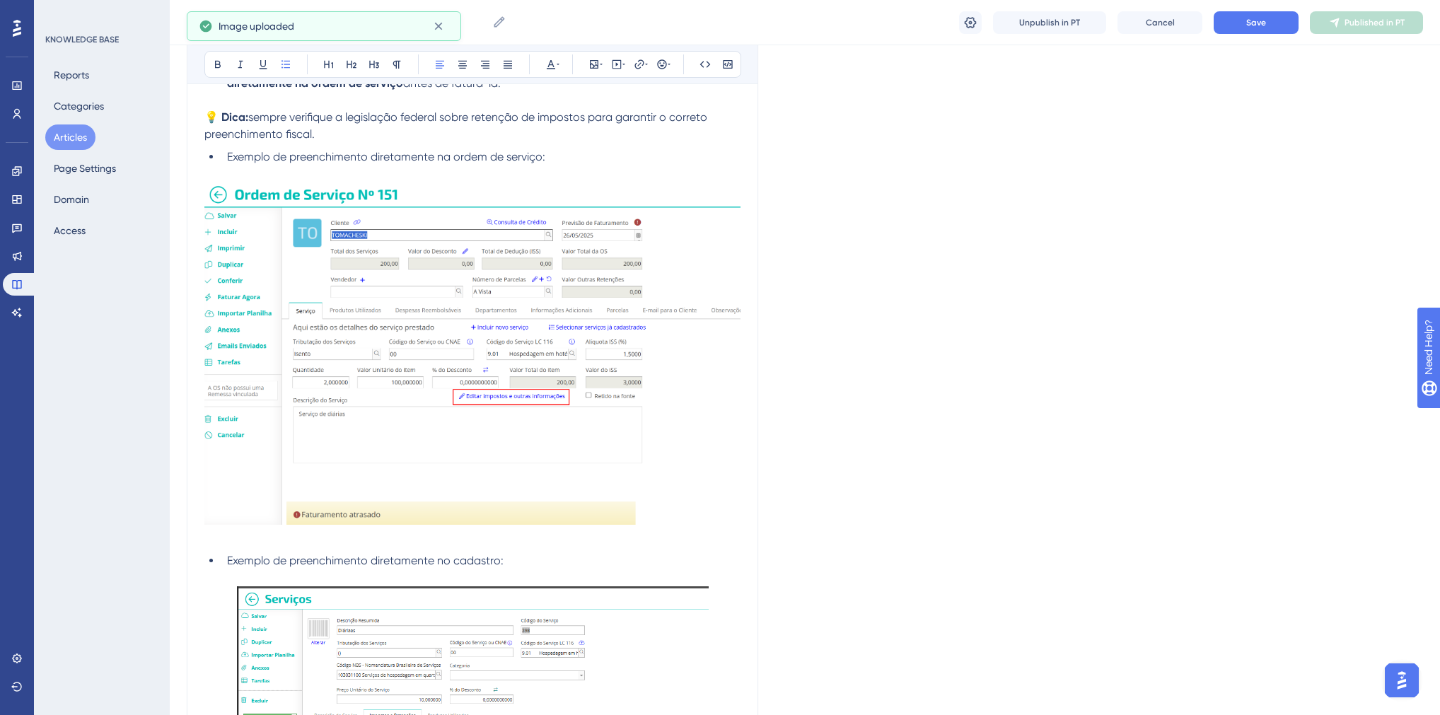
click at [490, 547] on p at bounding box center [472, 538] width 536 height 17
click at [596, 66] on icon at bounding box center [594, 64] width 11 height 11
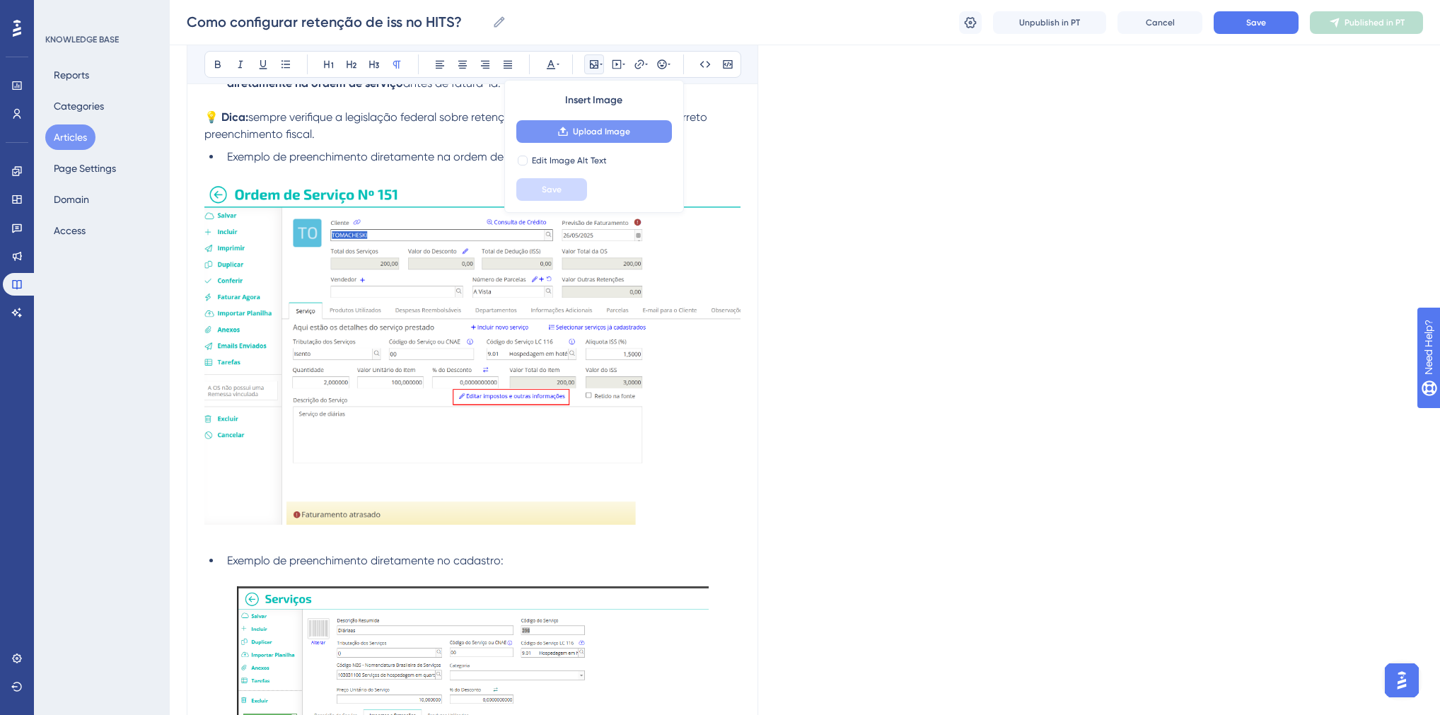
click at [594, 126] on span "Upload Image" at bounding box center [601, 131] width 57 height 11
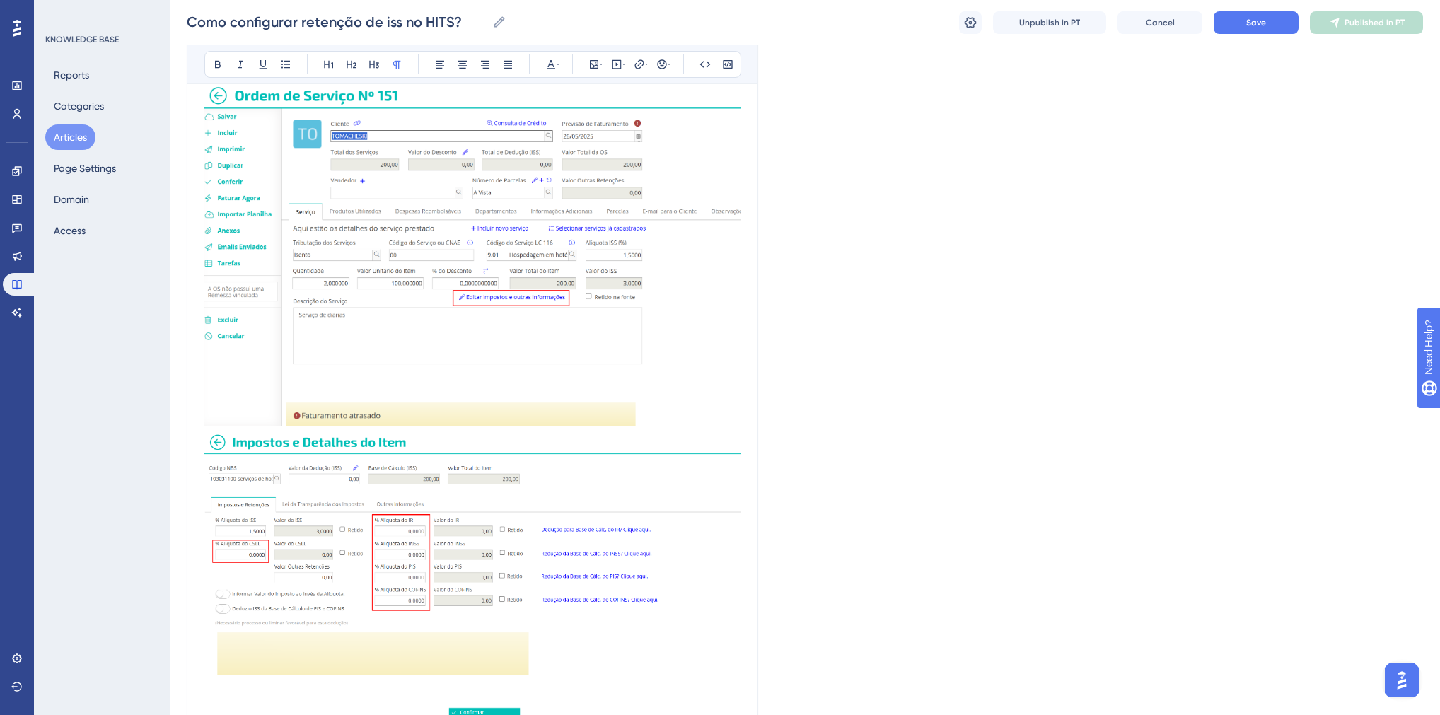
scroll to position [5154, 0]
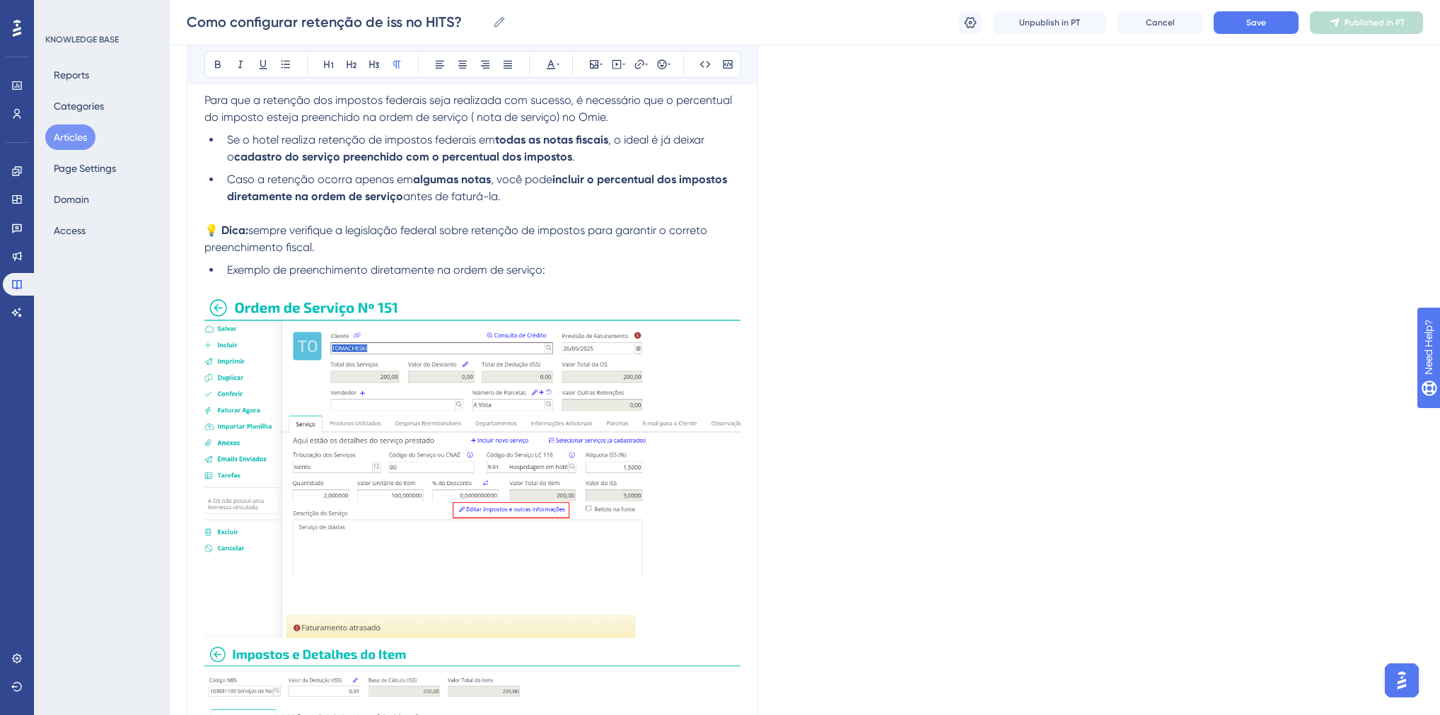
click at [393, 404] on img at bounding box center [472, 467] width 536 height 343
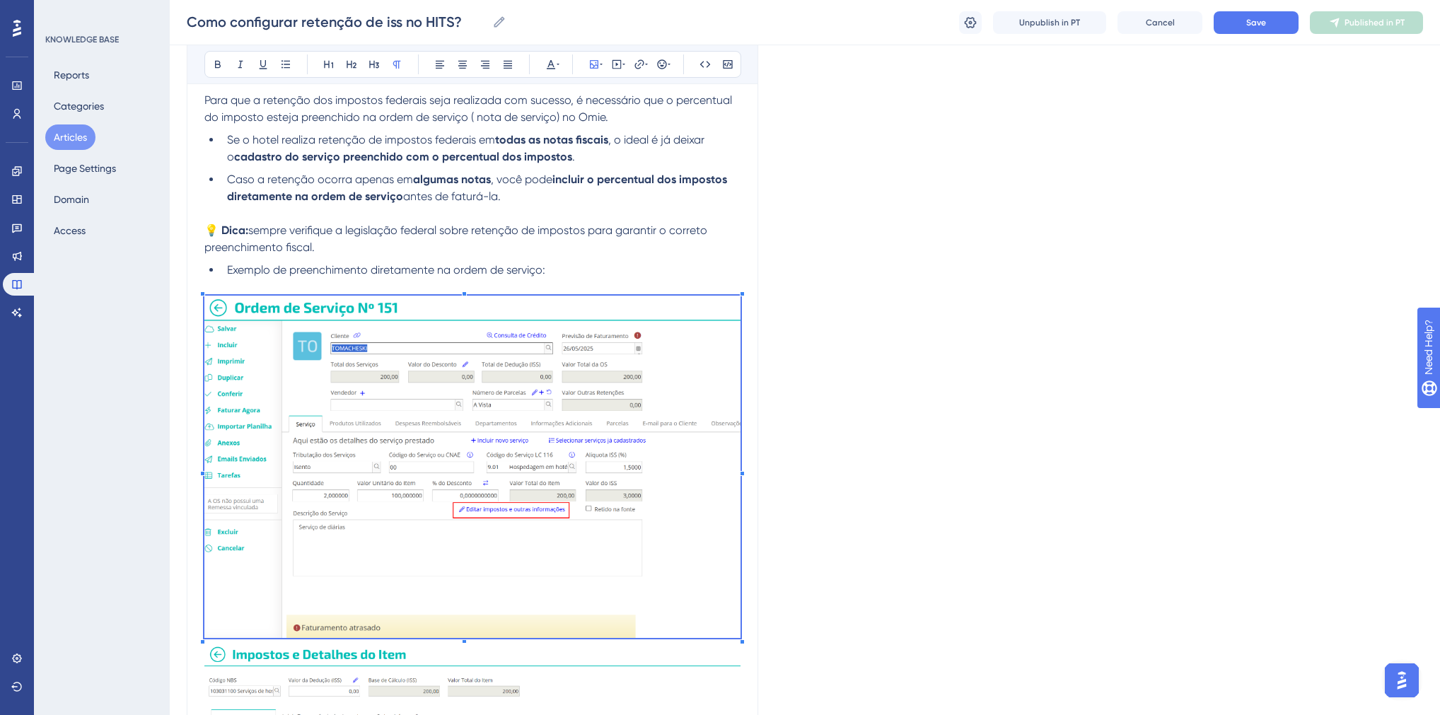
click at [511, 277] on span "Exemplo de preenchimento diretamente na ordem de serviço:" at bounding box center [386, 269] width 318 height 13
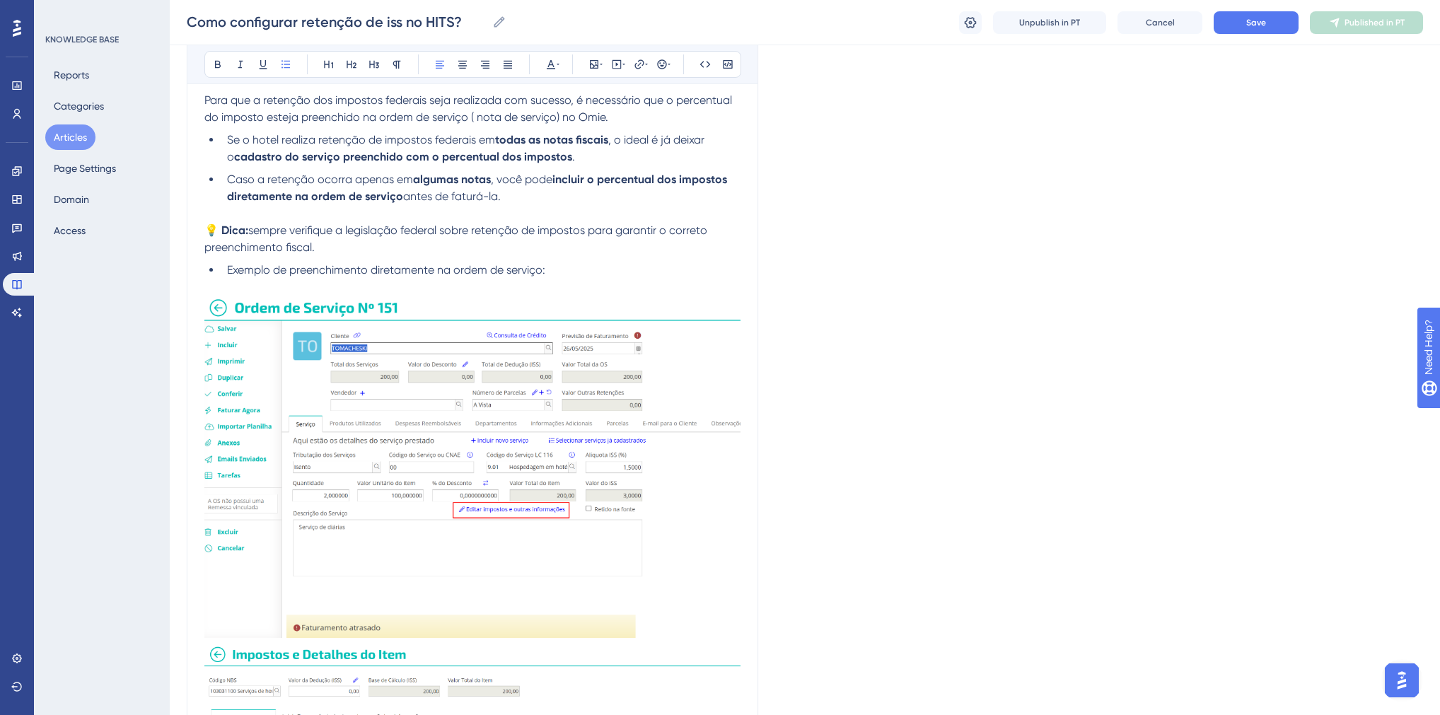
click at [504, 470] on img at bounding box center [472, 467] width 536 height 343
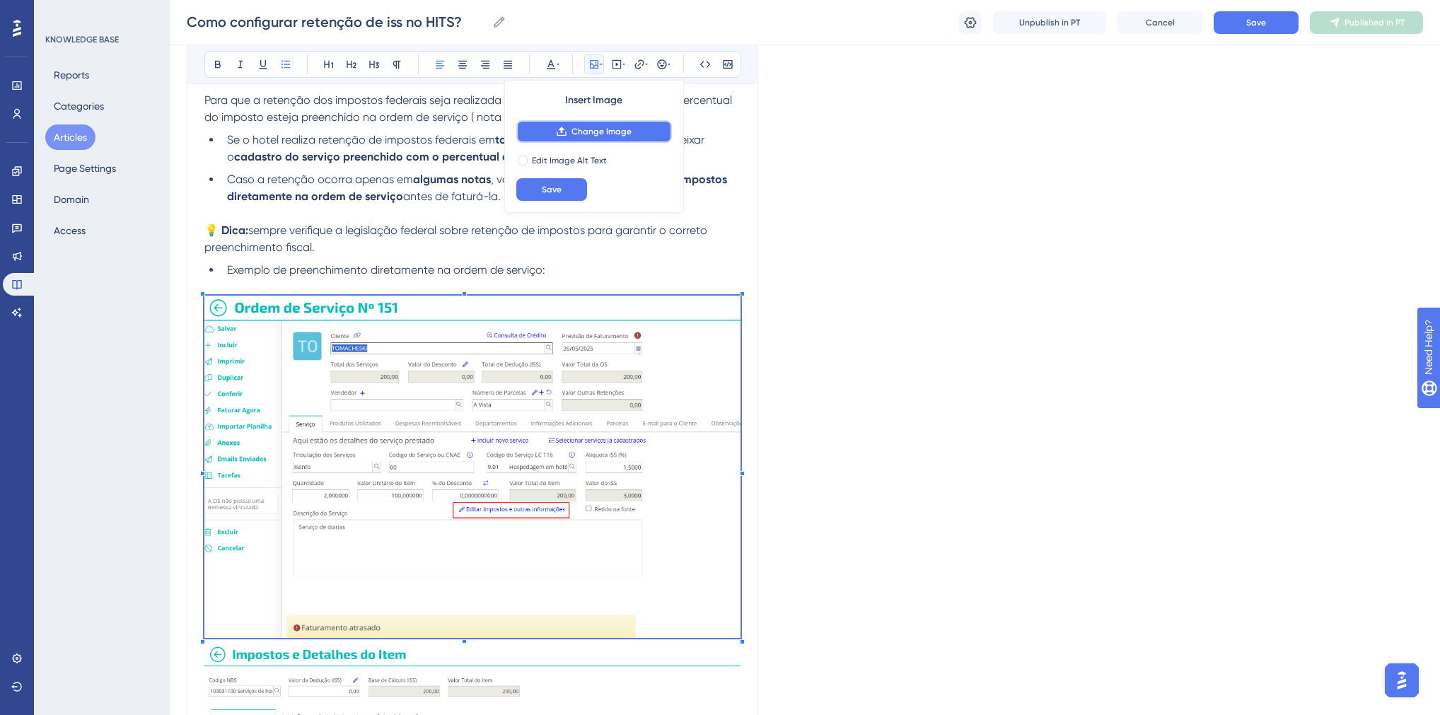
click at [563, 122] on button "Change Image" at bounding box center [594, 131] width 156 height 23
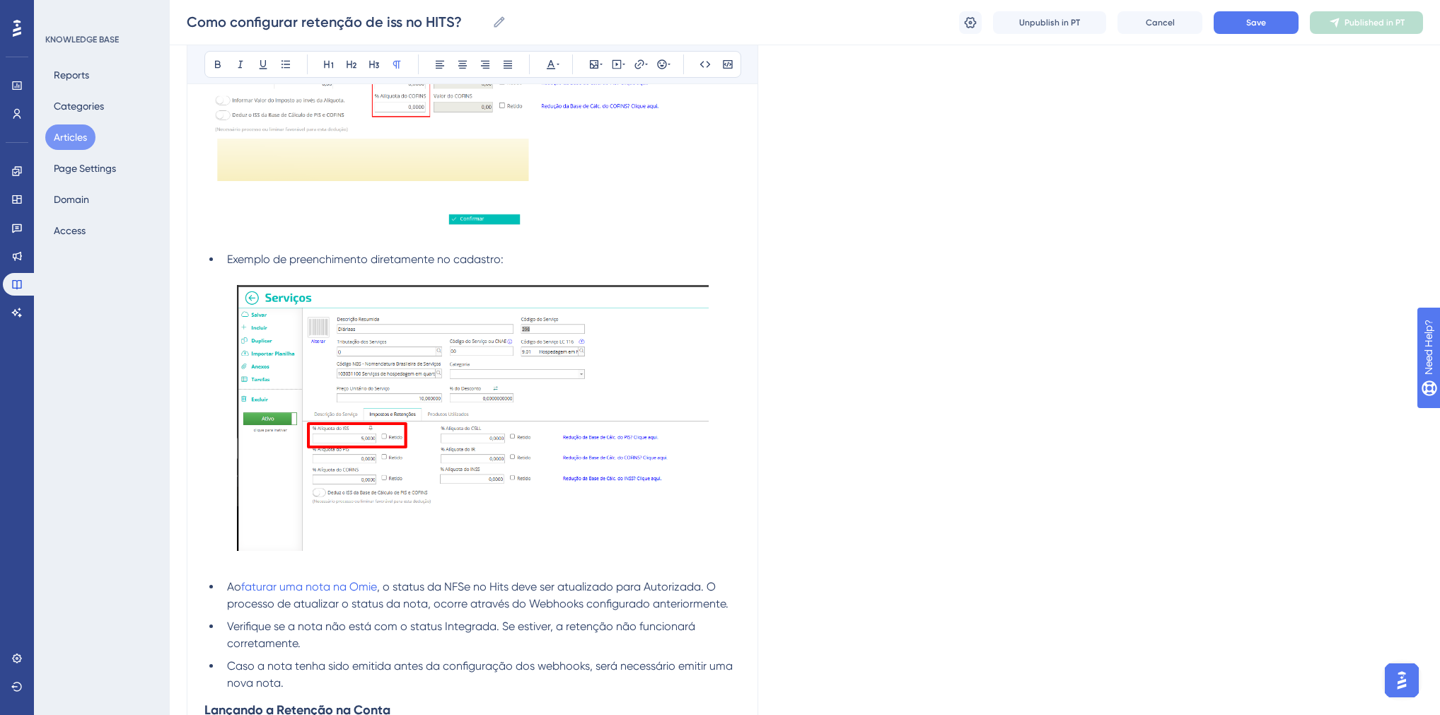
scroll to position [5946, 0]
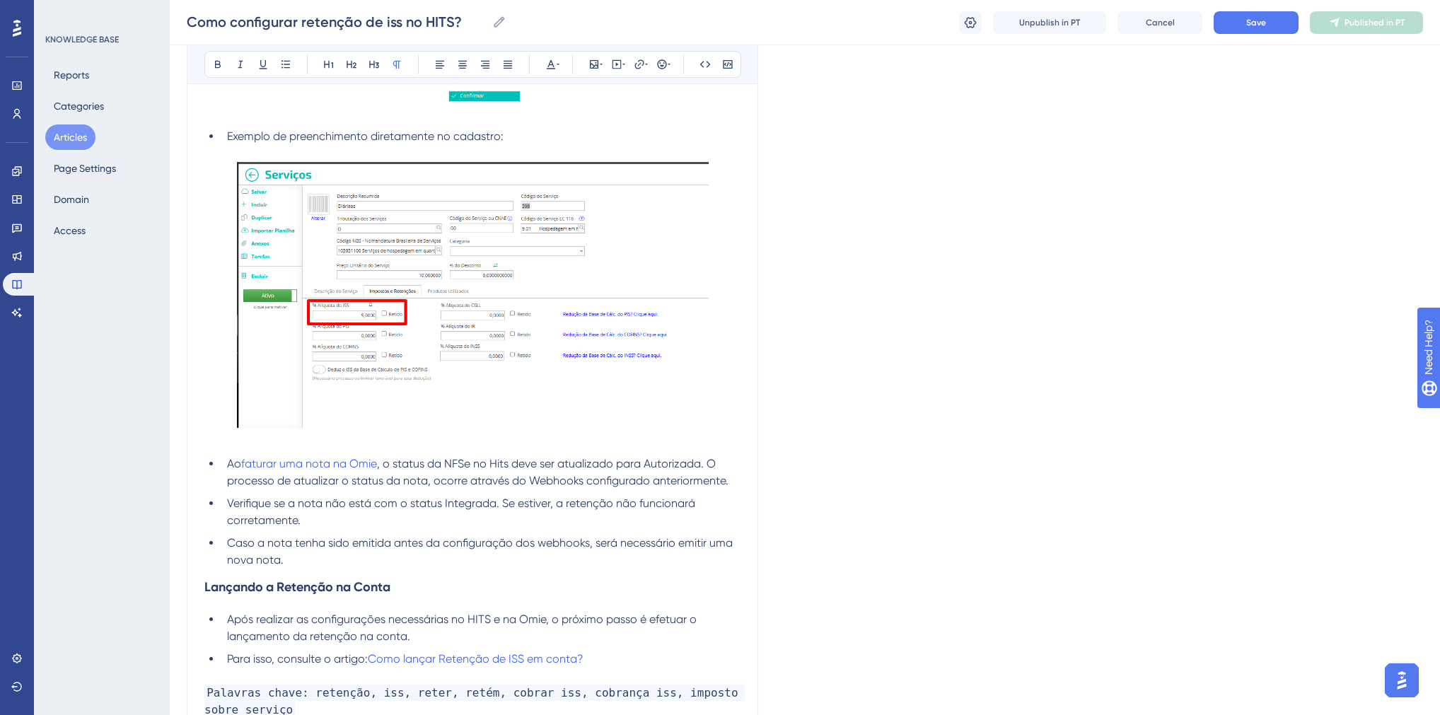
click at [406, 354] on img at bounding box center [473, 295] width 472 height 266
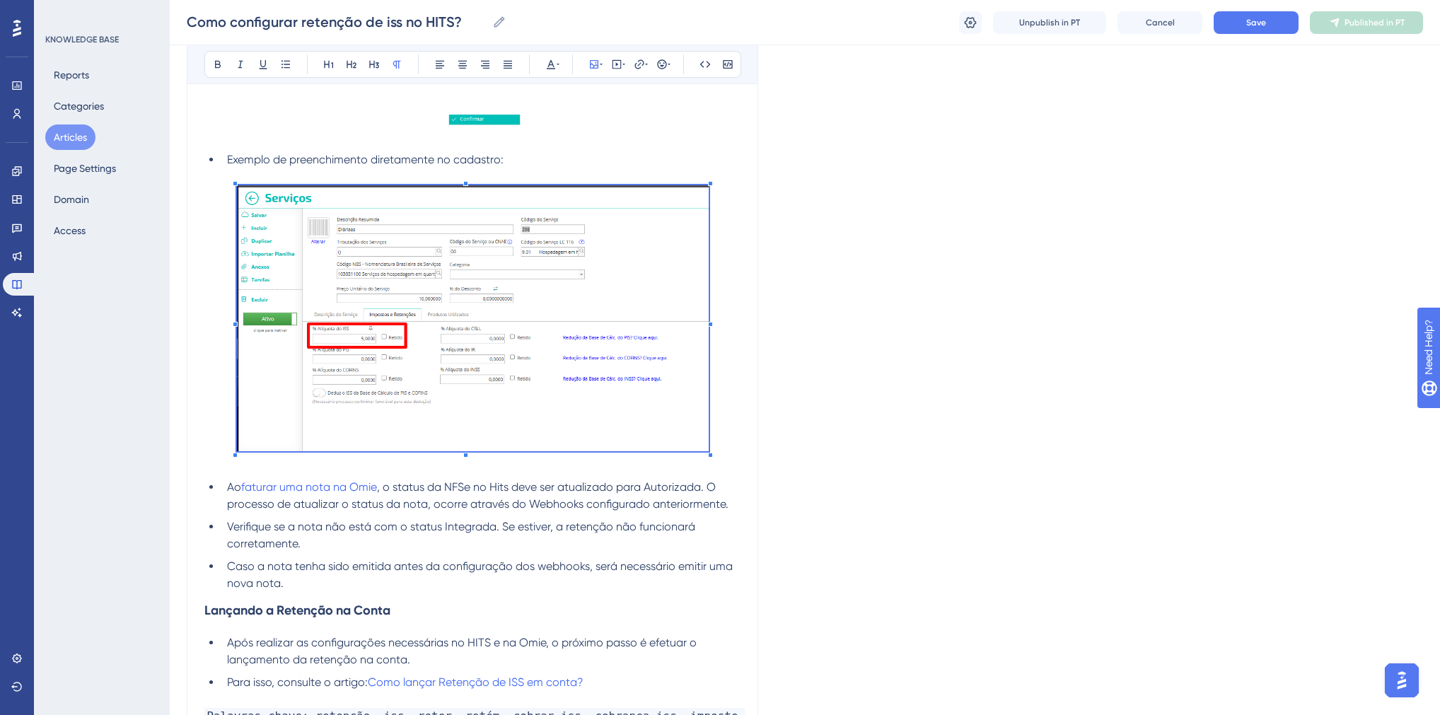
scroll to position [6003, 0]
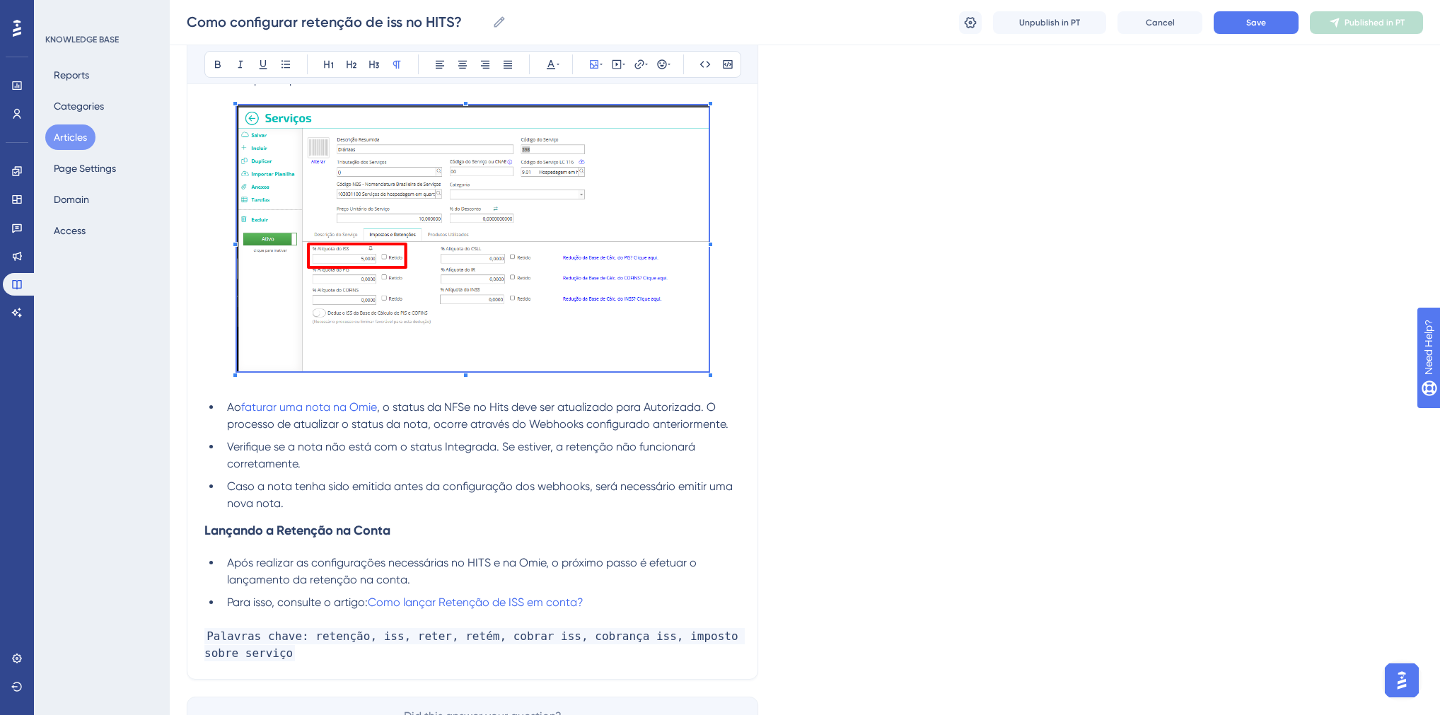
click at [424, 350] on img at bounding box center [473, 238] width 472 height 266
click at [610, 129] on span "Change Image" at bounding box center [602, 131] width 60 height 11
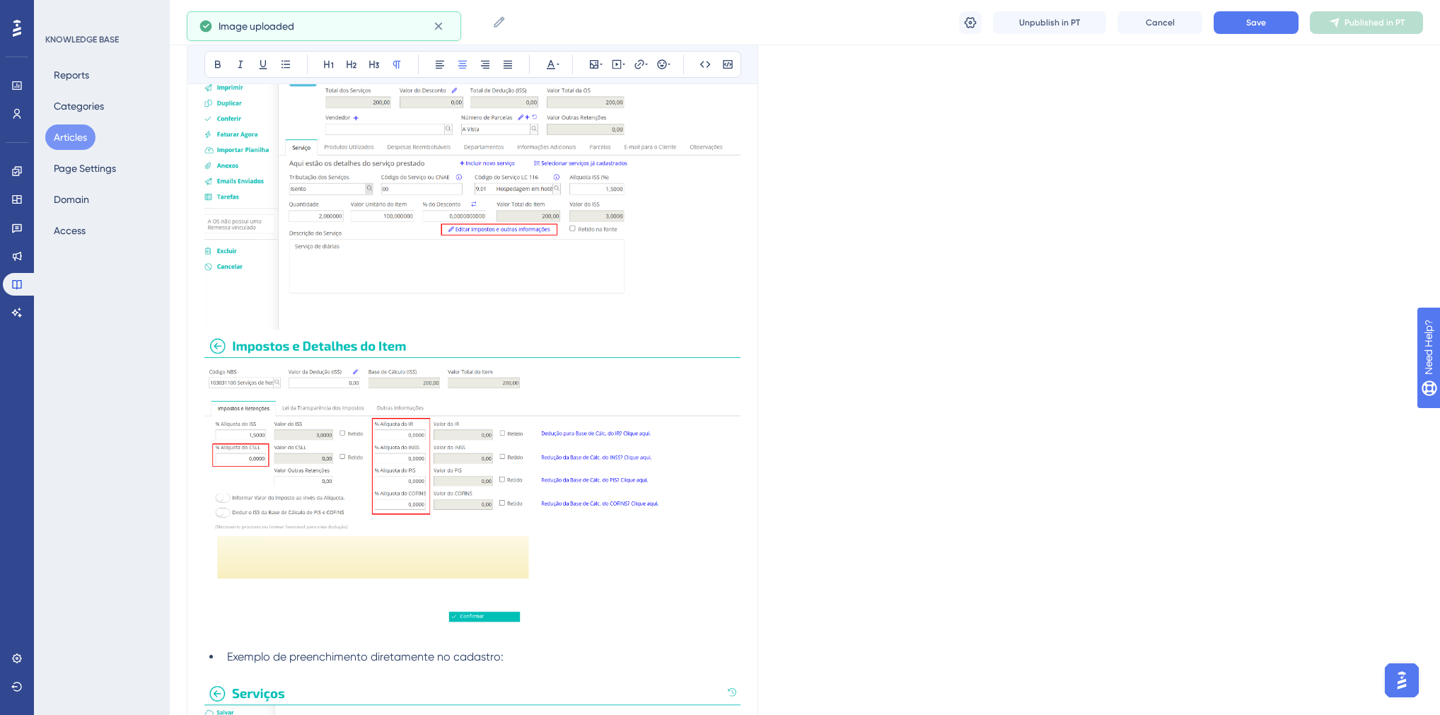
scroll to position [5369, 0]
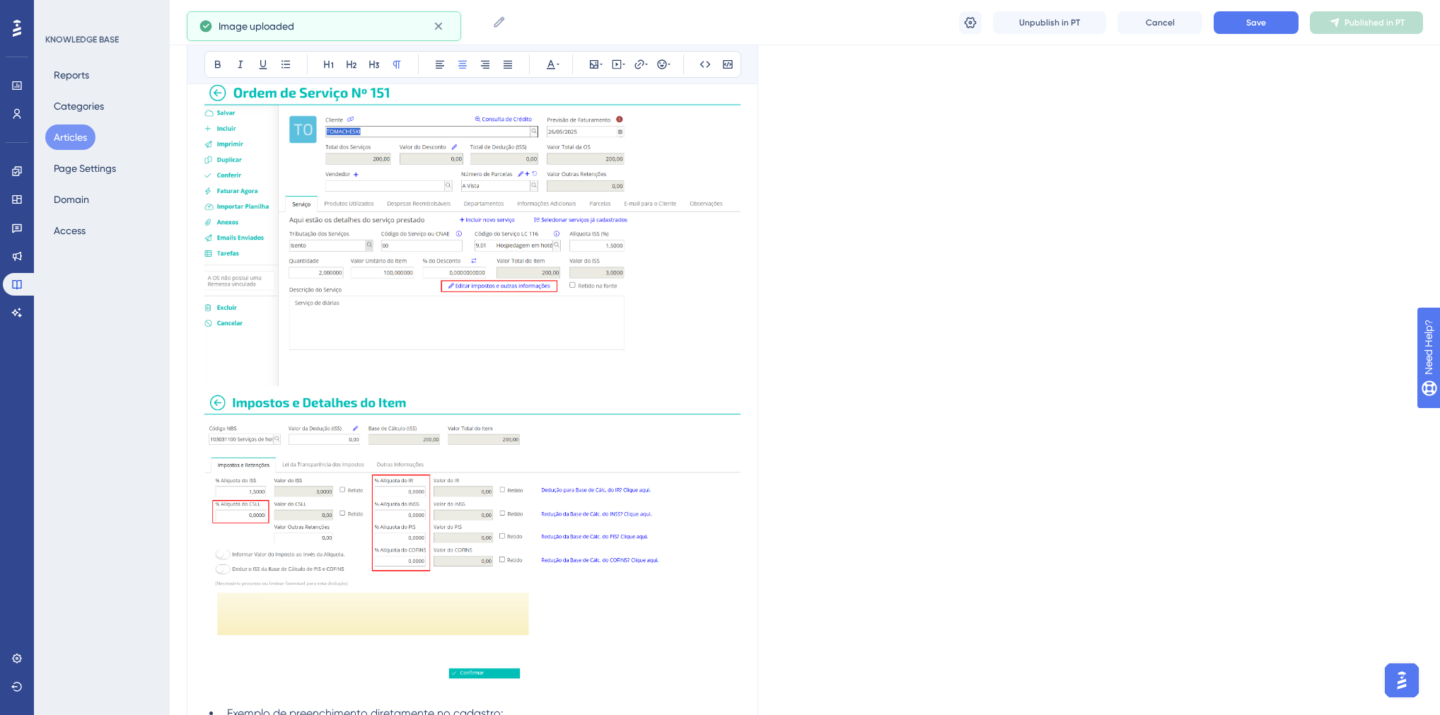
click at [418, 275] on img at bounding box center [472, 234] width 536 height 306
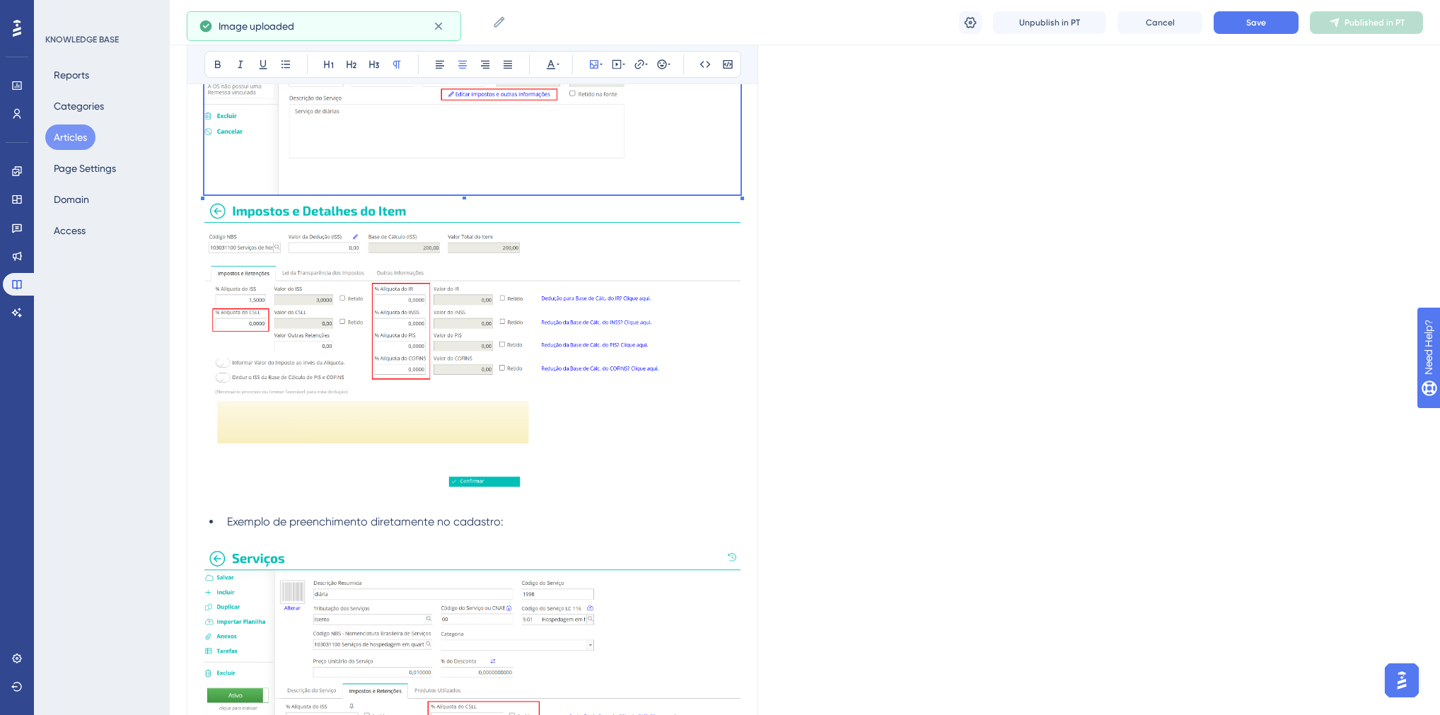
scroll to position [5652, 0]
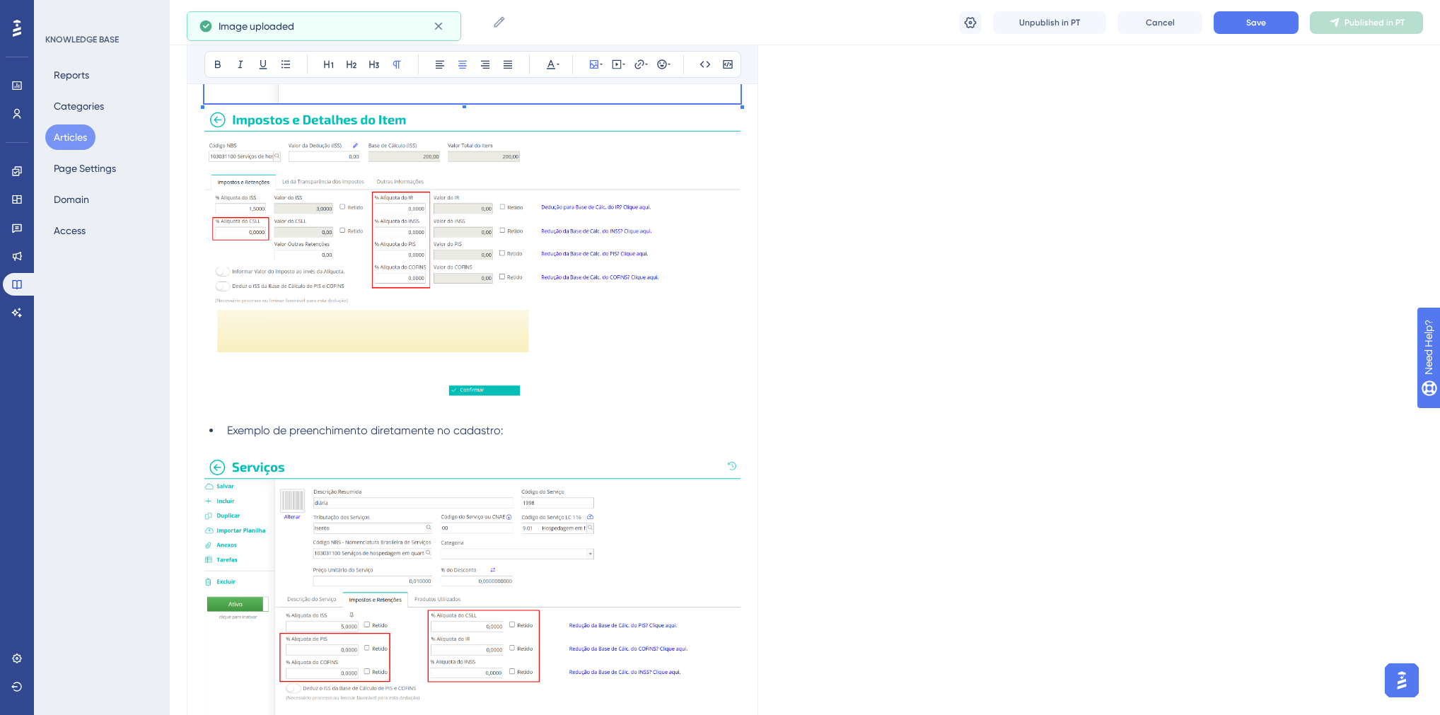
click at [422, 340] on img at bounding box center [472, 259] width 536 height 303
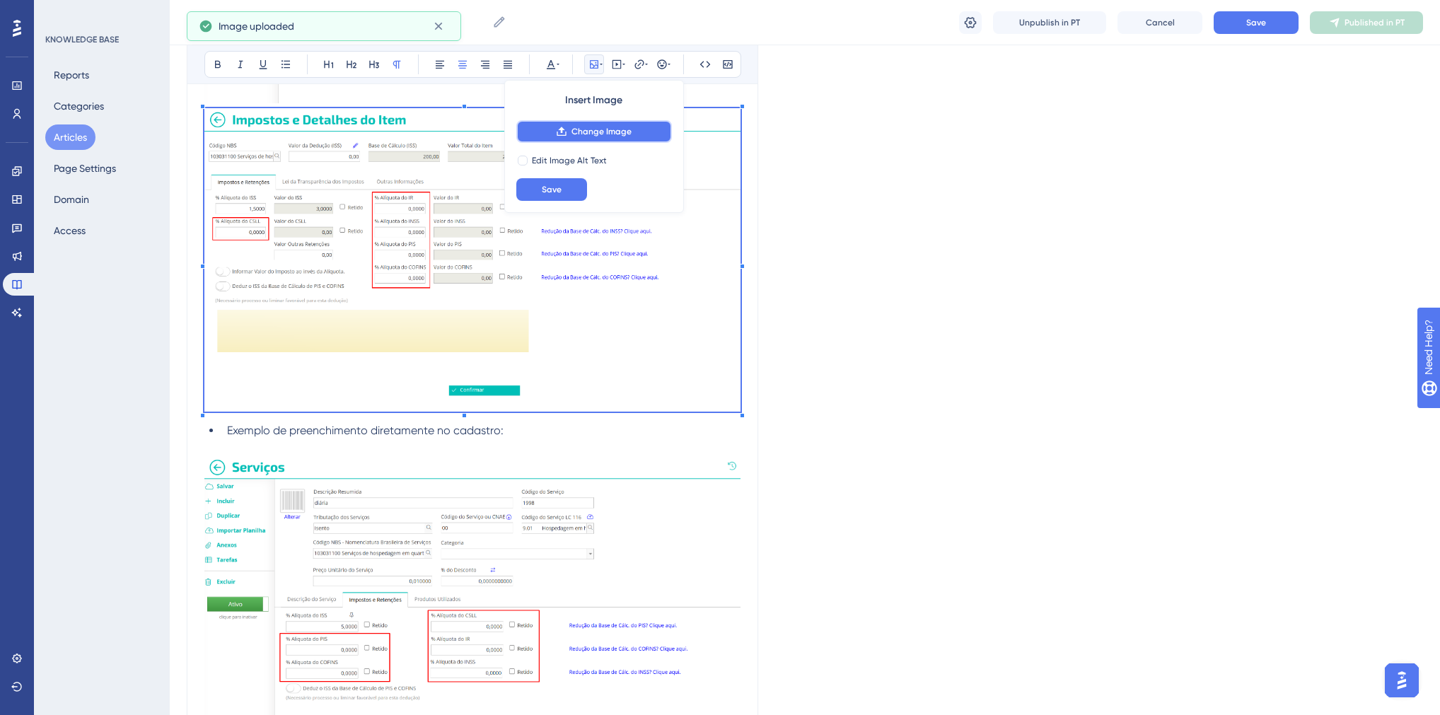
click at [593, 134] on span "Change Image" at bounding box center [602, 131] width 60 height 11
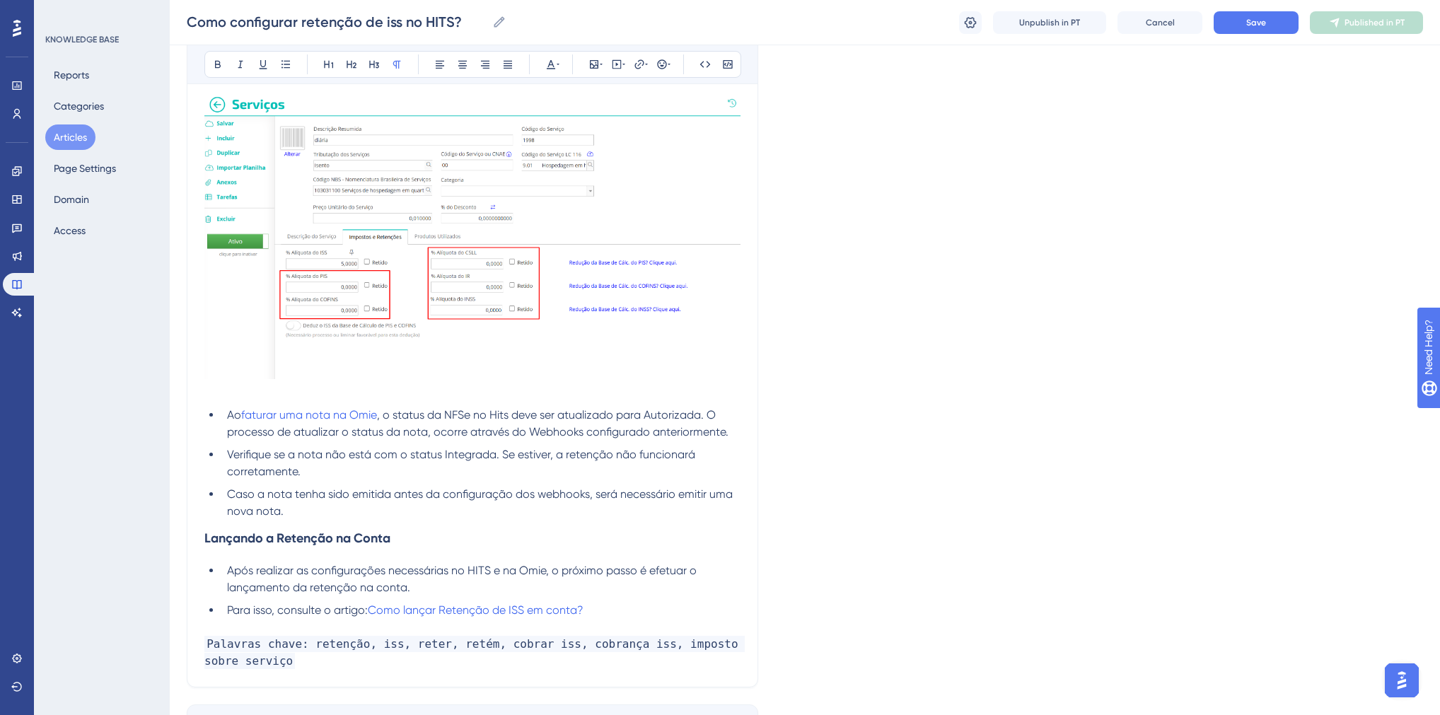
scroll to position [6105, 0]
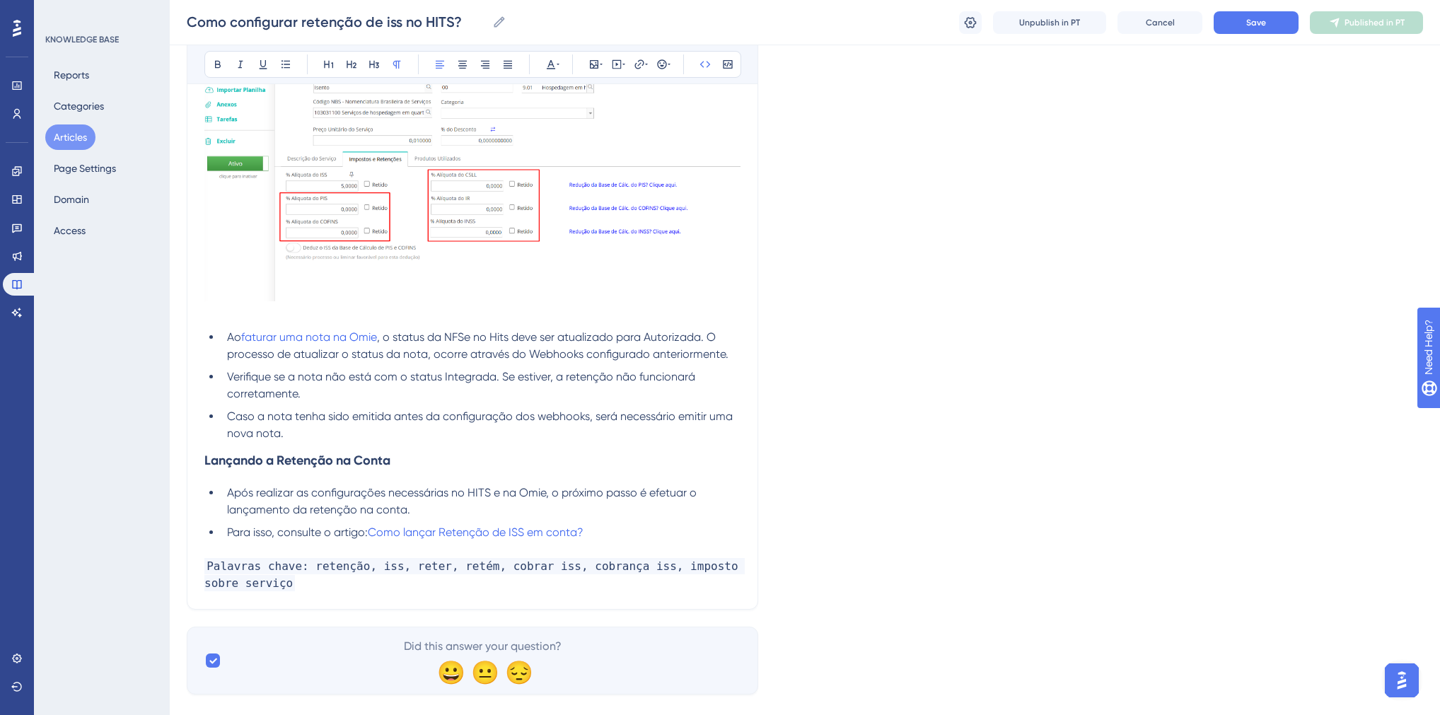
click at [314, 592] on p "Palavras chave: retenção, iss, reter, retém, cobrar iss, cobrança iss, imposto …" at bounding box center [472, 575] width 536 height 34
click at [511, 591] on span "Palavras chave: retenção, iss, reter, retém, cobrar iss, cobrança iss, imposto …" at bounding box center [474, 574] width 540 height 33
click at [333, 591] on span "Palavras chave: retenção, iss, reter, retém, cobrar iss, cobrança iss, imposto …" at bounding box center [474, 574] width 540 height 33
click at [603, 591] on span "Palavras chave: retenção, iss, reter, retém, cobrar iss, cobrança iss, imposto …" at bounding box center [474, 574] width 540 height 33
click at [604, 591] on span "Palavras chave: retenção, iss, reter, retém, cobrar iss, cobrança iss, imposto …" at bounding box center [474, 574] width 540 height 33
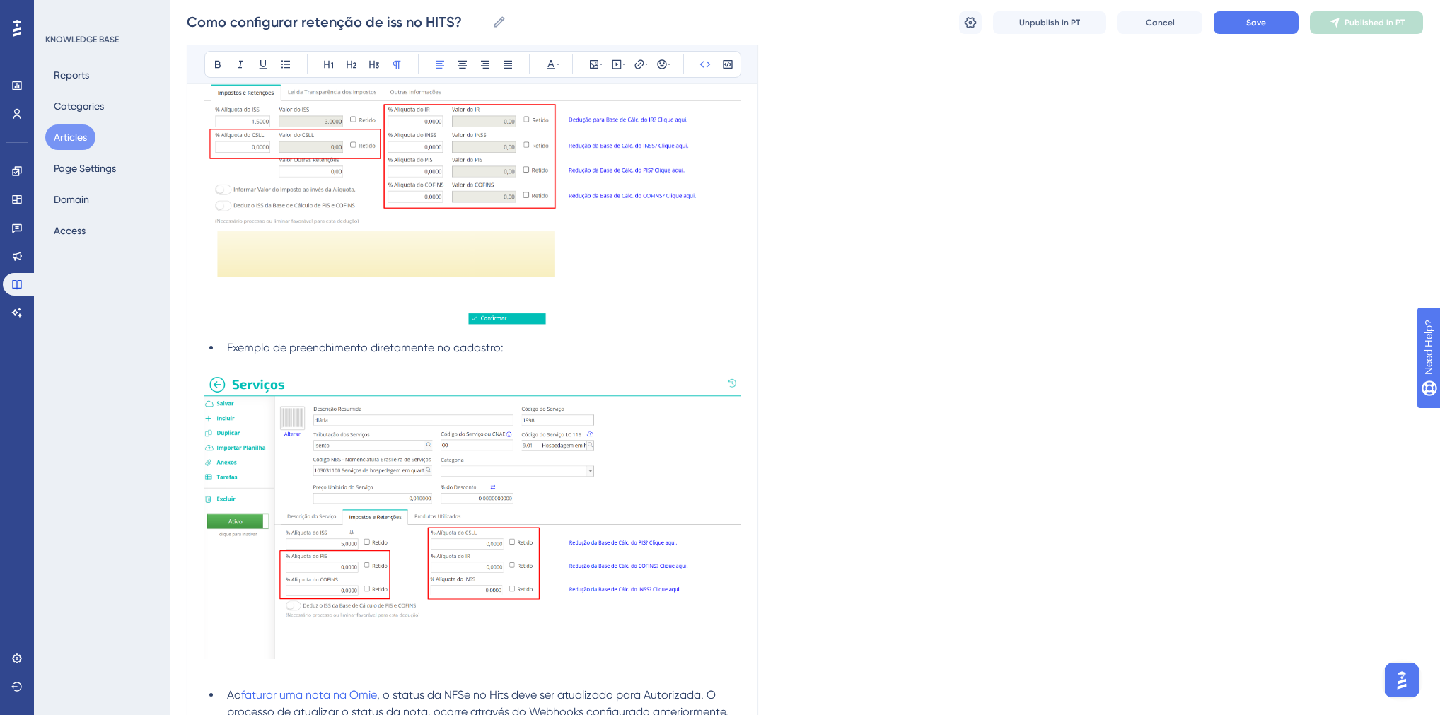
scroll to position [5709, 0]
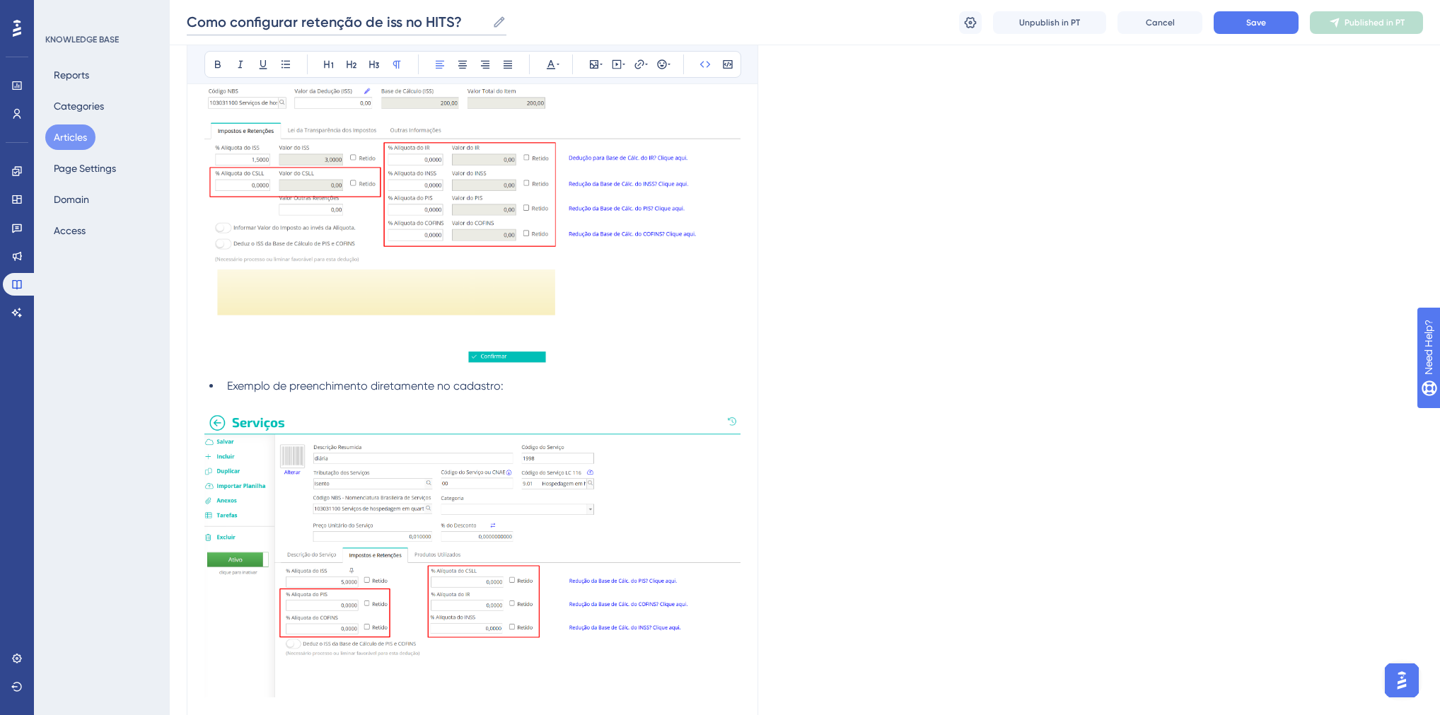
click at [382, 28] on input "Como configurar retenção de iss no HITS?" at bounding box center [337, 22] width 300 height 20
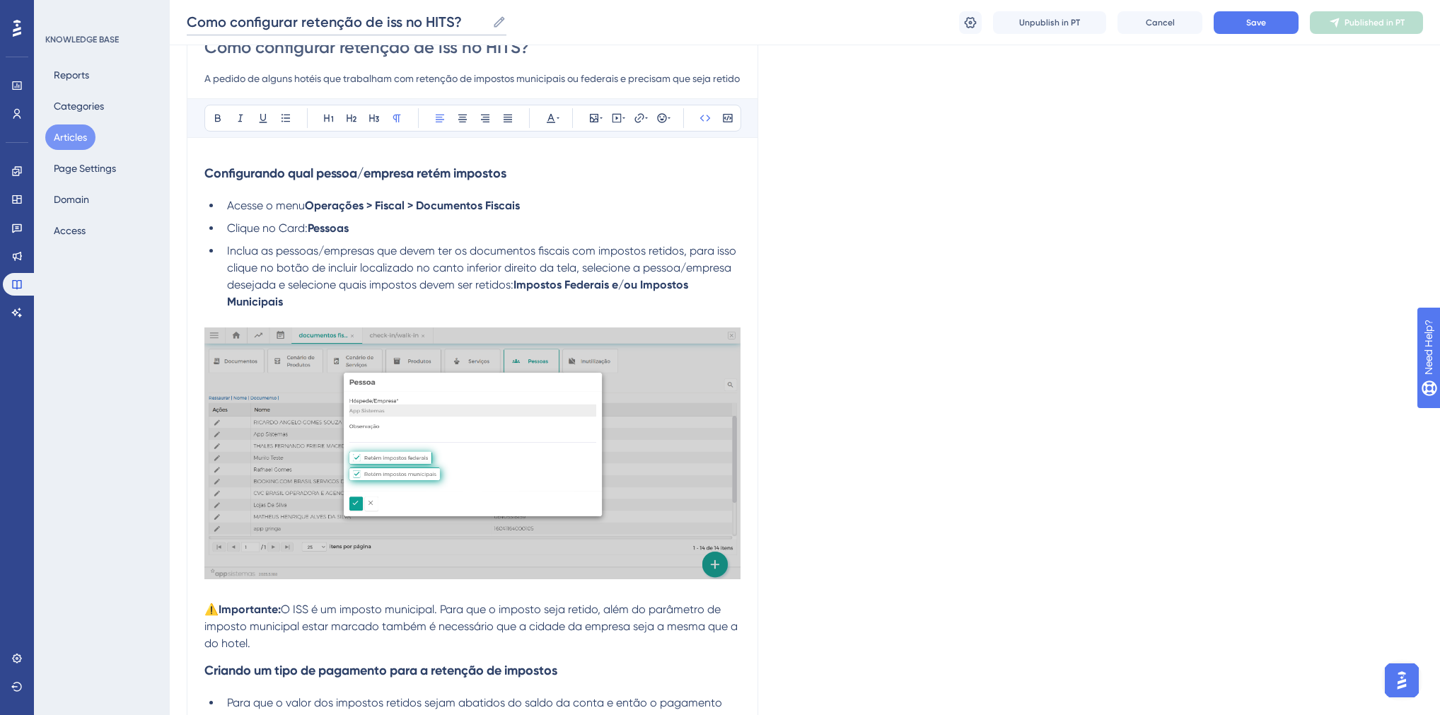
scroll to position [0, 0]
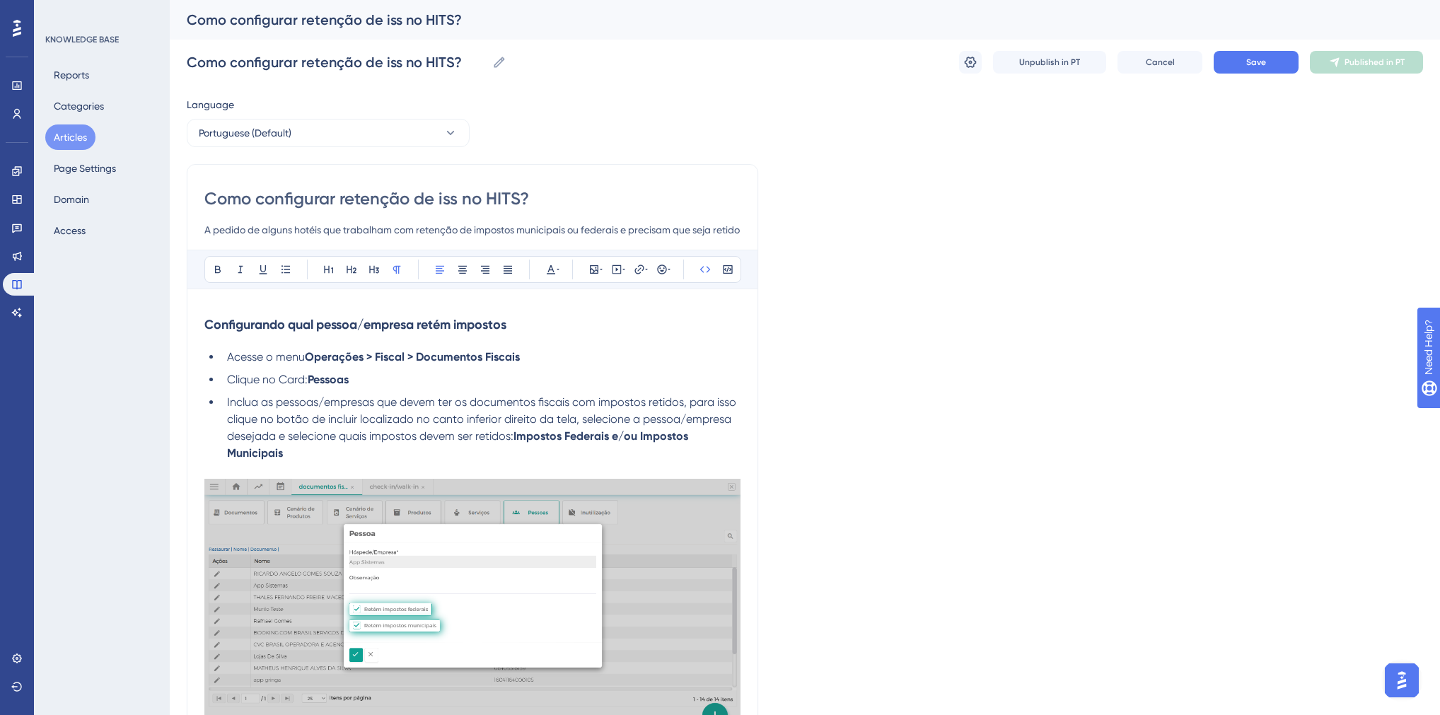
click at [439, 202] on input "Como configurar retenção de iss no HITS?" at bounding box center [472, 198] width 536 height 23
type input "Como configurar retenção de impostos municipais e feriss no HITS?"
type input "Como configurar retenção de impostos municipais e federaisiss no HITS?"
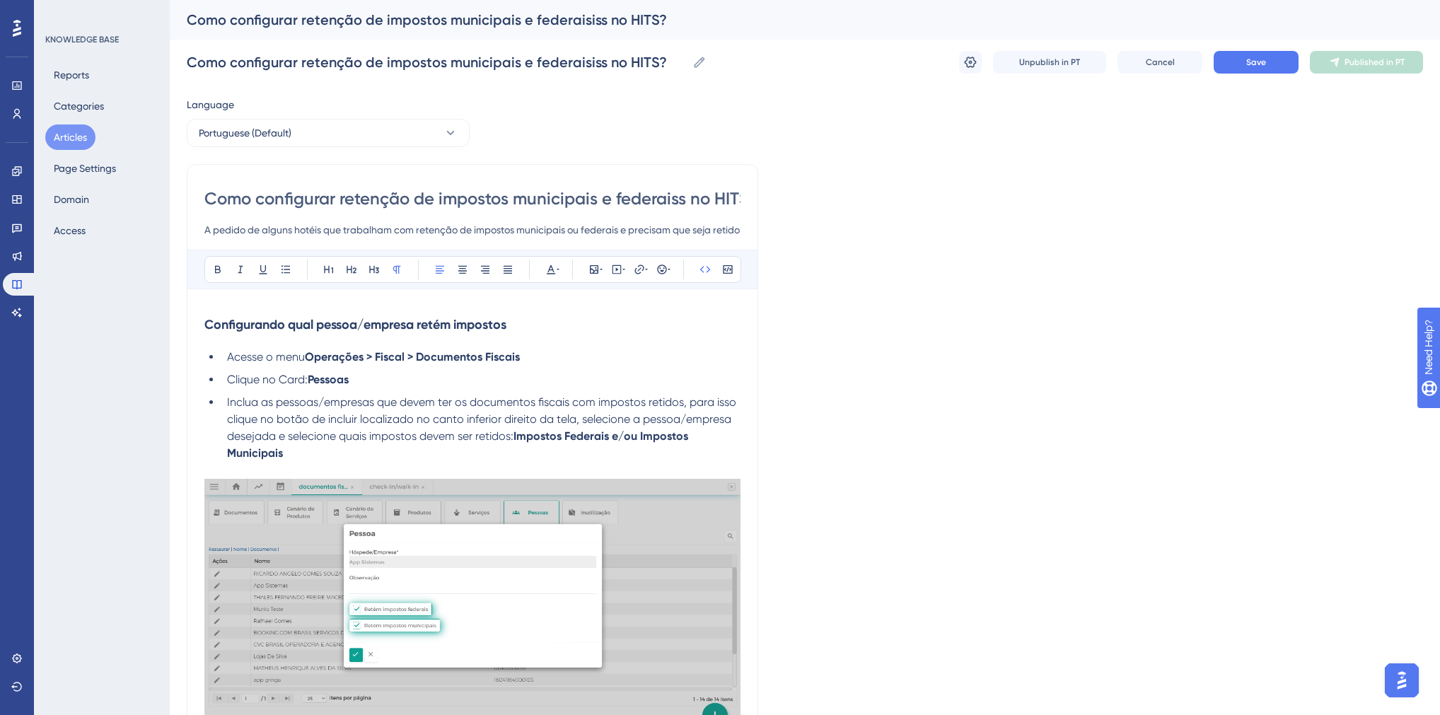
type input "Como configurar retenção de impostos municipais e federais no HITS?"
drag, startPoint x: 680, startPoint y: 198, endPoint x: 441, endPoint y: 192, distance: 239.2
click at [441, 192] on input "Como configurar retenção de impostos municipais e federais no HITS?" at bounding box center [472, 198] width 536 height 23
type input "Como configurar retenção de impostos municipais e federais no HITS?"
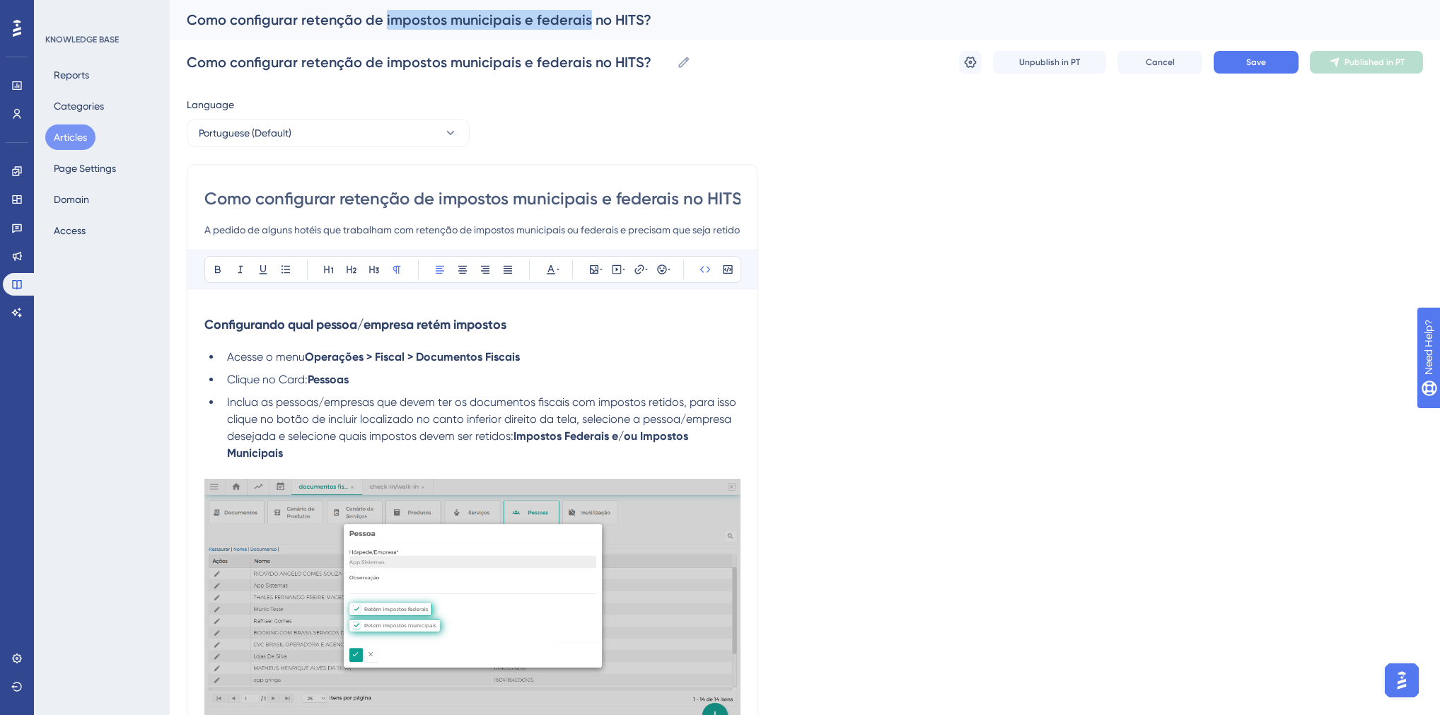
drag, startPoint x: 579, startPoint y: 20, endPoint x: 383, endPoint y: 21, distance: 196.0
click at [383, 21] on div "Como configurar retenção de impostos municipais e federais no HITS?" at bounding box center [787, 20] width 1201 height 20
drag, startPoint x: 584, startPoint y: 62, endPoint x: 382, endPoint y: 64, distance: 201.6
click at [382, 64] on input "Como configurar retenção de impostos municipais e federais no HITS?" at bounding box center [429, 62] width 485 height 20
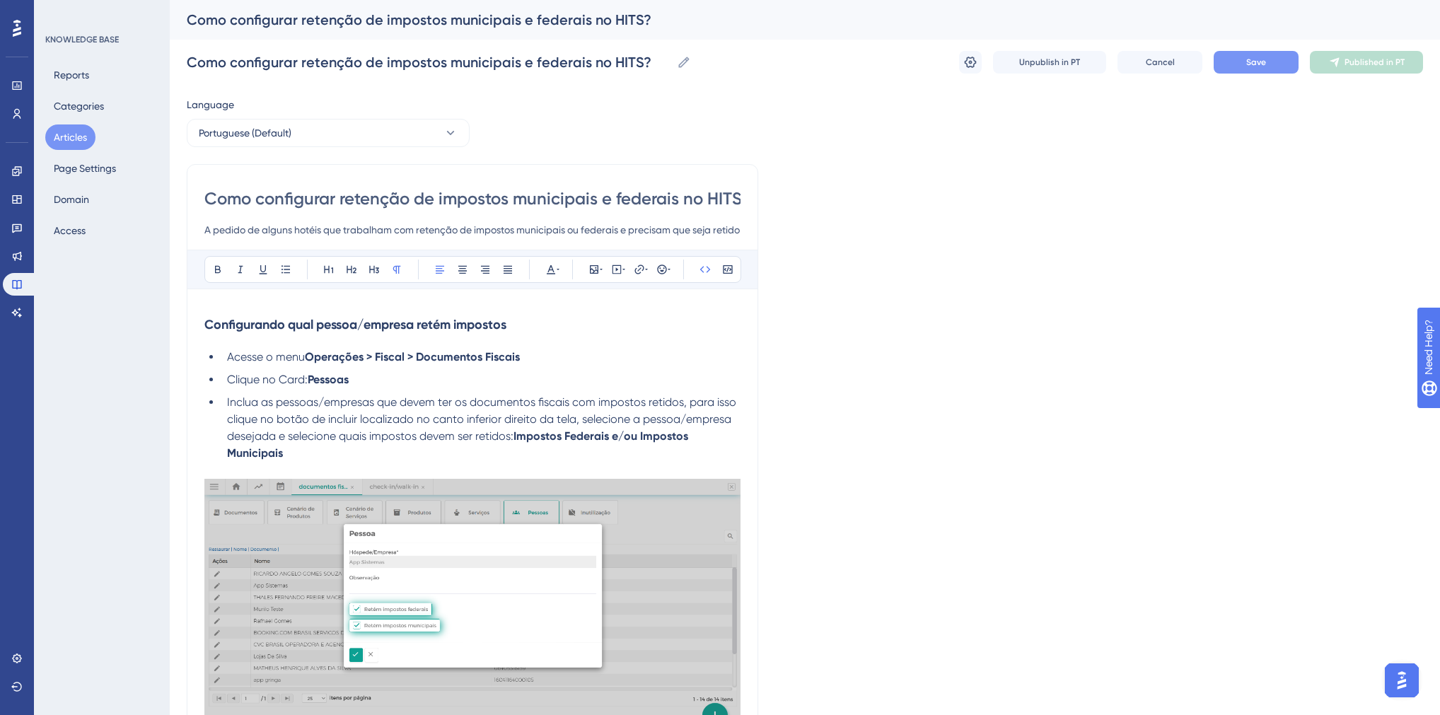
click at [1273, 68] on button "Save" at bounding box center [1256, 62] width 85 height 23
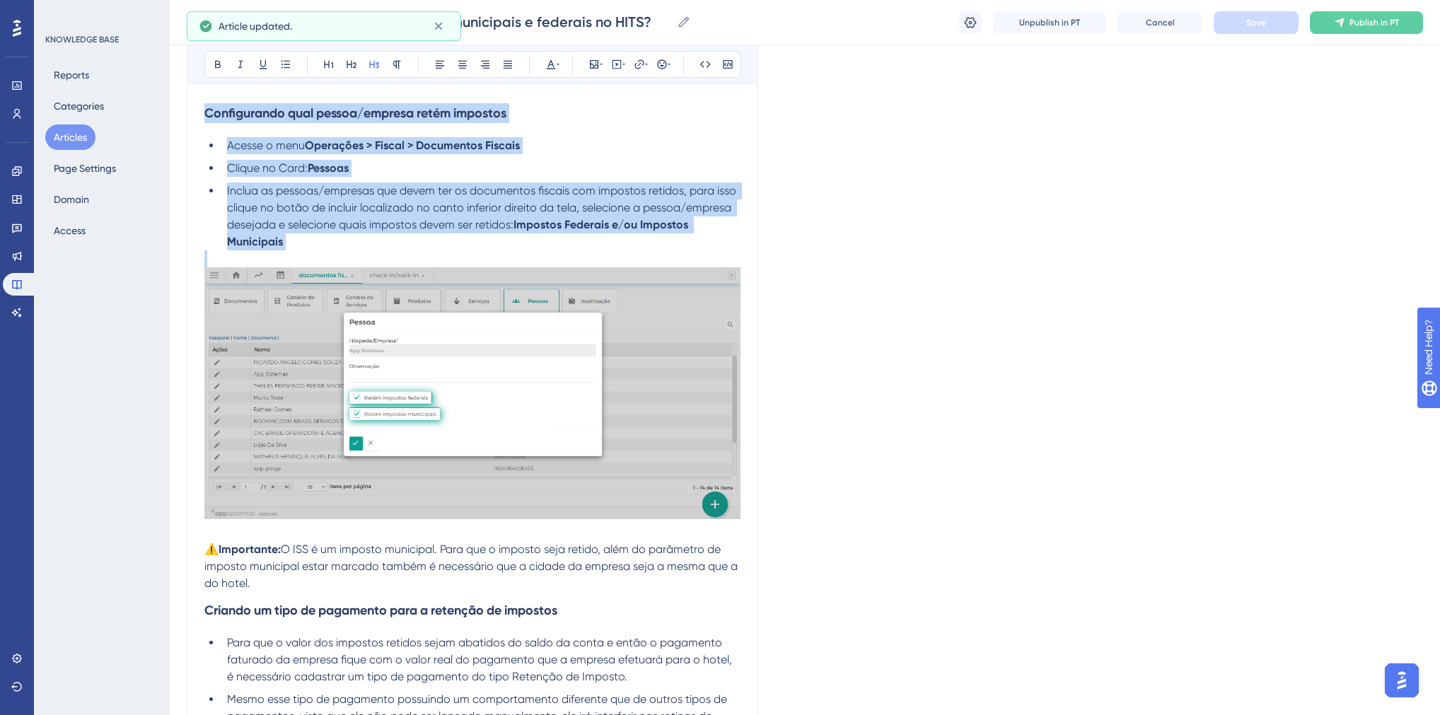
scroll to position [226, 0]
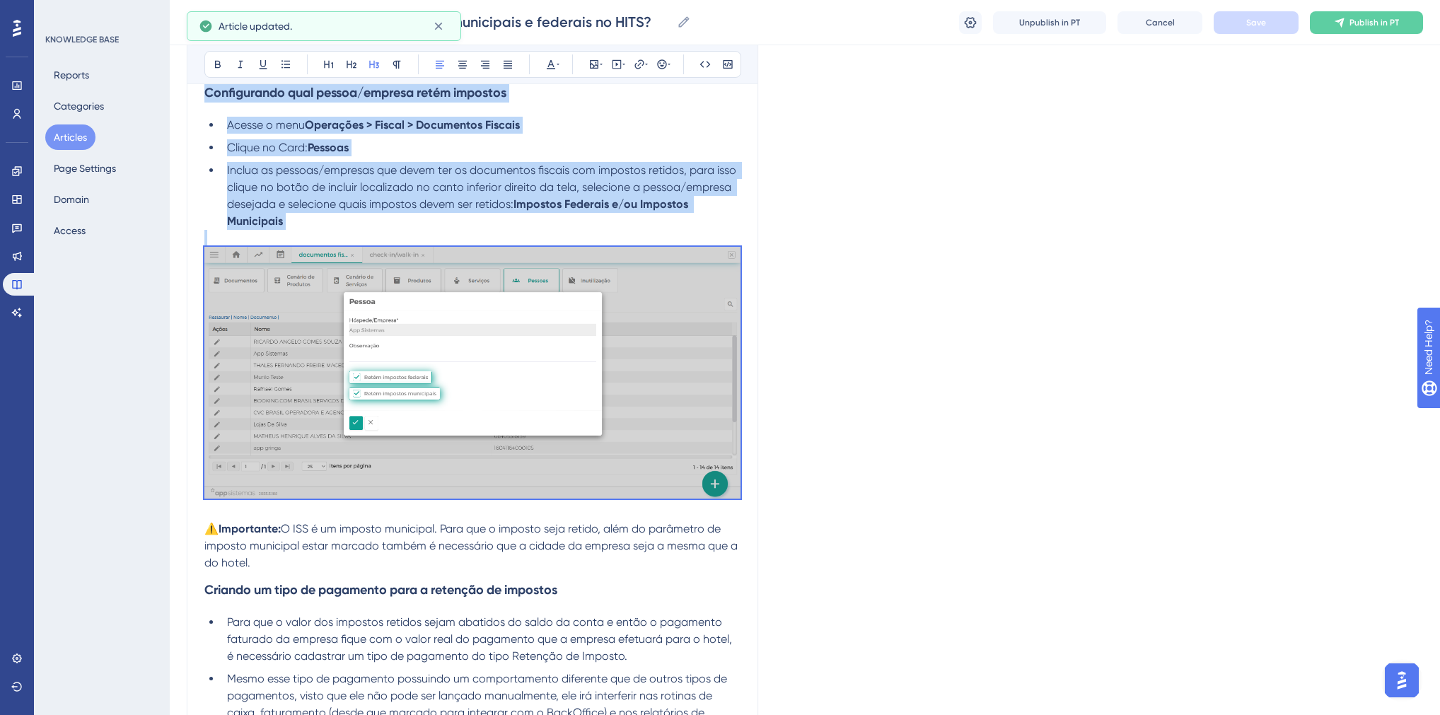
drag, startPoint x: 207, startPoint y: 323, endPoint x: 347, endPoint y: 565, distance: 280.2
copy div "Configurando qual pessoa/empresa retém impostos Acesse o menu Operações > Fisca…"
click at [1324, 18] on button "Publish in PT" at bounding box center [1366, 22] width 113 height 23
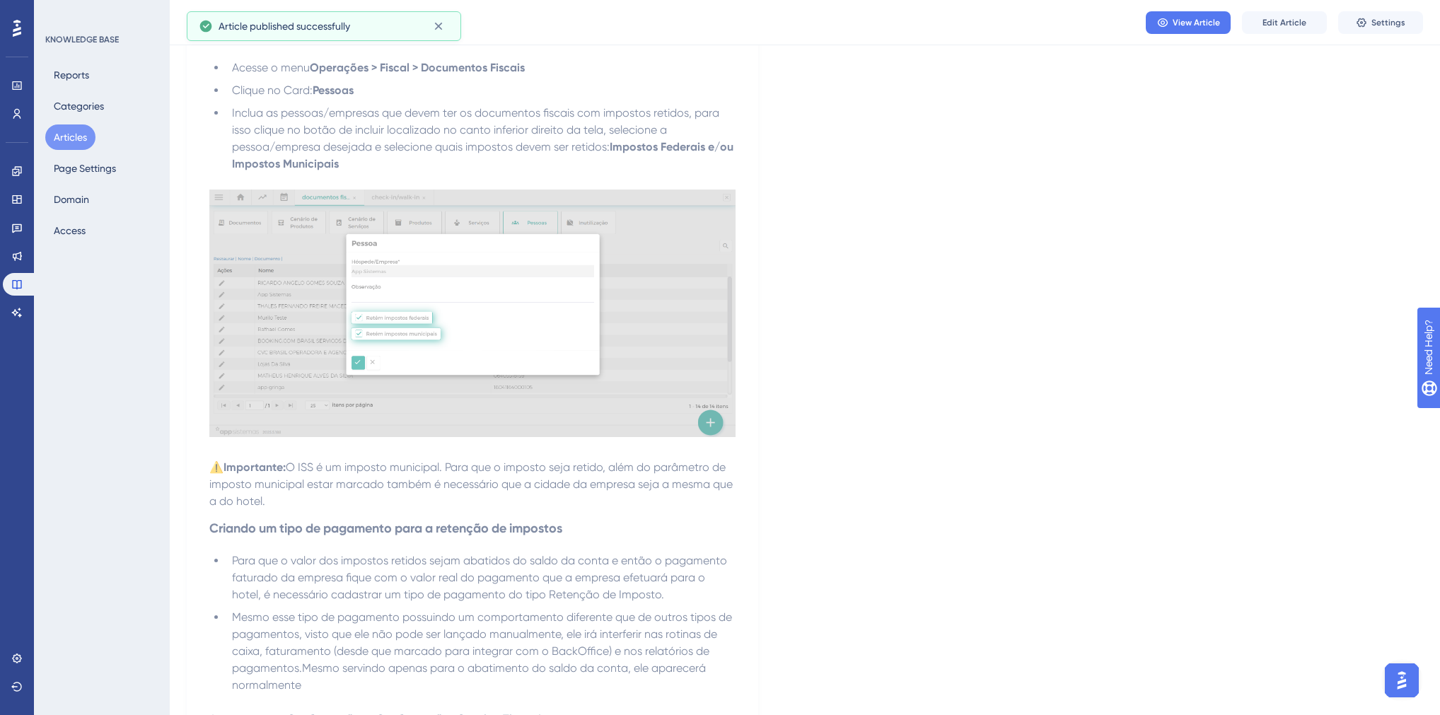
click at [79, 144] on button "Articles" at bounding box center [70, 137] width 50 height 25
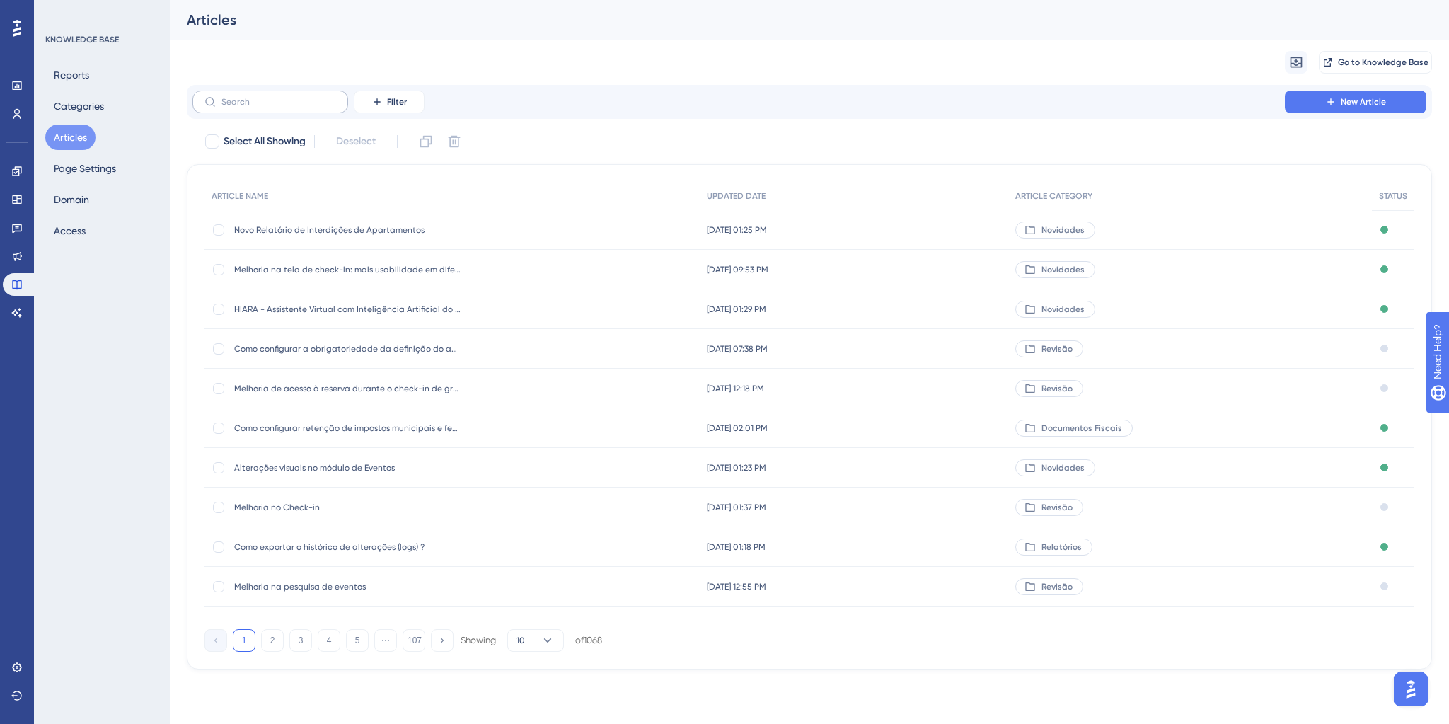
click at [275, 93] on label at bounding box center [270, 102] width 156 height 23
click at [275, 97] on input "text" at bounding box center [278, 102] width 115 height 10
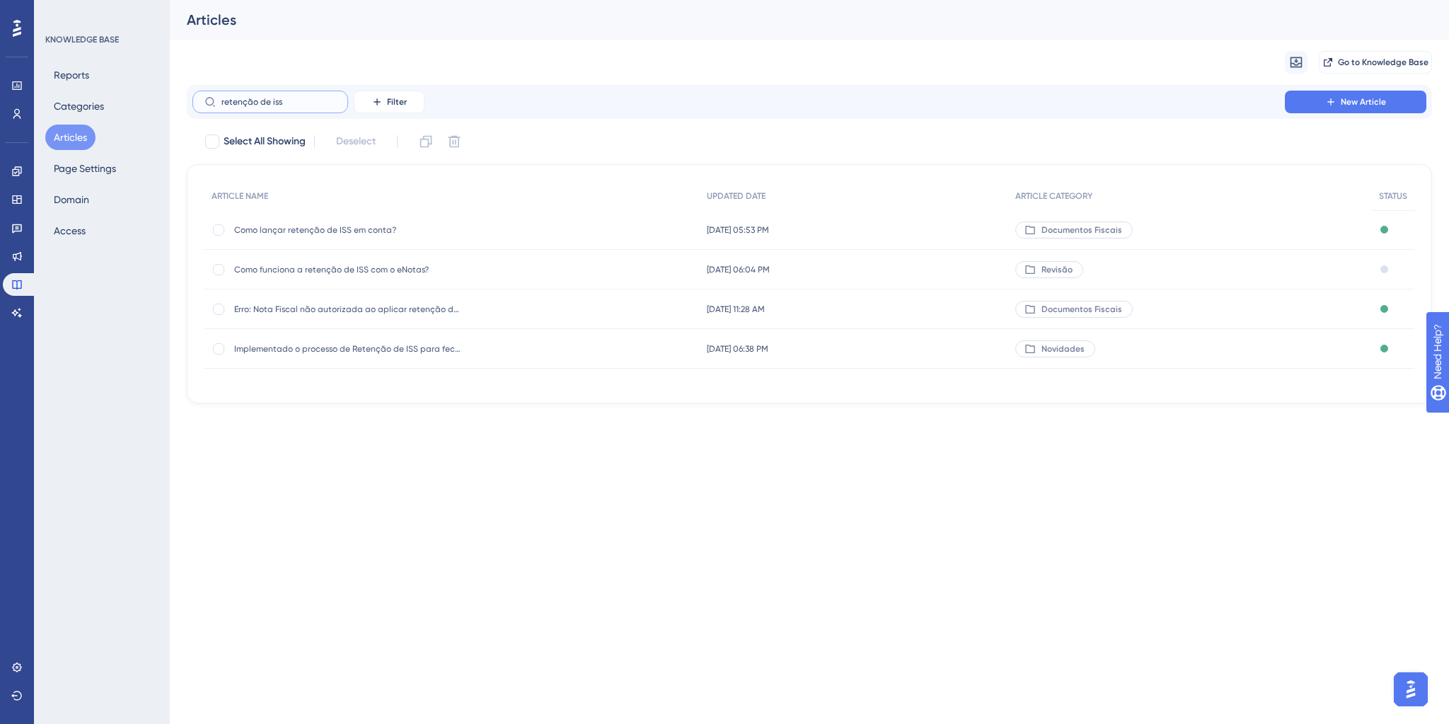
type input "retenção de iss"
click at [346, 226] on span "Como lançar retenção de ISS em conta?" at bounding box center [347, 229] width 226 height 11
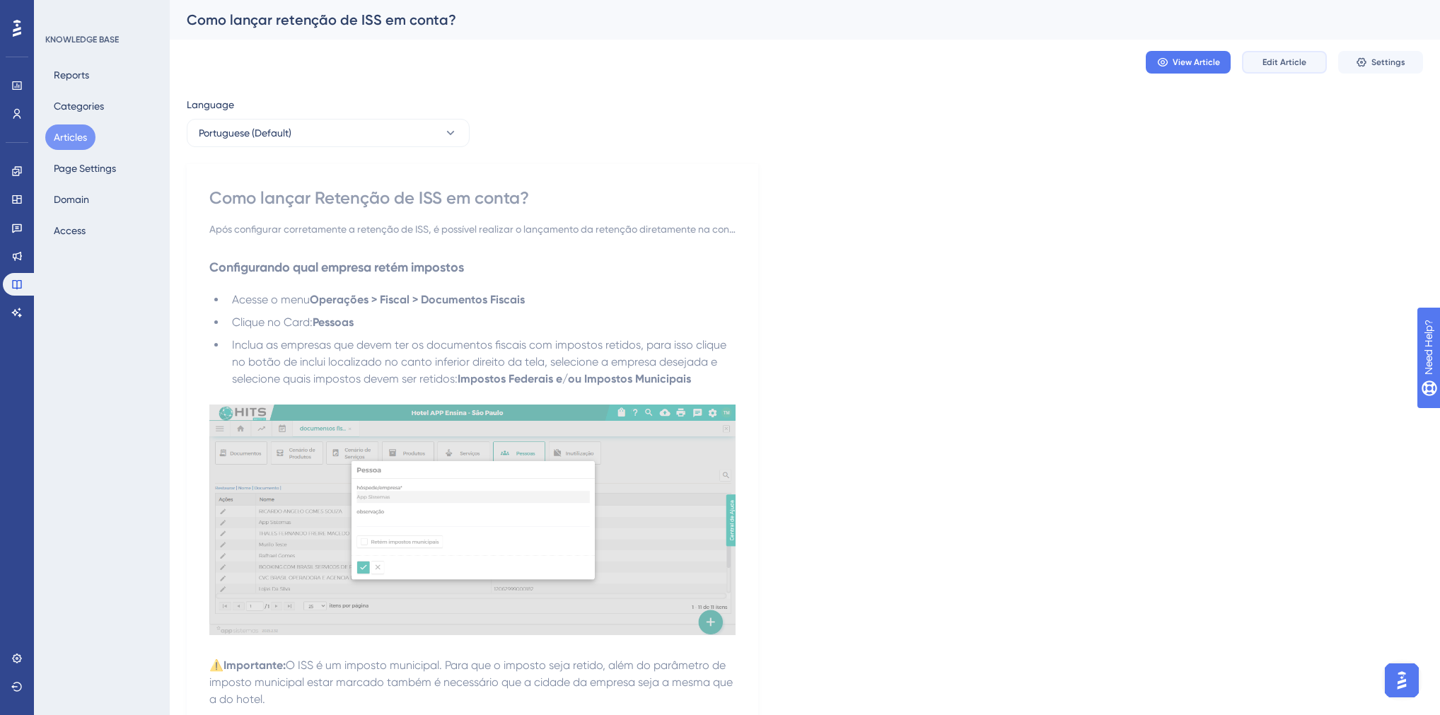
click at [1258, 63] on button "Edit Article" at bounding box center [1284, 62] width 85 height 23
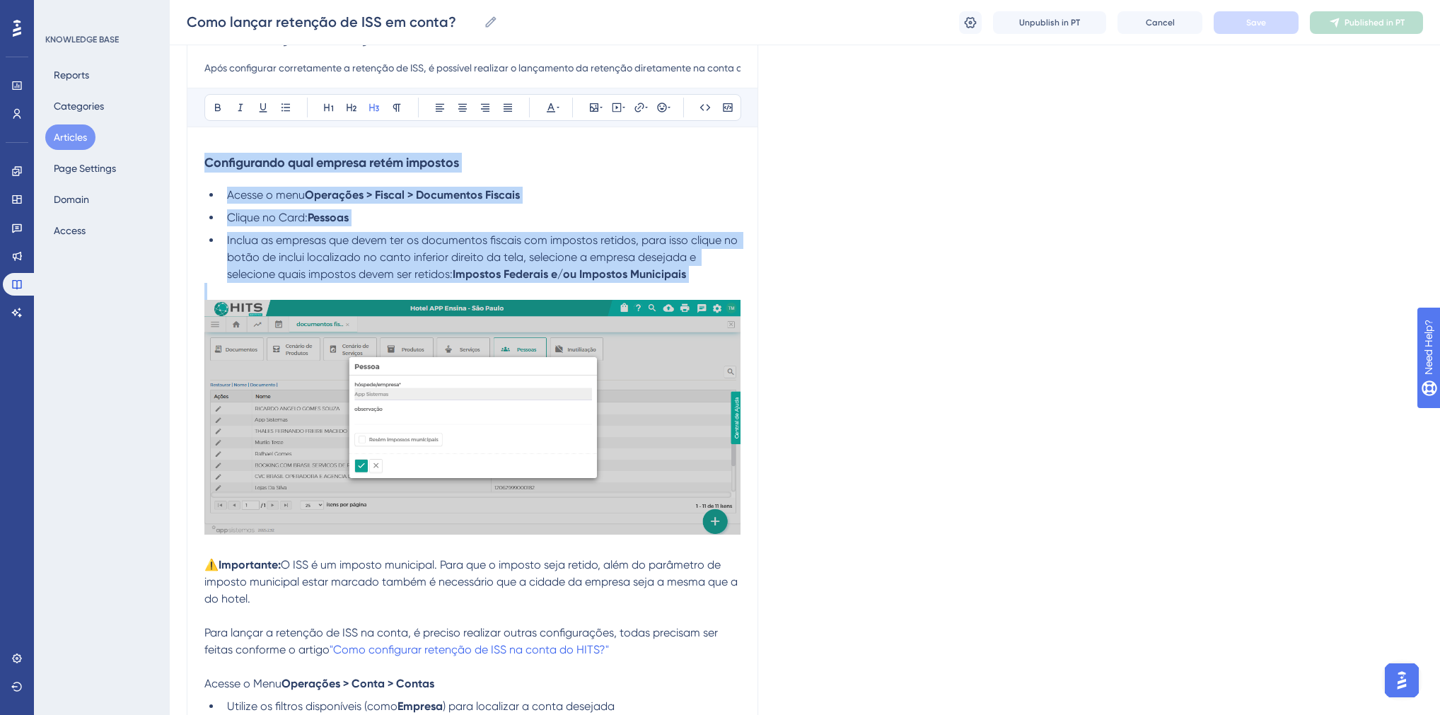
scroll to position [170, 0]
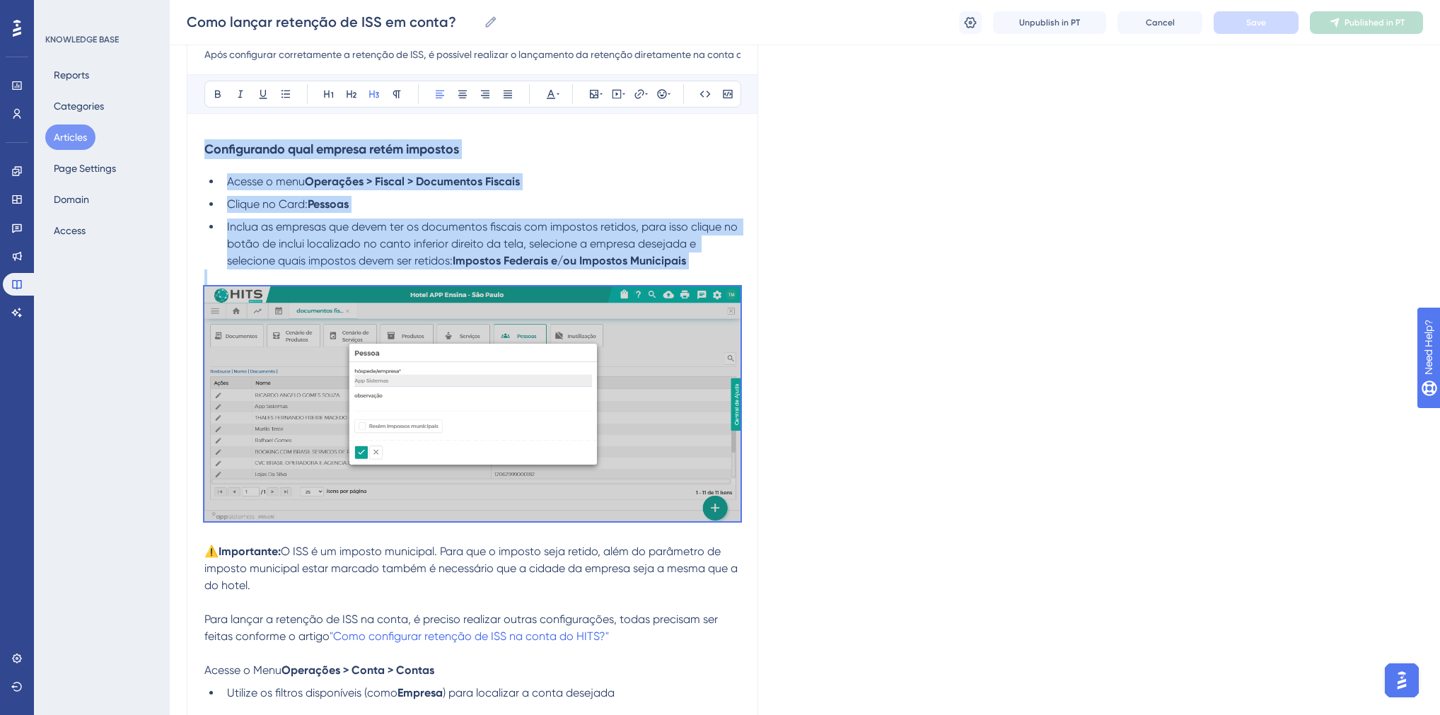
drag, startPoint x: 207, startPoint y: 325, endPoint x: 381, endPoint y: 580, distance: 309.4
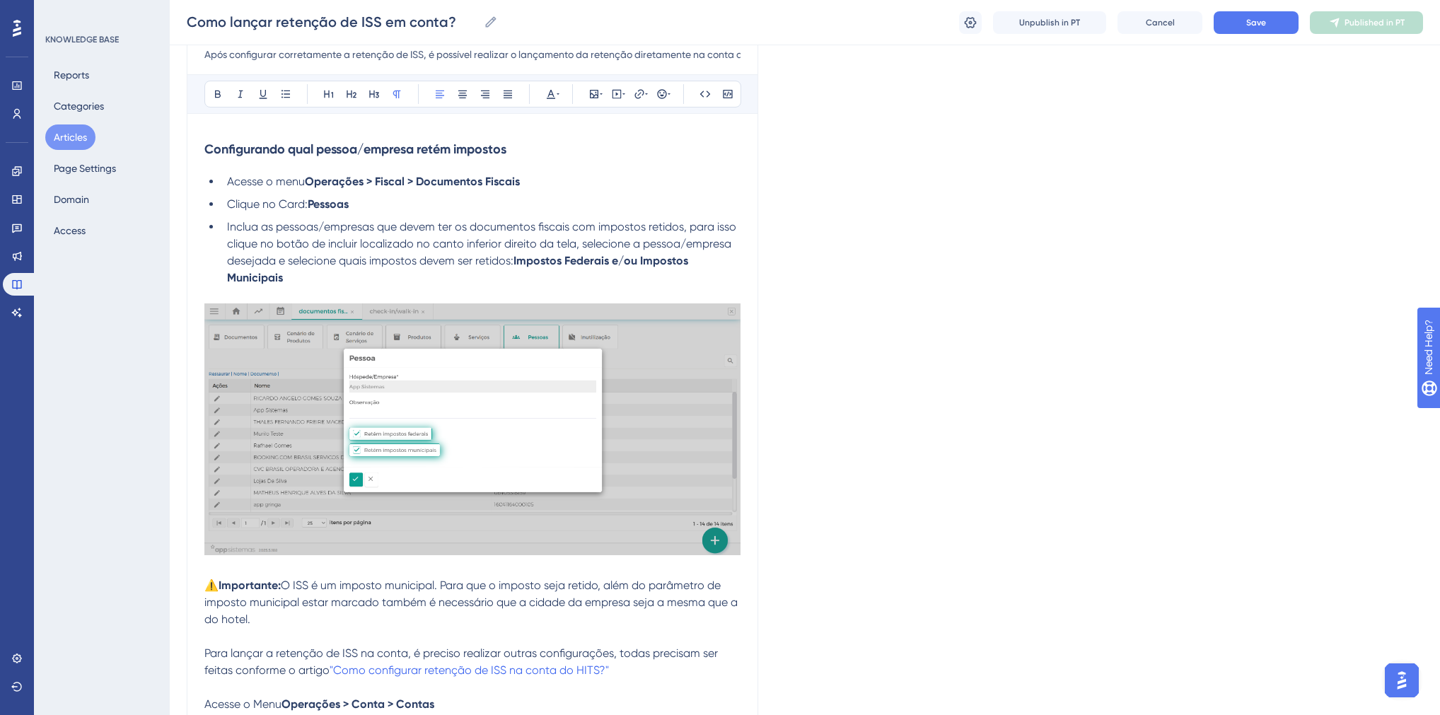
scroll to position [0, 0]
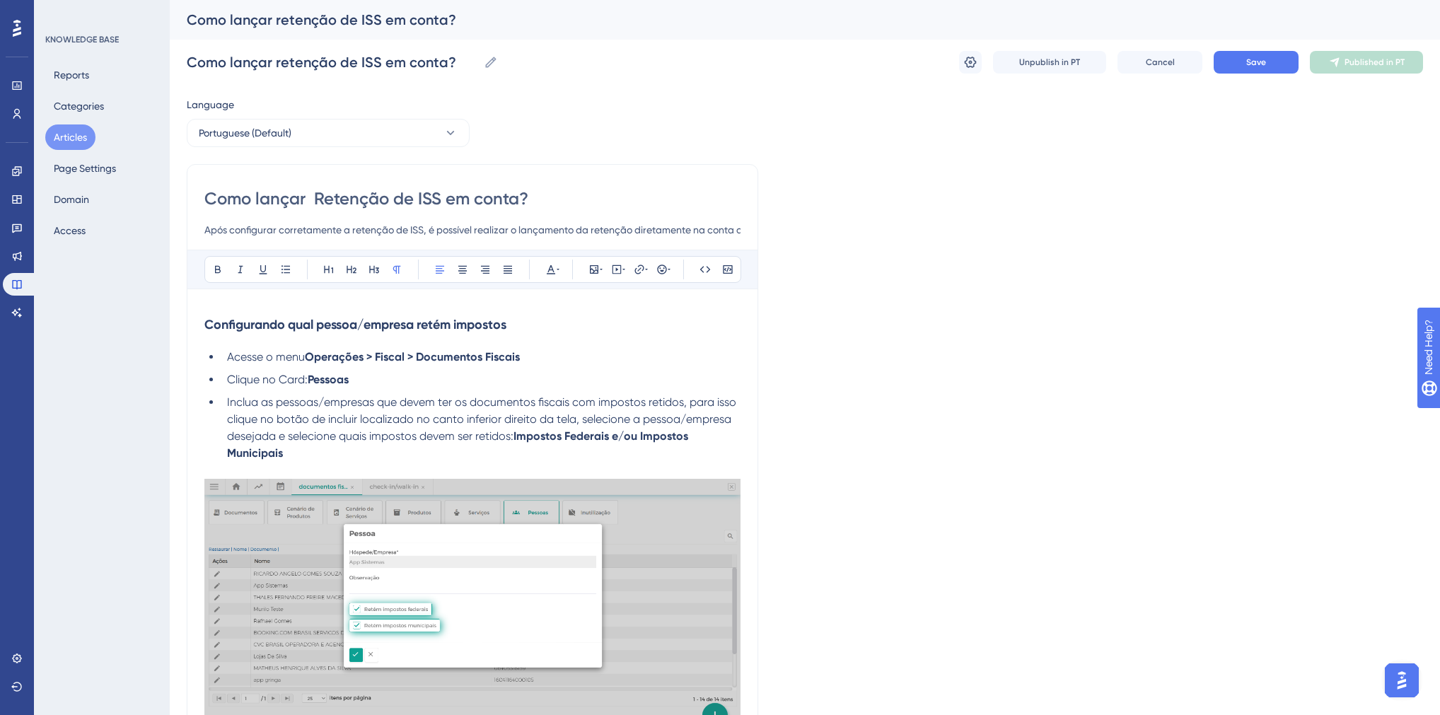
click at [315, 199] on input "Como lançar Retenção de ISS em conta?" at bounding box center [472, 198] width 536 height 23
click at [419, 201] on input "Como lançar Retenção de ISS em conta?" at bounding box center [472, 198] width 536 height 23
paste input "municipais"
drag, startPoint x: 652, startPoint y: 201, endPoint x: 419, endPoint y: 193, distance: 233.6
click at [419, 193] on input "Como lançar Retenção de Impostos municipais/federais em conta?" at bounding box center [472, 198] width 536 height 23
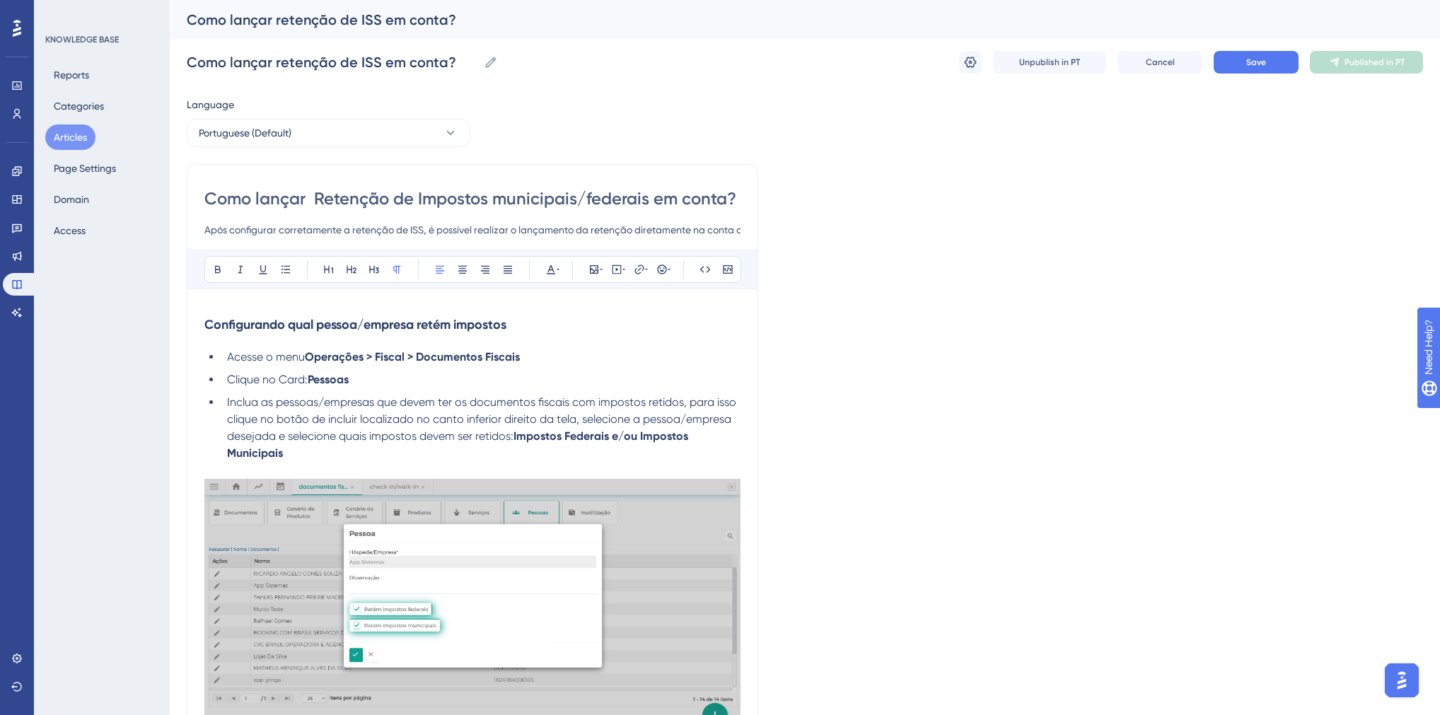
click at [502, 199] on input "Como lançar Retenção de Impostos municipais/federais em conta?" at bounding box center [472, 198] width 536 height 23
click at [594, 197] on input "Como lançar Retenção de Impostos Municipais/federais em conta?" at bounding box center [472, 198] width 536 height 23
drag, startPoint x: 651, startPoint y: 202, endPoint x: 419, endPoint y: 197, distance: 231.4
click at [419, 197] on input "Como lançar Retenção de Impostos Municipais/Federais em conta?" at bounding box center [472, 198] width 536 height 23
type input "Como lançar Retenção de Impostos Municipais/Federais em conta?"
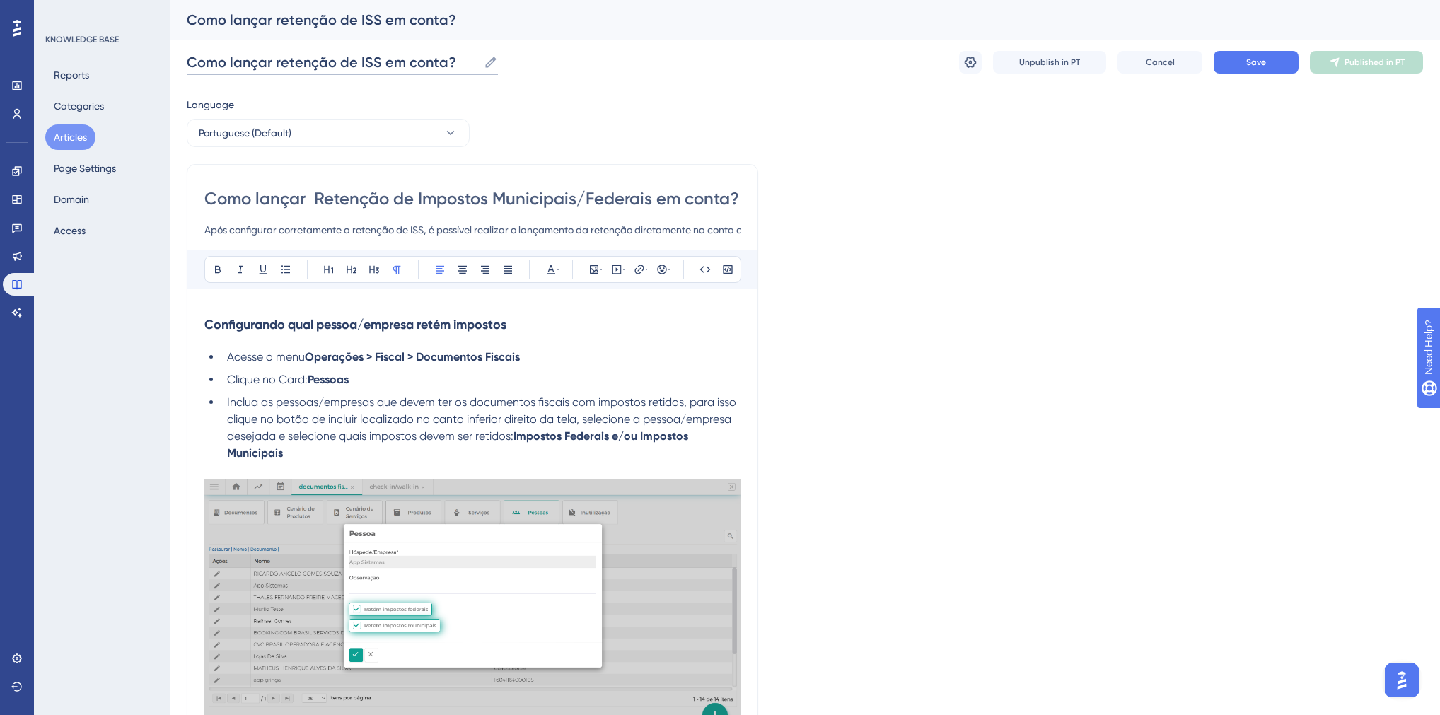
drag, startPoint x: 376, startPoint y: 58, endPoint x: 358, endPoint y: 62, distance: 18.9
click at [358, 62] on input "Como lançar retenção de ISS em conta?" at bounding box center [332, 62] width 291 height 20
paste input "mpostos Municipais/Federais"
type input "Como lançar retenção de Impostos Municipais/Federais em conta?"
click at [1241, 55] on button "Save" at bounding box center [1256, 62] width 85 height 23
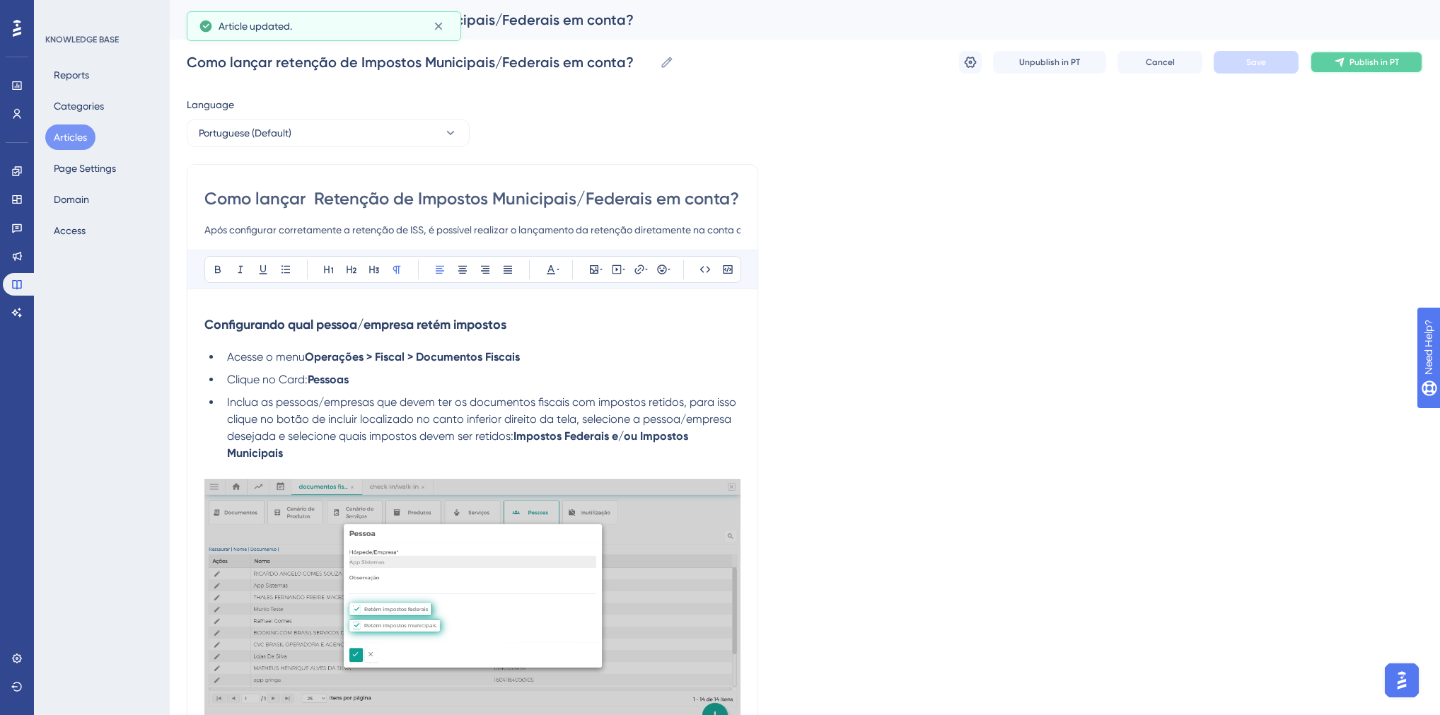
click at [1377, 64] on span "Publish in PT" at bounding box center [1375, 62] width 50 height 11
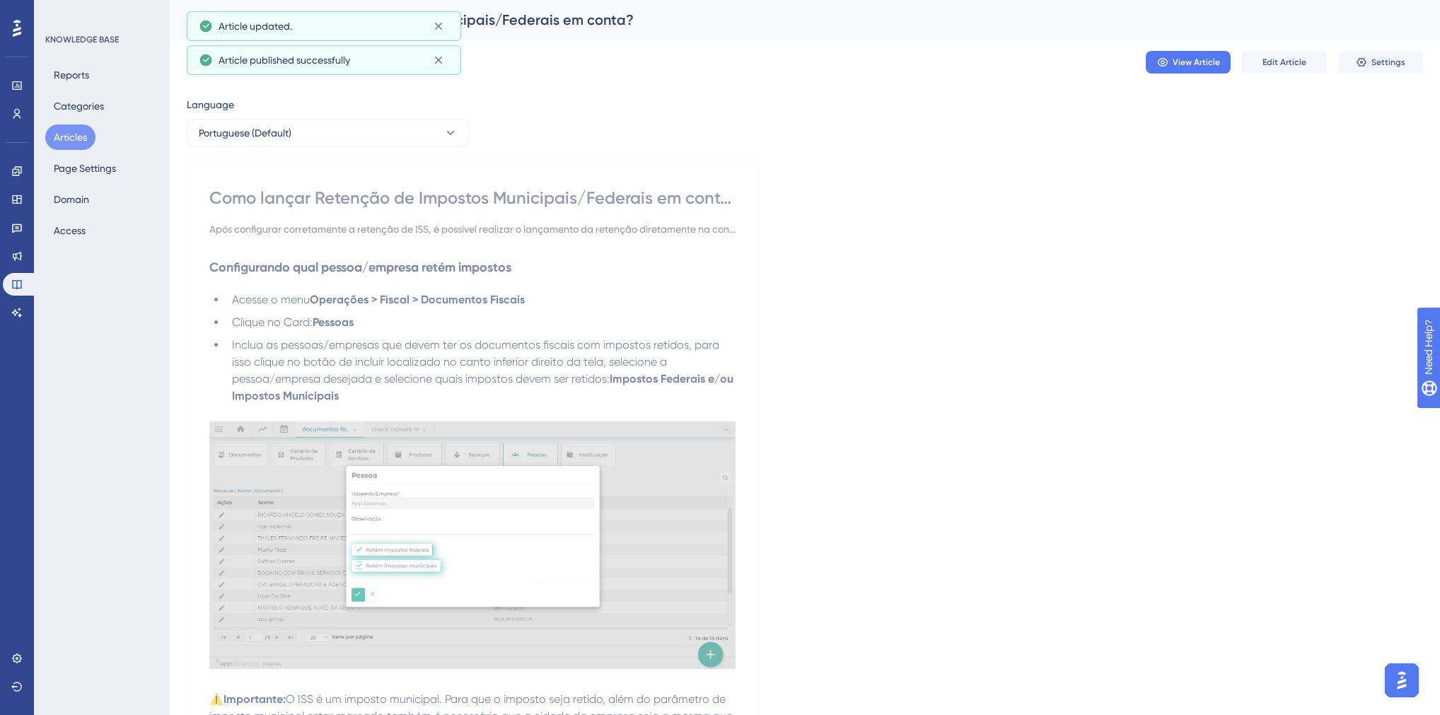
click at [71, 134] on button "Articles" at bounding box center [70, 137] width 50 height 25
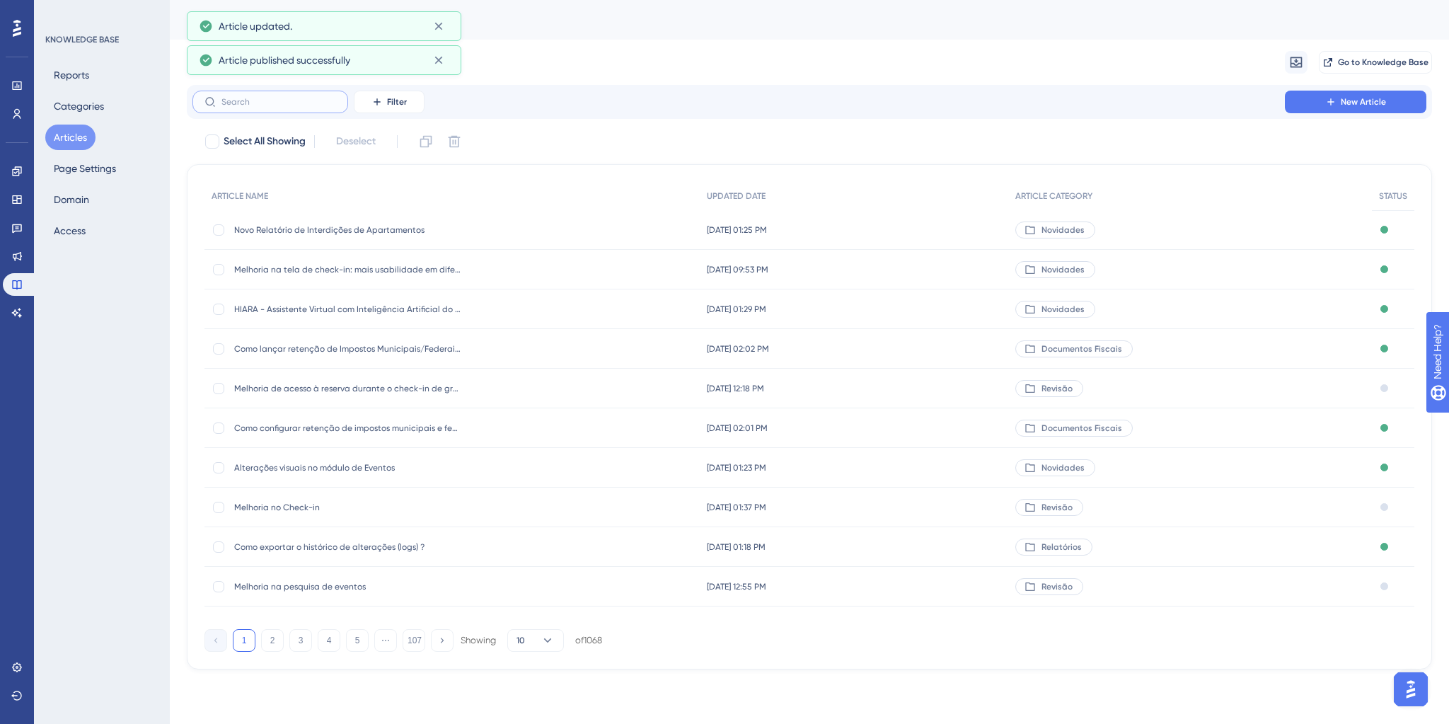
click at [274, 103] on input "text" at bounding box center [278, 102] width 115 height 10
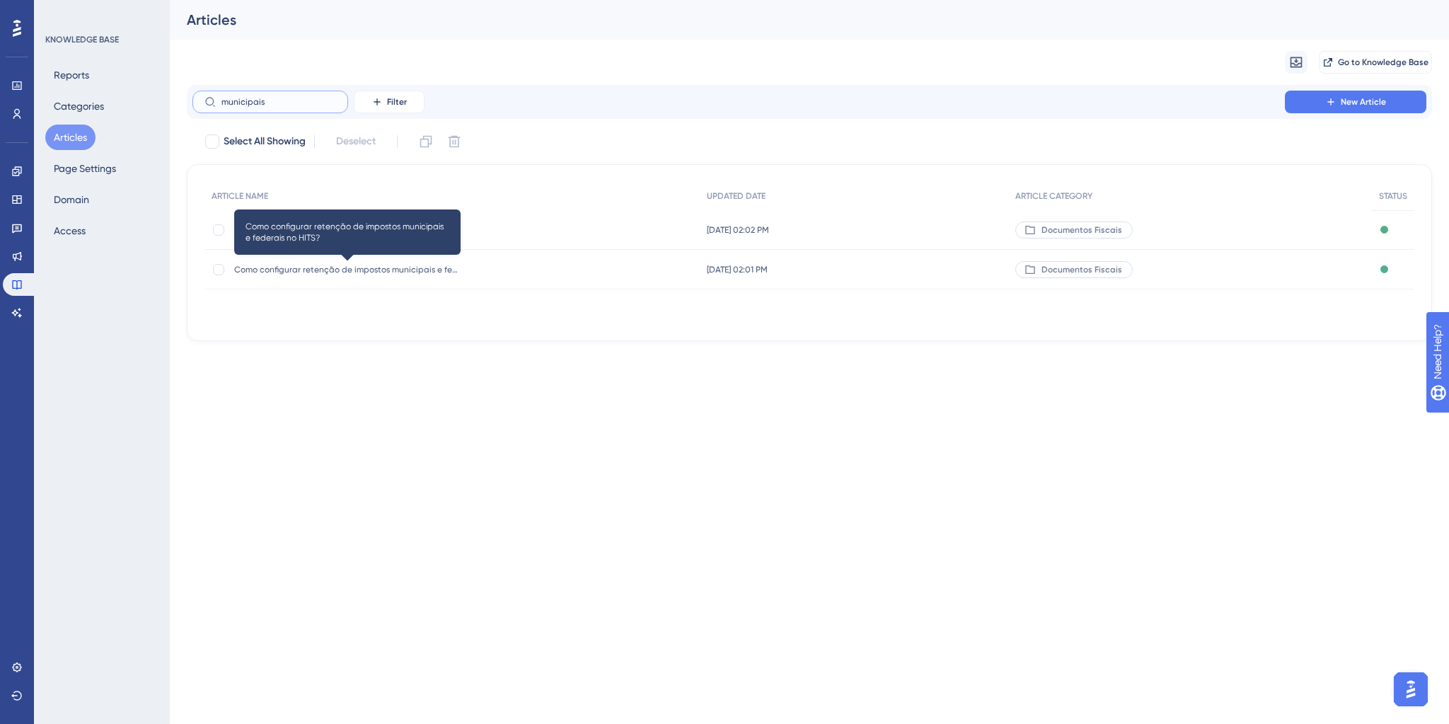
type input "municipais"
click at [336, 272] on span "Como configurar retenção de impostos municipais e federais no HITS?" at bounding box center [347, 269] width 226 height 11
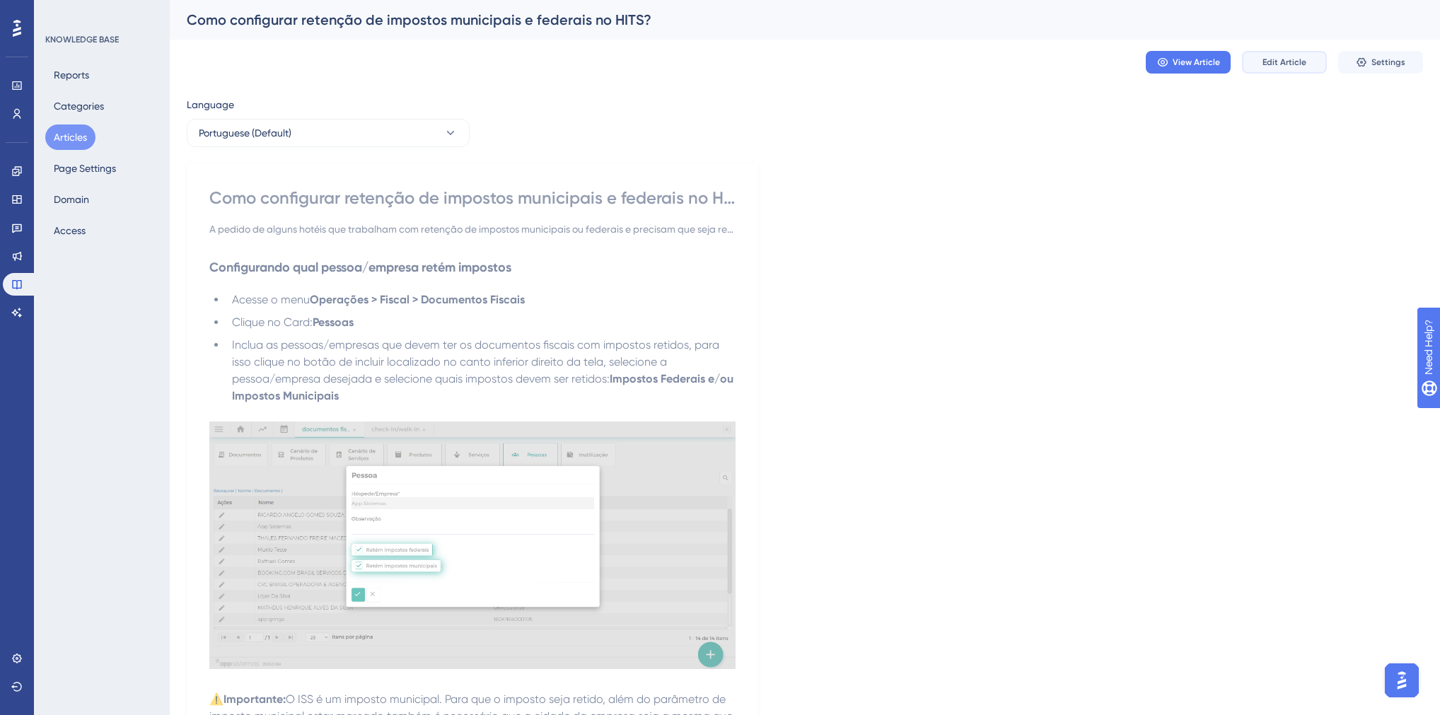
click at [1302, 59] on span "Edit Article" at bounding box center [1285, 62] width 44 height 11
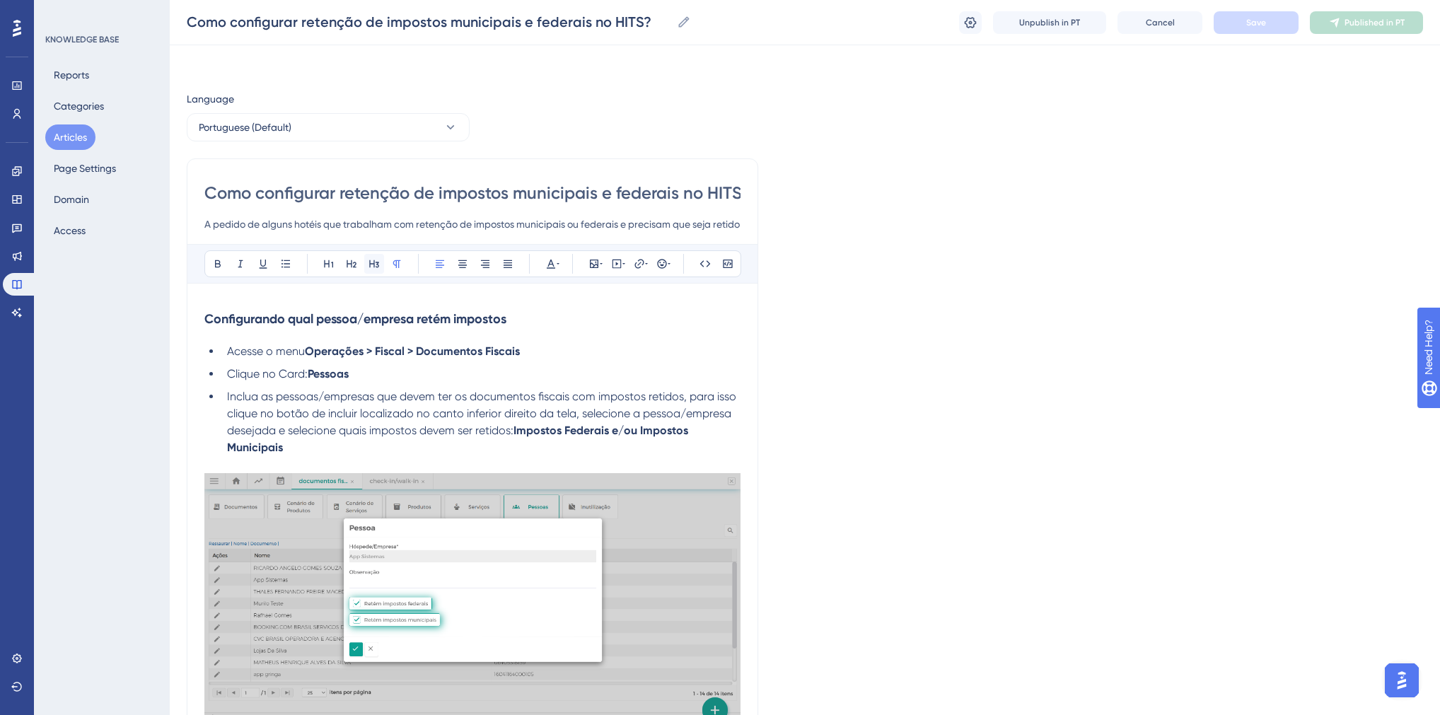
scroll to position [5157, 0]
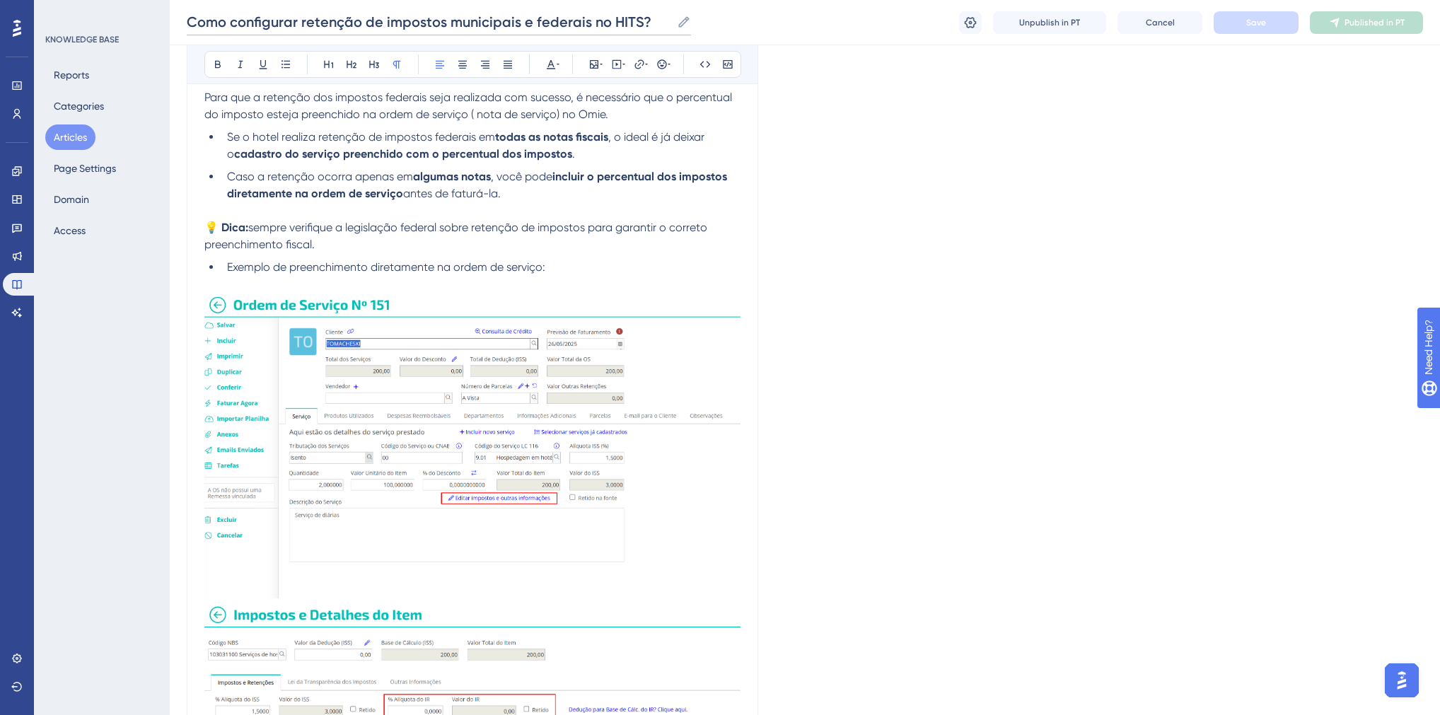
drag, startPoint x: 383, startPoint y: 23, endPoint x: 583, endPoint y: 24, distance: 200.2
click at [583, 24] on input "Como configurar retenção de impostos municipais e federais no HITS?" at bounding box center [429, 22] width 485 height 20
paste input "Impostos Municipais/F"
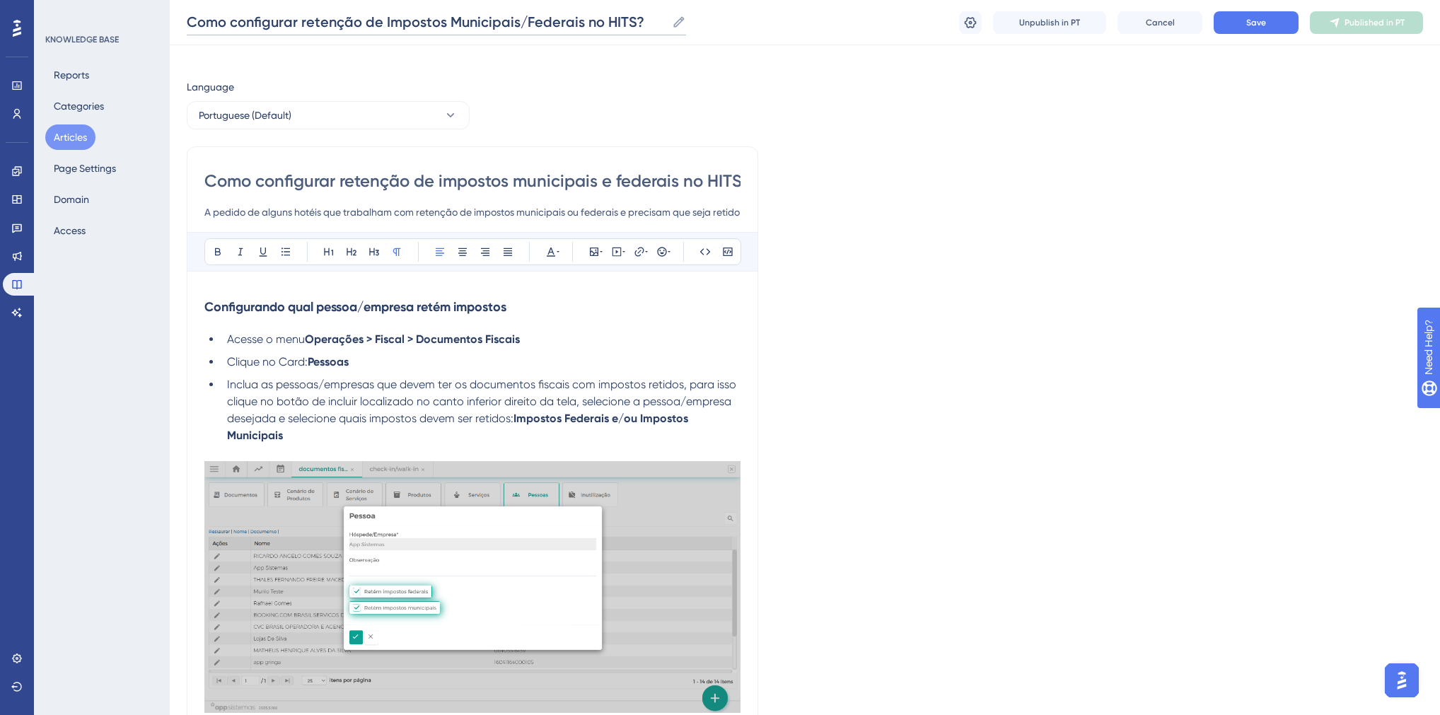
scroll to position [0, 0]
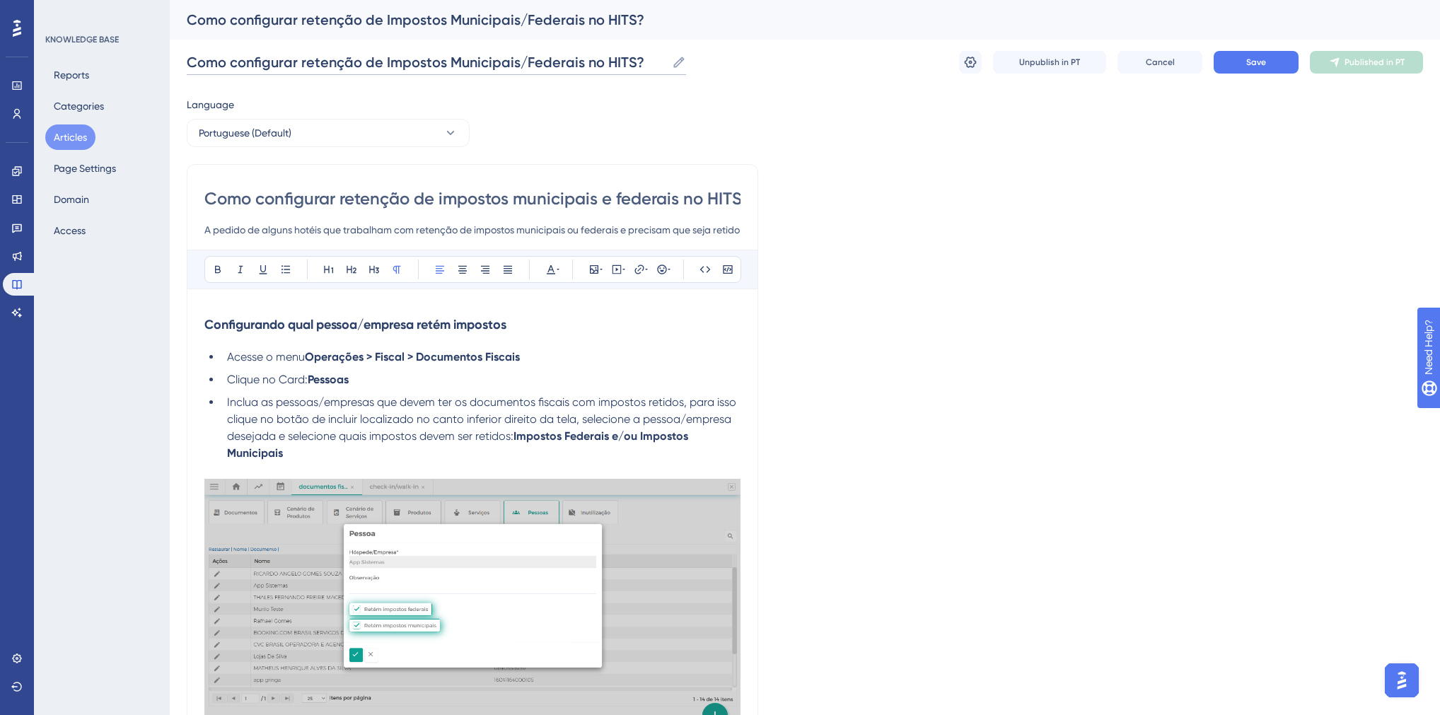
type input "Como configurar retenção de Impostos Municipais/Federais no HITS?"
drag, startPoint x: 514, startPoint y: 198, endPoint x: 682, endPoint y: 199, distance: 167.7
click at [682, 199] on input "Como configurar retenção de impostos municipais e federais no HITS?" at bounding box center [472, 198] width 536 height 23
click at [681, 199] on input "Como configurar retenção de impostos municipais e federais no HITS?" at bounding box center [472, 198] width 536 height 23
drag, startPoint x: 676, startPoint y: 199, endPoint x: 439, endPoint y: 197, distance: 236.3
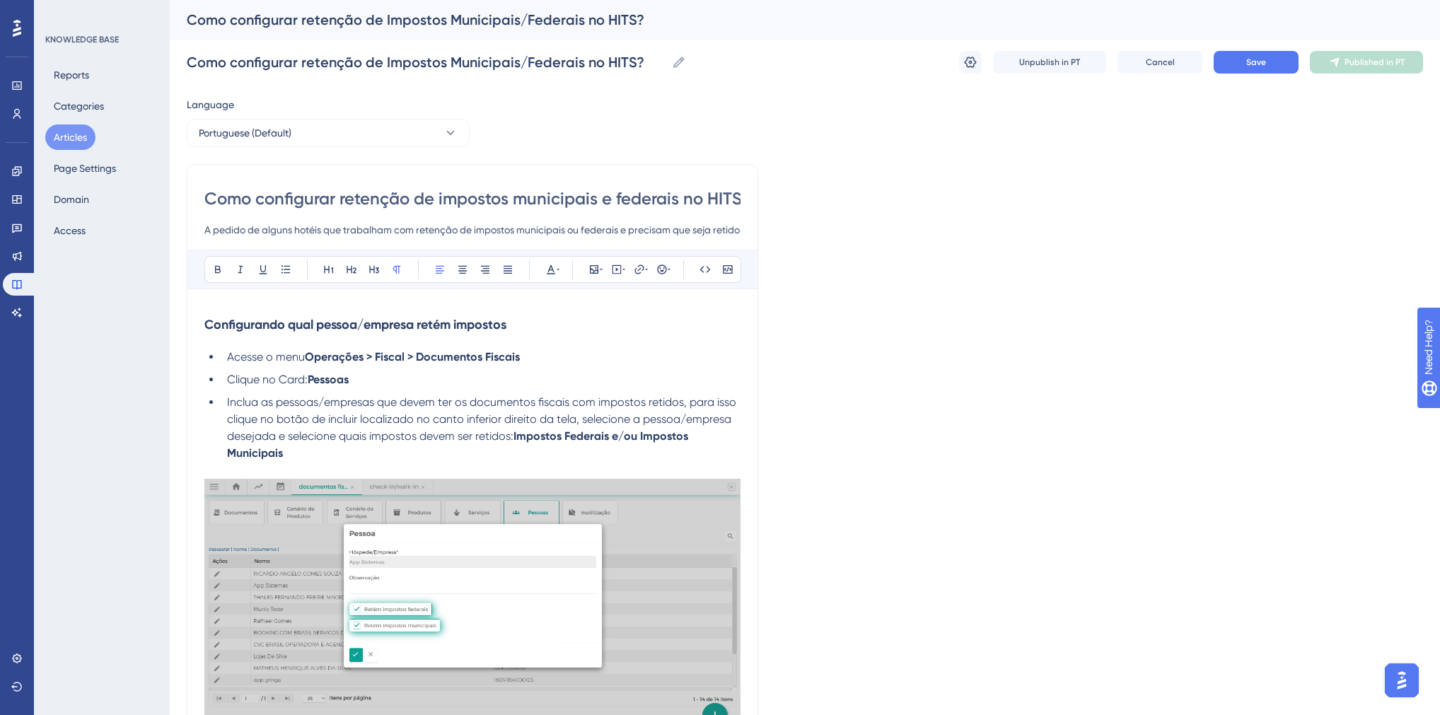
click at [439, 197] on input "Como configurar retenção de impostos municipais e federais no HITS?" at bounding box center [472, 198] width 536 height 23
paste input "Impostos Municipais/F"
click at [349, 198] on input "Como configurar retenção de Impostos Municipais/Federais no HITS?" at bounding box center [472, 198] width 536 height 23
type input "Como configurar Retenção de Impostos Municipais/Federais no HITS?"
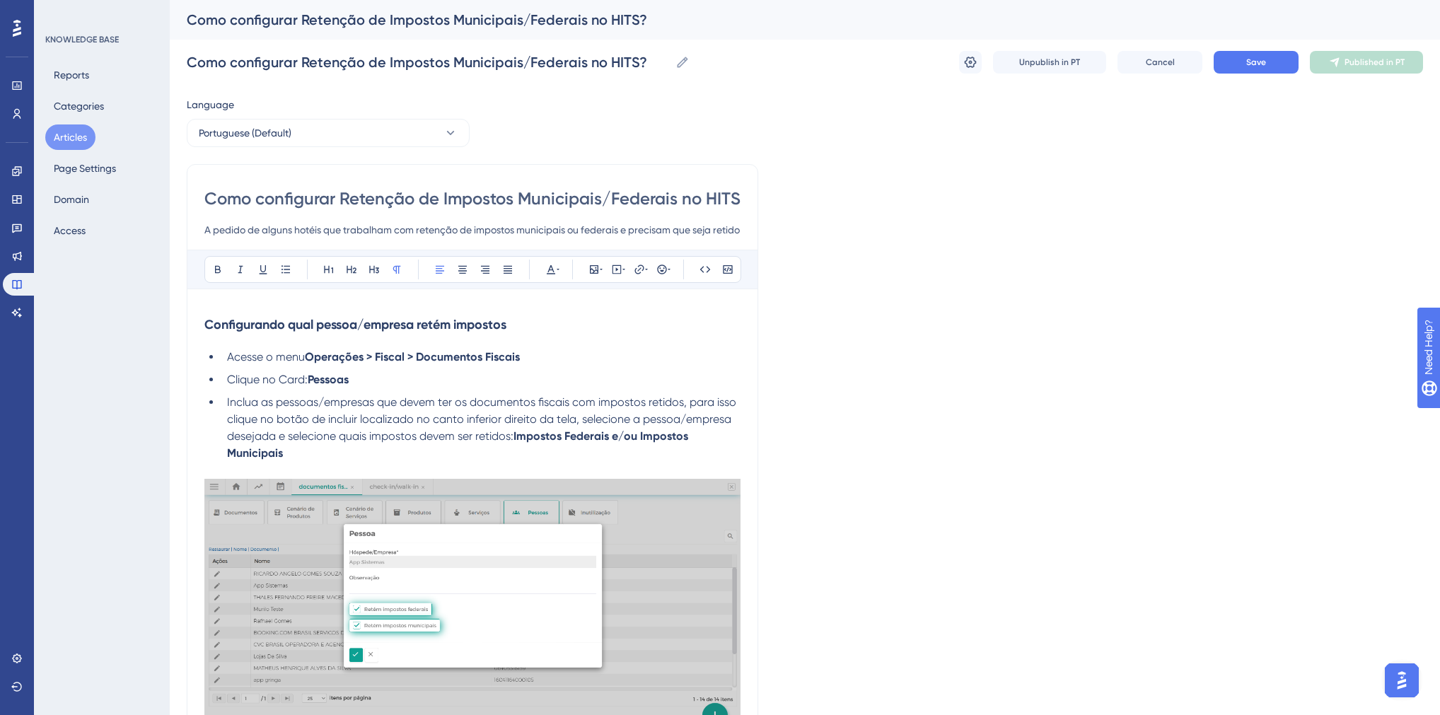
type input "Como configurar Retenção de Impostos Municipais/Federais no HITS?"
click at [376, 371] on li "Clique no Card: Pessoas" at bounding box center [480, 379] width 519 height 17
